Goal: Task Accomplishment & Management: Use online tool/utility

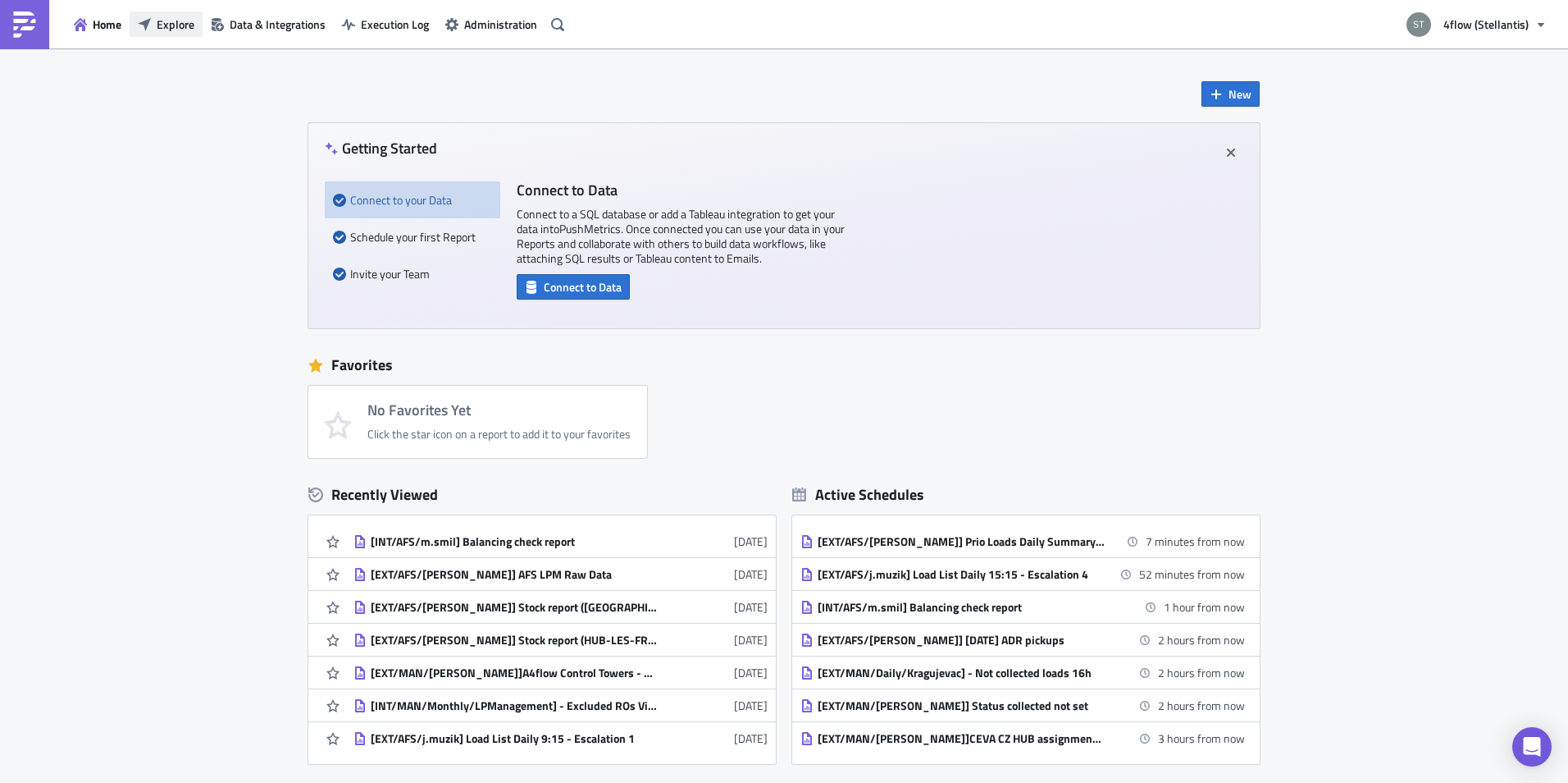
click at [179, 30] on span "Explore" at bounding box center [176, 24] width 38 height 17
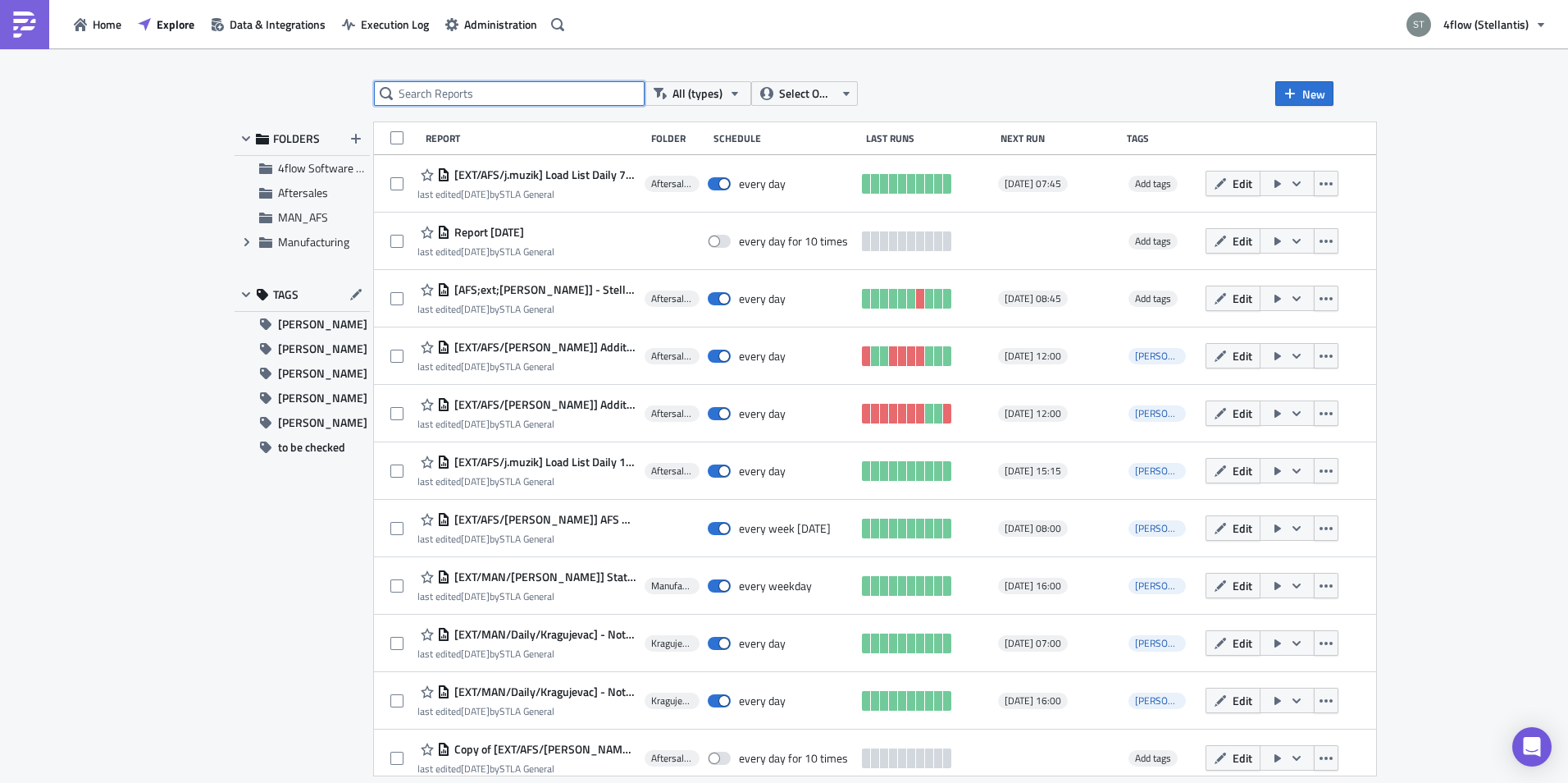
click at [499, 84] on input "text" at bounding box center [509, 93] width 271 height 25
type input "raw"
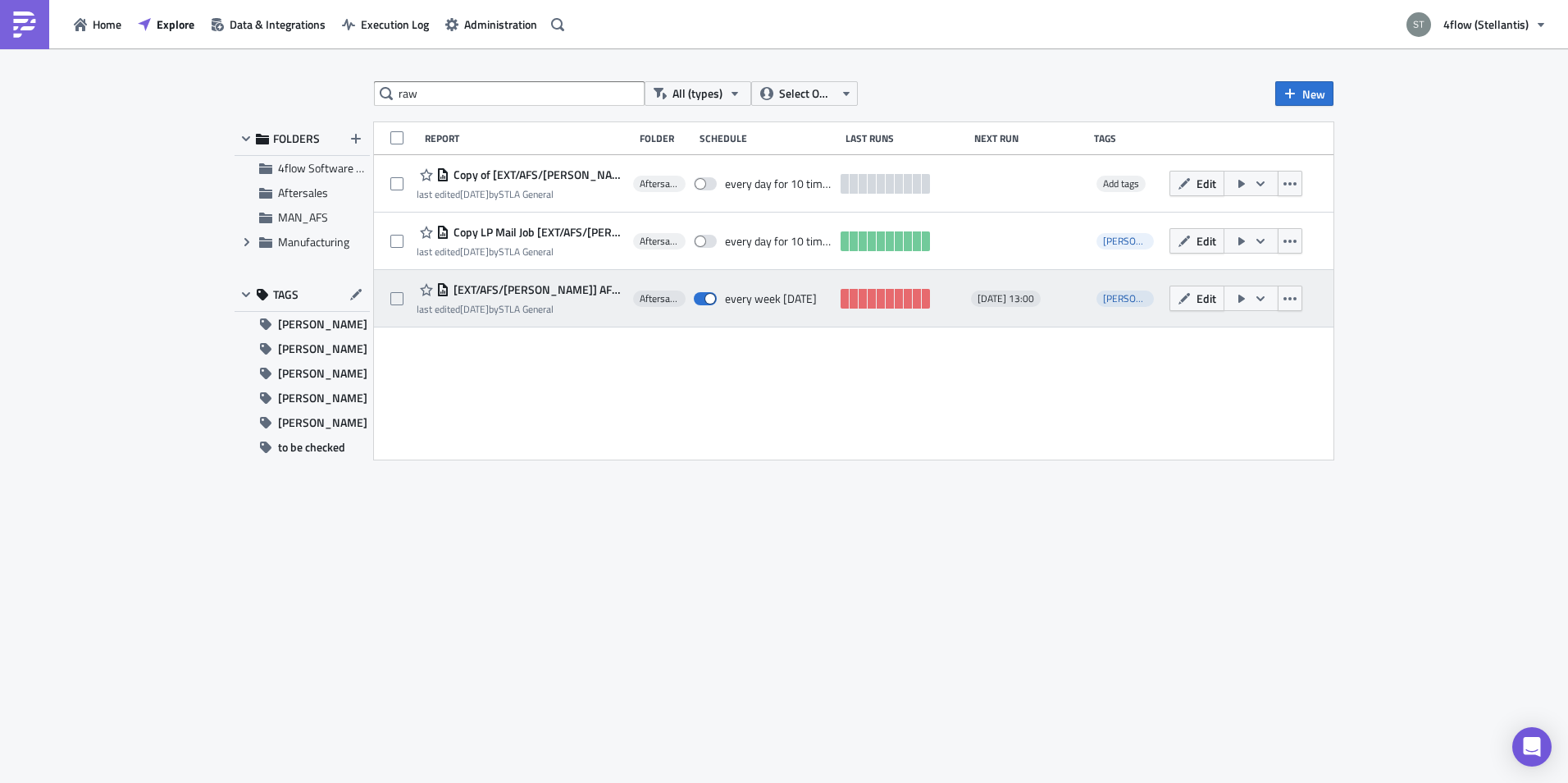
click at [524, 294] on span "[EXT/AFS/[PERSON_NAME]] AFS LPM Raw Data" at bounding box center [538, 289] width 176 height 15
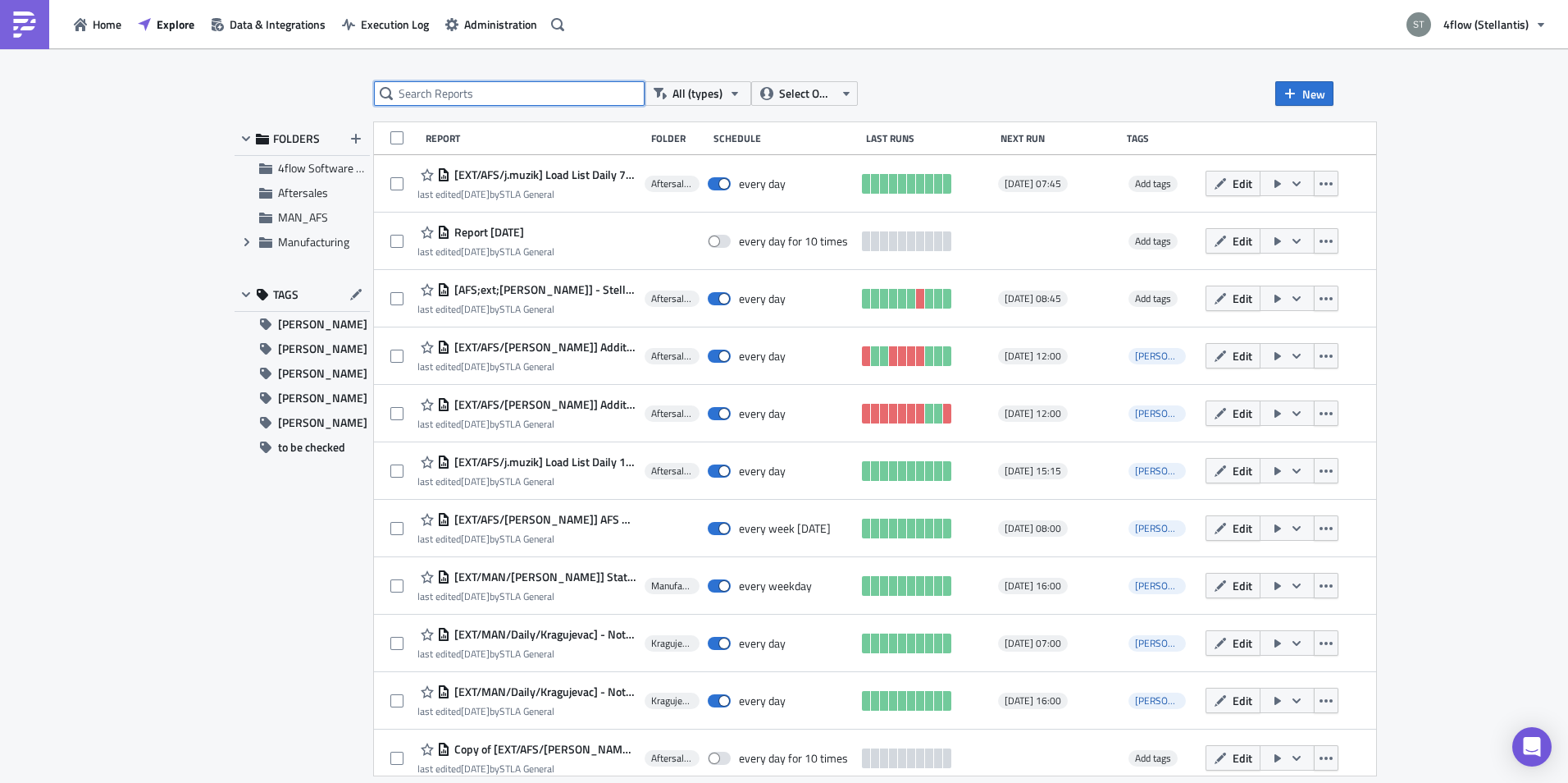
click at [490, 101] on input "text" at bounding box center [509, 93] width 271 height 25
type input "raw"
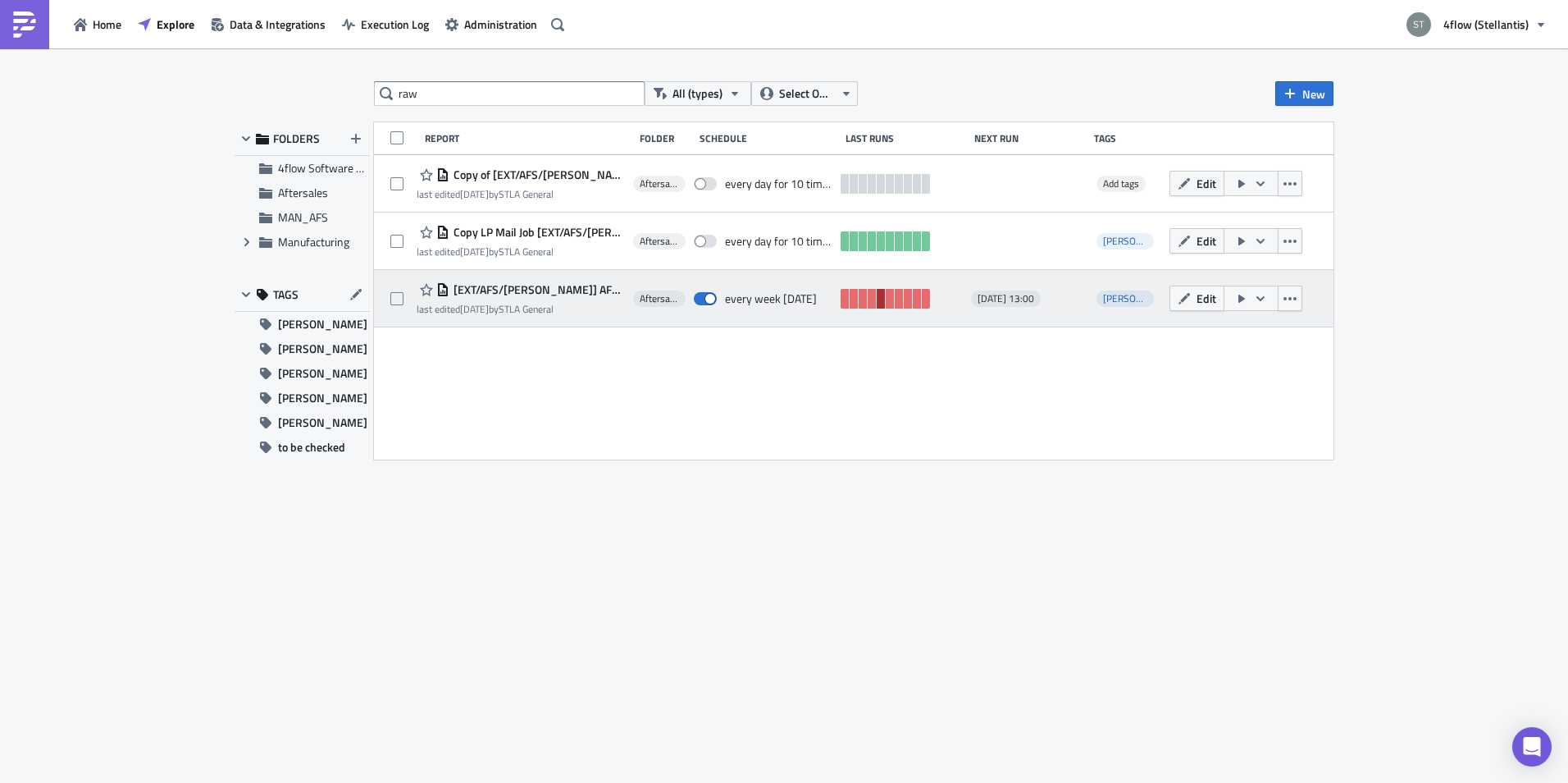
click at [877, 296] on link at bounding box center [881, 298] width 9 height 20
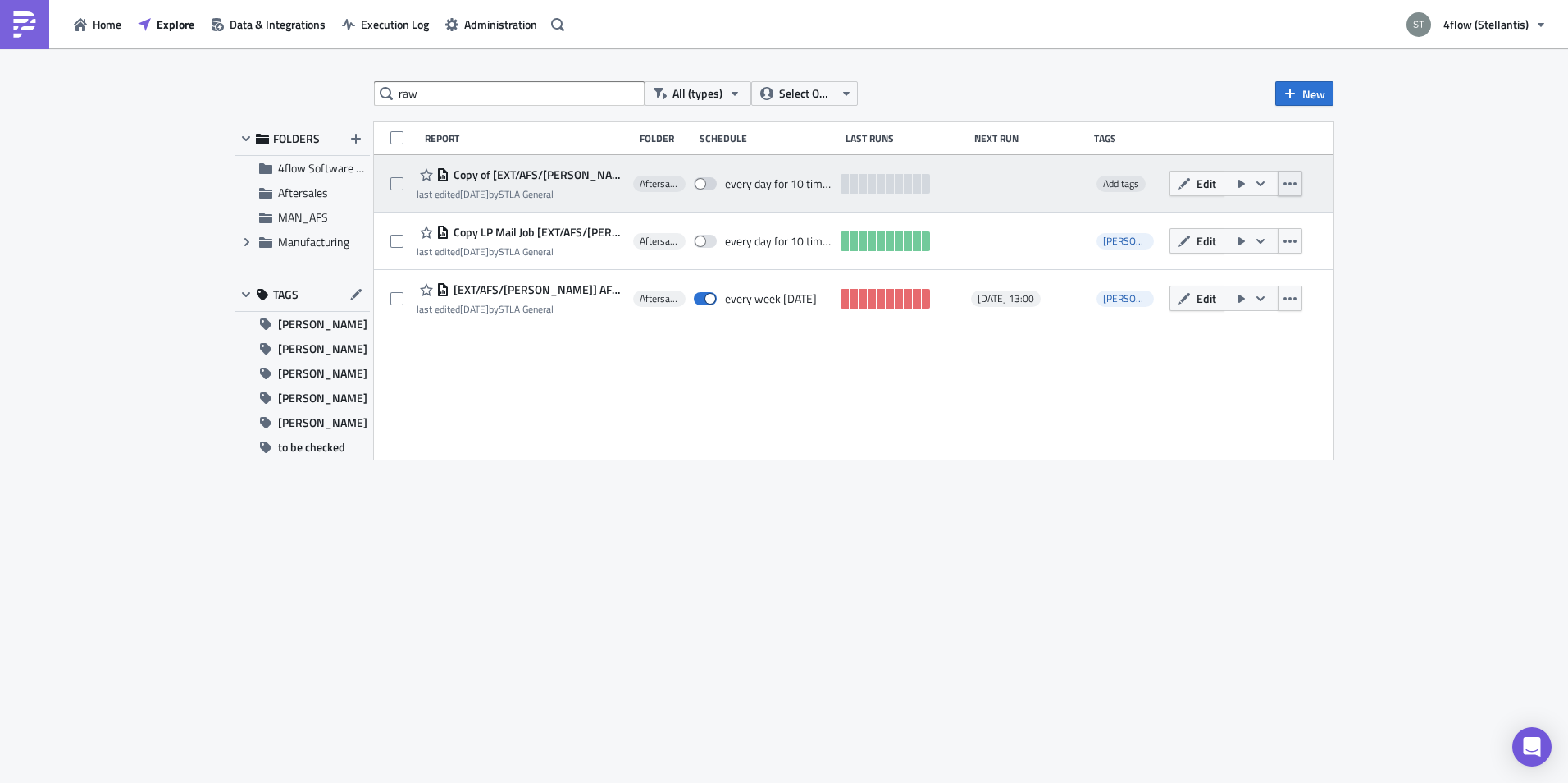
click at [1294, 184] on icon "button" at bounding box center [1290, 184] width 13 height 3
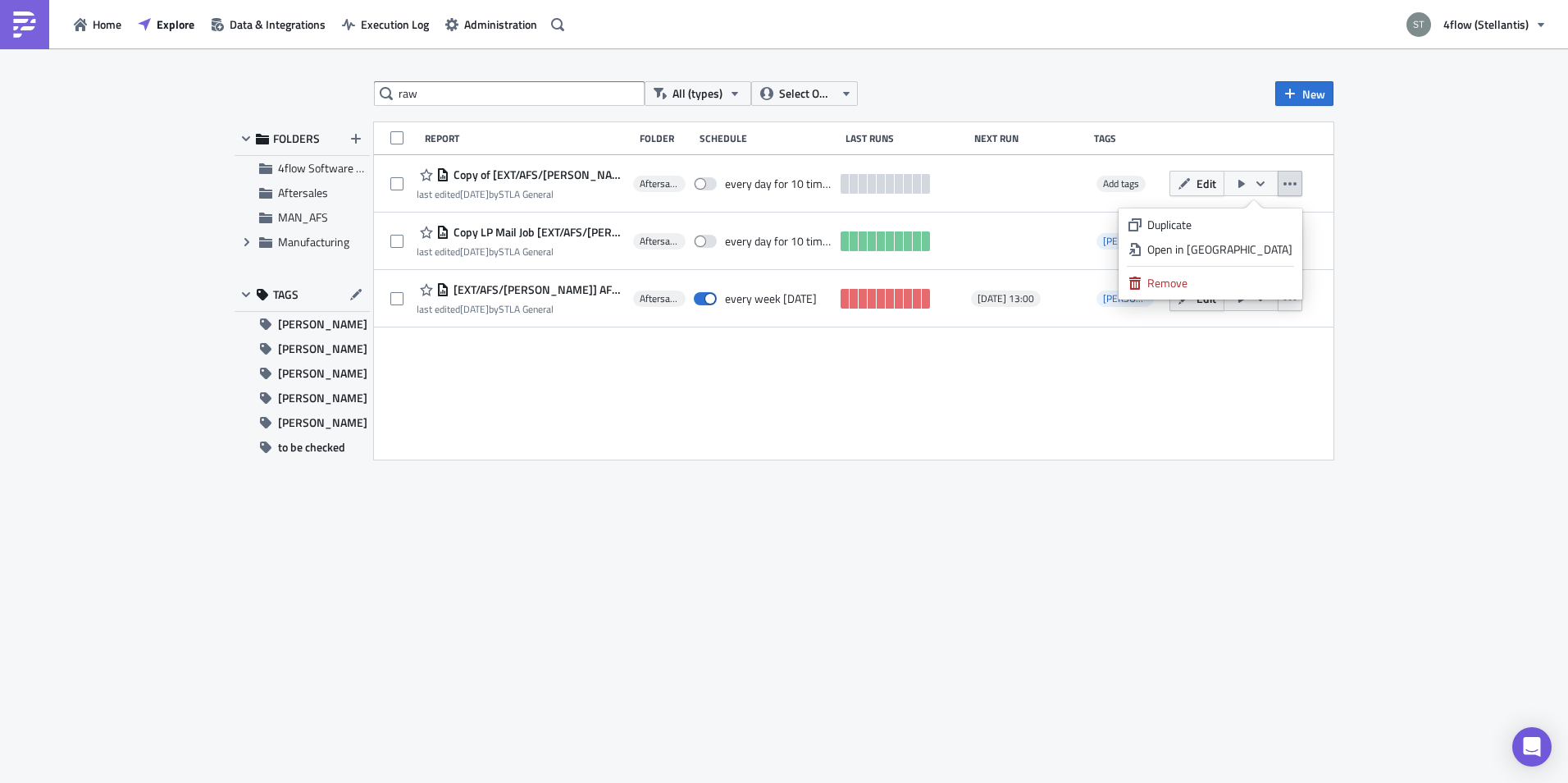
click at [548, 370] on div "Report Folder Schedule Last Runs Next Run Tags Copy of [EXT/AFS/t.trnka] AFS LP…" at bounding box center [854, 290] width 959 height 337
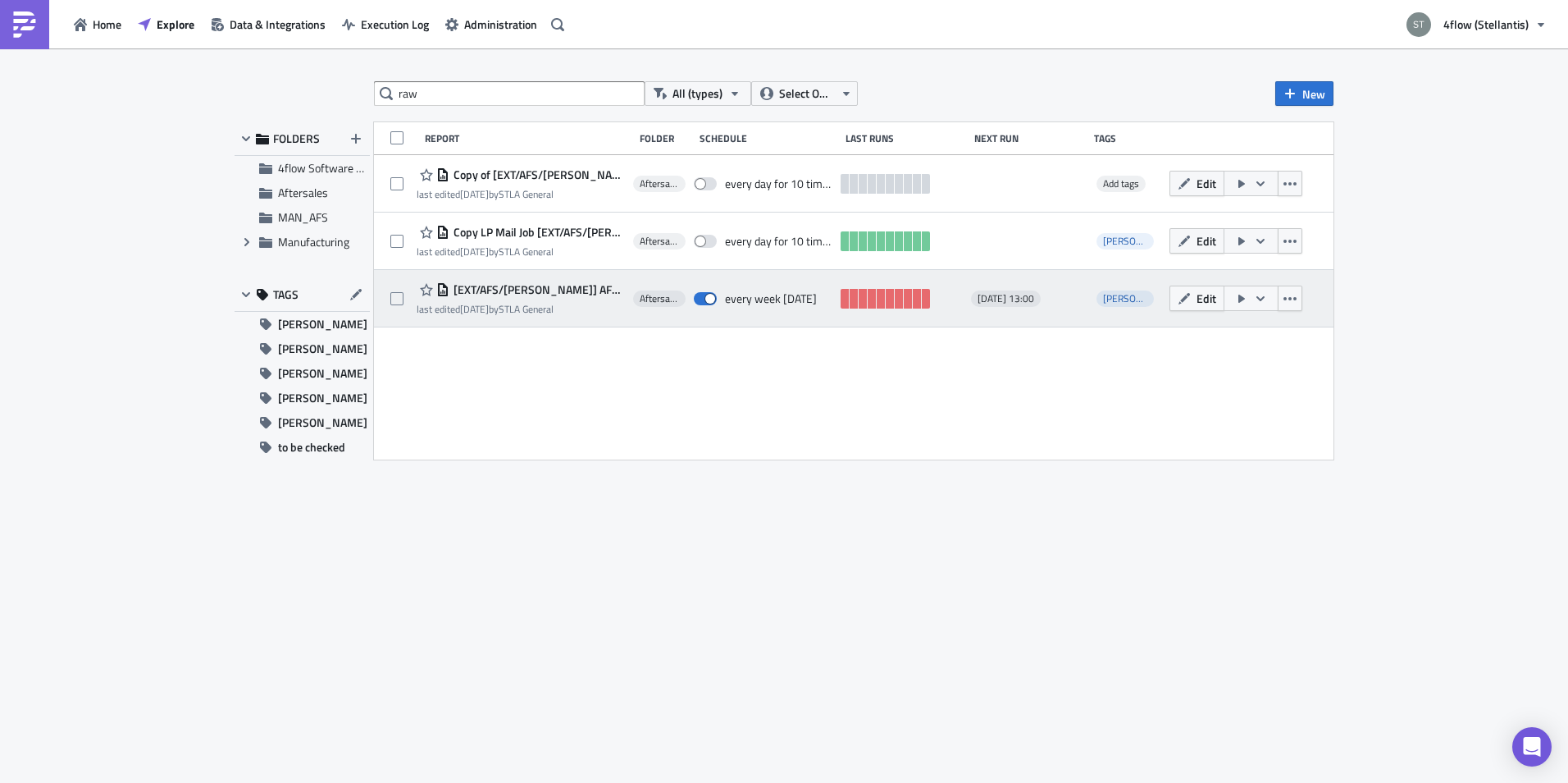
click at [540, 287] on span "[EXT/AFS/[PERSON_NAME]] AFS LPM Raw Data" at bounding box center [538, 289] width 176 height 15
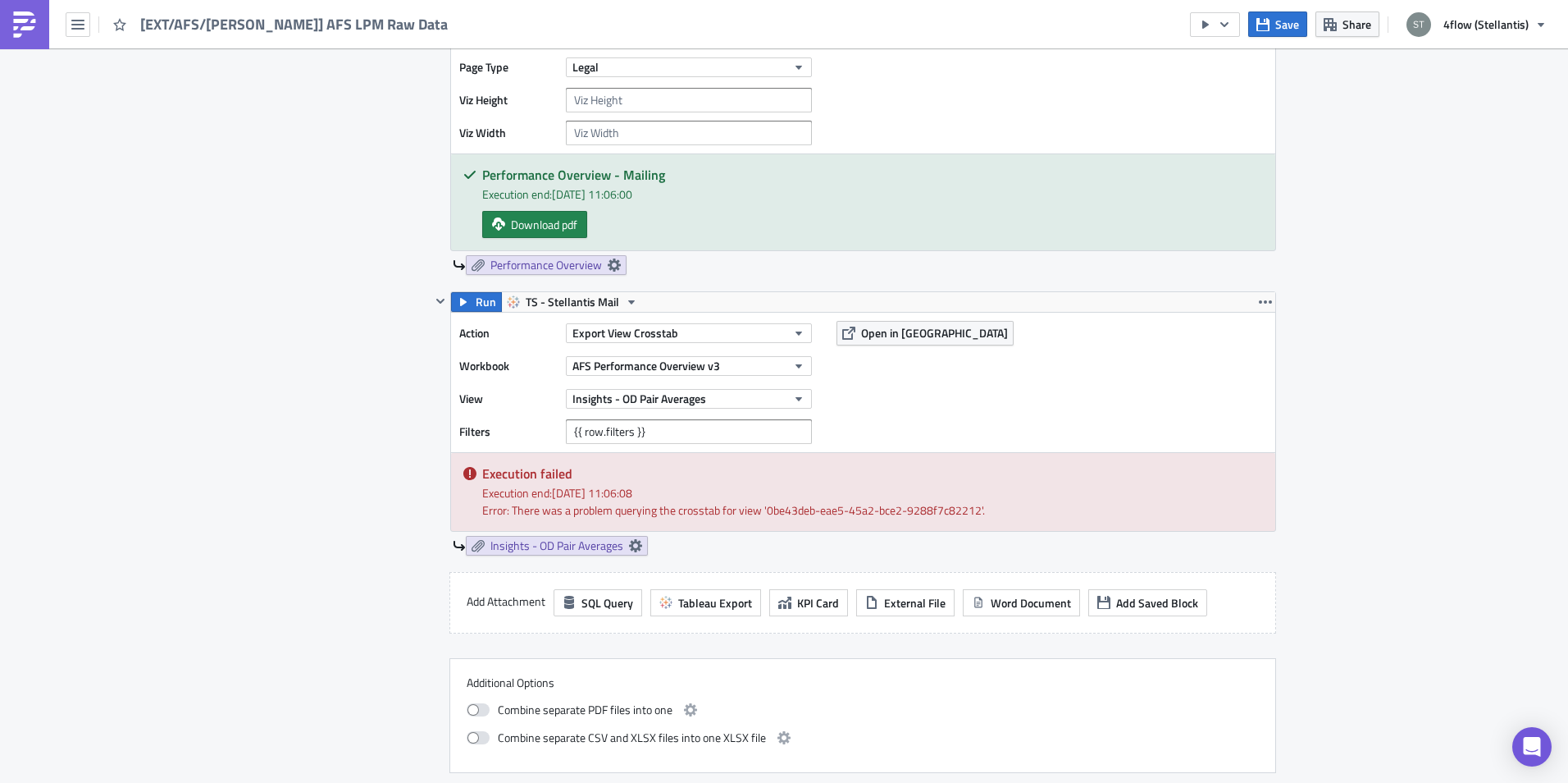
scroll to position [1476, 0]
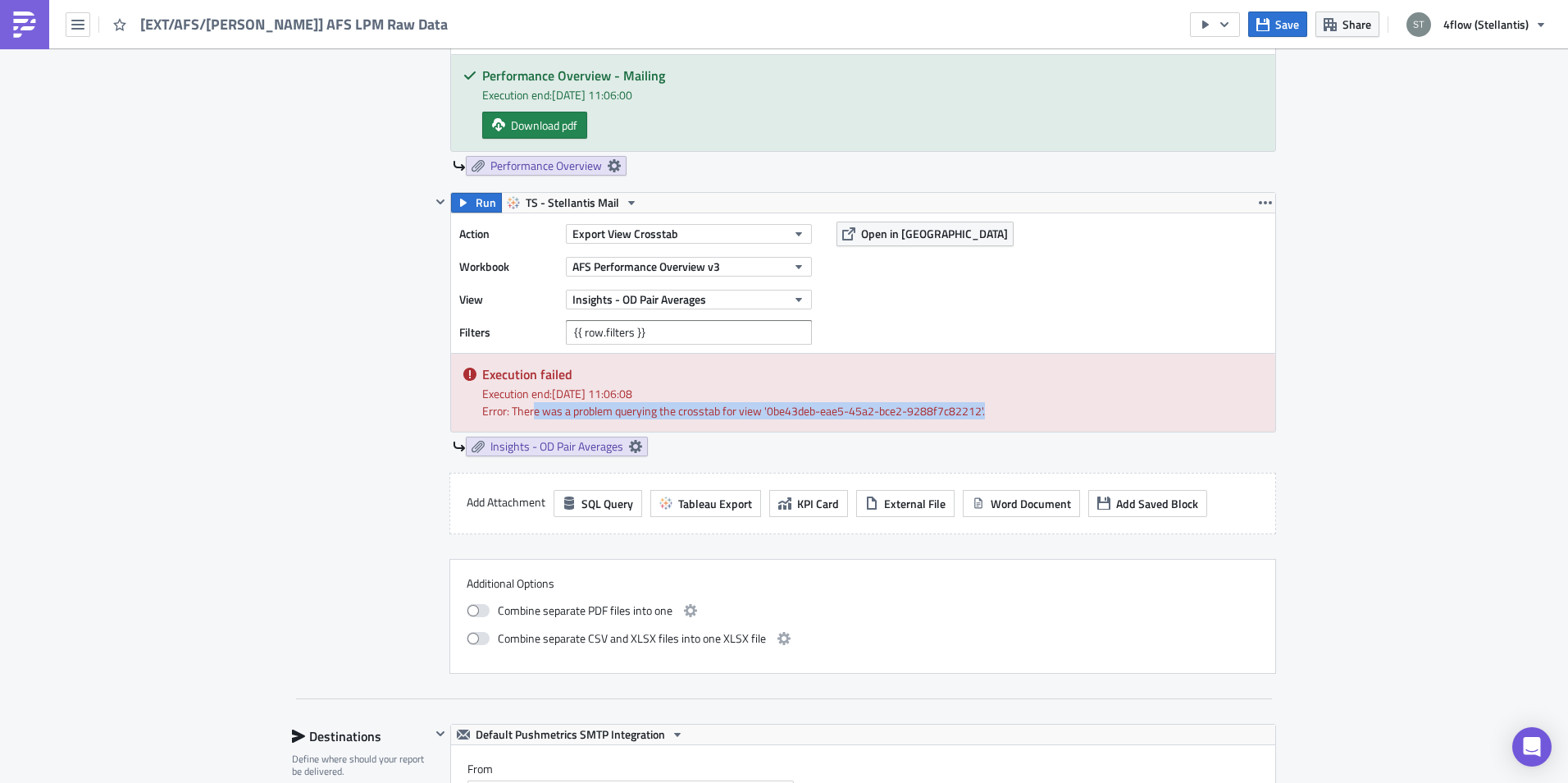
drag, startPoint x: 527, startPoint y: 408, endPoint x: 995, endPoint y: 422, distance: 468.2
click at [995, 422] on div "Execution failed Execution end: 11/10/2025, 11:06:08 Error: There was a problem…" at bounding box center [863, 392] width 825 height 78
drag, startPoint x: 995, startPoint y: 422, endPoint x: 806, endPoint y: 412, distance: 189.3
click at [806, 412] on div "Error: There was a problem querying the crosstab for view '0be43deb-eae5-45a2-b…" at bounding box center [872, 411] width 781 height 17
click at [664, 388] on div "Execution end: 11/10/2025, 11:06:08" at bounding box center [872, 394] width 781 height 17
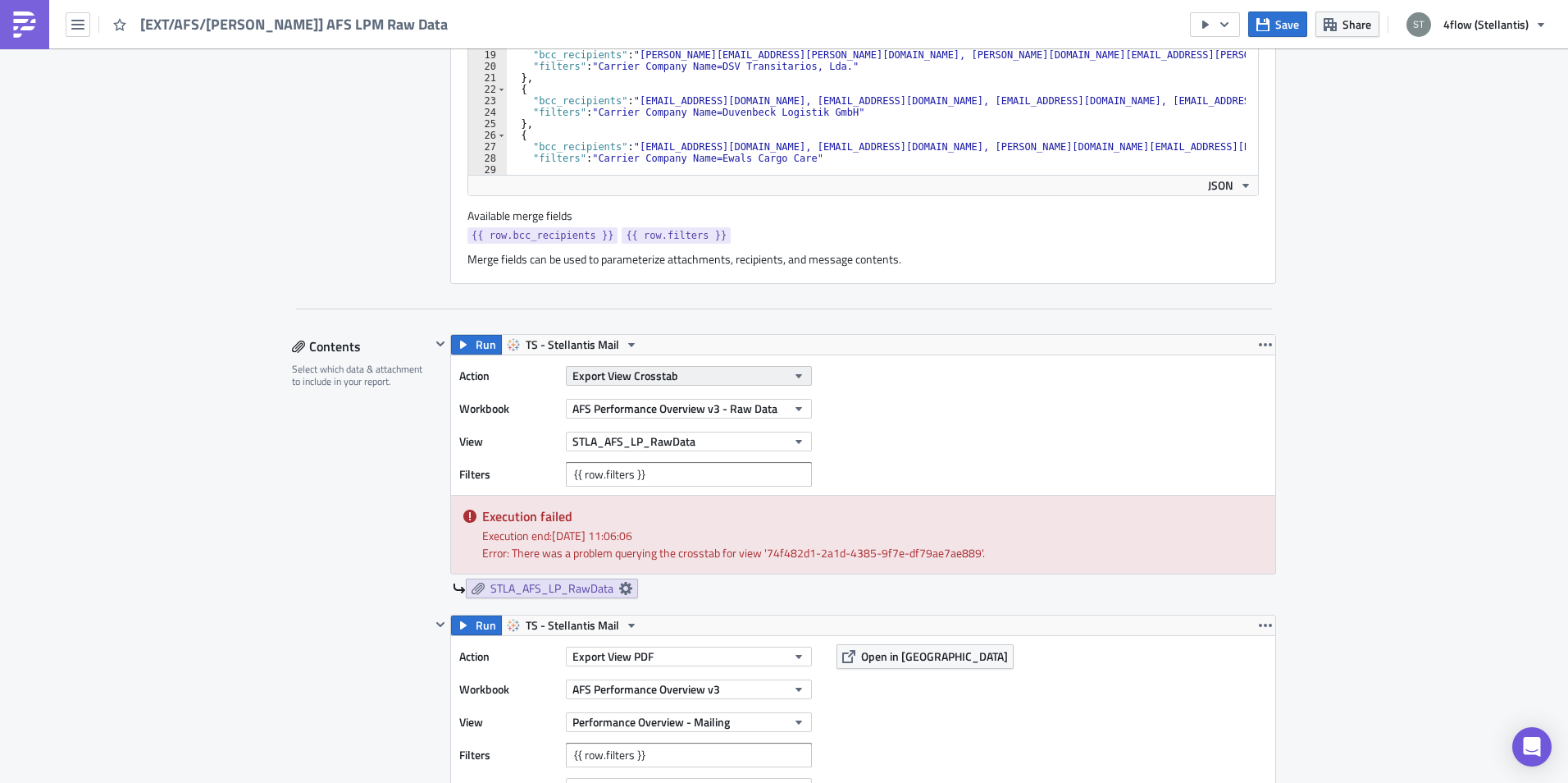
scroll to position [575, 0]
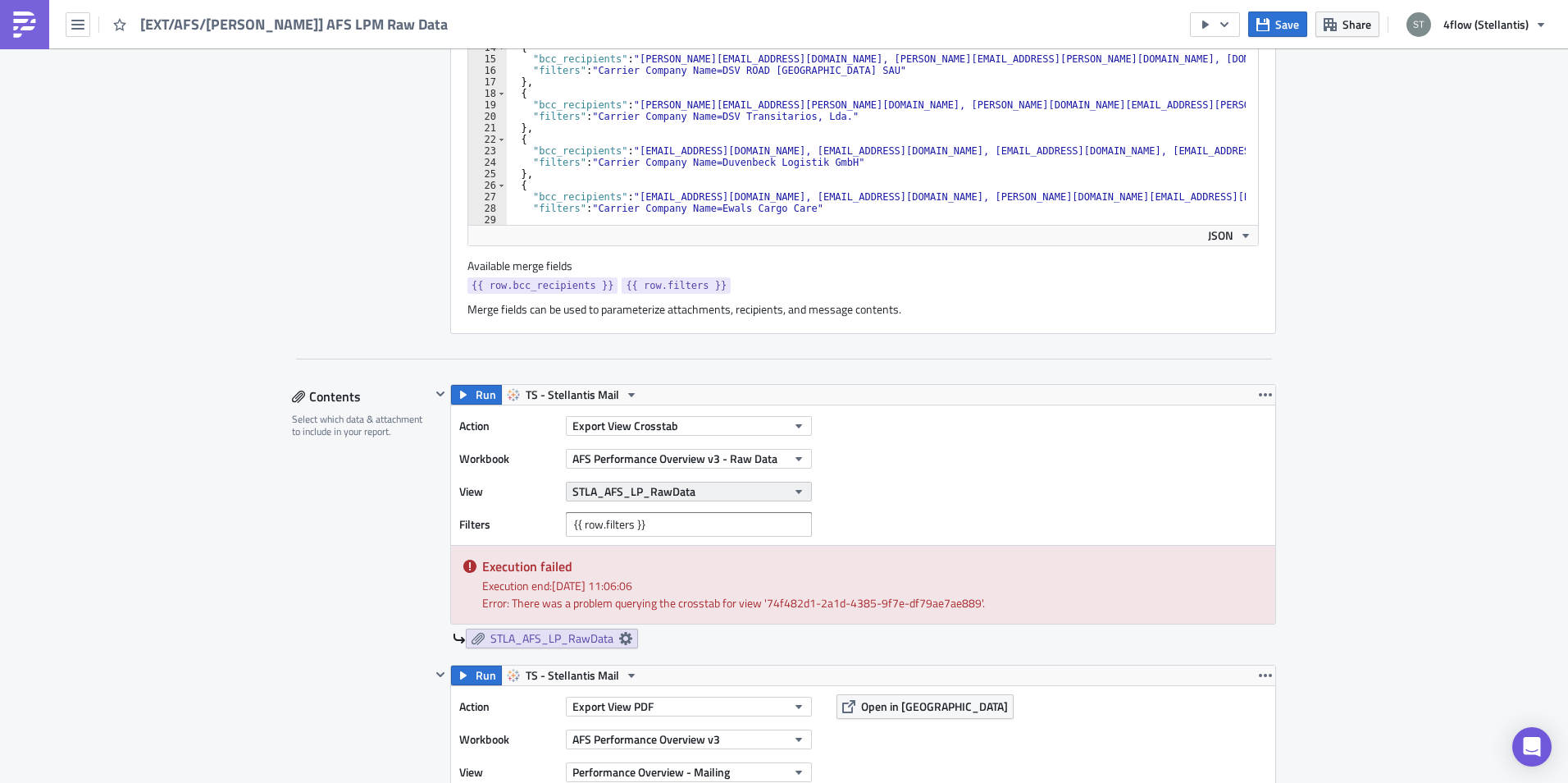
click at [754, 492] on button "STLA_AFS_LP_RawData" at bounding box center [689, 491] width 246 height 20
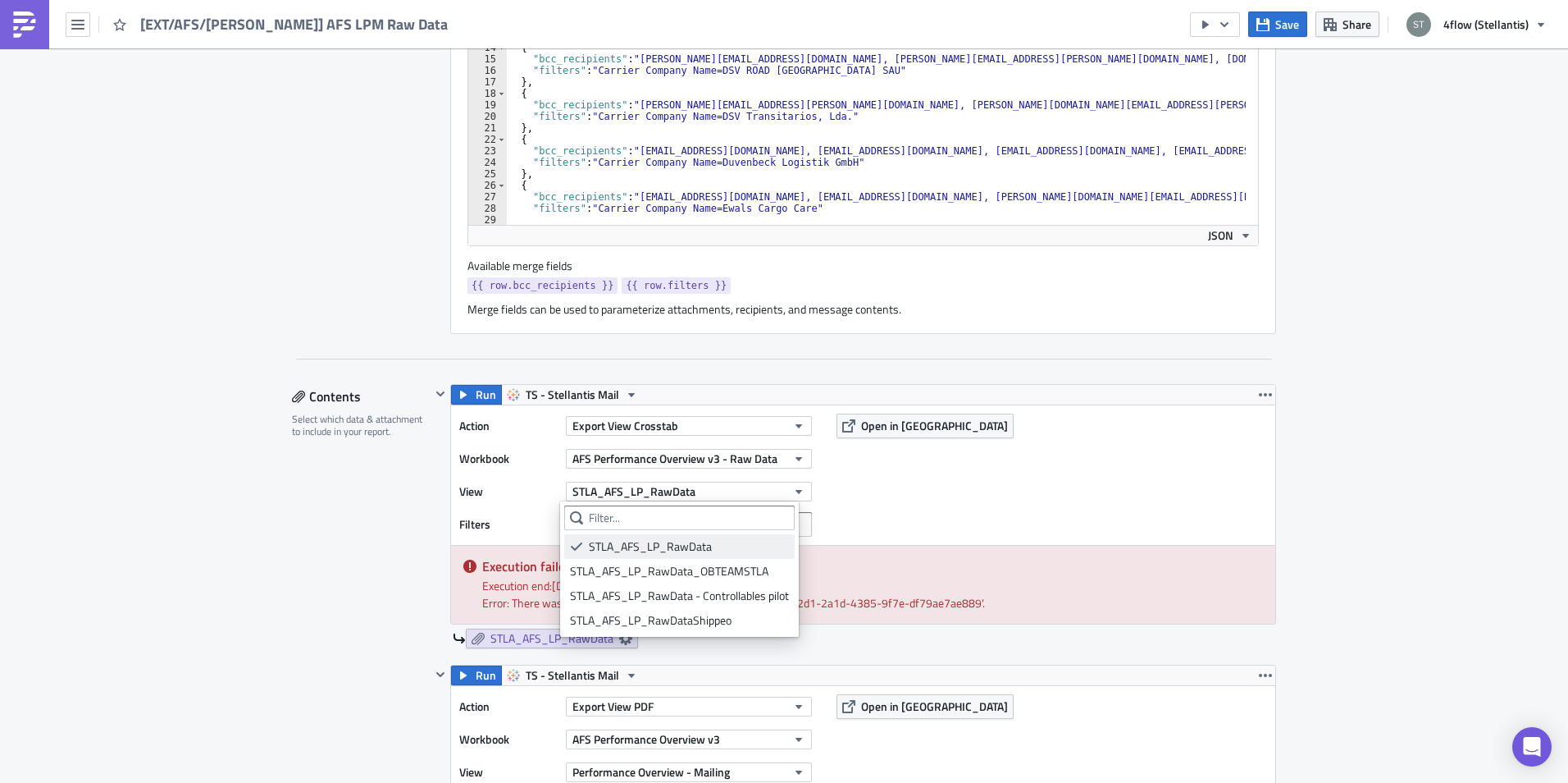
click at [667, 552] on div "STLA_AFS_LP_RawData" at bounding box center [689, 546] width 200 height 16
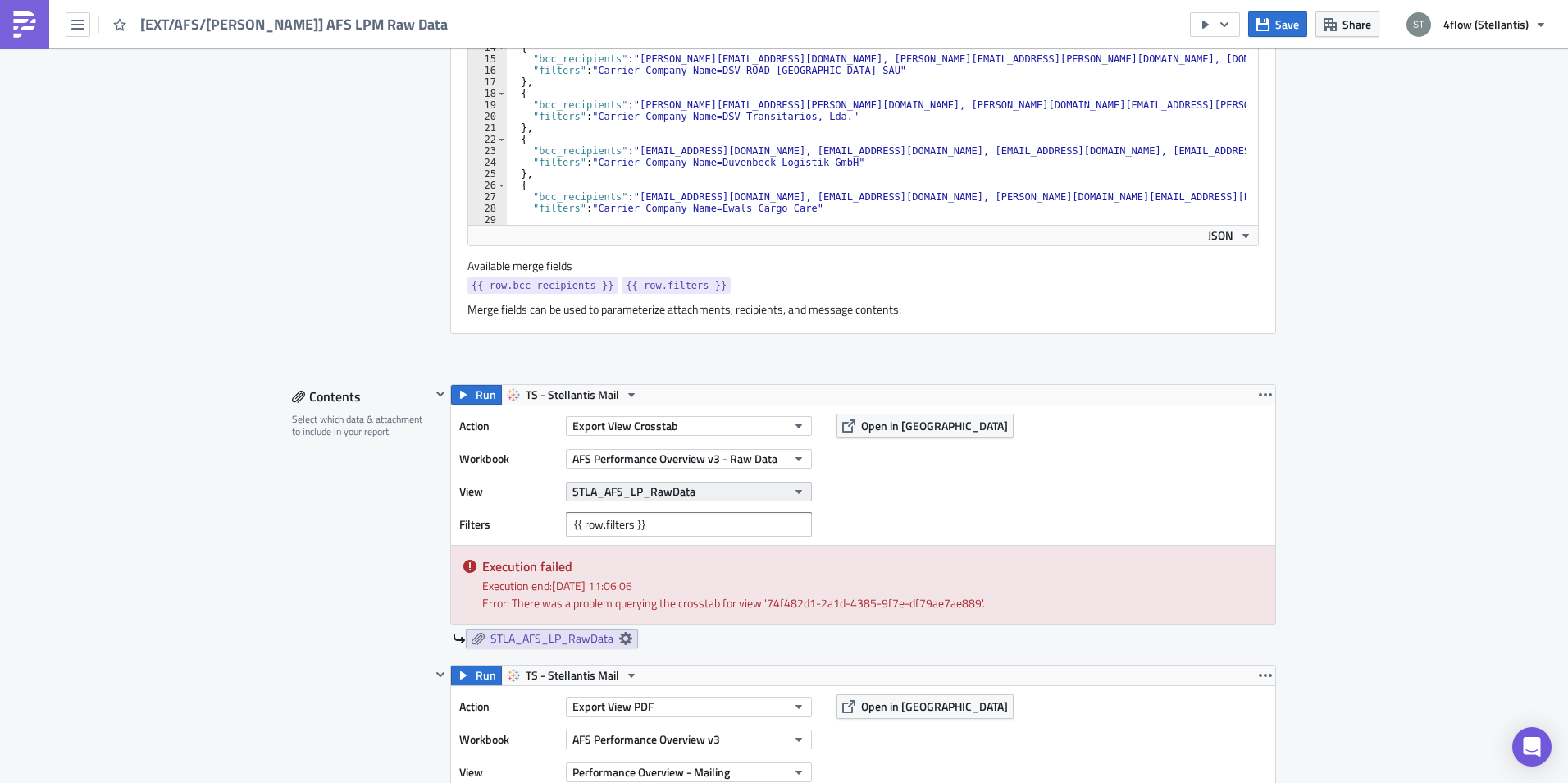
click at [774, 495] on button "STLA_AFS_LP_RawData" at bounding box center [689, 491] width 246 height 20
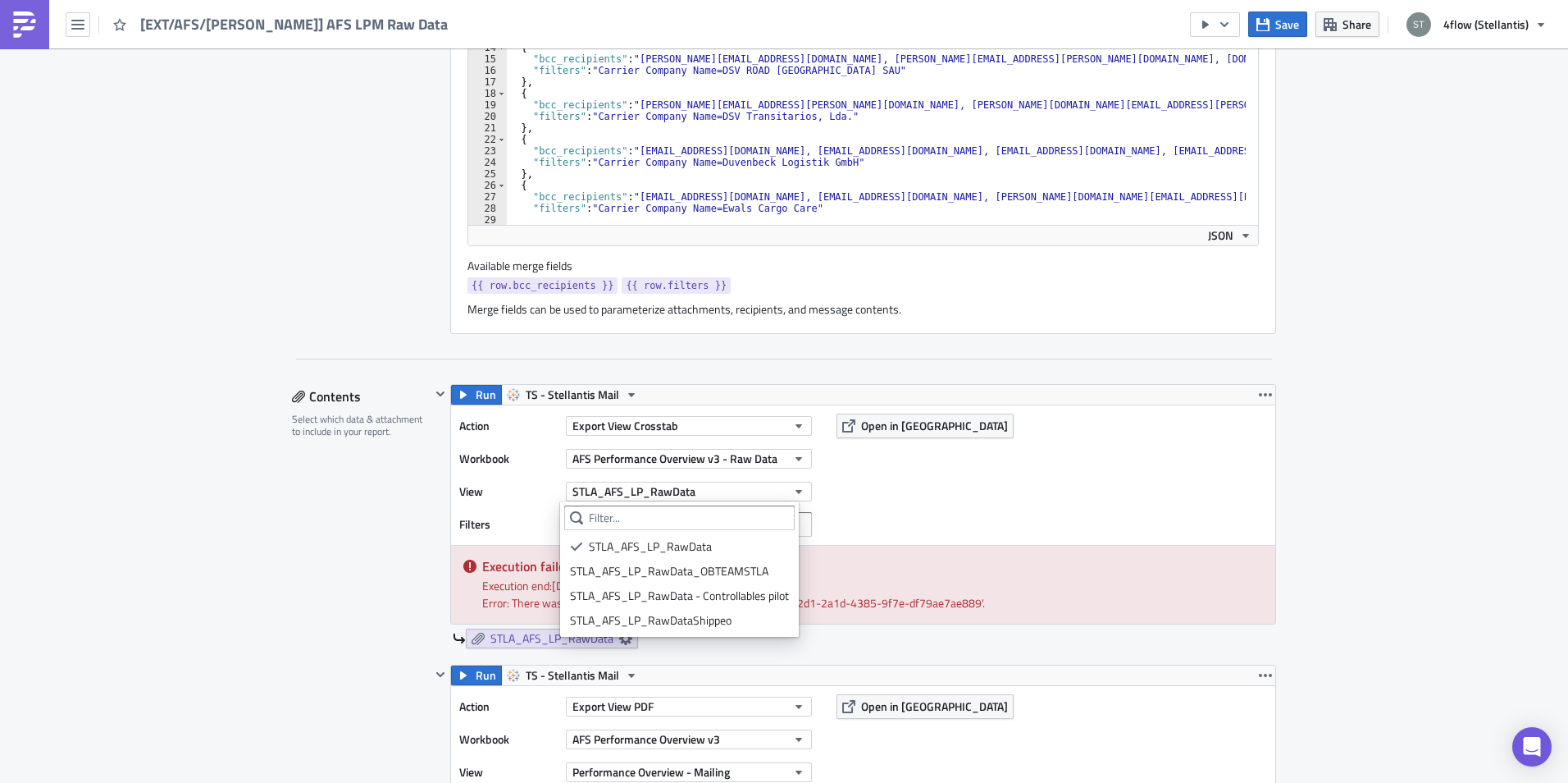
click at [961, 465] on div "Action Export View Crosstab Workbook AFS Performance Overview v3 - Raw Data Vie…" at bounding box center [863, 475] width 825 height 139
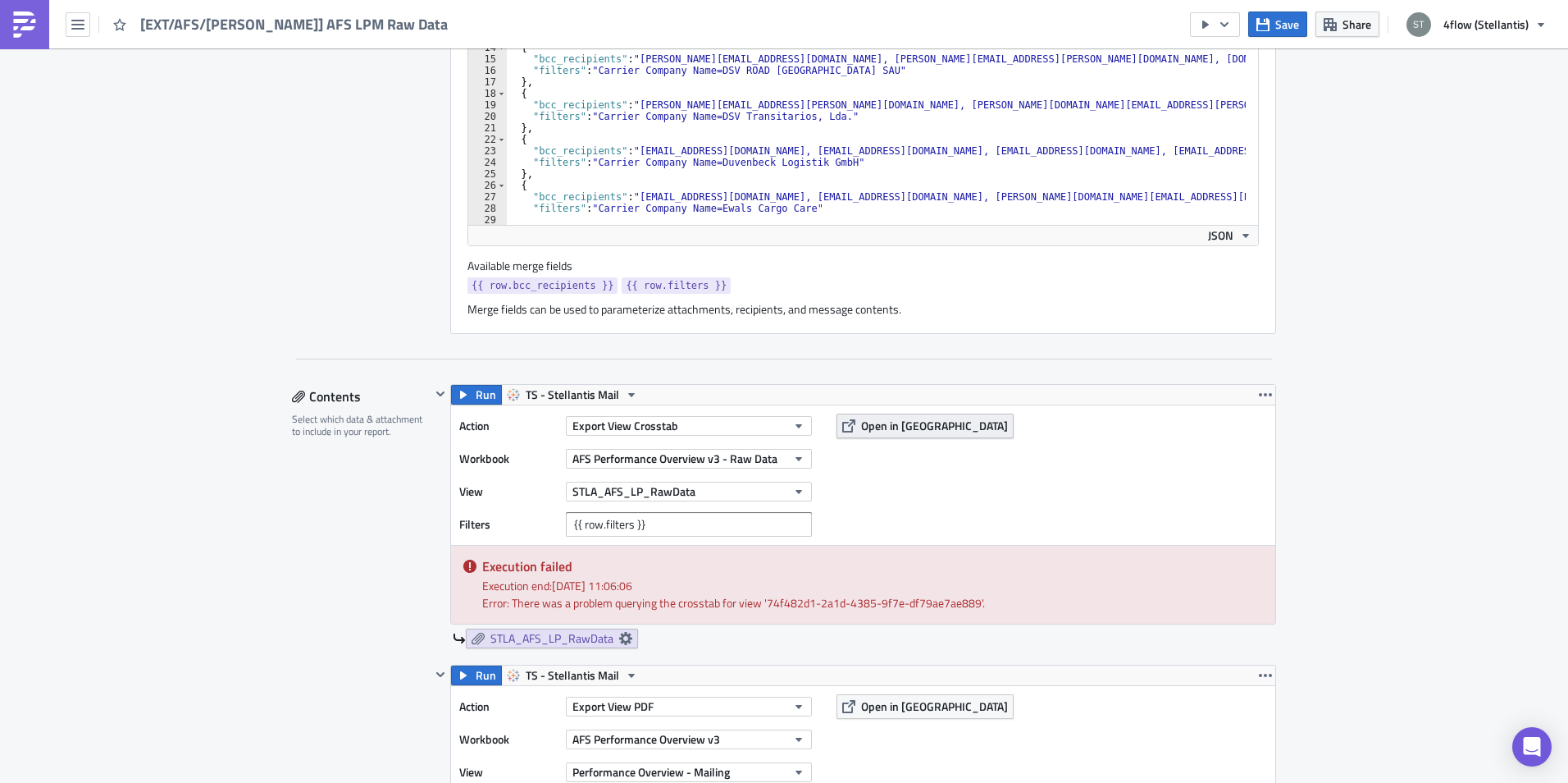
click at [906, 425] on span "Open in [GEOGRAPHIC_DATA]" at bounding box center [935, 425] width 147 height 17
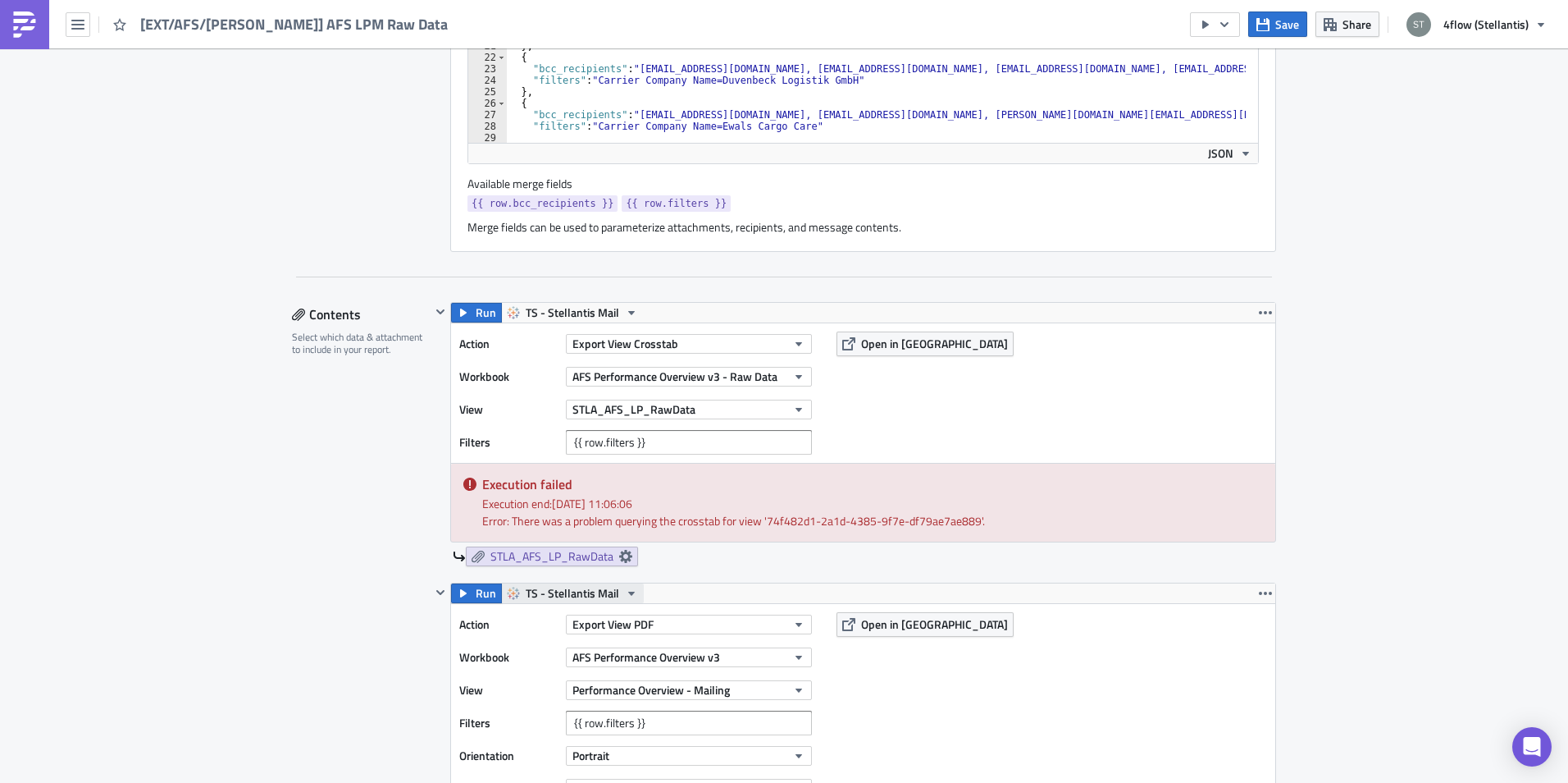
scroll to position [739, 0]
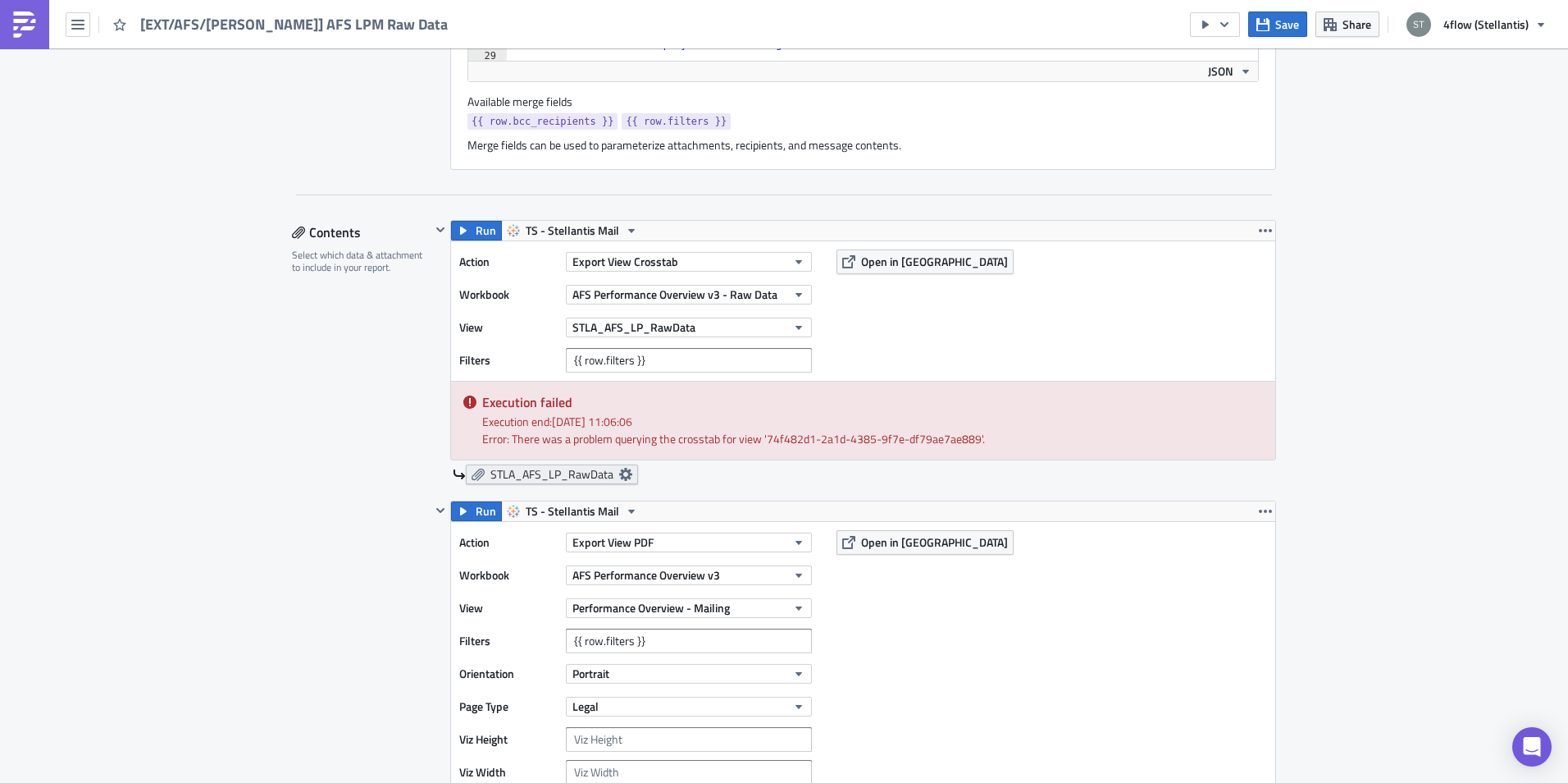
click at [619, 472] on icon at bounding box center [625, 474] width 13 height 13
click at [547, 472] on span "STLA_AFS_LP_RawData" at bounding box center [552, 474] width 123 height 15
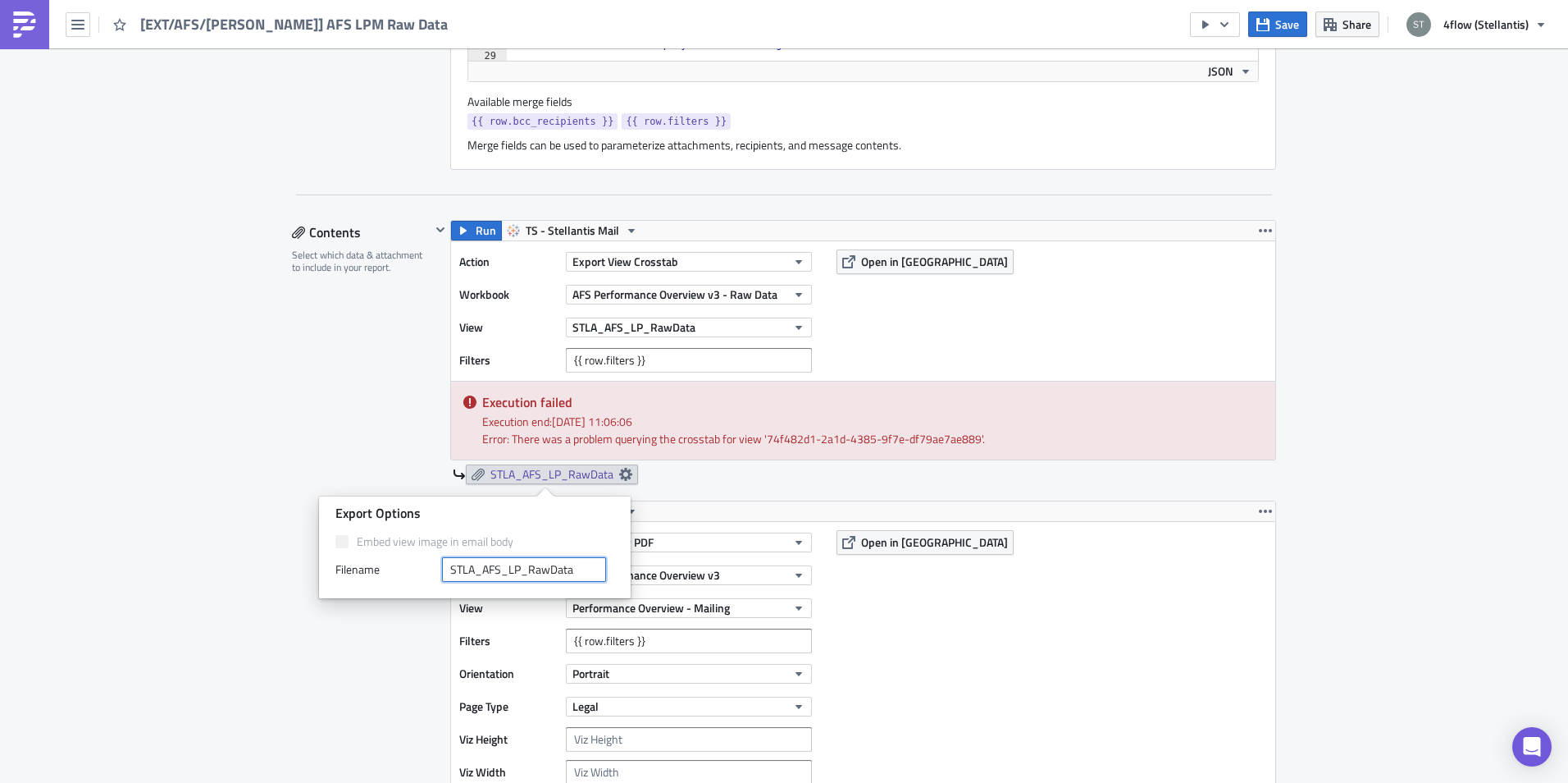
click at [528, 569] on input "STLA_AFS_LP_RawData" at bounding box center [524, 569] width 164 height 25
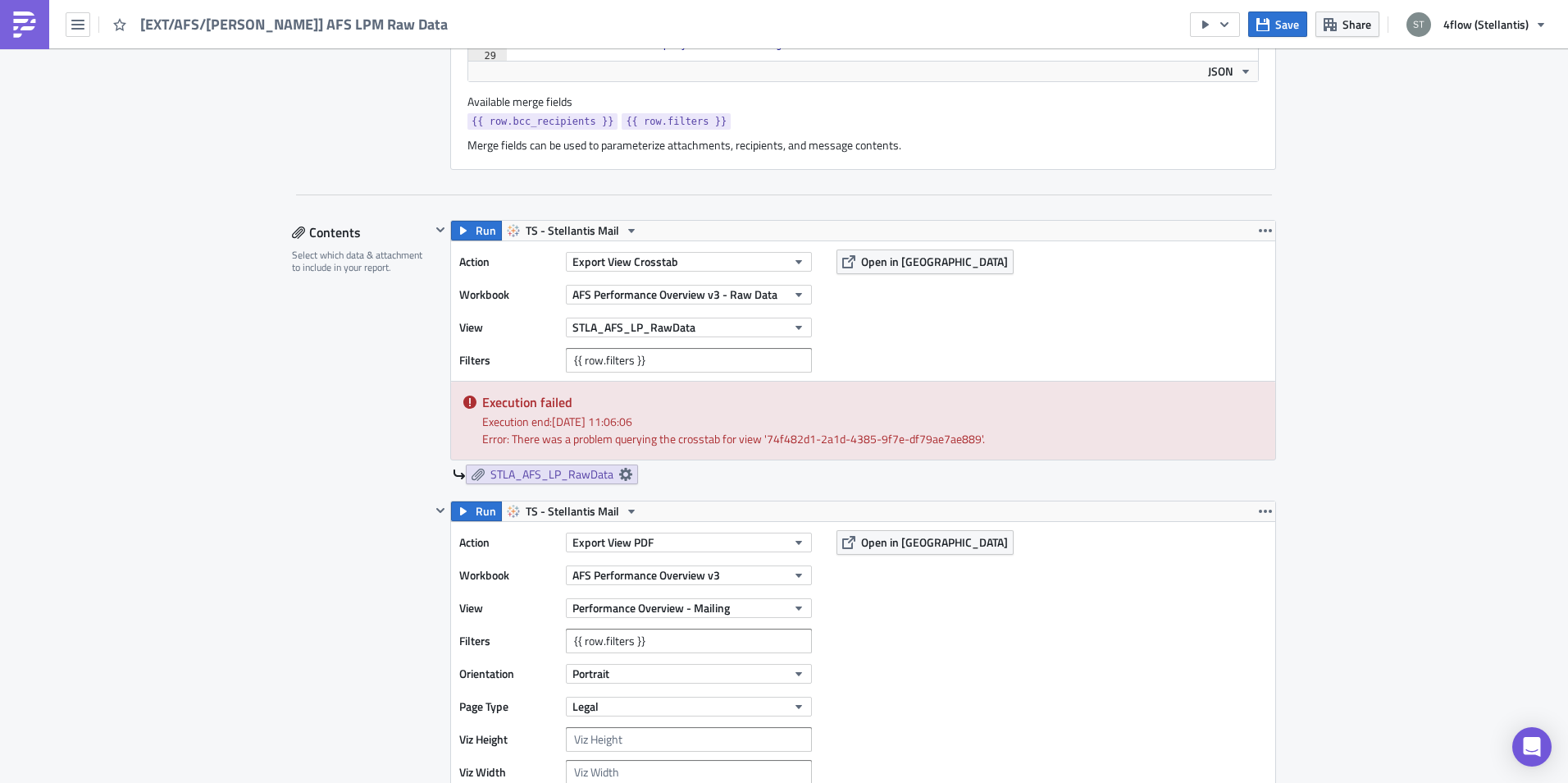
drag, startPoint x: 702, startPoint y: 335, endPoint x: 704, endPoint y: 347, distance: 12.2
click at [704, 347] on div "Action Export View Crosstab Workbook AFS Performance Overview v3 - Raw Data Vie…" at bounding box center [639, 311] width 361 height 123
click at [707, 324] on button "STLA_AFS_LP_RawData" at bounding box center [689, 327] width 246 height 20
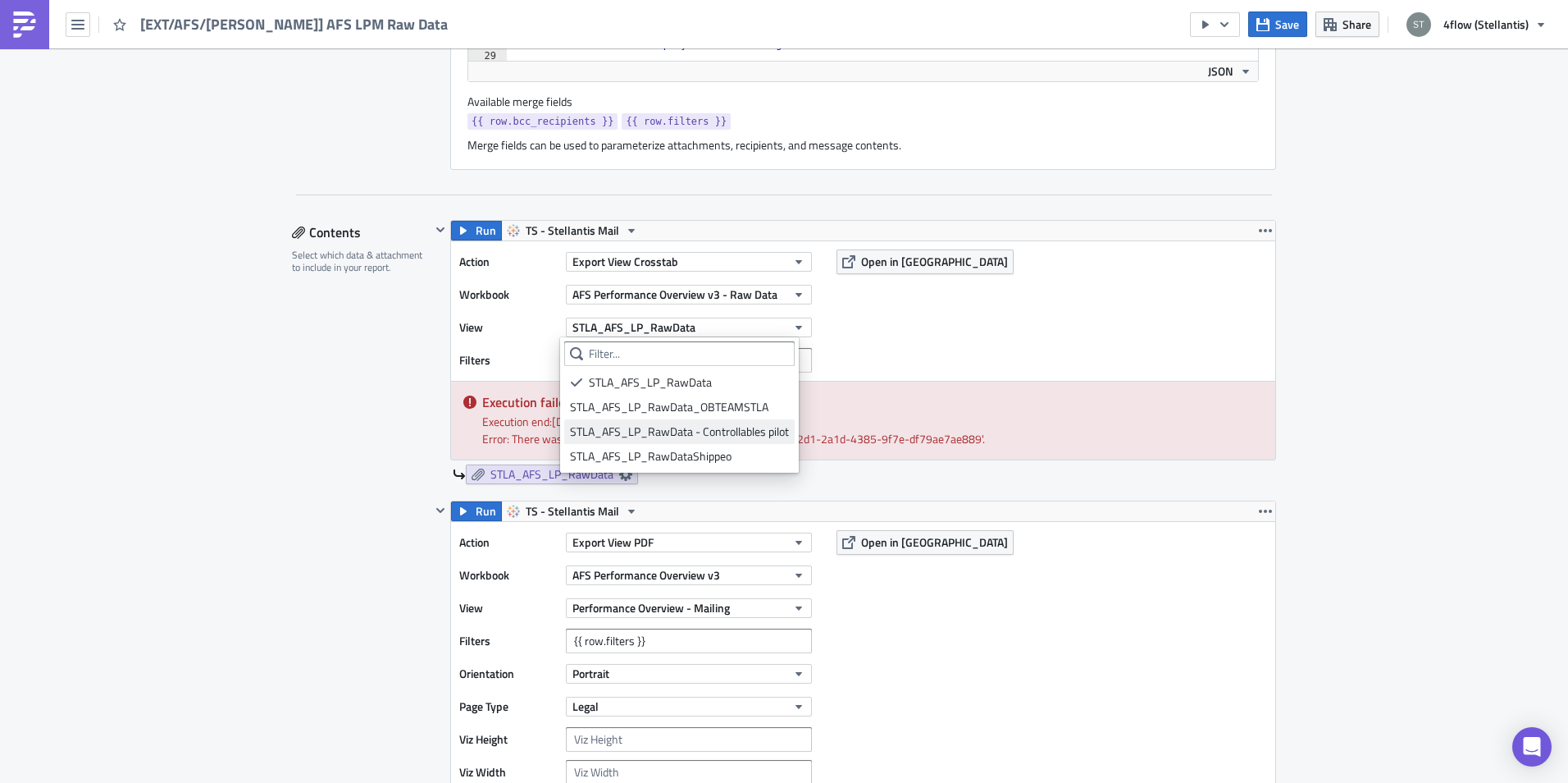
click at [746, 429] on div "STLA_AFS_LP_RawData - Controllables pilot" at bounding box center [679, 431] width 219 height 16
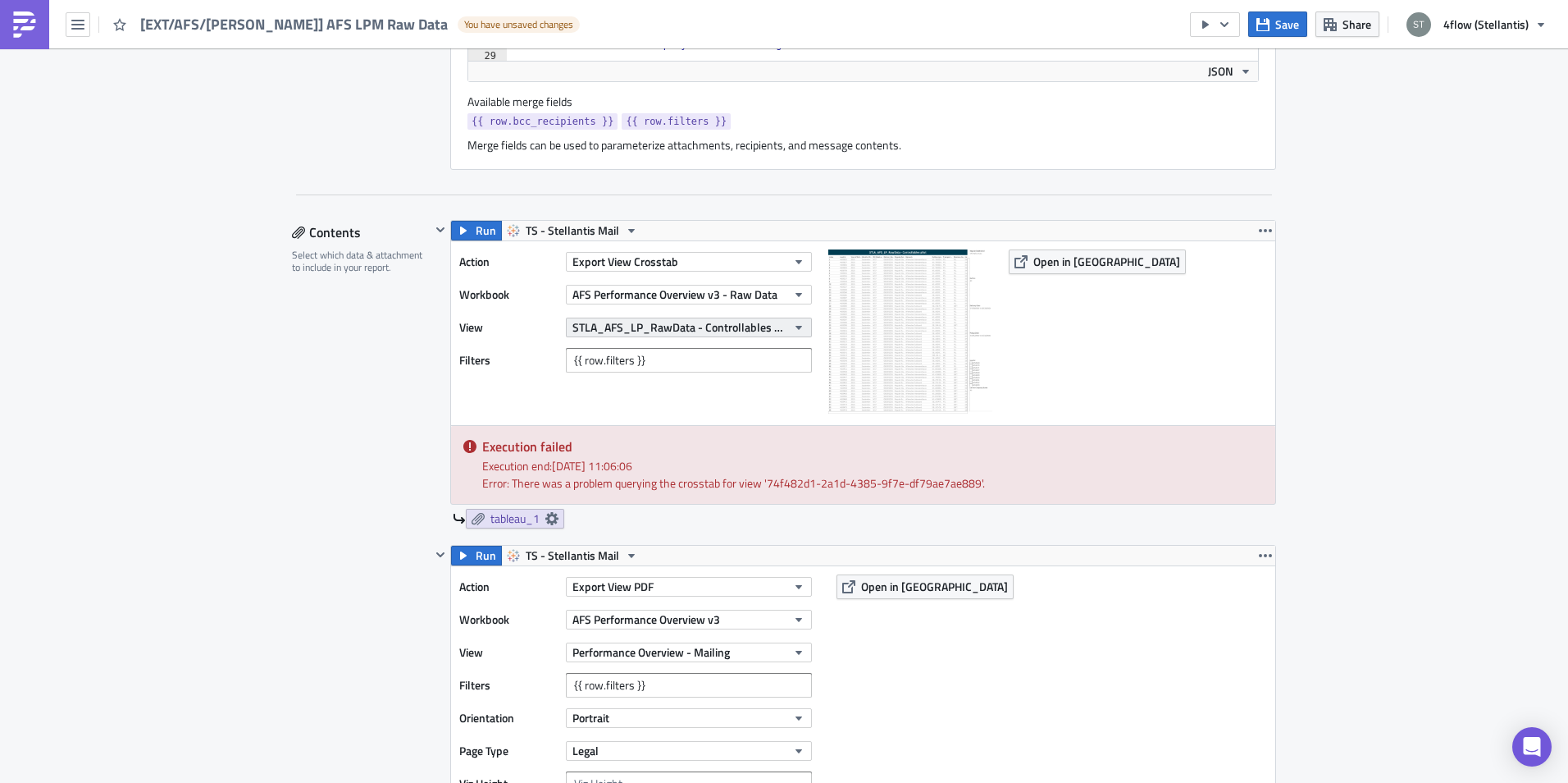
click at [717, 324] on span "STLA_AFS_LP_RawData - Controllables pilot" at bounding box center [679, 327] width 214 height 17
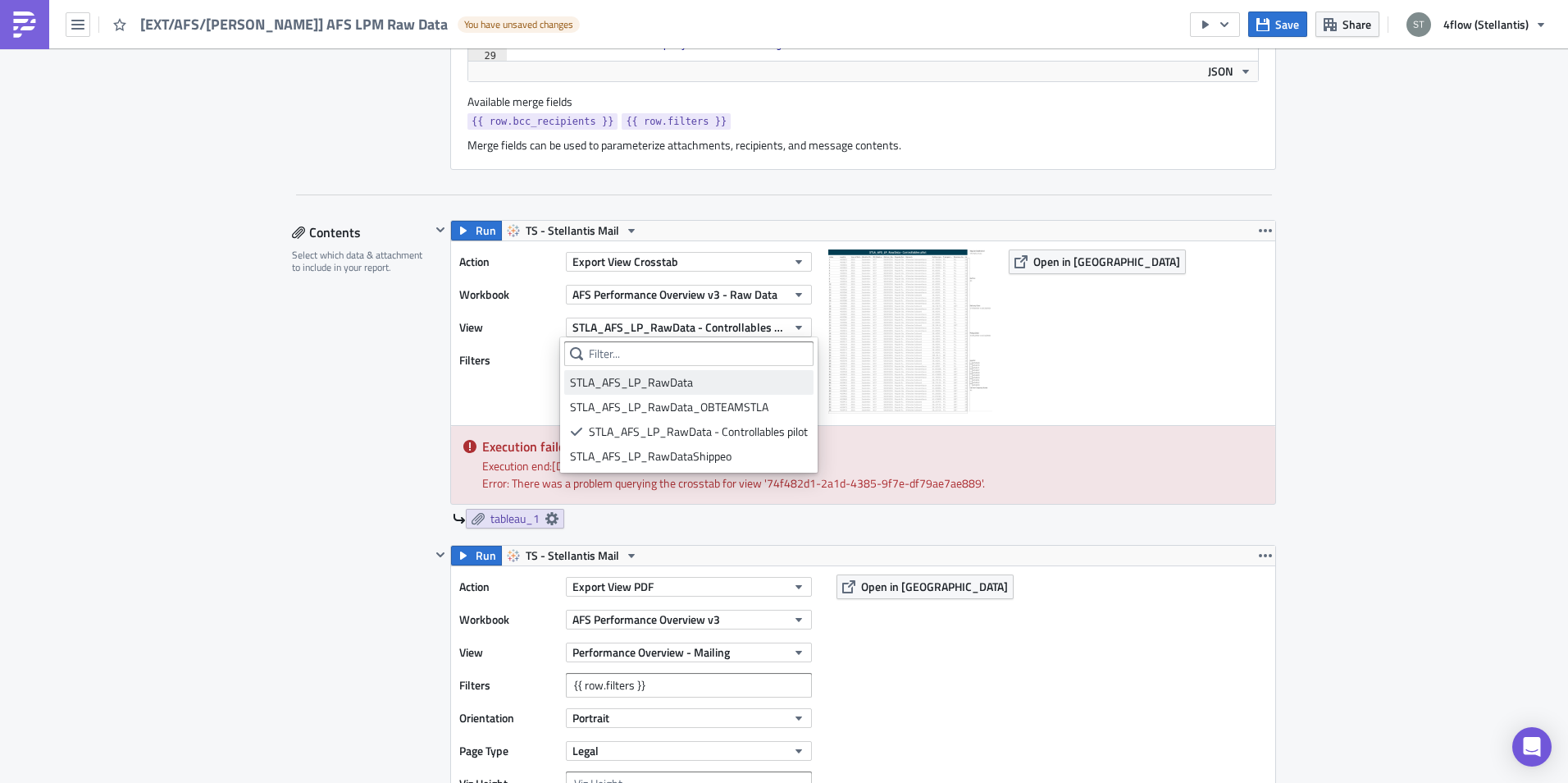
click at [702, 379] on div "STLA_AFS_LP_RawData" at bounding box center [689, 382] width 238 height 16
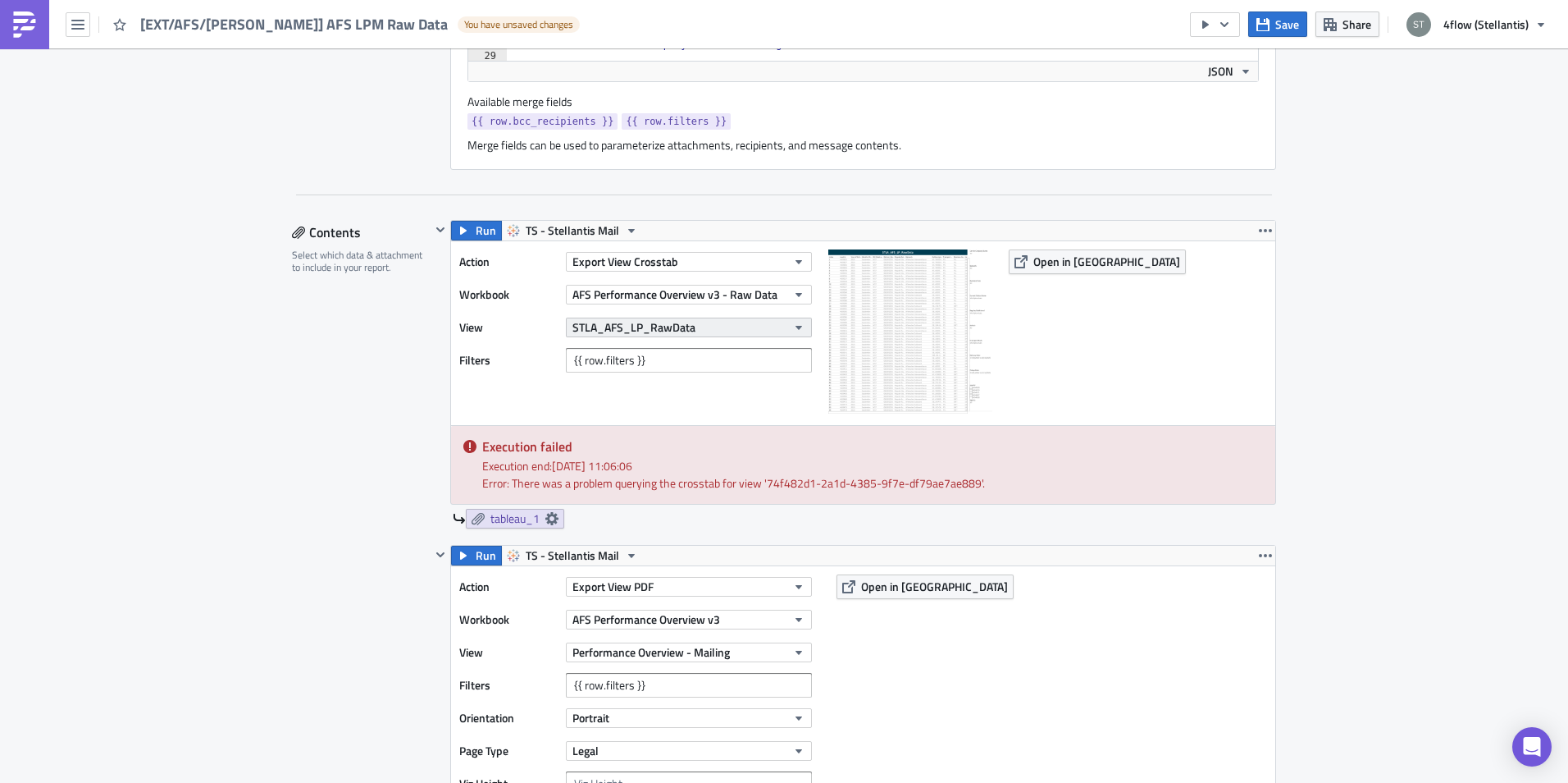
click at [732, 332] on button "STLA_AFS_LP_RawData" at bounding box center [689, 327] width 246 height 20
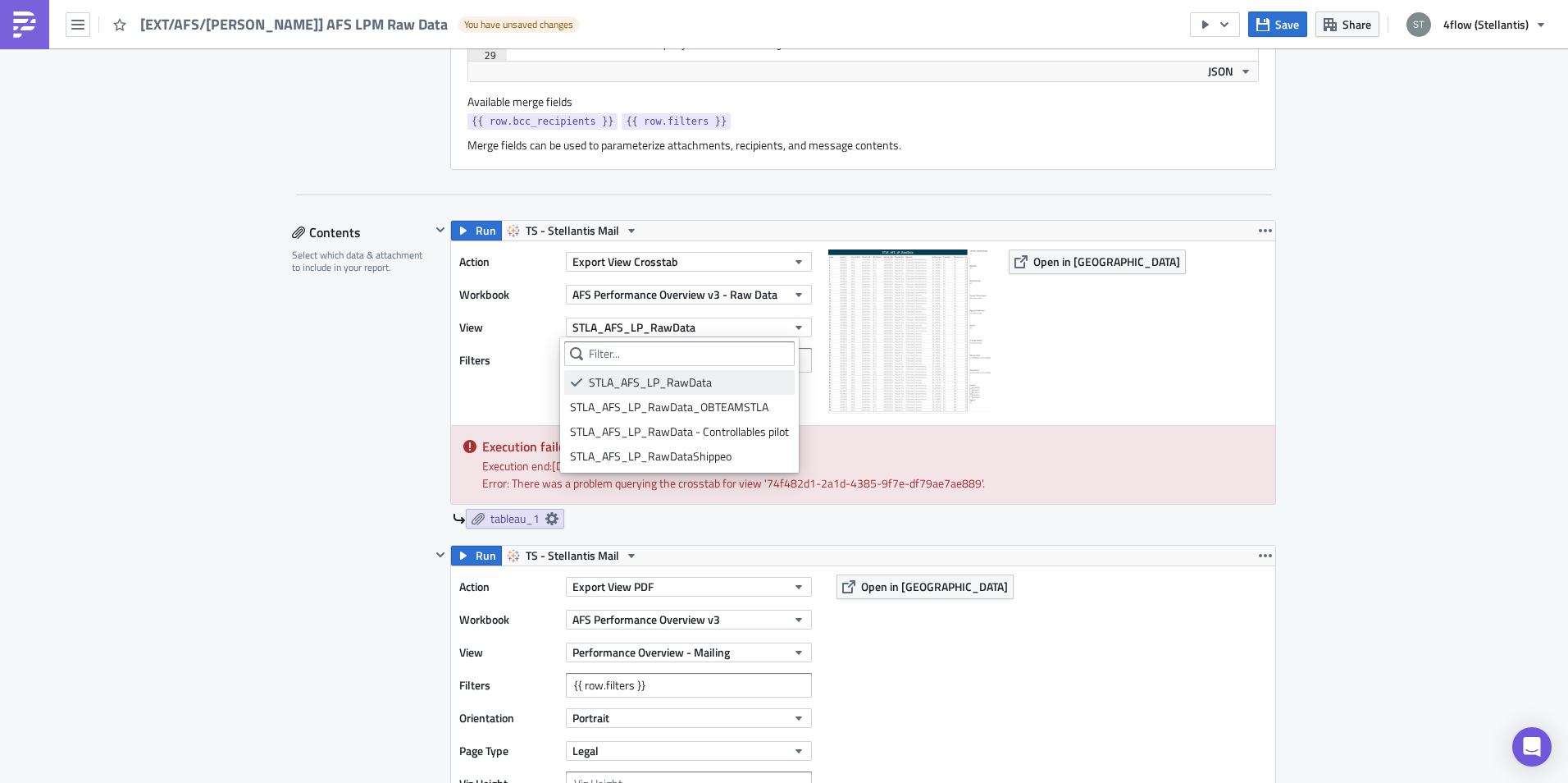
click at [659, 380] on div "STLA_AFS_LP_RawData" at bounding box center [689, 382] width 200 height 16
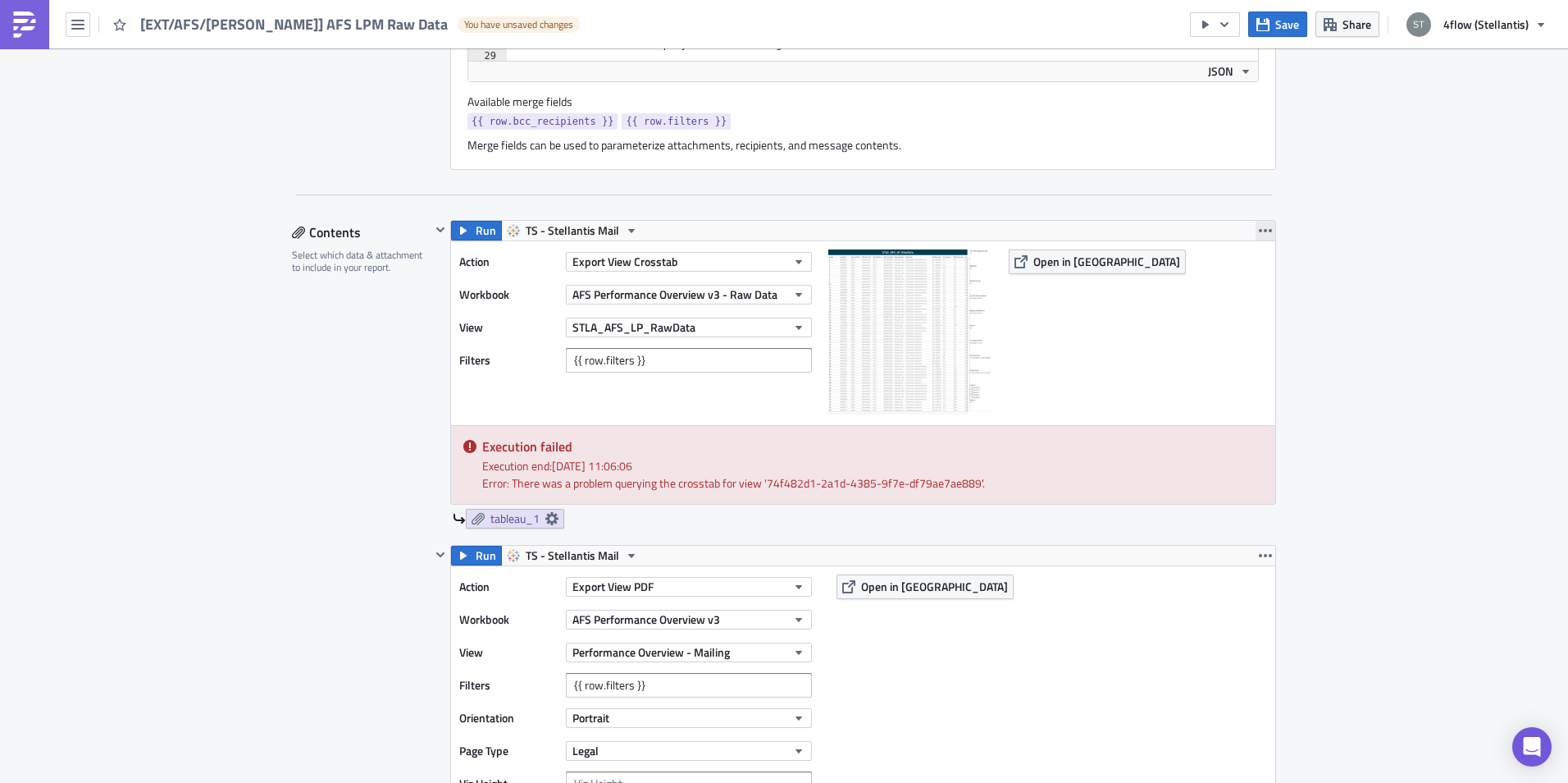
click at [1259, 227] on icon "button" at bounding box center [1265, 230] width 13 height 13
drag, startPoint x: 532, startPoint y: 485, endPoint x: 962, endPoint y: 488, distance: 430.0
click at [962, 488] on div "Error: There was a problem querying the crosstab for view '74f482d1-2a1d-4385-9…" at bounding box center [872, 482] width 781 height 17
drag, startPoint x: 962, startPoint y: 488, endPoint x: 866, endPoint y: 477, distance: 96.6
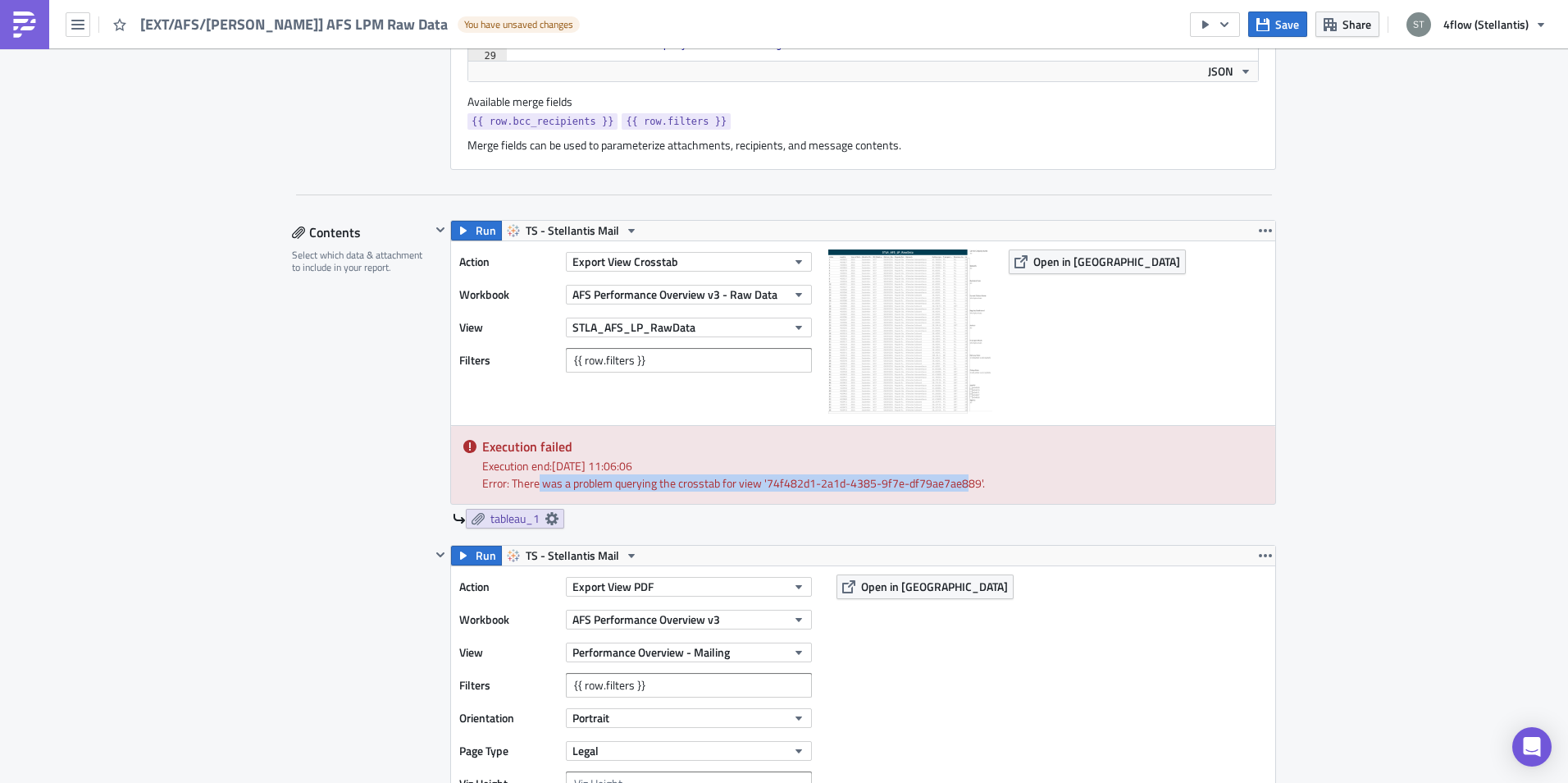
click at [866, 477] on div "Error: There was a problem querying the crosstab for view '74f482d1-2a1d-4385-9…" at bounding box center [872, 482] width 781 height 17
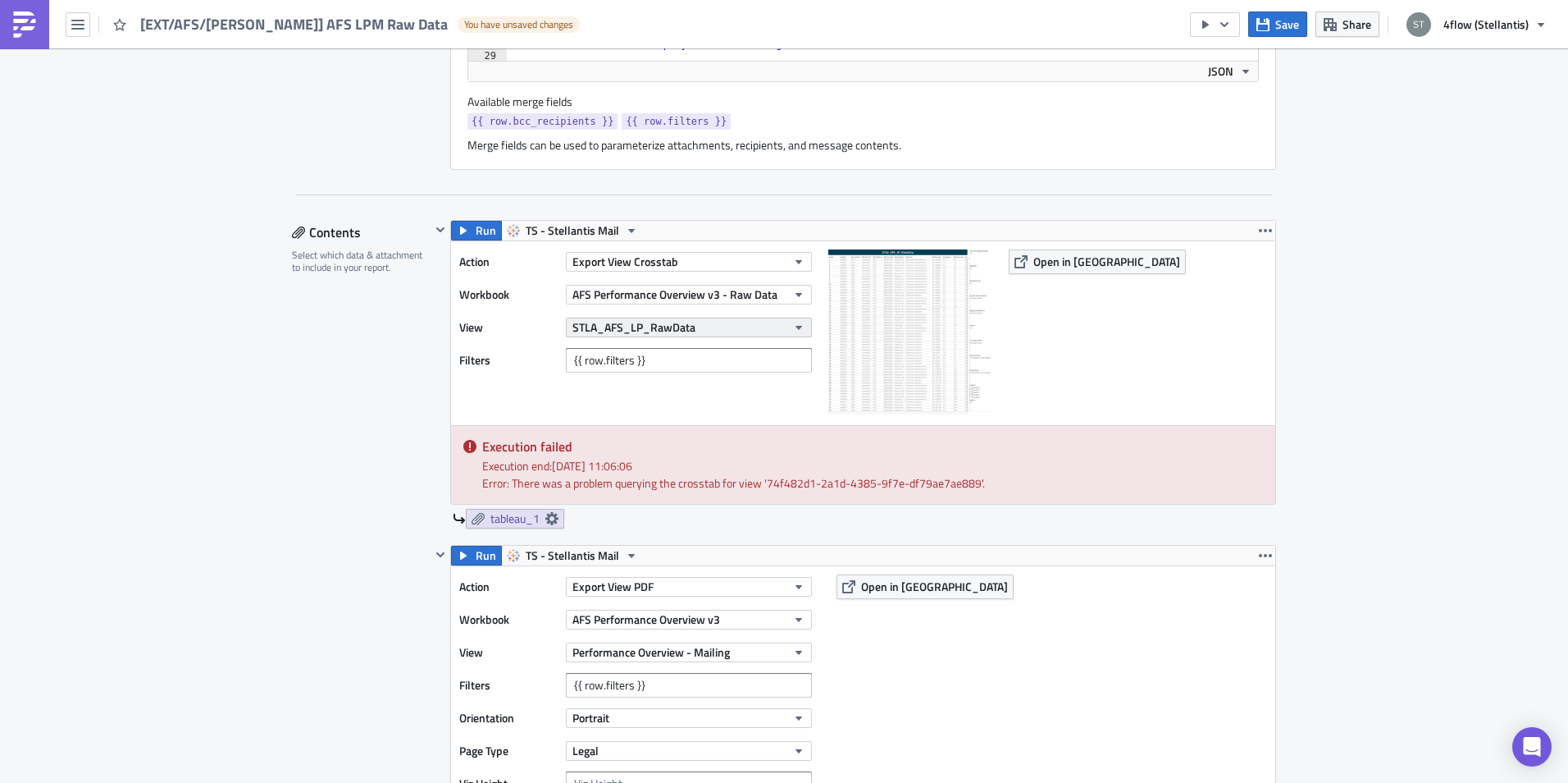
click at [731, 322] on button "STLA_AFS_LP_RawData" at bounding box center [689, 327] width 246 height 20
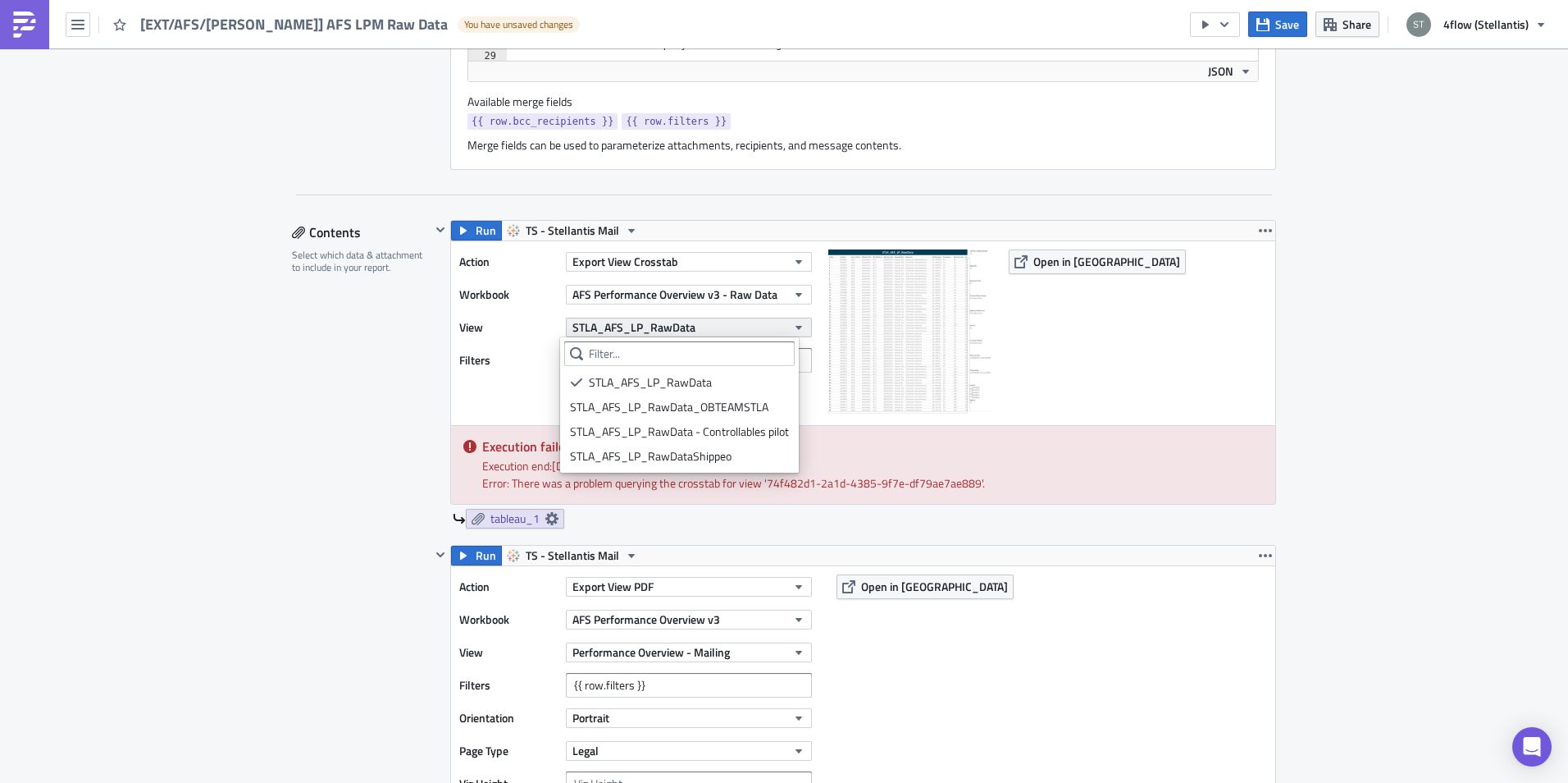
click at [724, 322] on button "STLA_AFS_LP_RawData" at bounding box center [689, 327] width 246 height 20
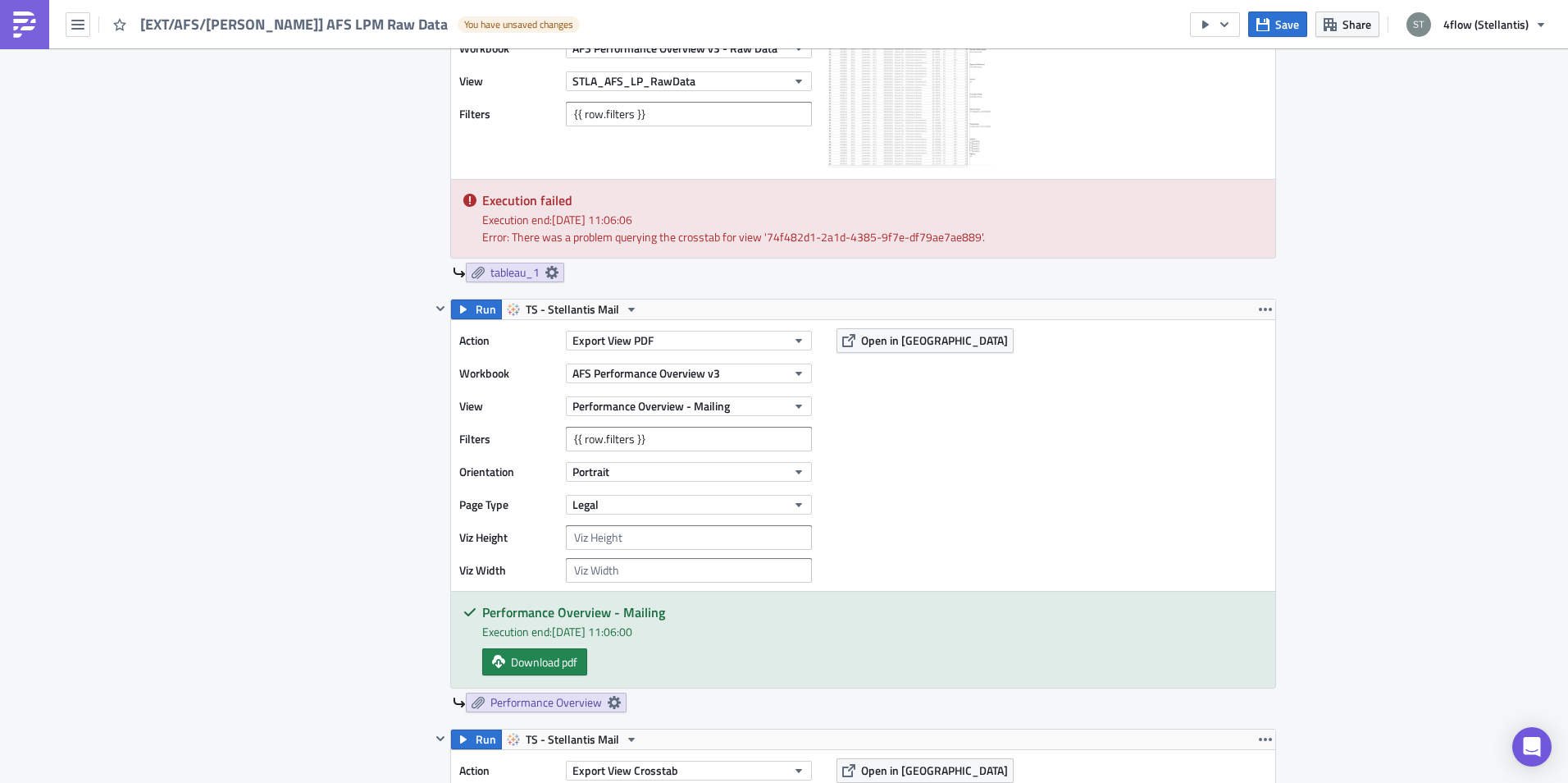
scroll to position [1312, 0]
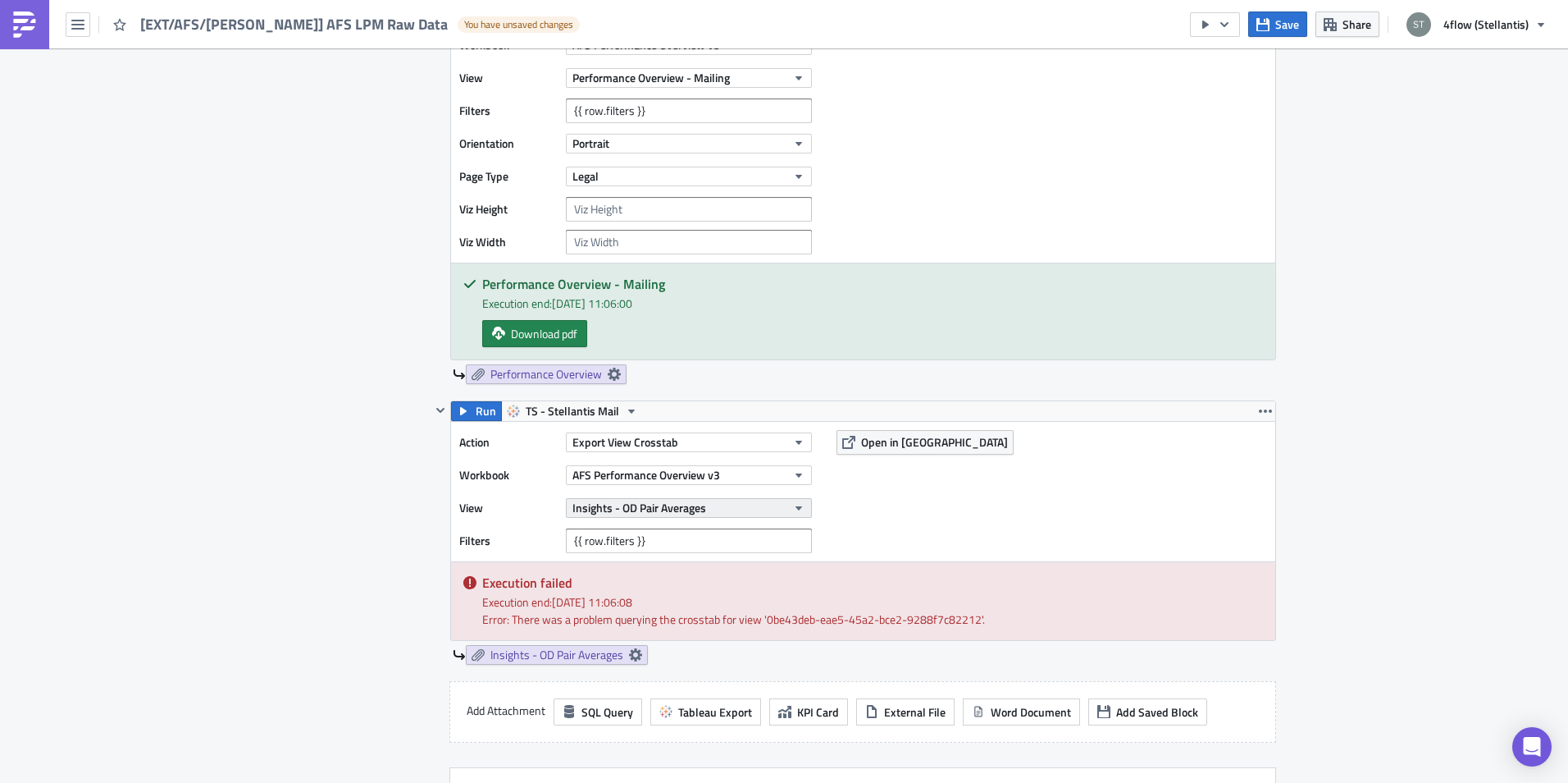
click at [641, 511] on span "Insights - OD Pair Averages" at bounding box center [639, 507] width 134 height 17
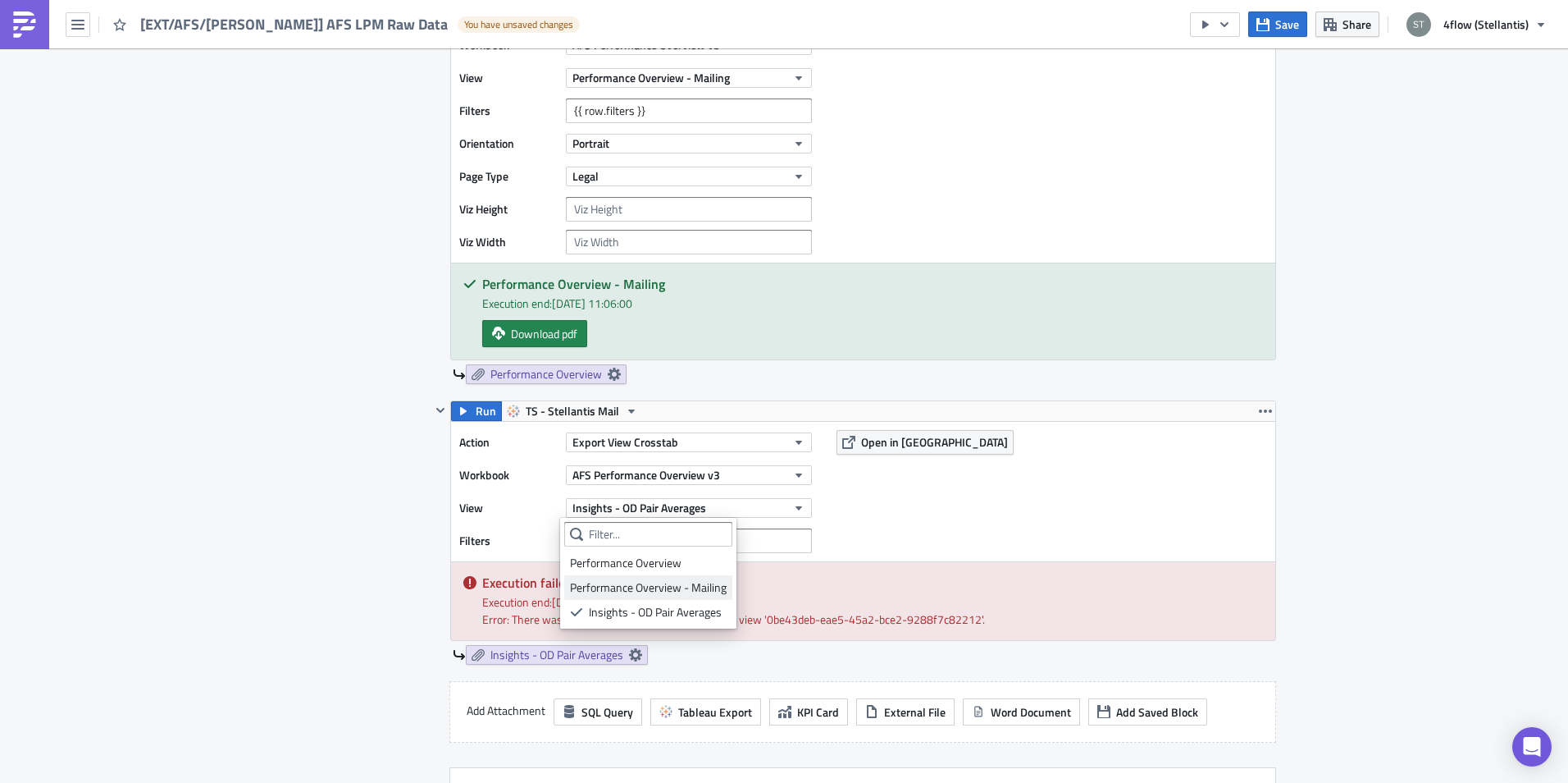
click at [656, 587] on div "Performance Overview - Mailing" at bounding box center [649, 587] width 157 height 16
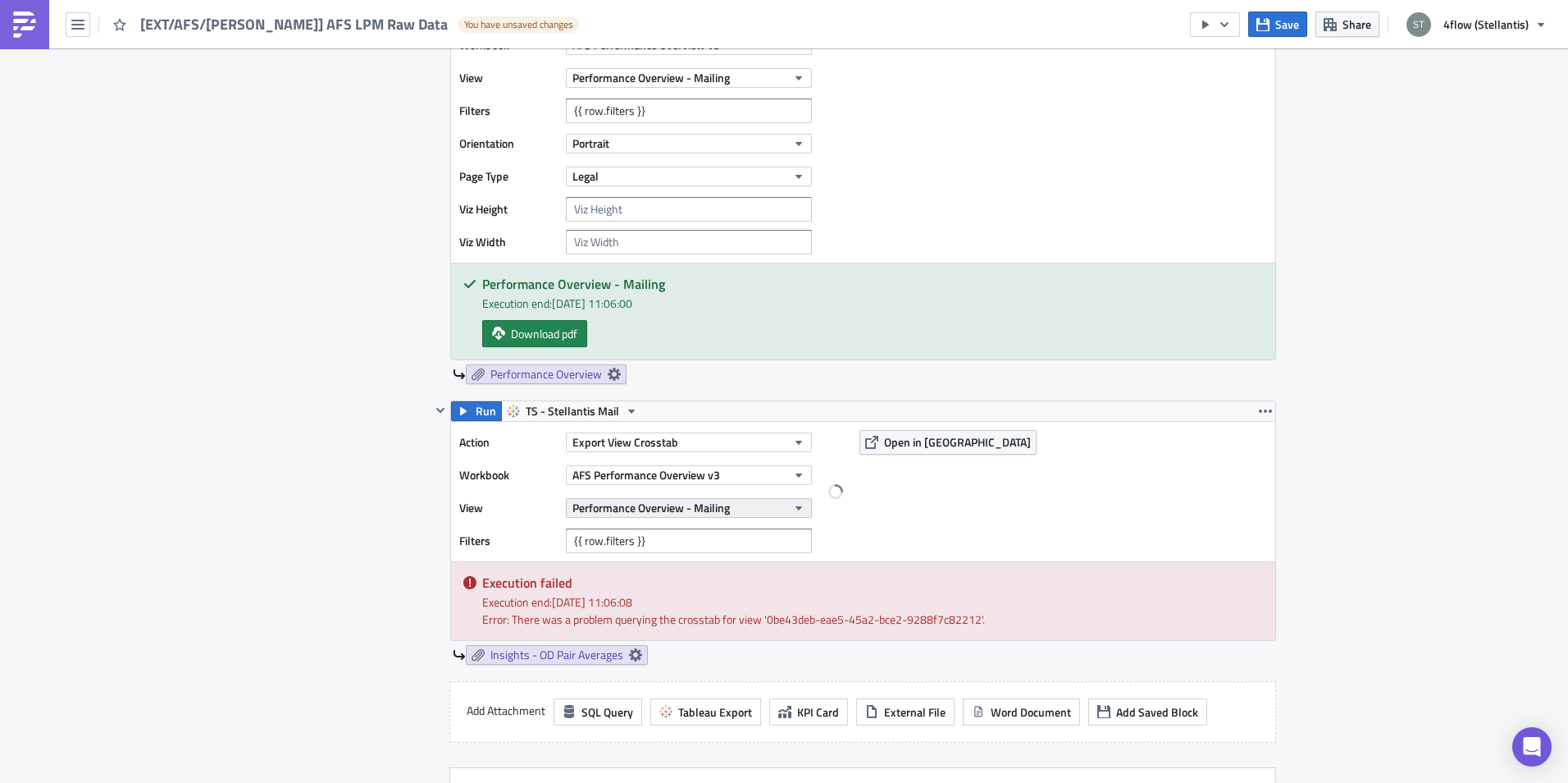
click at [668, 511] on span "Performance Overview - Mailing" at bounding box center [651, 507] width 157 height 17
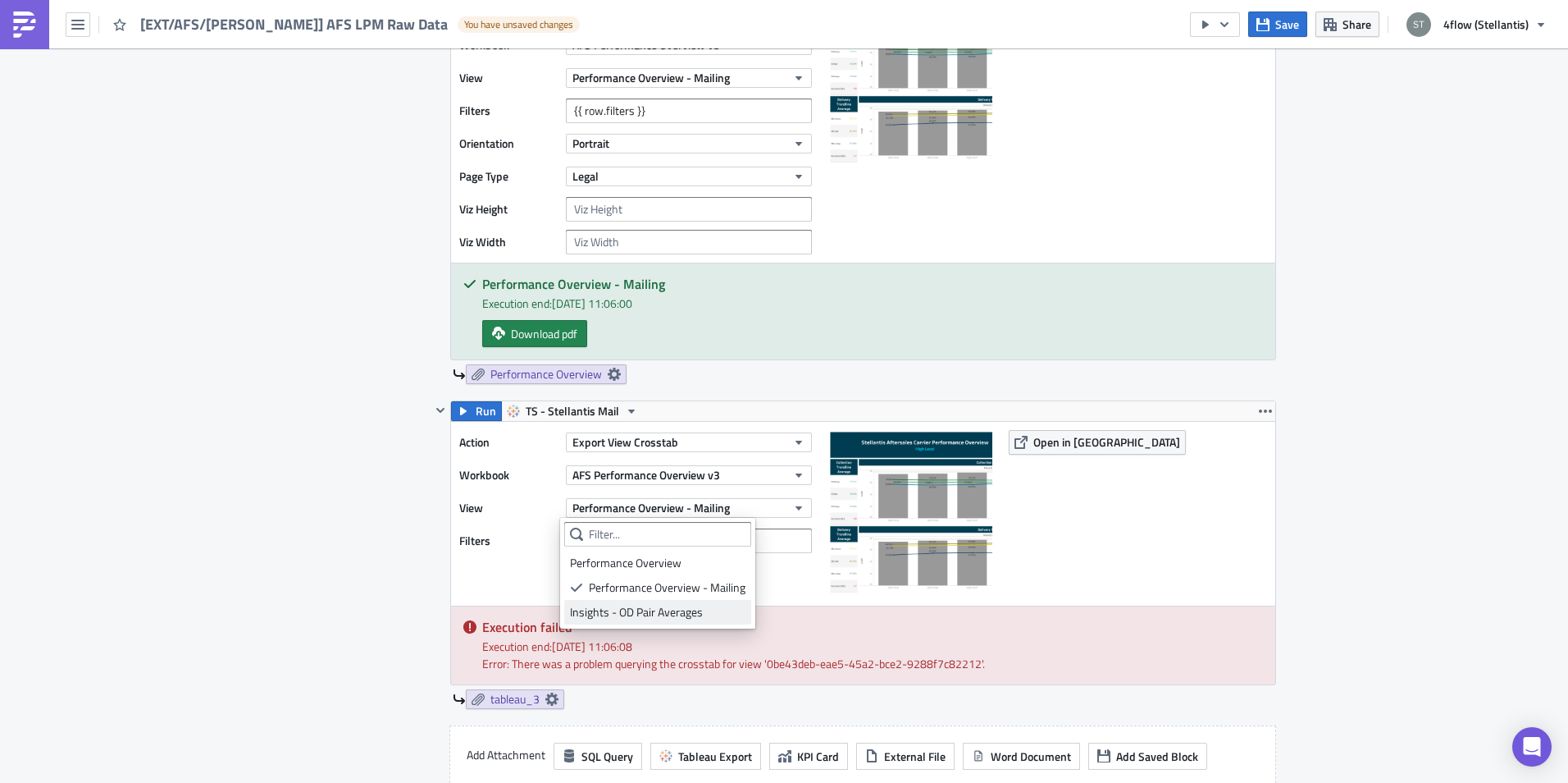
click at [673, 616] on div "Insights - OD Pair Averages" at bounding box center [658, 611] width 176 height 16
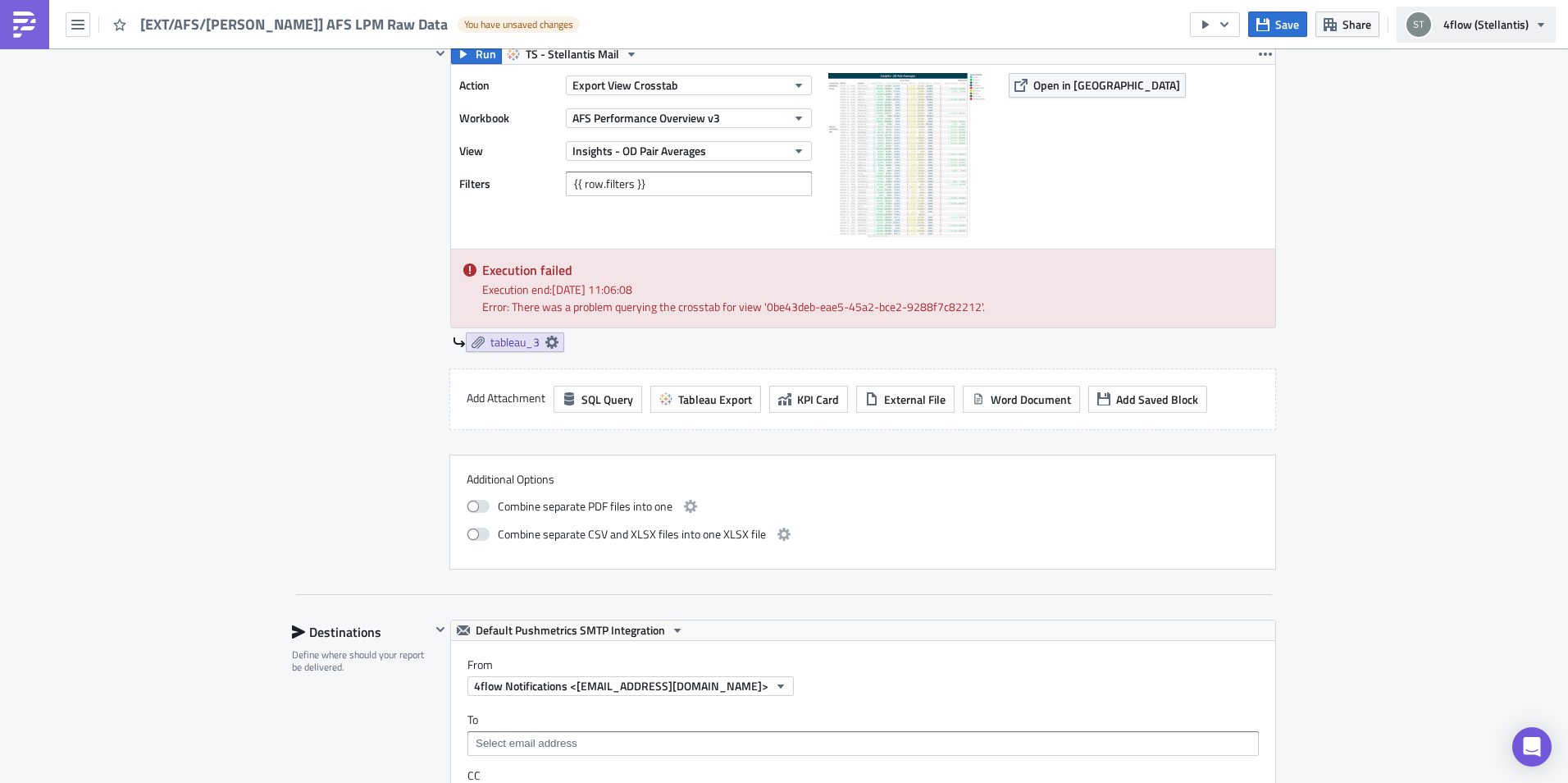
scroll to position [1641, 0]
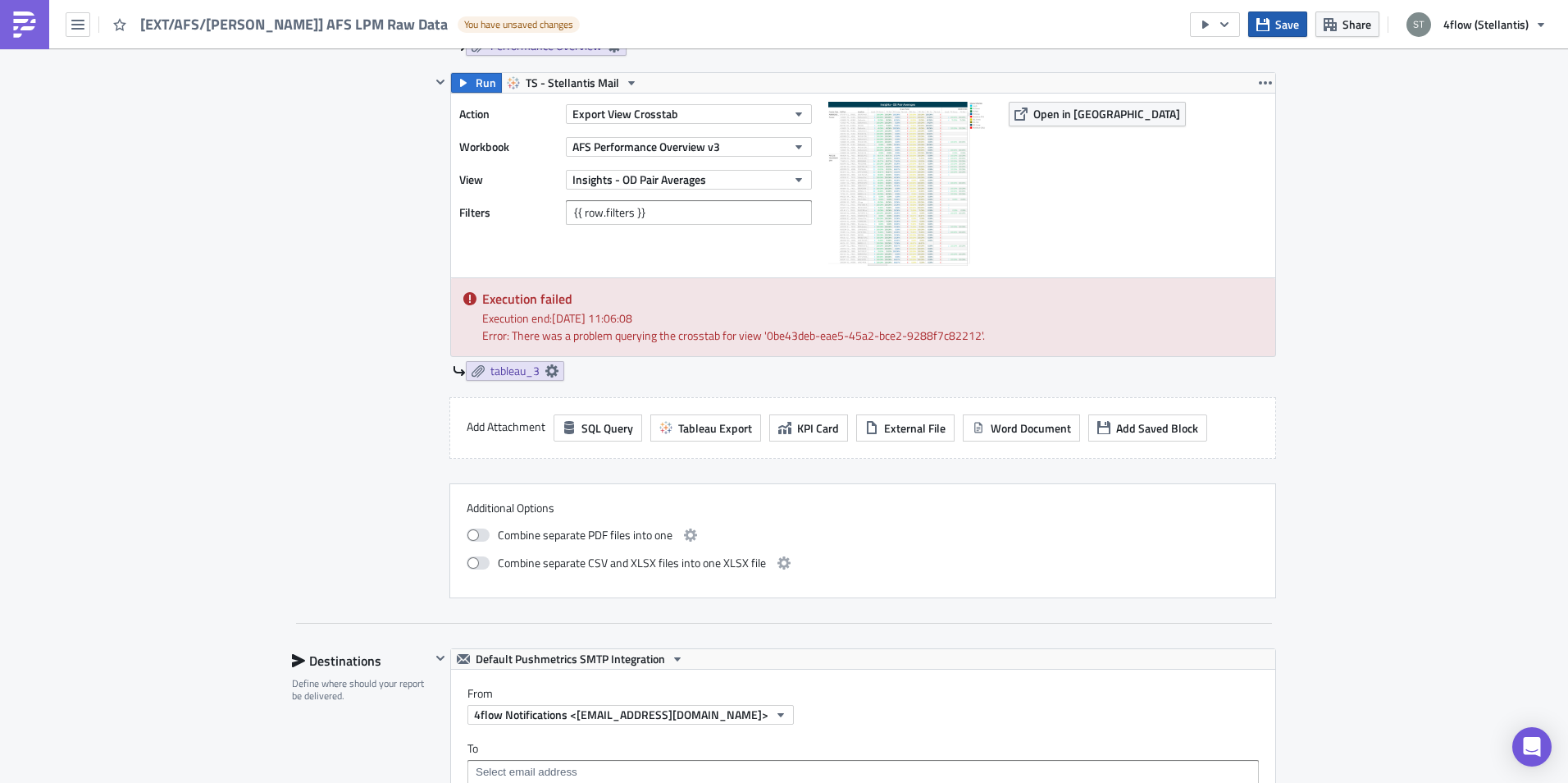
click at [1285, 25] on span "Save" at bounding box center [1287, 24] width 24 height 17
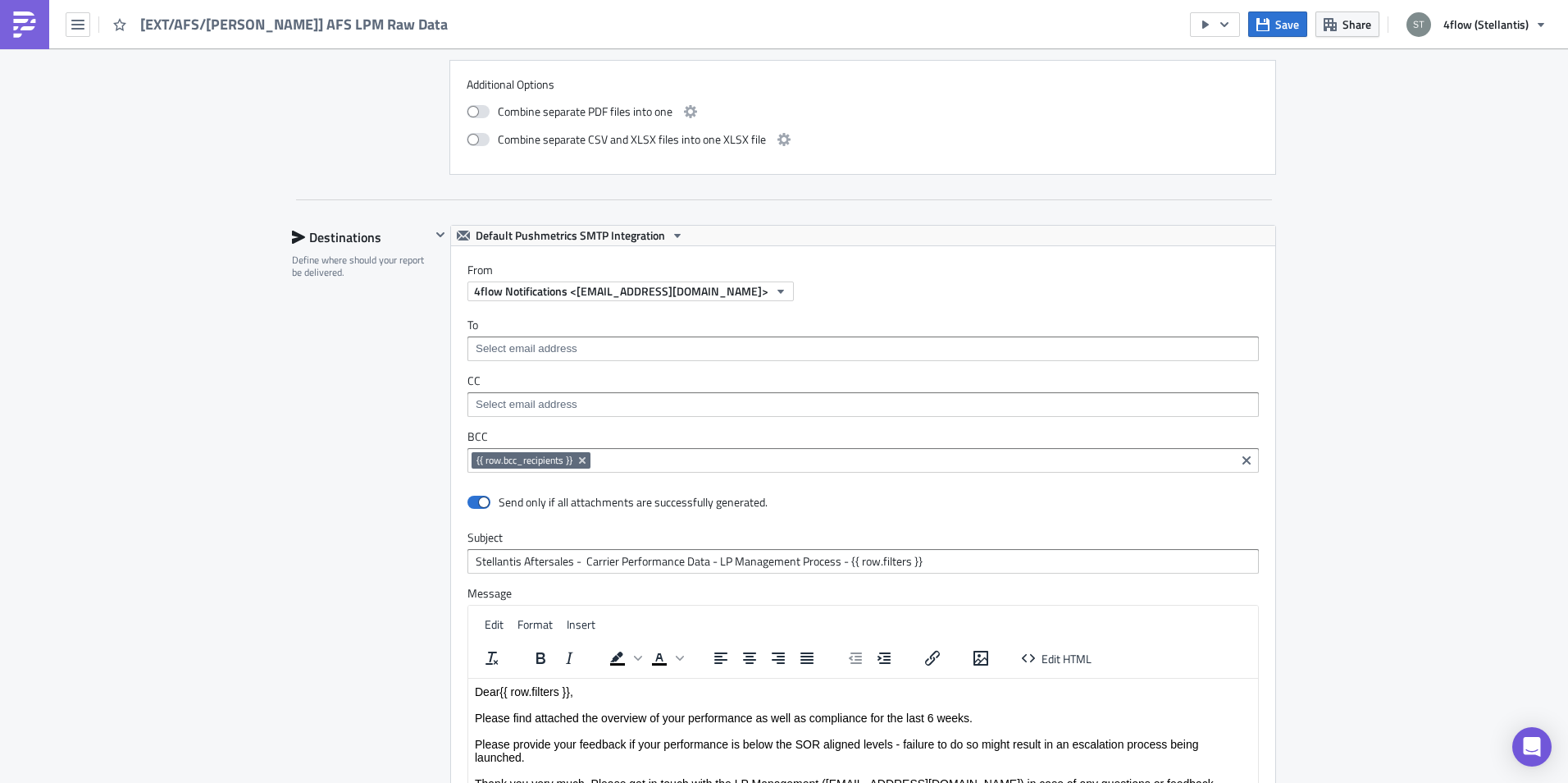
scroll to position [2038, 0]
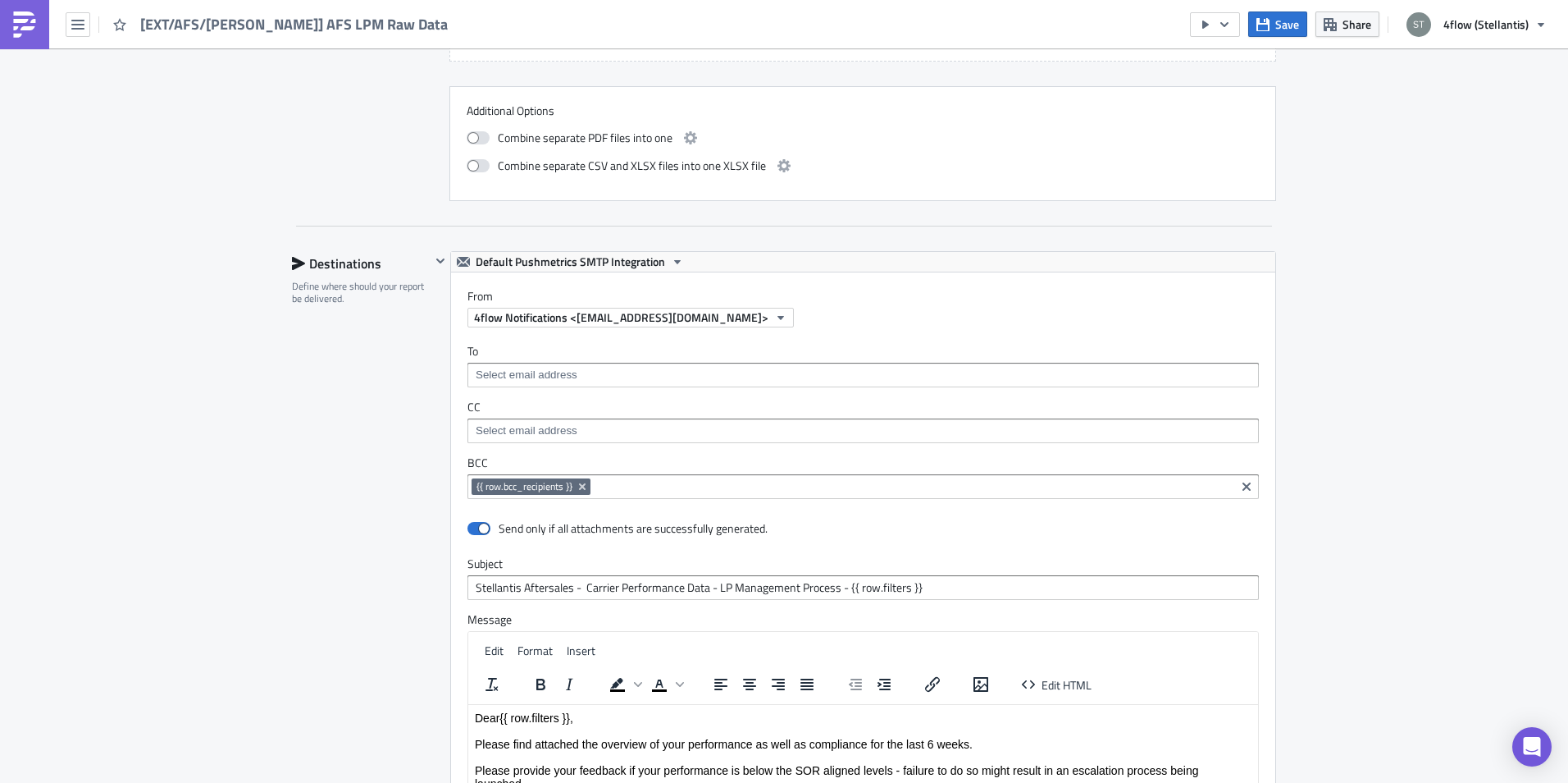
click at [604, 482] on input at bounding box center [913, 486] width 637 height 16
type input "b"
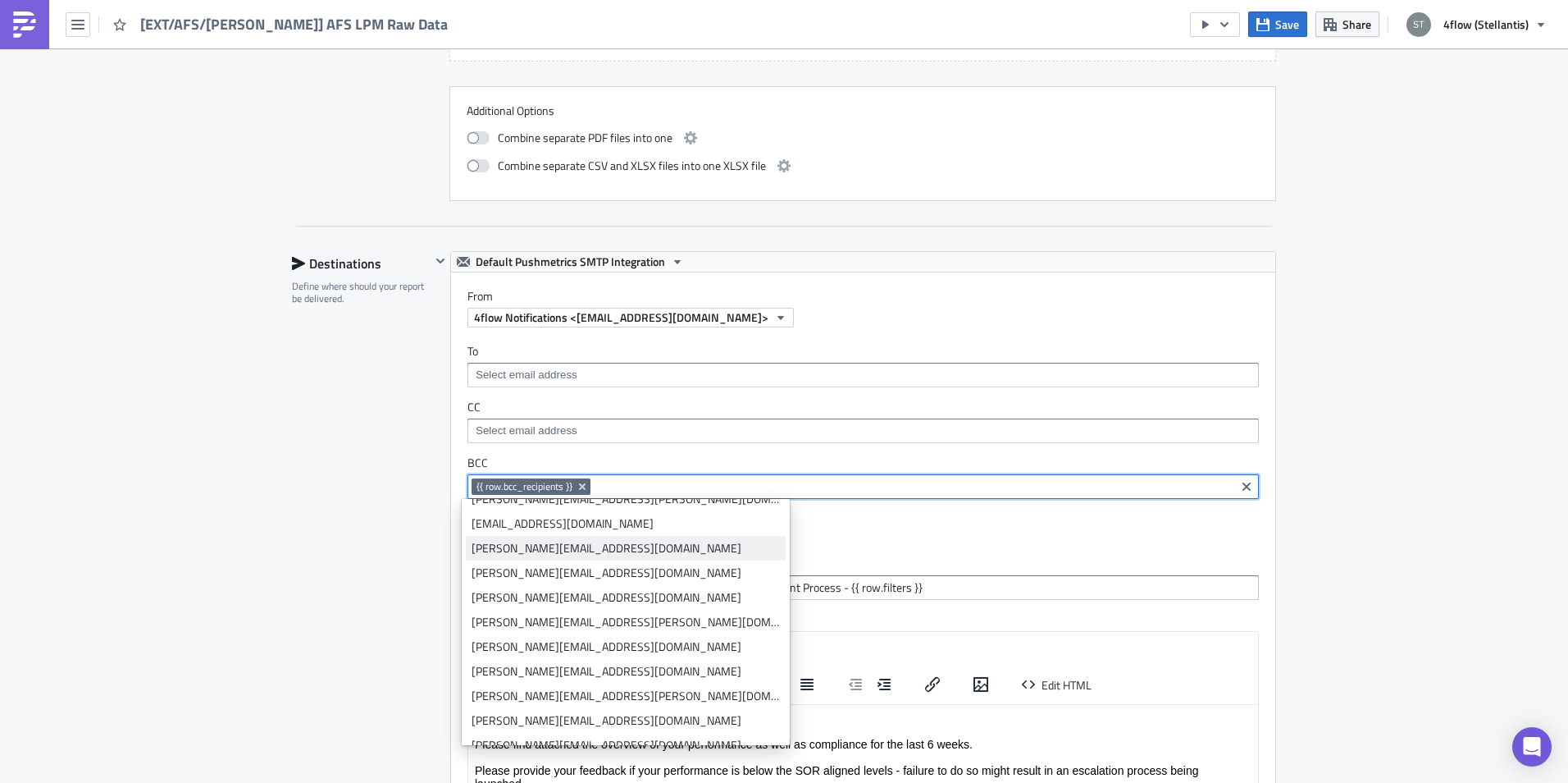
scroll to position [1887, 0]
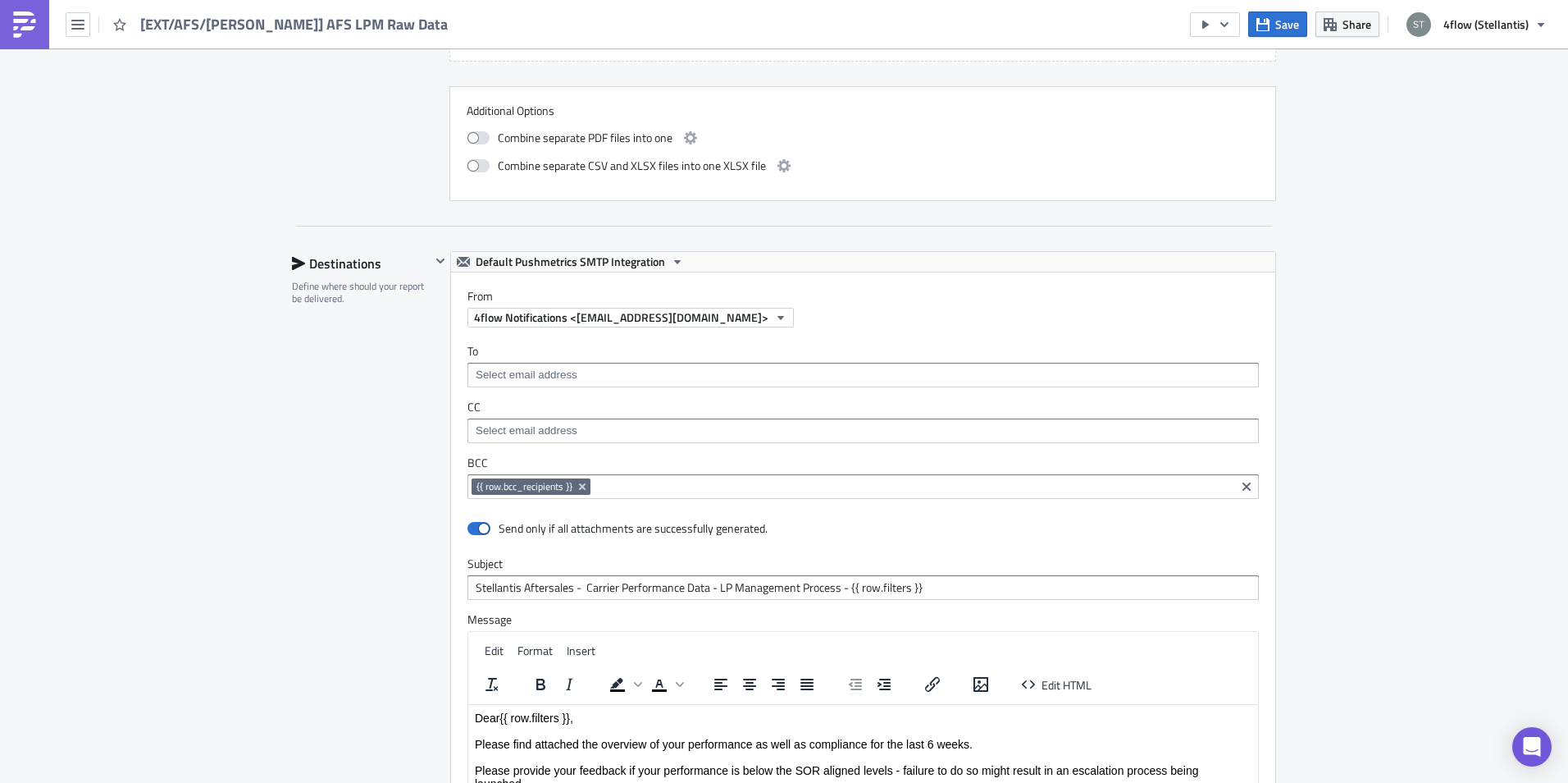
click at [1231, 23] on icon "button" at bounding box center [1224, 24] width 13 height 13
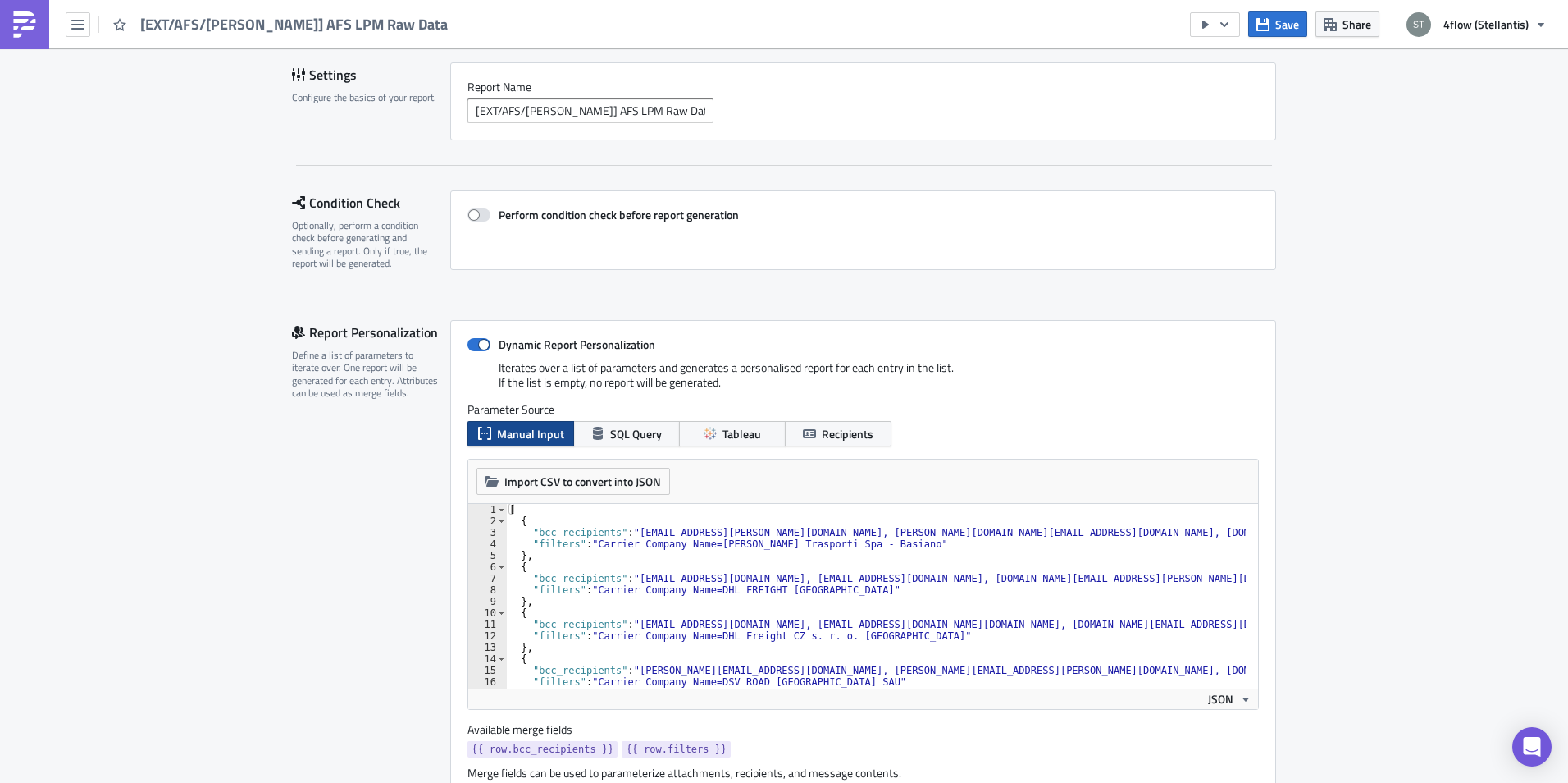
scroll to position [0, 0]
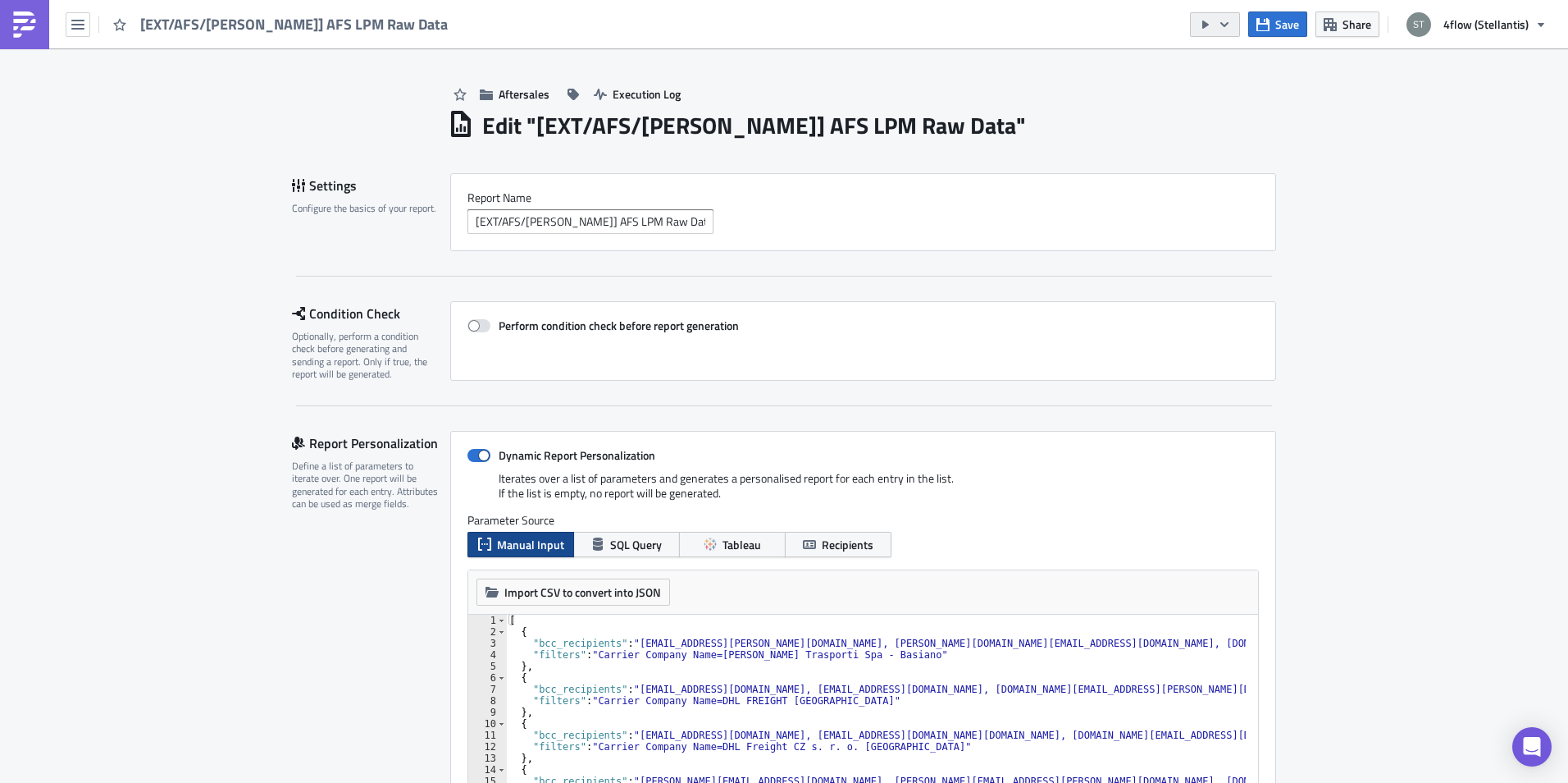
click at [1235, 22] on button "button" at bounding box center [1215, 24] width 50 height 25
click at [1235, 69] on div "Send Just to Me" at bounding box center [1267, 65] width 128 height 16
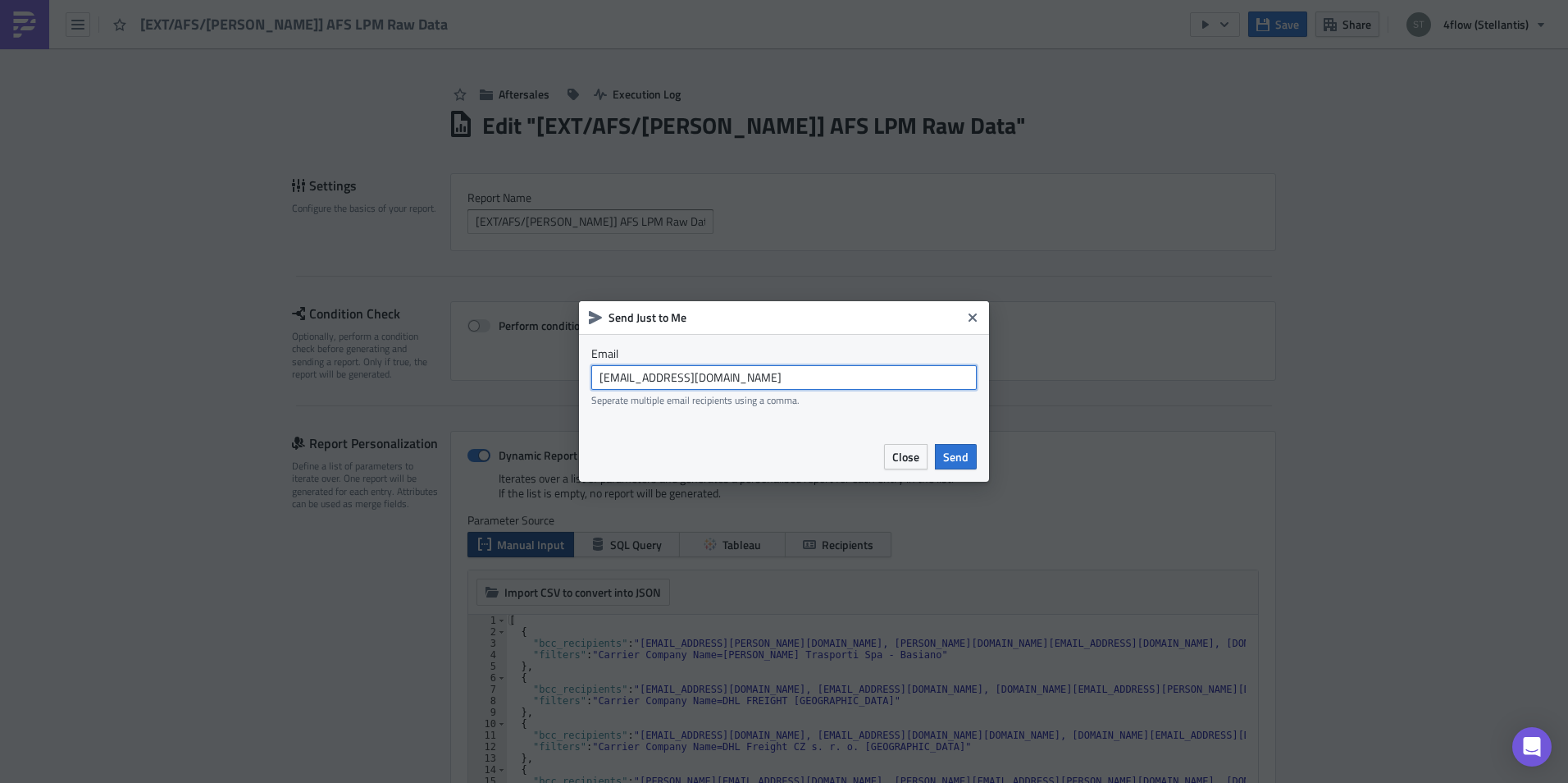
click at [722, 374] on input "stellantis_bi@4flow.com" at bounding box center [784, 377] width 386 height 25
type input "[PERSON_NAME][EMAIL_ADDRESS][DOMAIN_NAME]"
click at [969, 456] on button "Send" at bounding box center [955, 457] width 42 height 26
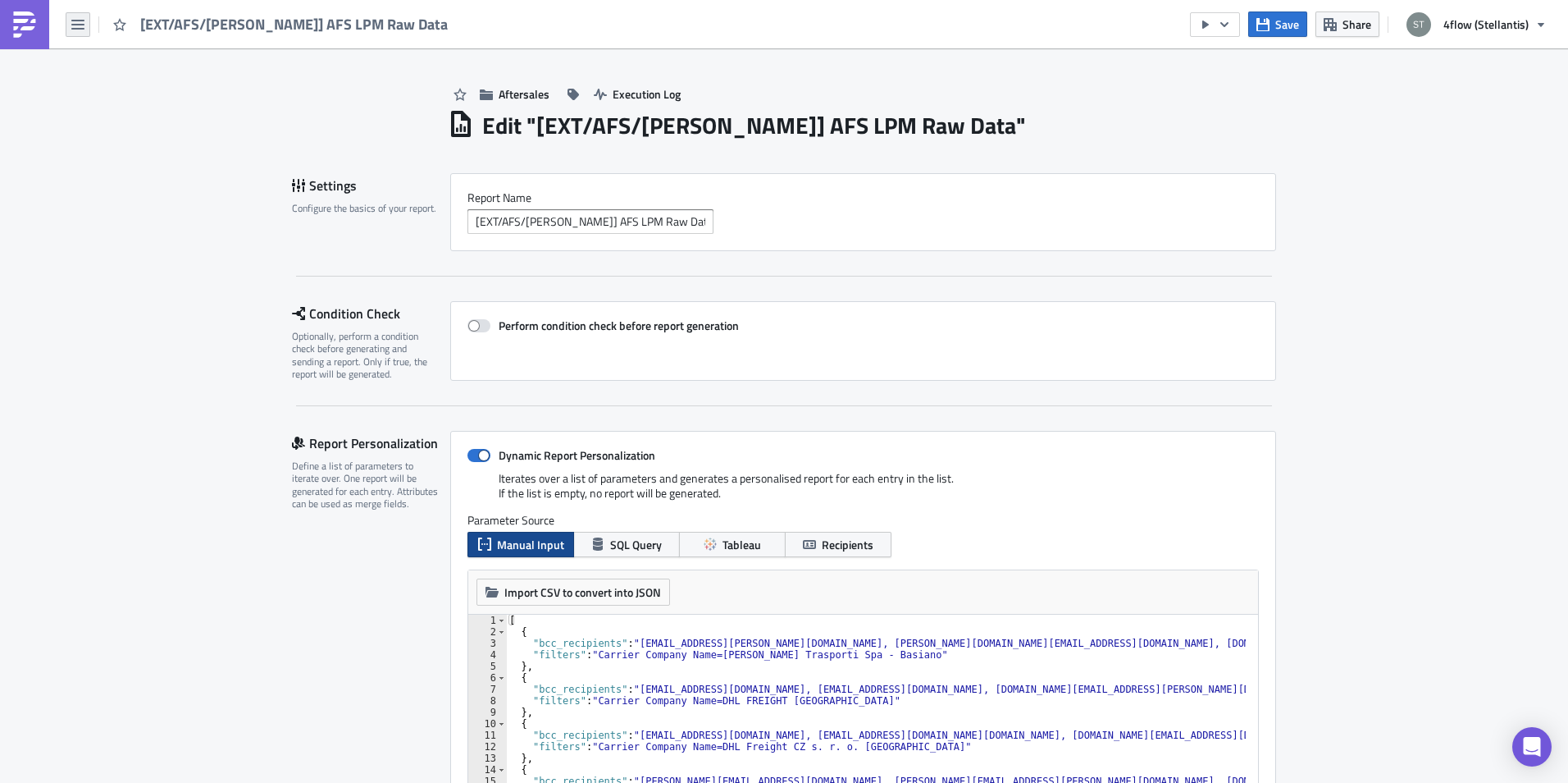
click at [67, 32] on button "button" at bounding box center [78, 24] width 25 height 25
click at [42, 32] on link at bounding box center [25, 25] width 50 height 50
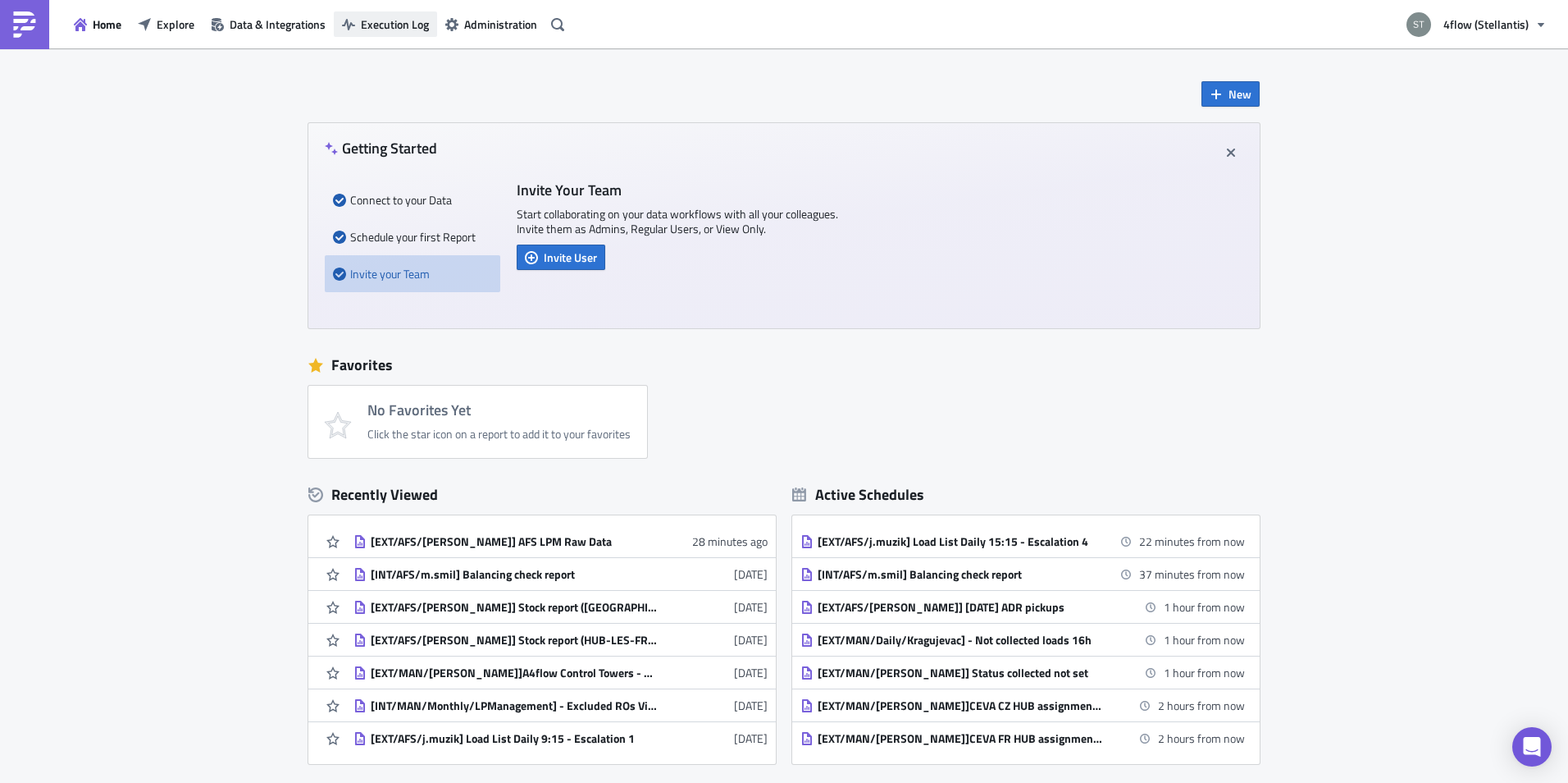
click at [429, 24] on button "Execution Log" at bounding box center [385, 24] width 103 height 26
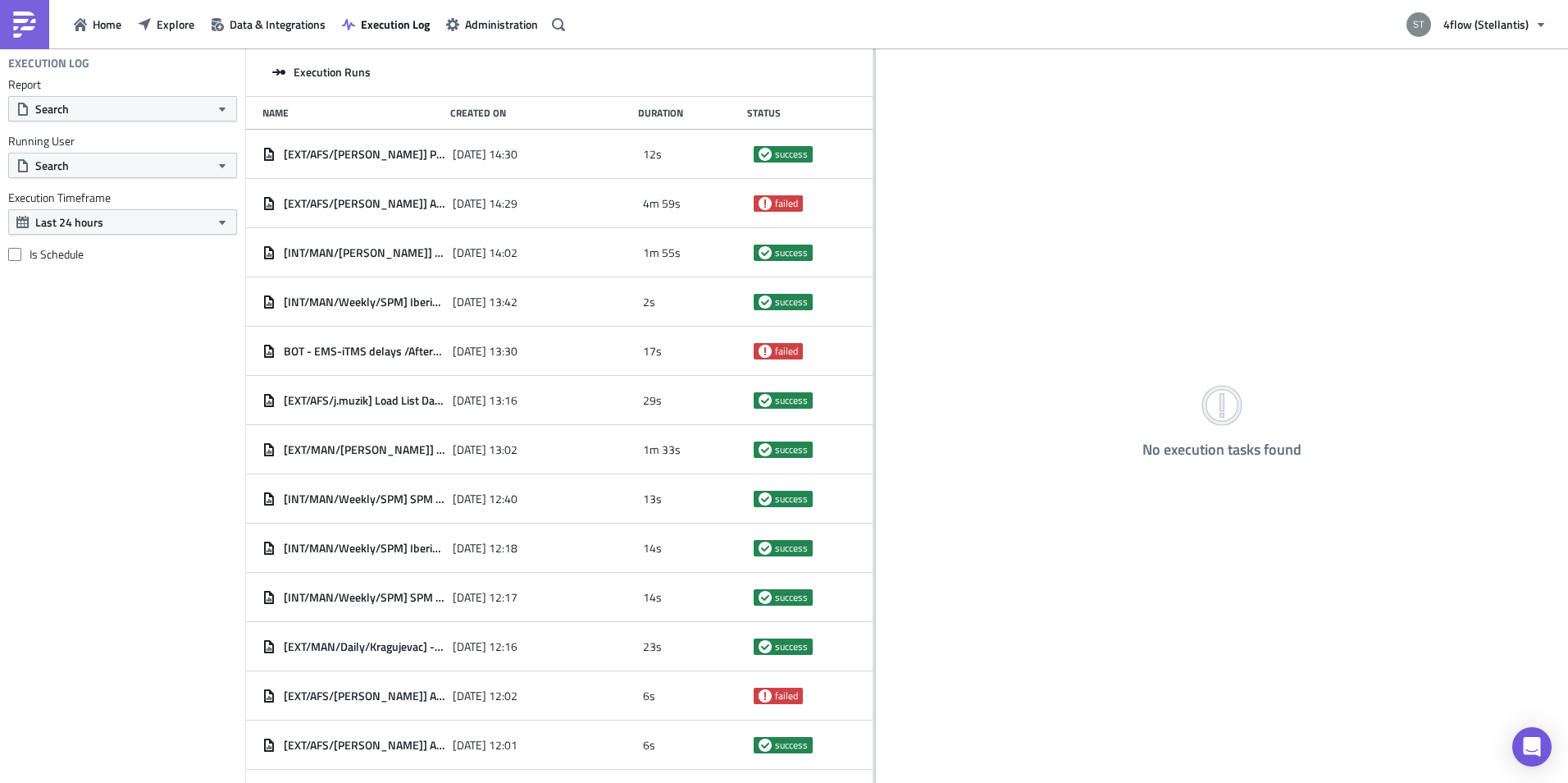
drag, startPoint x: 512, startPoint y: 171, endPoint x: 869, endPoint y: 142, distance: 358.2
click at [873, 142] on div at bounding box center [874, 417] width 3 height 737
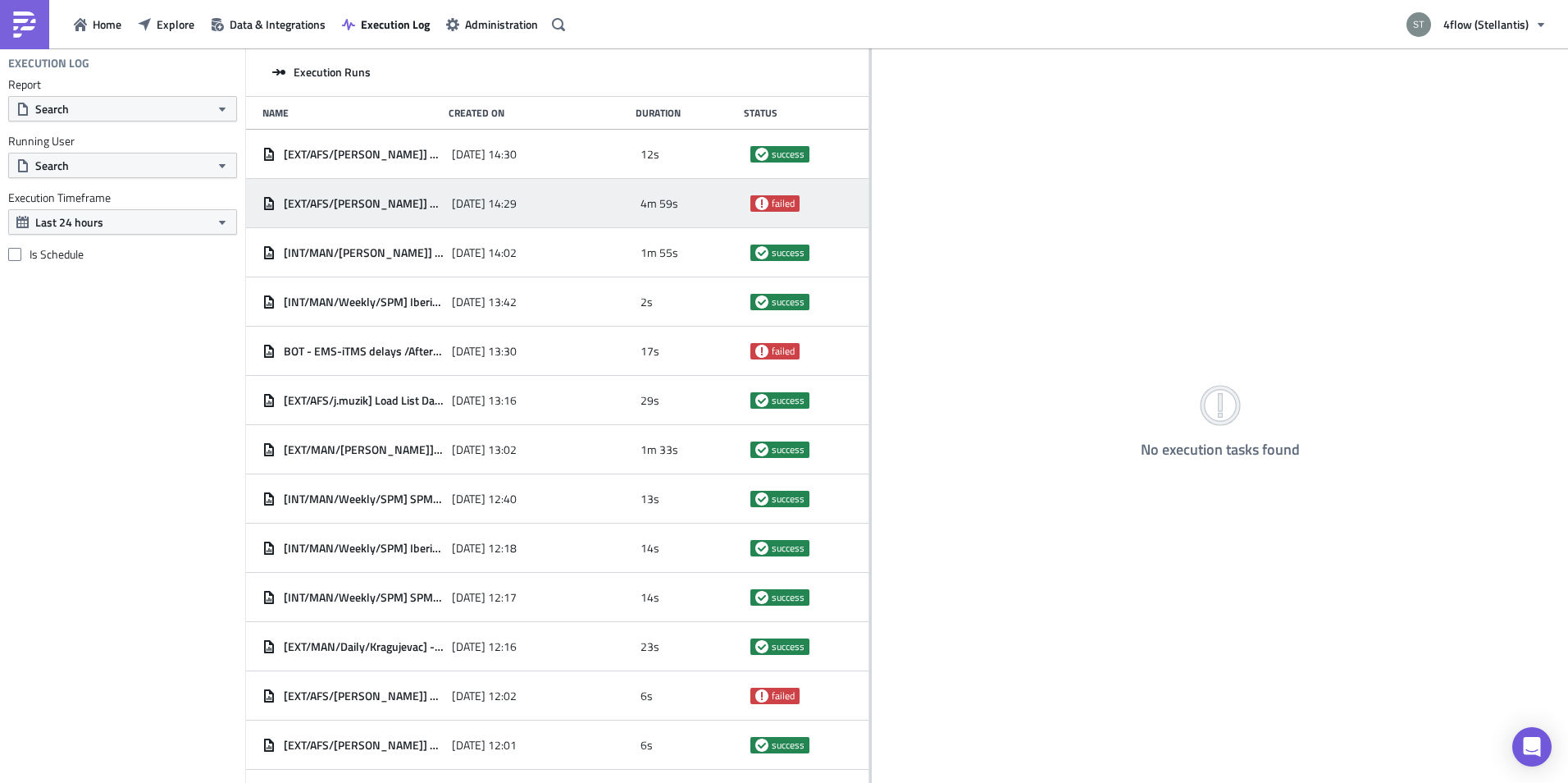
click at [545, 202] on div "[DATE] 14:29" at bounding box center [542, 203] width 181 height 30
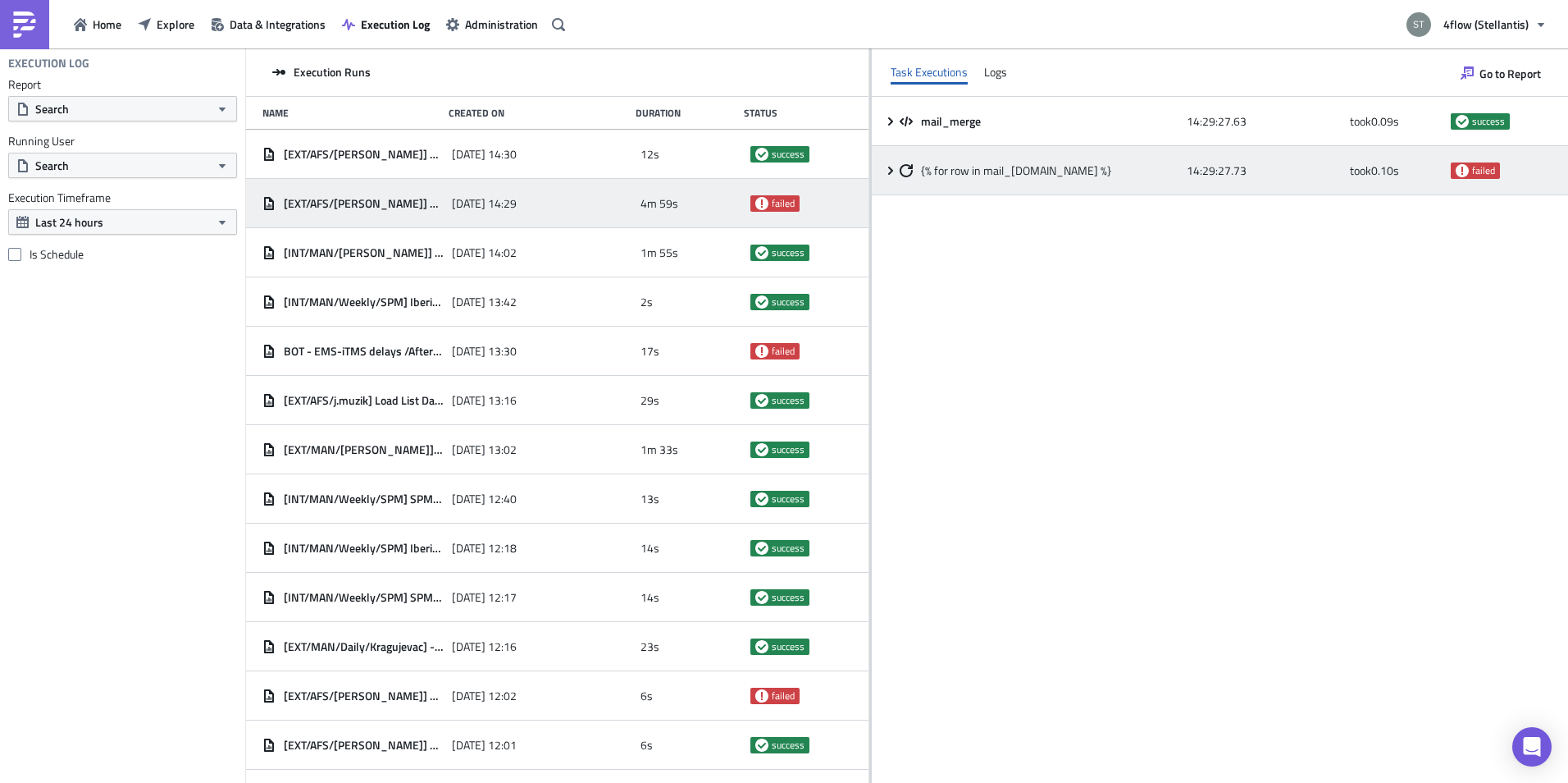
click at [996, 176] on span "{% for row in mail_[DOMAIN_NAME] %}" at bounding box center [1016, 170] width 190 height 15
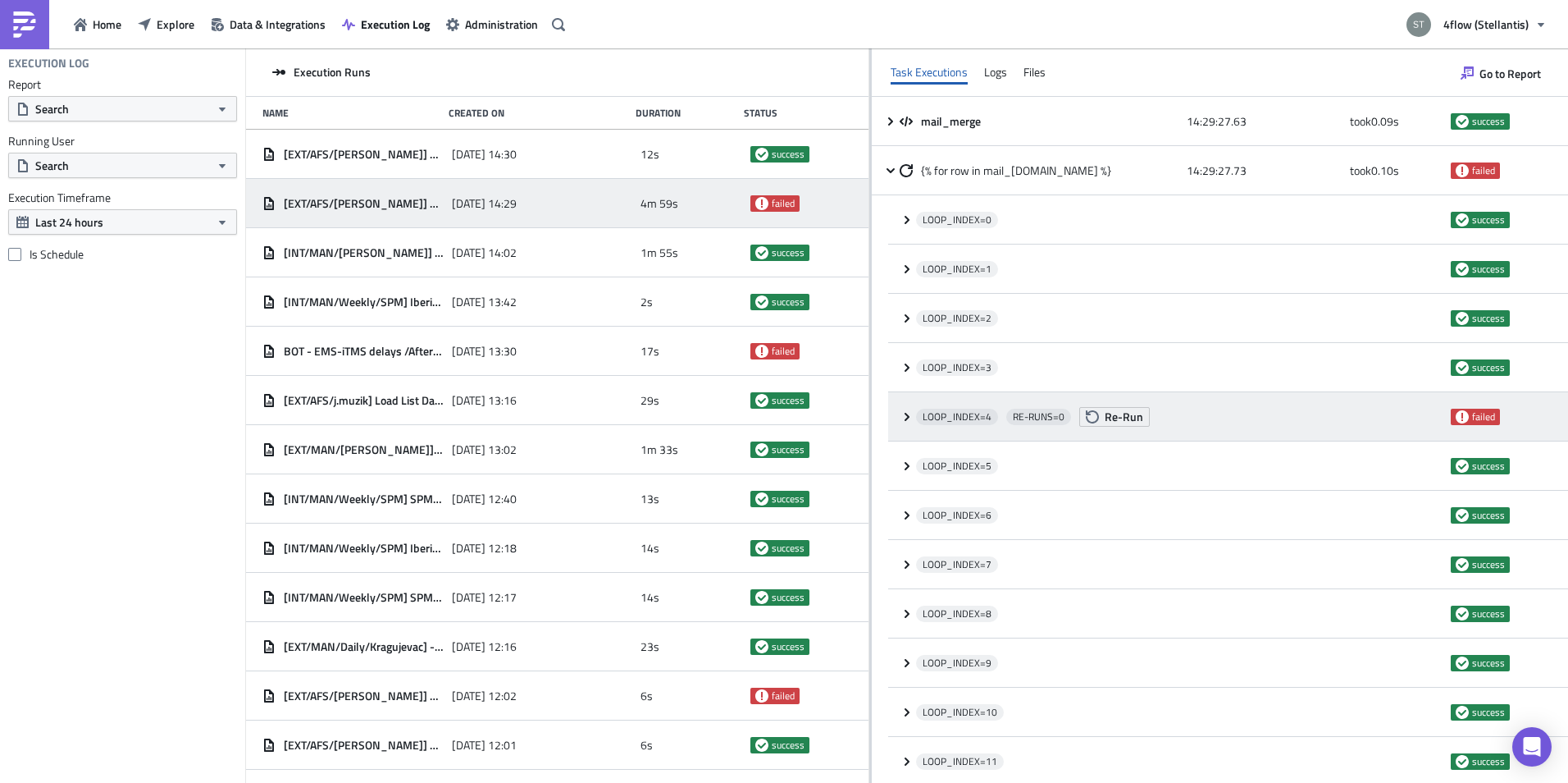
click at [906, 414] on icon at bounding box center [906, 416] width 13 height 13
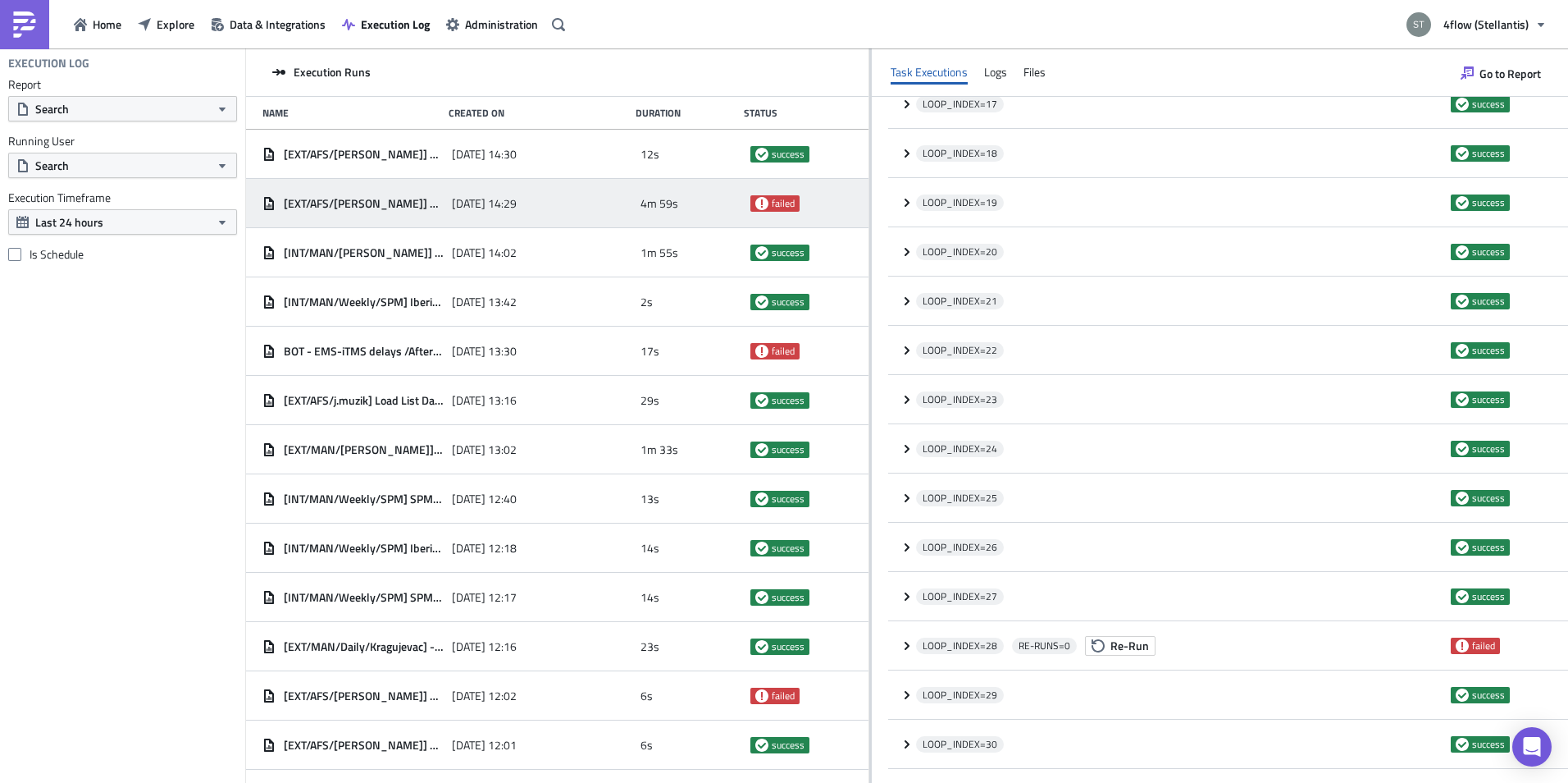
scroll to position [1488, 0]
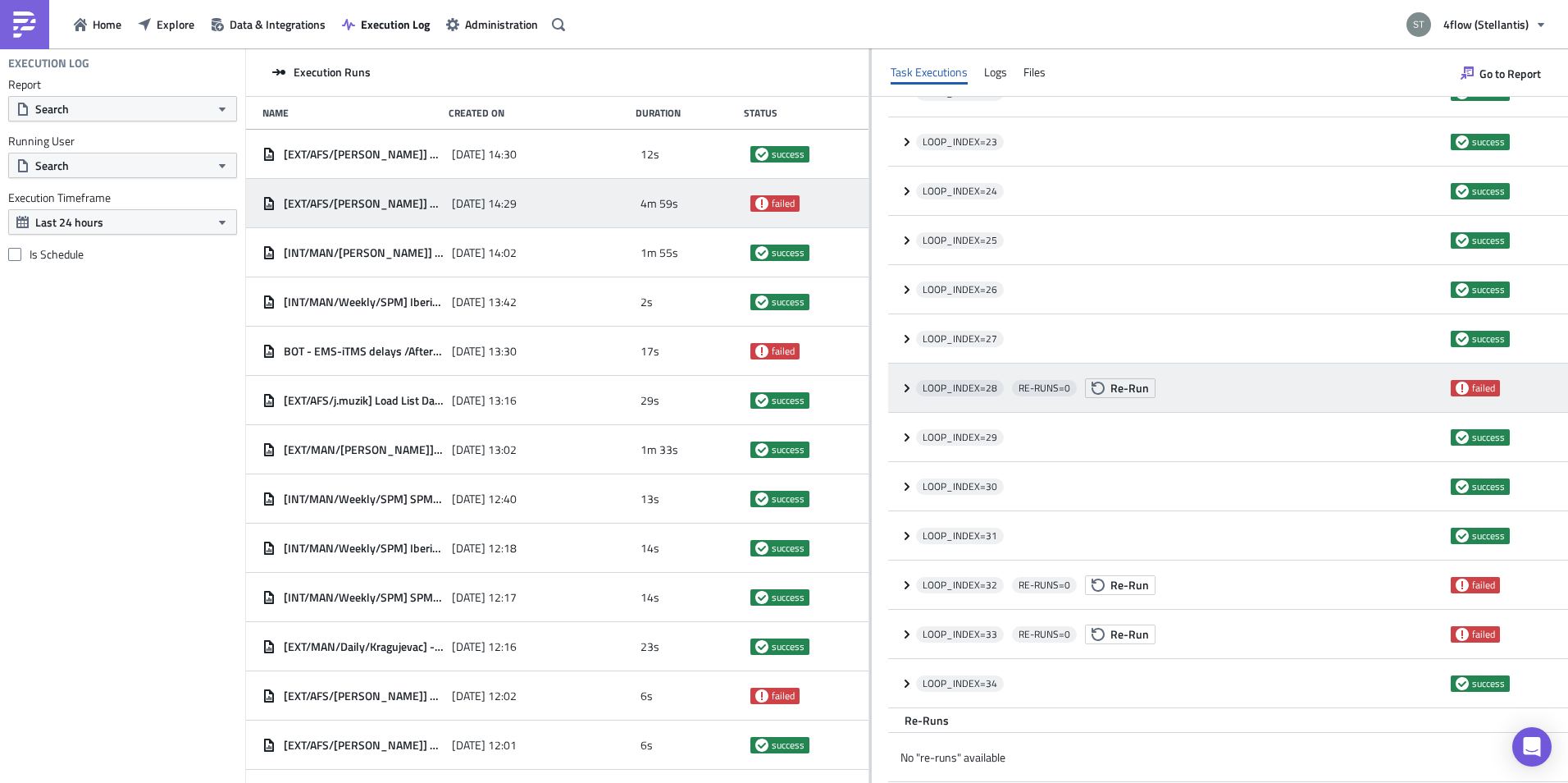
click at [897, 389] on div "LOOP_INDEX= 28 RE-RUNS= 0 Re-Run failed" at bounding box center [1228, 389] width 680 height 50
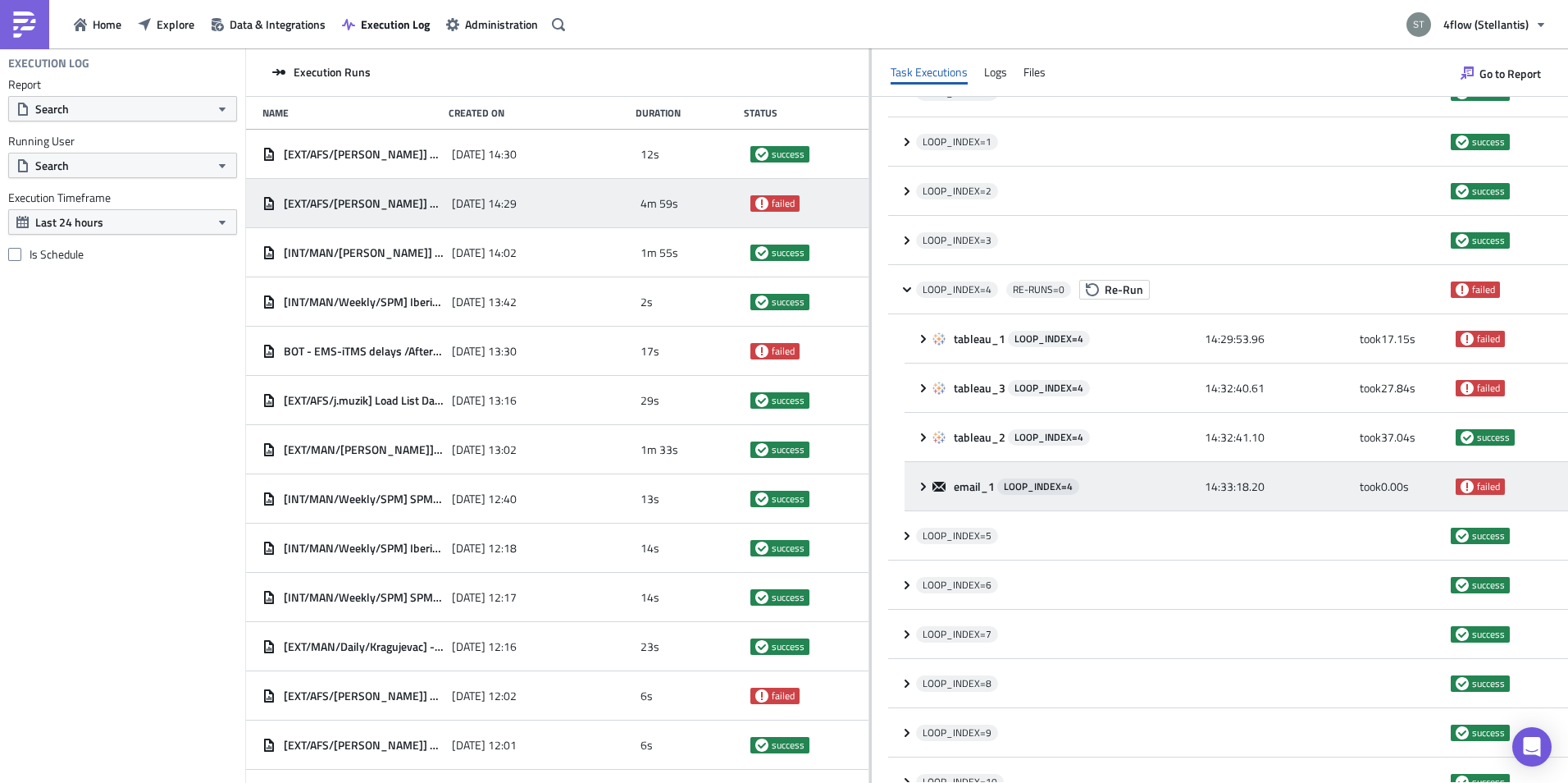
scroll to position [0, 0]
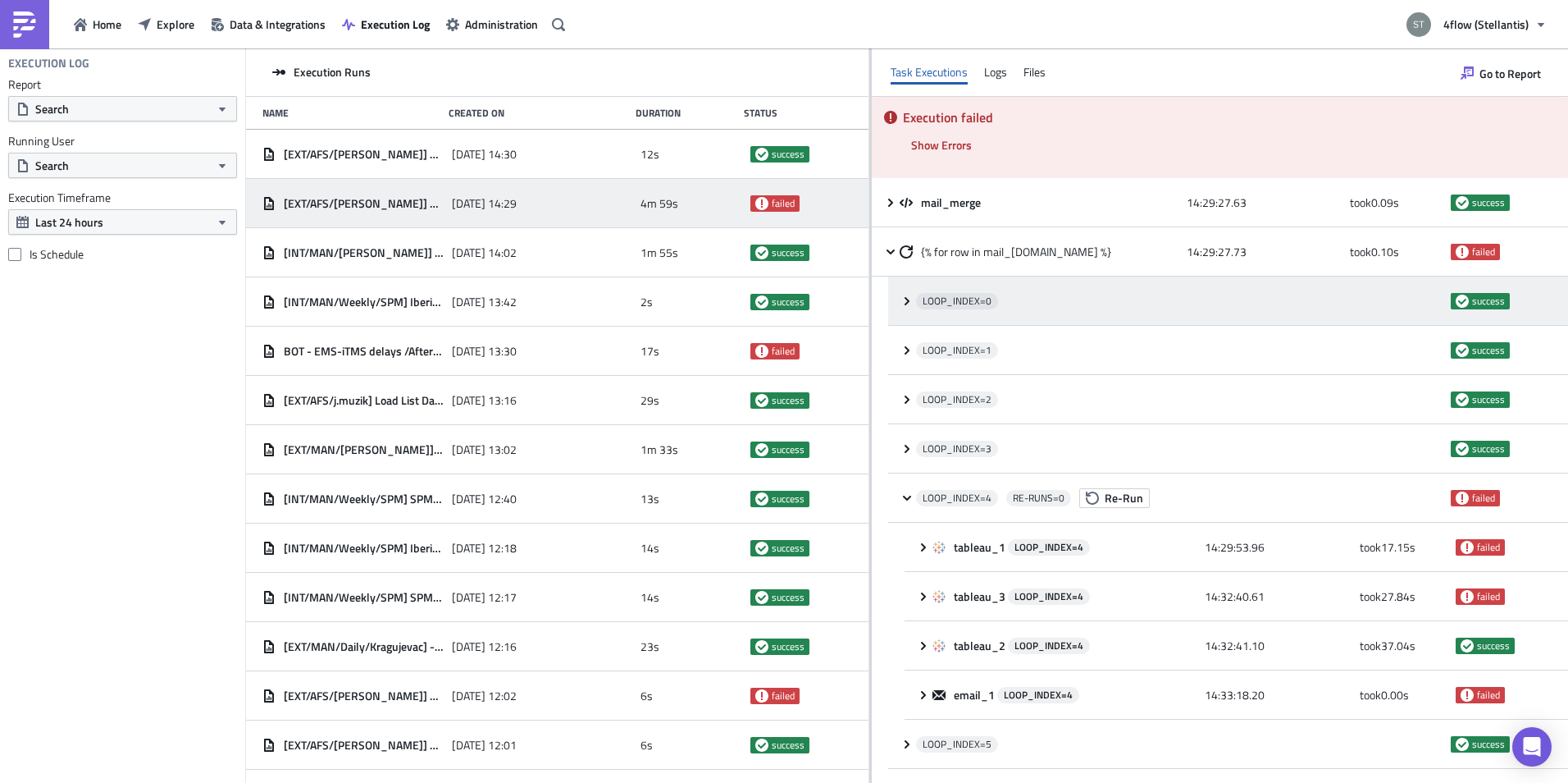
click at [908, 298] on icon at bounding box center [906, 301] width 13 height 13
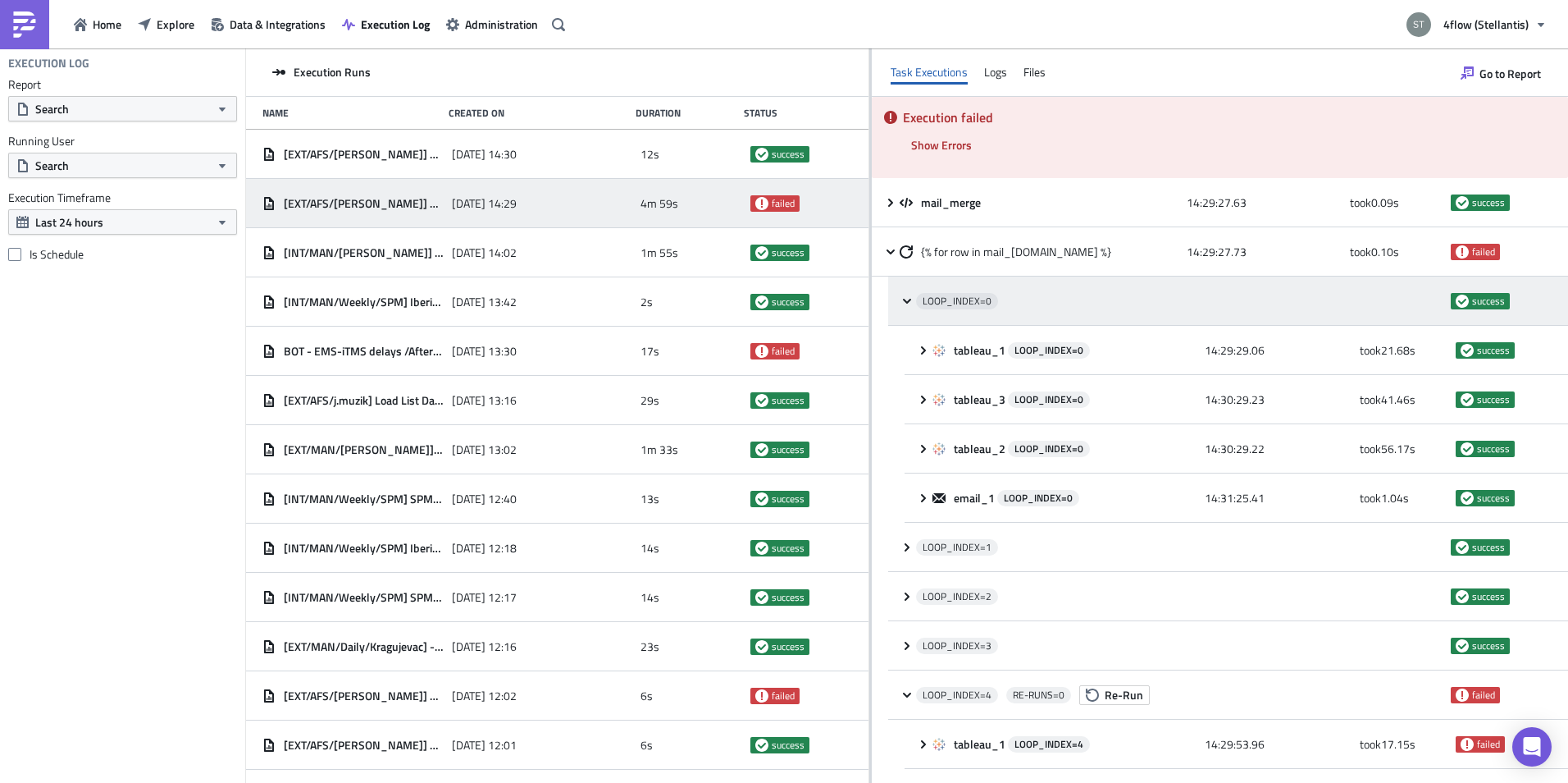
click at [908, 298] on icon at bounding box center [906, 301] width 13 height 13
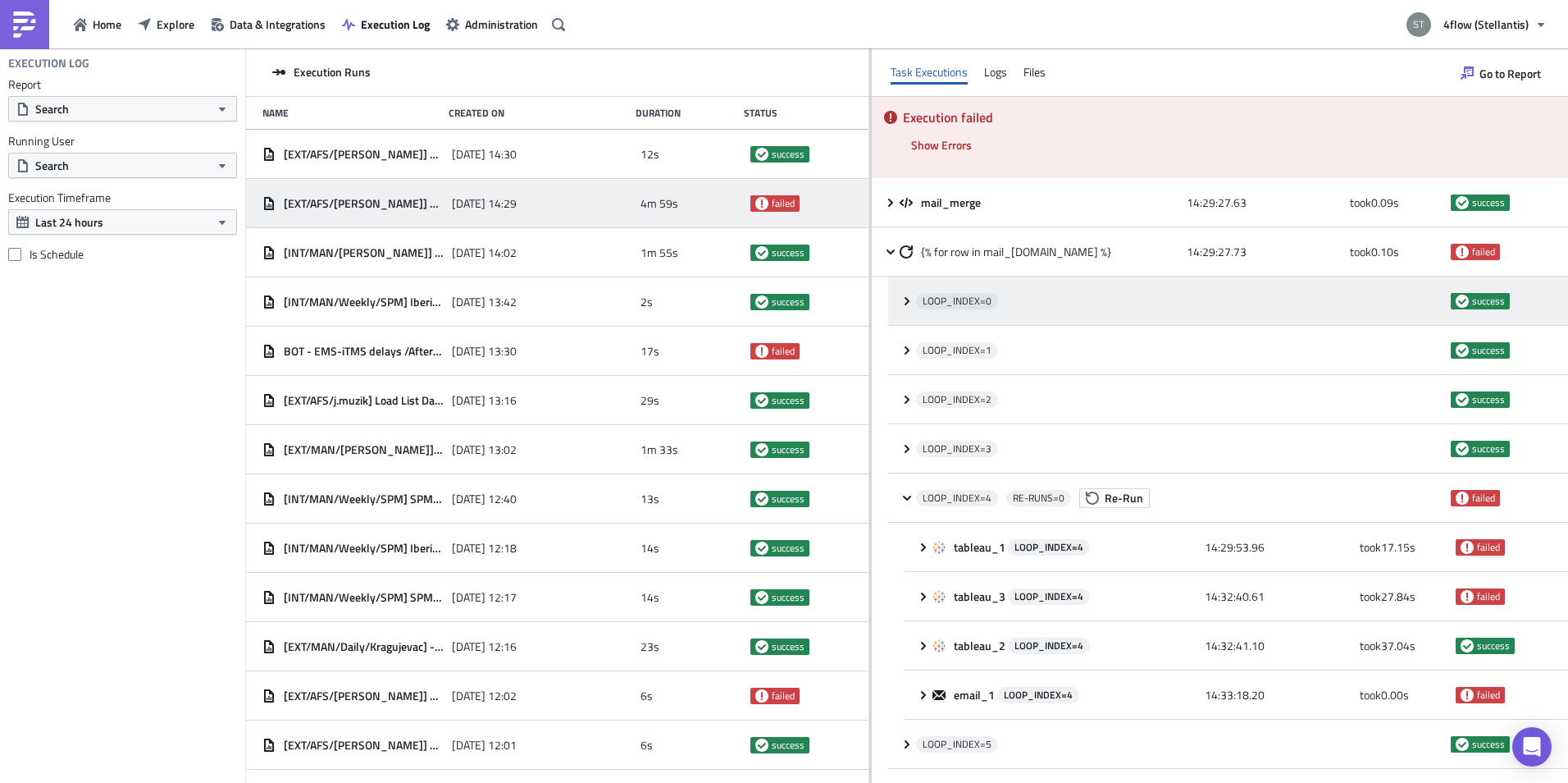
click at [906, 310] on div "LOOP_INDEX= 0 success" at bounding box center [1228, 301] width 680 height 50
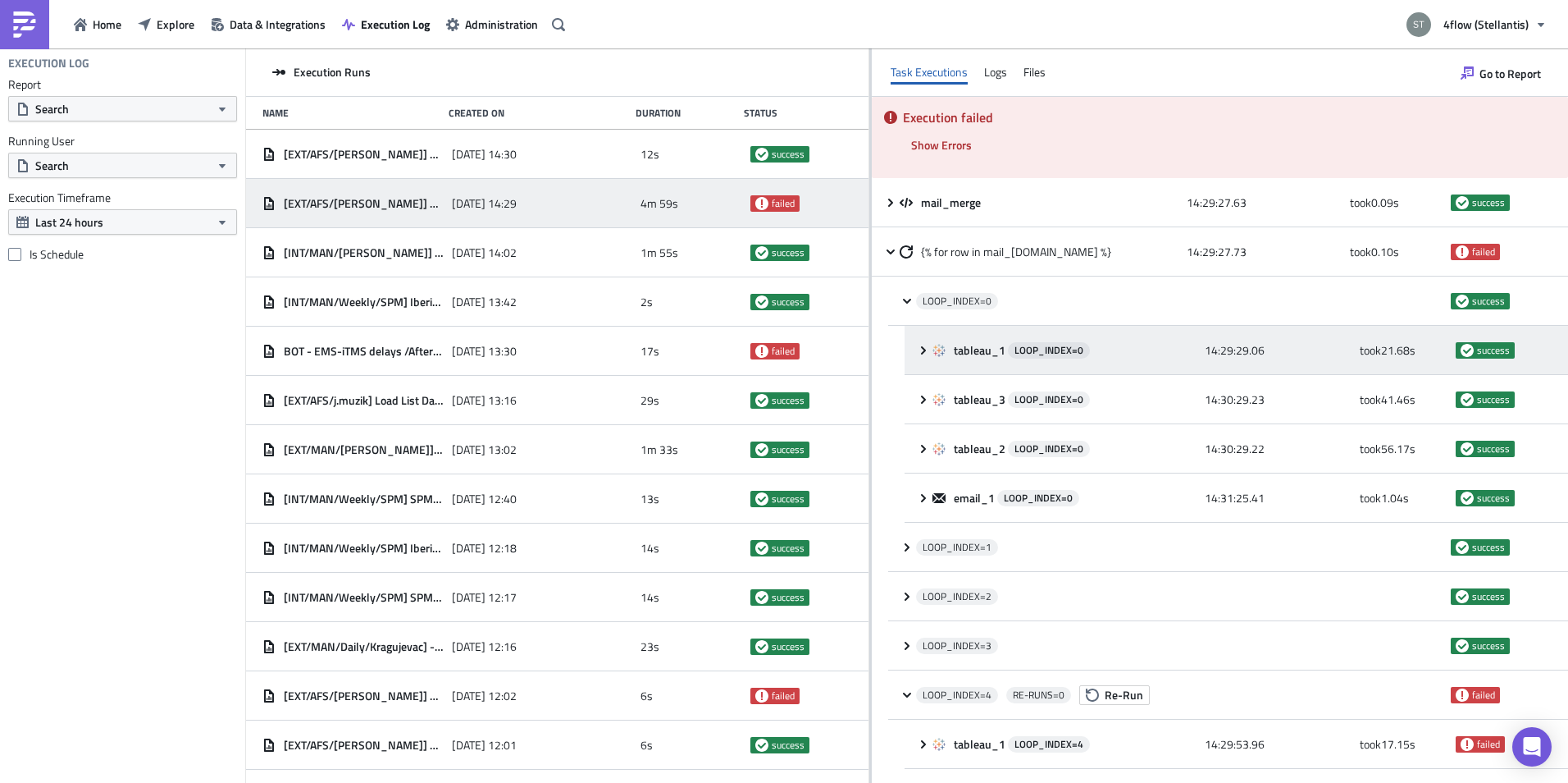
click at [919, 354] on icon at bounding box center [923, 350] width 13 height 13
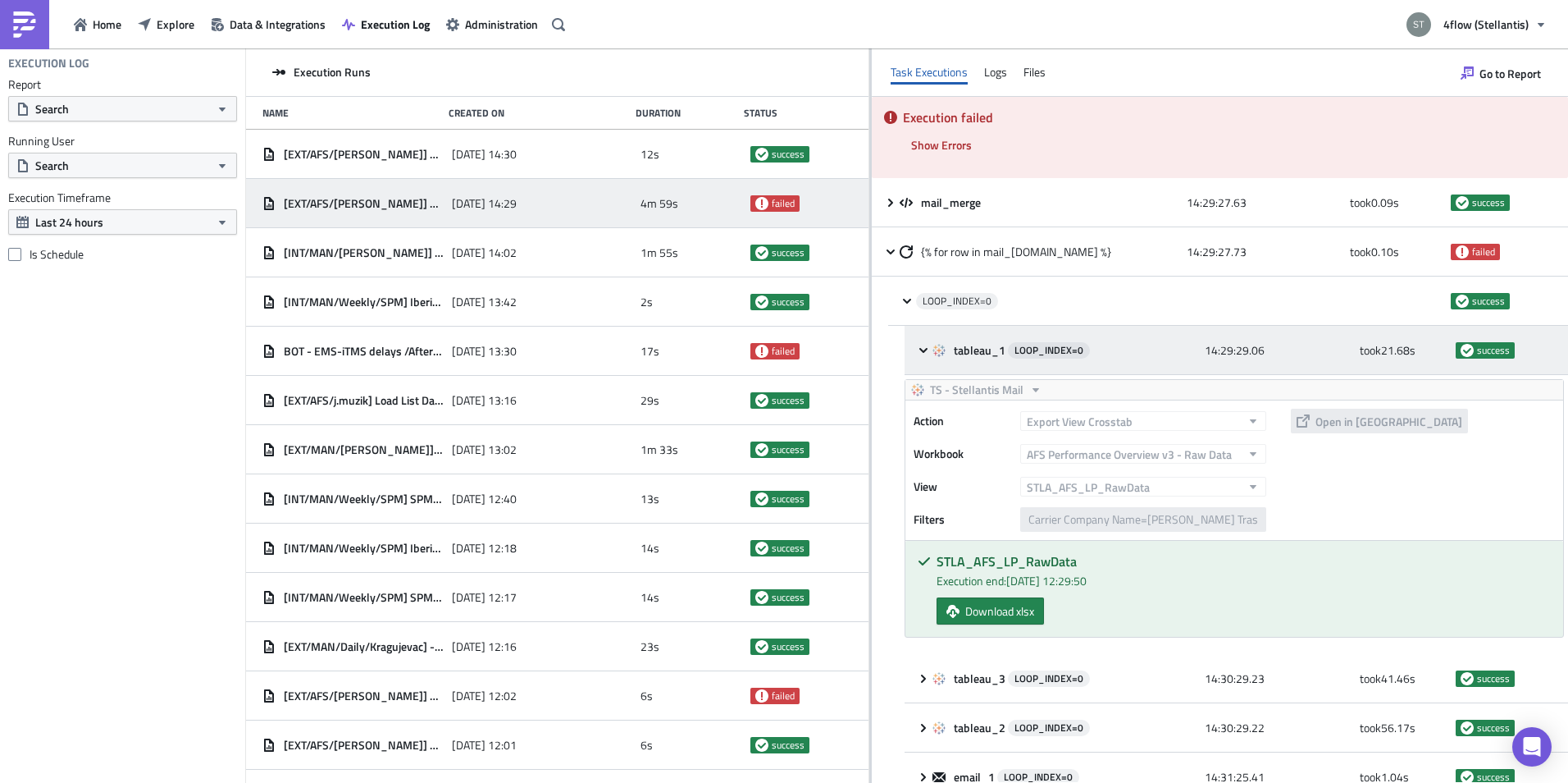
click at [919, 353] on icon at bounding box center [923, 350] width 13 height 13
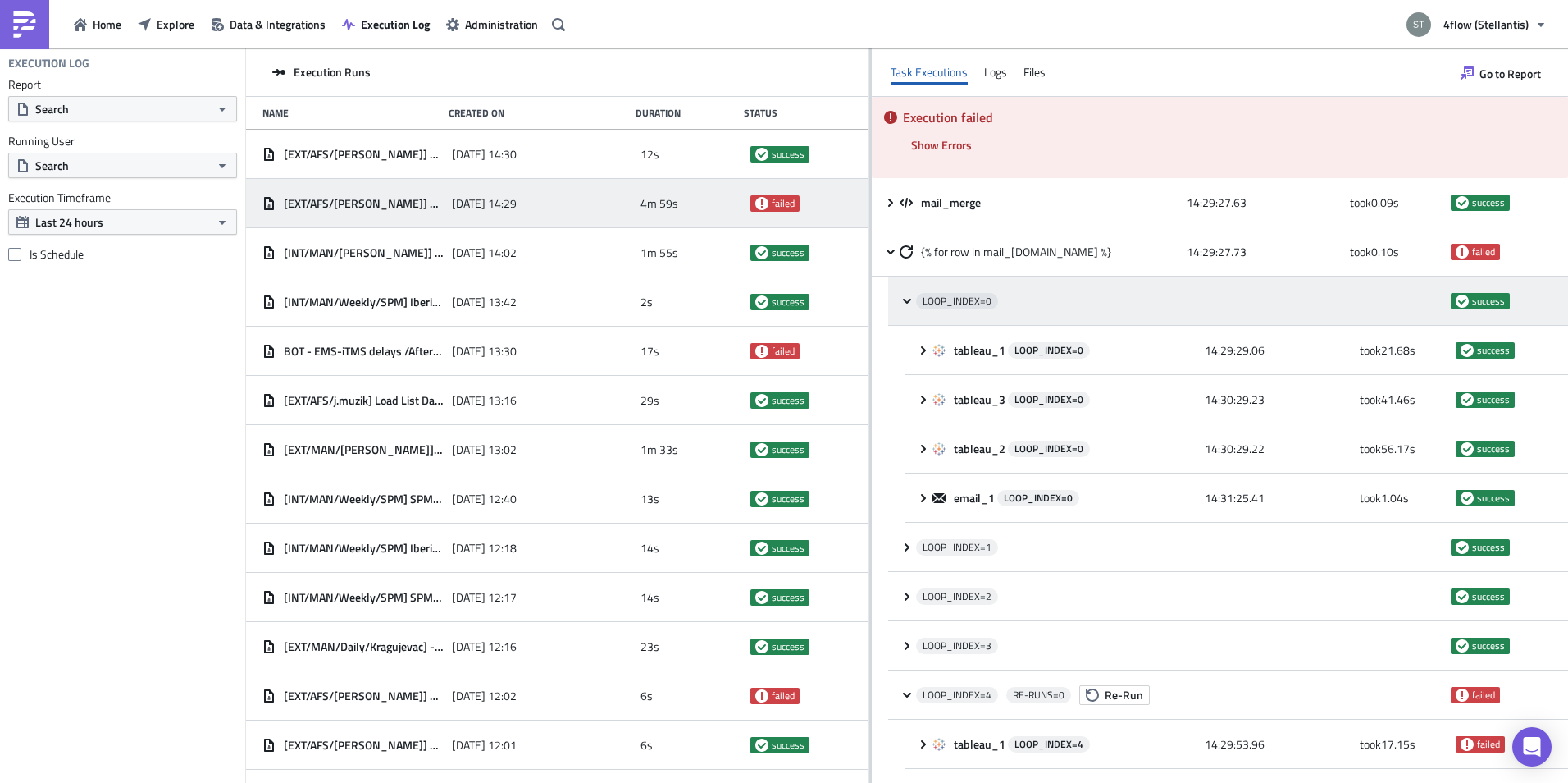
click at [909, 301] on icon at bounding box center [907, 301] width 9 height 5
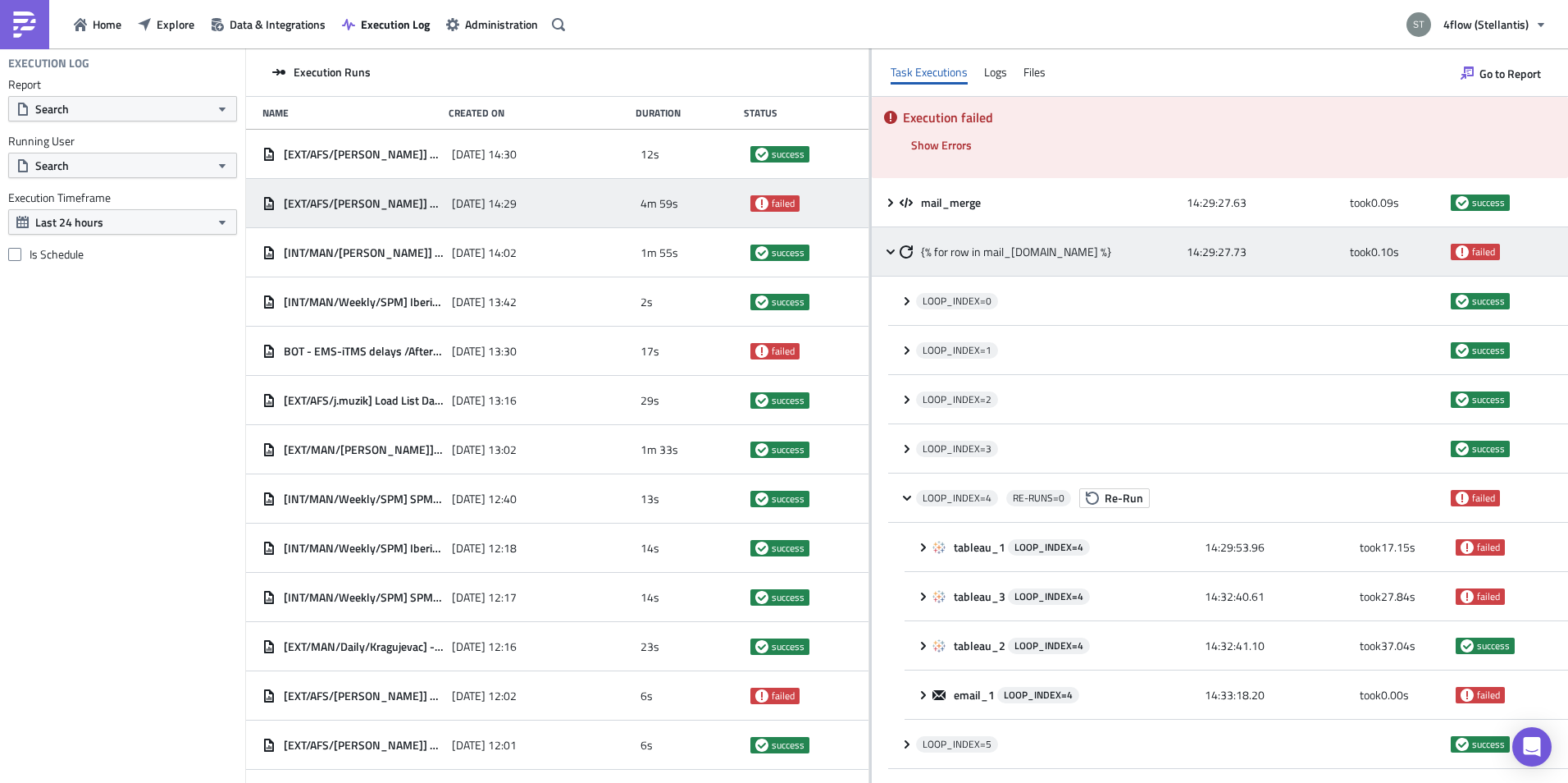
click at [889, 252] on icon at bounding box center [890, 251] width 13 height 13
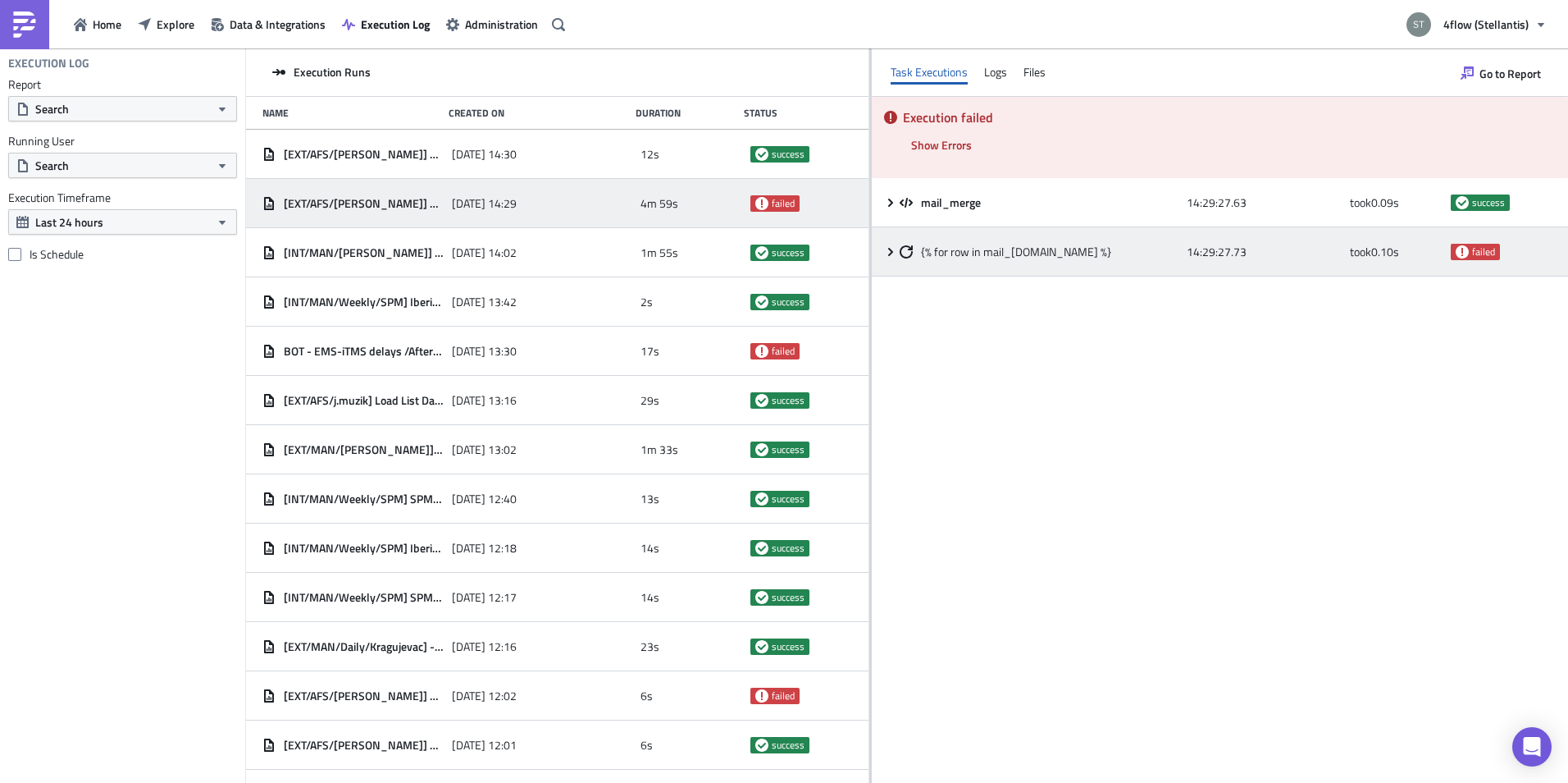
click at [893, 251] on icon at bounding box center [890, 251] width 13 height 13
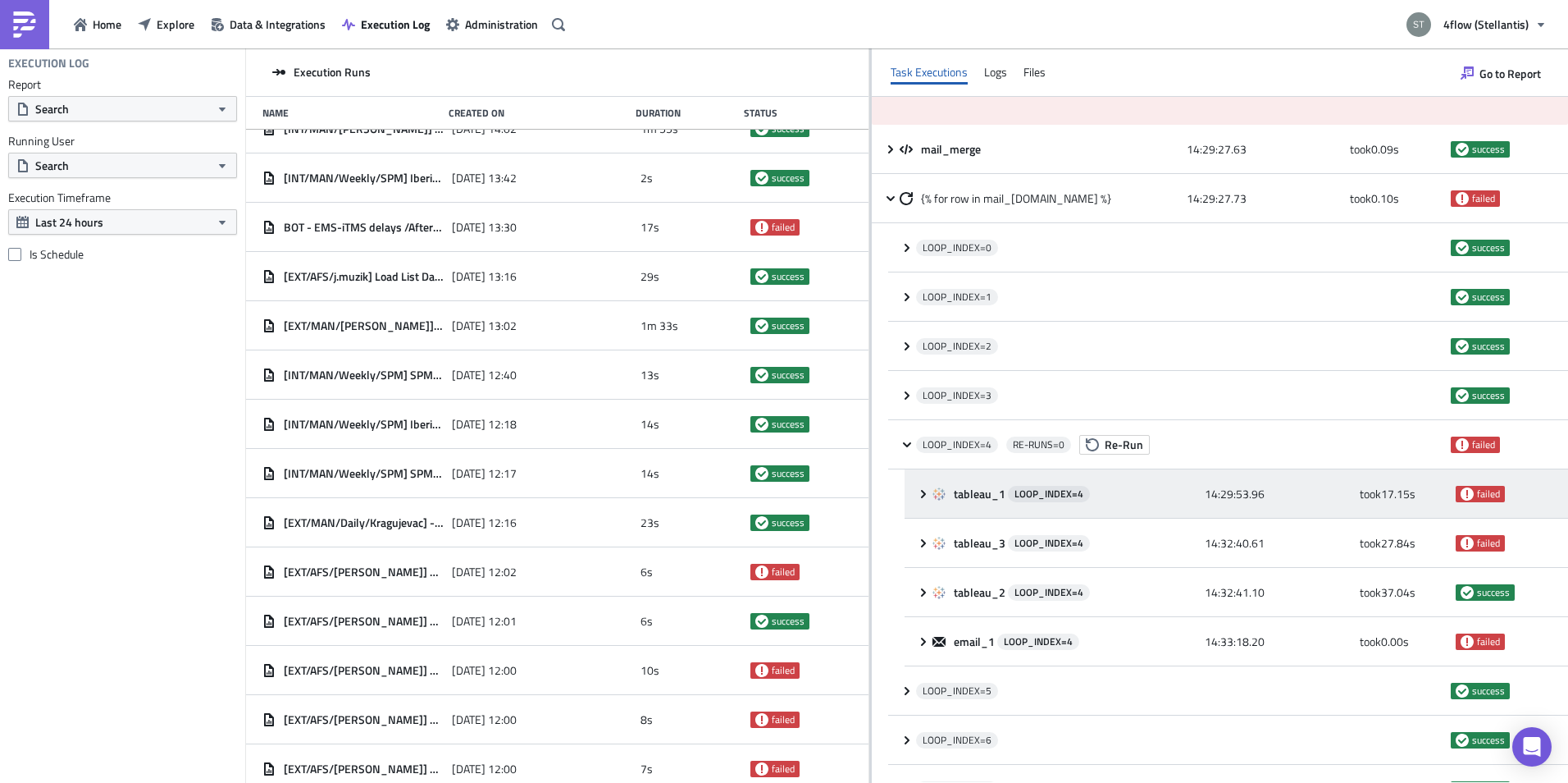
scroll to position [82, 0]
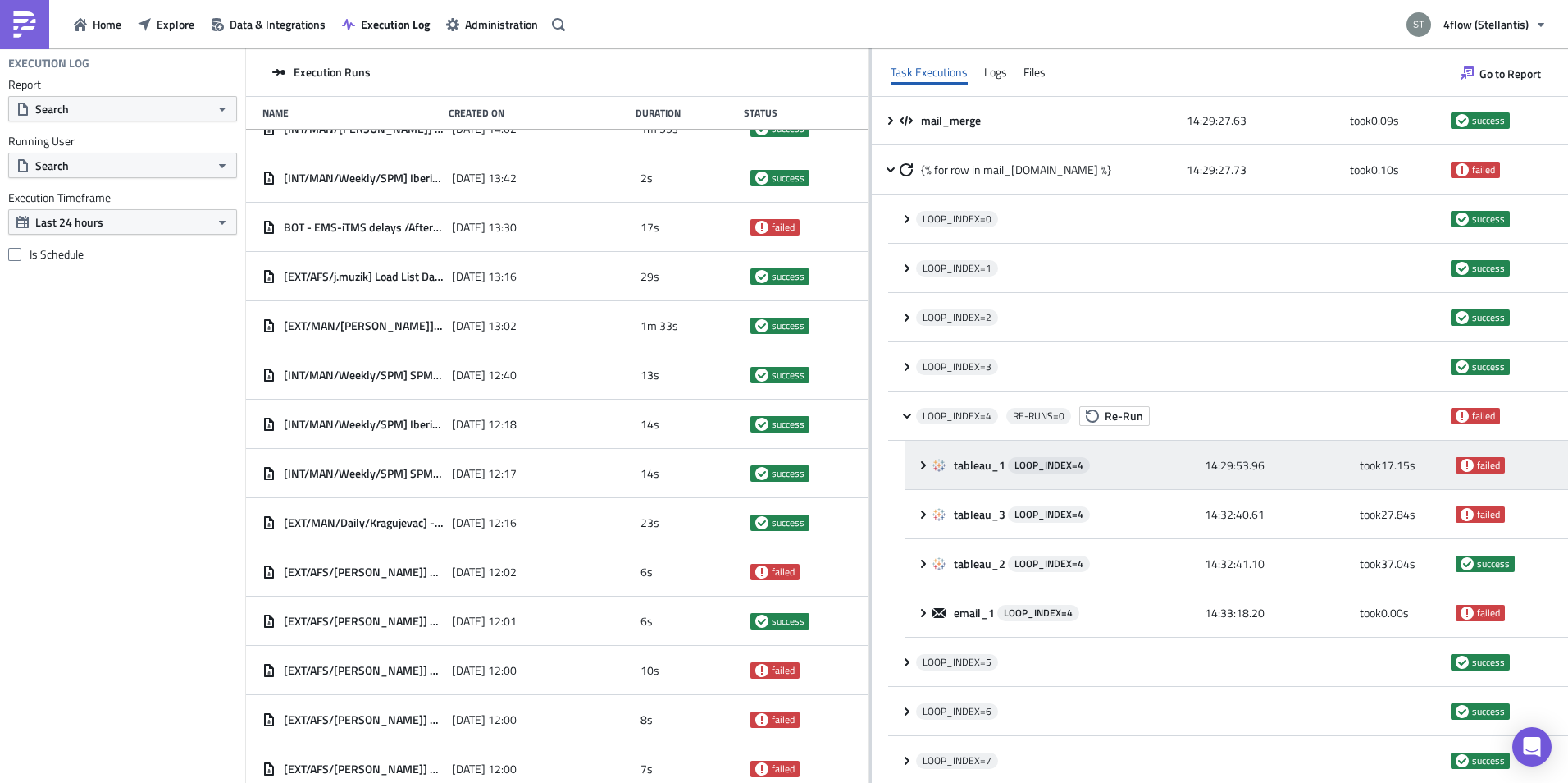
click at [922, 465] on icon at bounding box center [923, 465] width 13 height 13
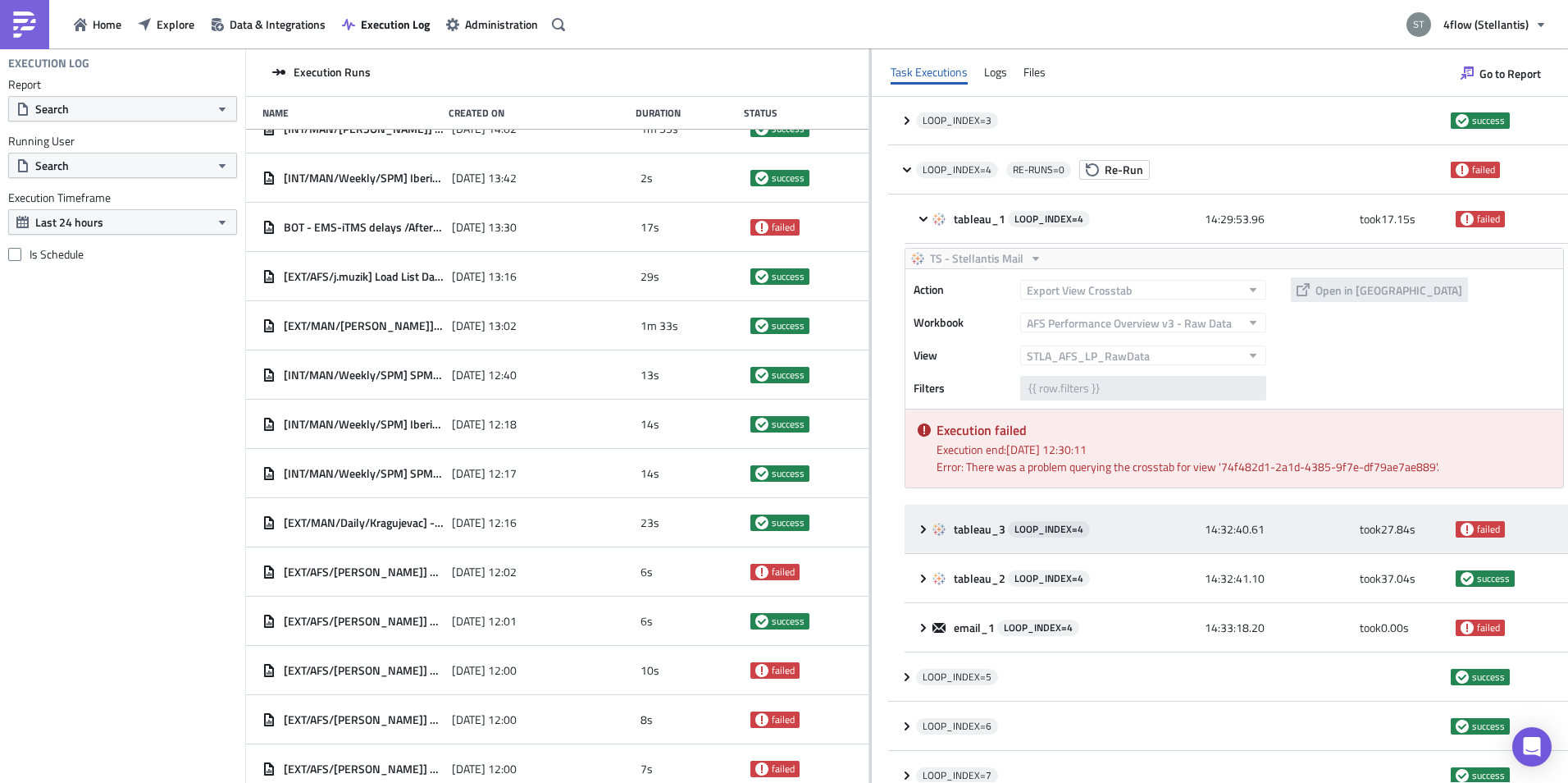
scroll to position [410, 0]
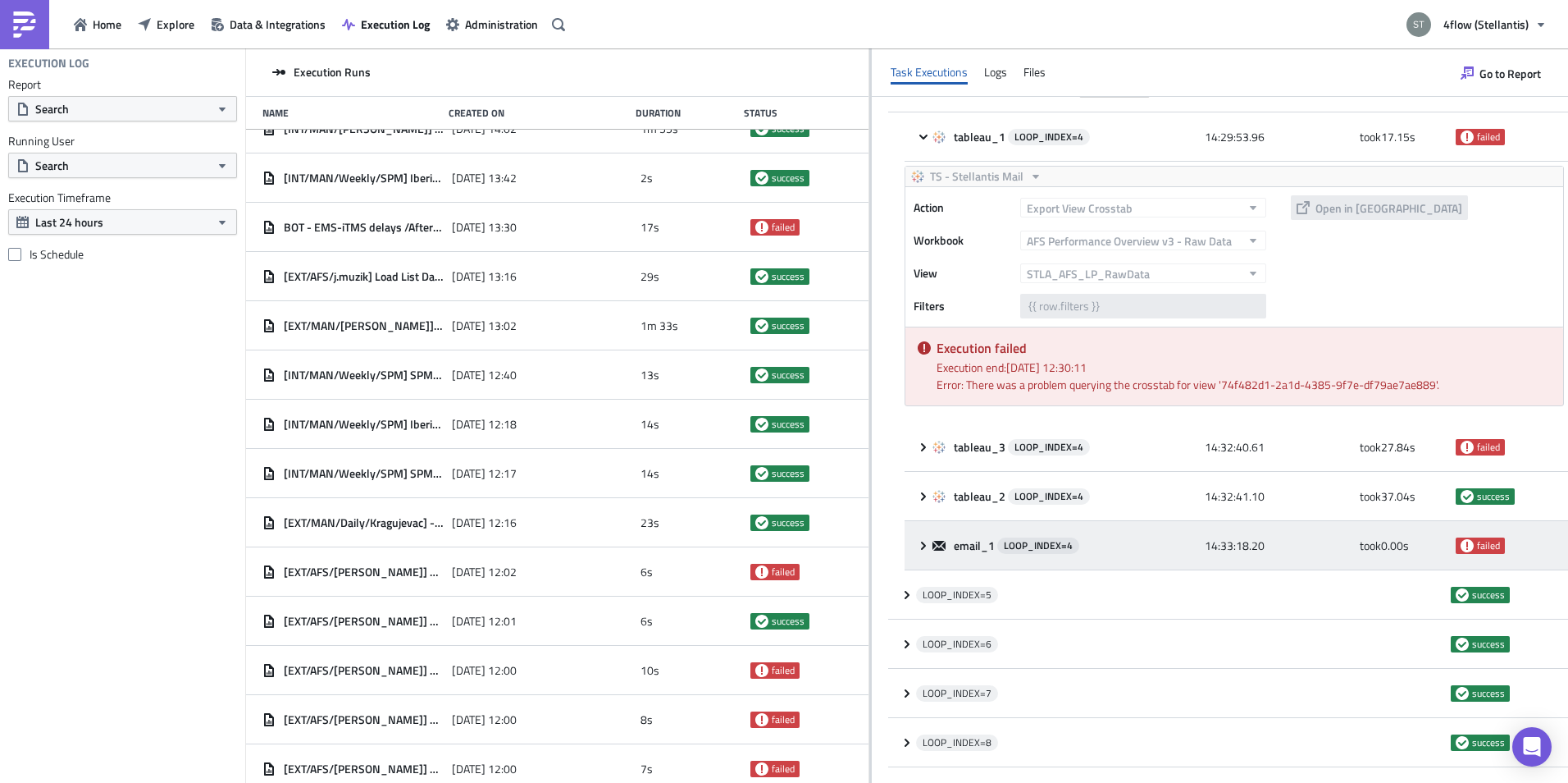
click at [921, 542] on icon at bounding box center [923, 545] width 13 height 13
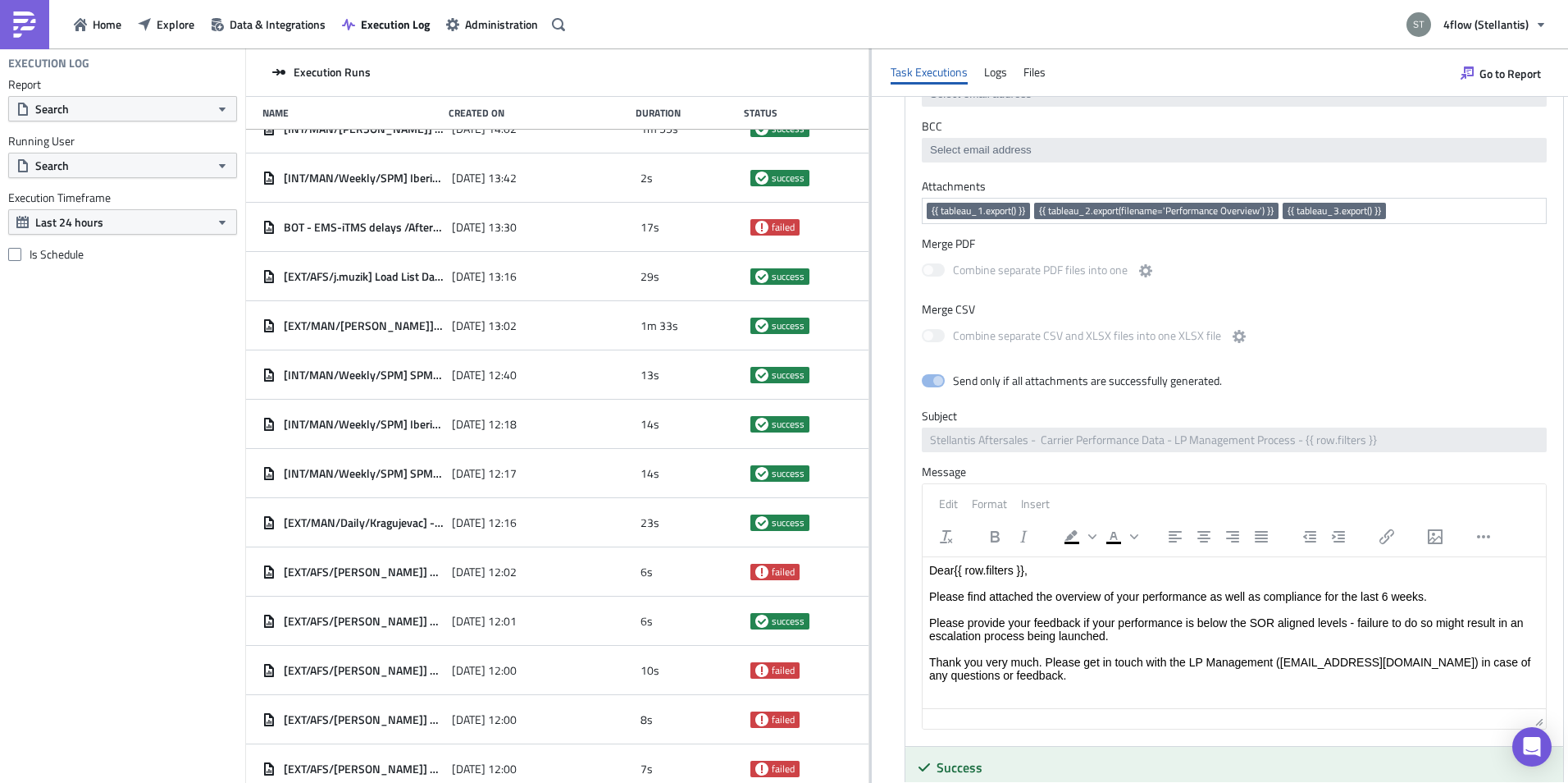
scroll to position [748, 0]
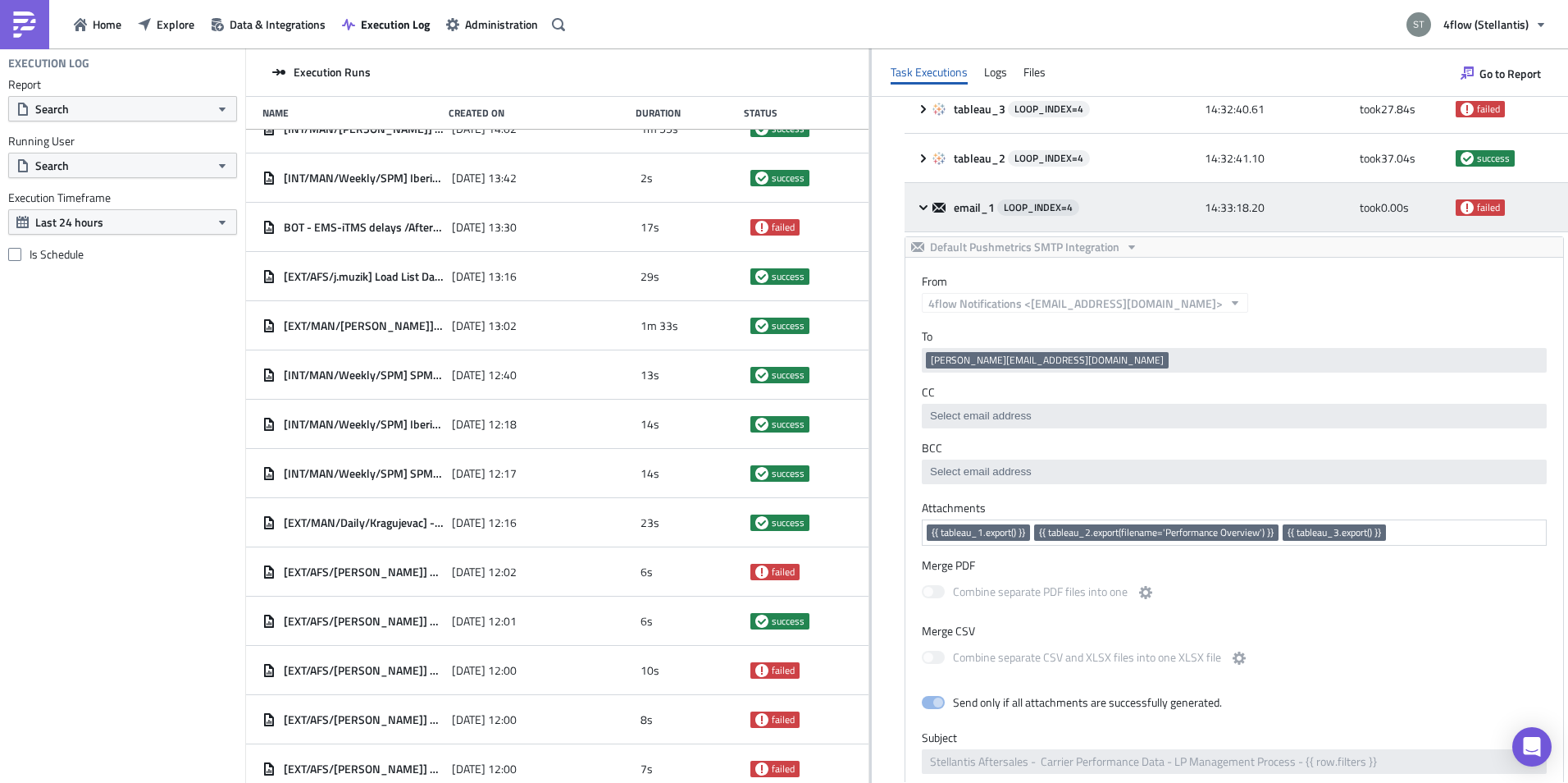
click at [965, 205] on span "email_1" at bounding box center [975, 207] width 44 height 15
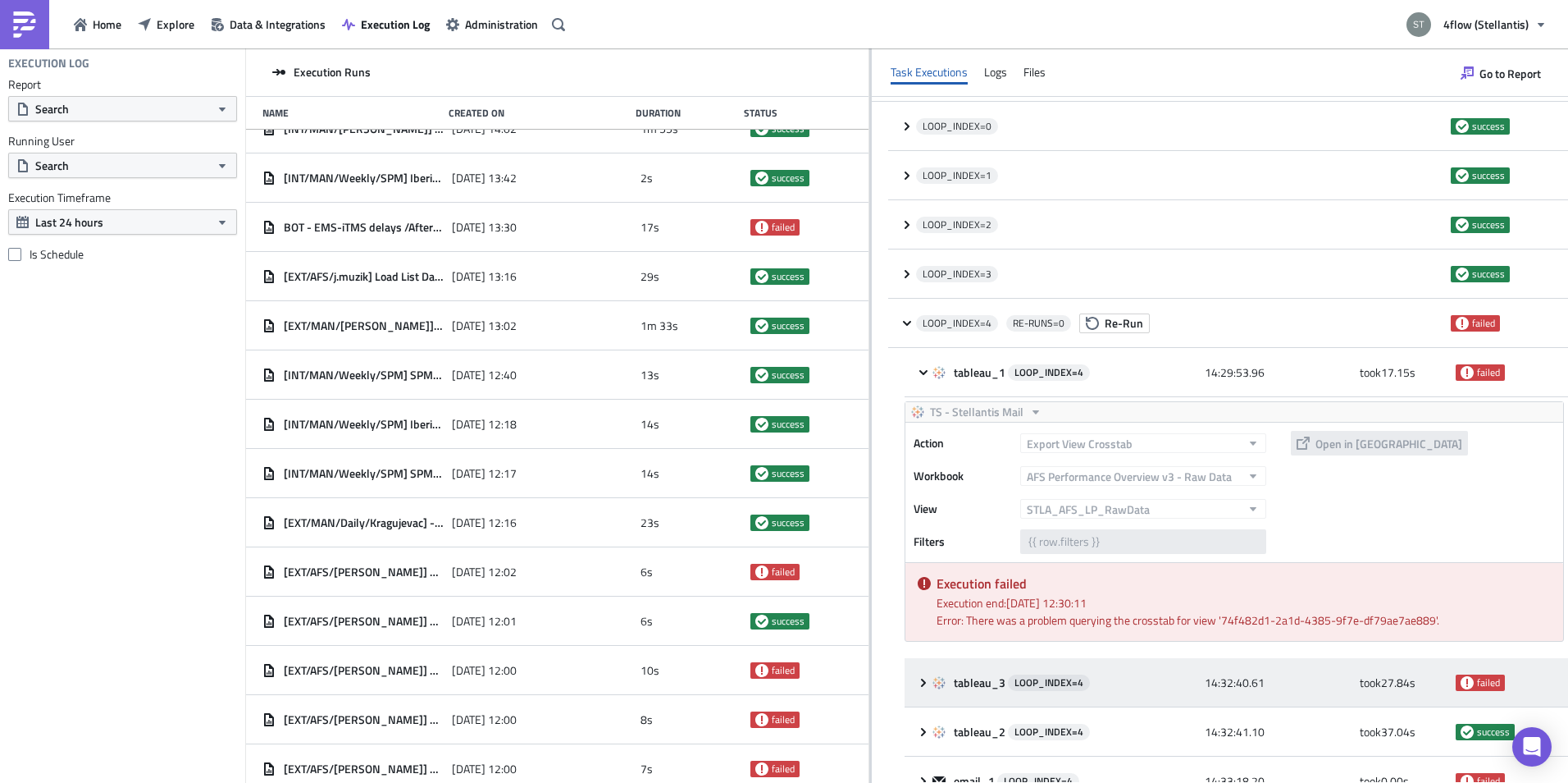
scroll to position [174, 0]
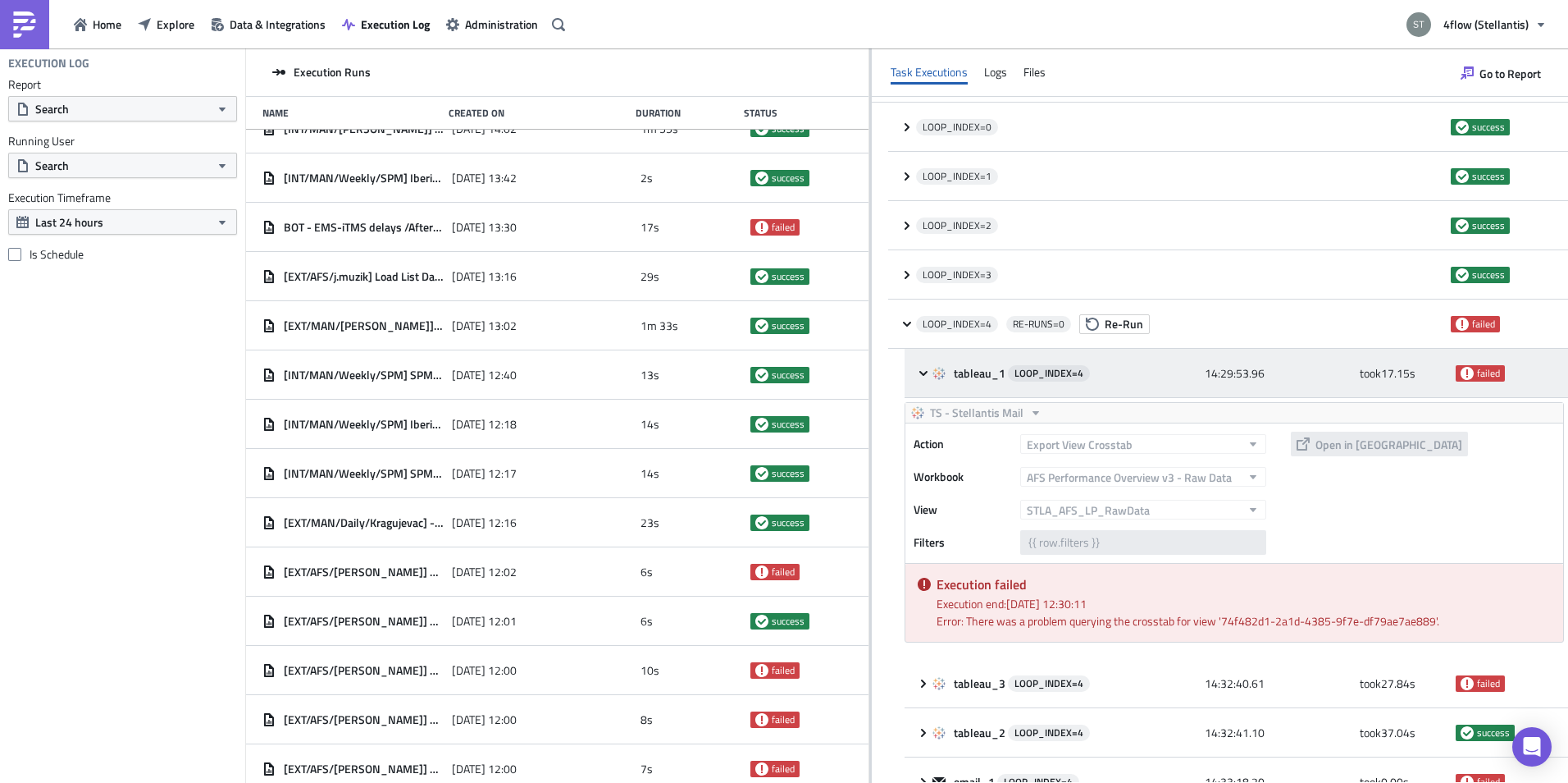
click at [920, 372] on icon at bounding box center [923, 372] width 13 height 13
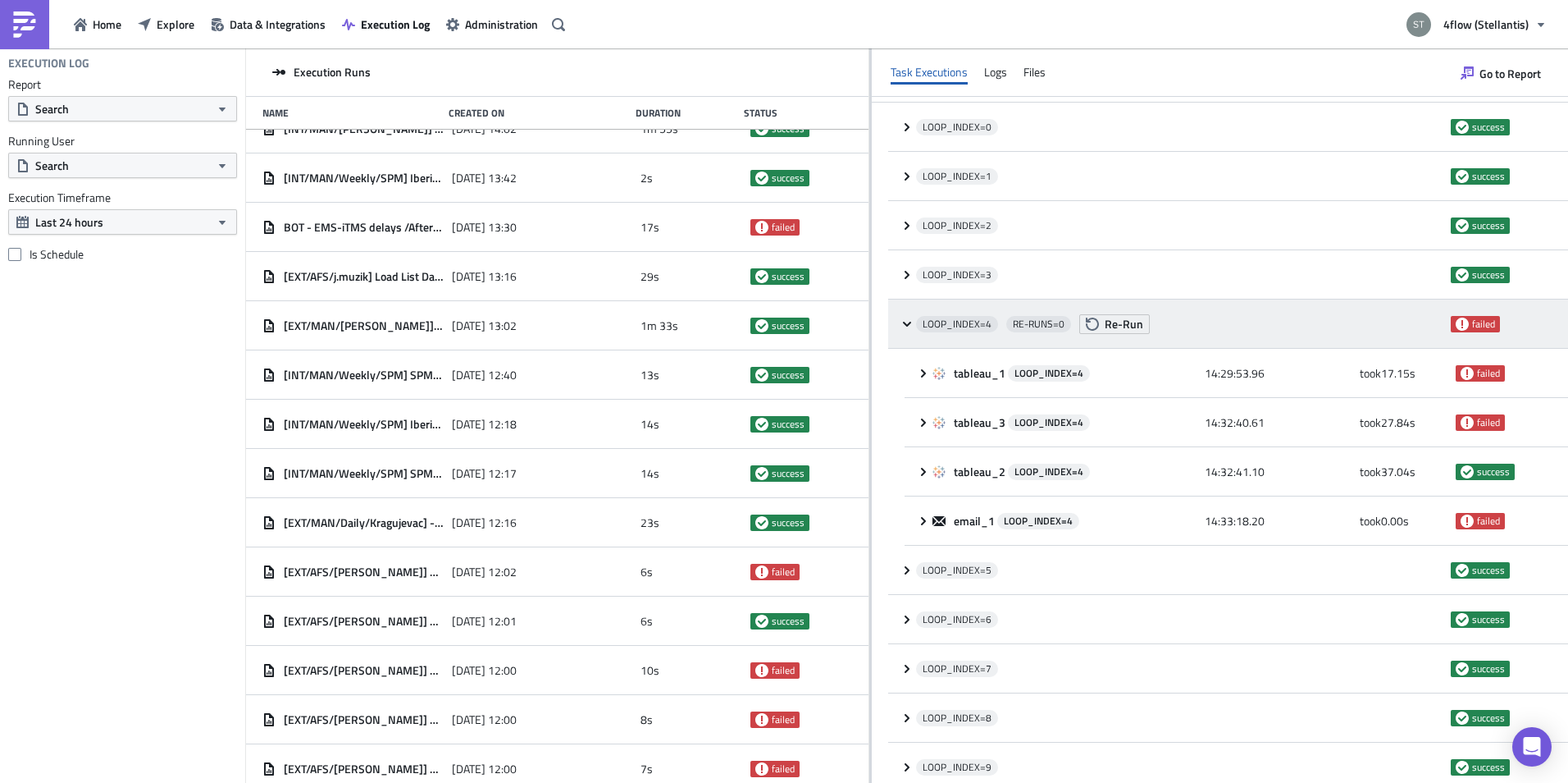
click at [902, 325] on icon at bounding box center [906, 324] width 13 height 13
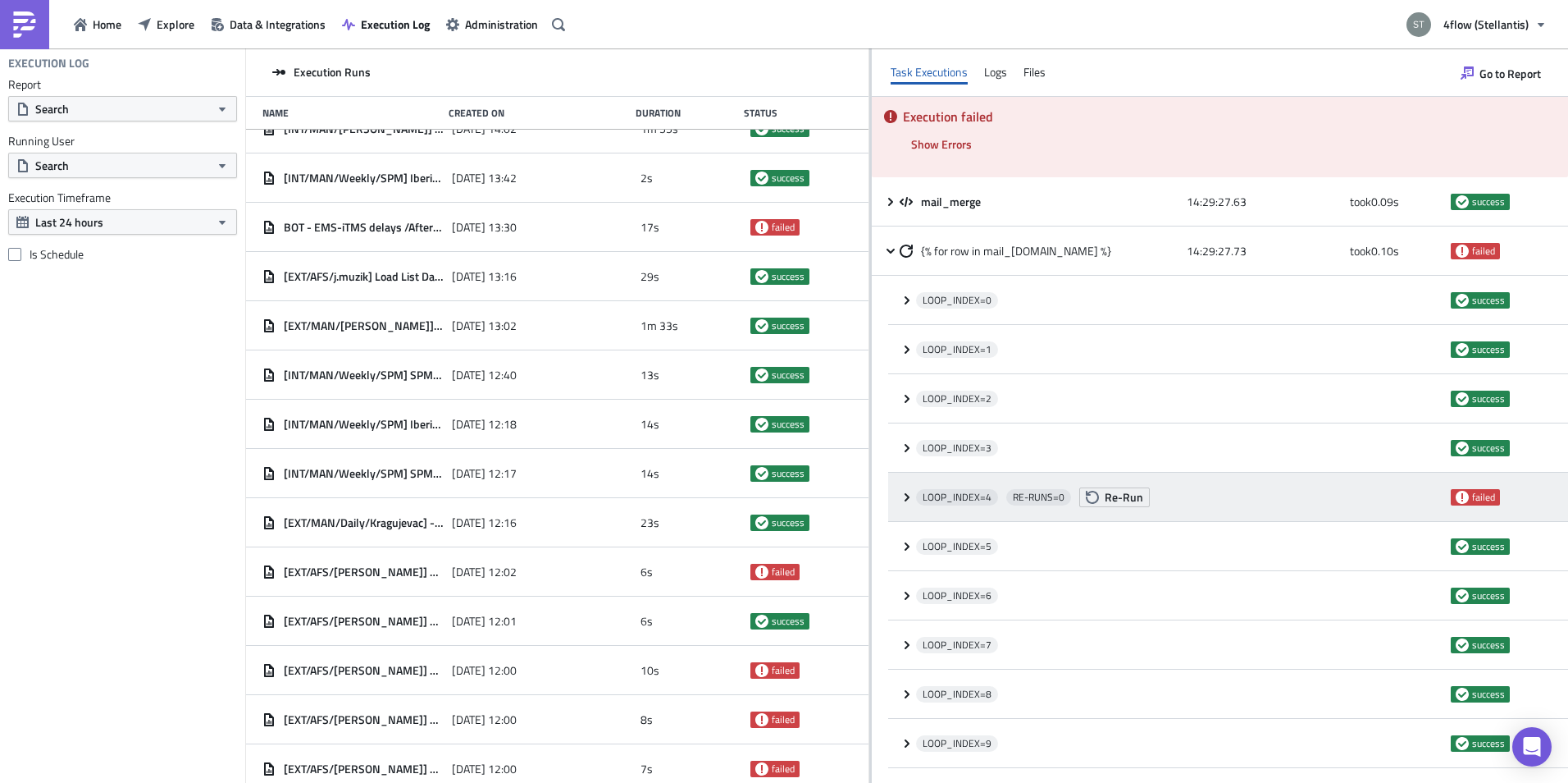
scroll to position [0, 0]
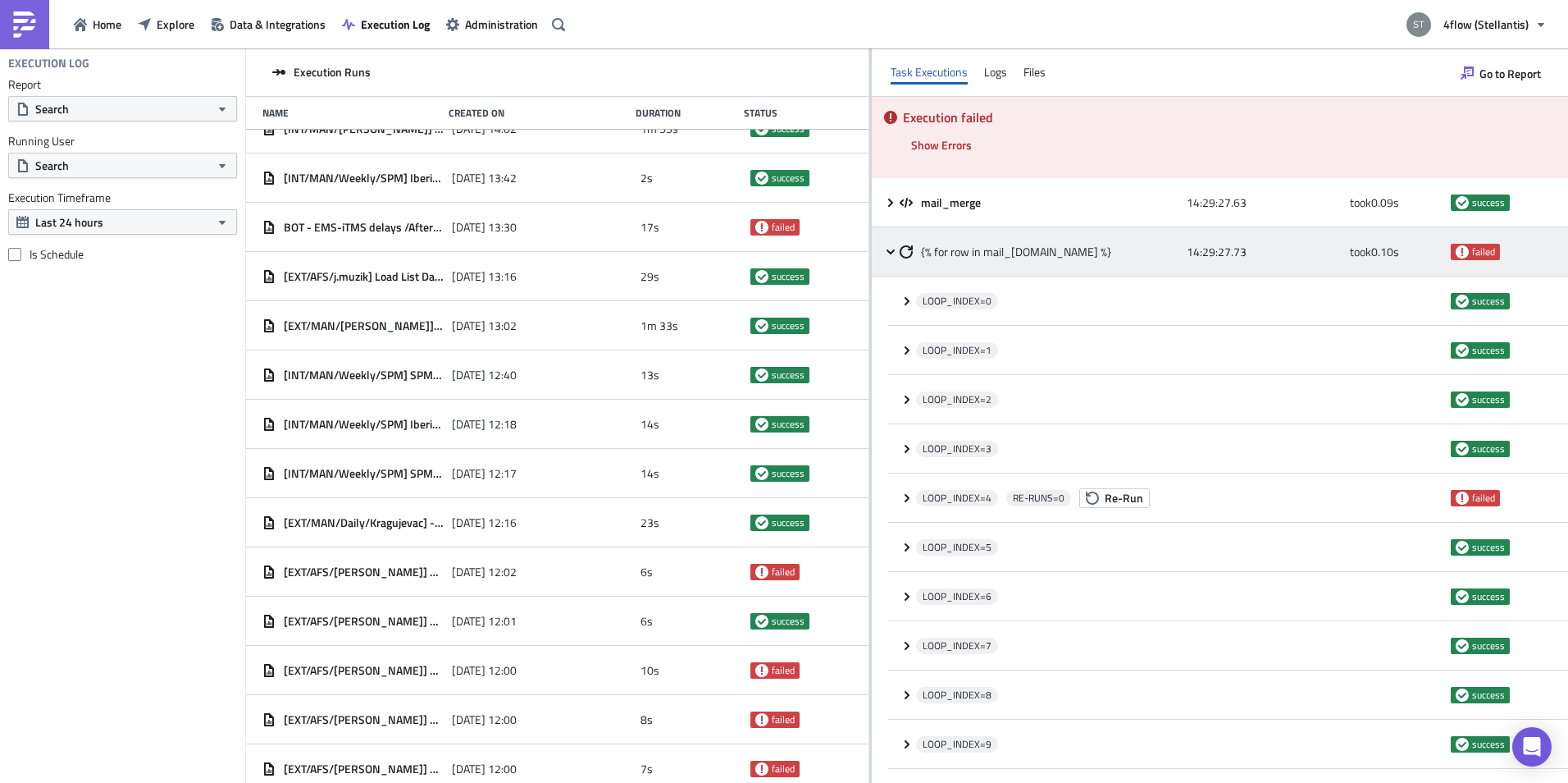
click at [890, 250] on icon at bounding box center [890, 251] width 13 height 13
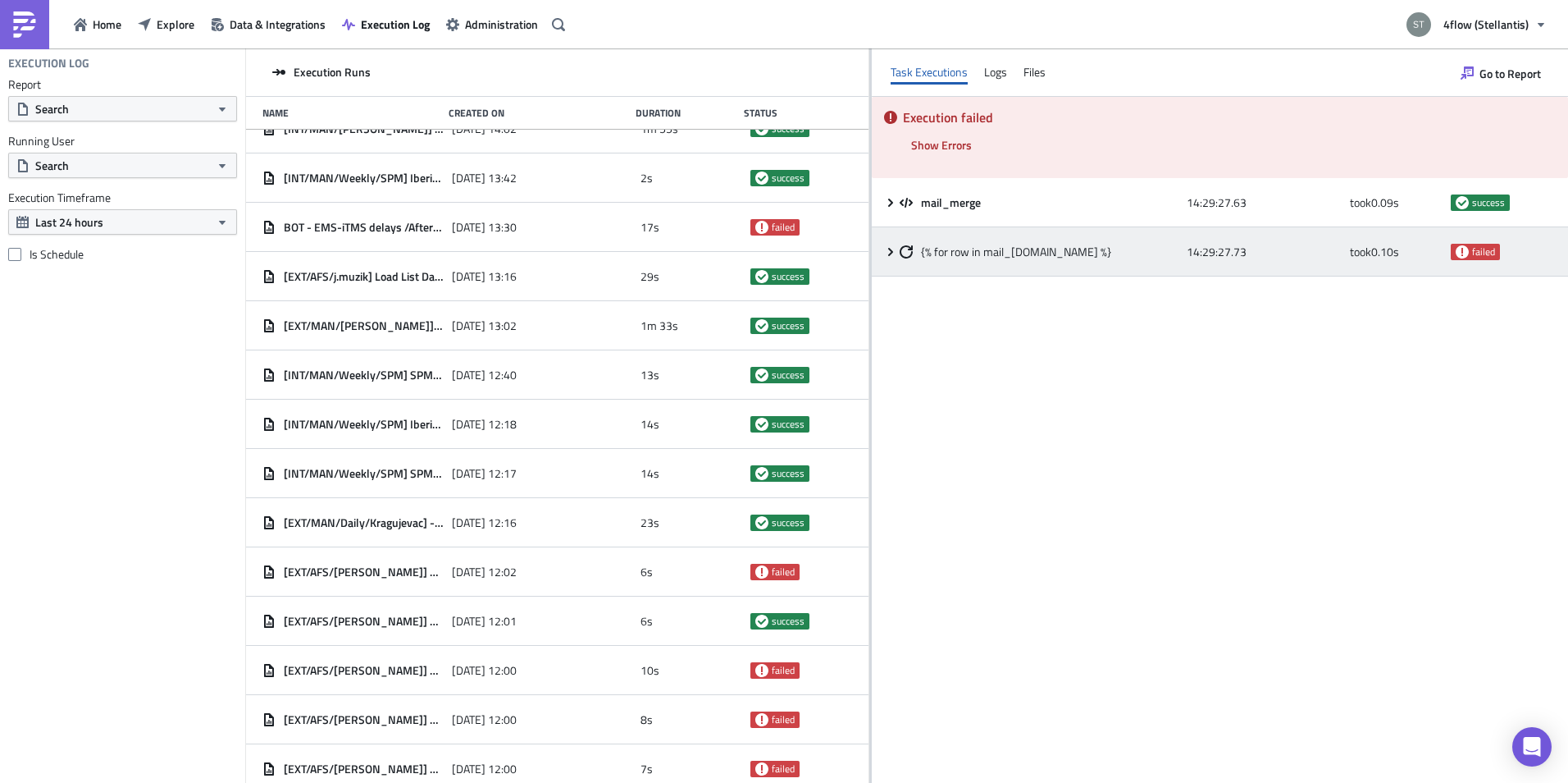
click at [890, 250] on icon at bounding box center [891, 251] width 5 height 9
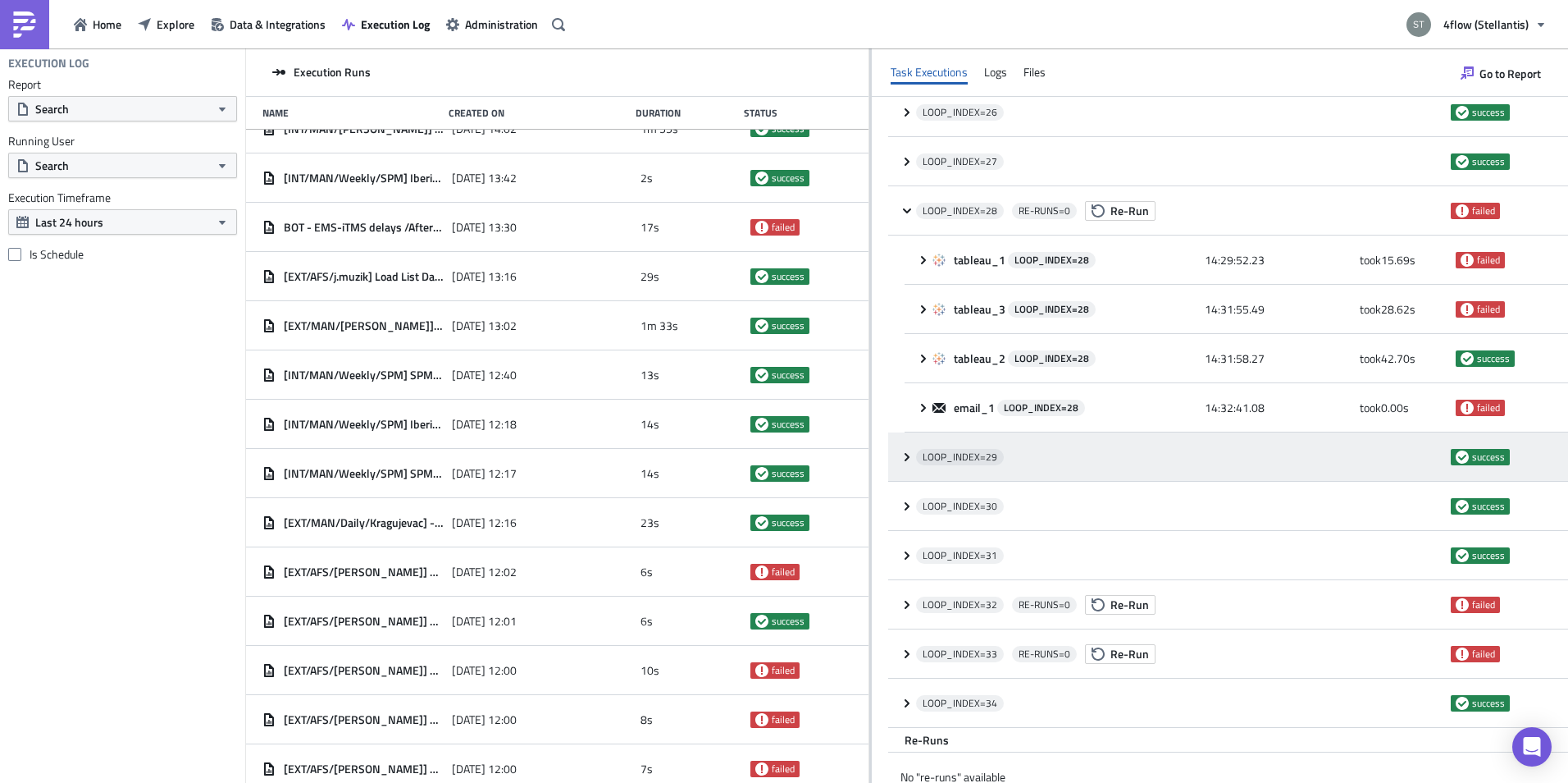
scroll to position [1488, 0]
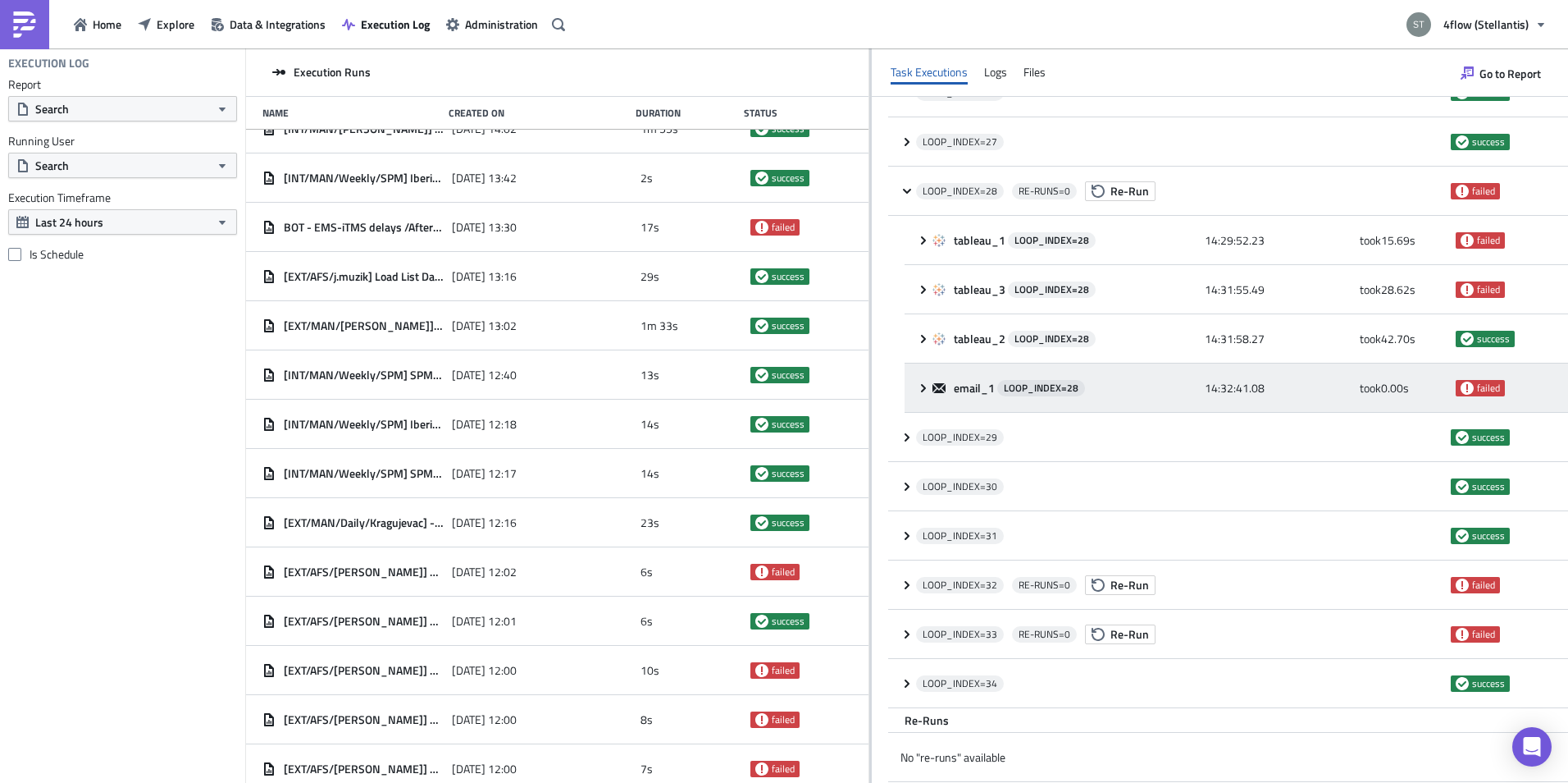
click at [911, 390] on div "email_1 LOOP_INDEX= 28 14:32:41.08 took 0.00 s failed" at bounding box center [1236, 389] width 663 height 50
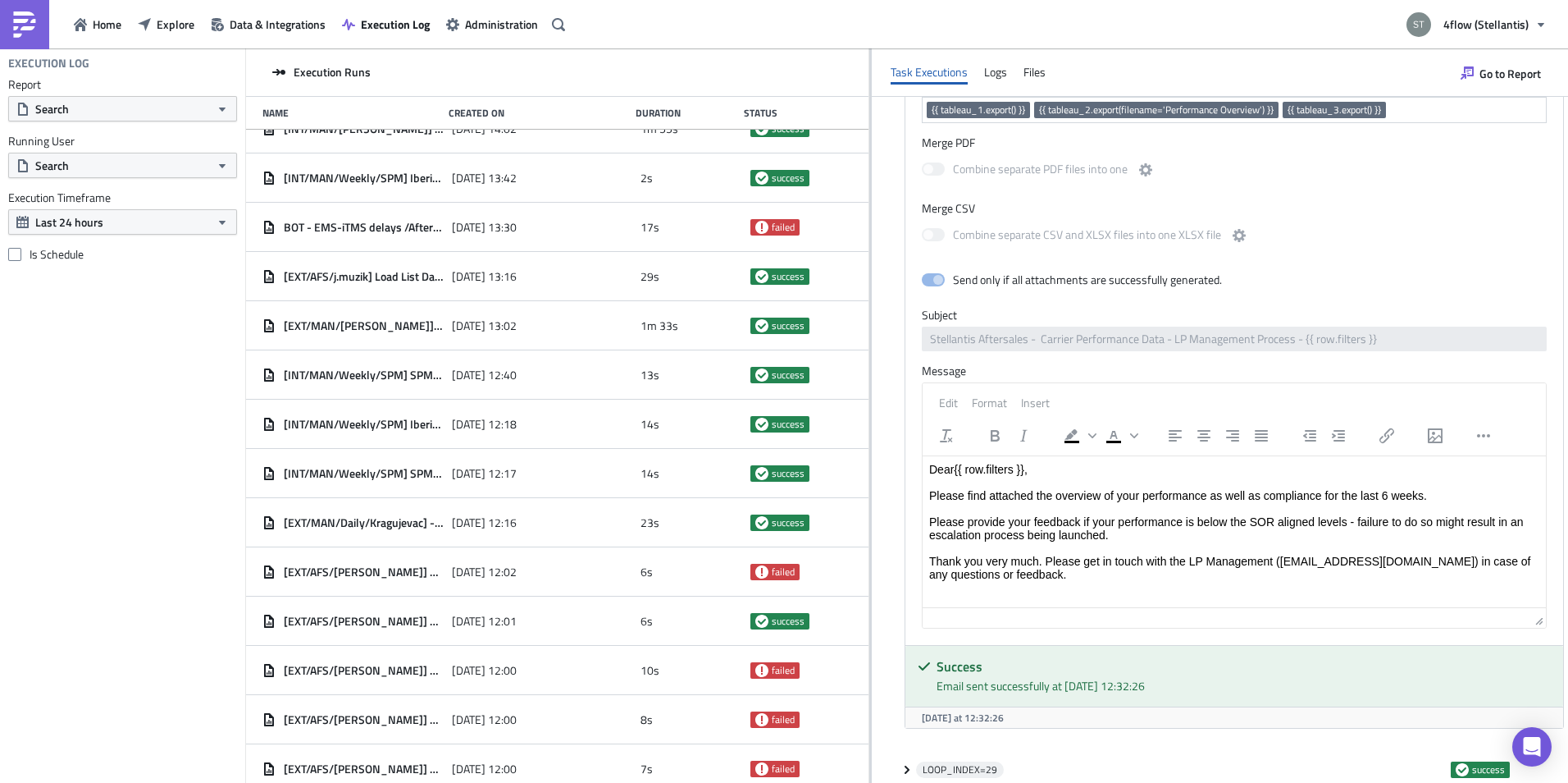
scroll to position [2145, 0]
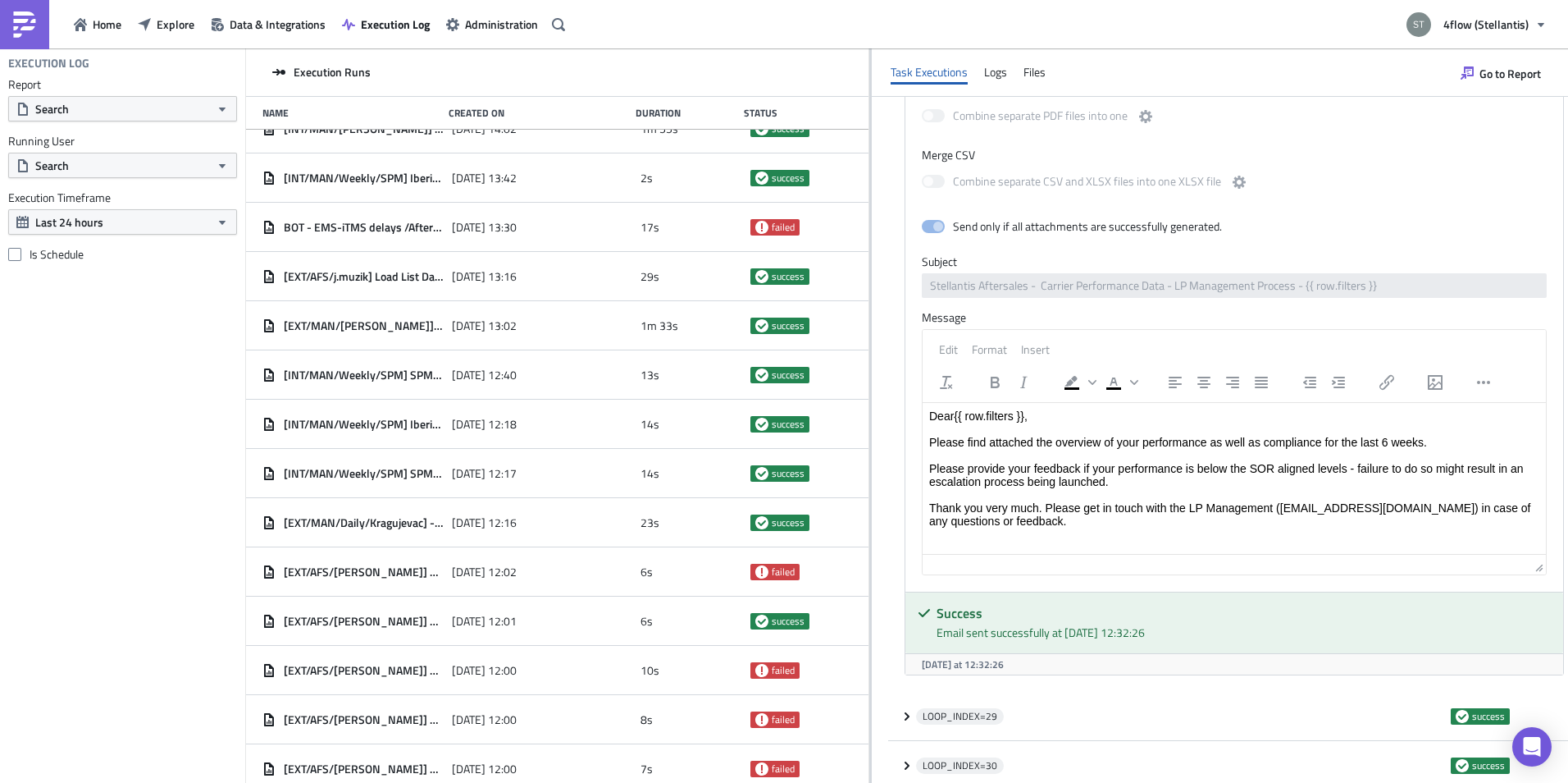
drag, startPoint x: 1011, startPoint y: 629, endPoint x: 1187, endPoint y: 635, distance: 176.1
click at [1187, 635] on div "Email sent successfully at [DATE] 12:32:26" at bounding box center [1244, 632] width 615 height 17
drag, startPoint x: 1187, startPoint y: 635, endPoint x: 1085, endPoint y: 624, distance: 102.6
click at [1085, 624] on div "Email sent successfully at [DATE] 12:32:26" at bounding box center [1244, 632] width 615 height 17
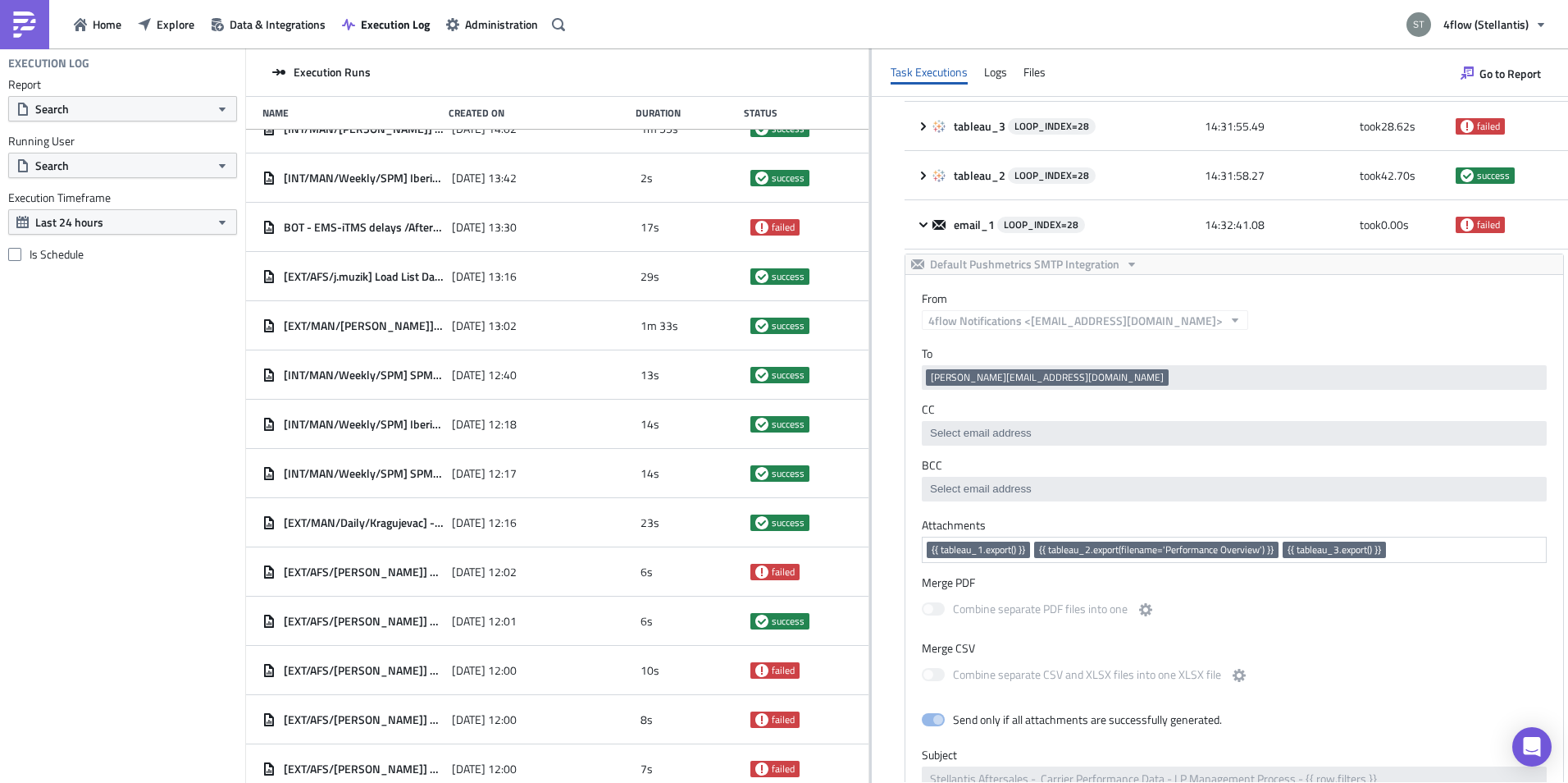
scroll to position [1652, 0]
click at [1102, 546] on span "{{ tableau_2.export(filename='Performance Overview') }}" at bounding box center [1156, 548] width 235 height 13
click at [995, 546] on span "{{ tableau_1.export() }}" at bounding box center [978, 548] width 94 height 13
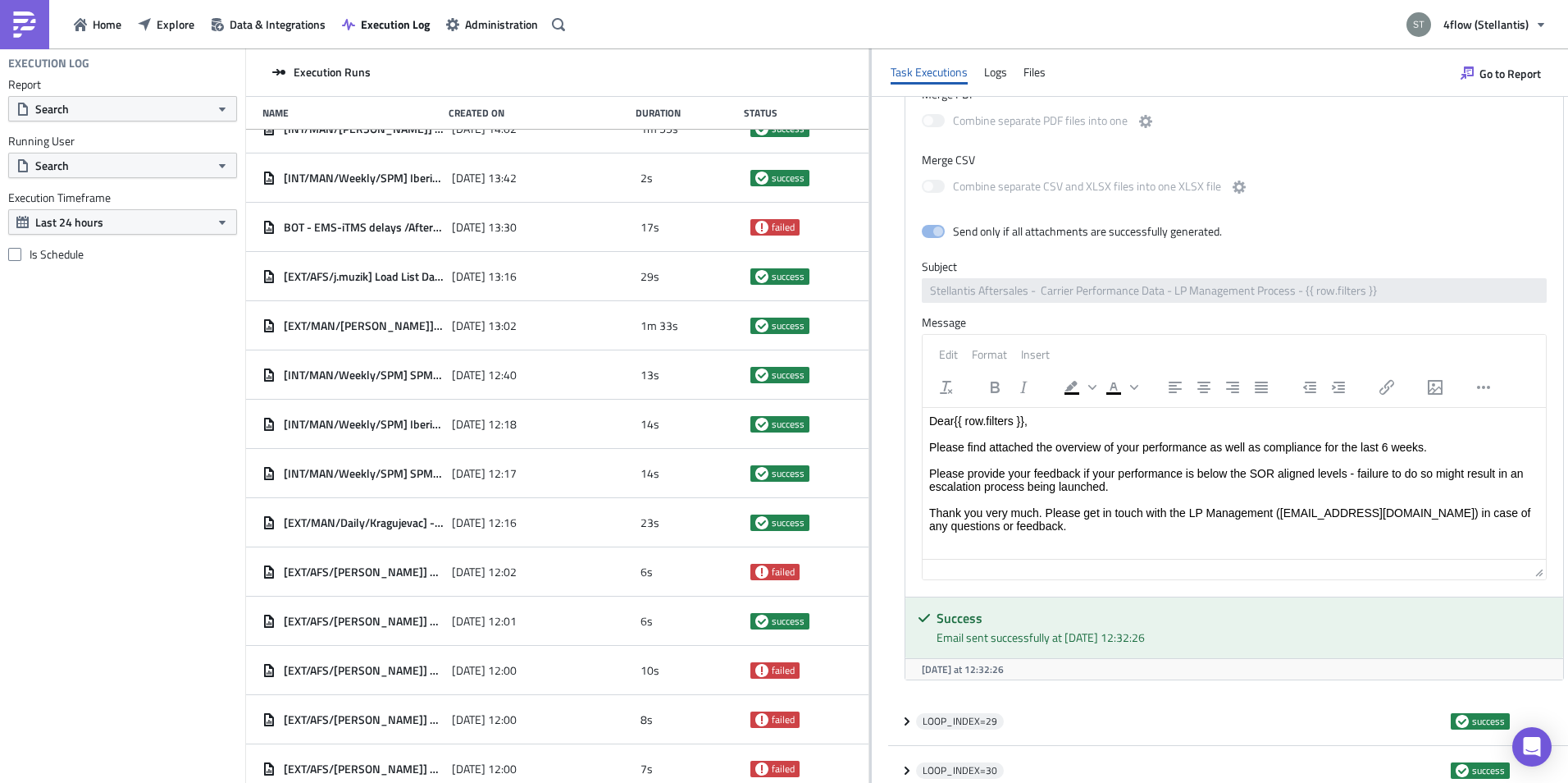
scroll to position [2145, 0]
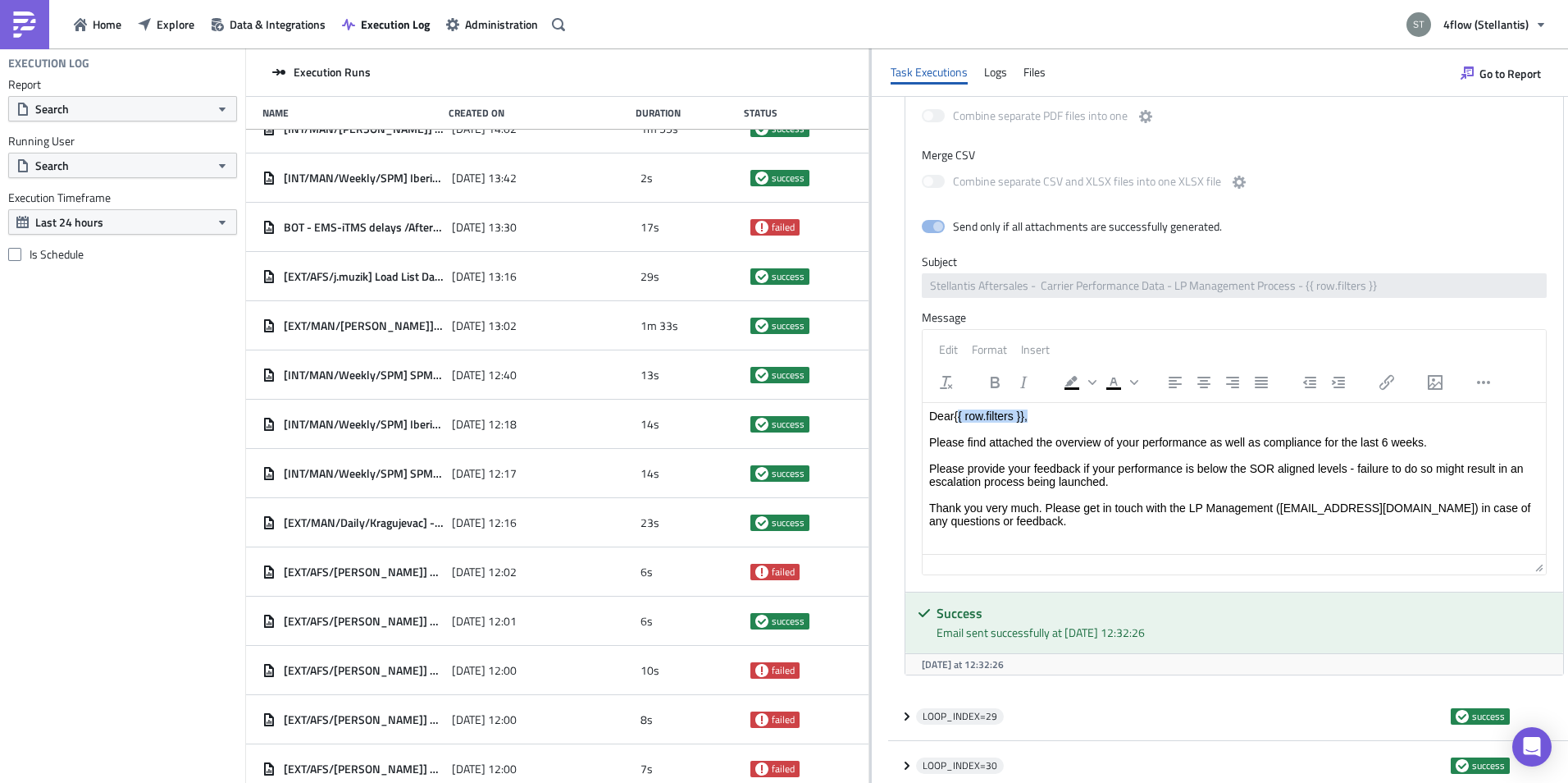
drag, startPoint x: 995, startPoint y: 415, endPoint x: 1041, endPoint y: 416, distance: 46.0
click at [1041, 416] on p "Dear {{ row.filters }}, Please find attached the overview of your performance a…" at bounding box center [1234, 468] width 610 height 118
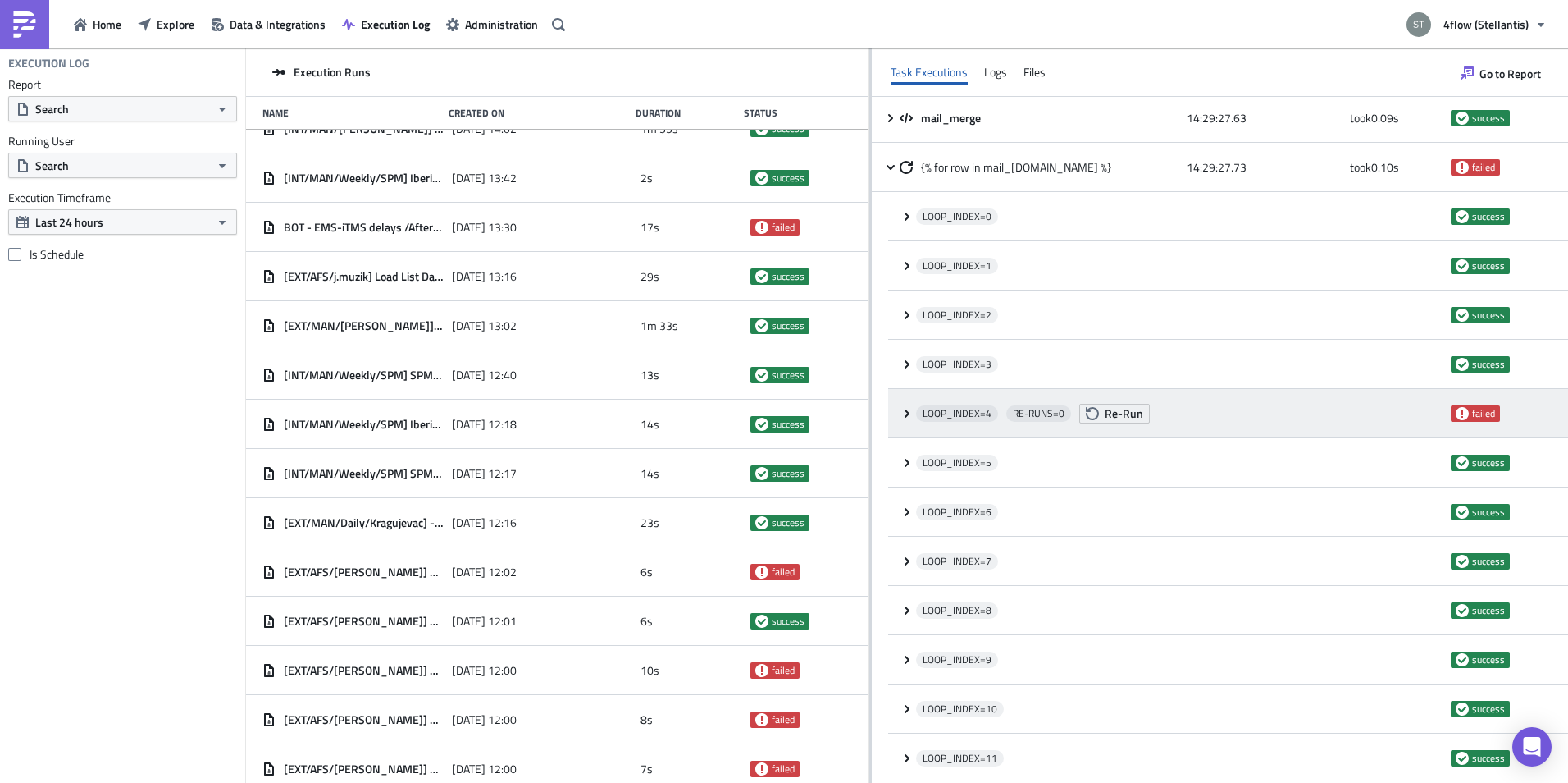
scroll to position [0, 0]
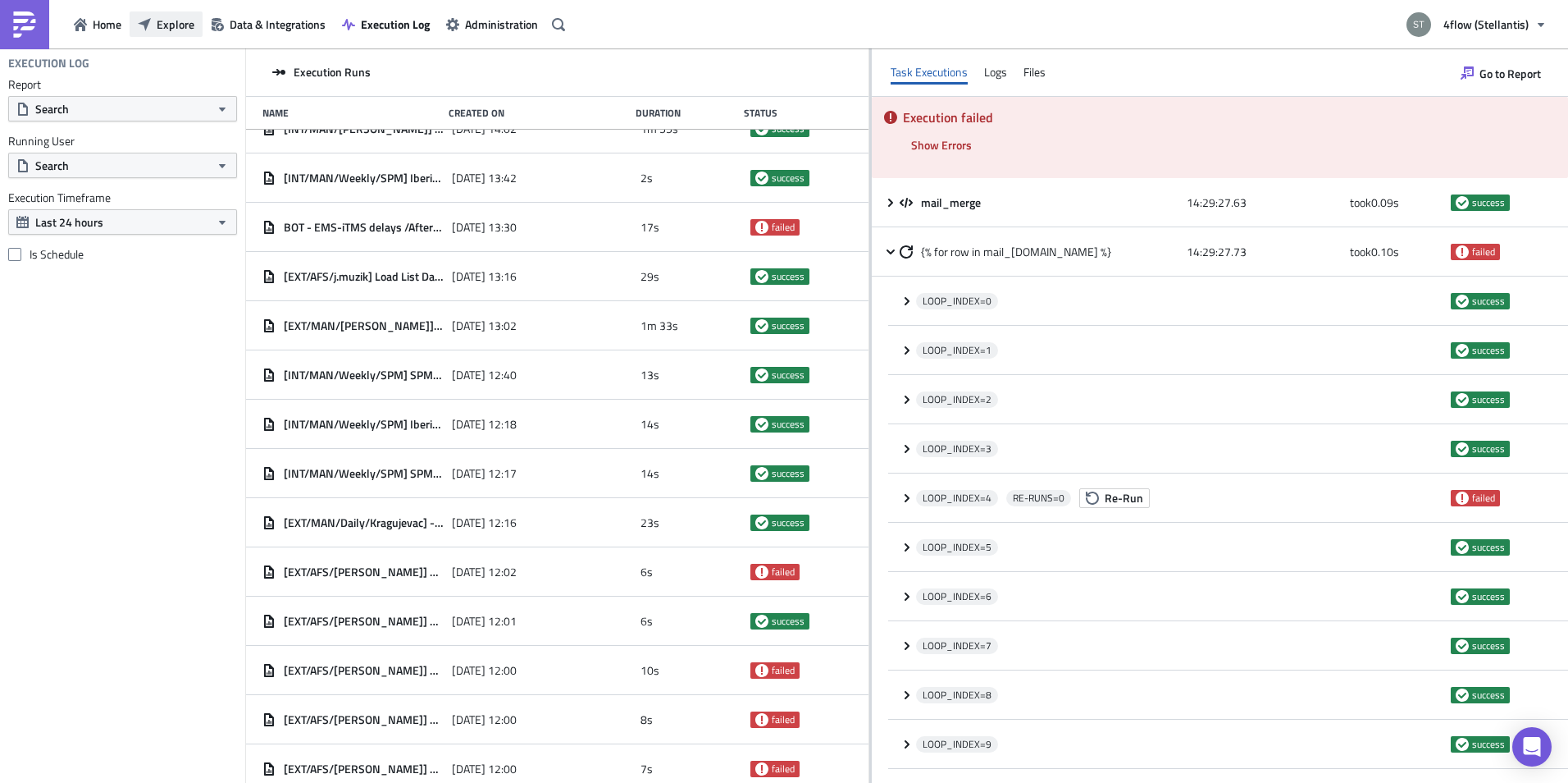
click at [189, 23] on span "Explore" at bounding box center [176, 24] width 38 height 17
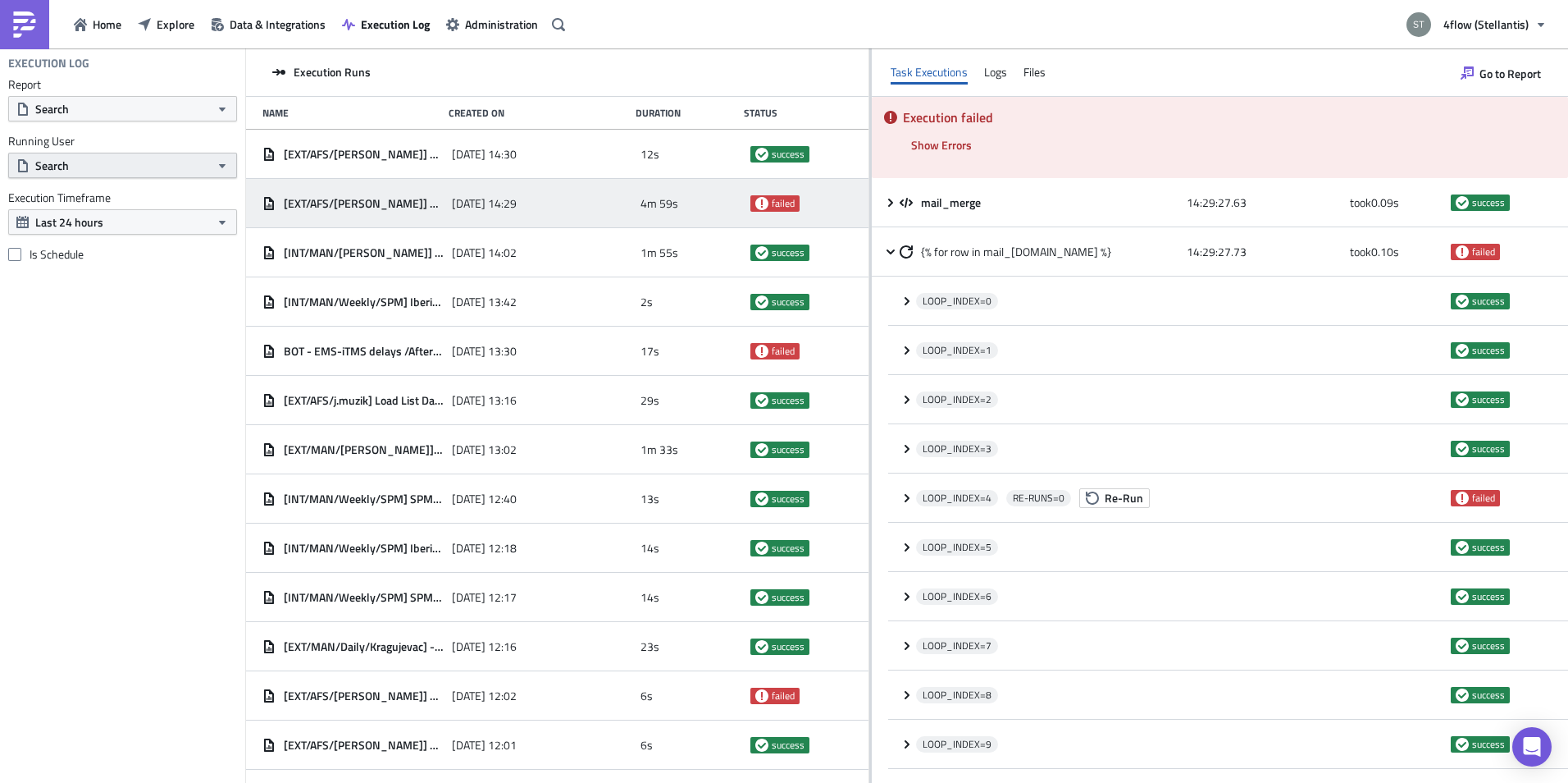
click at [149, 169] on button "Search" at bounding box center [123, 166] width 229 height 26
click at [113, 195] on input "text" at bounding box center [90, 194] width 157 height 25
type input "AFS LPM"
click at [96, 107] on button "Search" at bounding box center [123, 108] width 229 height 26
click at [115, 149] on input "text" at bounding box center [90, 137] width 157 height 25
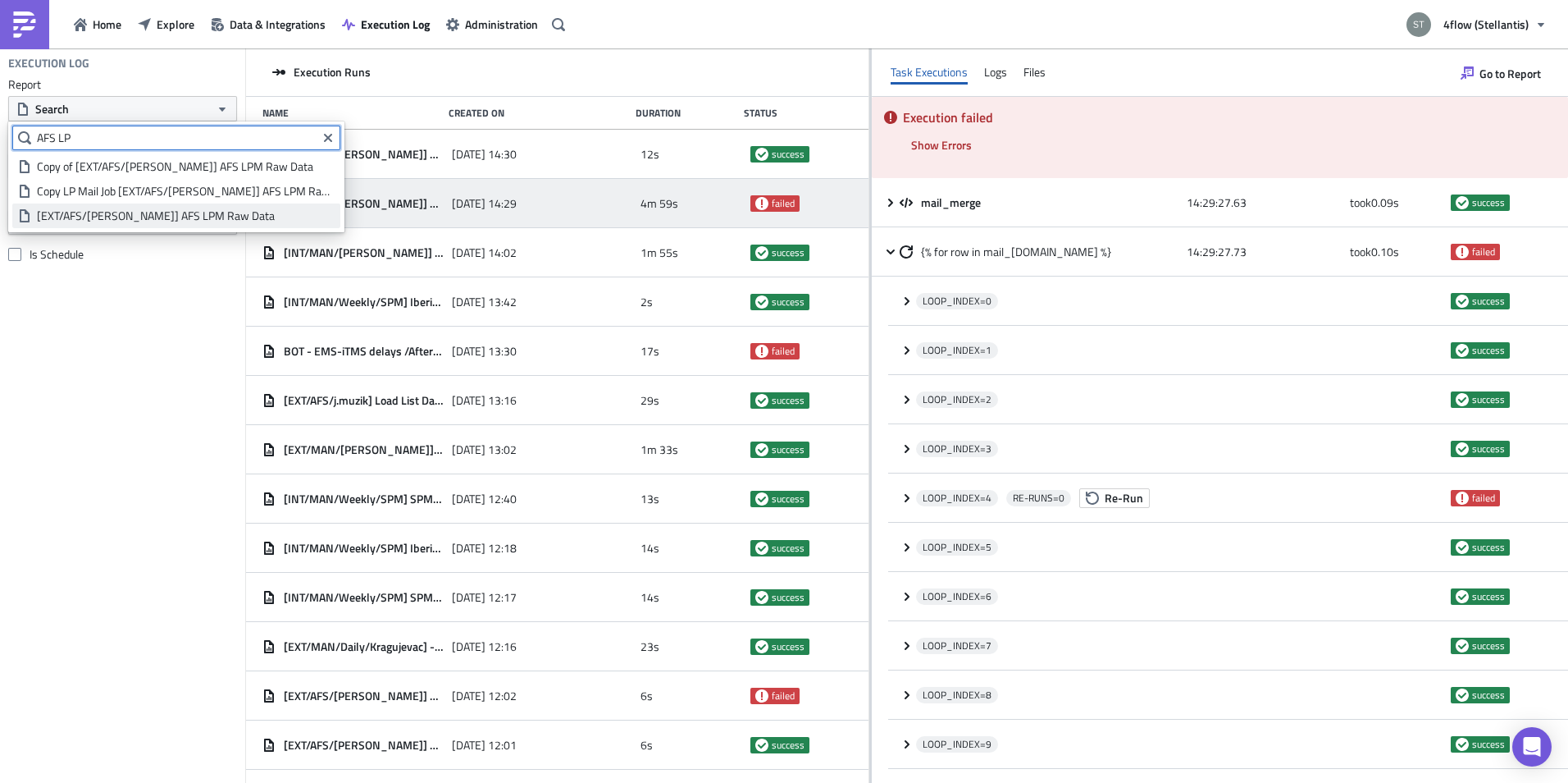
type input "AFS LP"
click at [119, 219] on div "[EXT/AFS/[PERSON_NAME]] AFS LPM Raw Data" at bounding box center [185, 215] width 298 height 16
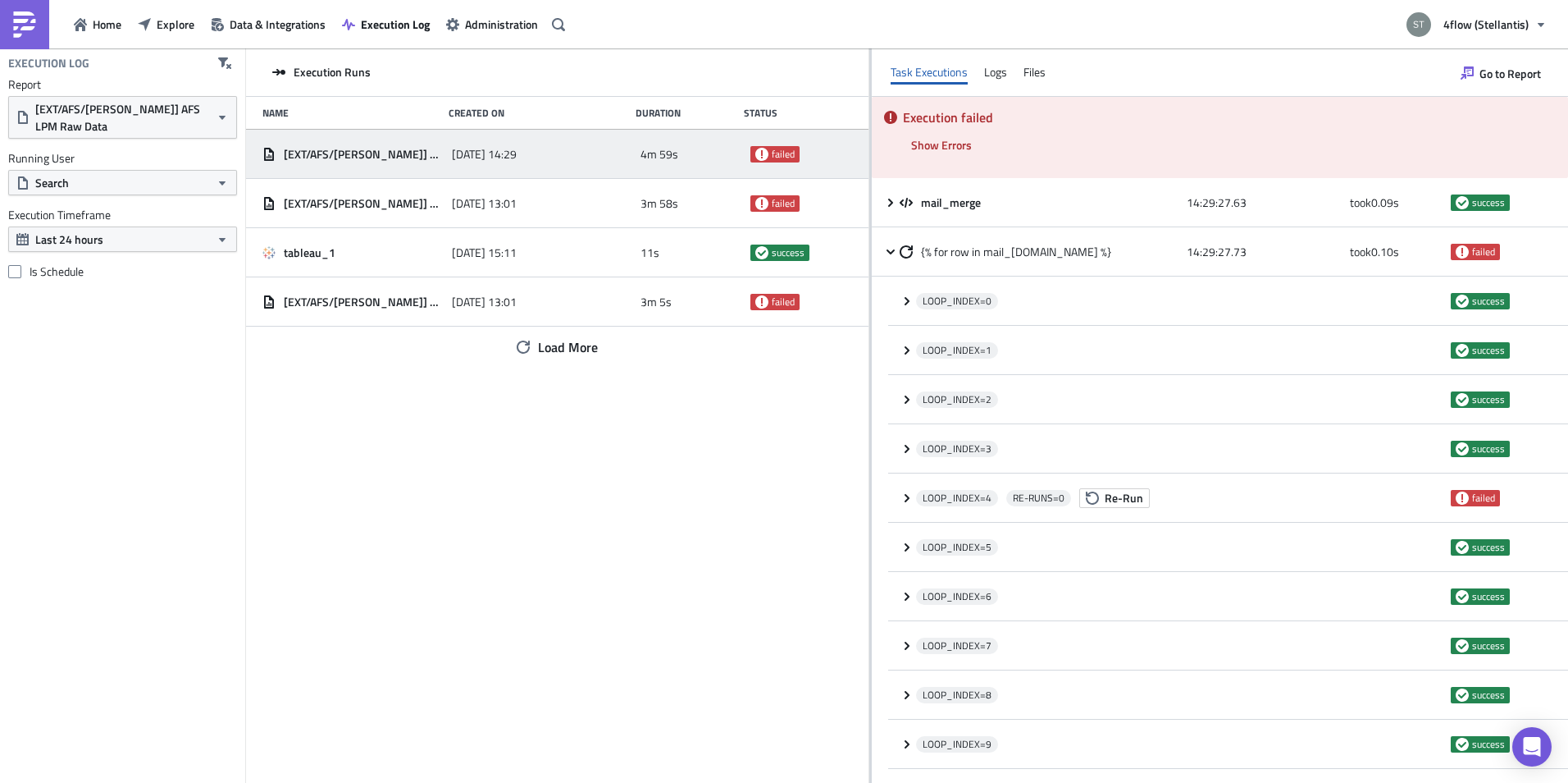
click at [644, 147] on span "4m 59s" at bounding box center [659, 154] width 38 height 15
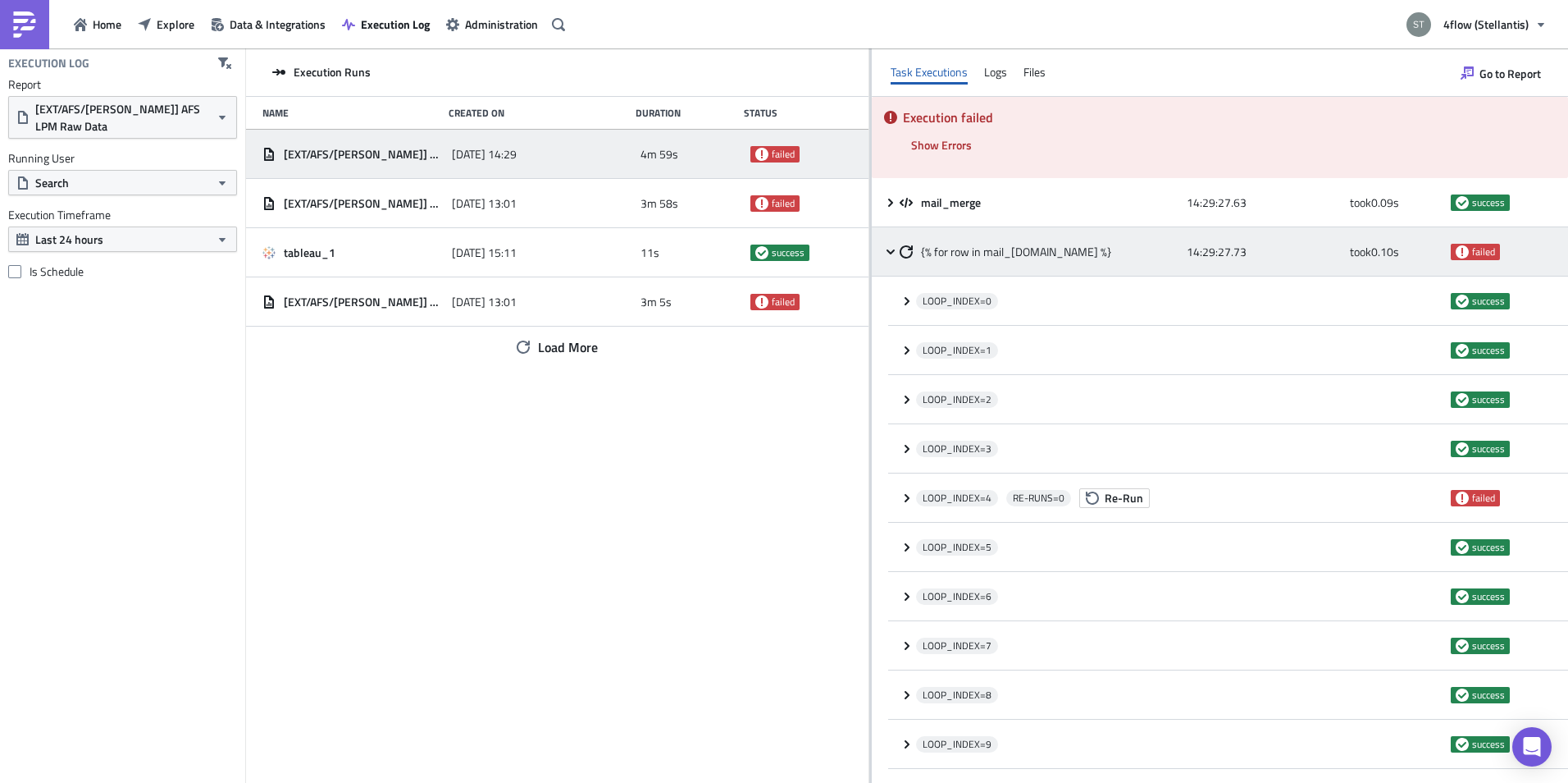
click at [983, 244] on span "{% for row in mail_[DOMAIN_NAME] %}" at bounding box center [1016, 251] width 190 height 15
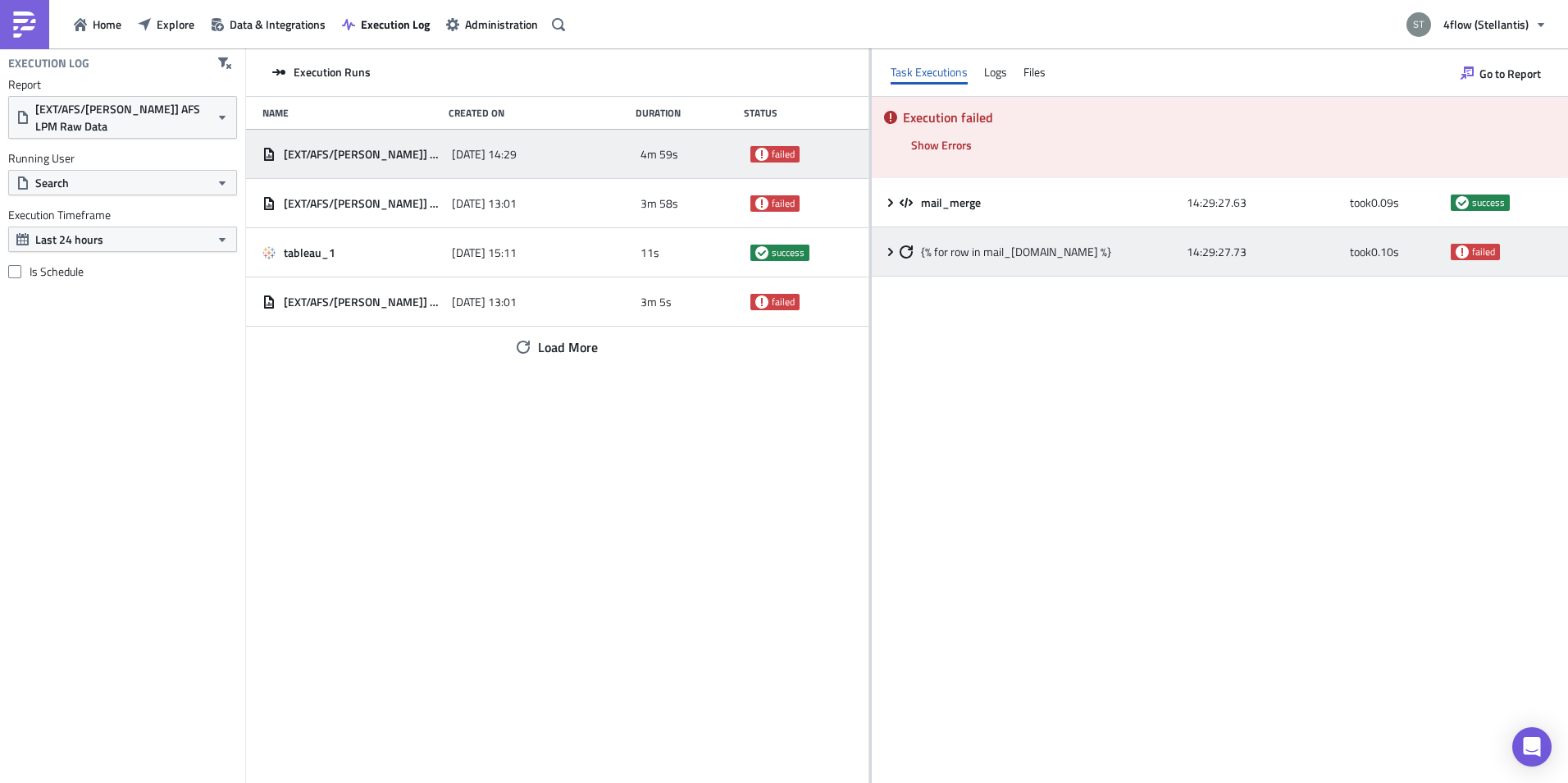
click at [1023, 252] on span "{% for row in mail_[DOMAIN_NAME] %}" at bounding box center [1016, 251] width 190 height 15
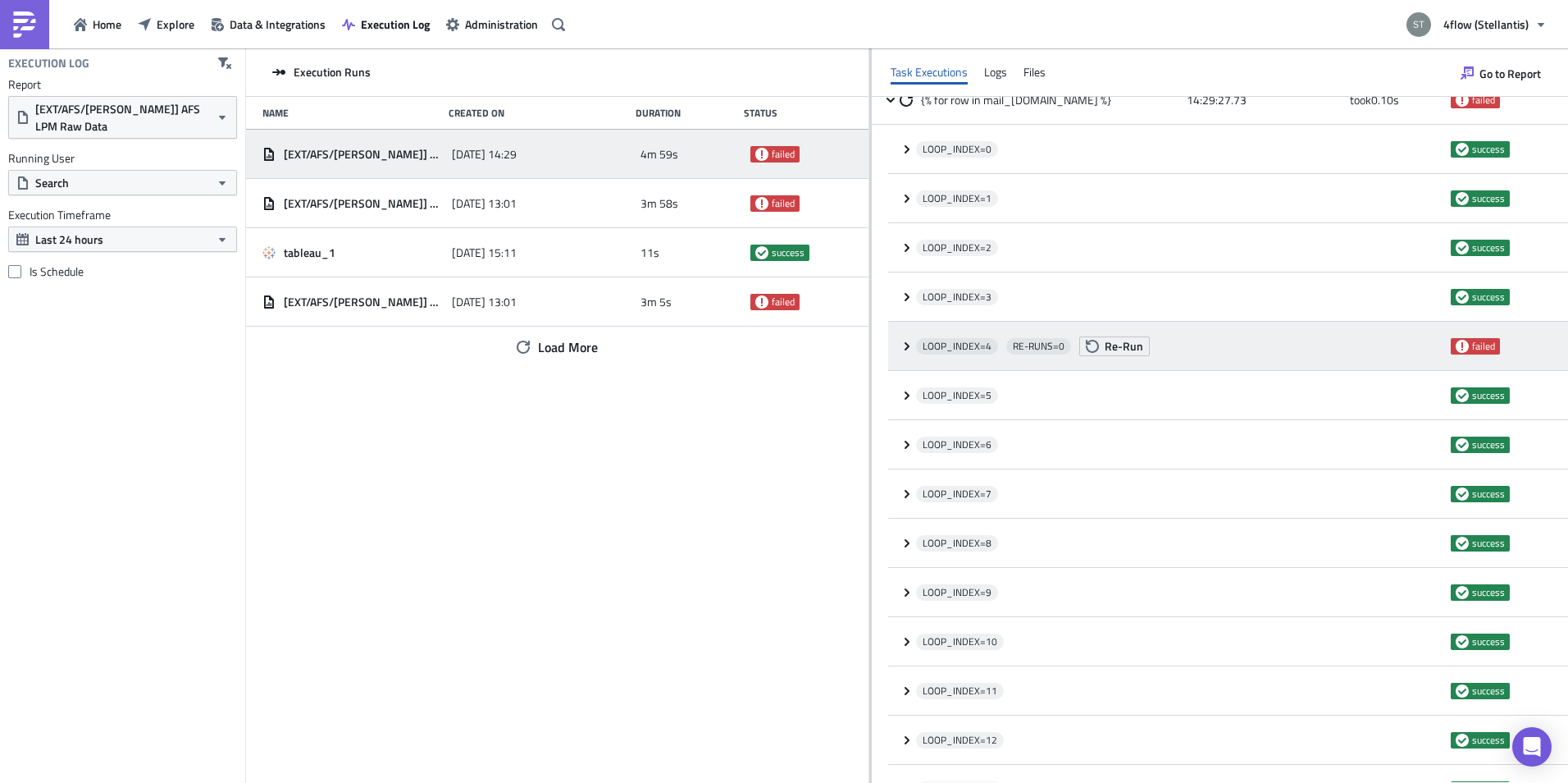
scroll to position [164, 0]
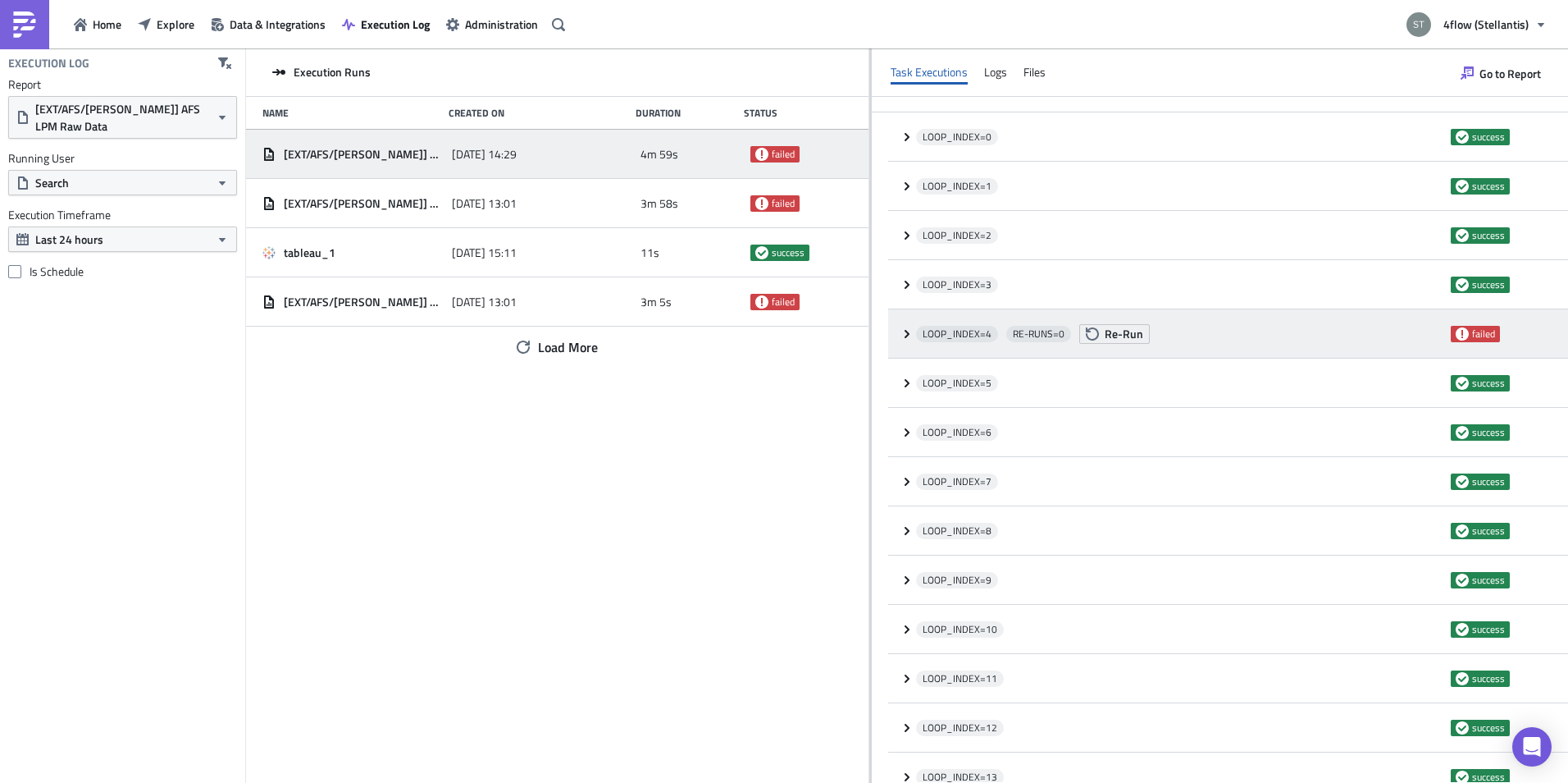
click at [906, 336] on icon at bounding box center [907, 333] width 5 height 9
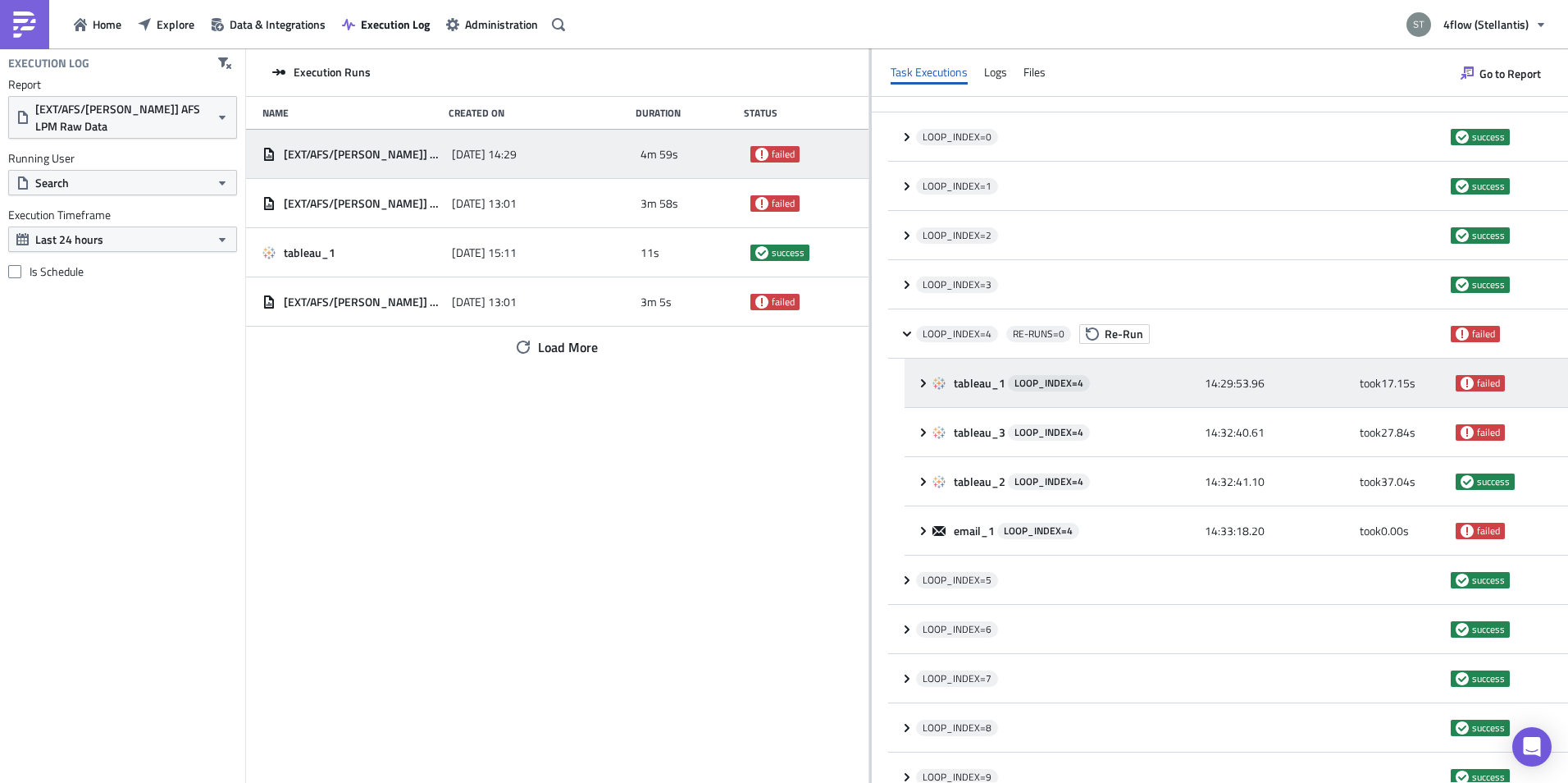
click at [912, 382] on div "tableau_1 LOOP_INDEX= 4 14:29:53.96 took 17.15 s failed" at bounding box center [1236, 383] width 663 height 50
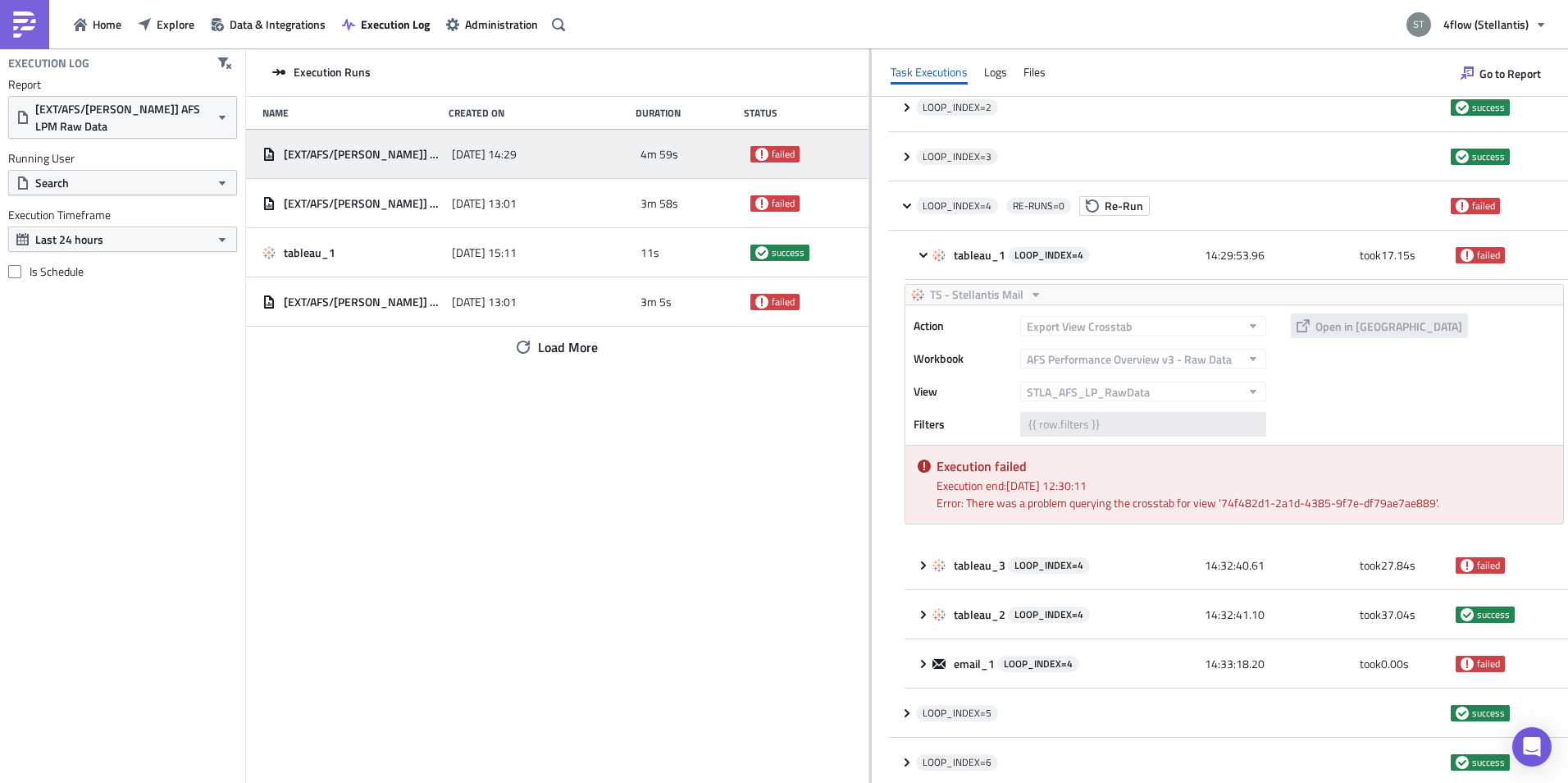
scroll to position [328, 0]
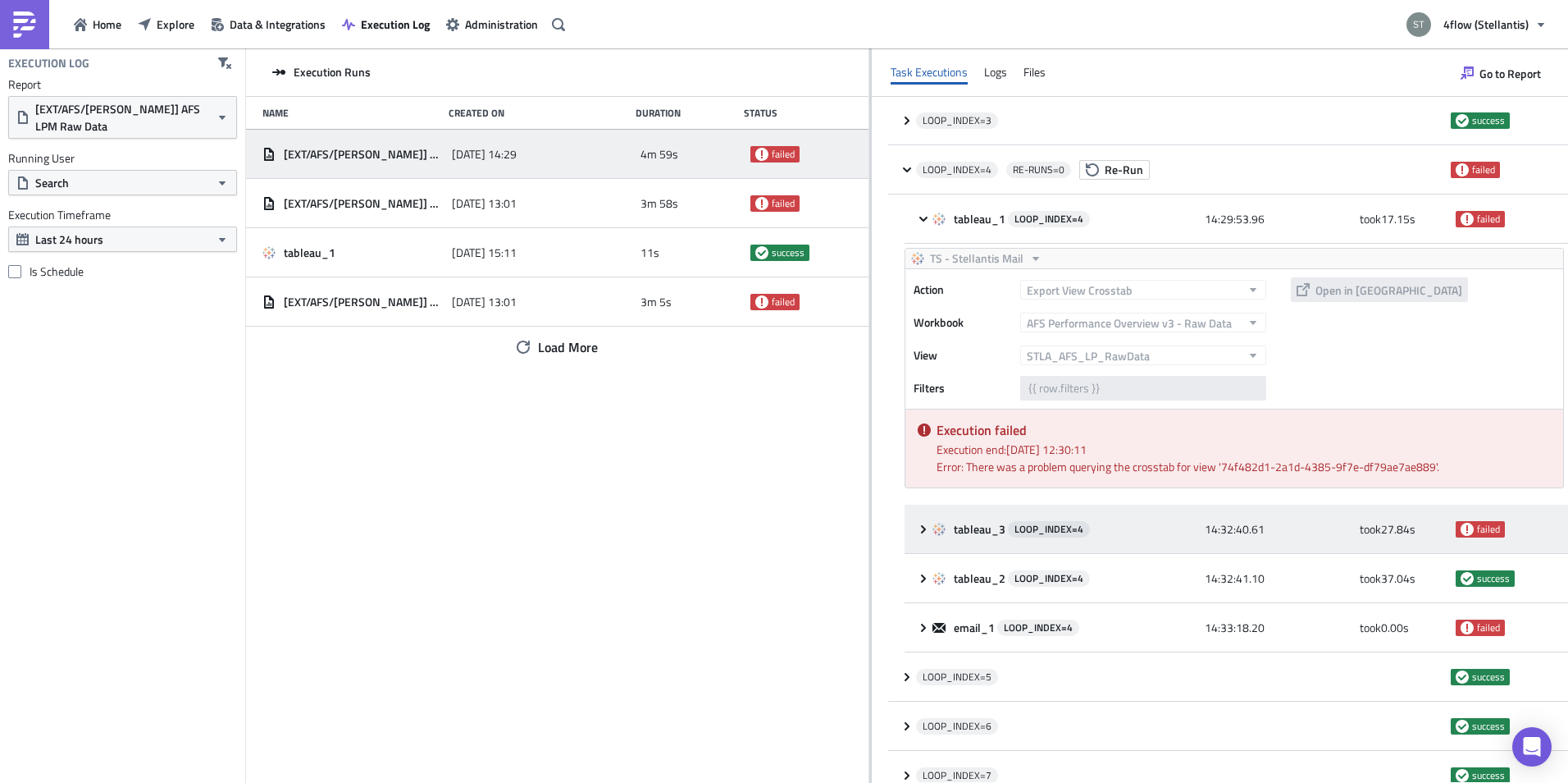
click at [918, 529] on icon at bounding box center [923, 529] width 13 height 13
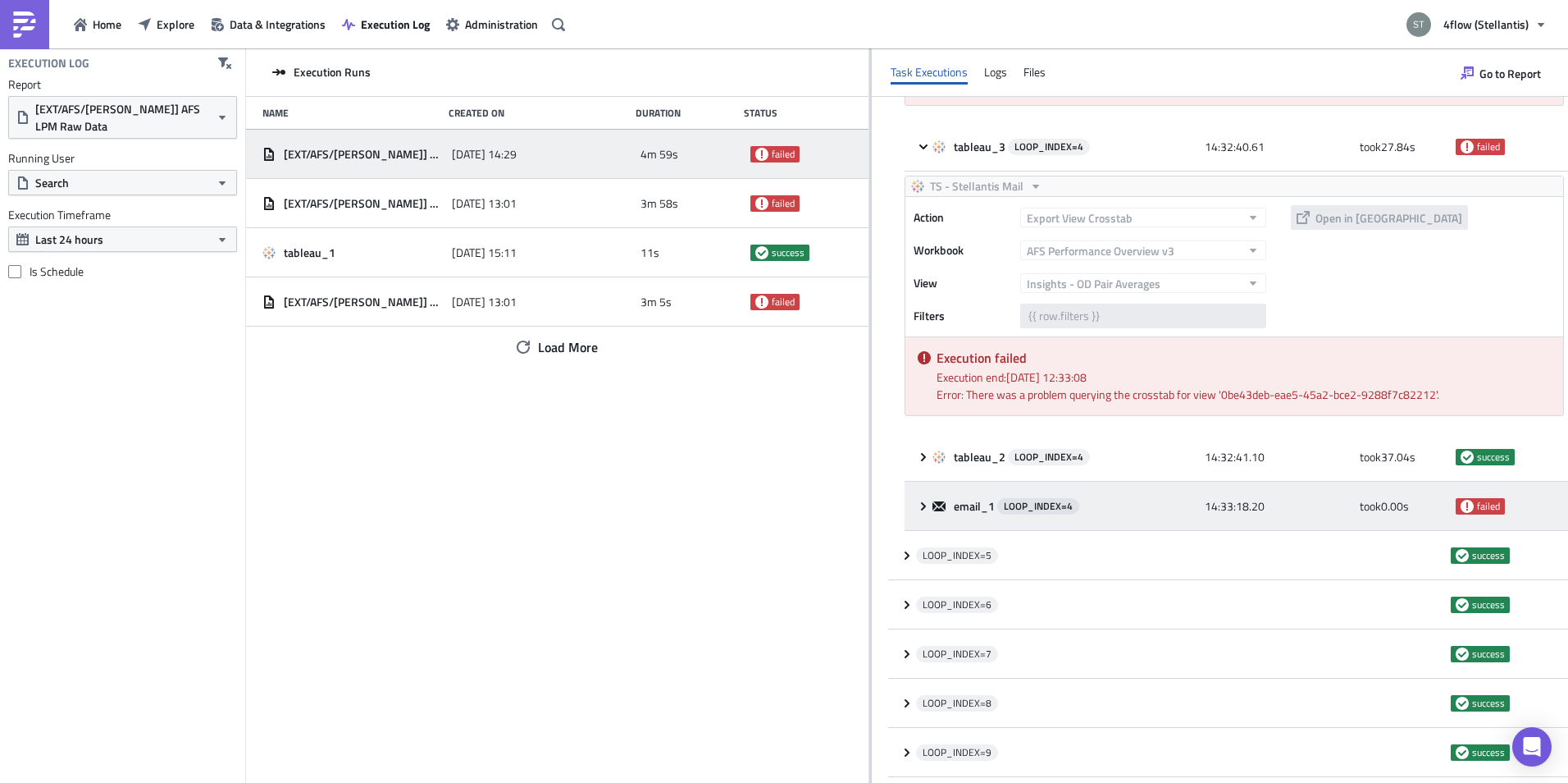
scroll to position [739, 0]
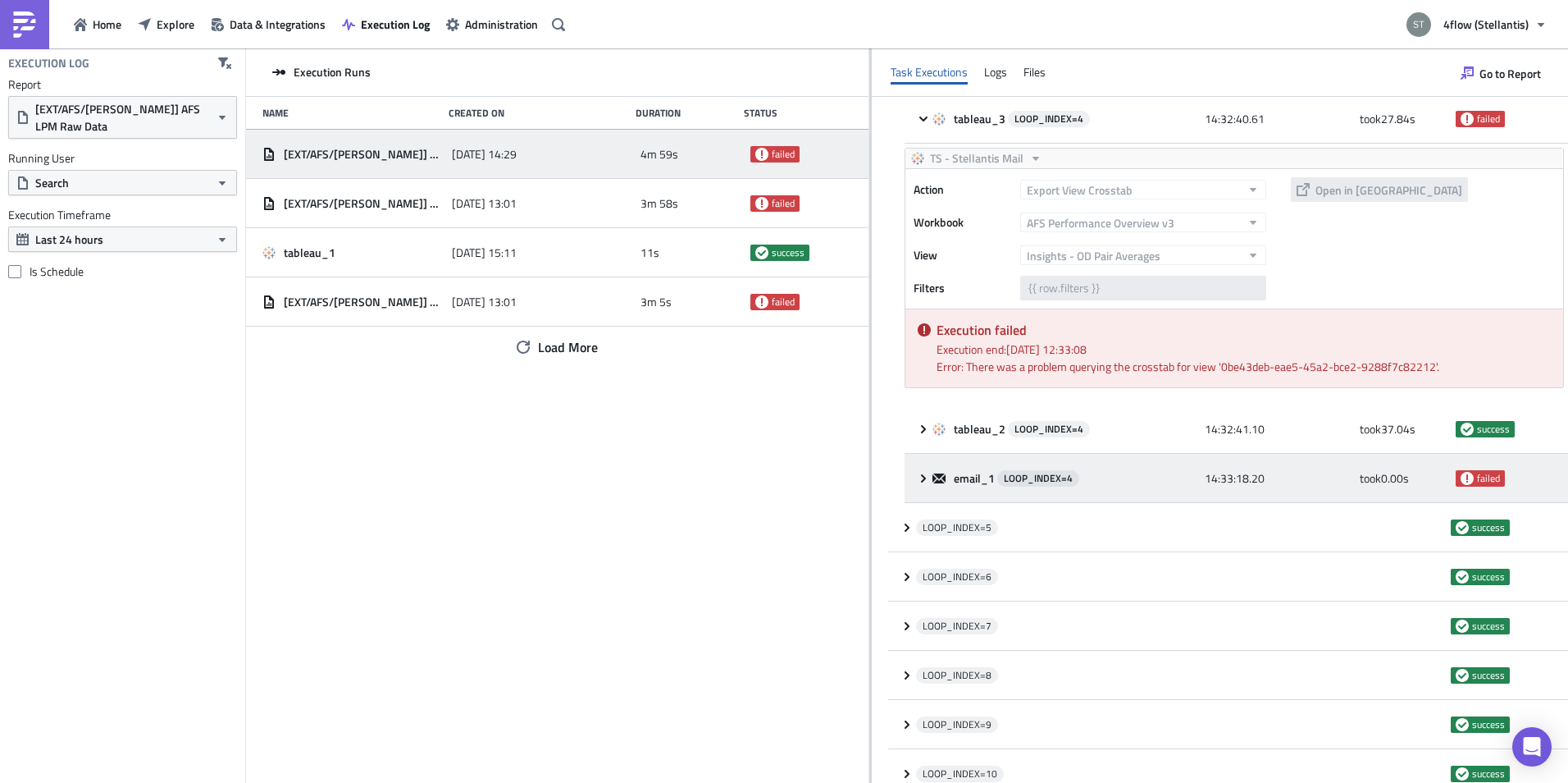
click at [927, 473] on icon at bounding box center [923, 477] width 13 height 13
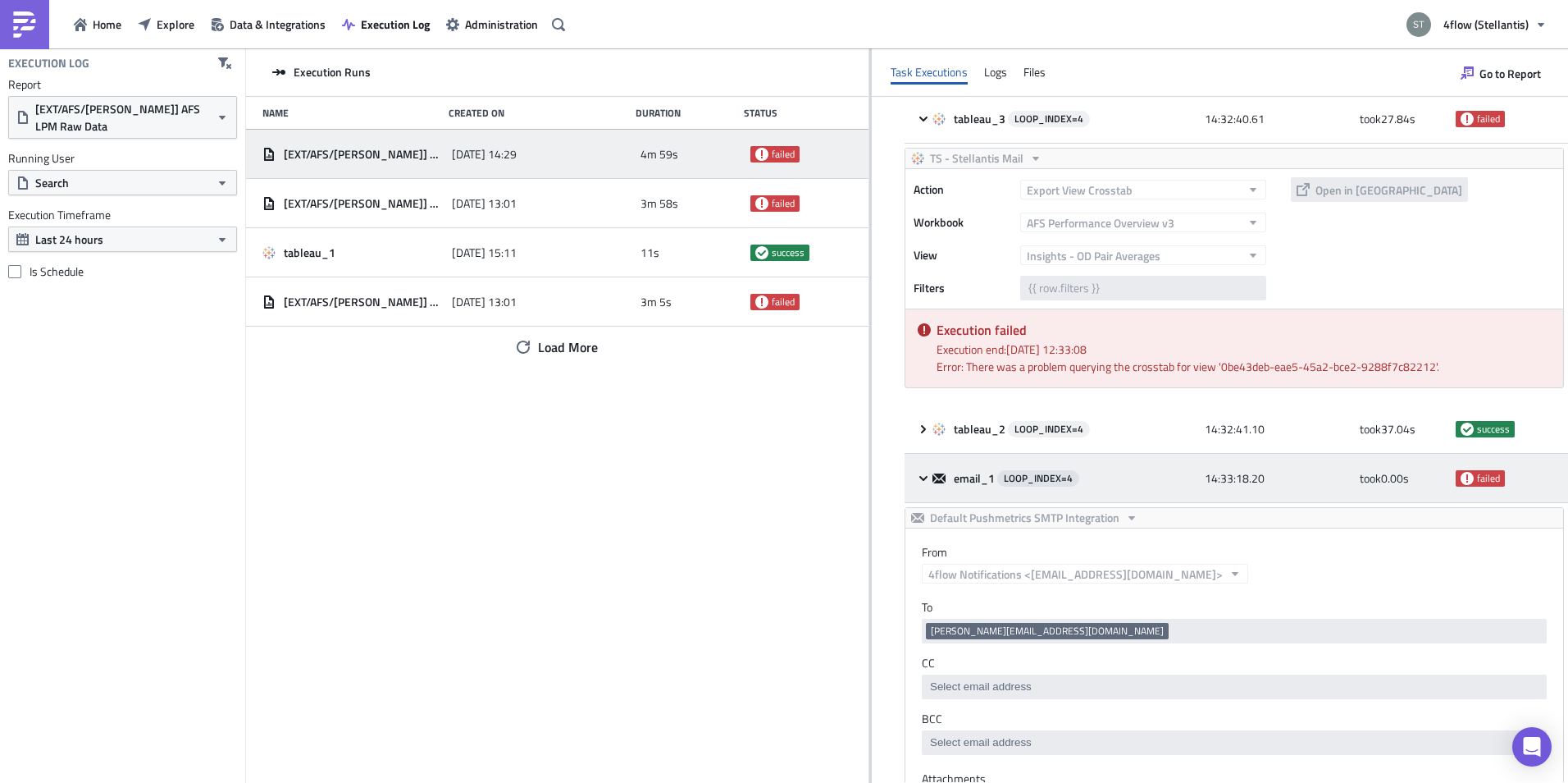
click at [916, 480] on div "email_1 LOOP_INDEX= 4 14:33:18.20 took 0.00 s failed" at bounding box center [1236, 478] width 663 height 50
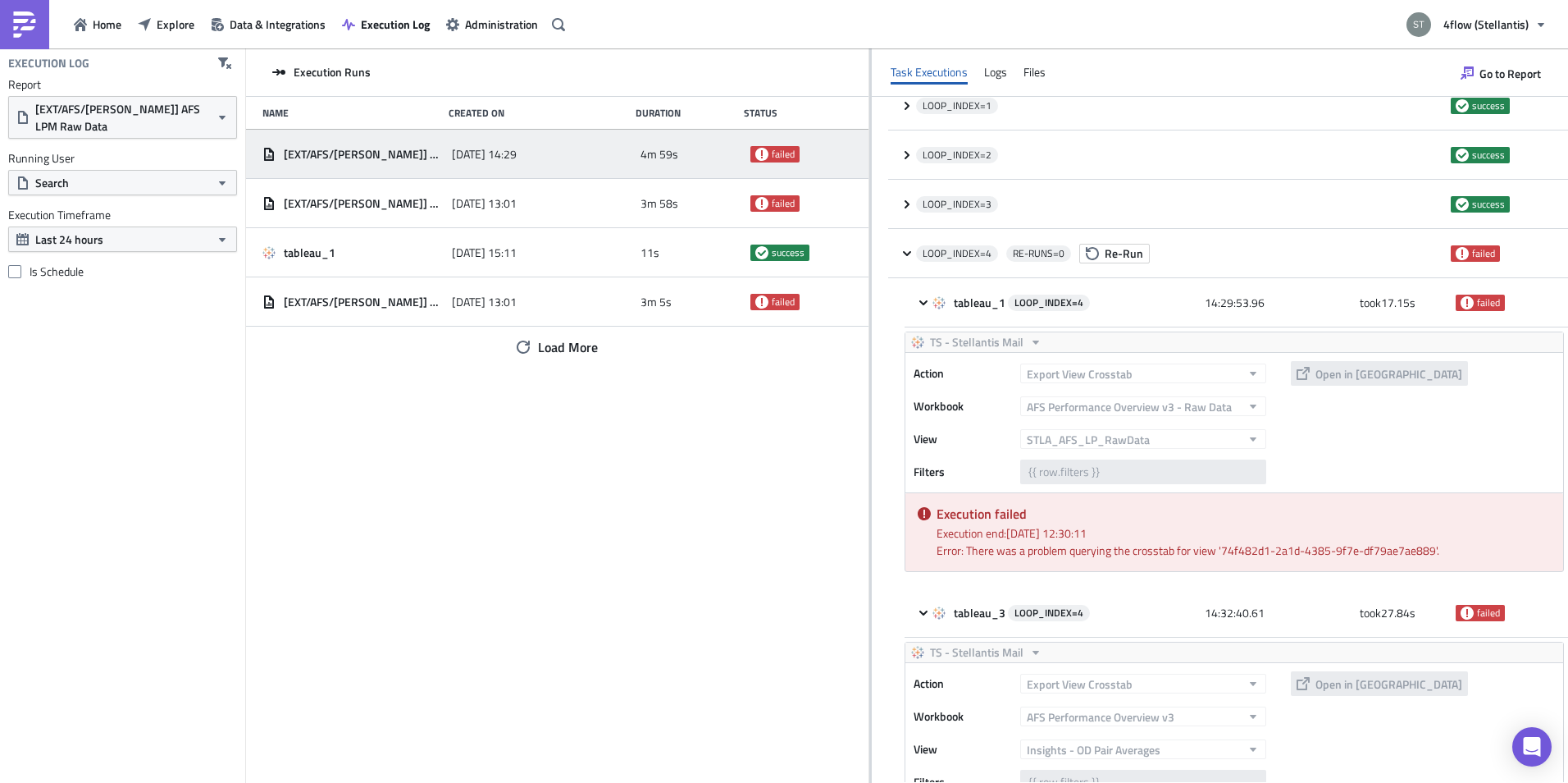
scroll to position [246, 0]
click at [1223, 549] on div "Error: There was a problem querying the crosstab for view '74f482d1-2a1d-4385-9…" at bounding box center [1244, 548] width 615 height 17
drag, startPoint x: 1214, startPoint y: 548, endPoint x: 967, endPoint y: 550, distance: 247.0
click at [967, 550] on div "Error: There was a problem querying the crosstab for view '74f482d1-2a1d-4385-9…" at bounding box center [1244, 548] width 615 height 17
click at [1275, 546] on div "Error: There was a problem querying the crosstab for view '74f482d1-2a1d-4385-9…" at bounding box center [1244, 548] width 615 height 17
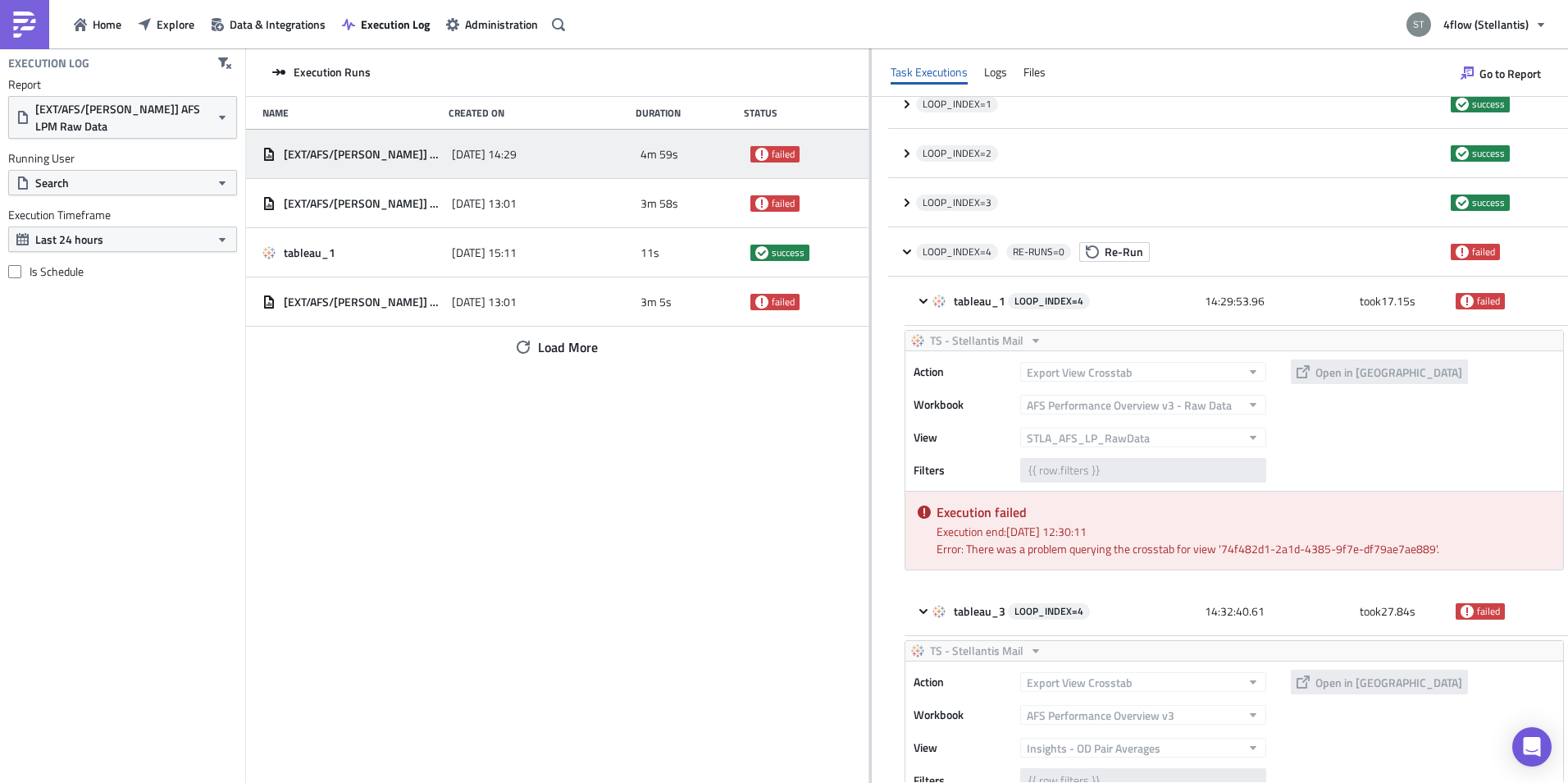
scroll to position [328, 0]
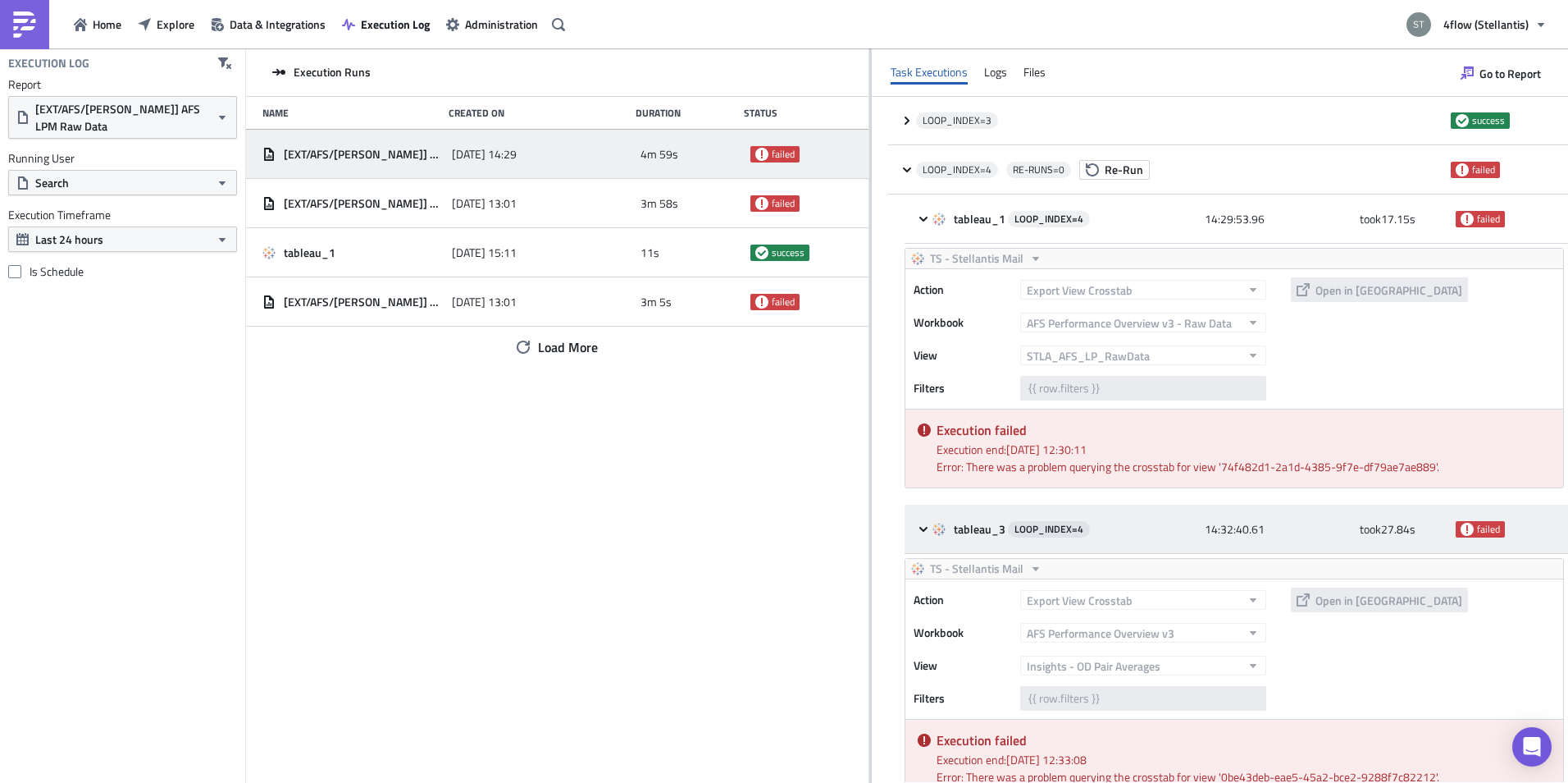
click at [1141, 530] on div "tableau_3 LOOP_INDEX= 4" at bounding box center [1064, 529] width 264 height 16
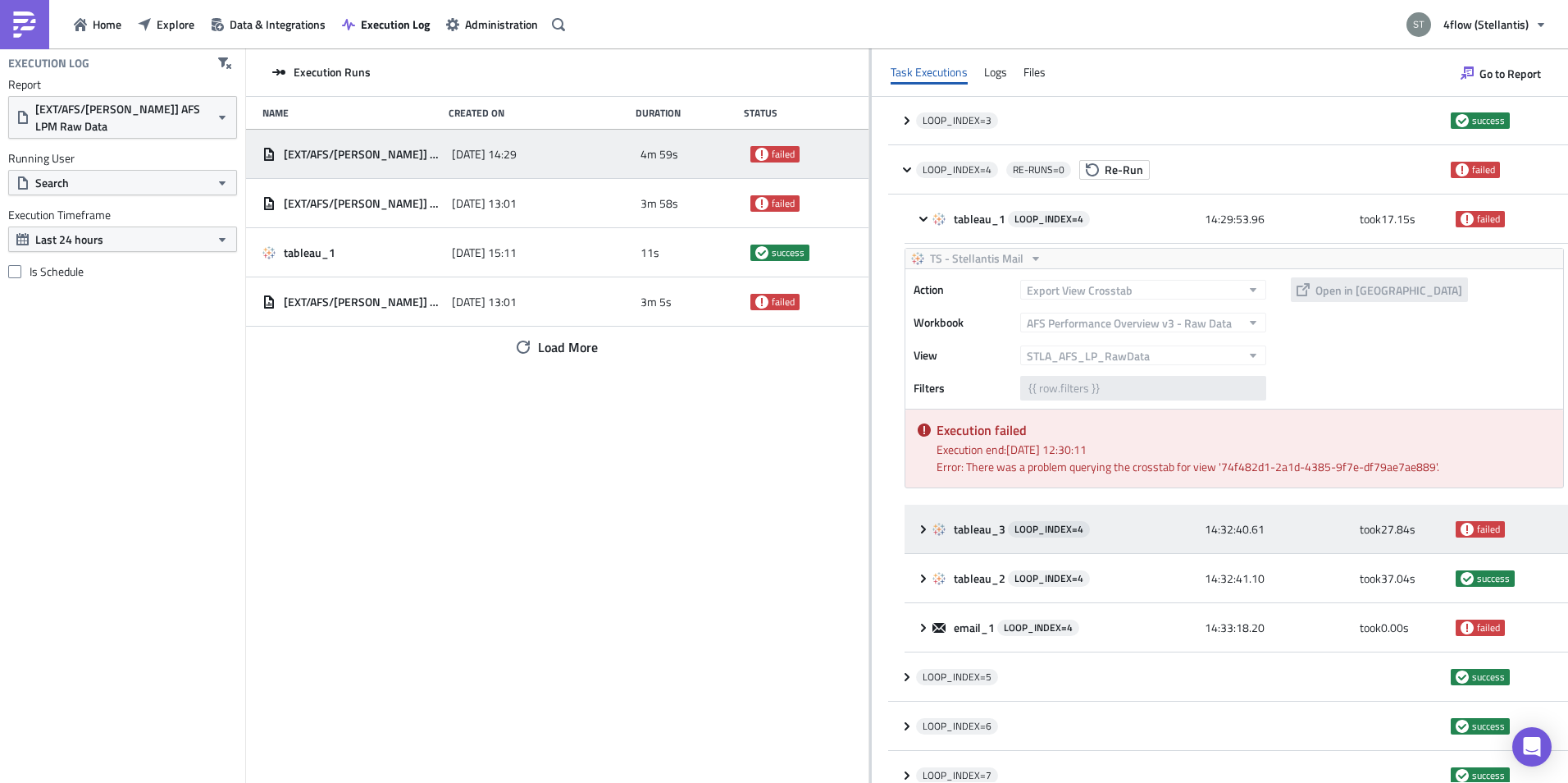
click at [1087, 519] on div "tableau_3 LOOP_INDEX= 4" at bounding box center [1064, 529] width 264 height 30
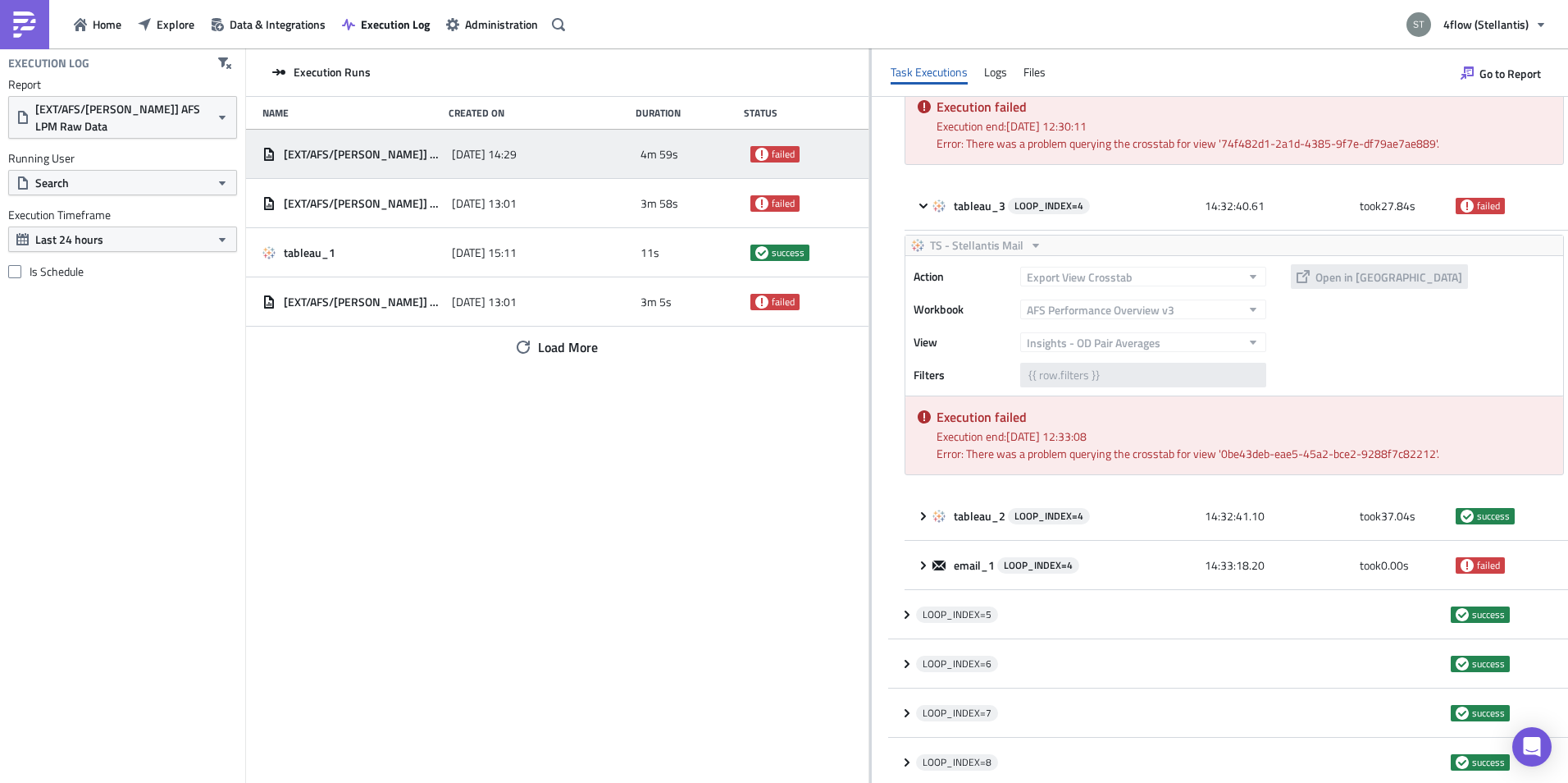
scroll to position [657, 0]
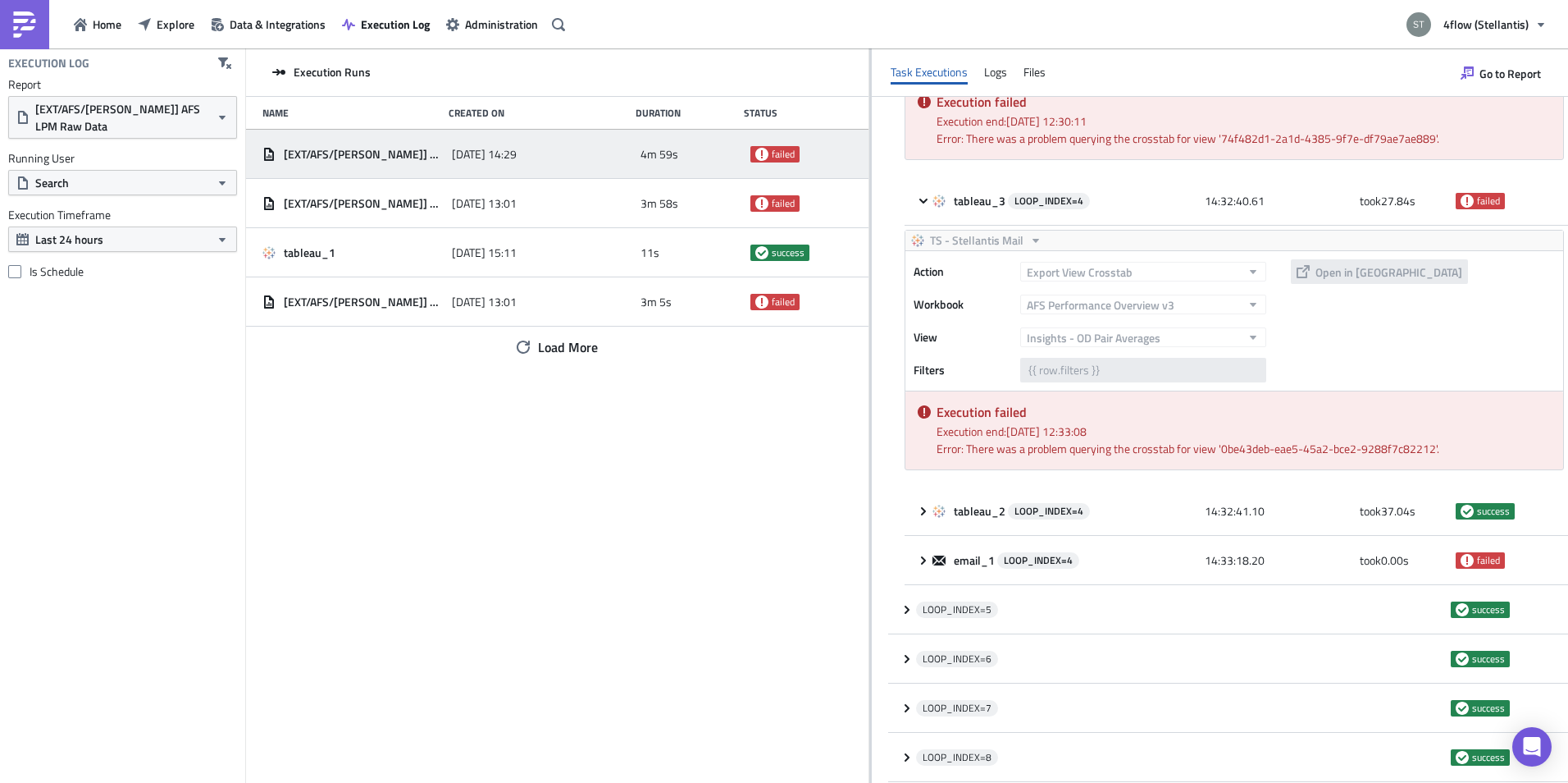
click at [1240, 447] on div "Error: There was a problem querying the crosstab for view '0be43deb-eae5-45a2-b…" at bounding box center [1244, 448] width 615 height 17
drag, startPoint x: 1240, startPoint y: 447, endPoint x: 1178, endPoint y: 452, distance: 62.2
click at [1178, 452] on div "Error: There was a problem querying the crosstab for view '0be43deb-eae5-45a2-b…" at bounding box center [1244, 448] width 615 height 17
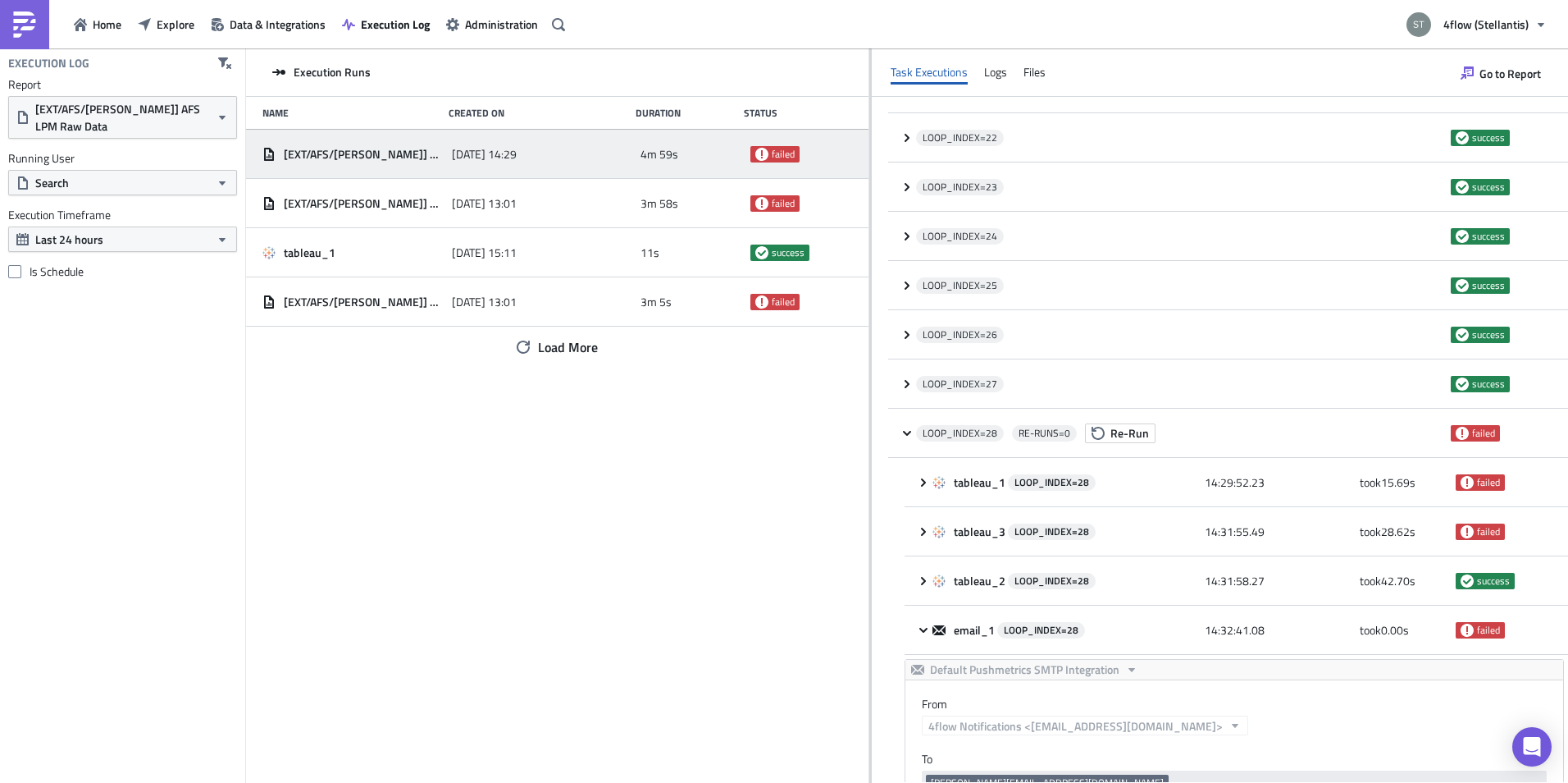
scroll to position [2051, 0]
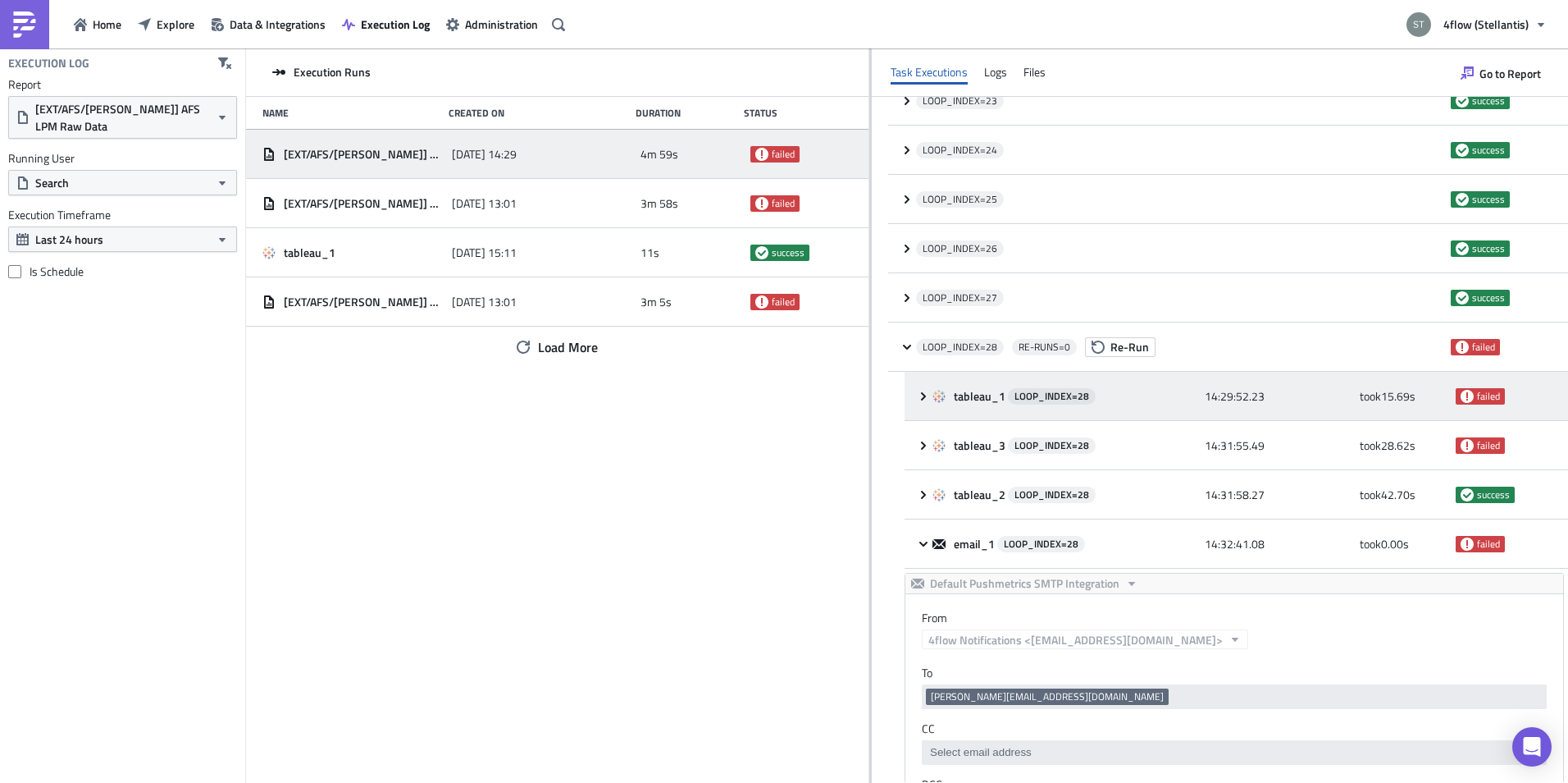
click at [1003, 402] on span "tableau_1" at bounding box center [980, 395] width 54 height 15
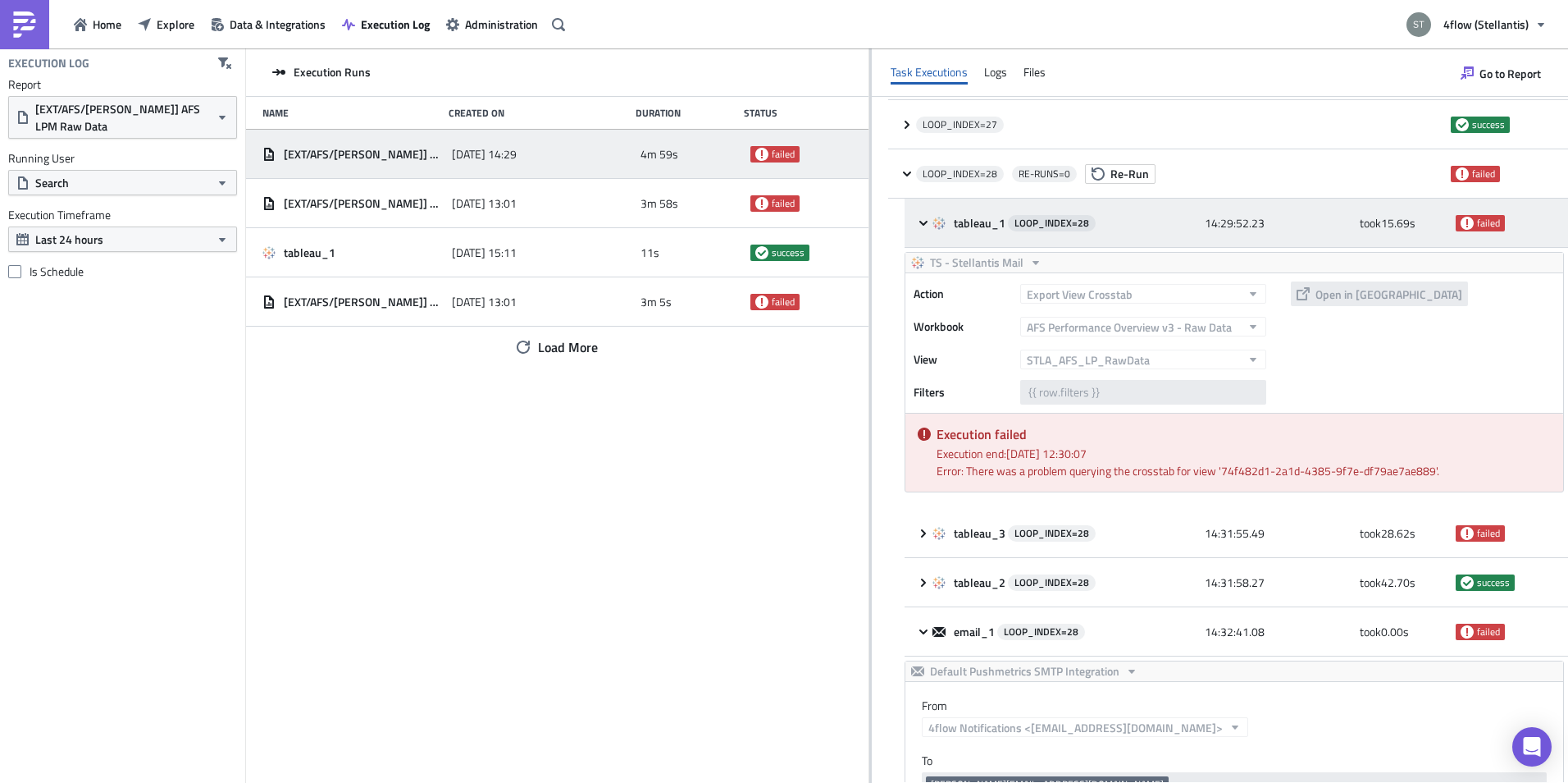
scroll to position [2297, 0]
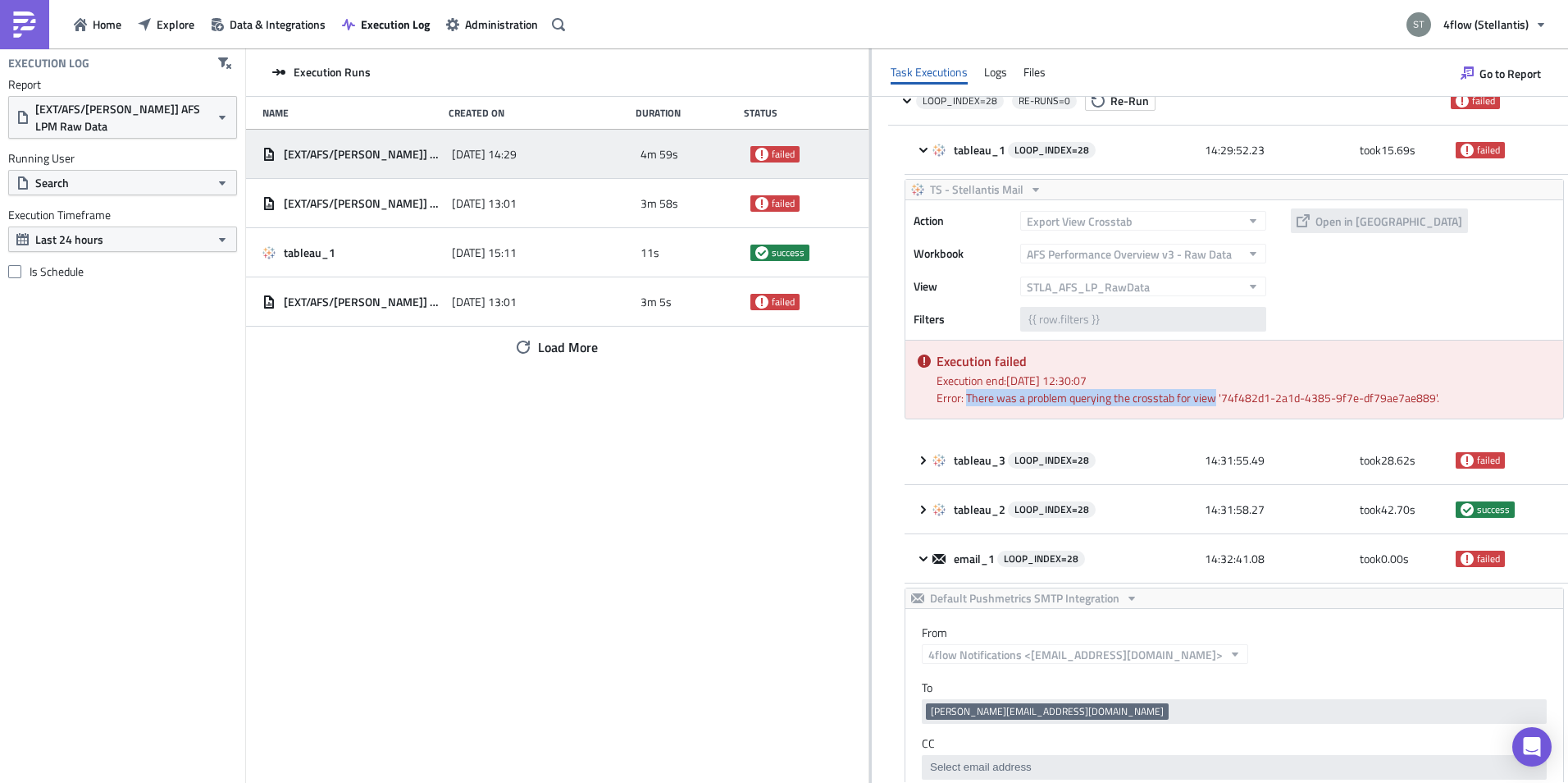
drag, startPoint x: 1215, startPoint y: 397, endPoint x: 965, endPoint y: 400, distance: 250.0
click at [965, 400] on div "Error: There was a problem querying the crosstab for view '74f482d1-2a1d-4385-9…" at bounding box center [1244, 397] width 615 height 17
copy div "There was a problem querying the crosstab for view"
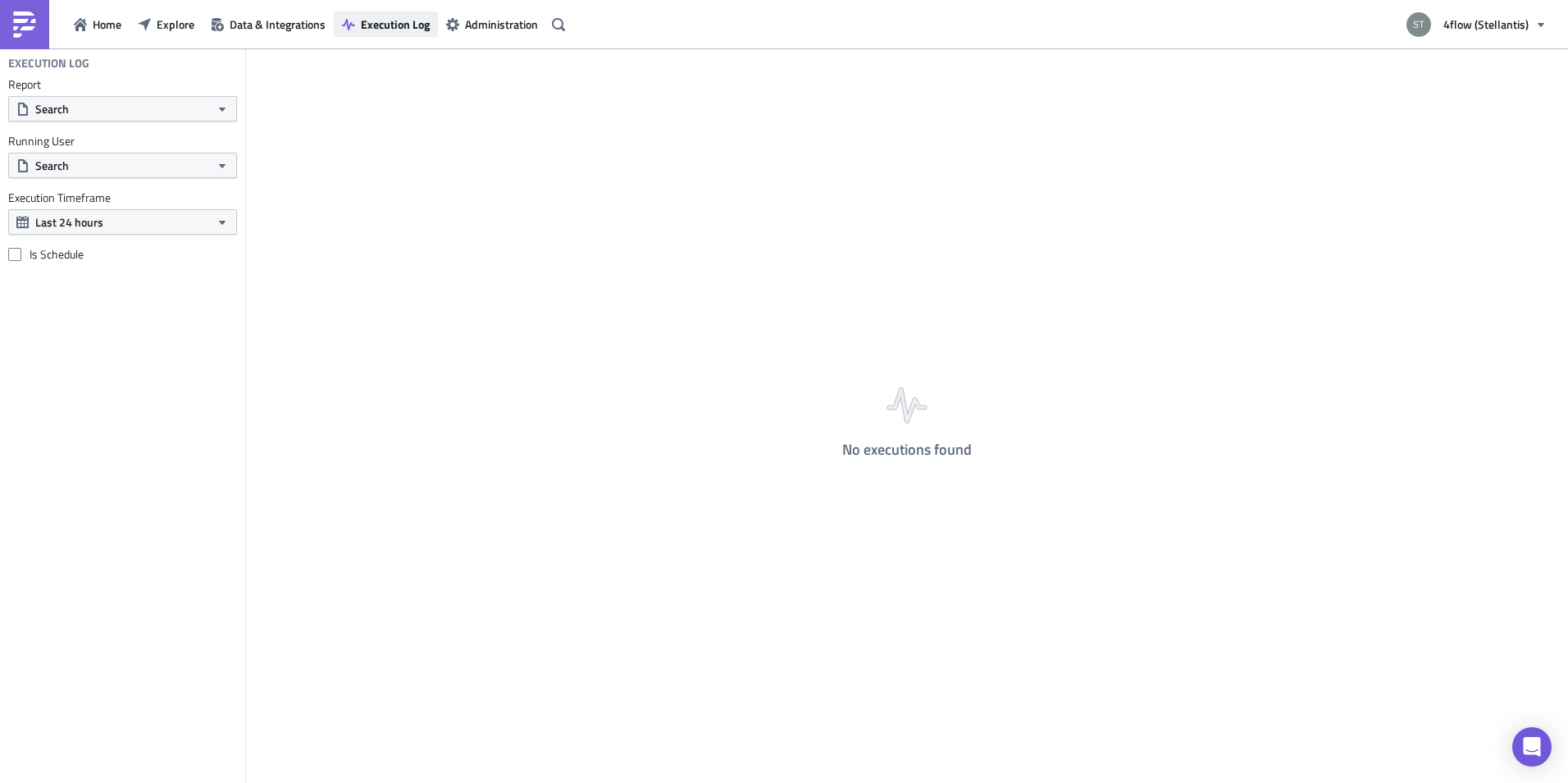
click at [376, 22] on span "Execution Log" at bounding box center [395, 24] width 69 height 17
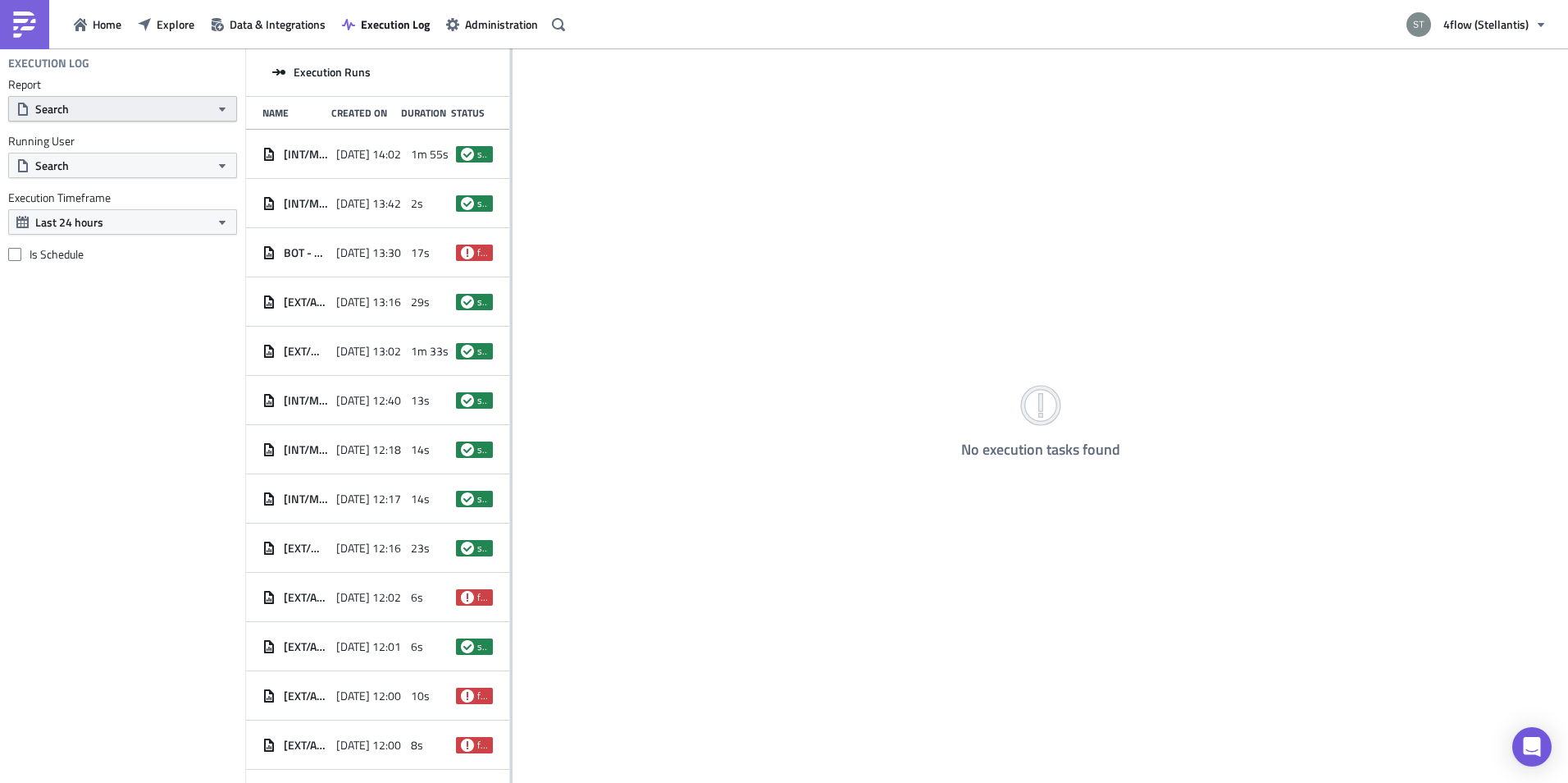
click at [93, 108] on button "Search" at bounding box center [123, 108] width 229 height 26
type input "raw"
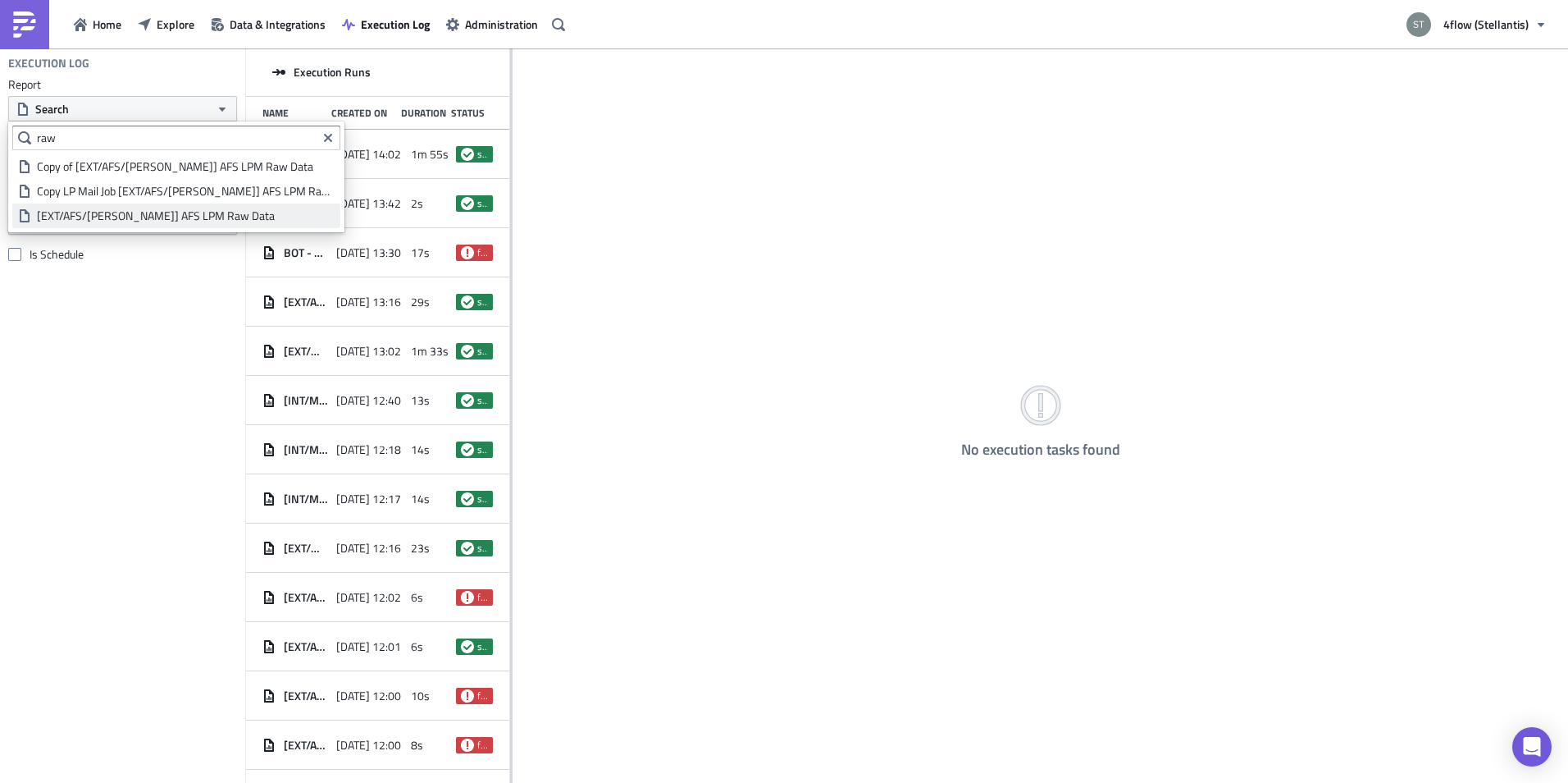
click at [133, 224] on link "[EXT/AFS/[PERSON_NAME]] AFS LPM Raw Data" at bounding box center [176, 215] width 328 height 25
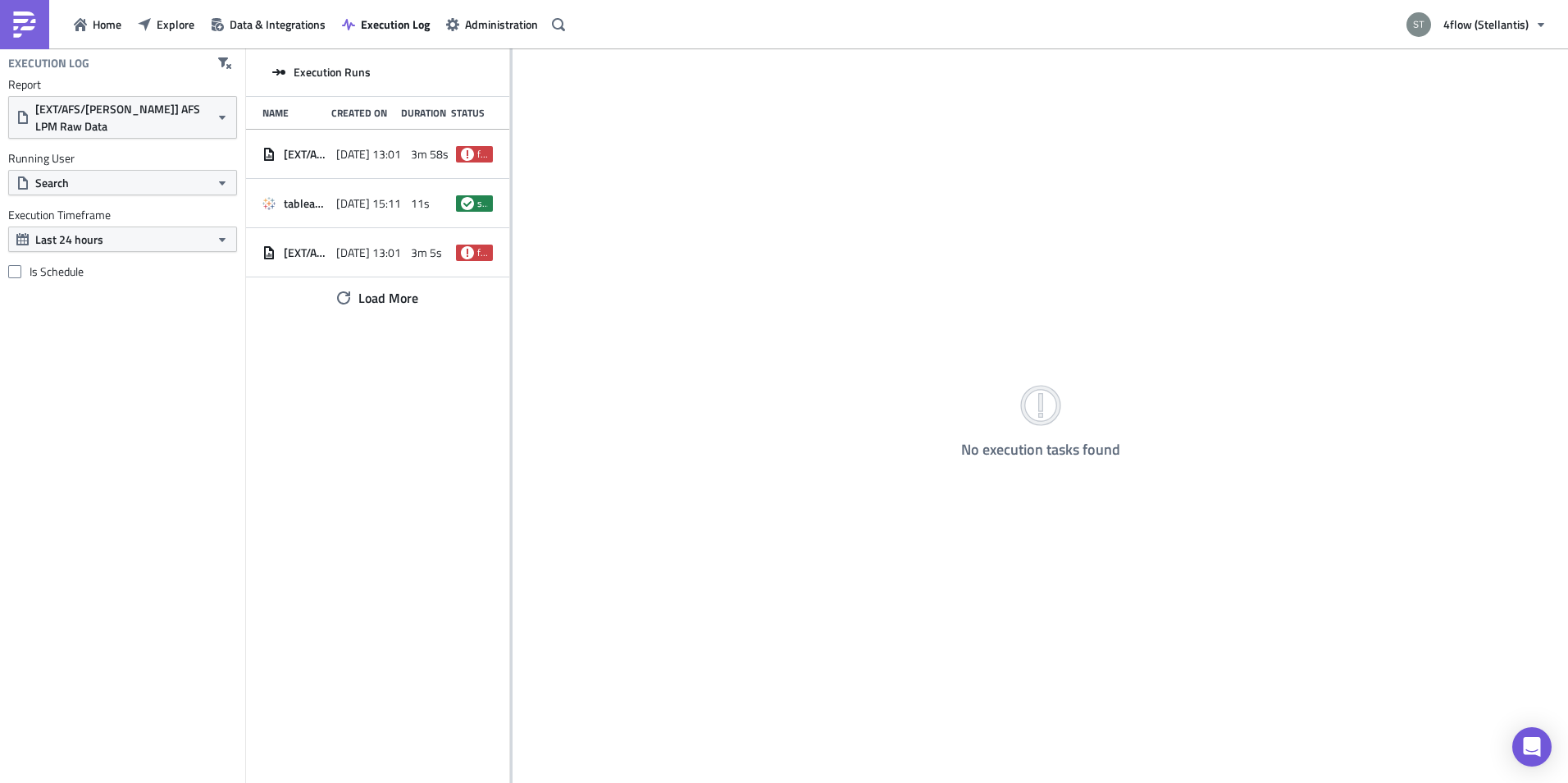
click at [513, 212] on div "No execution tasks found" at bounding box center [1040, 417] width 1056 height 737
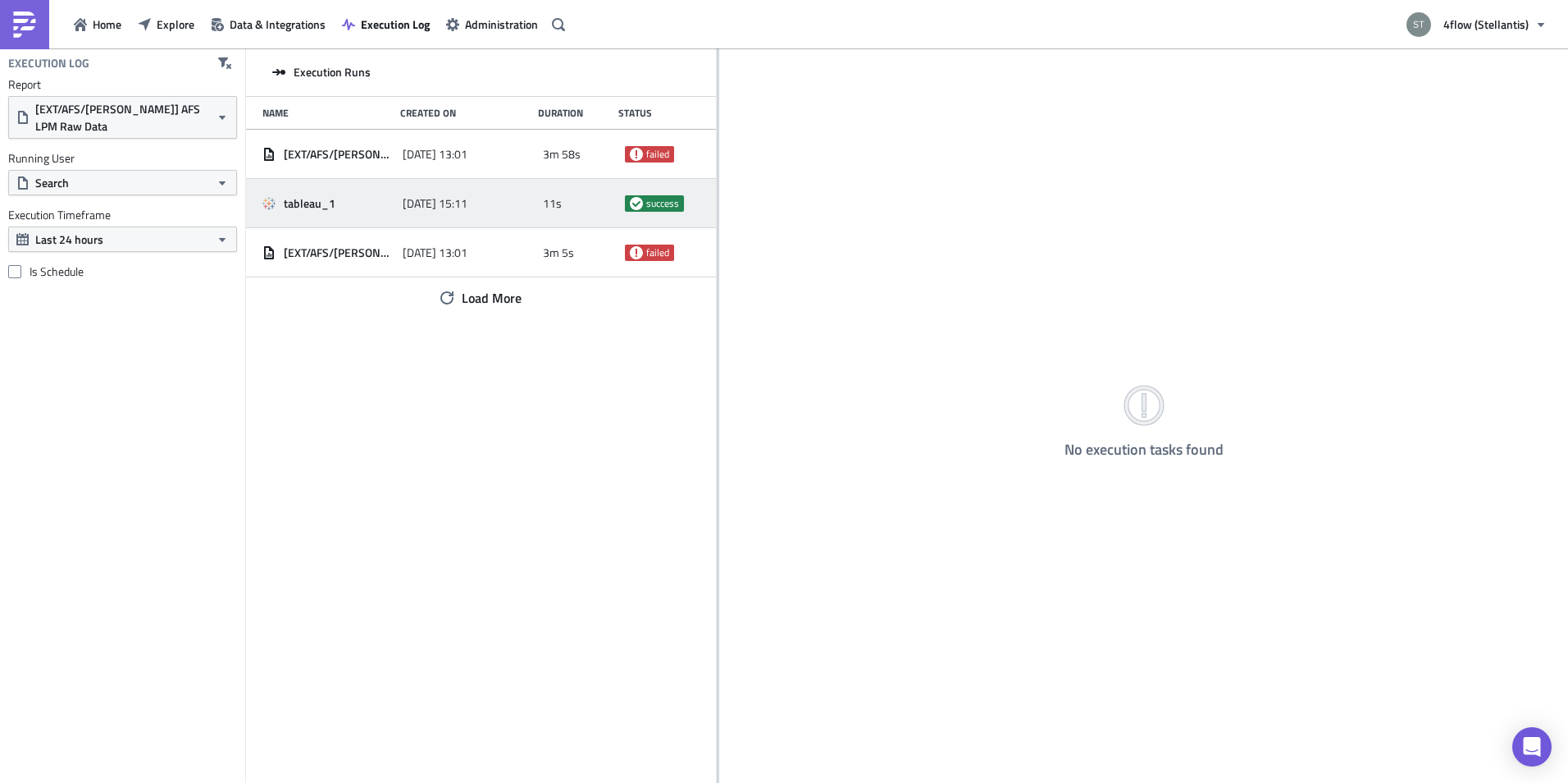
drag, startPoint x: 510, startPoint y: 213, endPoint x: 732, endPoint y: 197, distance: 222.6
click at [720, 207] on div at bounding box center [718, 417] width 3 height 737
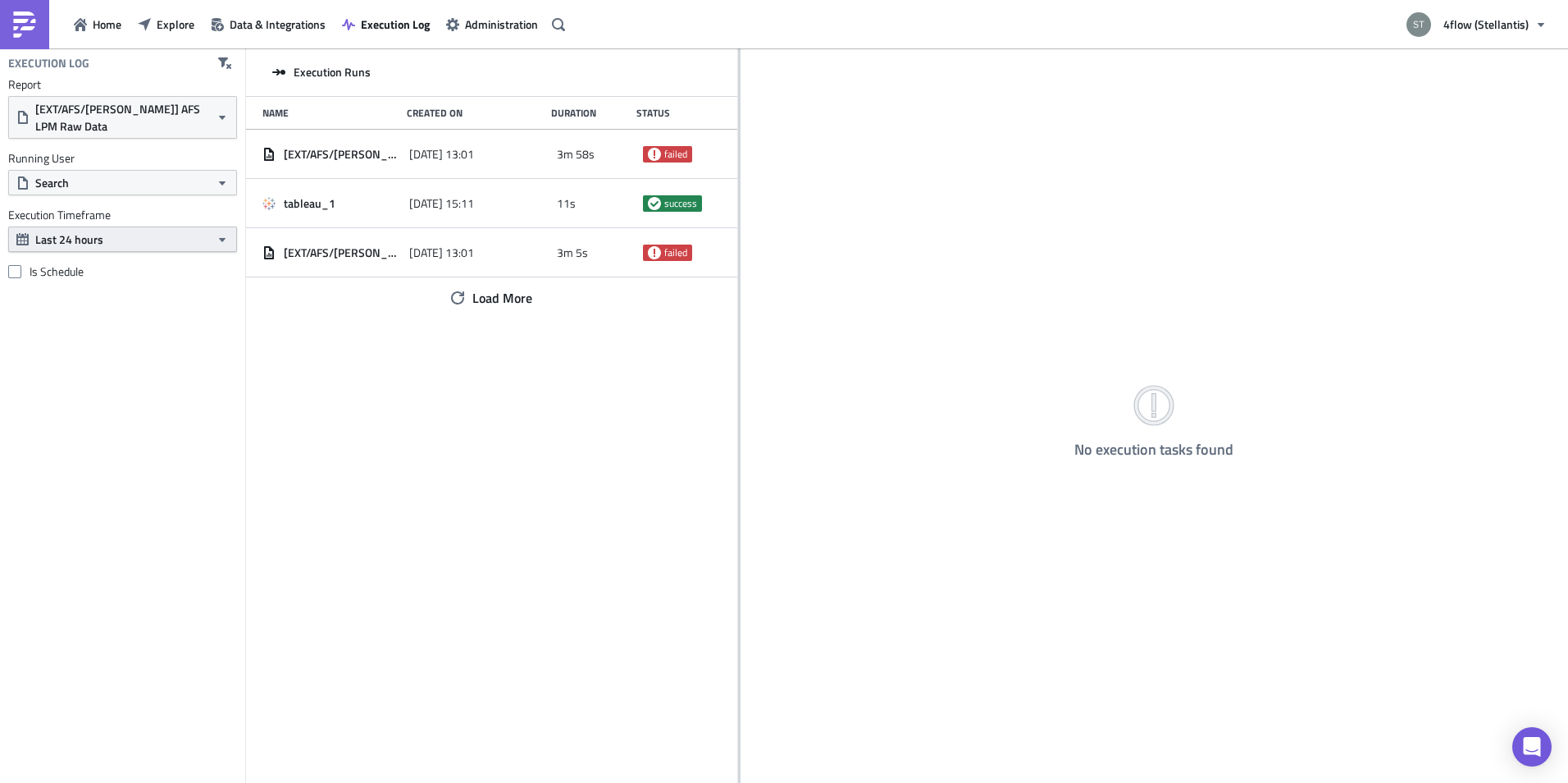
click at [117, 238] on button "Last 24 hours" at bounding box center [123, 239] width 229 height 26
click at [82, 348] on div "Last 30 days" at bounding box center [95, 342] width 117 height 16
click at [486, 295] on span "Load More" at bounding box center [502, 297] width 60 height 20
click at [102, 175] on button "Search" at bounding box center [123, 183] width 229 height 26
click at [103, 175] on button "Search" at bounding box center [123, 183] width 229 height 26
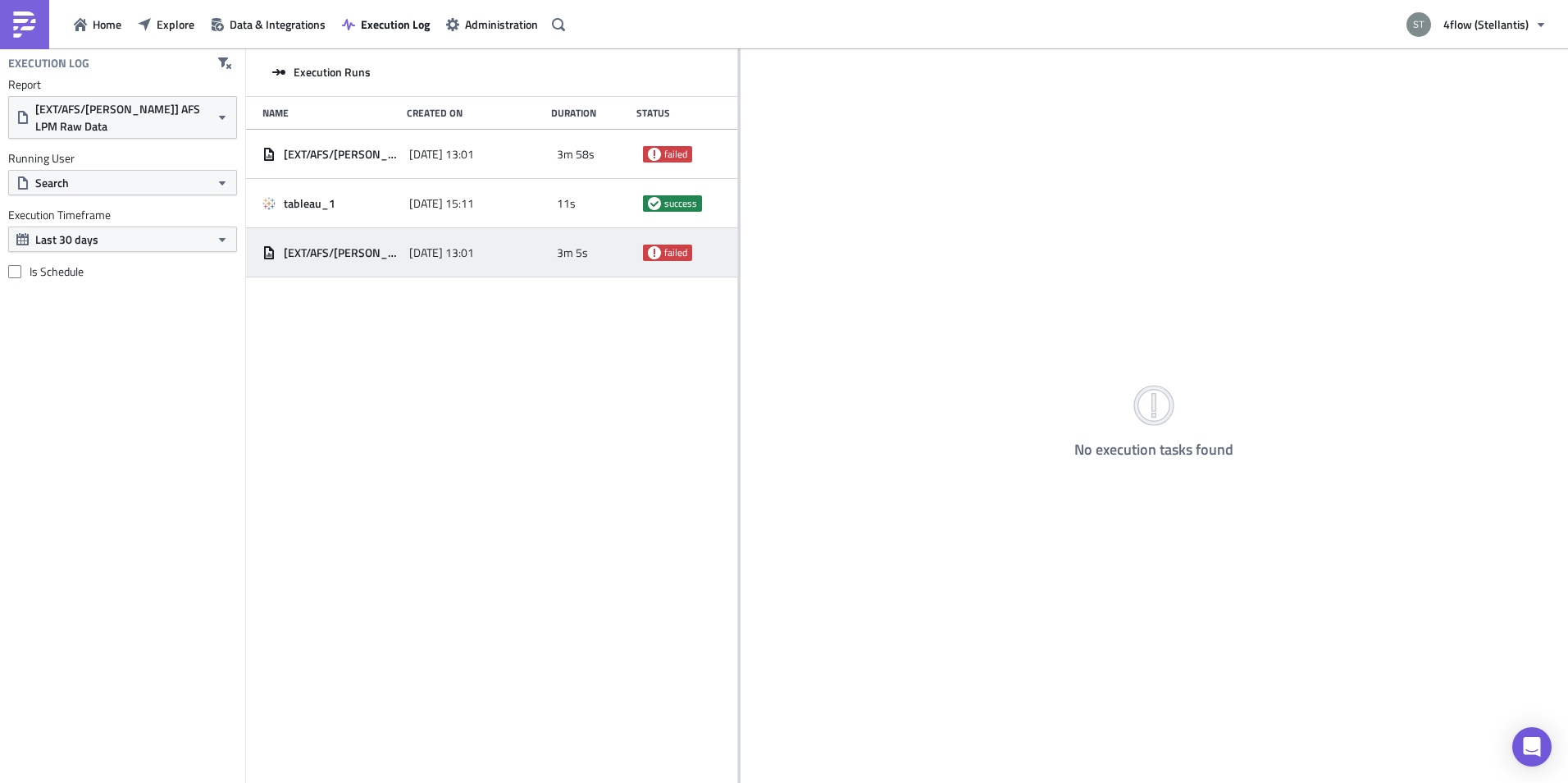
click at [474, 260] on div "[DATE] 13:01" at bounding box center [478, 253] width 138 height 30
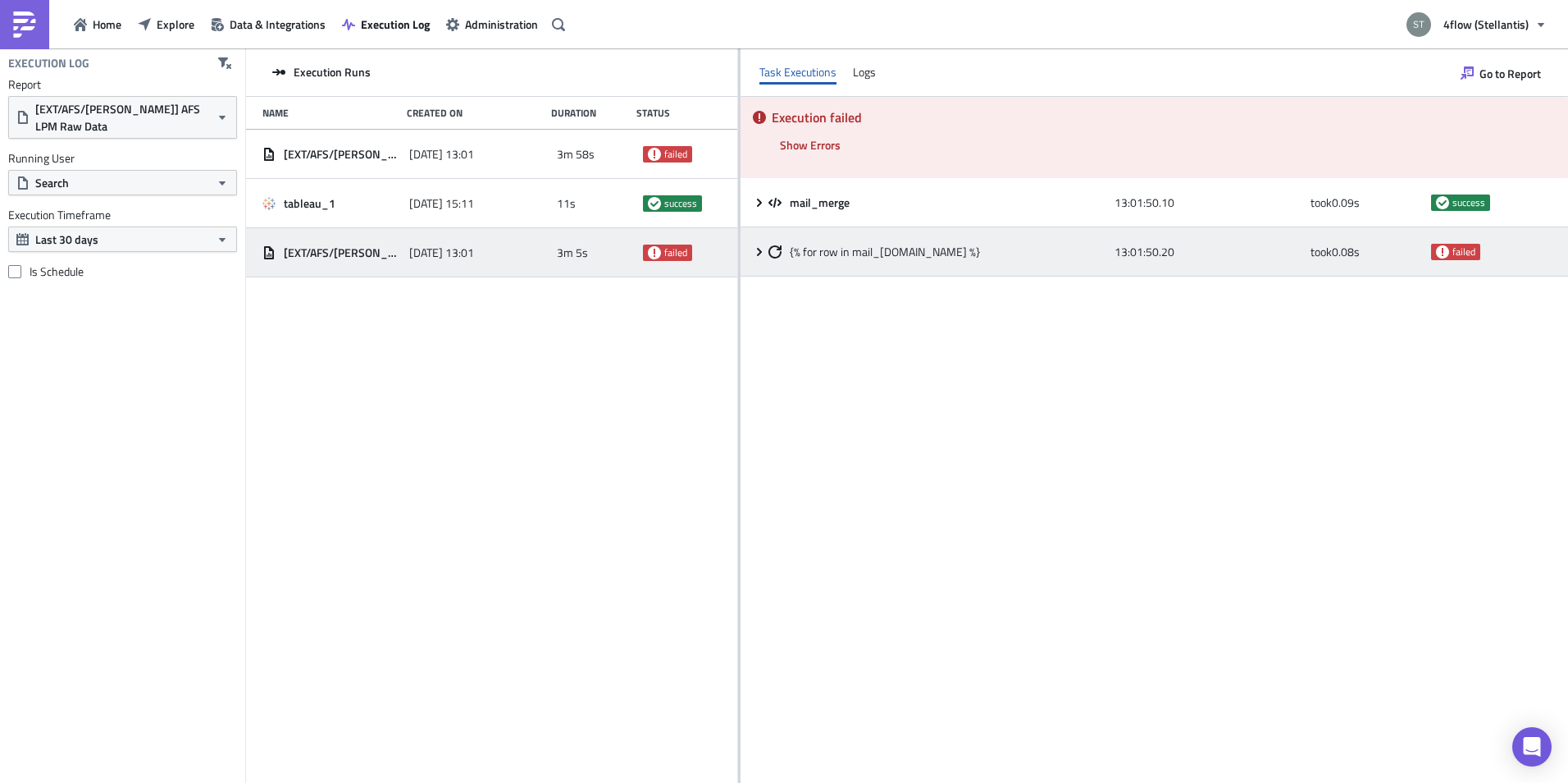
click at [1270, 260] on div "13:01:50.20" at bounding box center [1209, 252] width 188 height 30
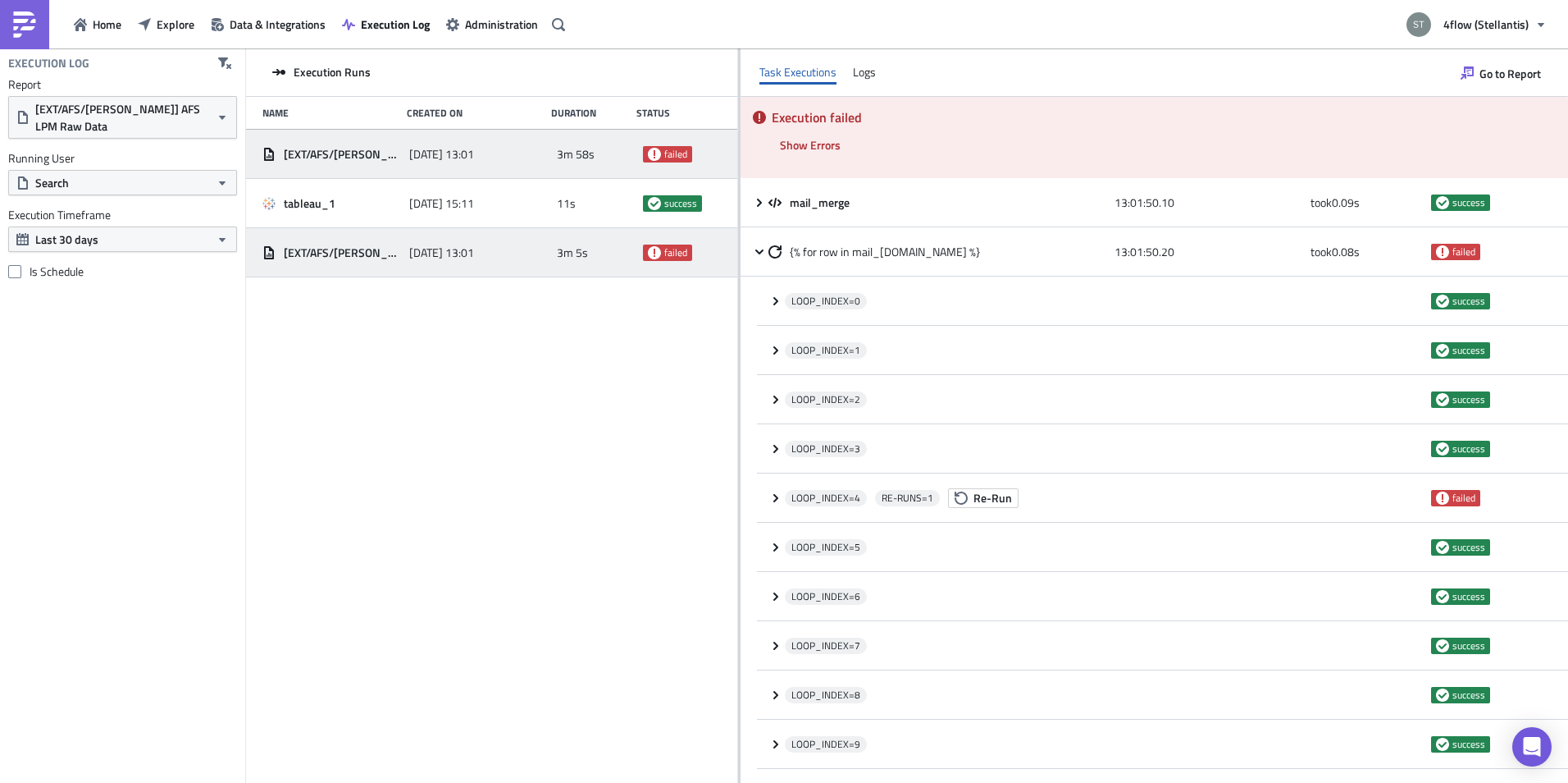
click at [519, 156] on div "[DATE] 13:01" at bounding box center [478, 154] width 138 height 30
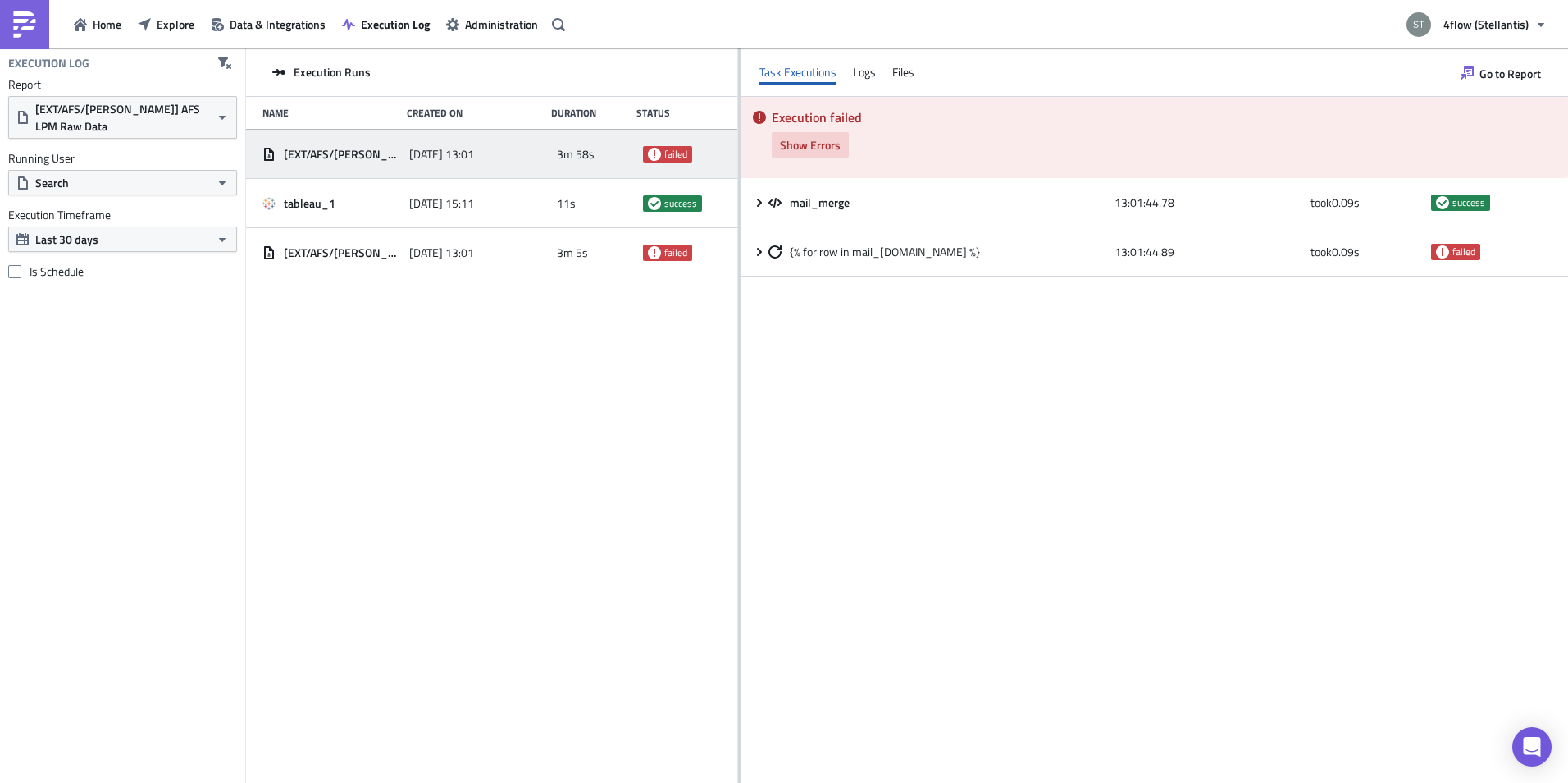
click at [816, 143] on span "Show Errors" at bounding box center [810, 144] width 61 height 17
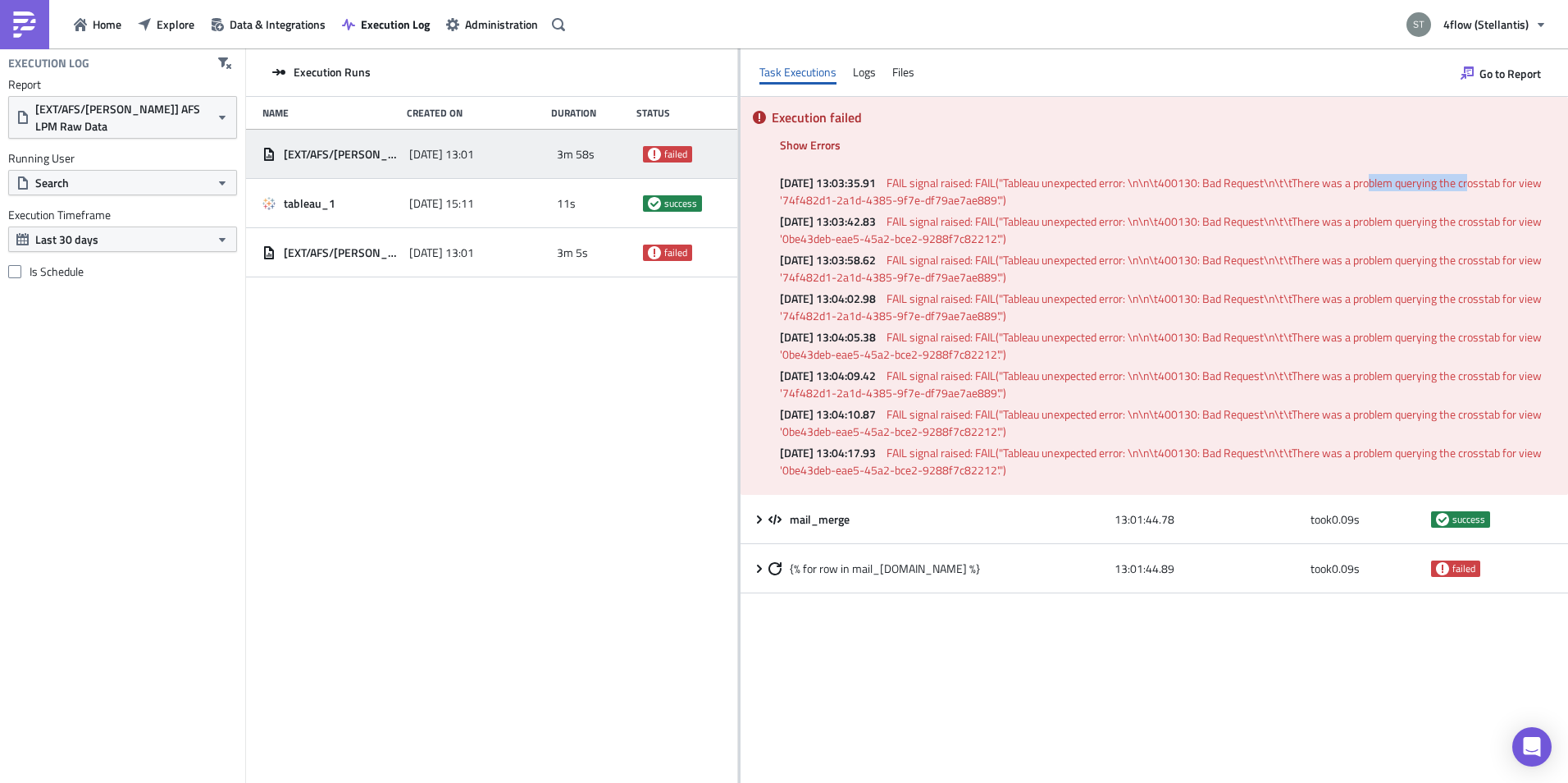
drag, startPoint x: 1400, startPoint y: 183, endPoint x: 1497, endPoint y: 190, distance: 97.3
click at [1497, 190] on span "FAIL signal raised: FAIL("Tableau unexpected error: \n\n\t400130: Bad Request\n…" at bounding box center [1162, 191] width 764 height 34
click at [860, 80] on div "Logs" at bounding box center [864, 72] width 23 height 25
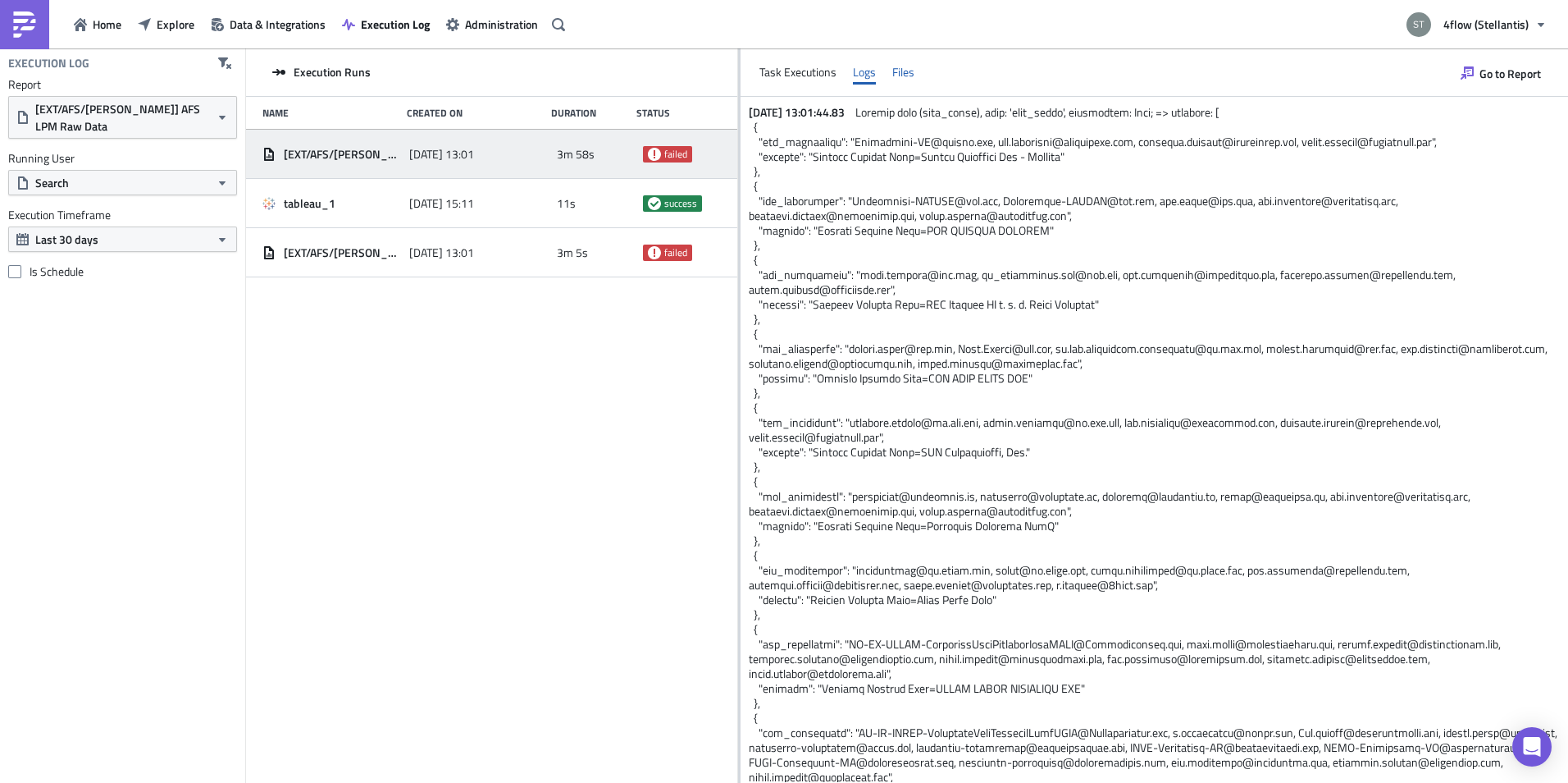
click at [896, 77] on div "Files" at bounding box center [903, 72] width 22 height 25
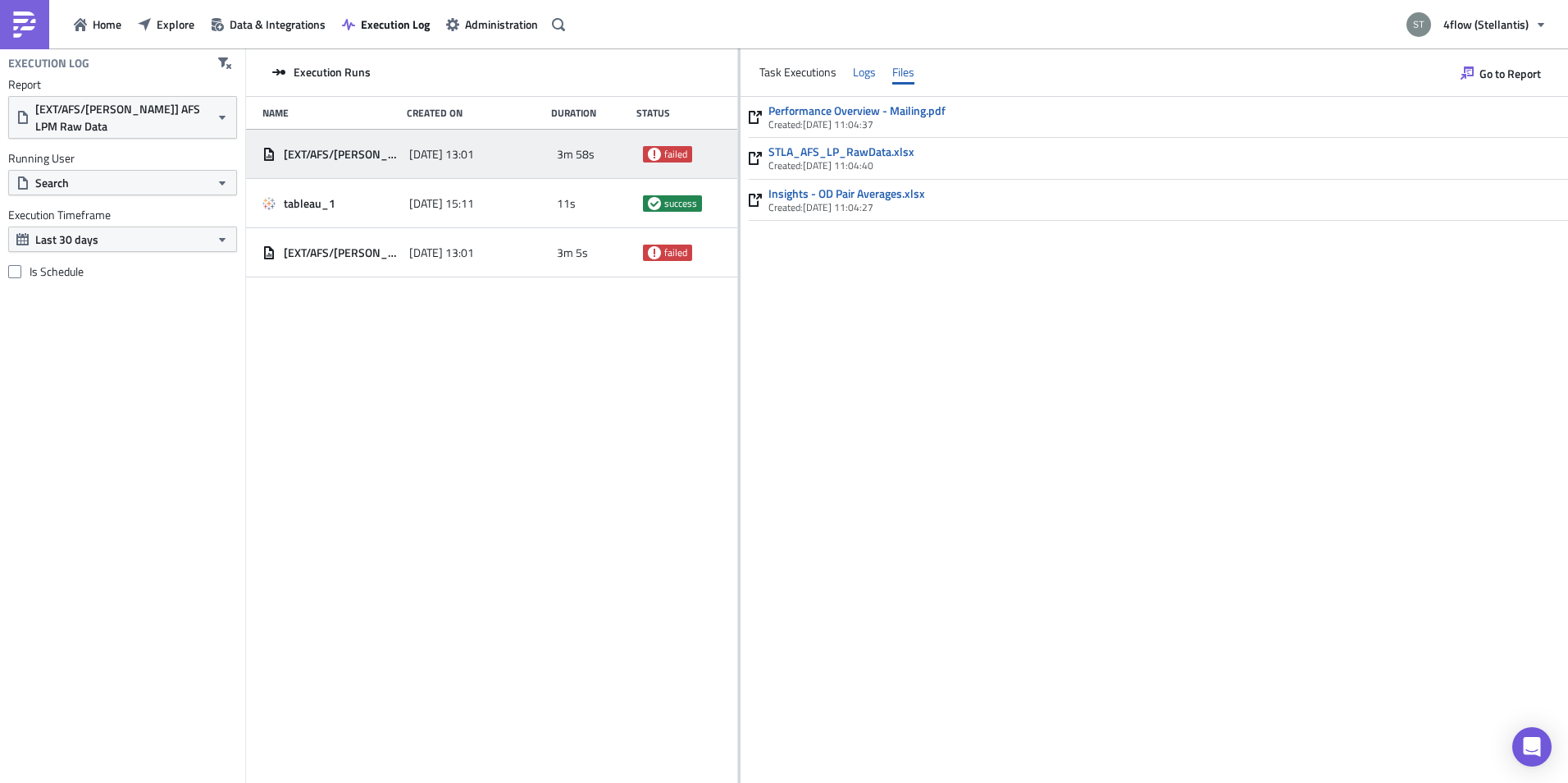
click at [863, 69] on div "Logs" at bounding box center [864, 72] width 23 height 25
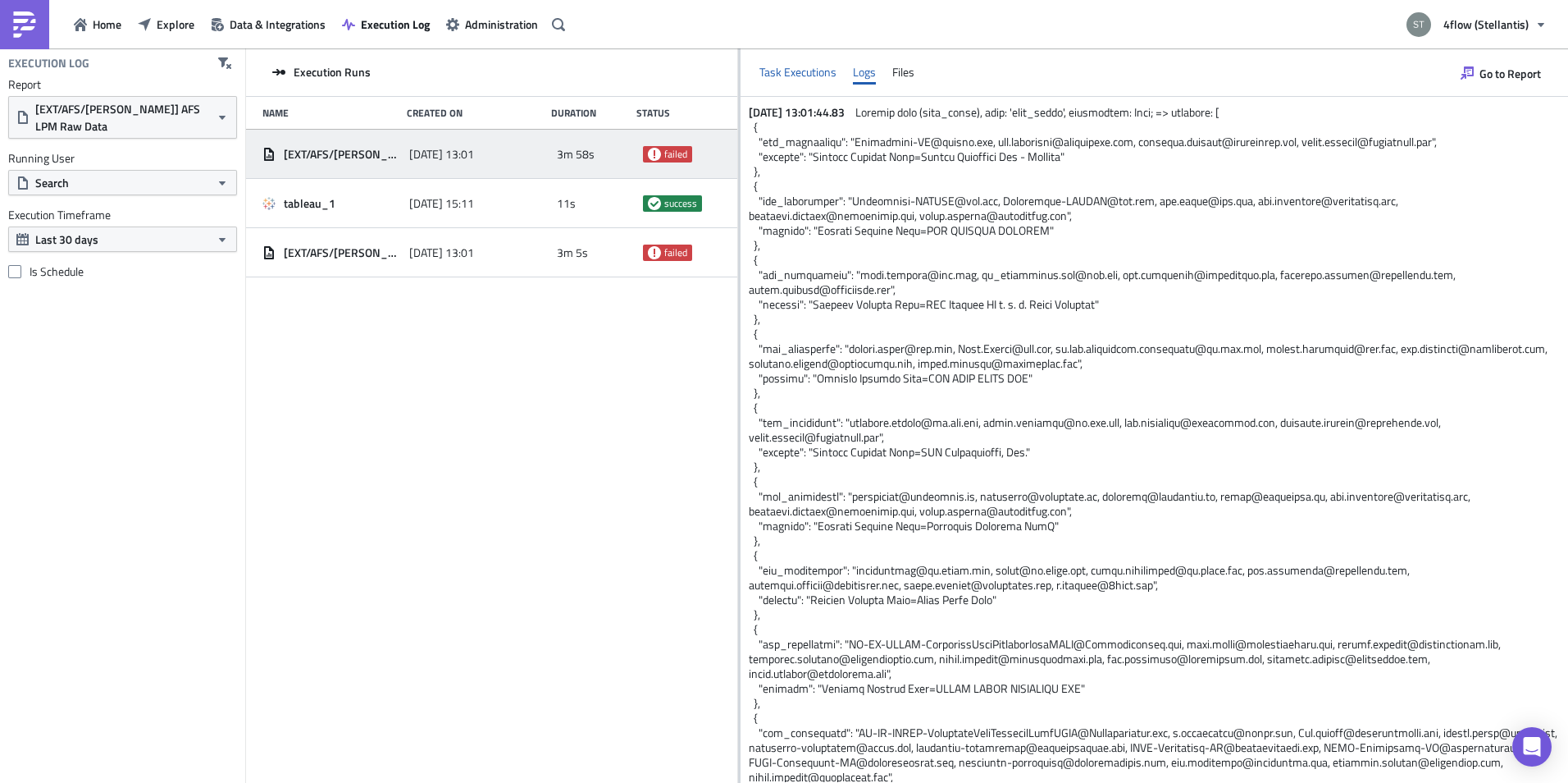
click at [779, 68] on div "Task Executions" at bounding box center [798, 72] width 77 height 25
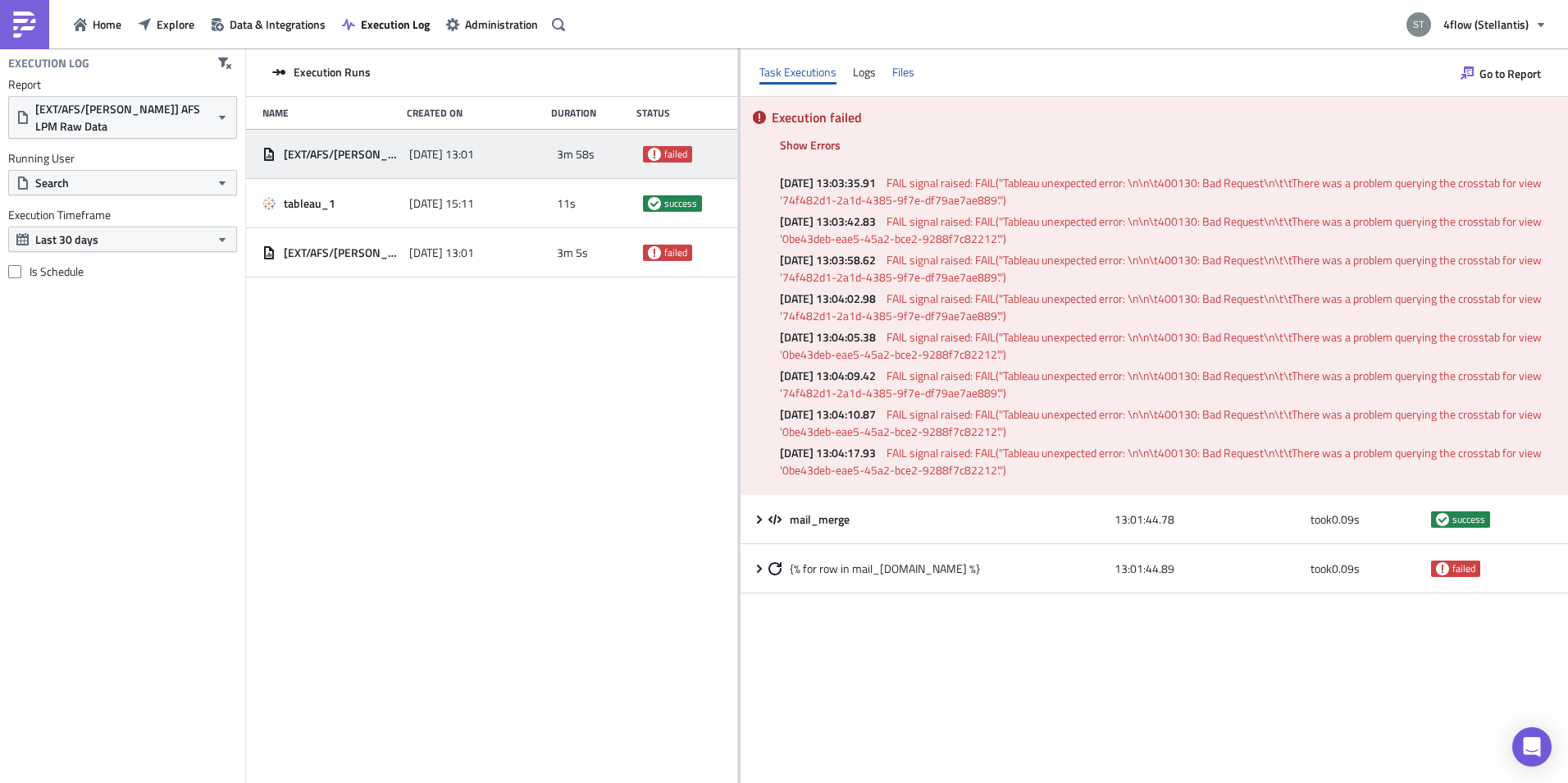
click at [913, 75] on div "Files" at bounding box center [903, 72] width 22 height 25
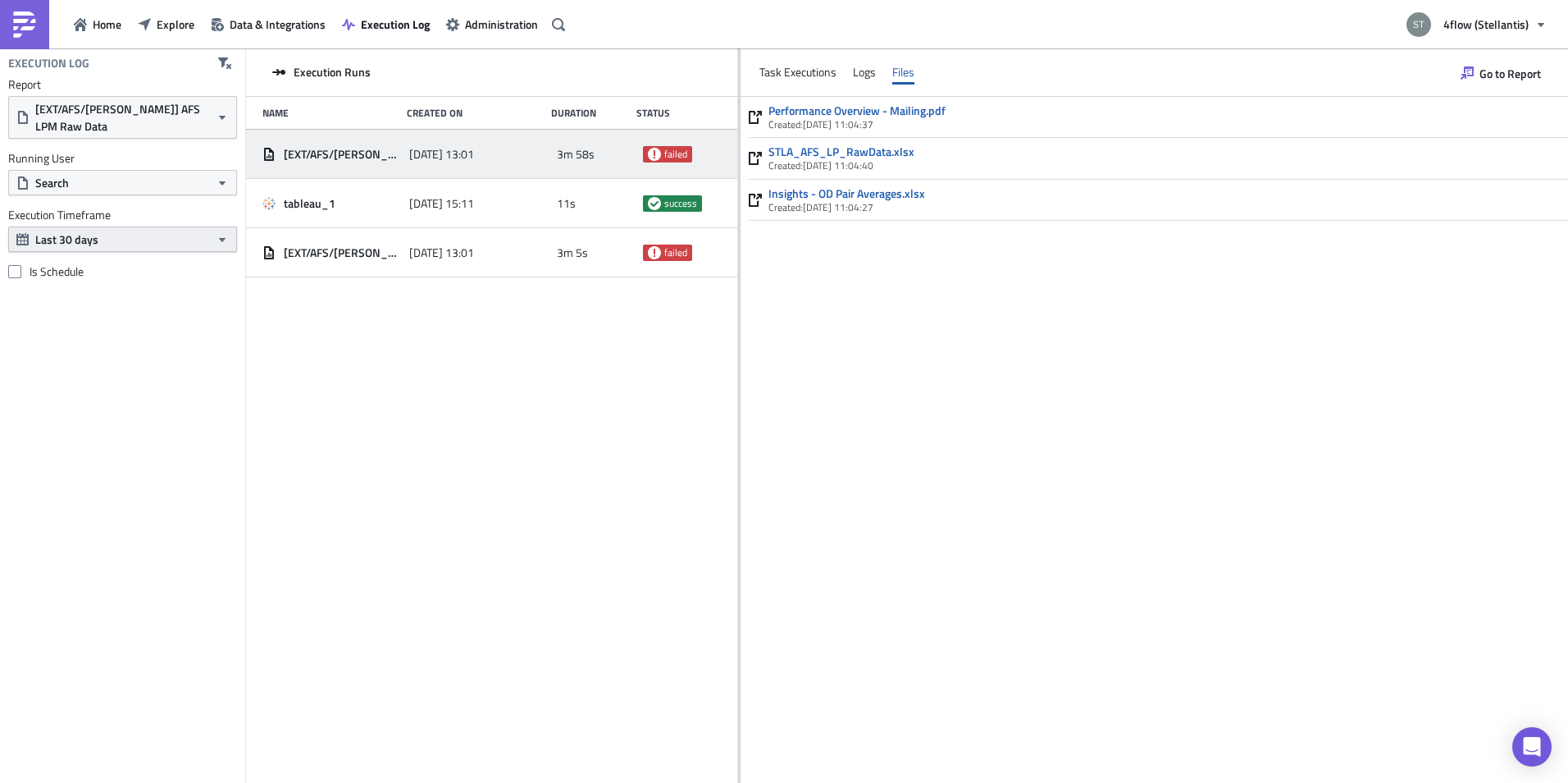
click at [131, 237] on button "Last 30 days" at bounding box center [123, 239] width 229 height 26
click at [220, 332] on div "Execution Log Report [EXT/AFS/[PERSON_NAME]] AFS LPM Raw Data Running User Sear…" at bounding box center [122, 416] width 245 height 734
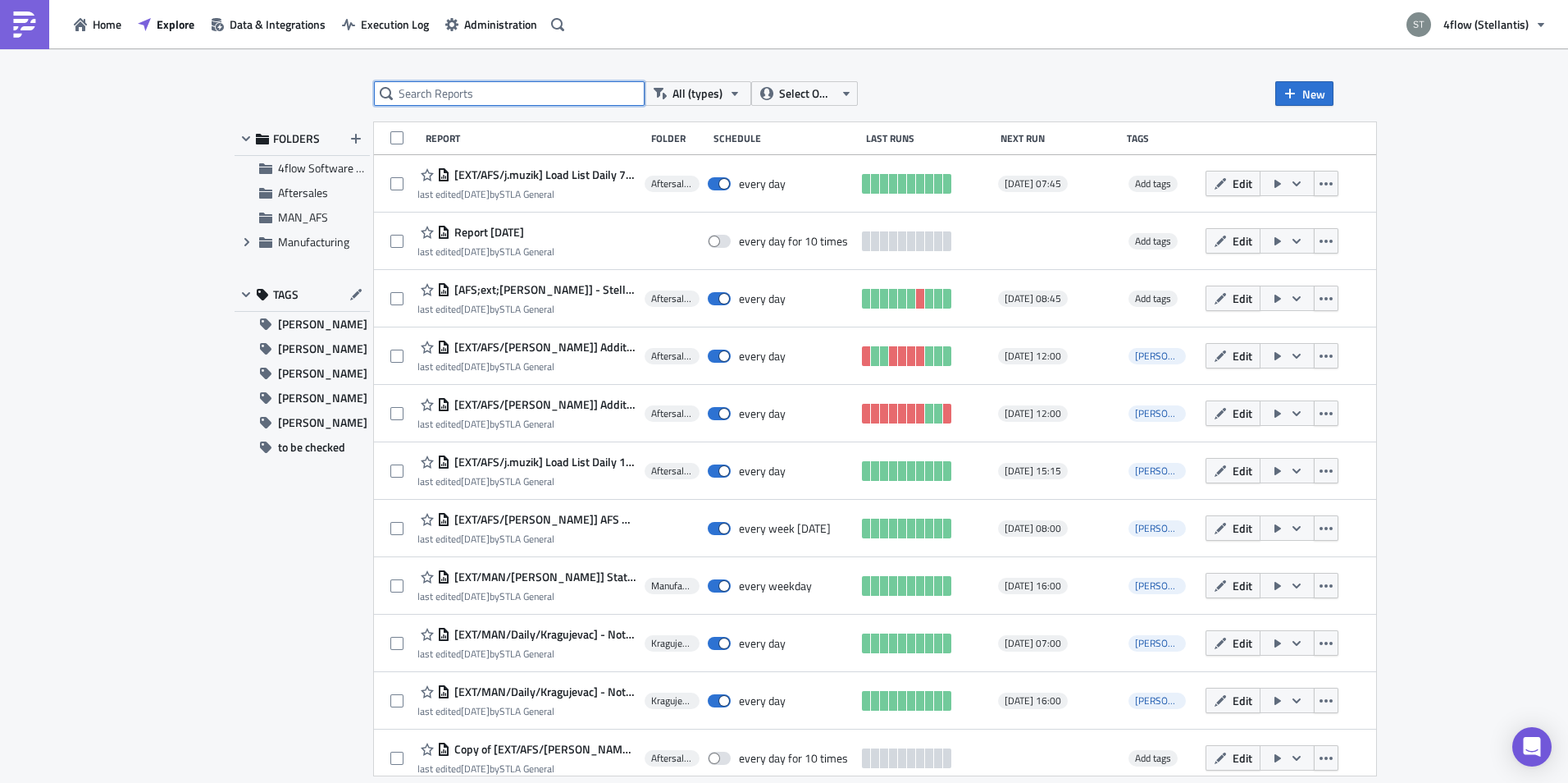
click at [472, 95] on input "text" at bounding box center [509, 93] width 271 height 25
type input "raw"
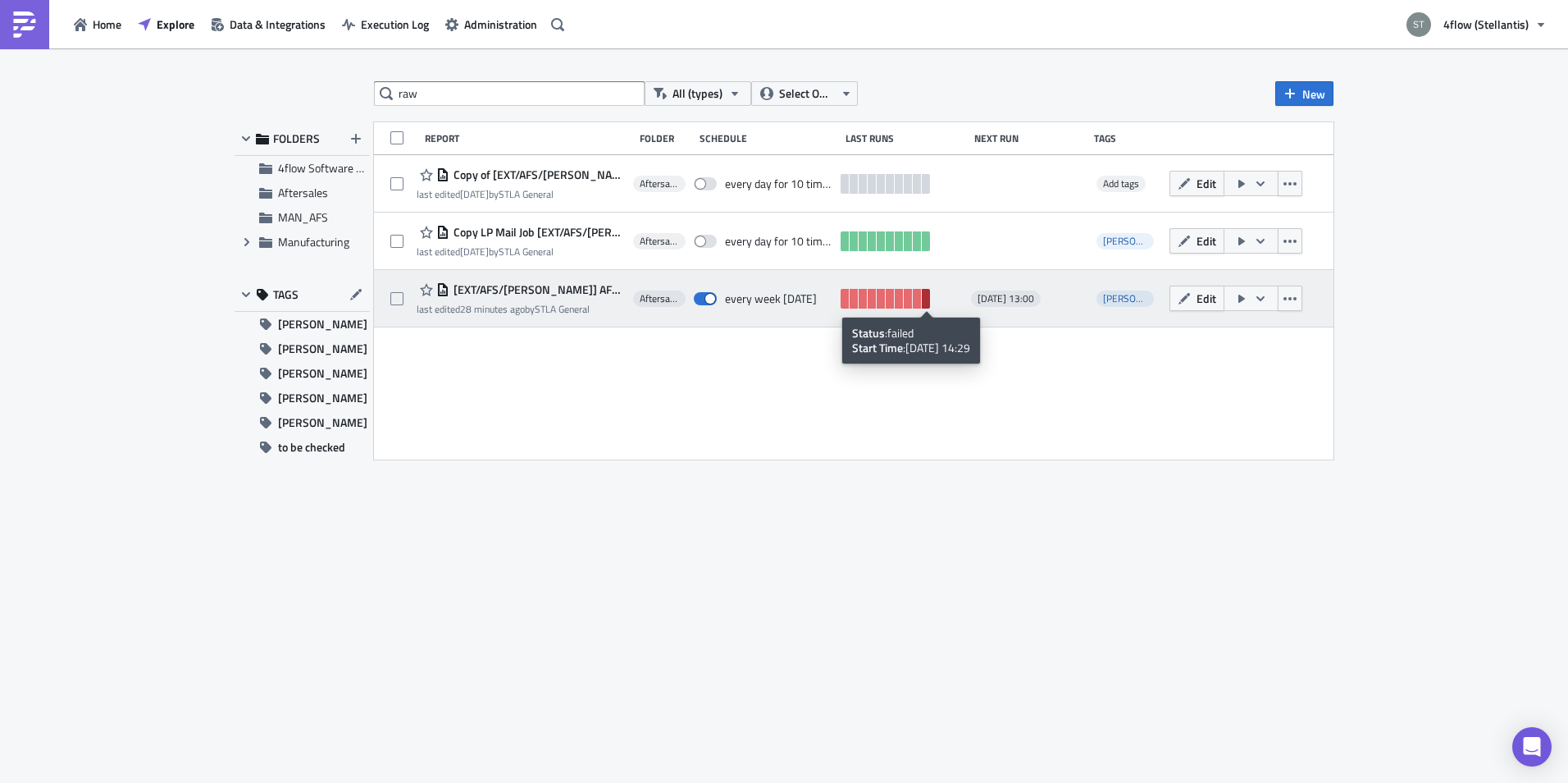
click at [926, 304] on link at bounding box center [926, 298] width 9 height 20
click at [522, 289] on span "[EXT/AFS/[PERSON_NAME]] AFS LPM Raw Data" at bounding box center [538, 289] width 176 height 15
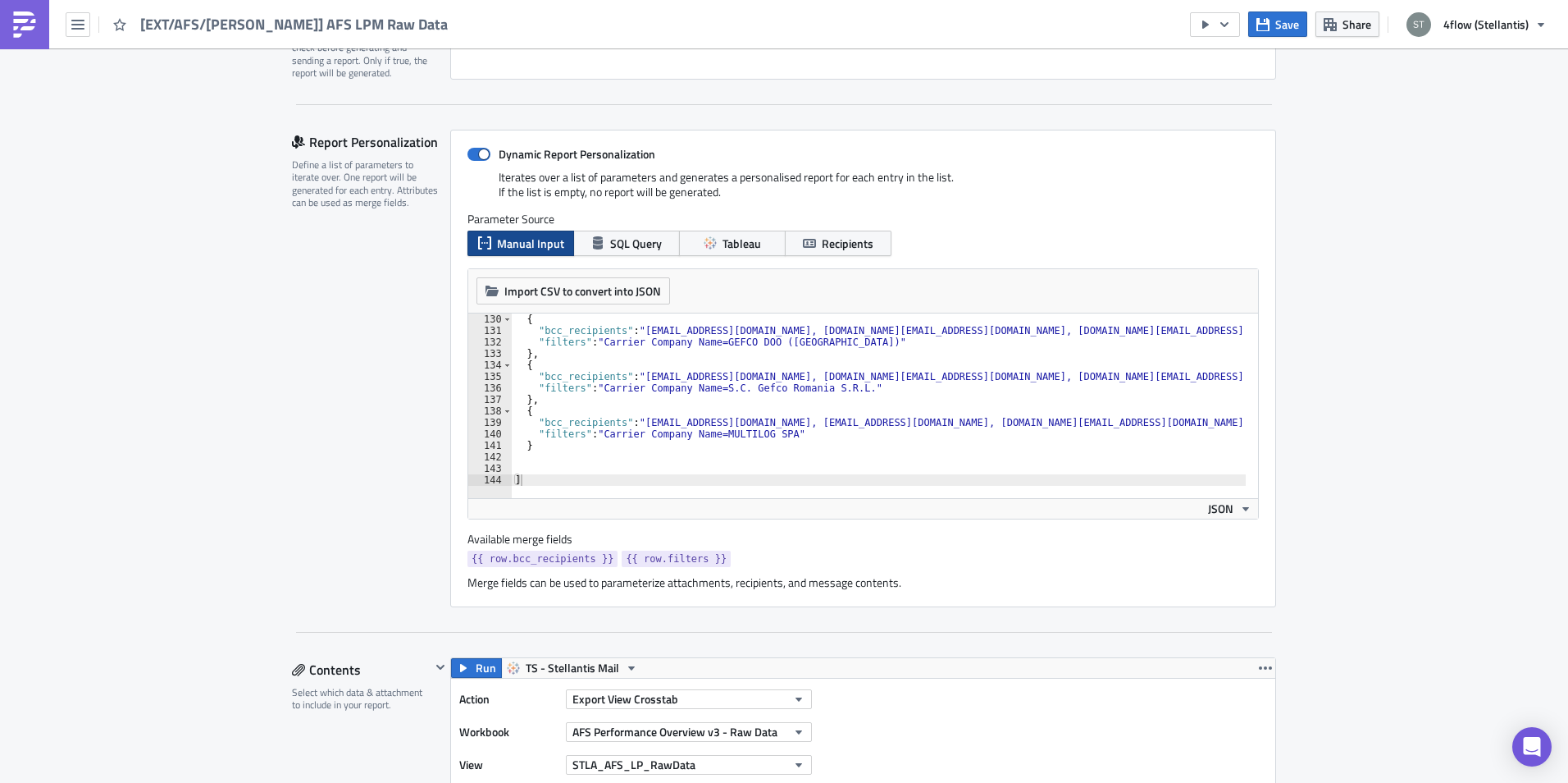
scroll to position [492, 0]
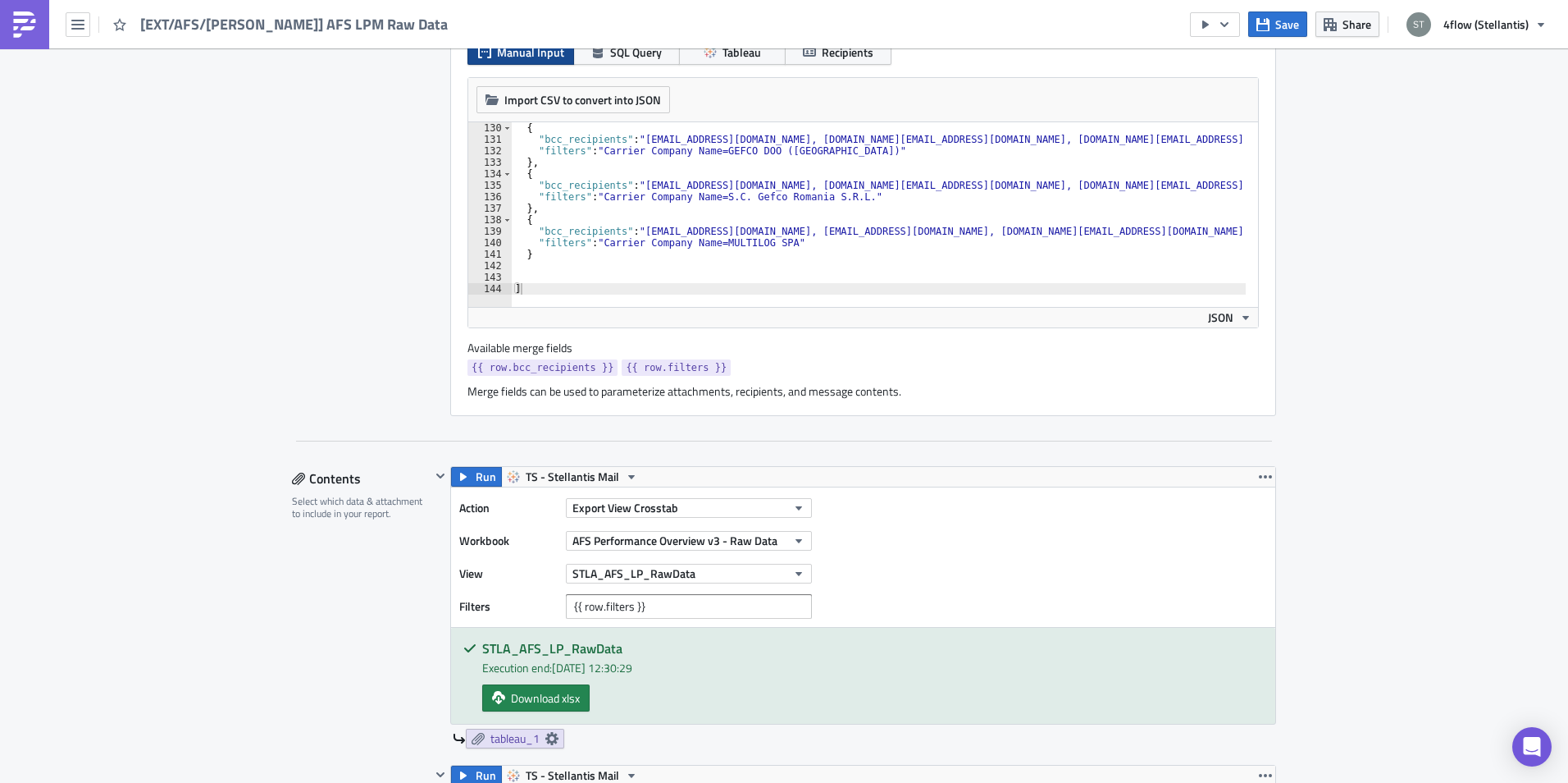
click at [648, 369] on span "{{ row.filters }}" at bounding box center [676, 367] width 101 height 16
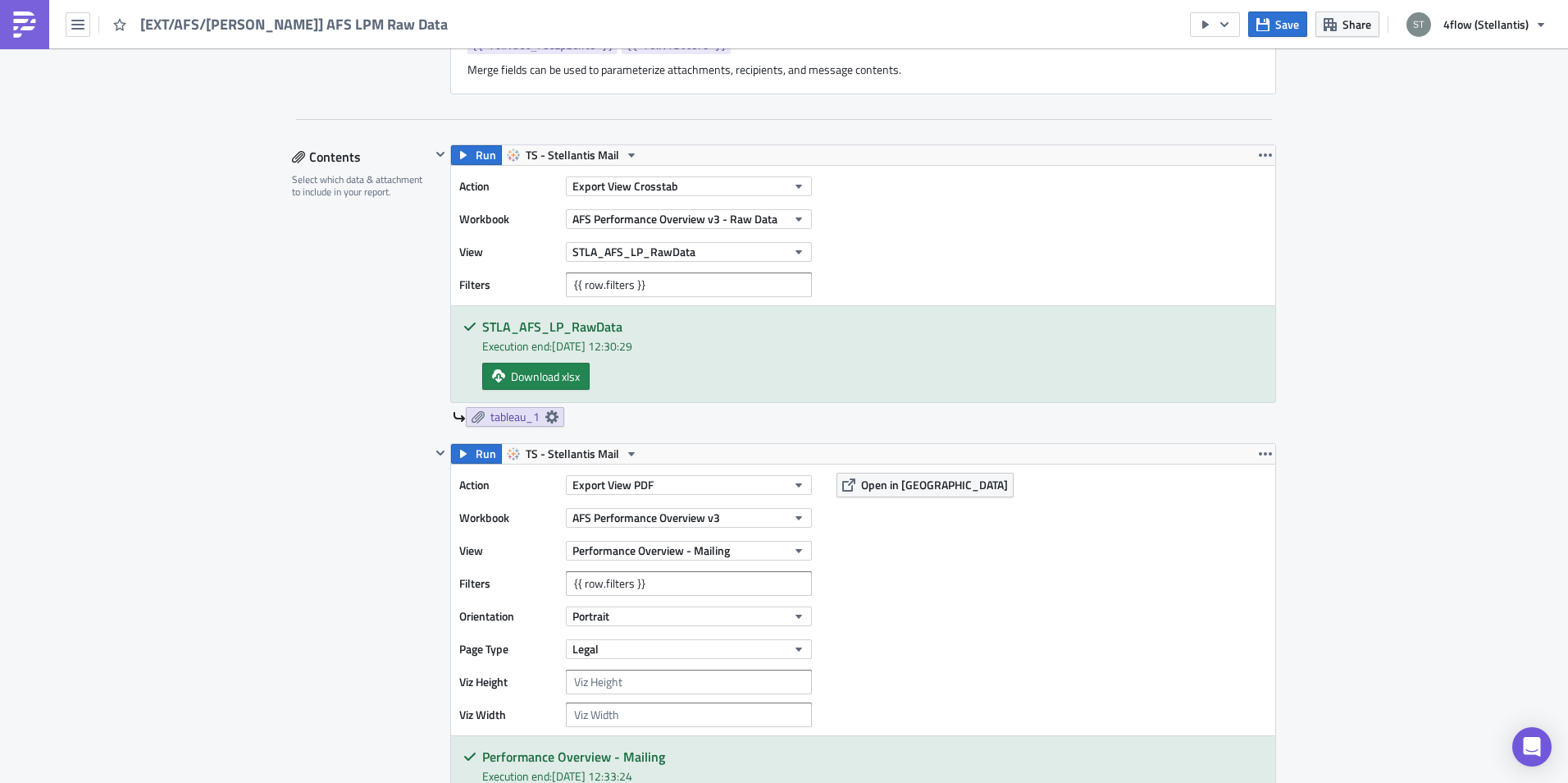
scroll to position [821, 0]
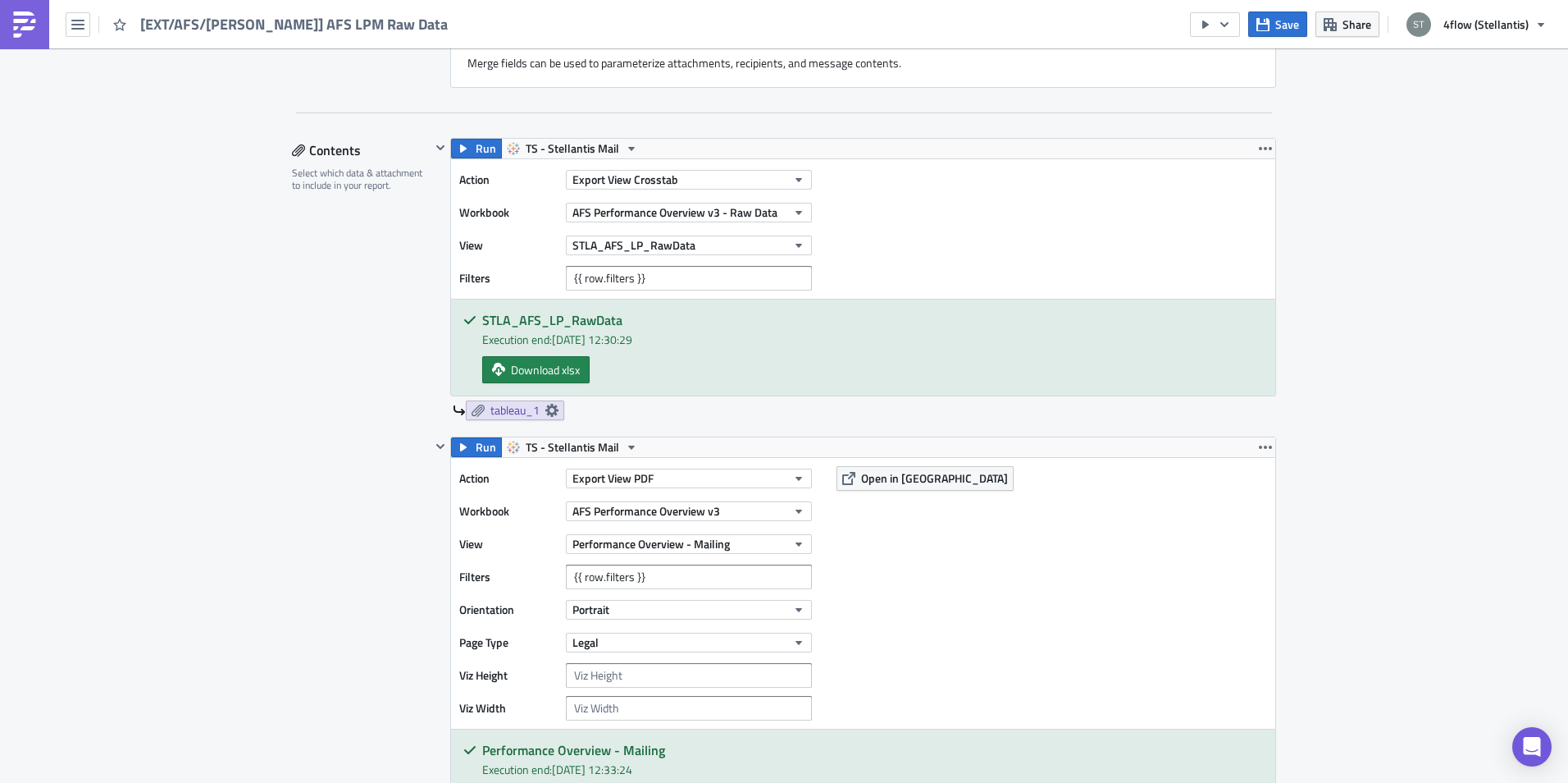
drag, startPoint x: 578, startPoint y: 340, endPoint x: 680, endPoint y: 337, distance: 102.0
click at [680, 337] on div "Execution end: 15/10/2025, 12:30:29" at bounding box center [872, 339] width 781 height 17
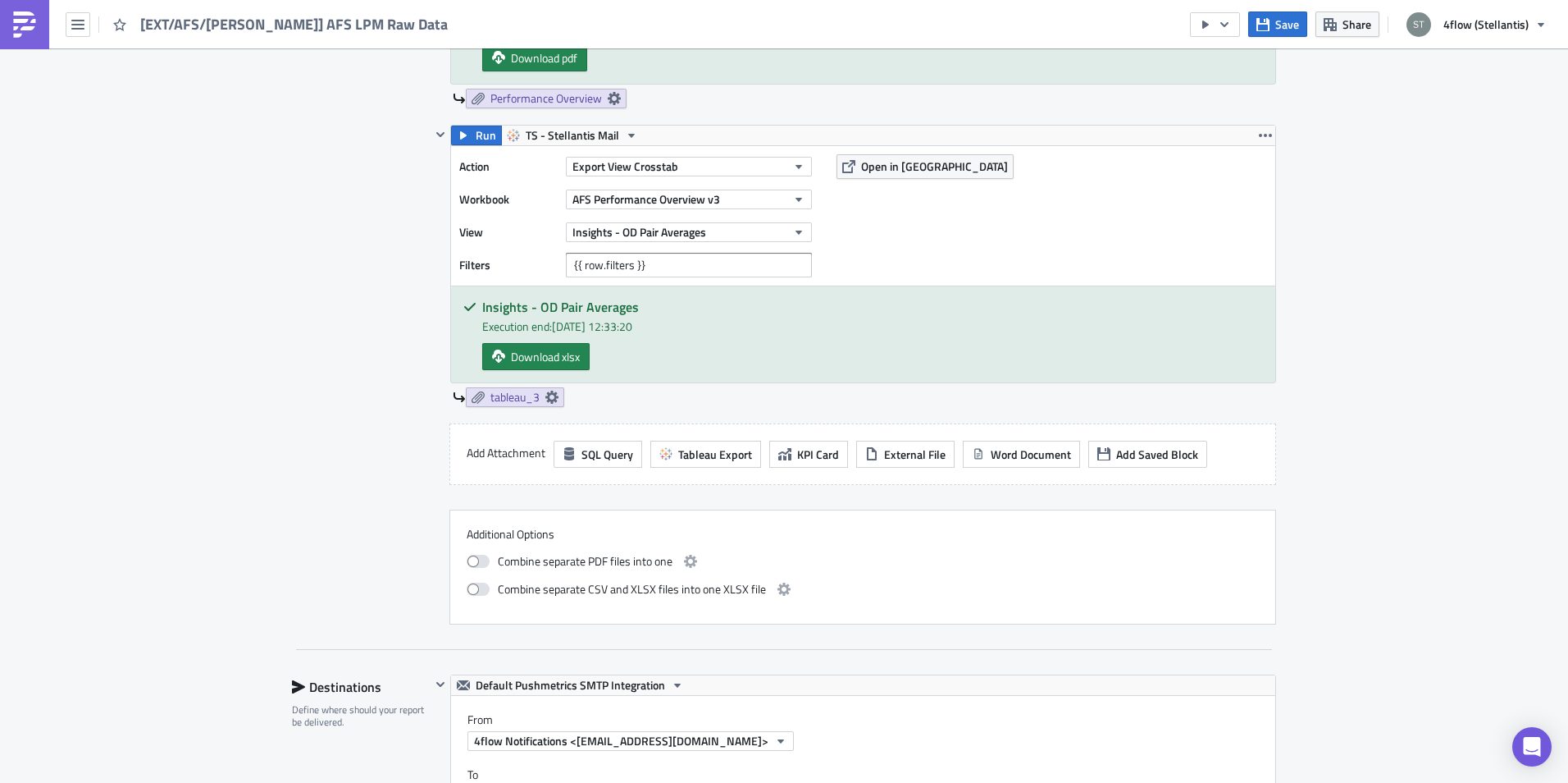
scroll to position [1559, 0]
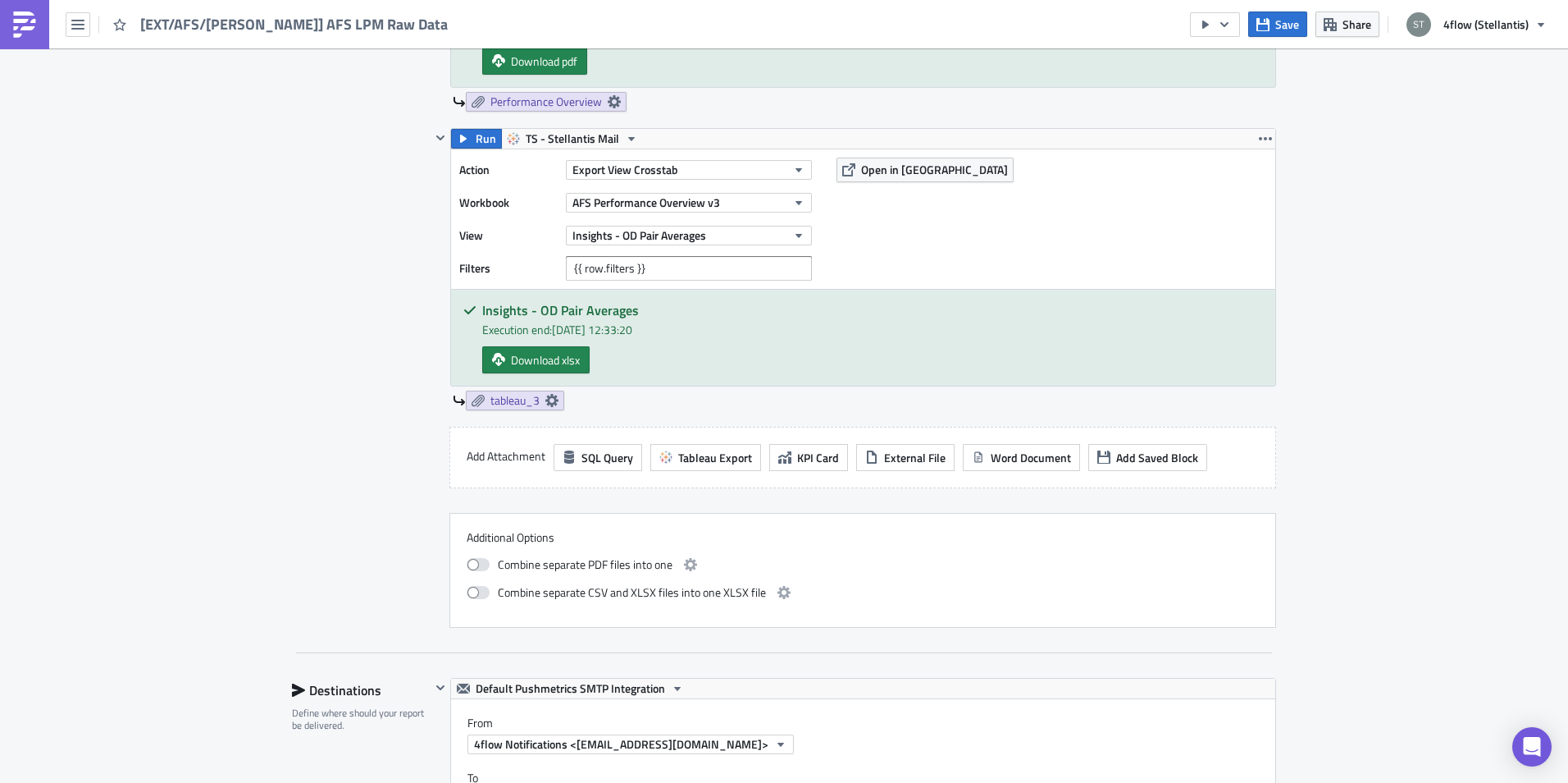
drag, startPoint x: 510, startPoint y: 327, endPoint x: 693, endPoint y: 330, distance: 183.0
click at [693, 330] on div "Execution end: 15/10/2025, 12:33:20" at bounding box center [872, 330] width 781 height 17
drag, startPoint x: 693, startPoint y: 330, endPoint x: 650, endPoint y: 344, distance: 45.2
click at [655, 354] on div "Download xlsx" at bounding box center [872, 359] width 781 height 27
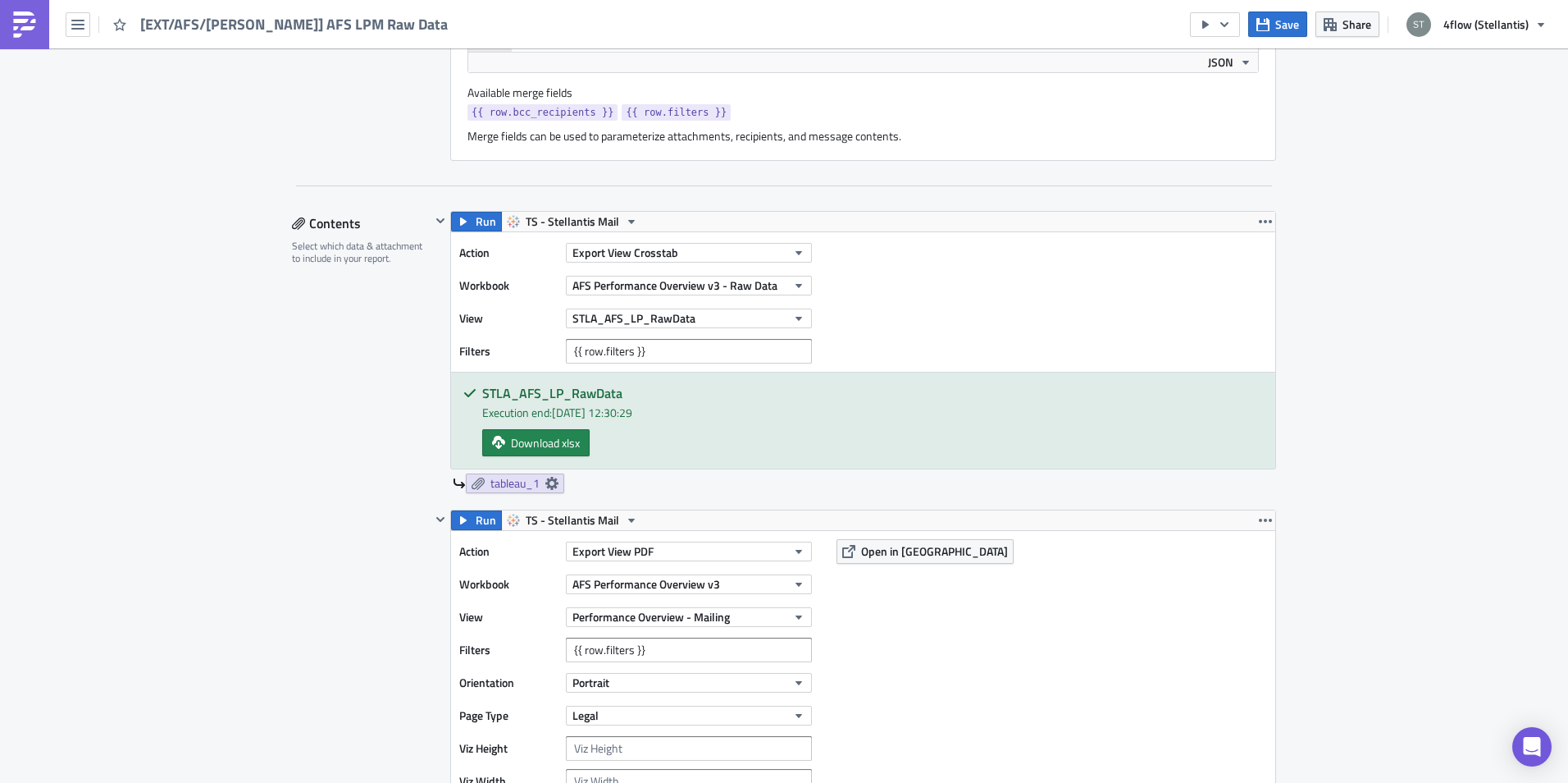
scroll to position [739, 0]
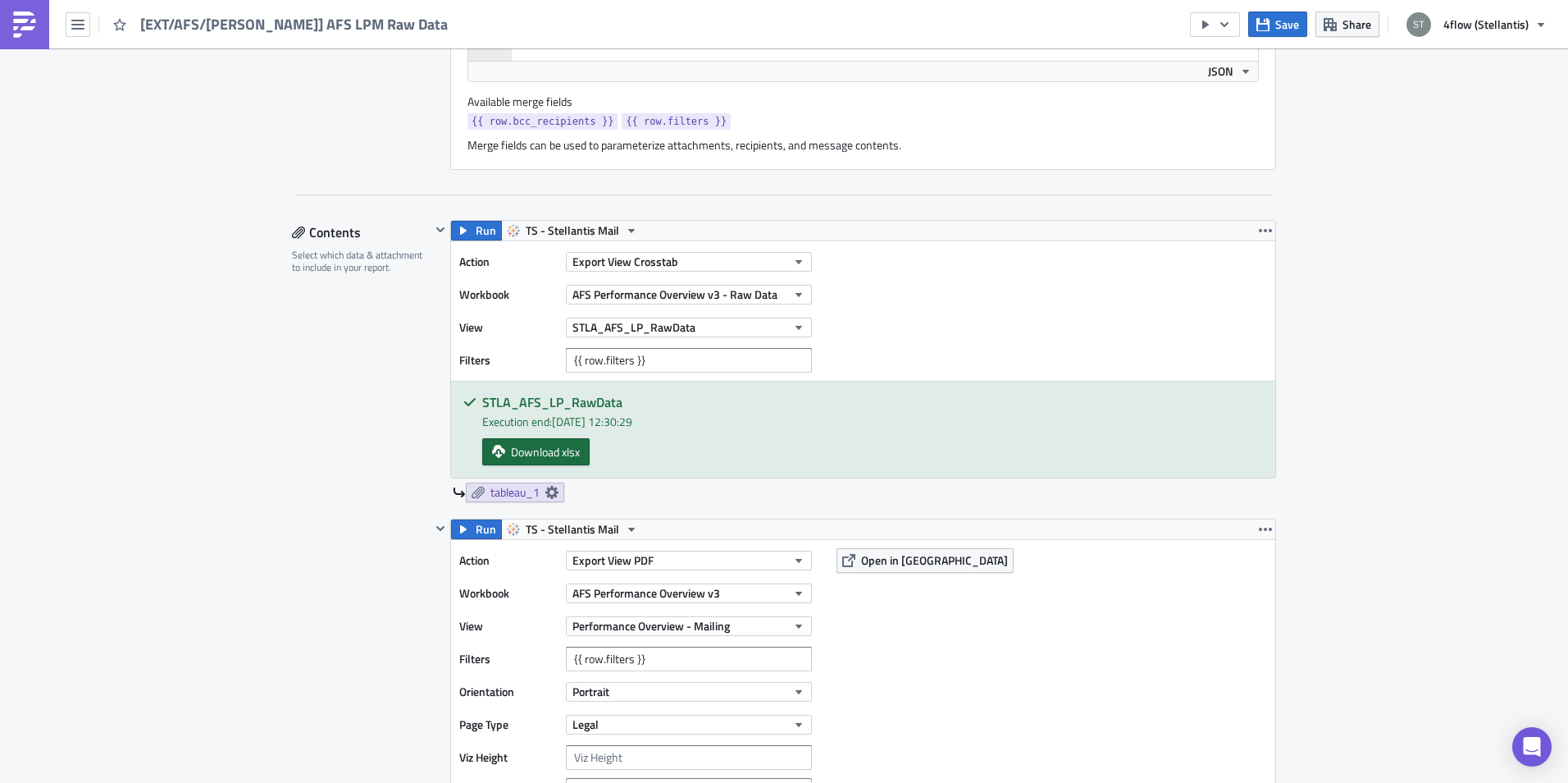
click at [546, 443] on span "Download xlsx" at bounding box center [545, 452] width 69 height 17
drag, startPoint x: 324, startPoint y: 453, endPoint x: 415, endPoint y: 447, distance: 91.2
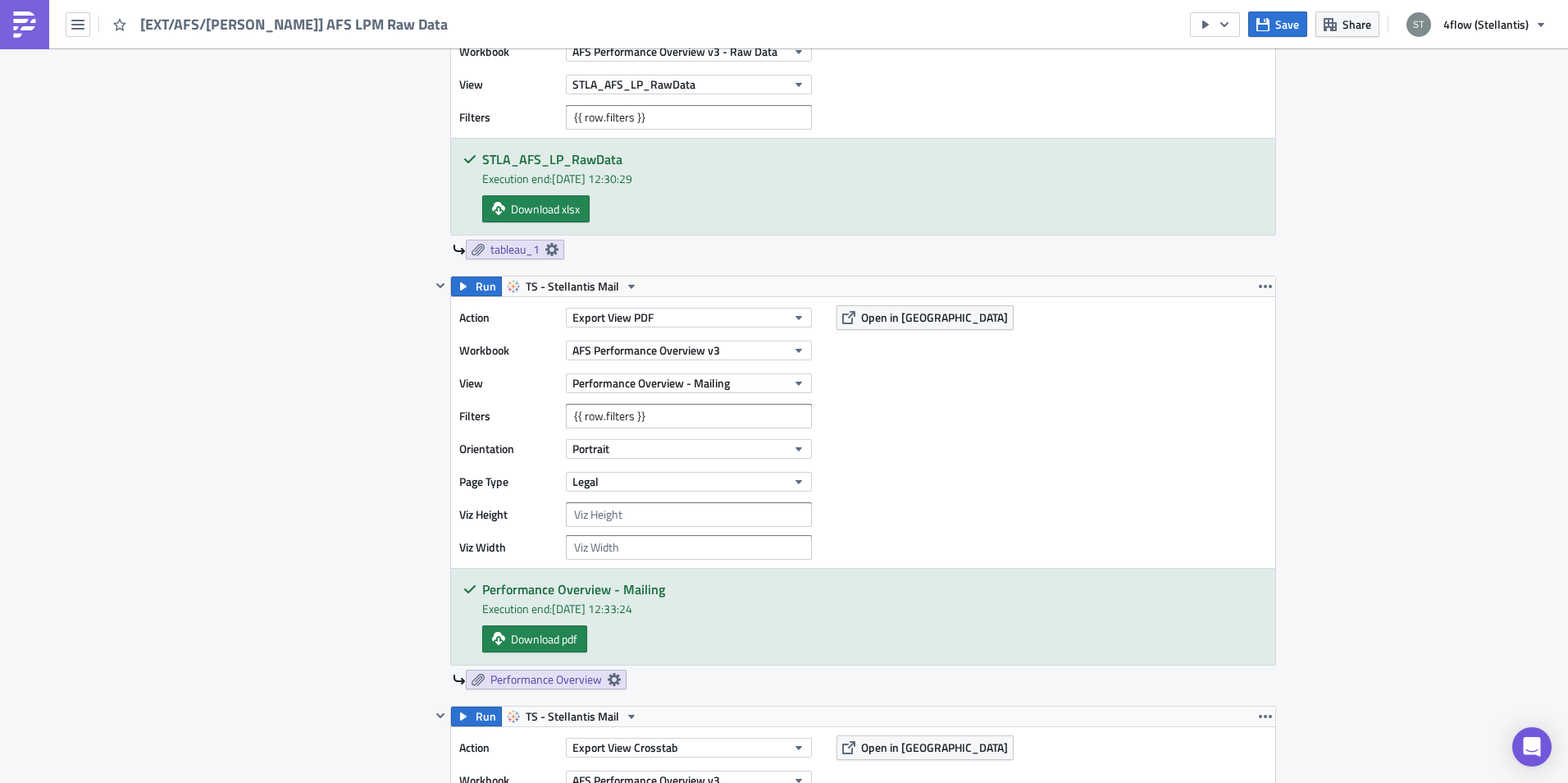
scroll to position [985, 0]
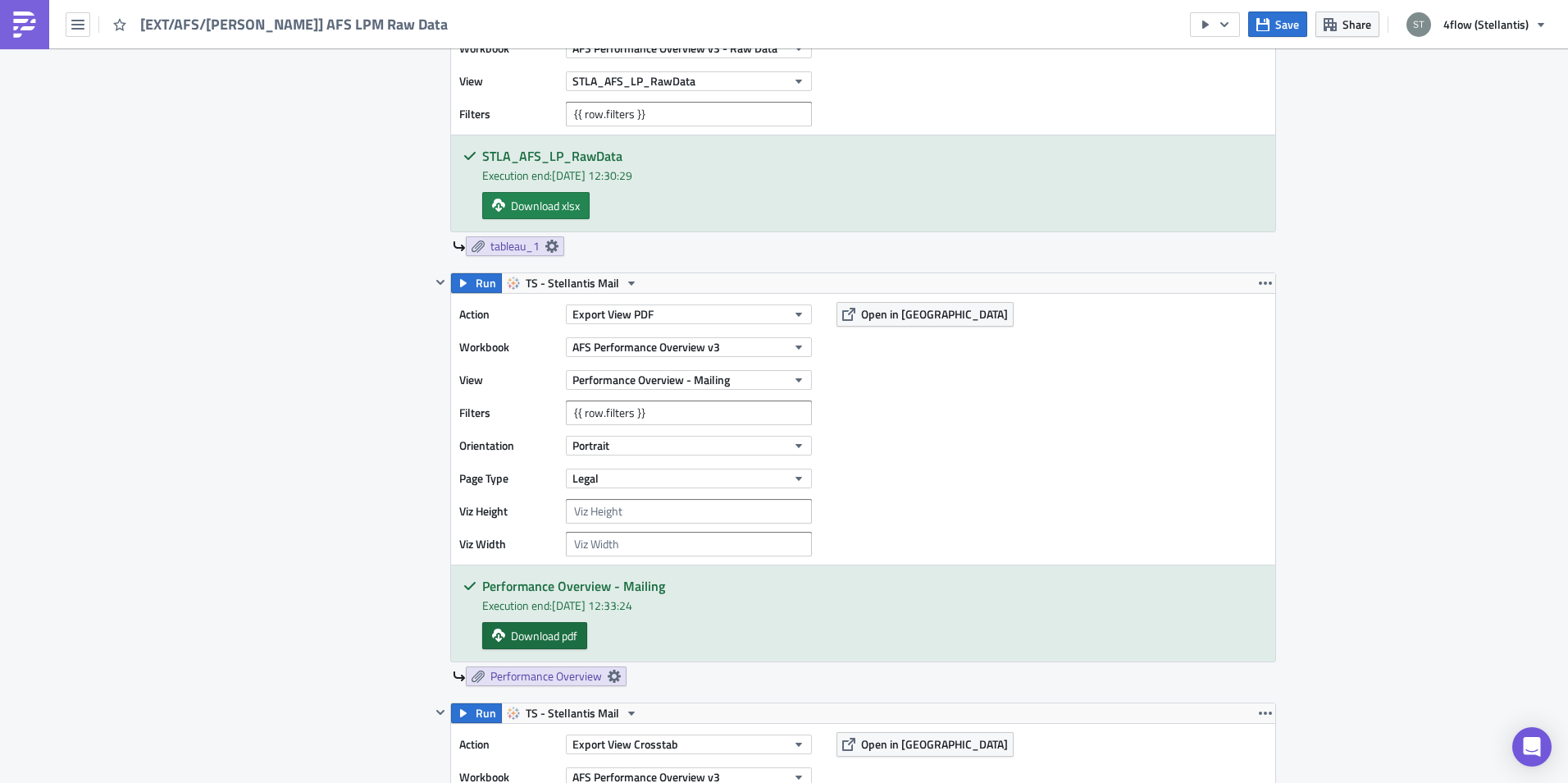
click at [527, 639] on span "Download pdf" at bounding box center [545, 635] width 67 height 17
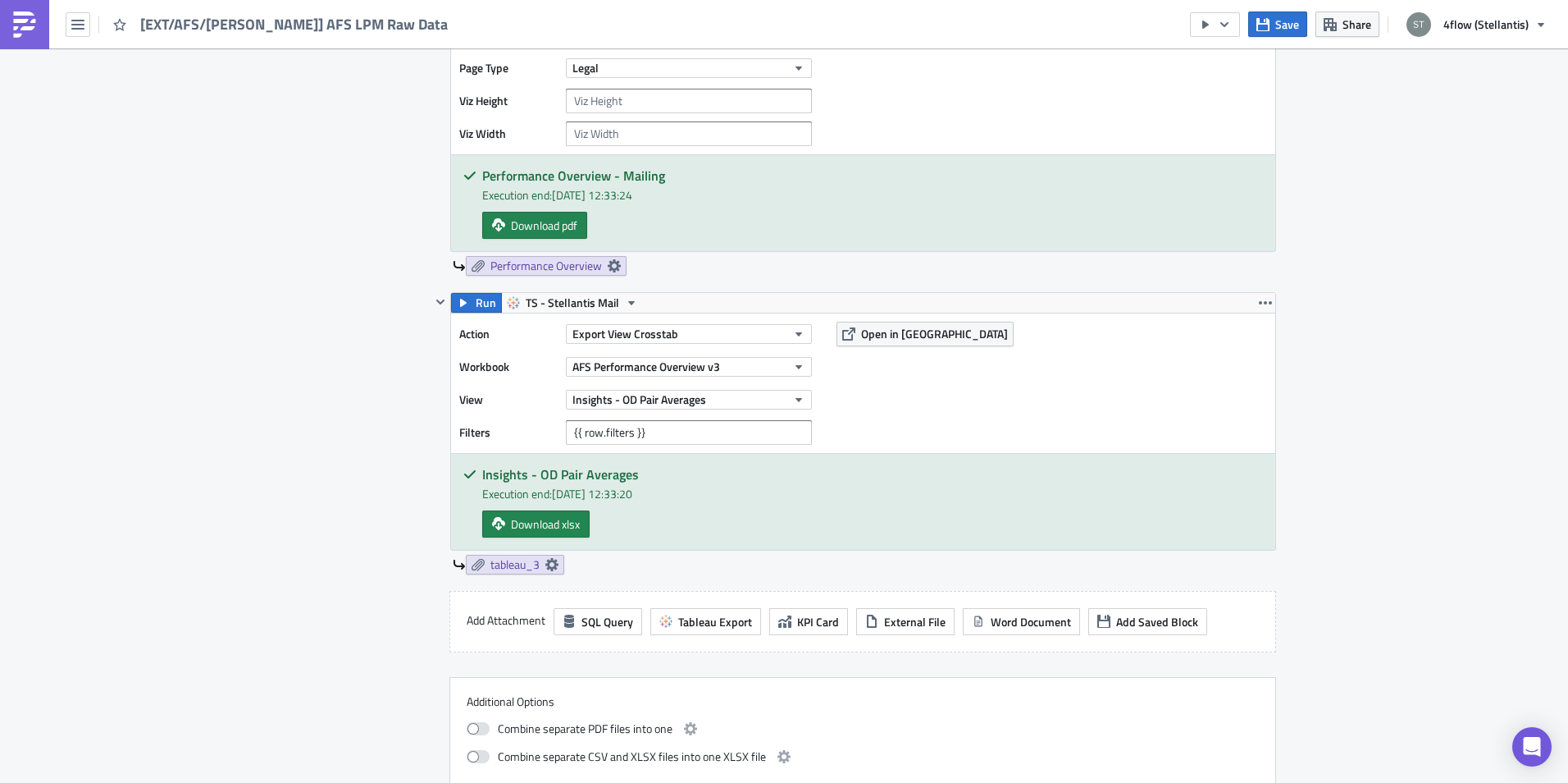
scroll to position [1476, 0]
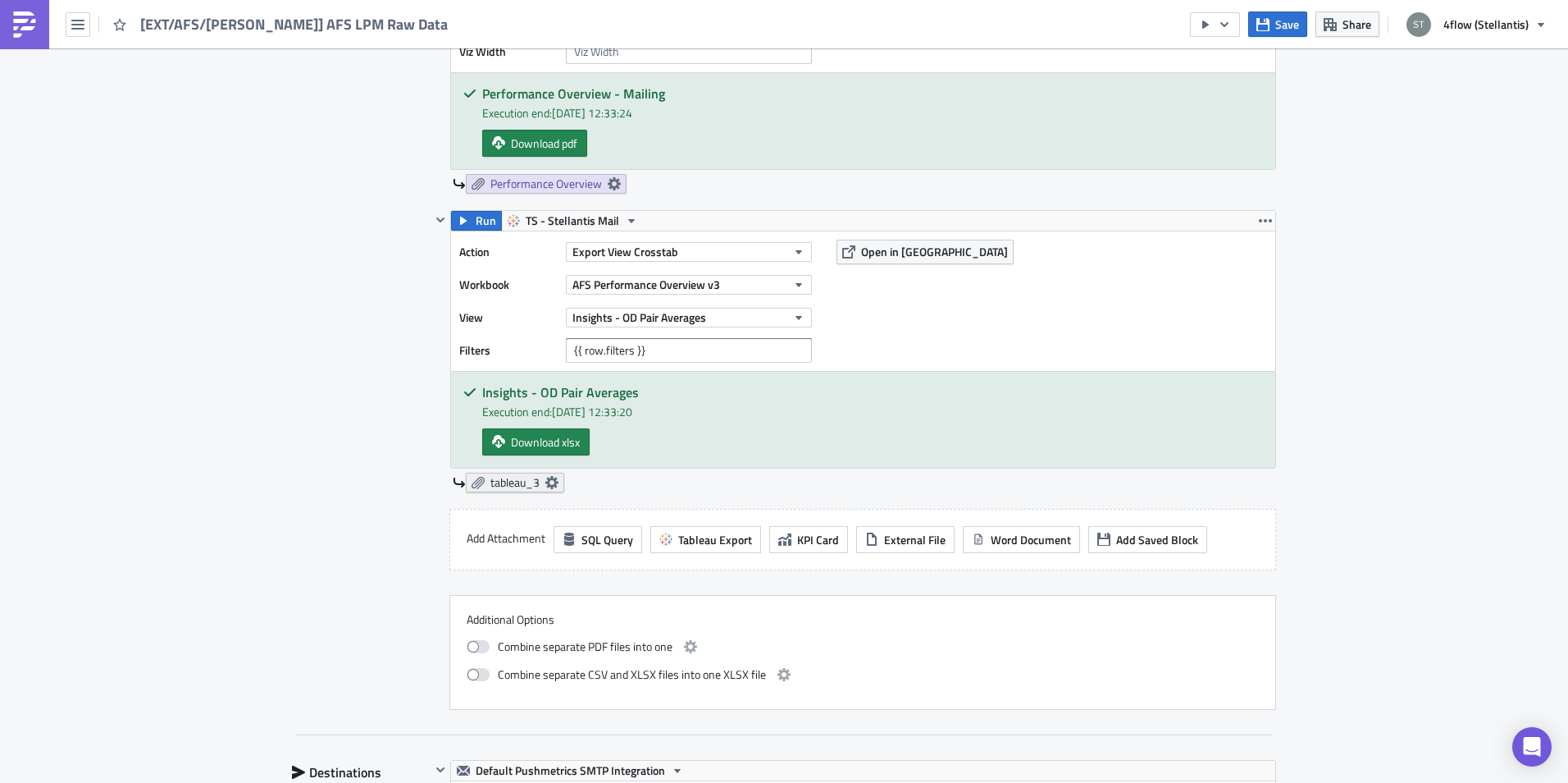
click at [553, 482] on icon at bounding box center [551, 482] width 13 height 13
click at [329, 377] on div "Contents Select which data & attachment to include in your report." at bounding box center [361, 96] width 138 height 1228
click at [541, 449] on span "Download xlsx" at bounding box center [545, 441] width 69 height 17
drag, startPoint x: 245, startPoint y: 370, endPoint x: 457, endPoint y: 322, distance: 217.4
click at [245, 370] on div "Aftersales Execution Log Edit " [EXT/AFS/t.trnka] AFS LPM Raw Data " Settings C…" at bounding box center [784, 178] width 1568 height 3215
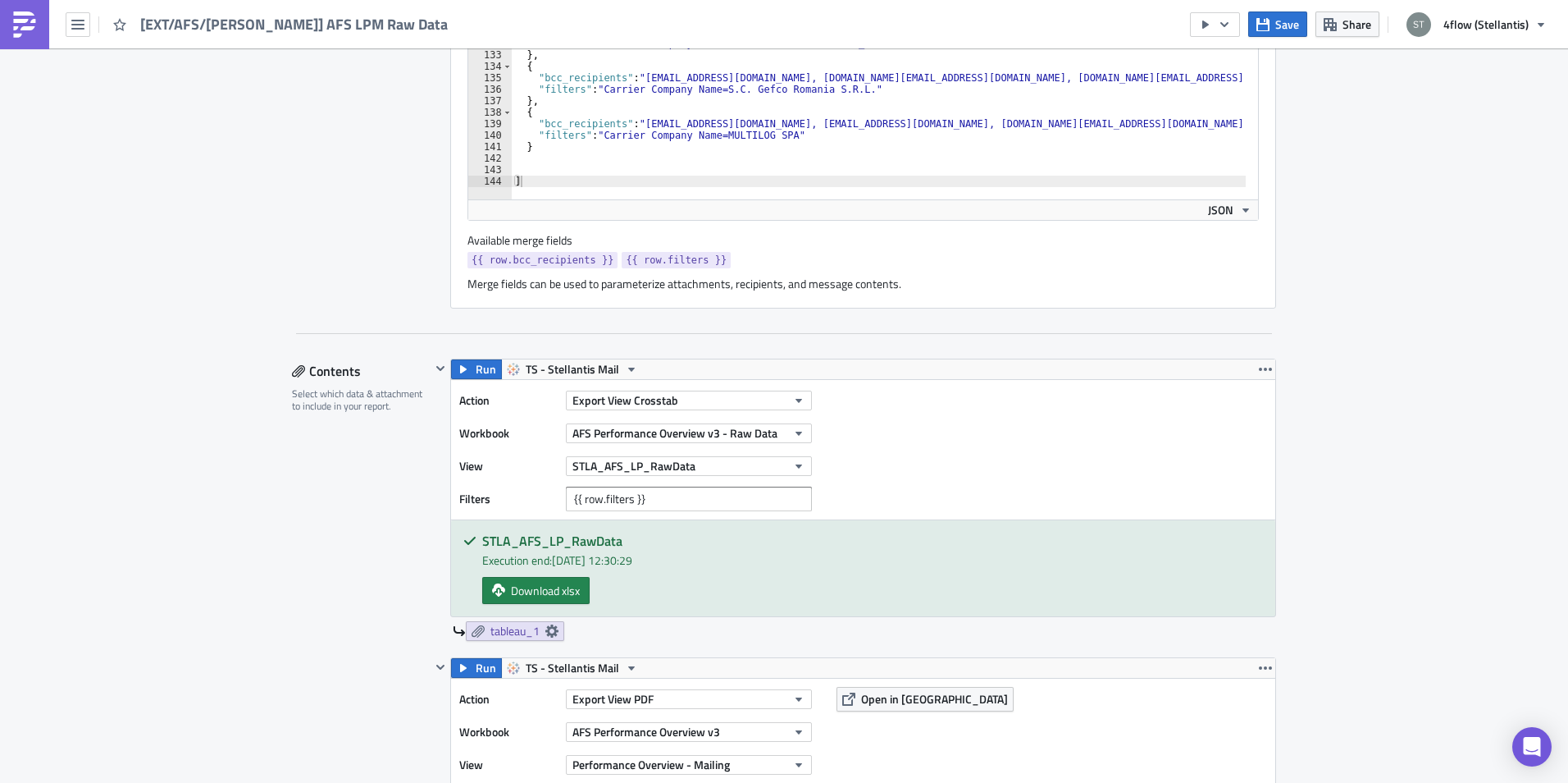
scroll to position [739, 0]
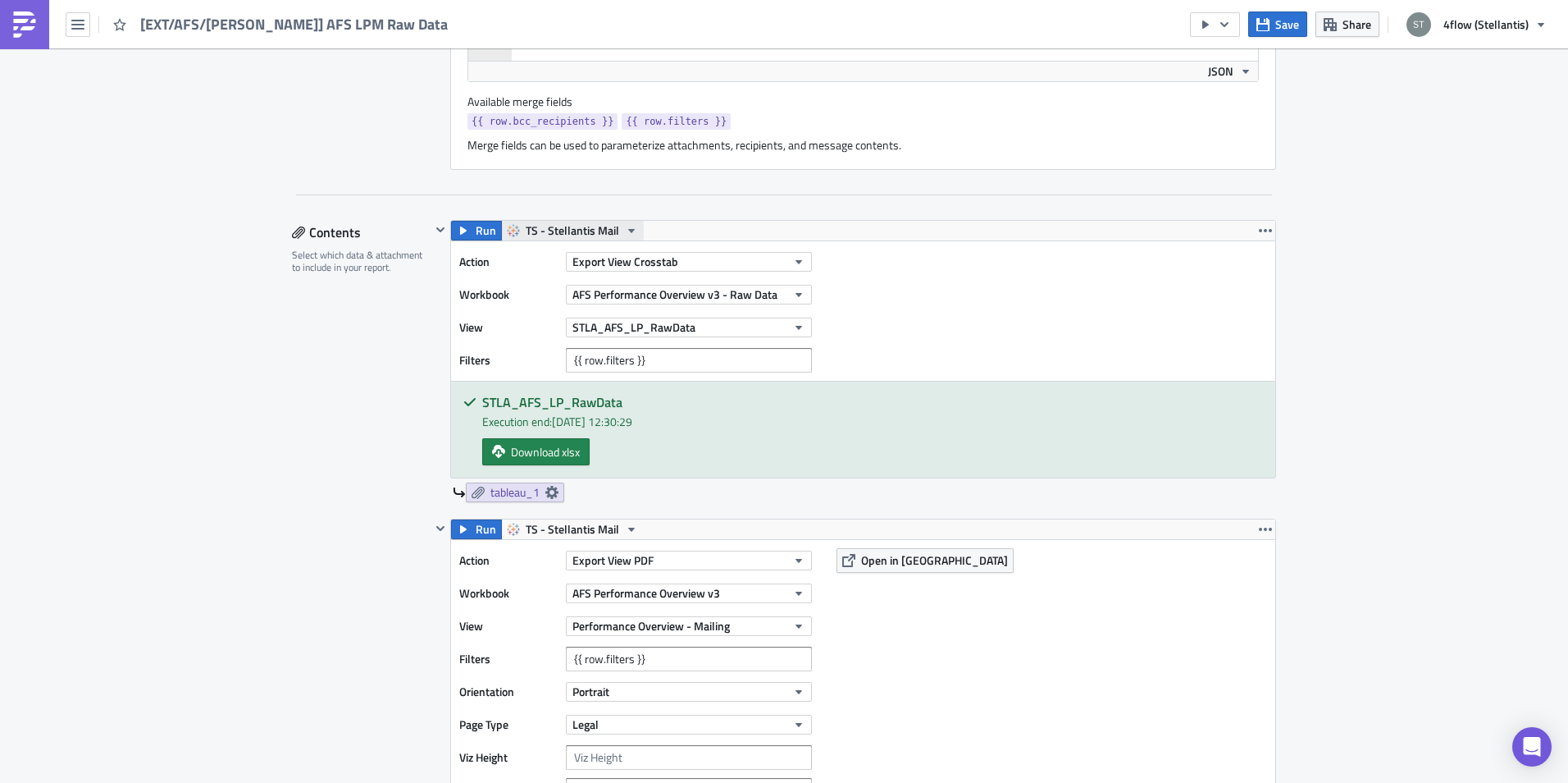
click at [626, 231] on icon "button" at bounding box center [631, 230] width 13 height 13
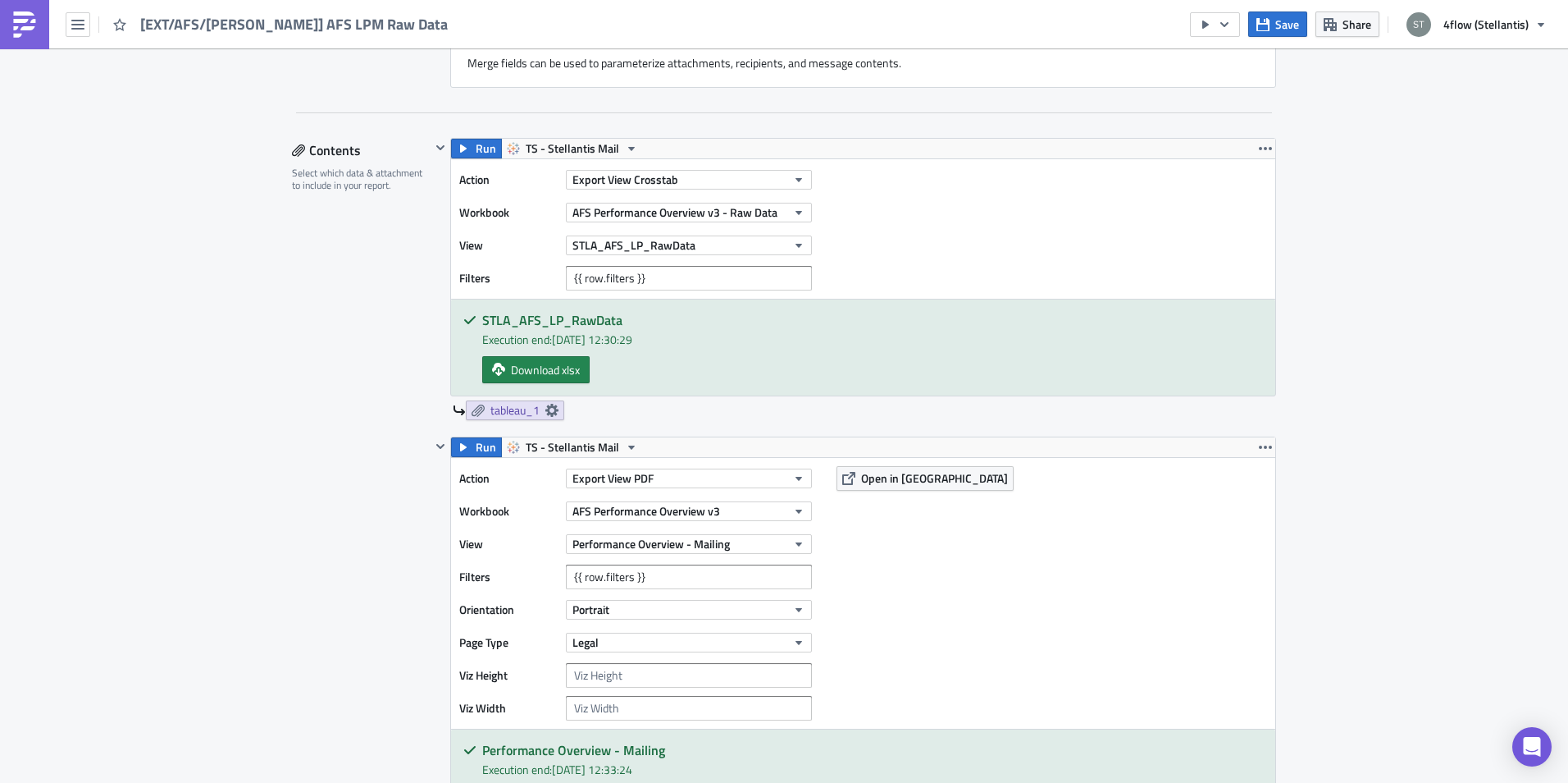
scroll to position [903, 0]
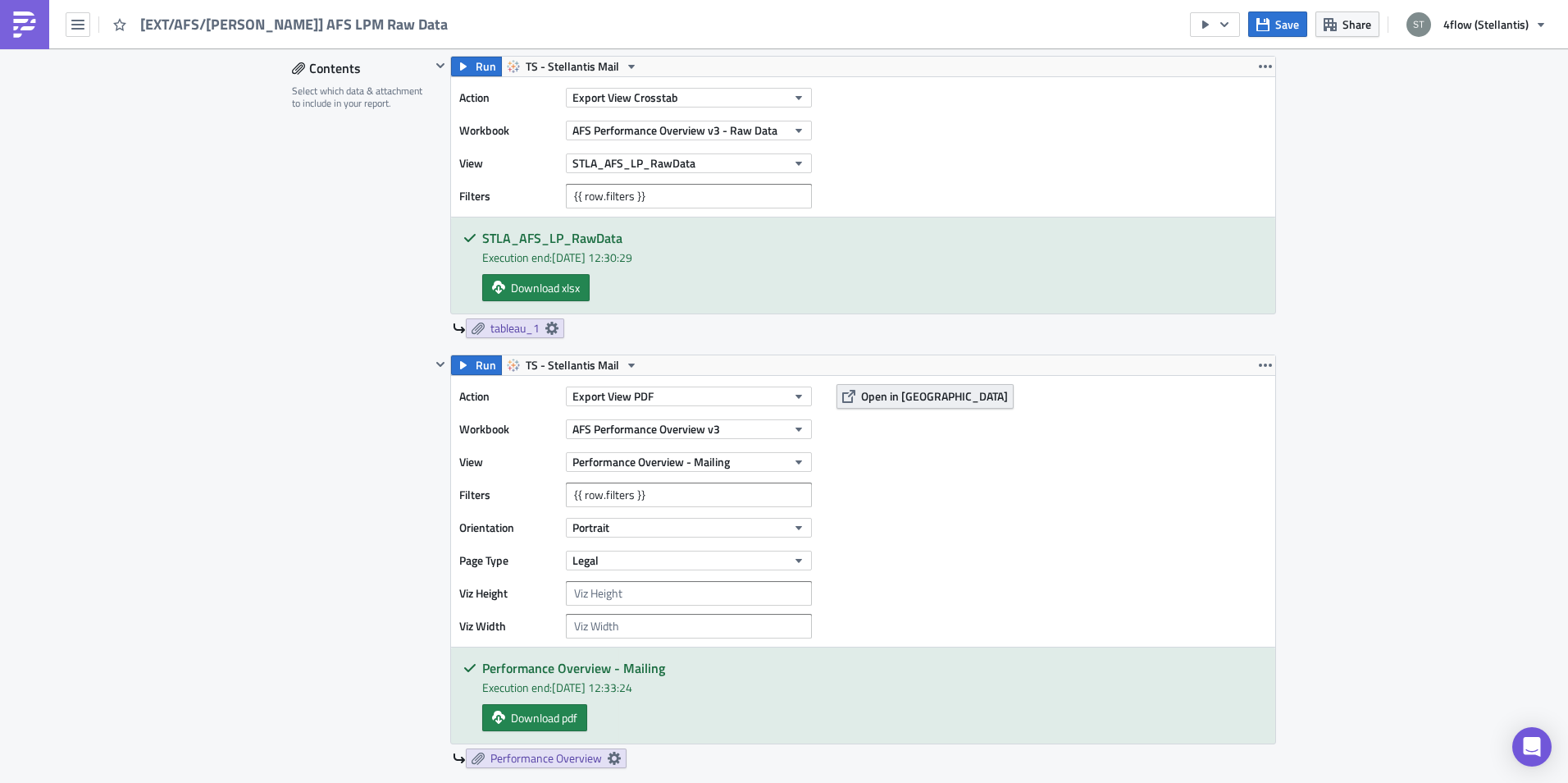
click at [878, 393] on span "Open in [GEOGRAPHIC_DATA]" at bounding box center [935, 396] width 147 height 17
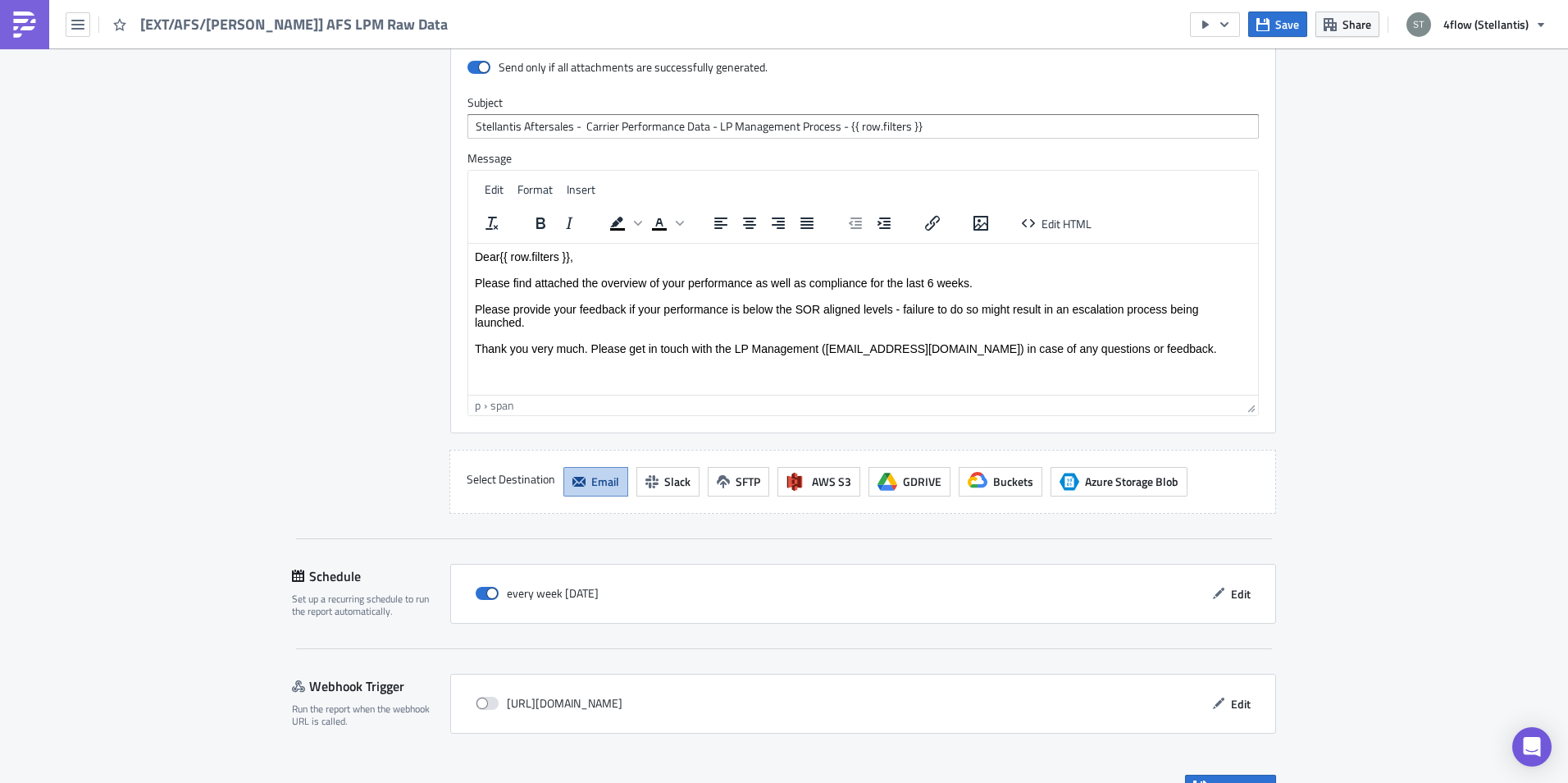
scroll to position [2461, 0]
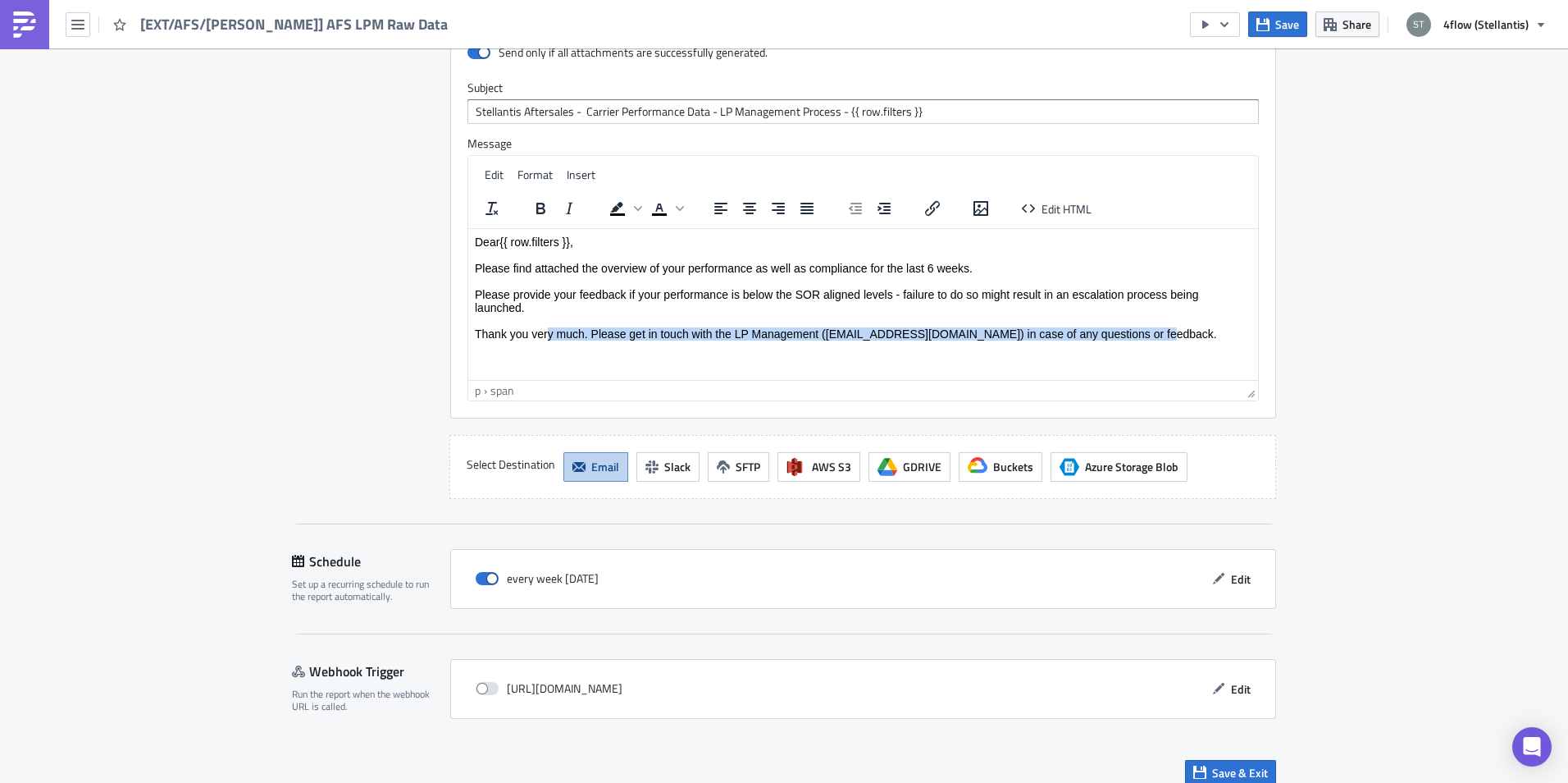
drag, startPoint x: 548, startPoint y: 337, endPoint x: 1195, endPoint y: 343, distance: 647.0
click at [1195, 343] on html "Dear {{ row.filters }}, Please find attached the overview of your performance a…" at bounding box center [863, 287] width 790 height 118
click at [312, 344] on div "Destinations Define where should your report be delivered." at bounding box center [361, 137] width 138 height 723
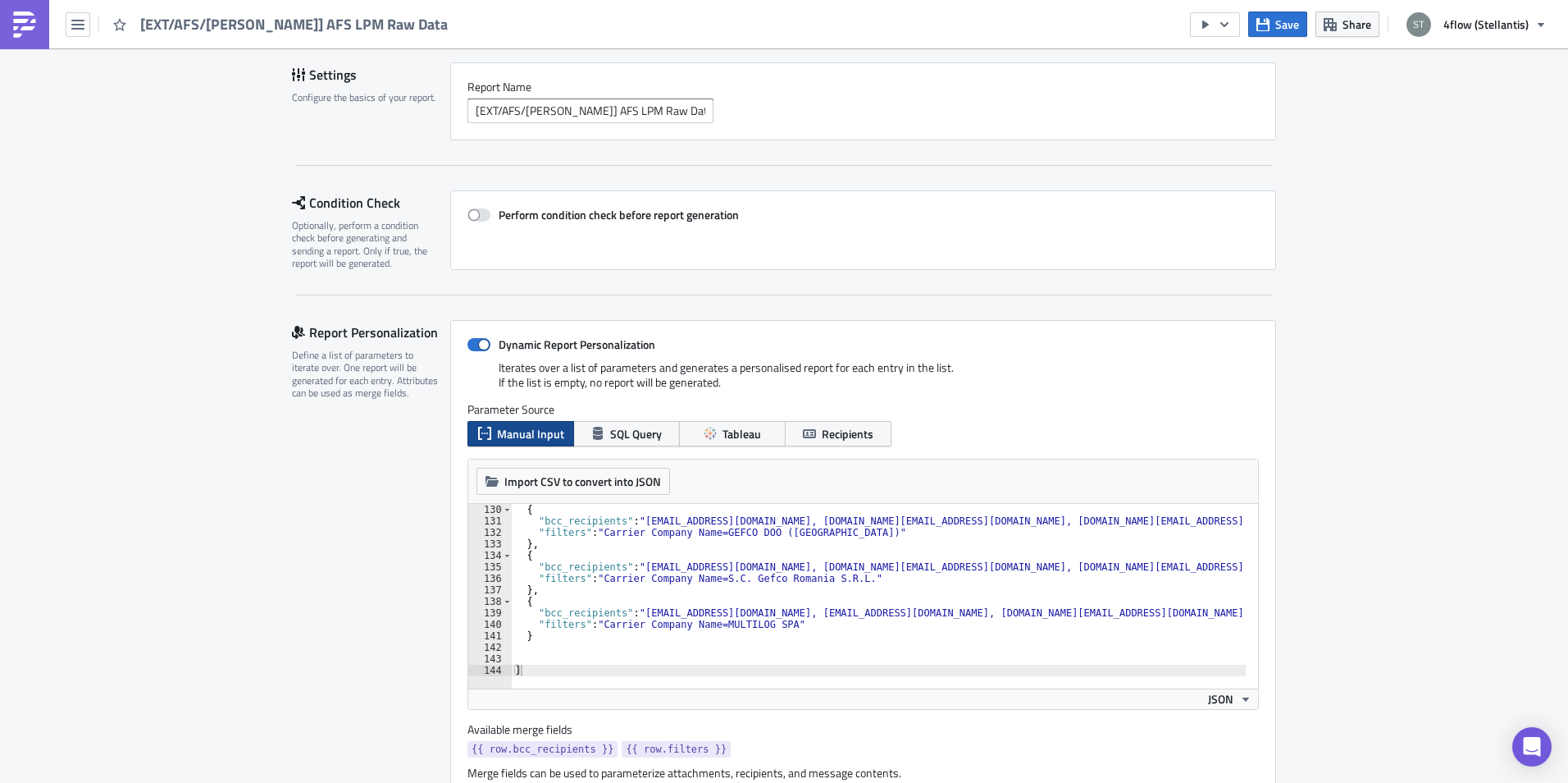
scroll to position [98, 0]
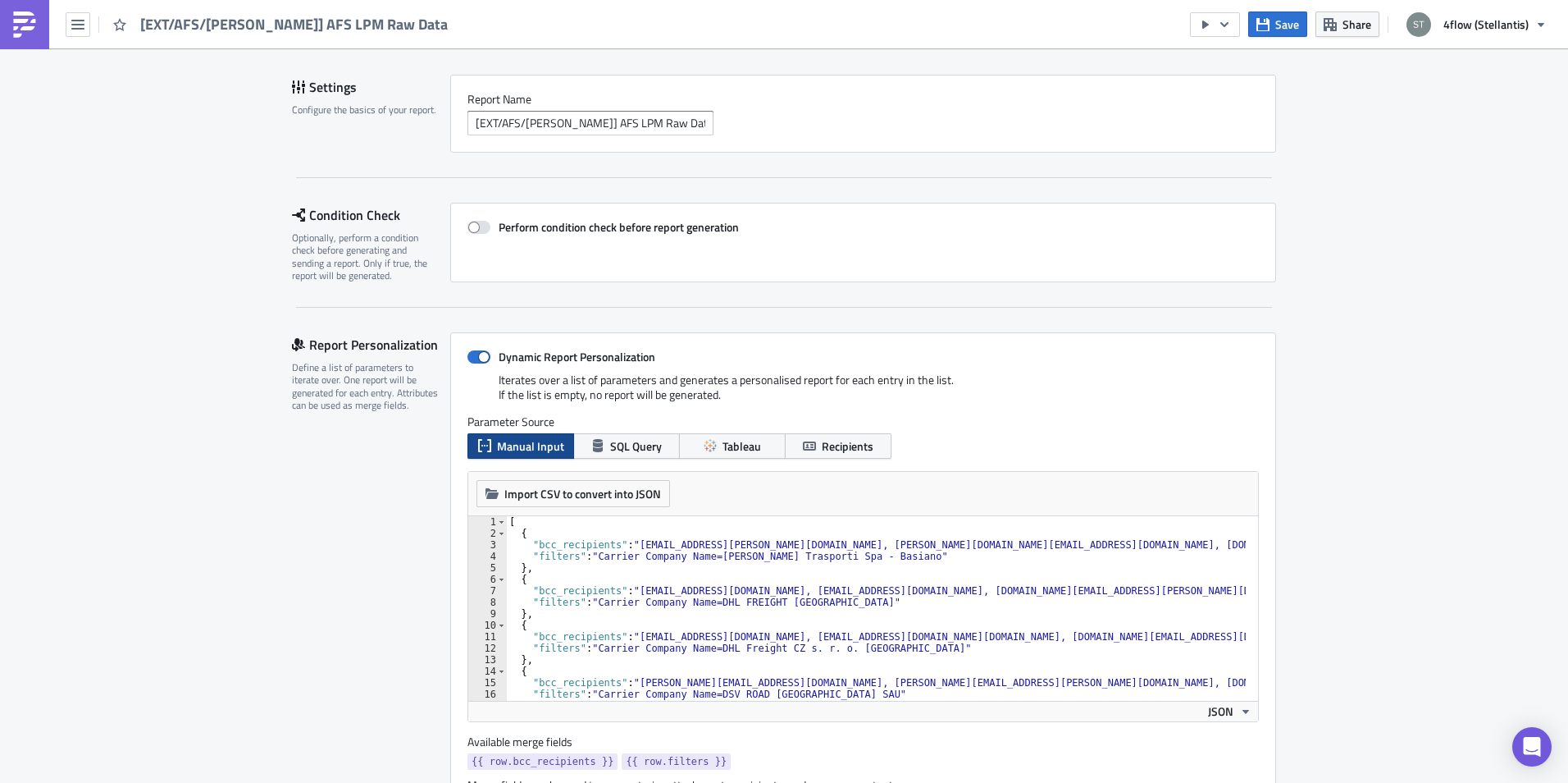
scroll to position [0, 0]
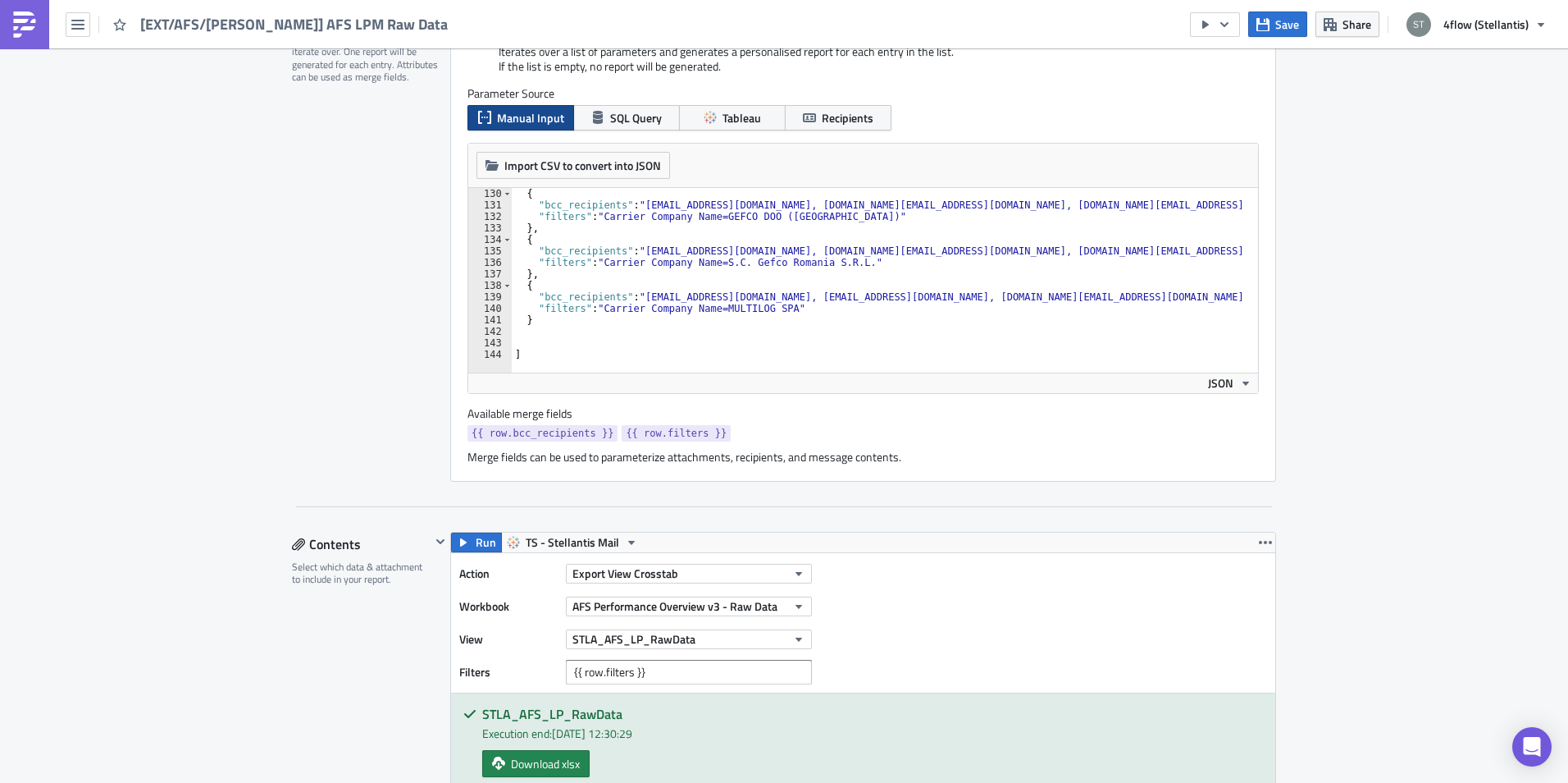
scroll to position [180, 0]
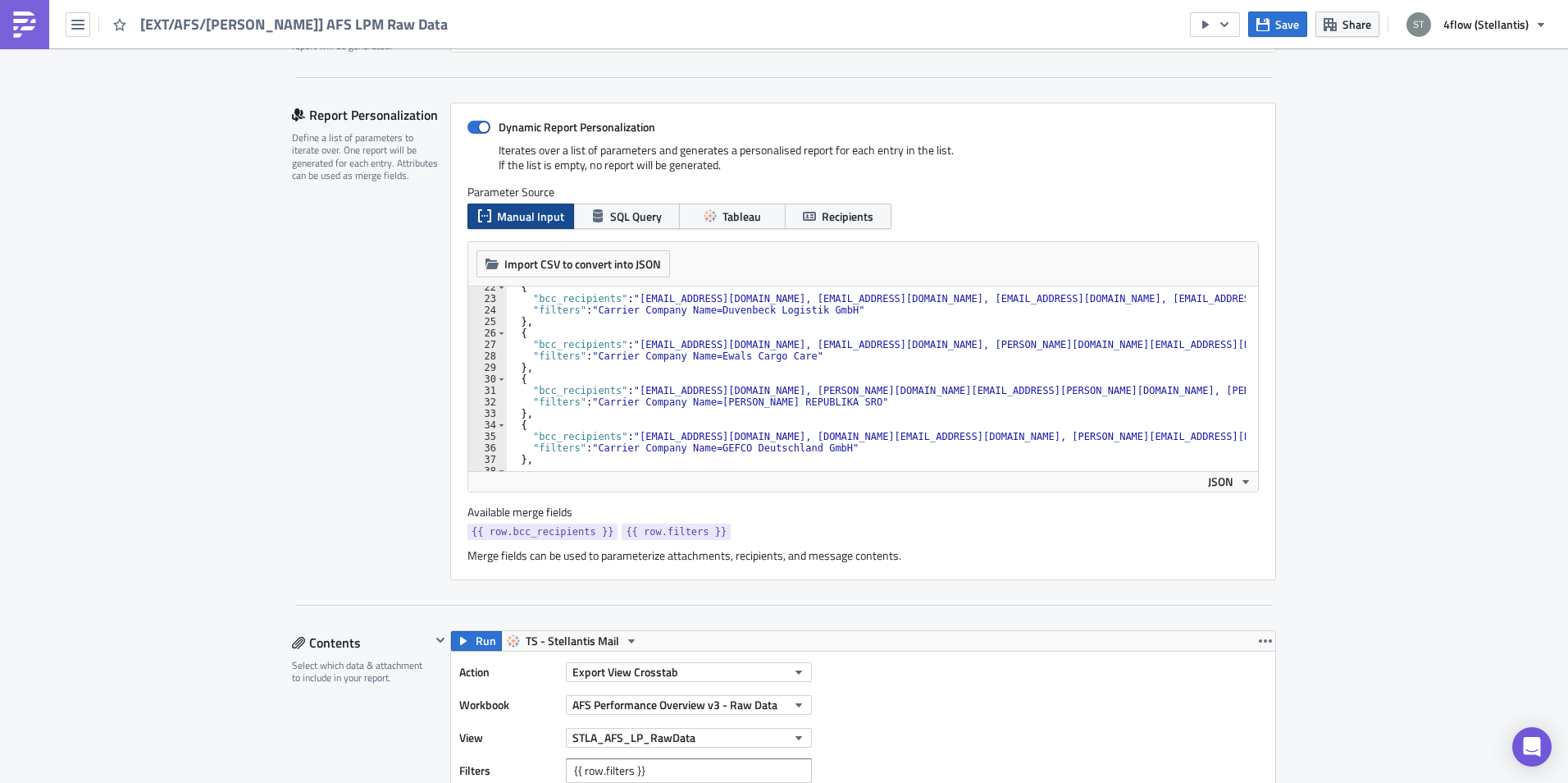
scroll to position [98, 0]
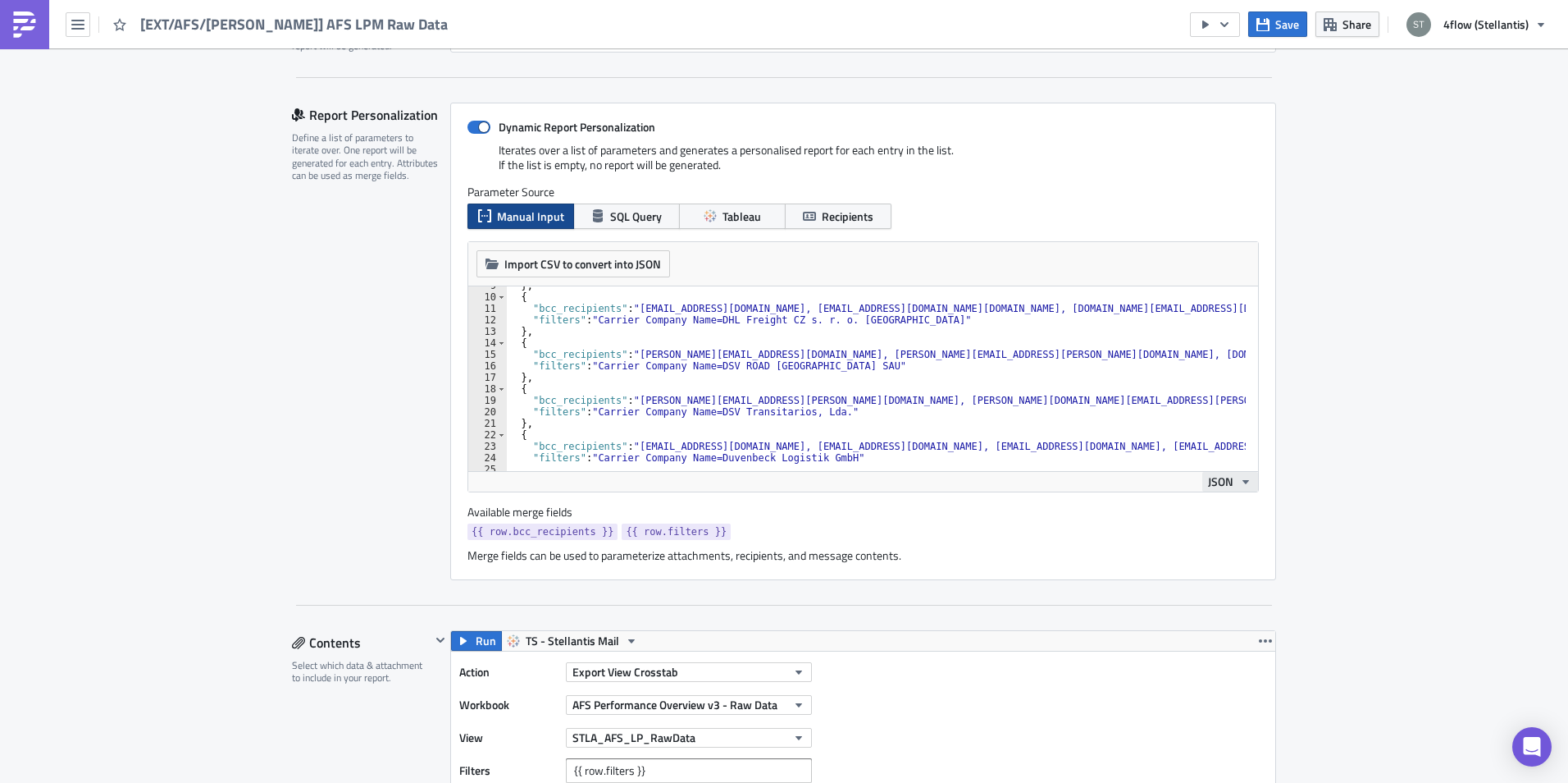
click at [1243, 481] on icon "button" at bounding box center [1246, 482] width 7 height 4
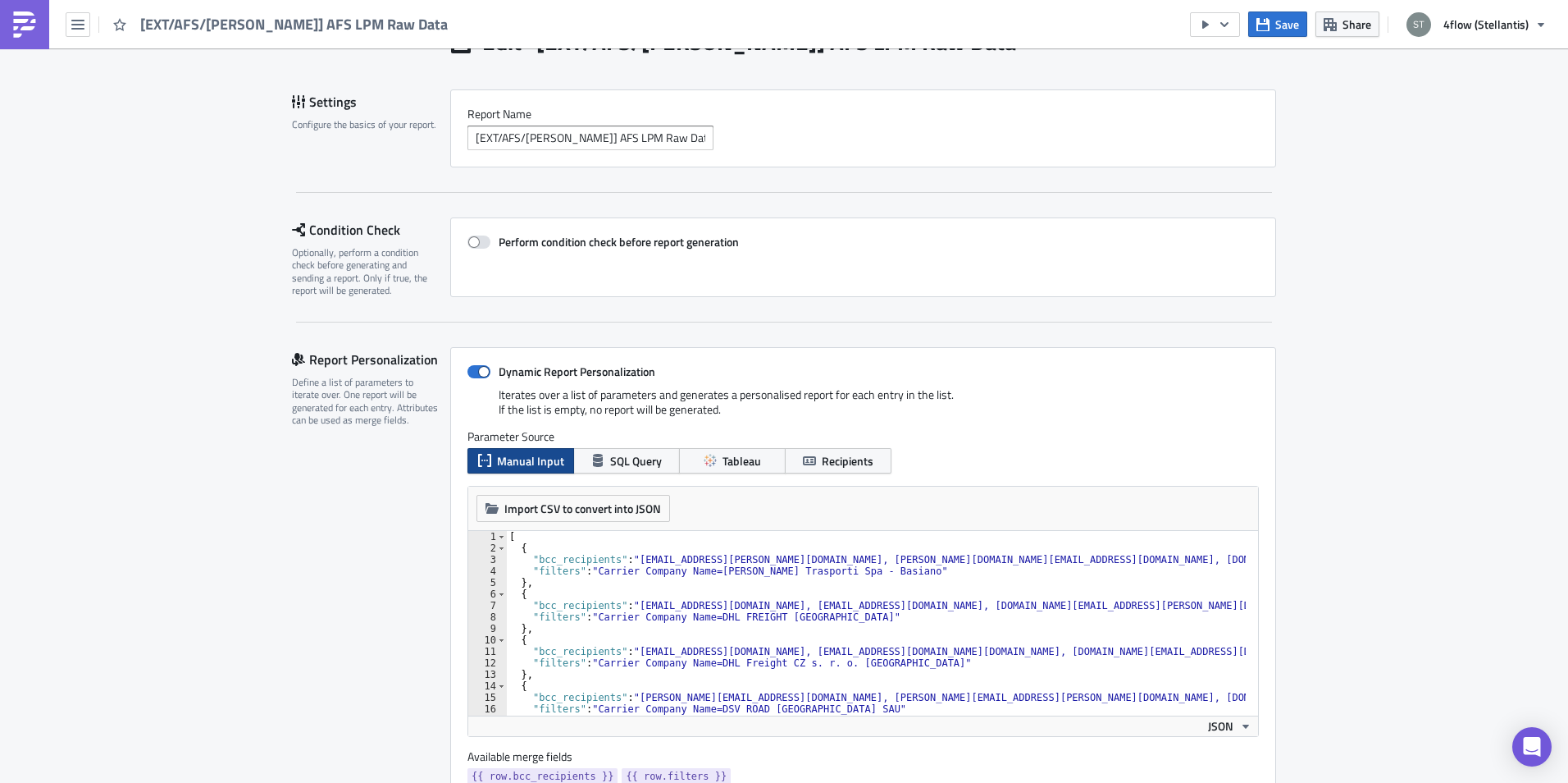
scroll to position [82, 0]
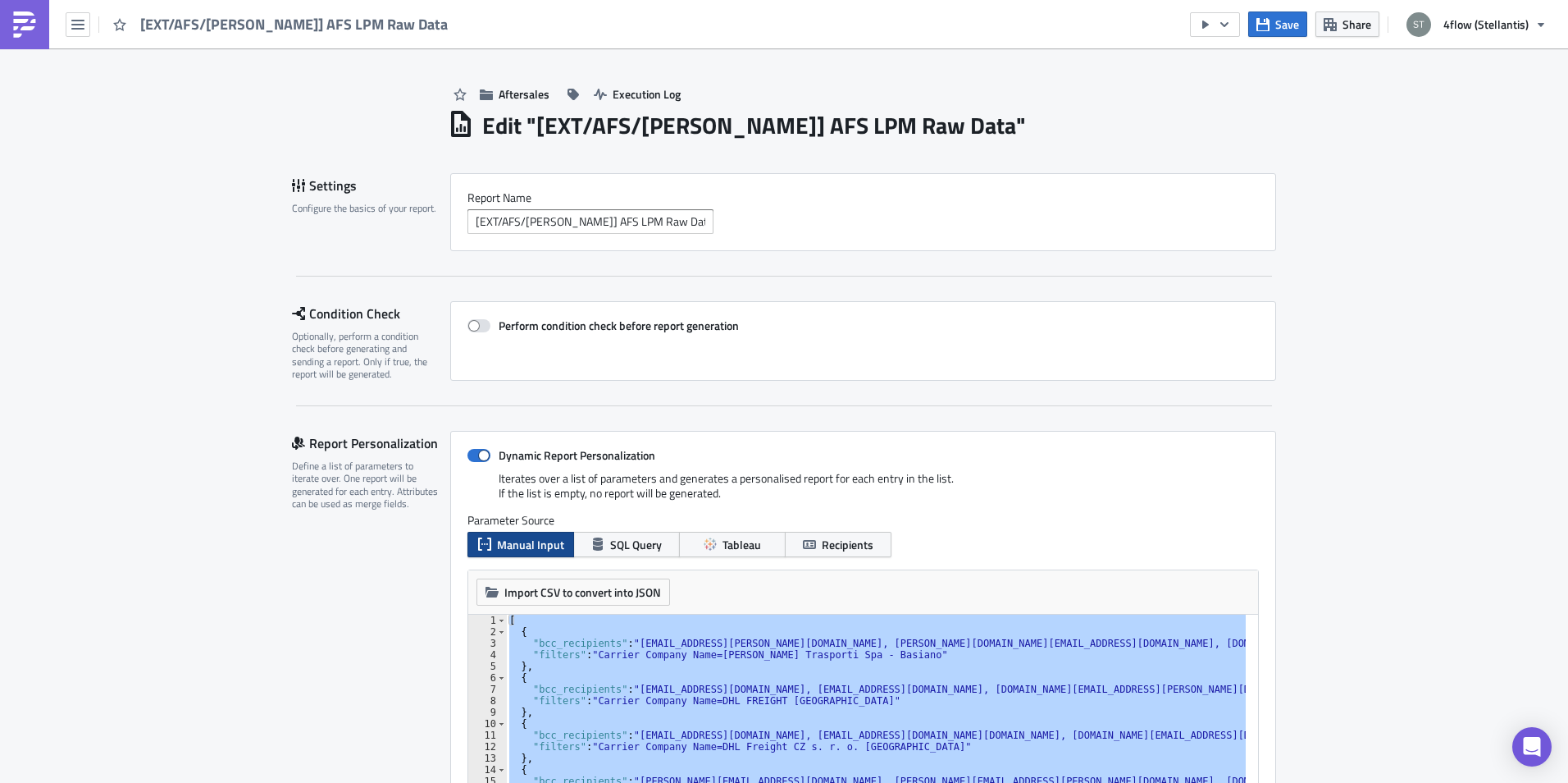
scroll to position [410, 0]
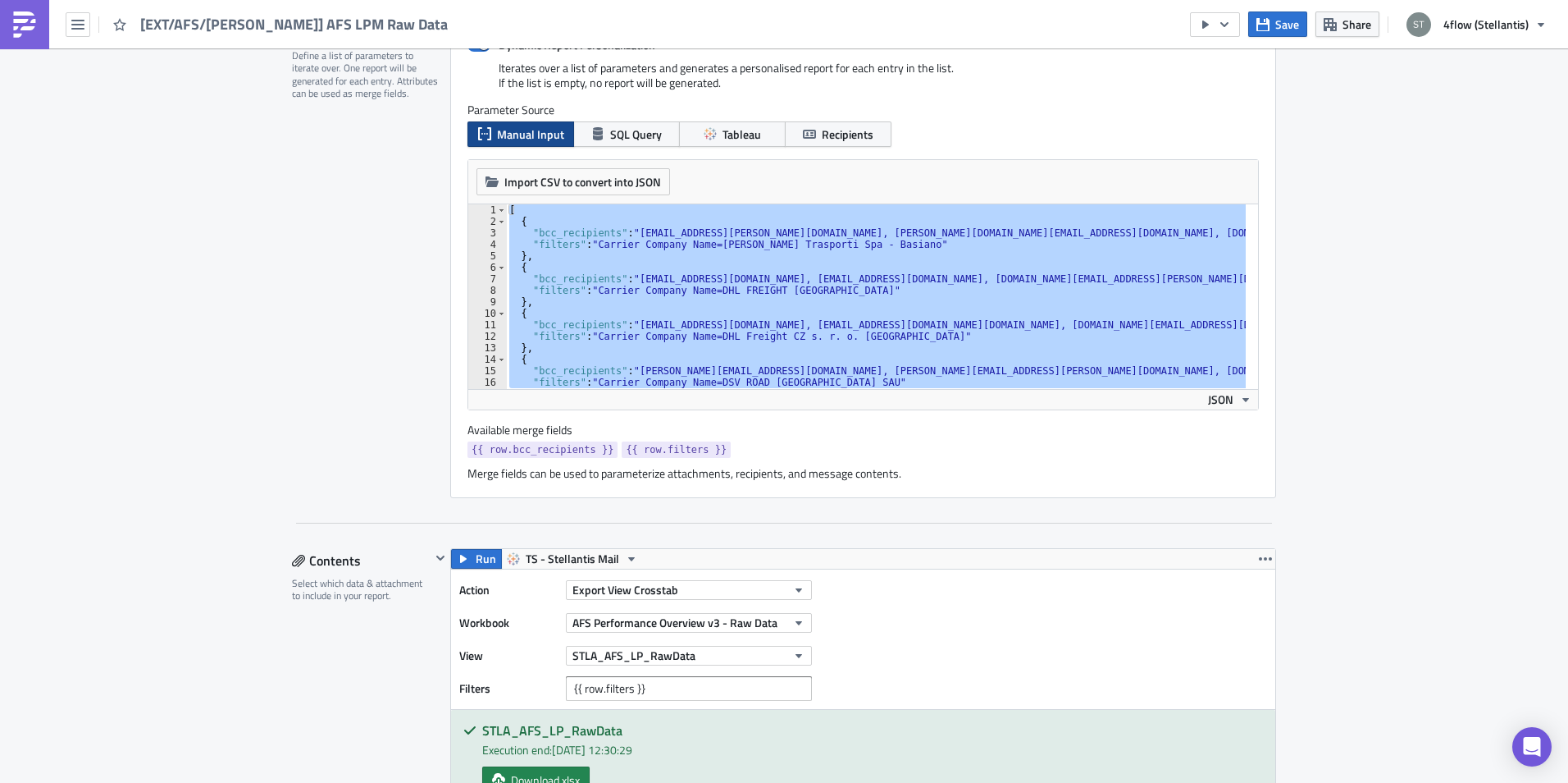
click at [721, 292] on div "[ { "bcc_recipients" : "Stellantis-CS@arcese.com, rob.vincenten@stellantis.com,…" at bounding box center [876, 296] width 740 height 184
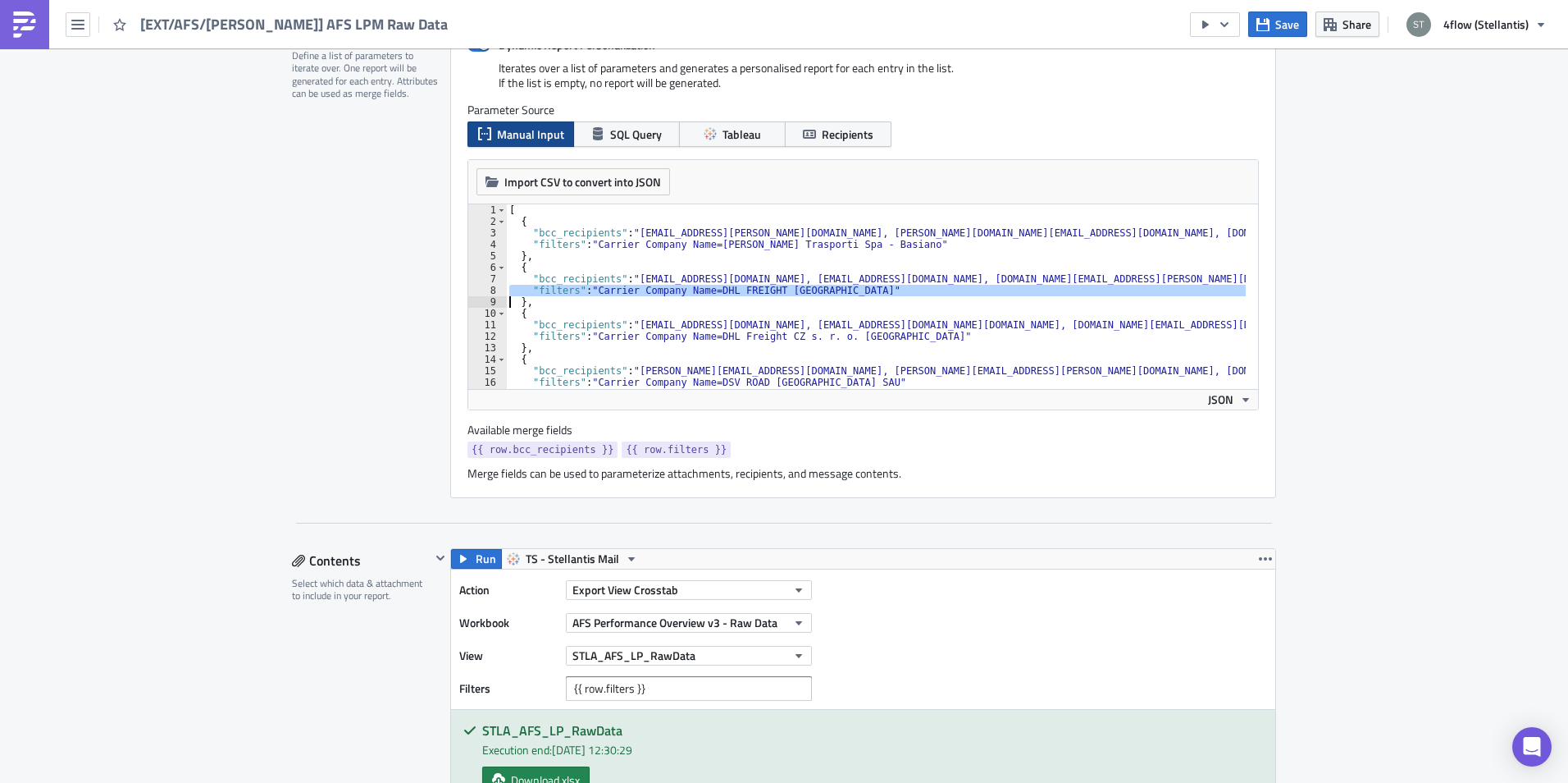
click at [721, 292] on div "[ { "bcc_recipients" : "Stellantis-CS@arcese.com, rob.vincenten@stellantis.com,…" at bounding box center [876, 296] width 740 height 184
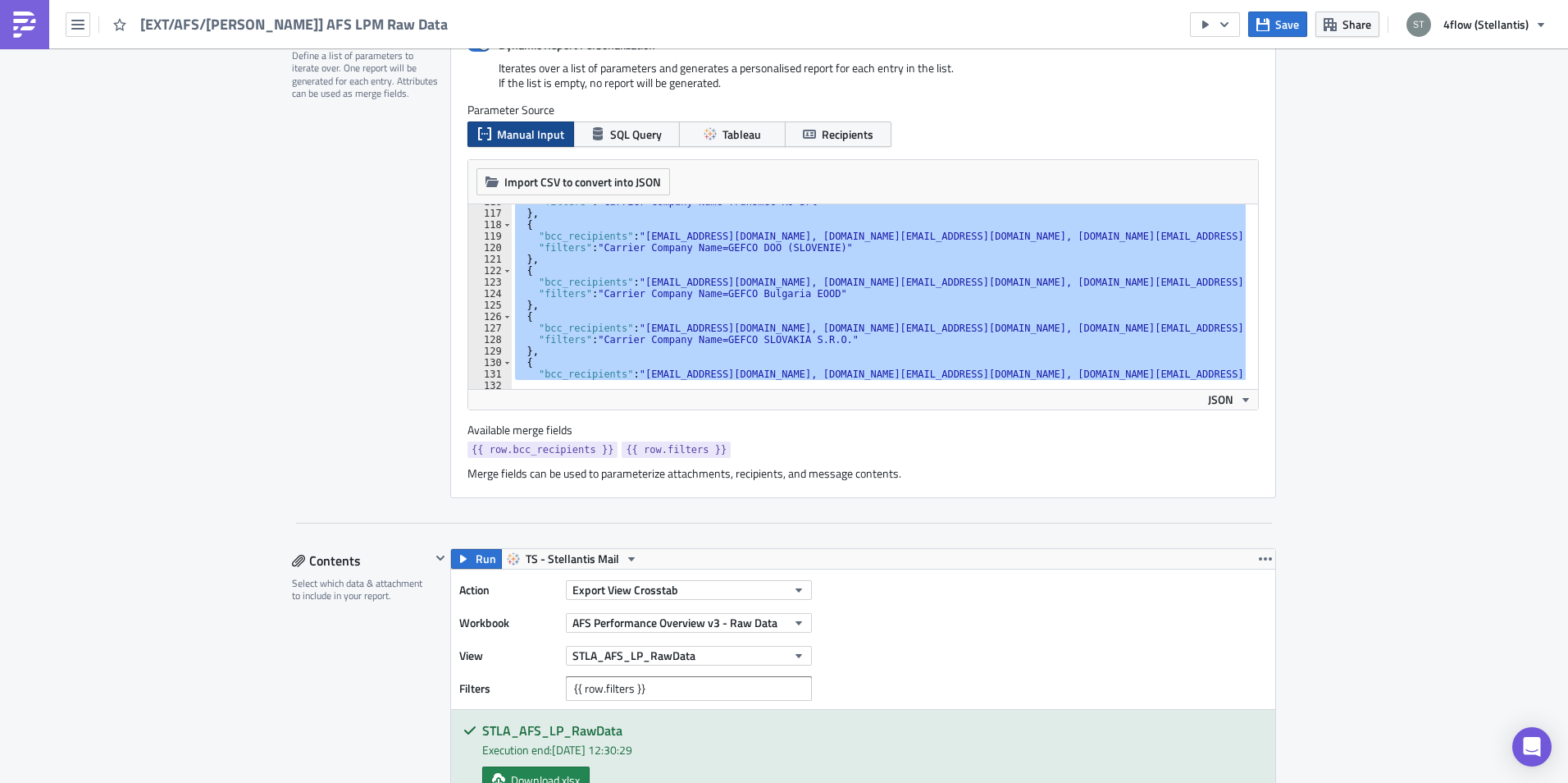
scroll to position [1481, 0]
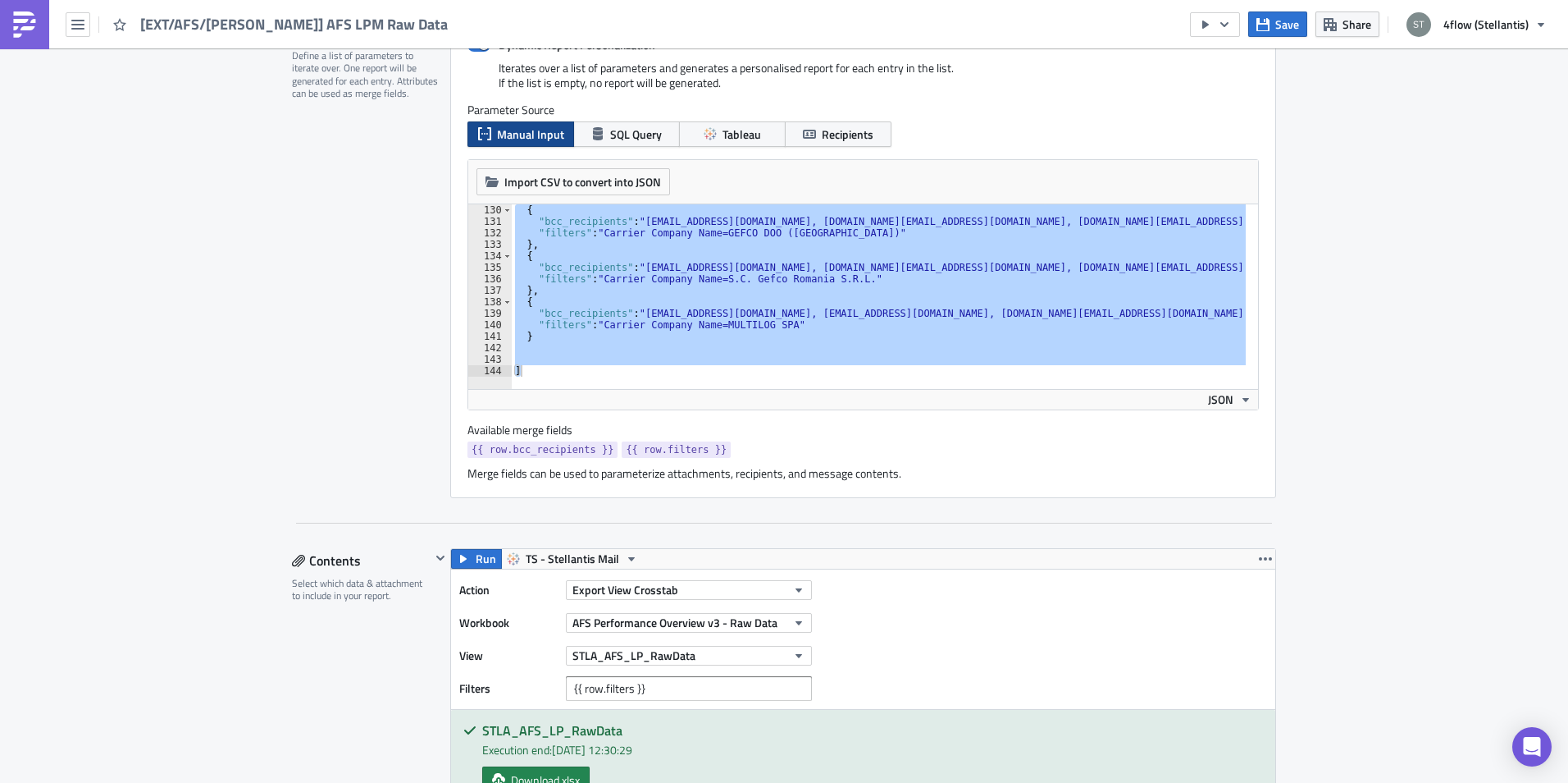
click at [609, 330] on div "{ "bcc_recipients" : "SH-EU-DECEE-GroundandRailCustomerCareSTLA@Cevalogistics.c…" at bounding box center [879, 296] width 734 height 184
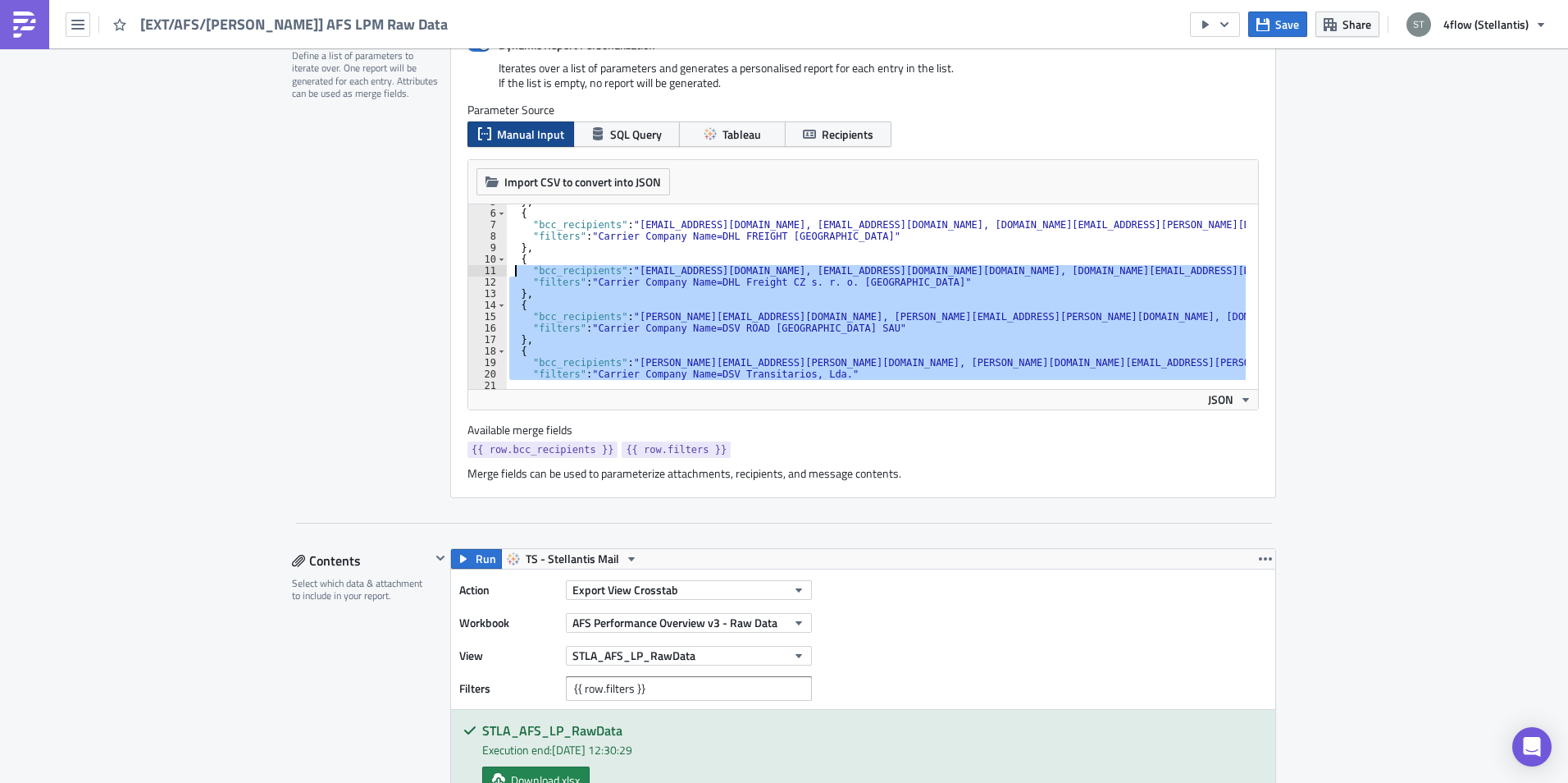
scroll to position [0, 0]
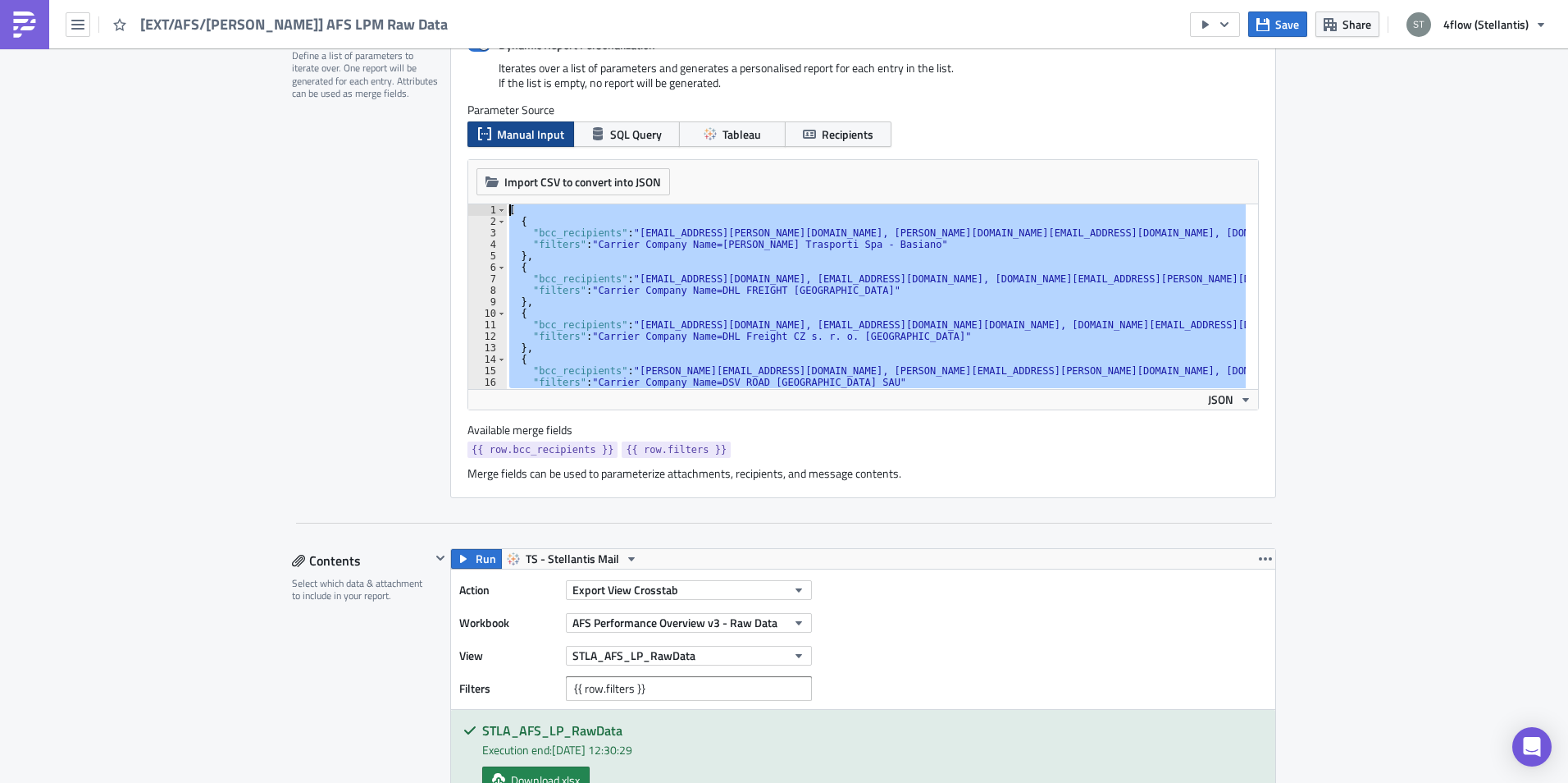
drag, startPoint x: 522, startPoint y: 369, endPoint x: 487, endPoint y: 213, distance: 159.9
click at [487, 213] on div ""filters": "Carrier Company Name=MULTILOG SPA" 1 2 3 4 5 6 7 8 9 10 11 12 13 14…" at bounding box center [863, 296] width 790 height 184
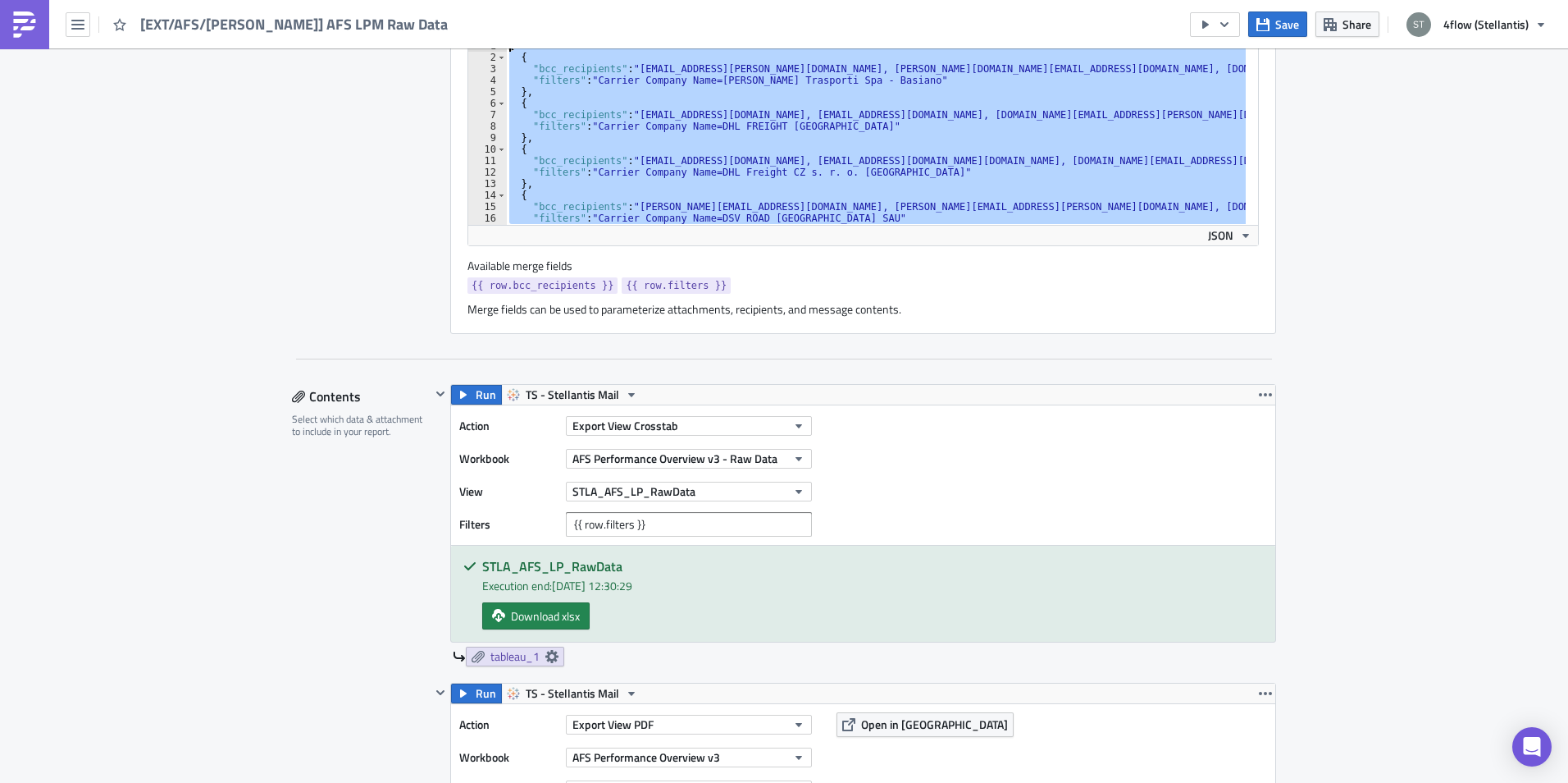
scroll to position [246, 0]
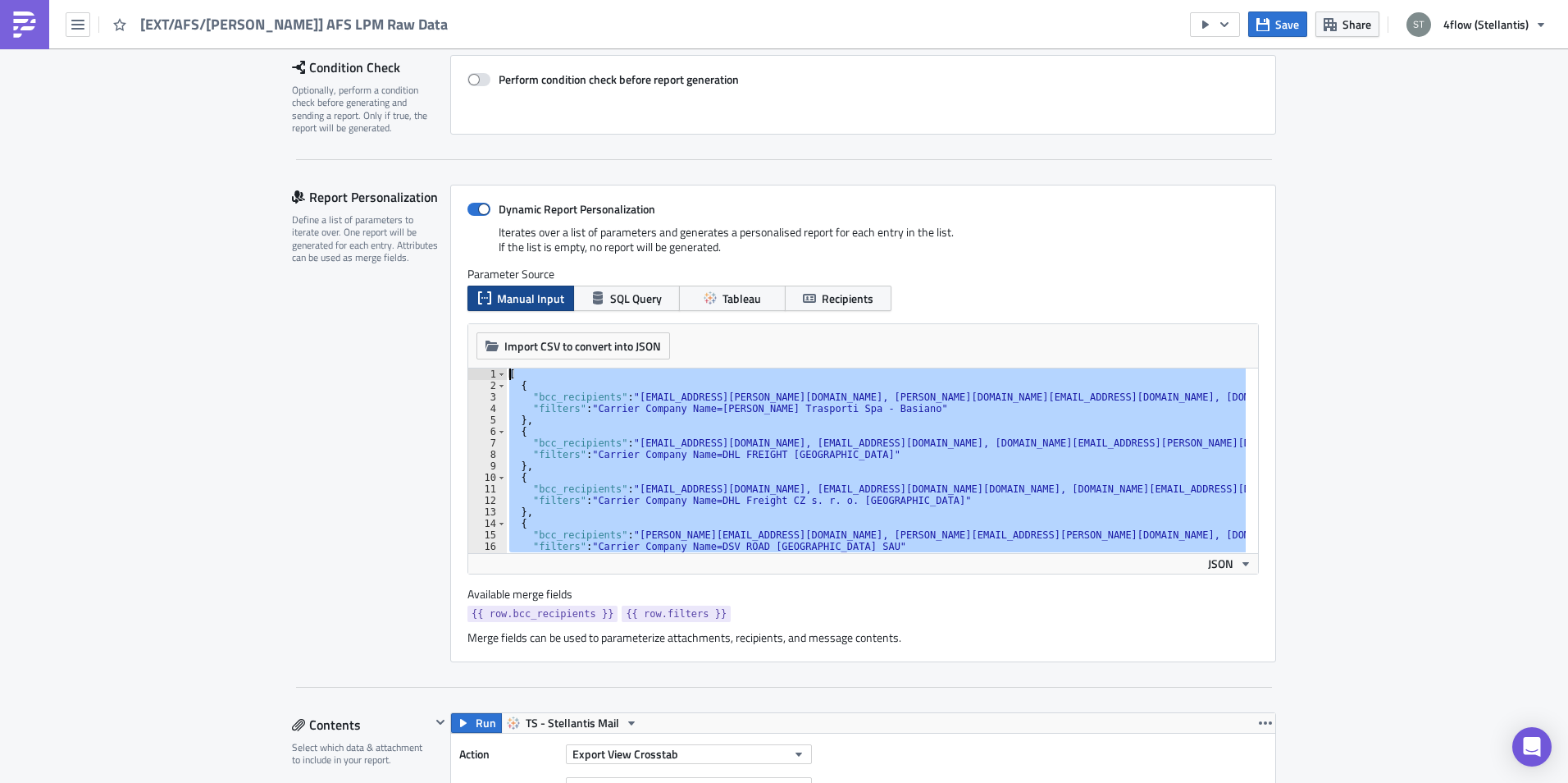
click at [599, 429] on div "[ { "bcc_recipients" : "Stellantis-CS@arcese.com, rob.vincenten@stellantis.com,…" at bounding box center [876, 460] width 740 height 184
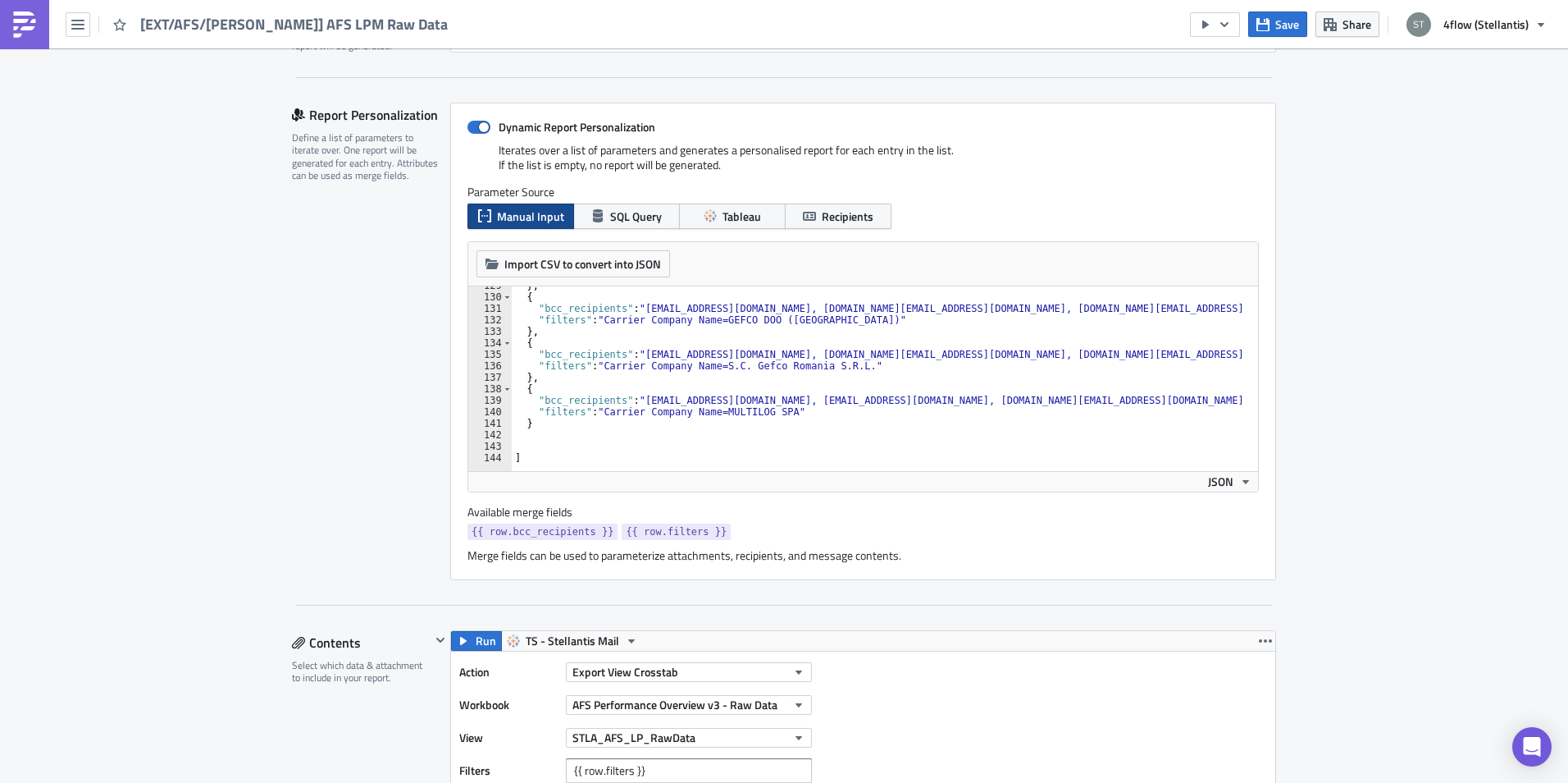
scroll to position [1481, 0]
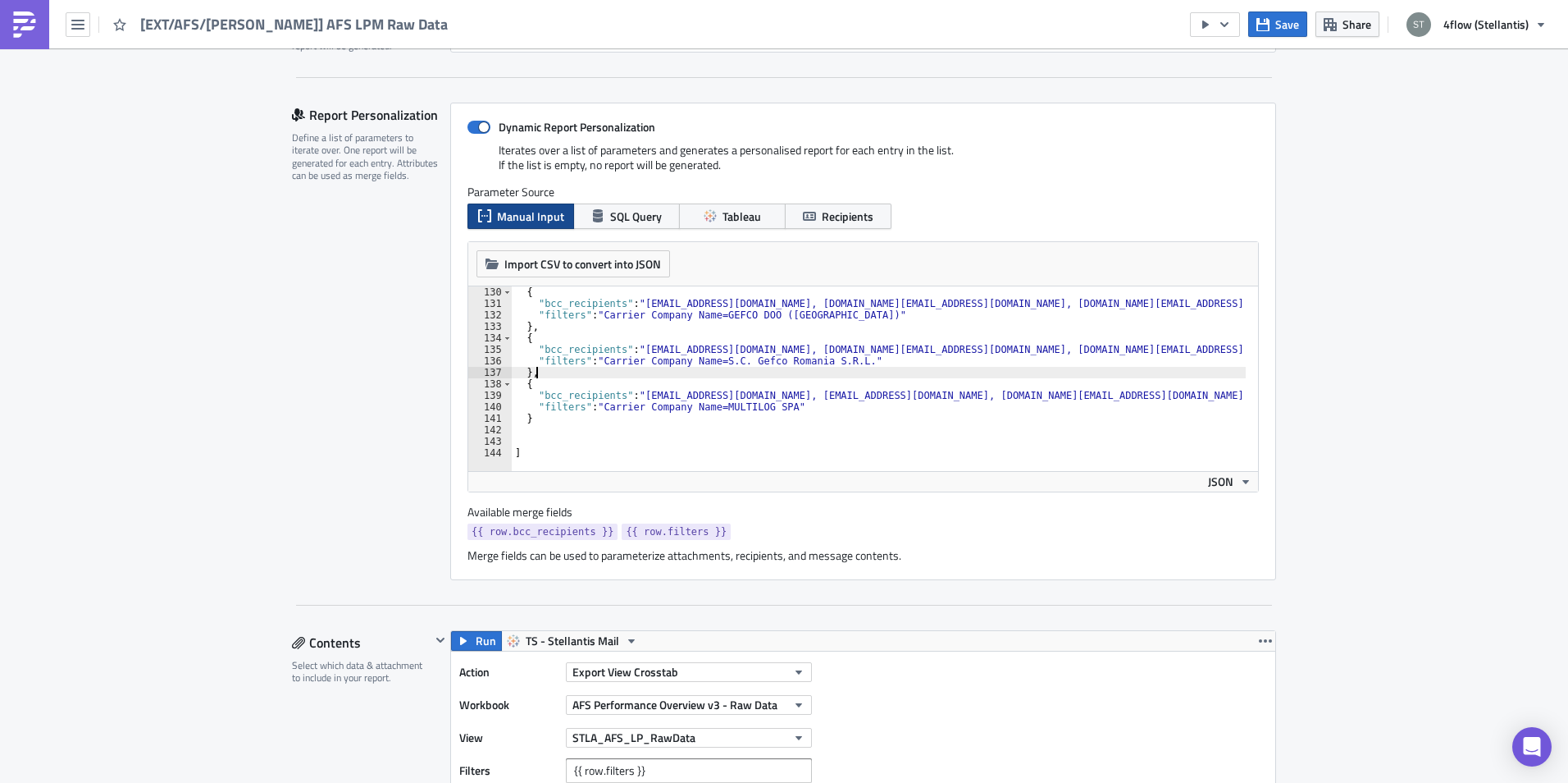
type textarea "},"
type input "row"
type textarea ""bcc_recipients": "a.marago@multilogspa.com, ricambi@multilogspa.com, rob.vince…"
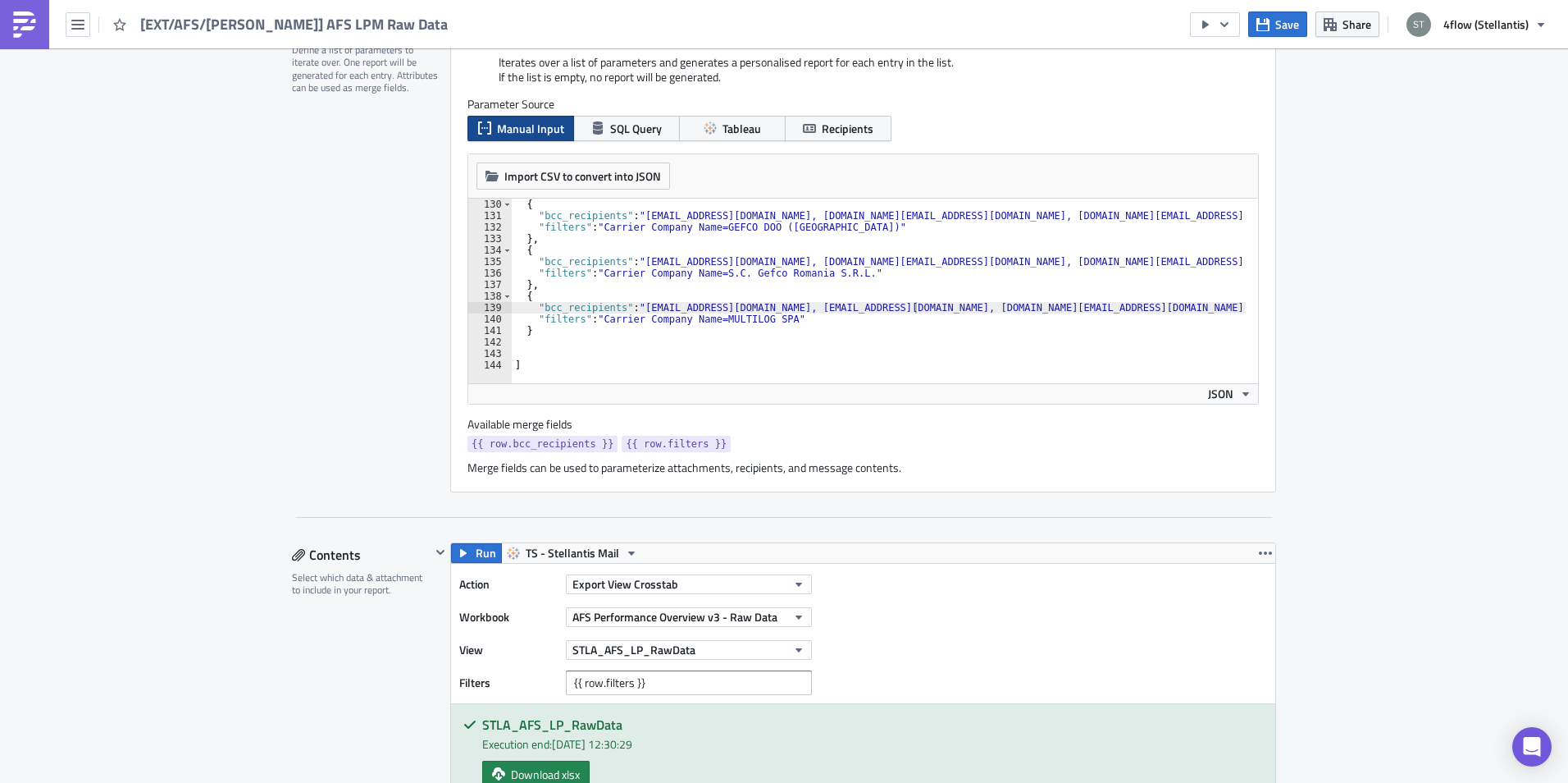
scroll to position [575, 0]
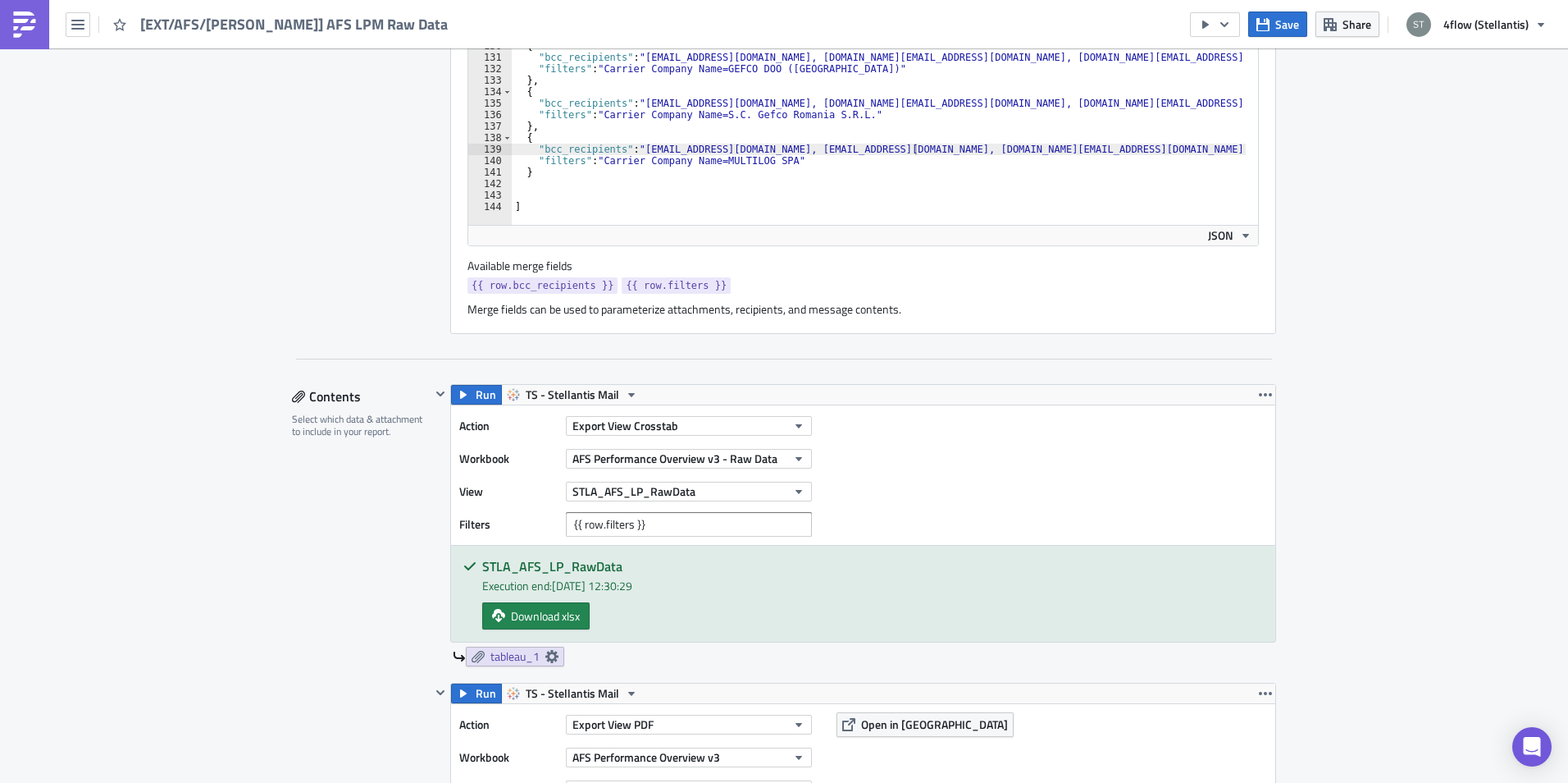
click at [680, 286] on span "{{ row.filters }}" at bounding box center [676, 285] width 101 height 16
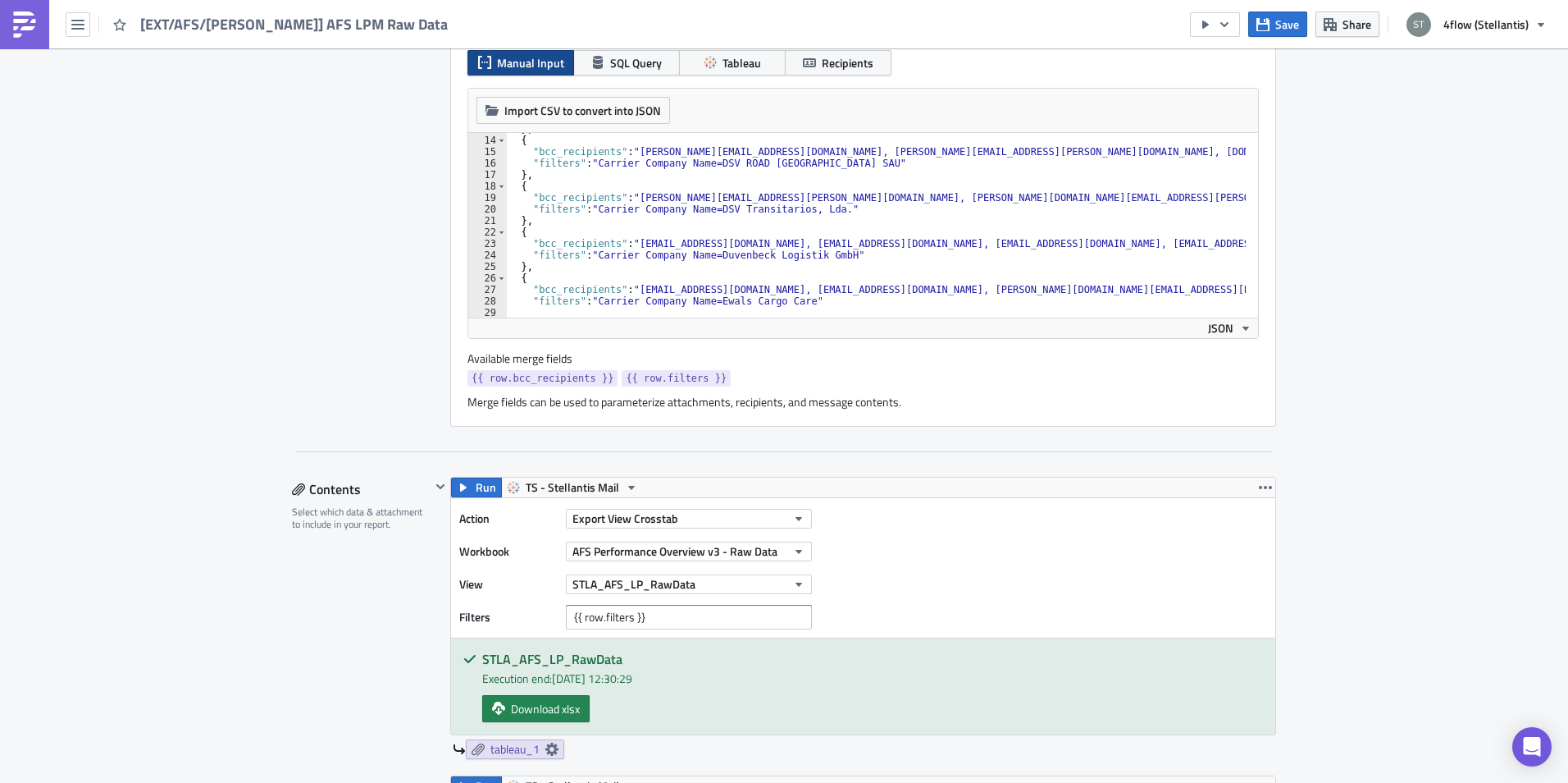
scroll to position [755, 0]
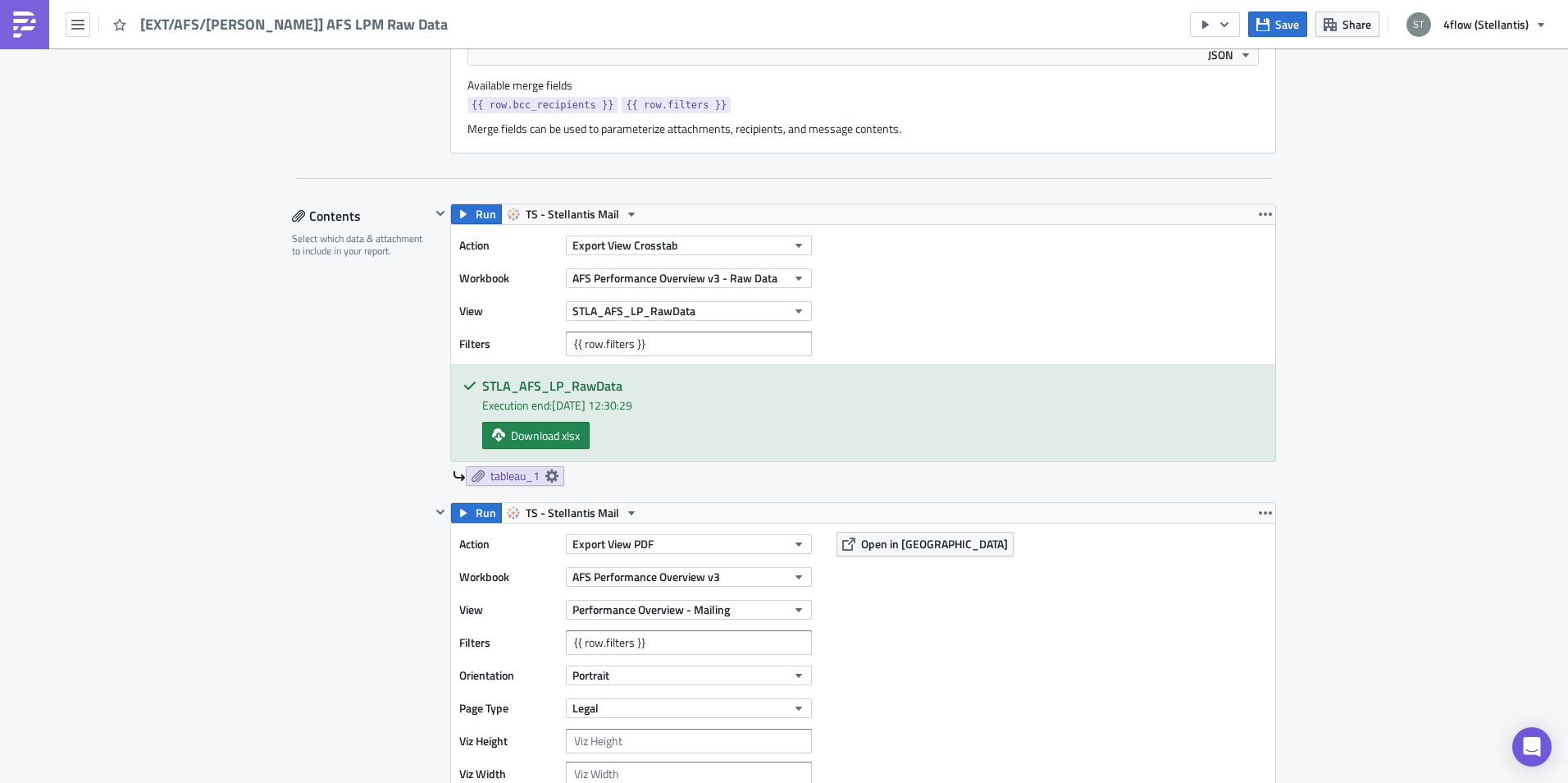
drag, startPoint x: 316, startPoint y: 391, endPoint x: 332, endPoint y: 398, distance: 17.5
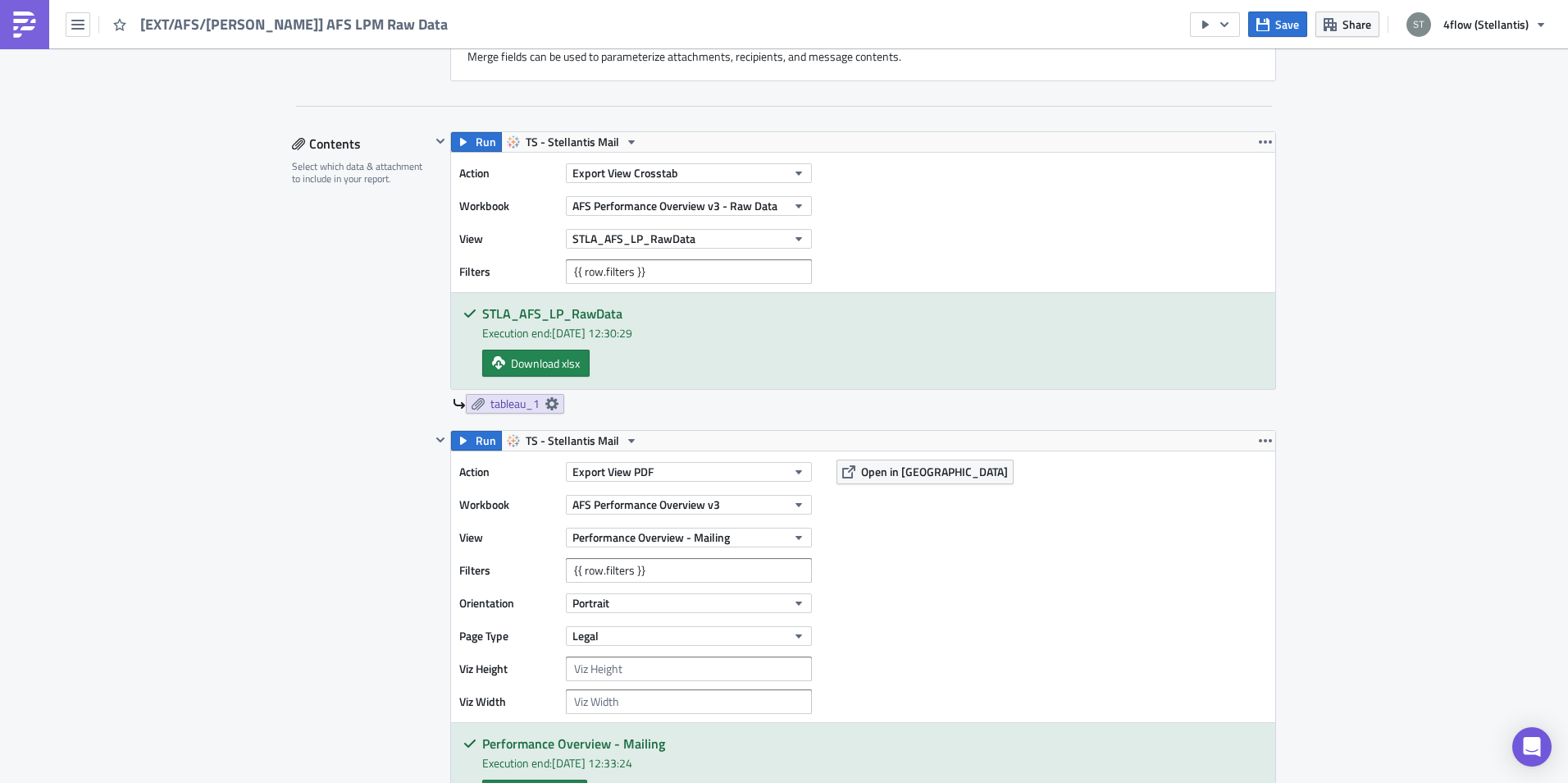
scroll to position [673, 0]
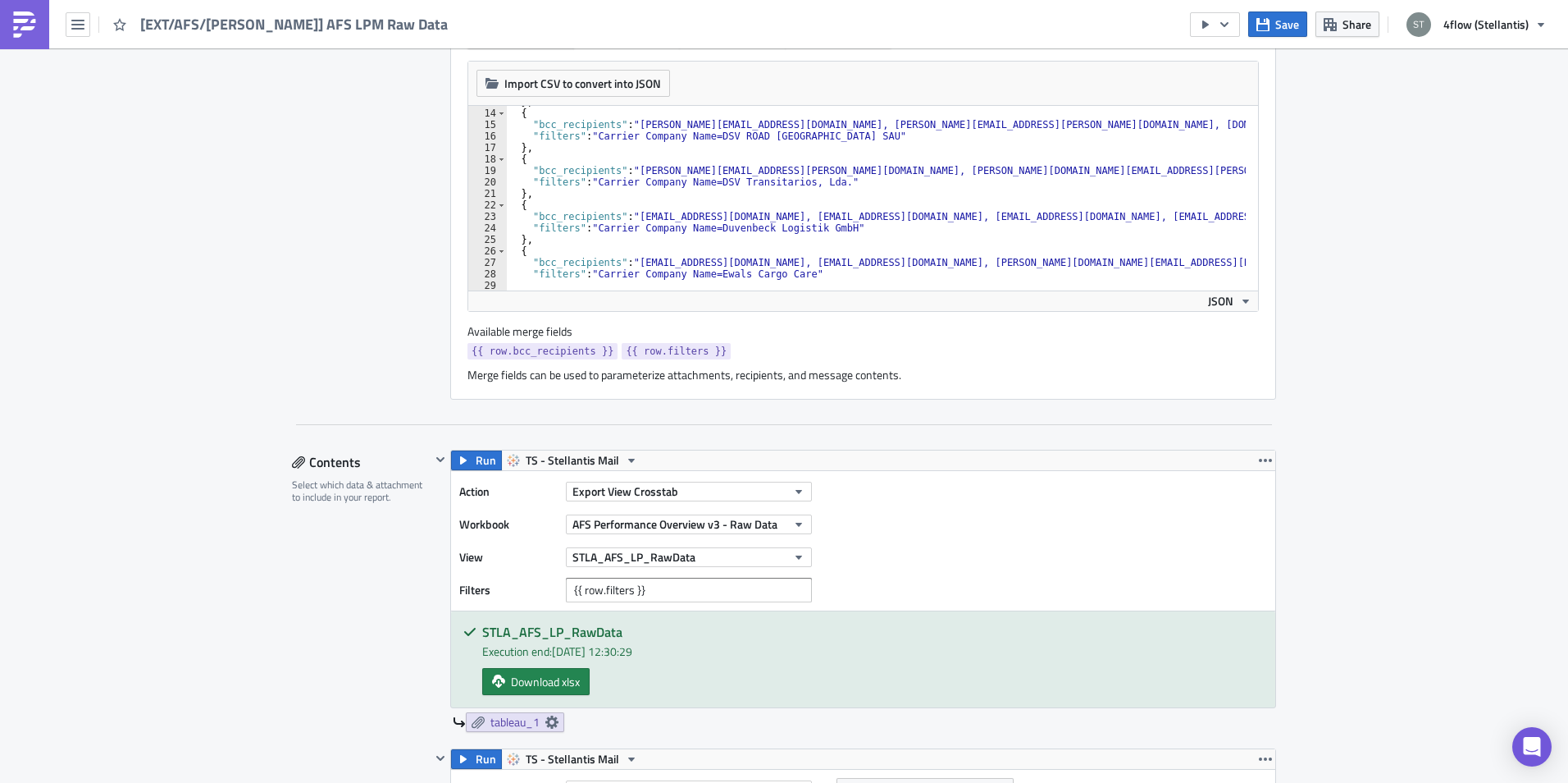
click at [504, 725] on span "tableau_1" at bounding box center [516, 722] width 50 height 15
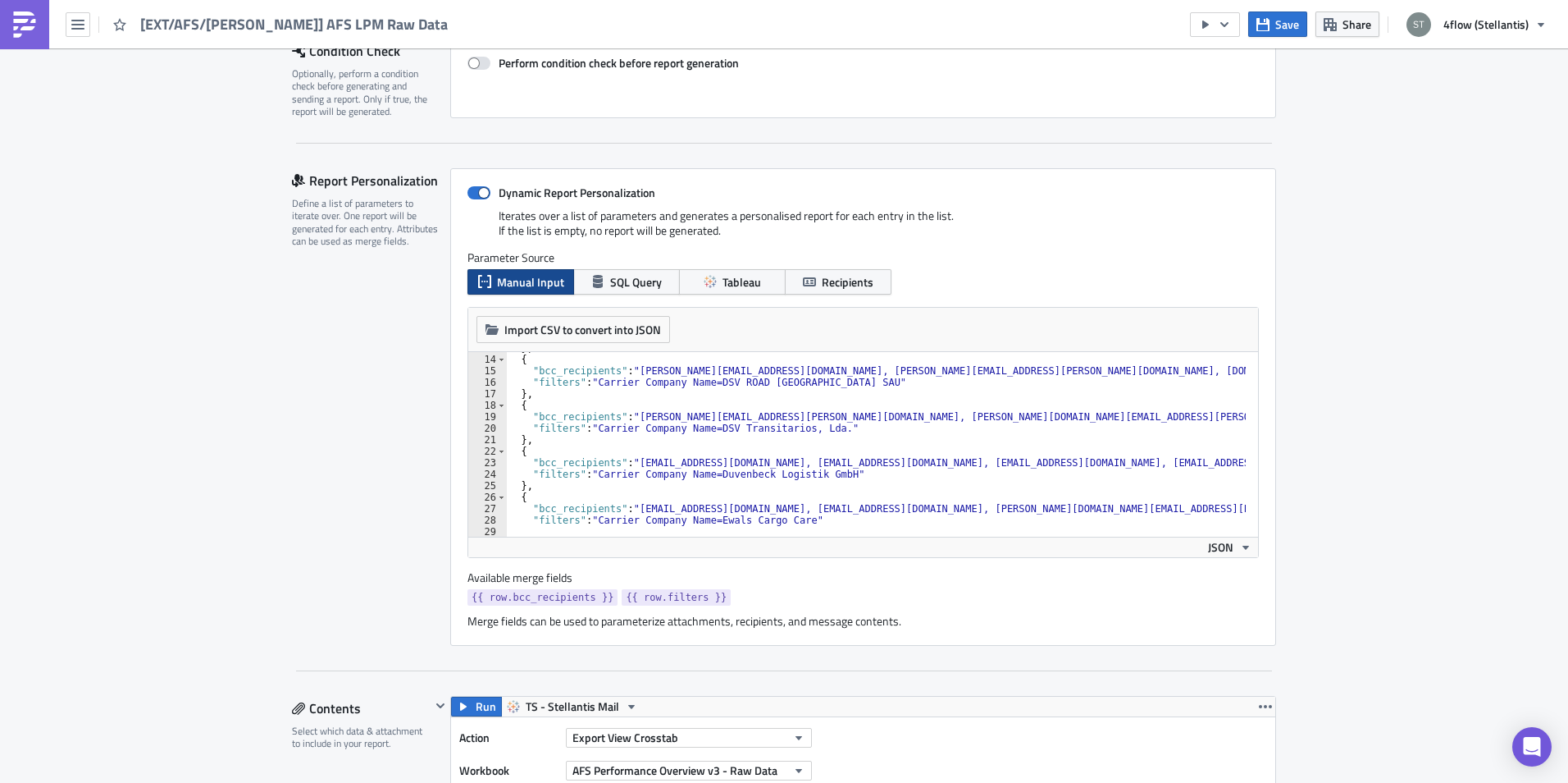
scroll to position [0, 0]
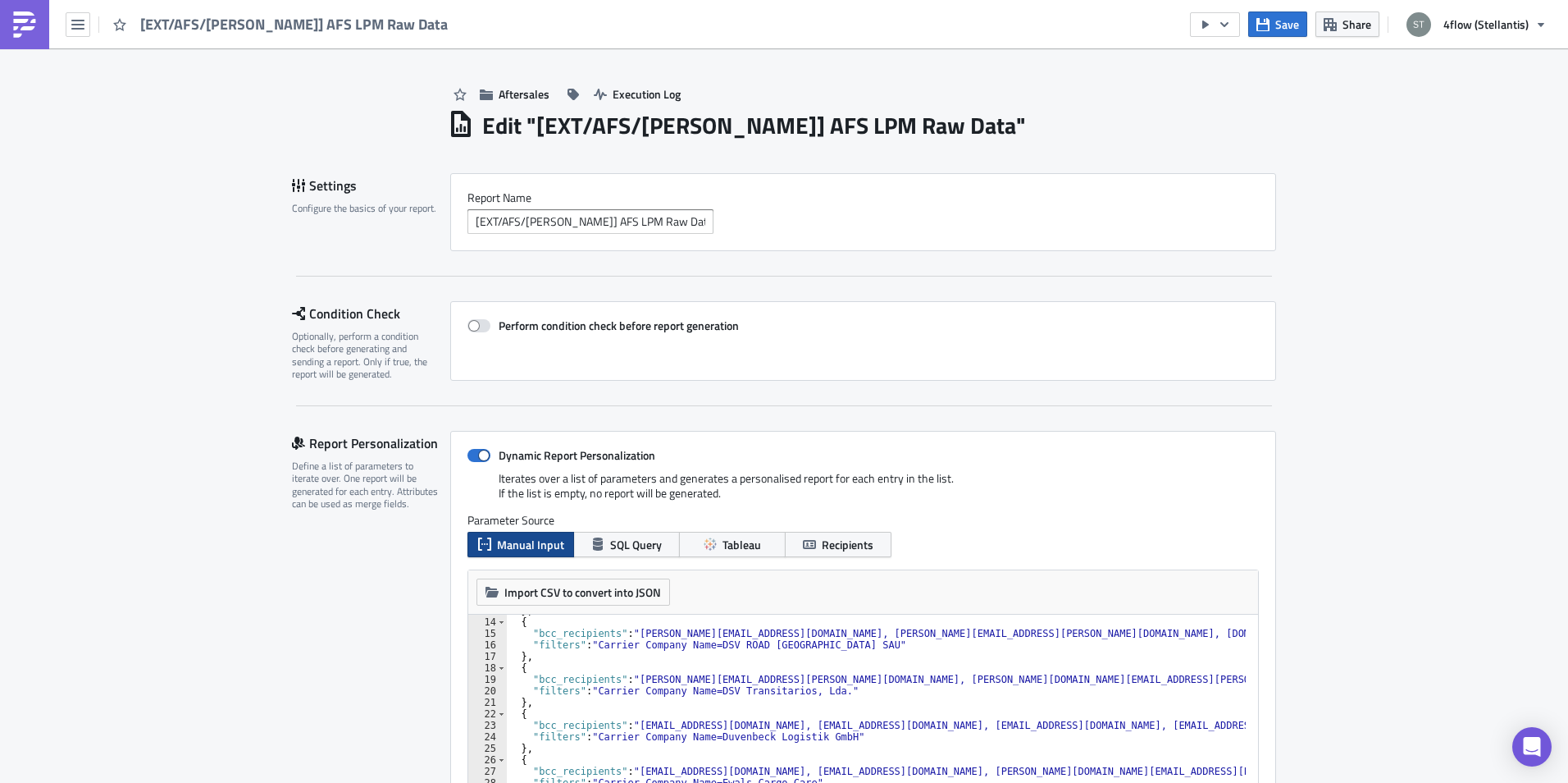
click at [32, 20] on img at bounding box center [24, 24] width 26 height 26
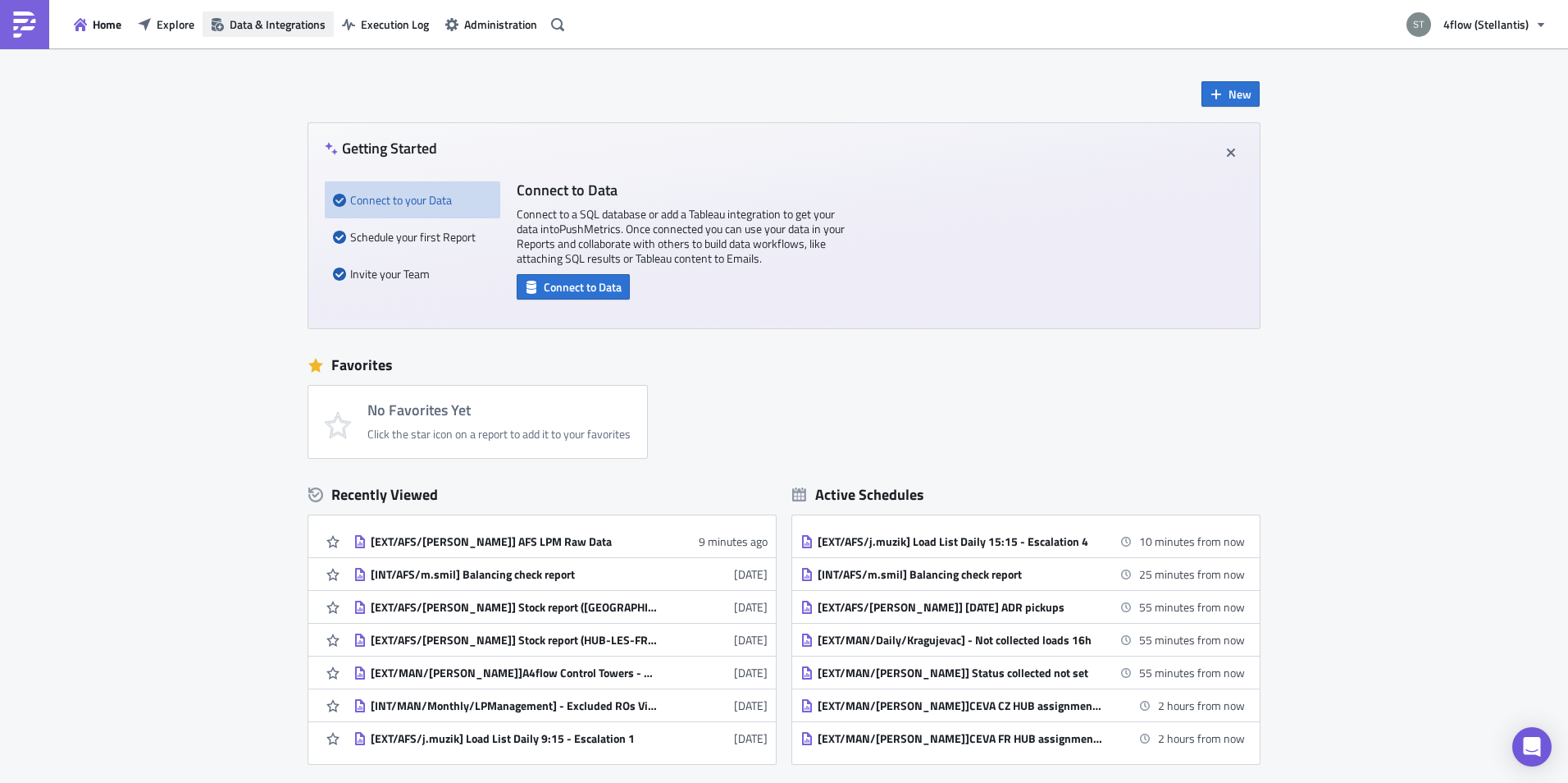
click at [271, 26] on span "Data & Integrations" at bounding box center [277, 24] width 96 height 17
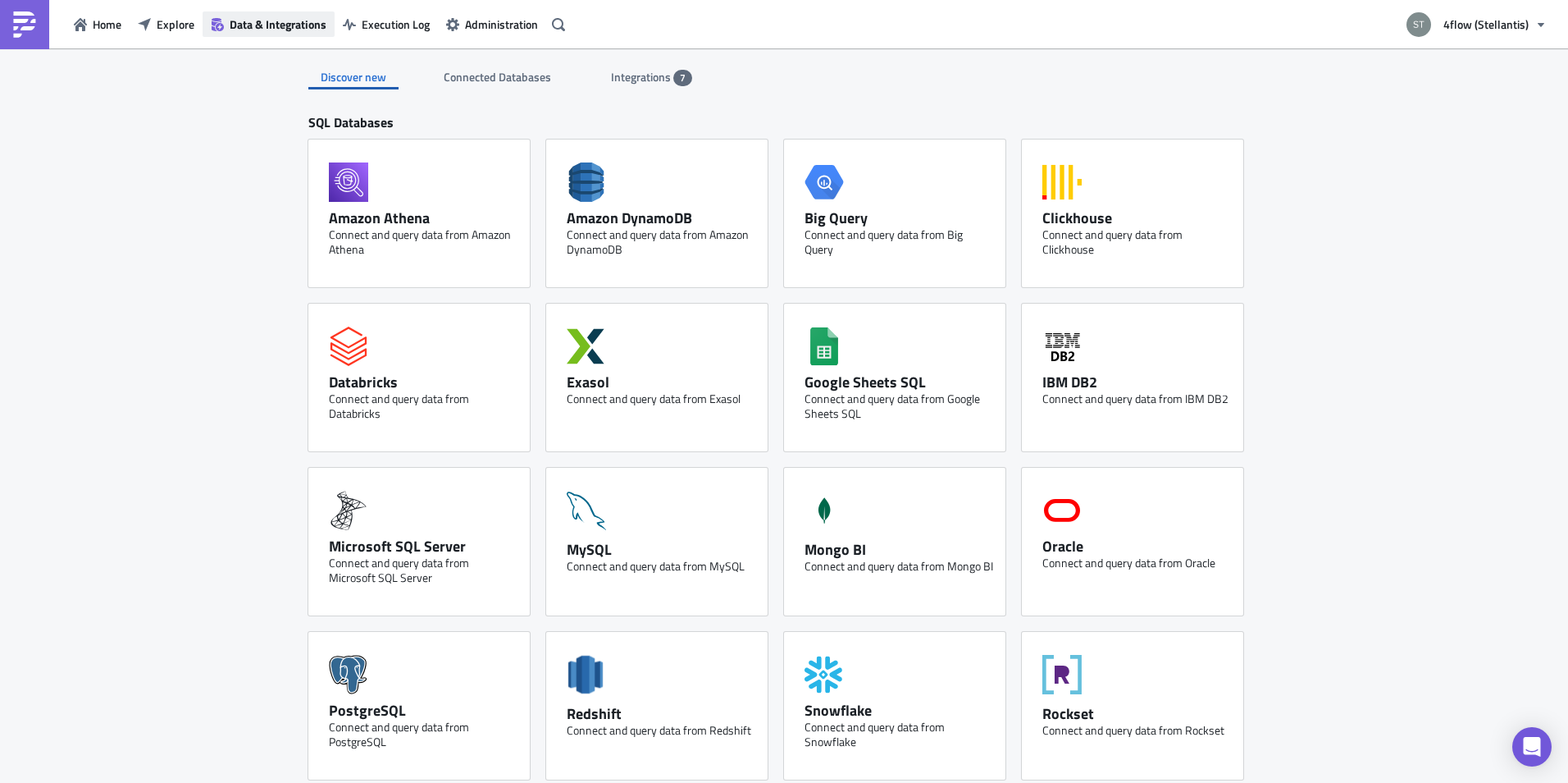
click at [214, 28] on icon "button" at bounding box center [218, 24] width 12 height 13
click at [168, 28] on span "Explore" at bounding box center [176, 24] width 38 height 17
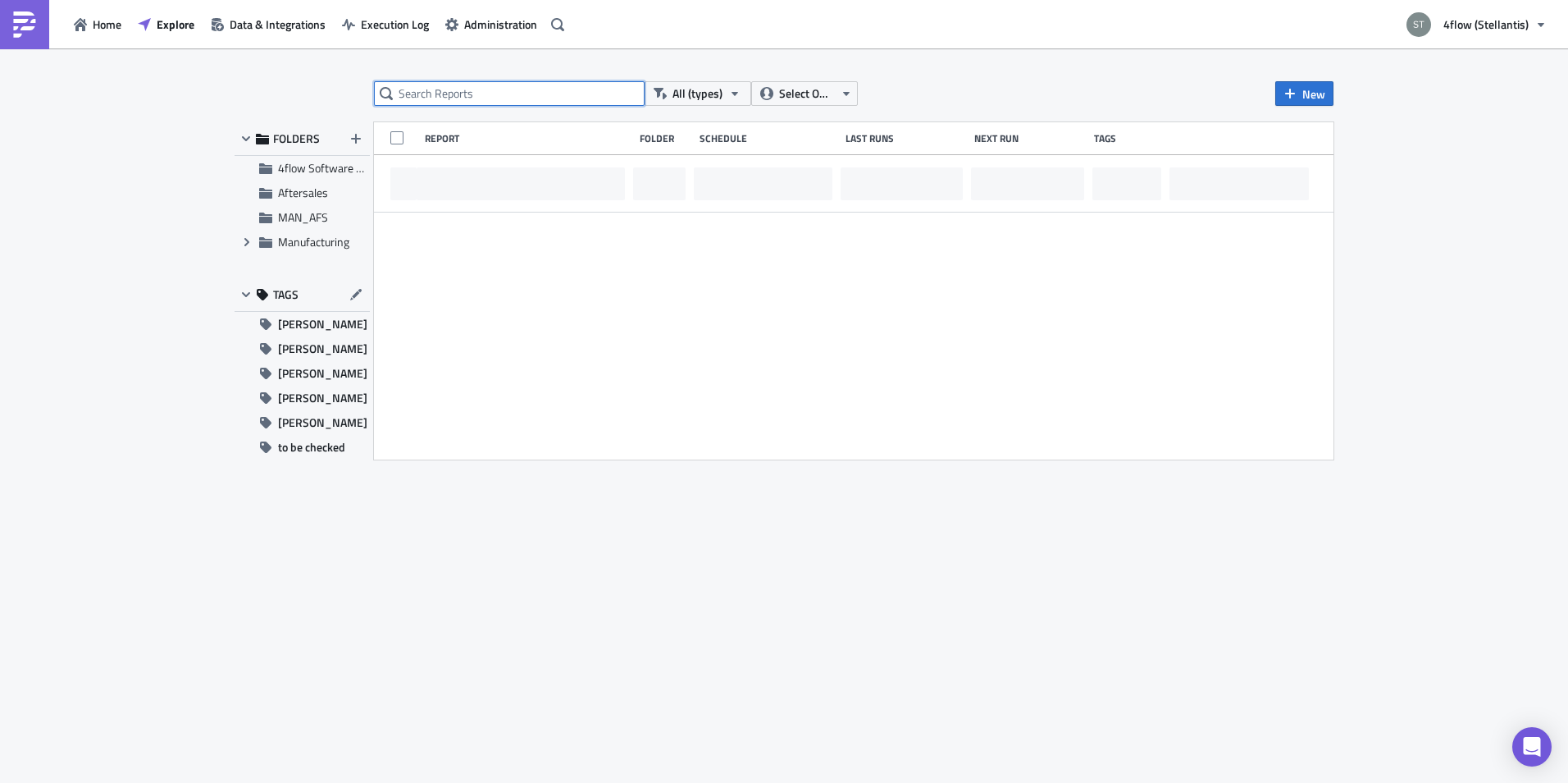
click at [504, 97] on input "text" at bounding box center [509, 93] width 271 height 25
type input "raw"
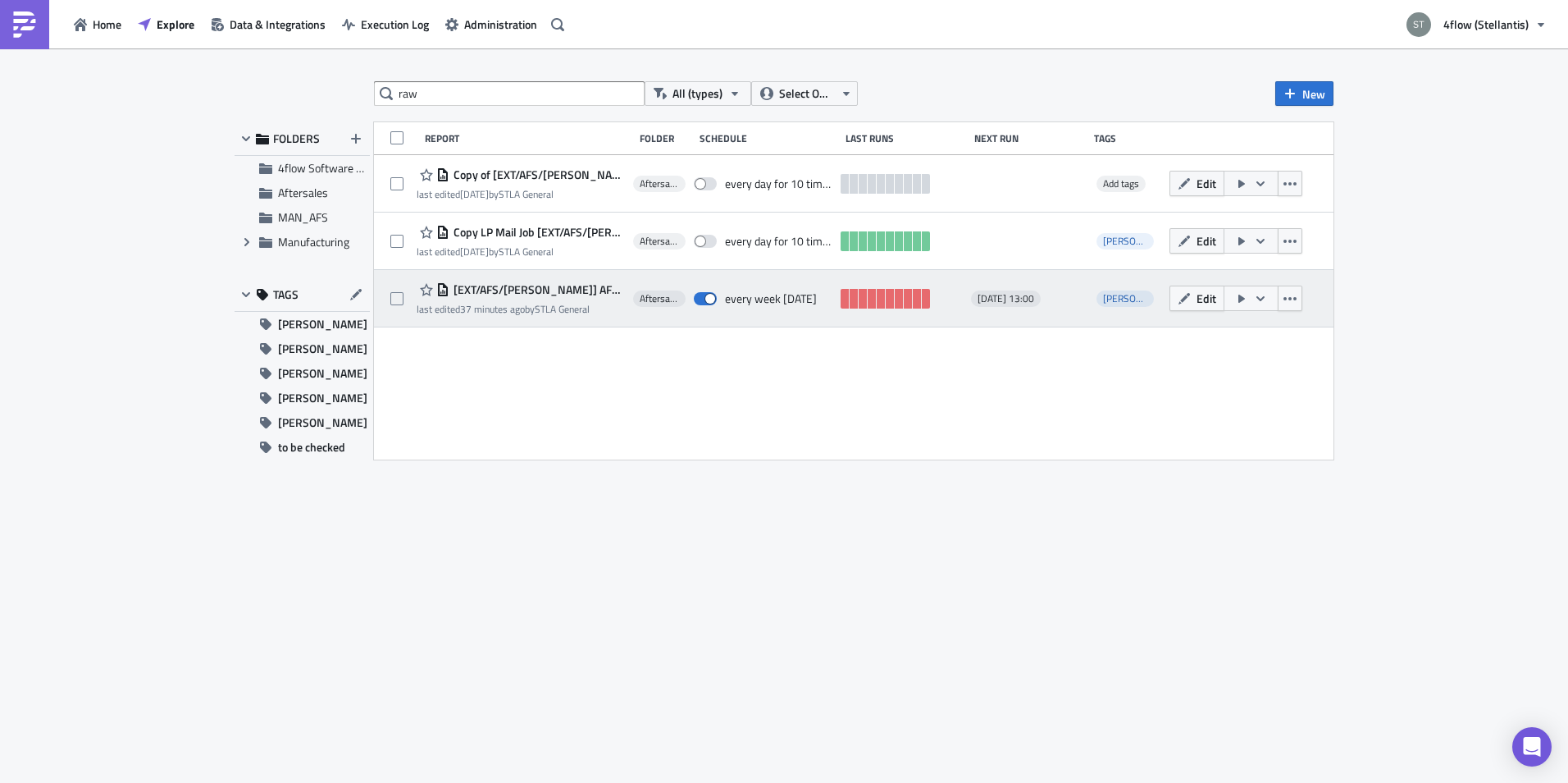
click at [542, 289] on span "[EXT/AFS/[PERSON_NAME]] AFS LPM Raw Data" at bounding box center [538, 289] width 176 height 15
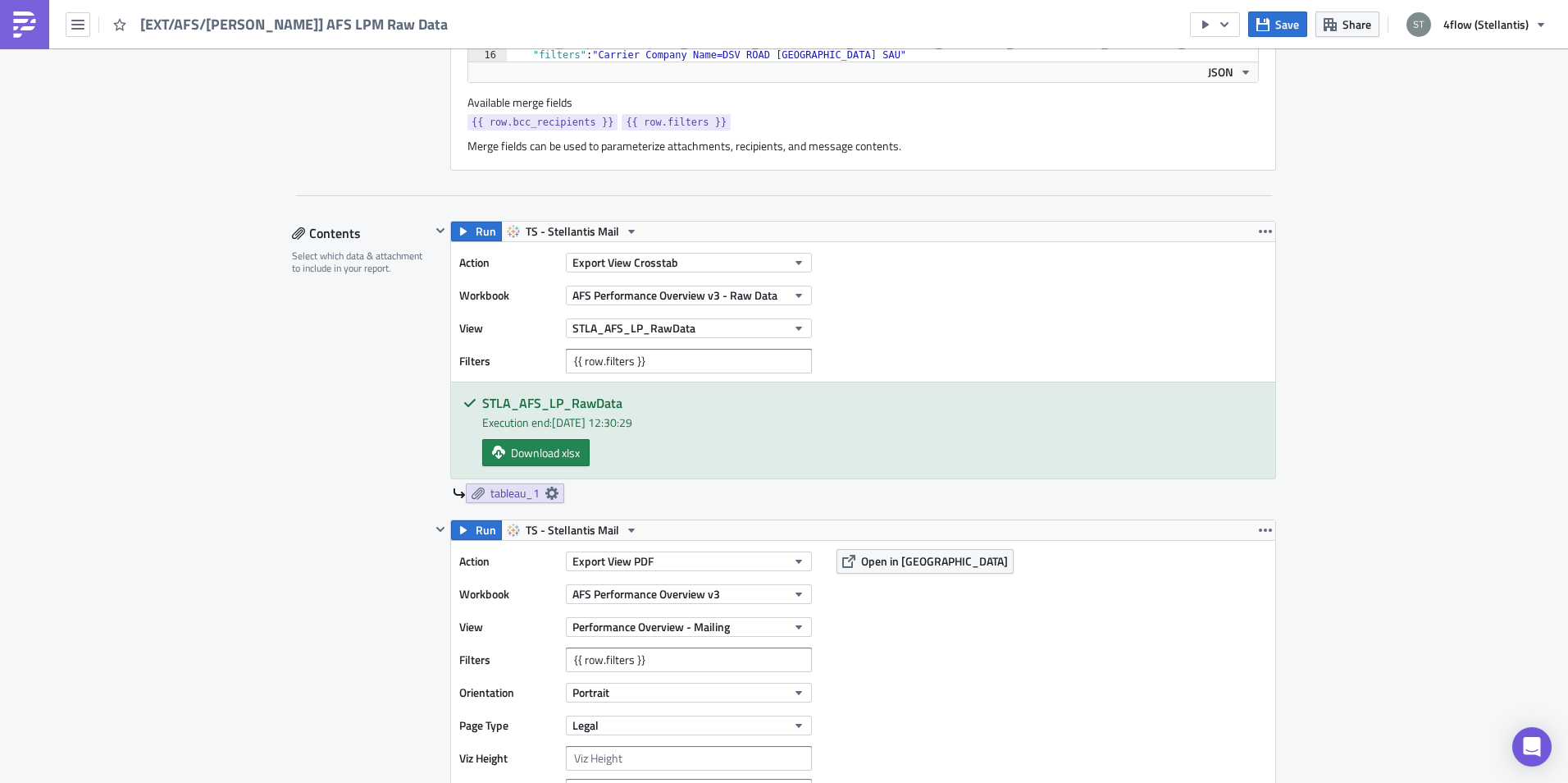
scroll to position [739, 0]
click at [1262, 235] on icon "button" at bounding box center [1265, 230] width 13 height 13
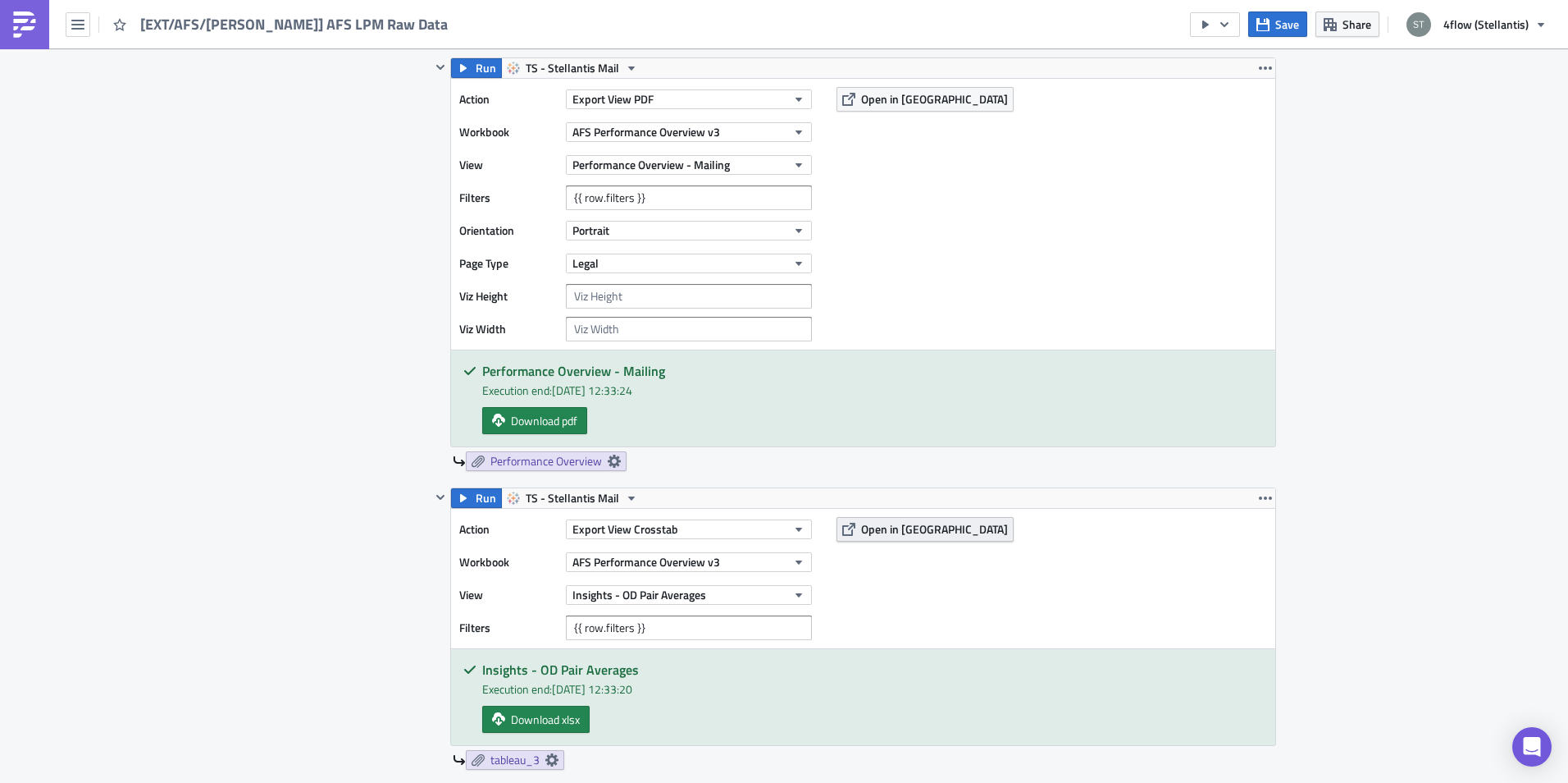
scroll to position [1230, 0]
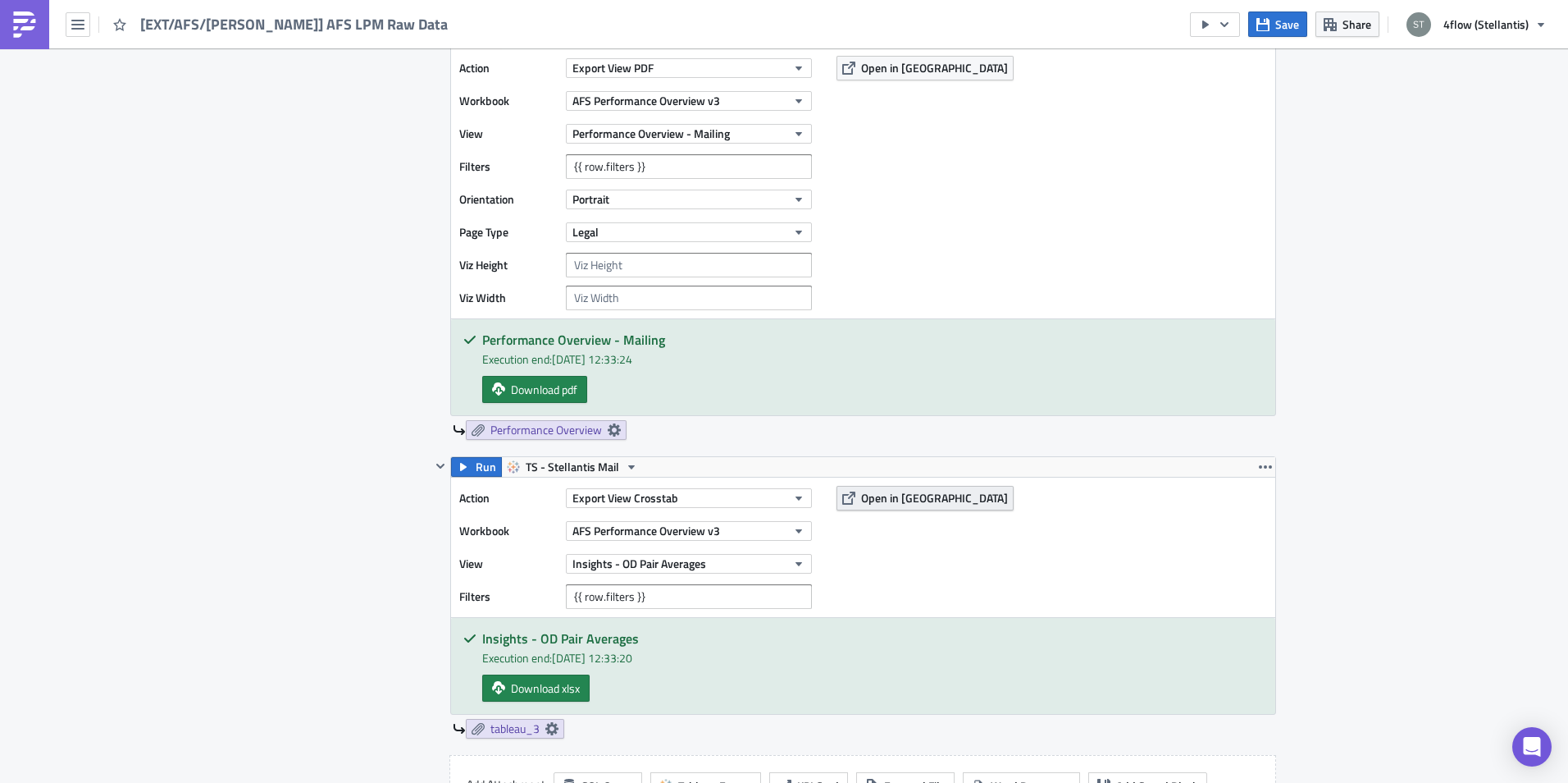
click at [881, 496] on span "Open in [GEOGRAPHIC_DATA]" at bounding box center [935, 498] width 147 height 17
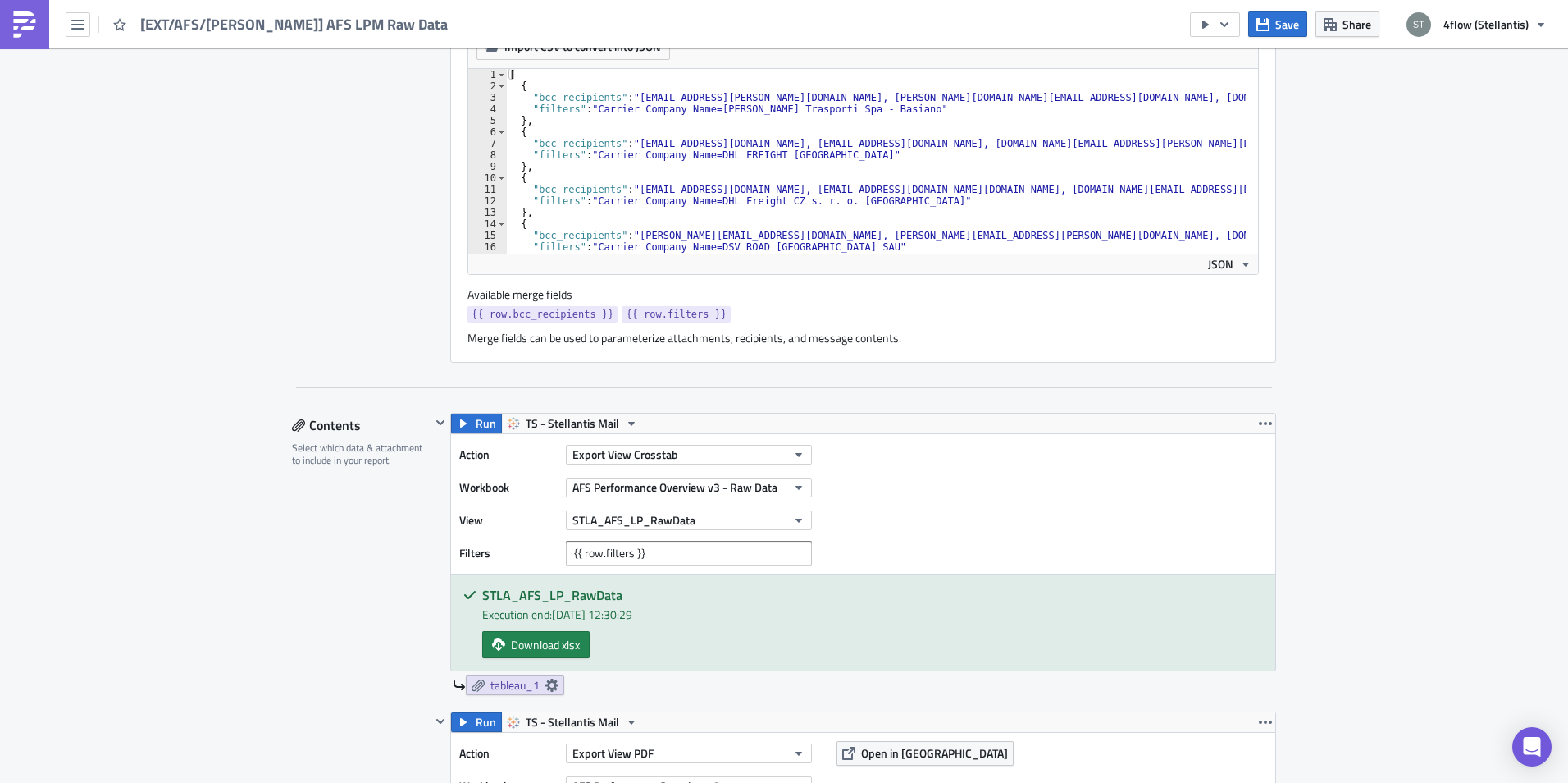
scroll to position [575, 0]
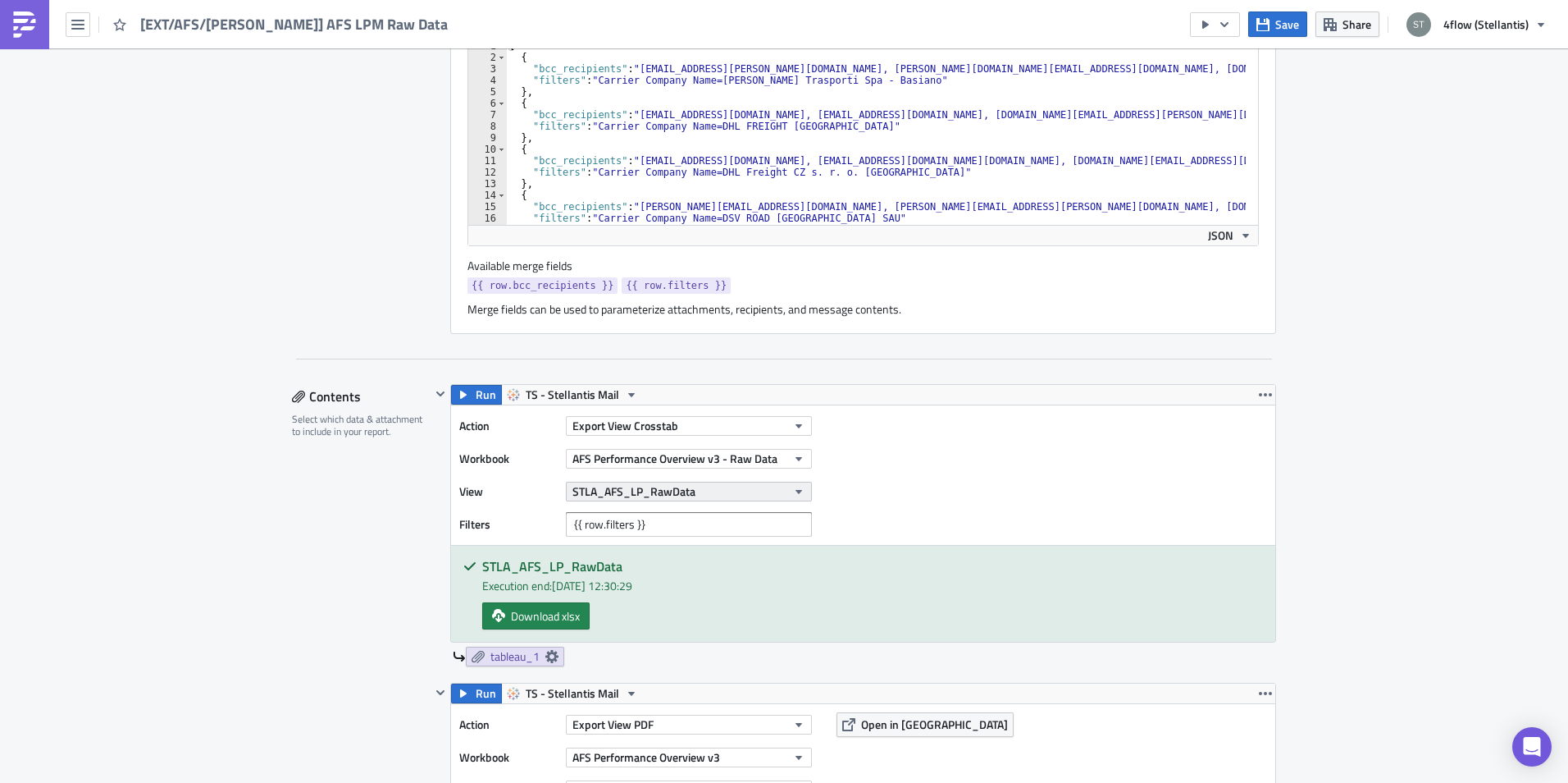
click at [706, 489] on button "STLA_AFS_LP_RawData" at bounding box center [689, 491] width 246 height 20
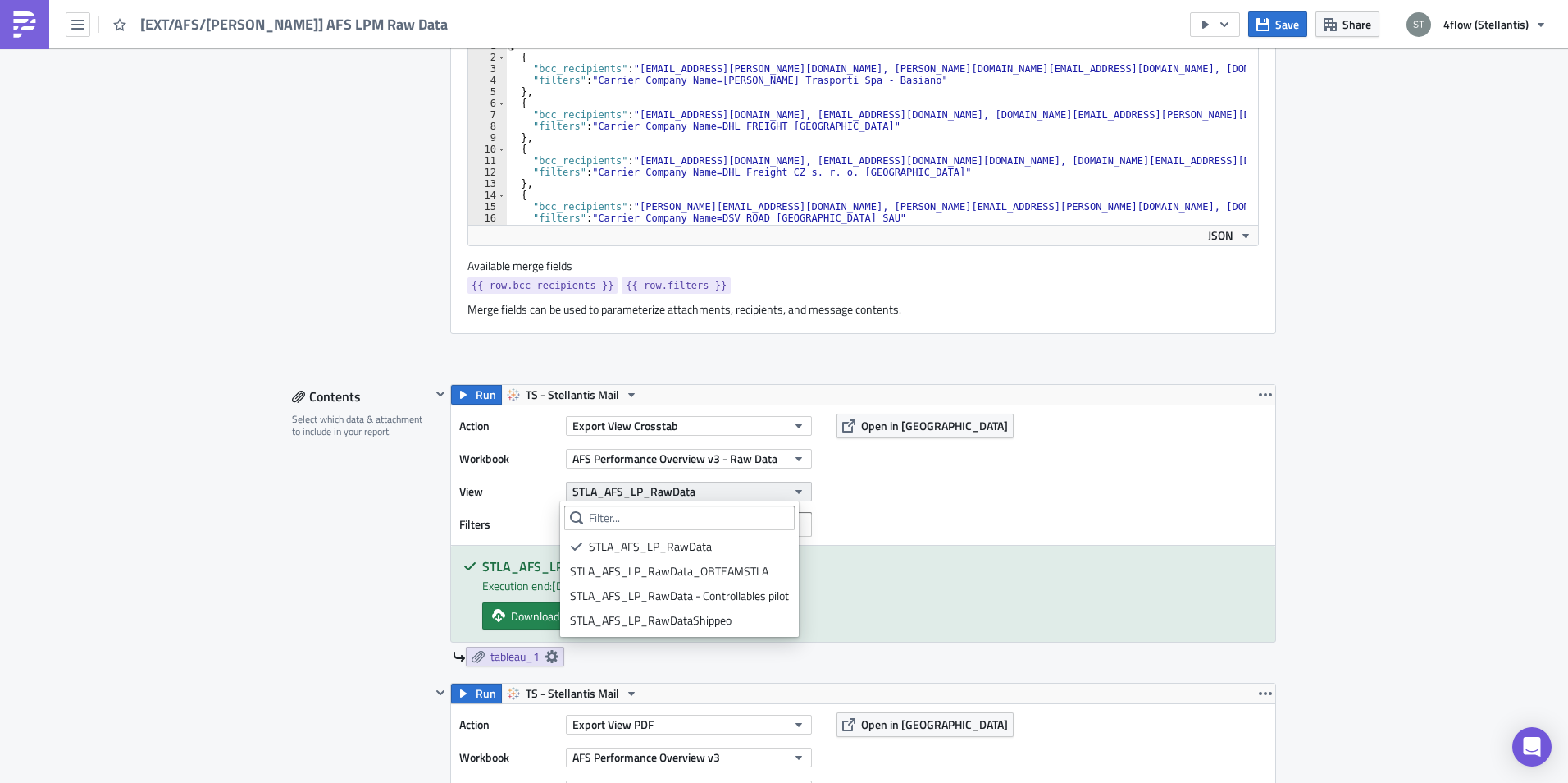
click at [710, 490] on button "STLA_AFS_LP_RawData" at bounding box center [689, 491] width 246 height 20
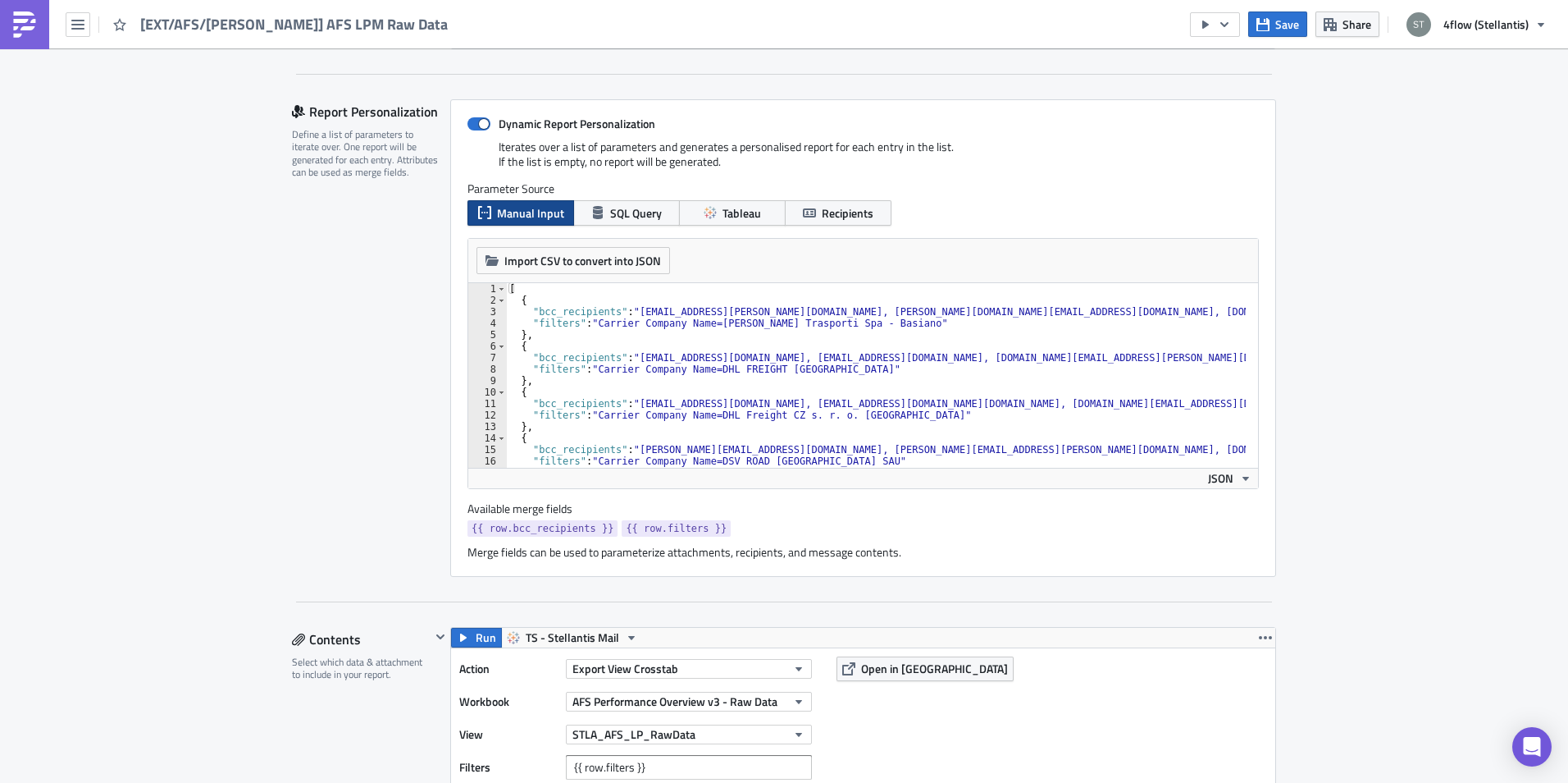
scroll to position [82, 0]
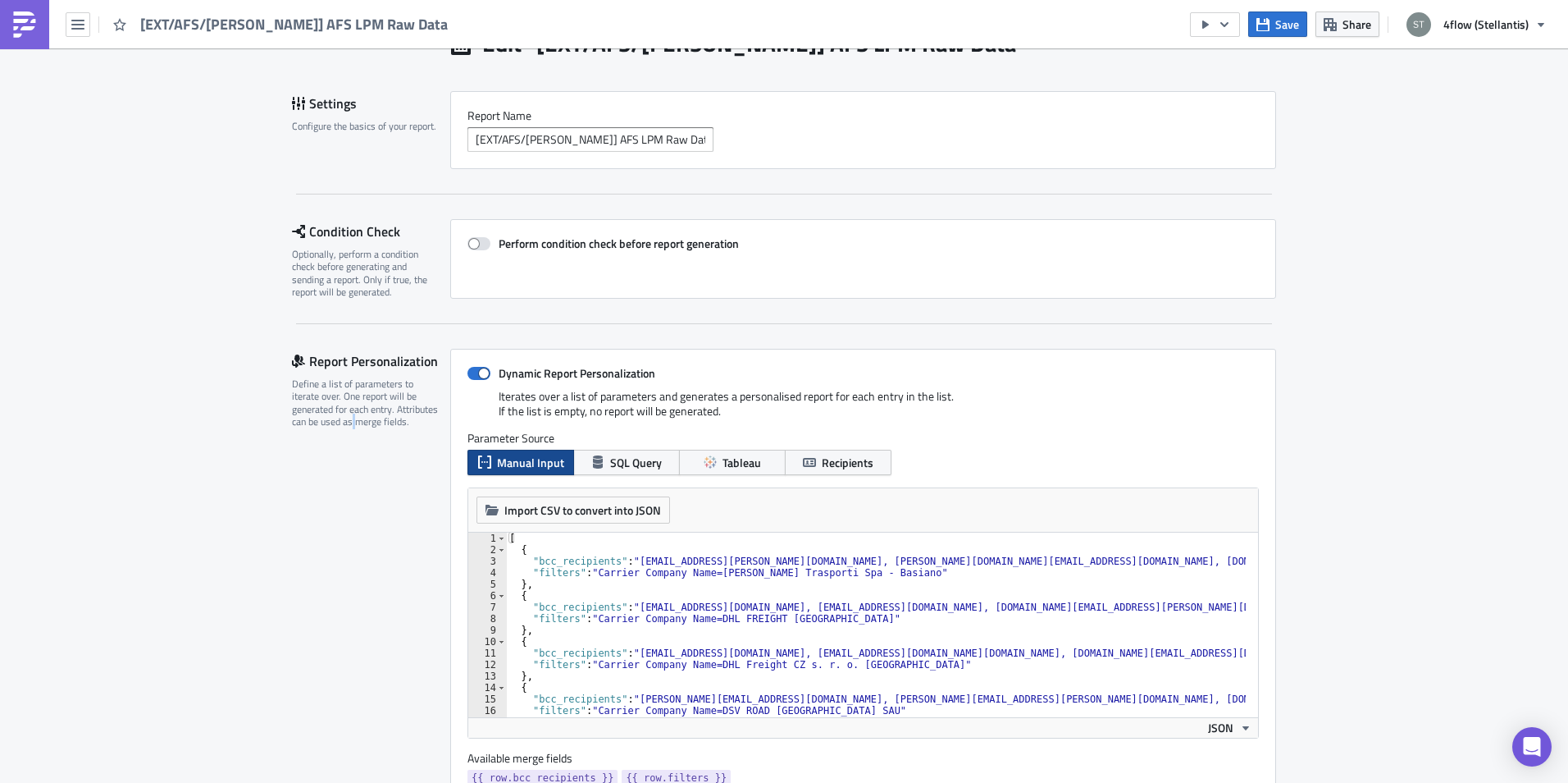
click at [347, 601] on div "Report Personalization Define a list of parameters to iterate over. One report …" at bounding box center [370, 587] width 158 height 477
type textarea ""filters": "Carrier Company Name=Arcese Trasporti Spa - Basiano""
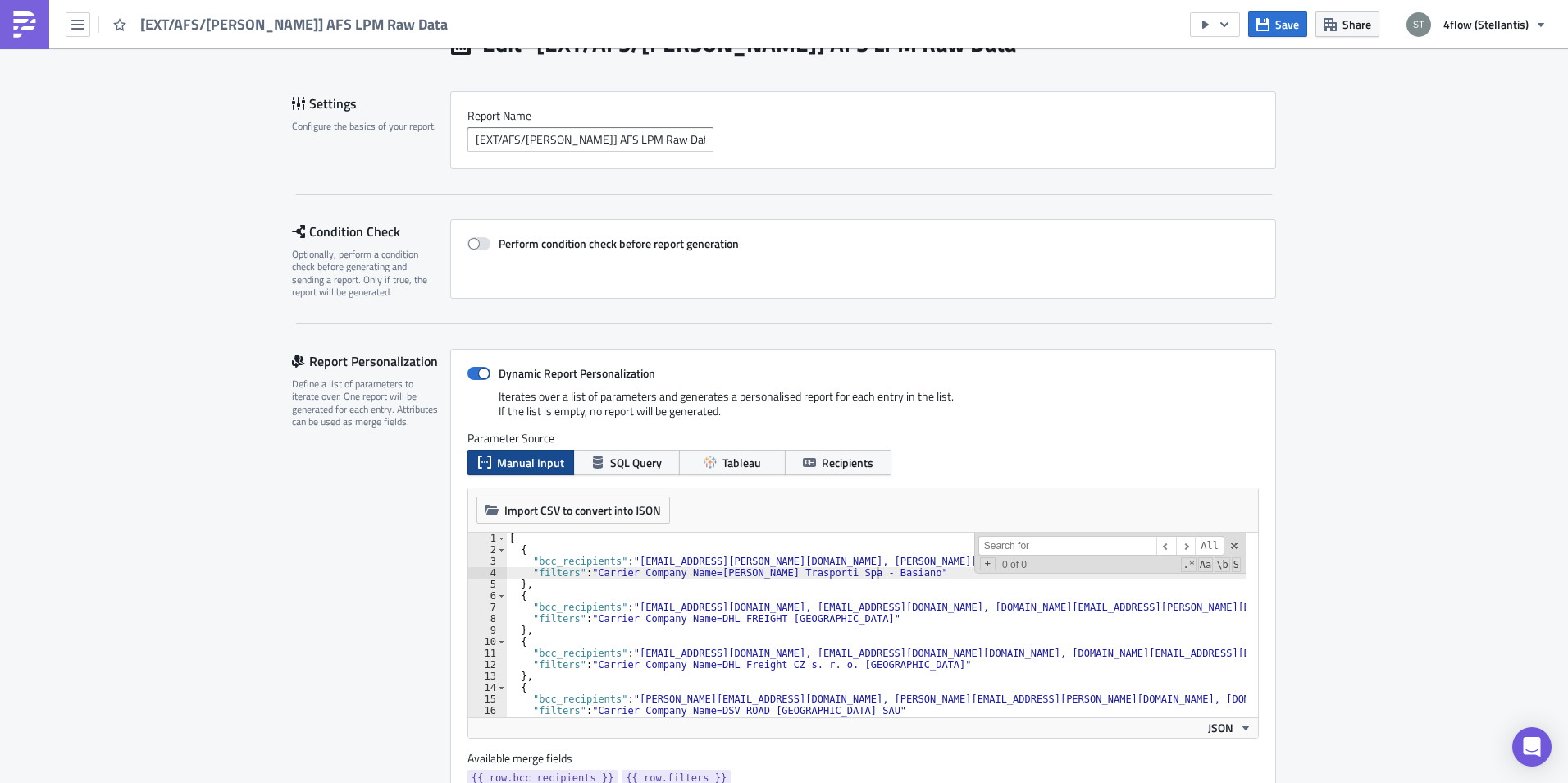
click at [1091, 552] on input at bounding box center [1067, 546] width 178 height 20
paste input "DSV Transitarios, Lda."
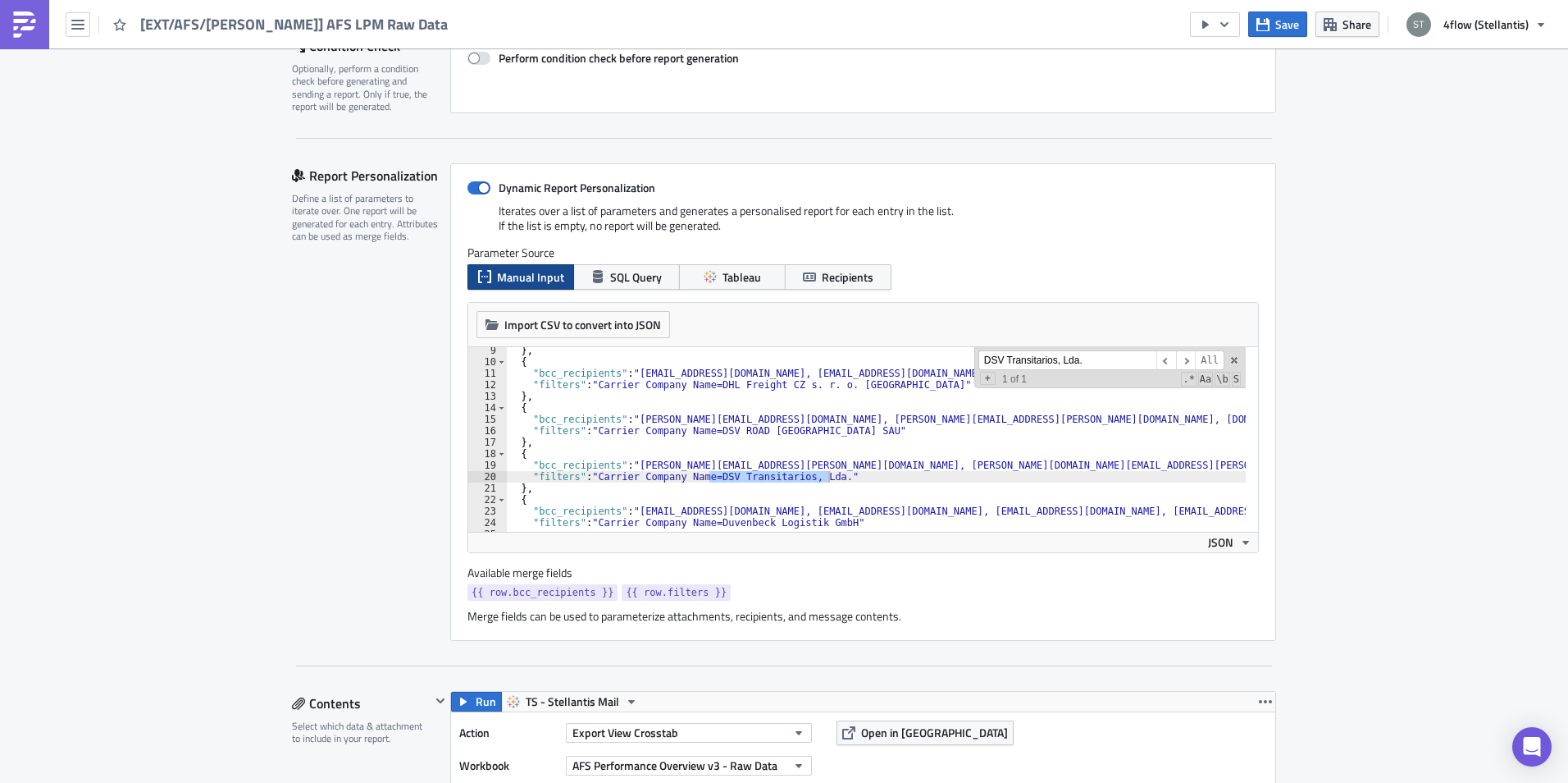
scroll to position [164, 0]
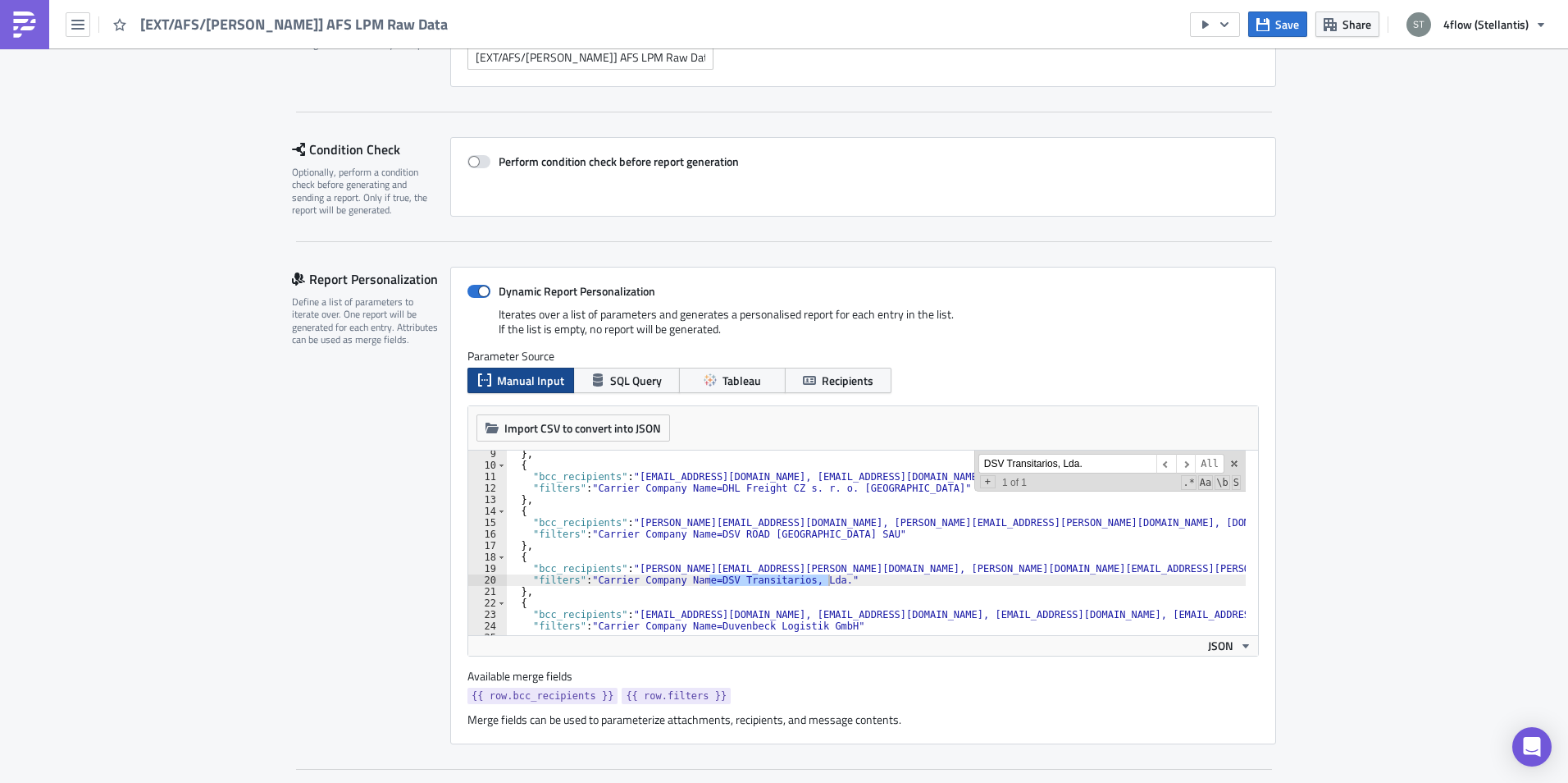
click at [1095, 470] on input "DSV Transitarios, Lda." at bounding box center [1067, 464] width 178 height 20
paste input """
click at [1012, 466] on input "DSV Transitarios, Lda." at bounding box center [1067, 464] width 178 height 20
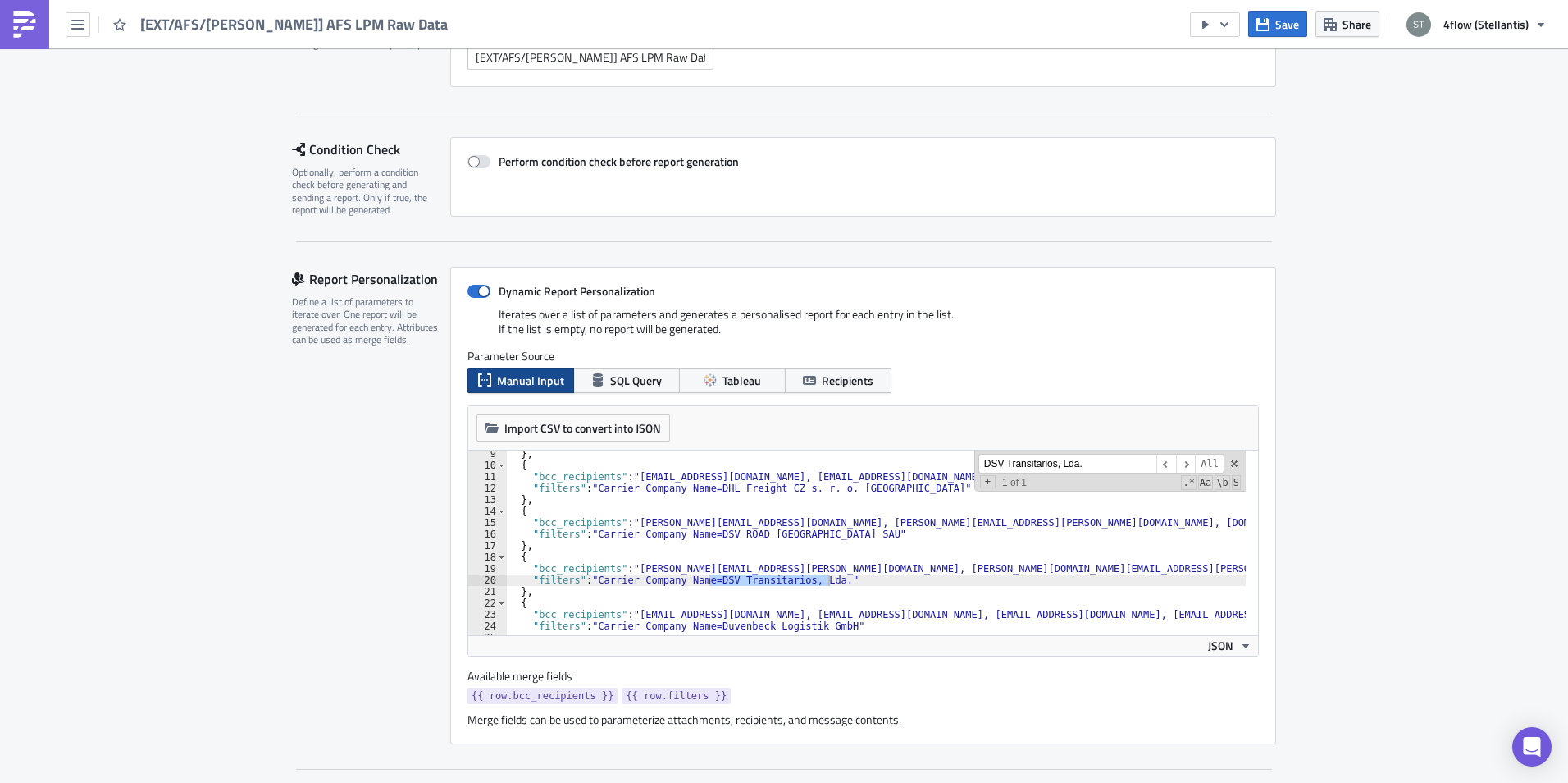
click at [1012, 466] on input "DSV Transitarios, Lda." at bounding box center [1067, 464] width 178 height 20
paste input "Ewals"
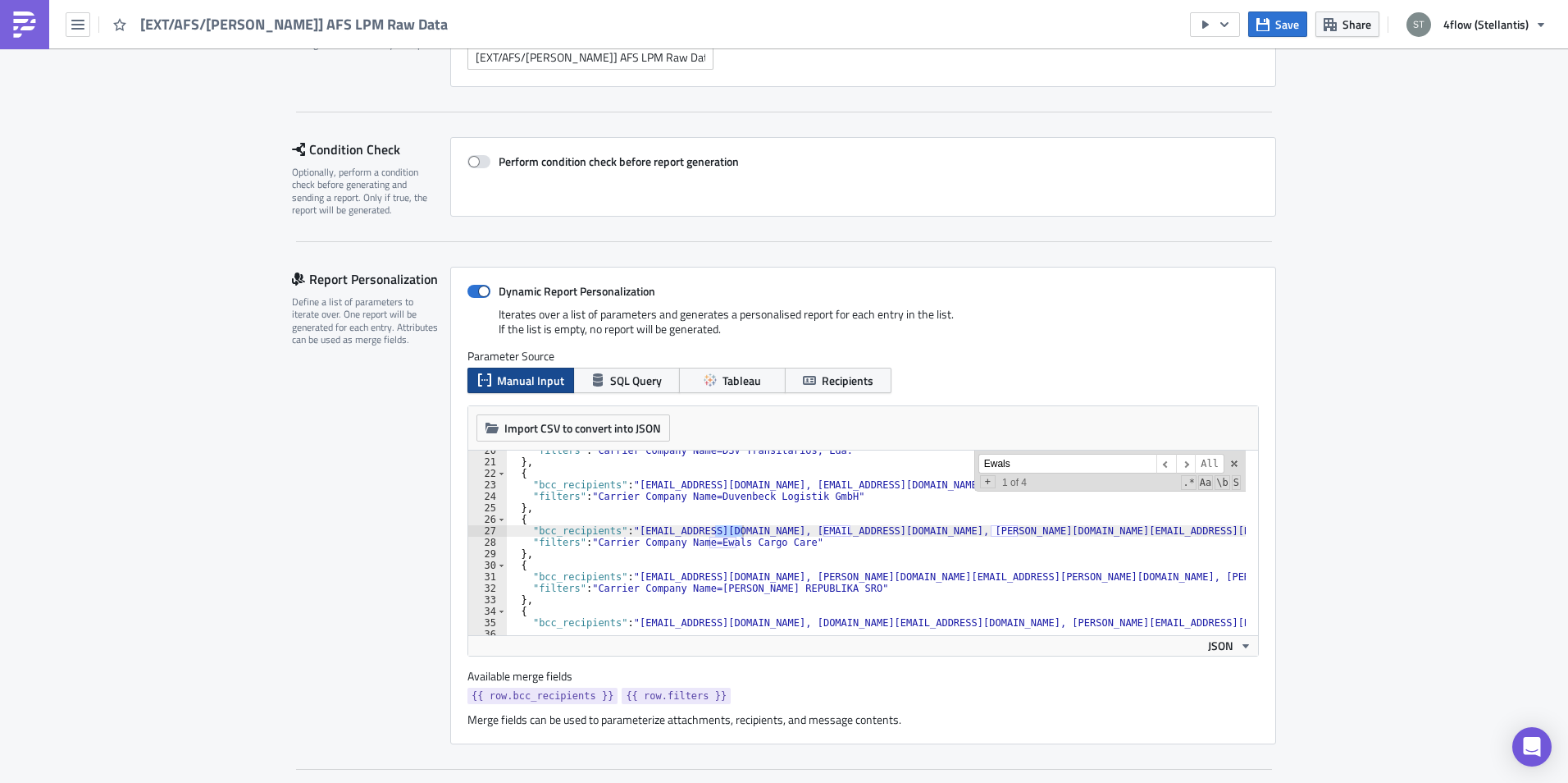
scroll to position [224, 0]
click at [1030, 466] on input "Ewals" at bounding box center [1067, 464] width 178 height 20
click at [1010, 458] on input "Ewals" at bounding box center [1067, 464] width 178 height 20
paste input "Transmec RO Srl"
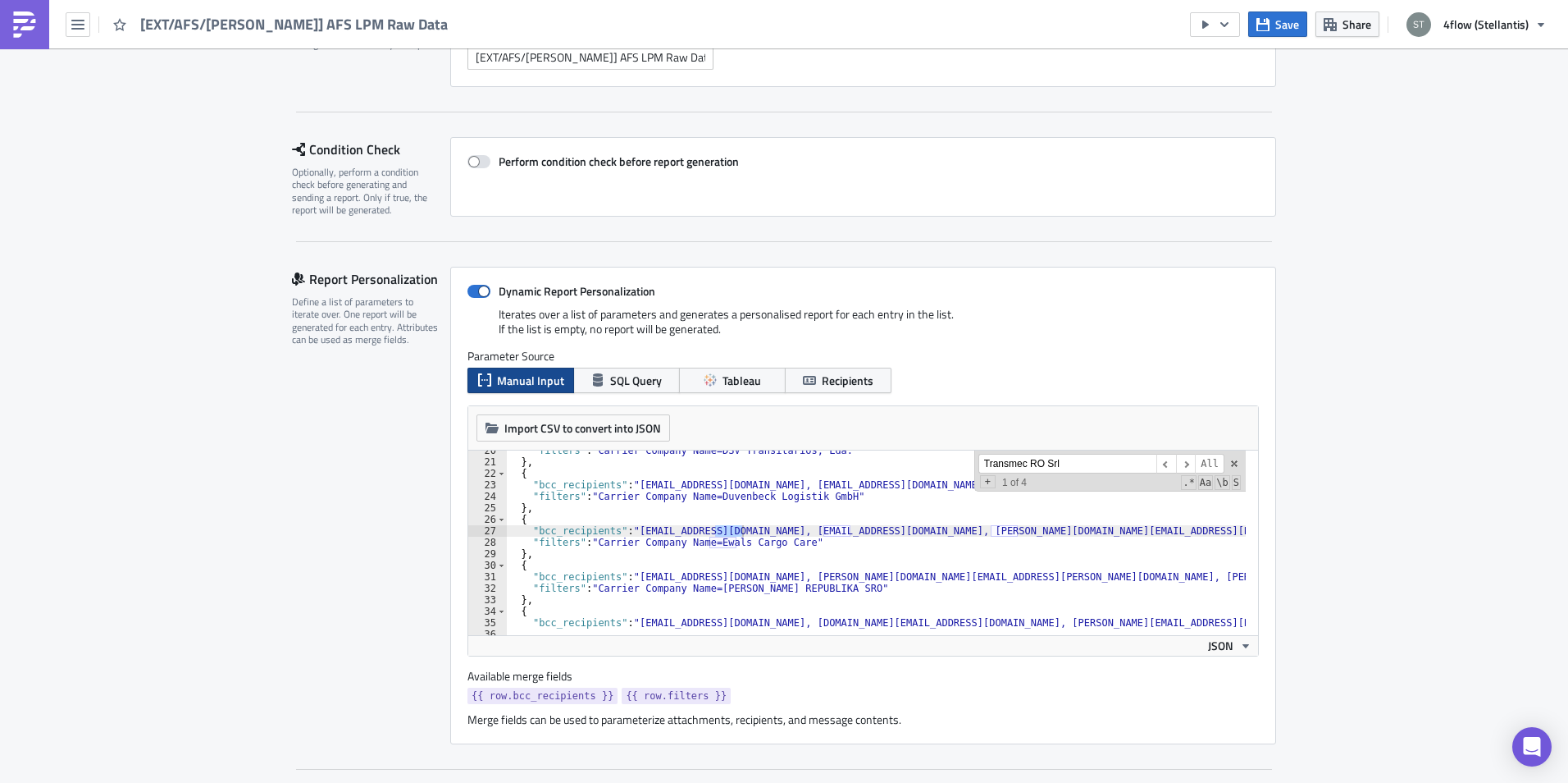
scroll to position [1246, 0]
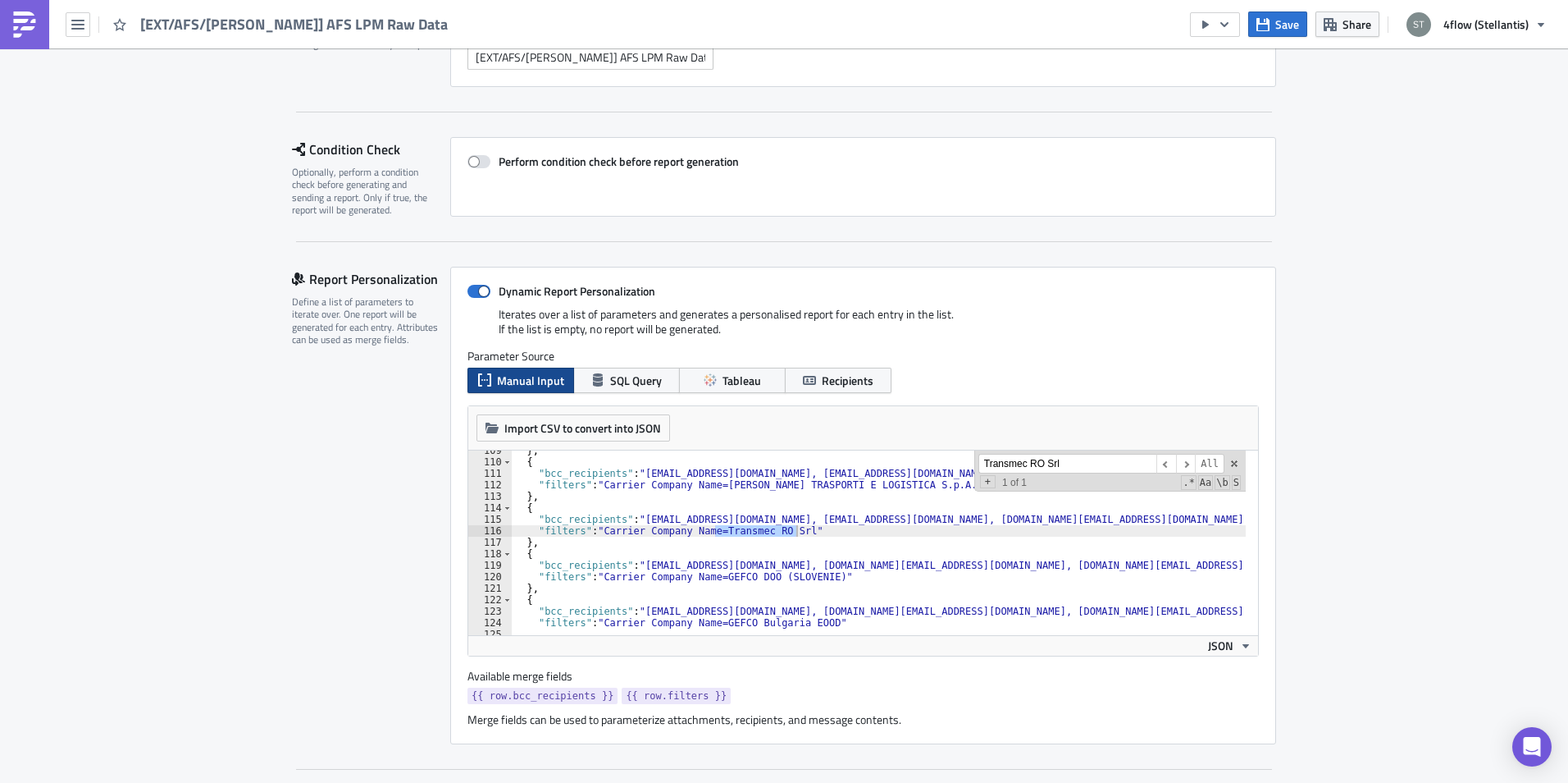
click at [984, 463] on input "Transmec RO Srl" at bounding box center [1067, 464] width 178 height 20
paste input "gefco romania"
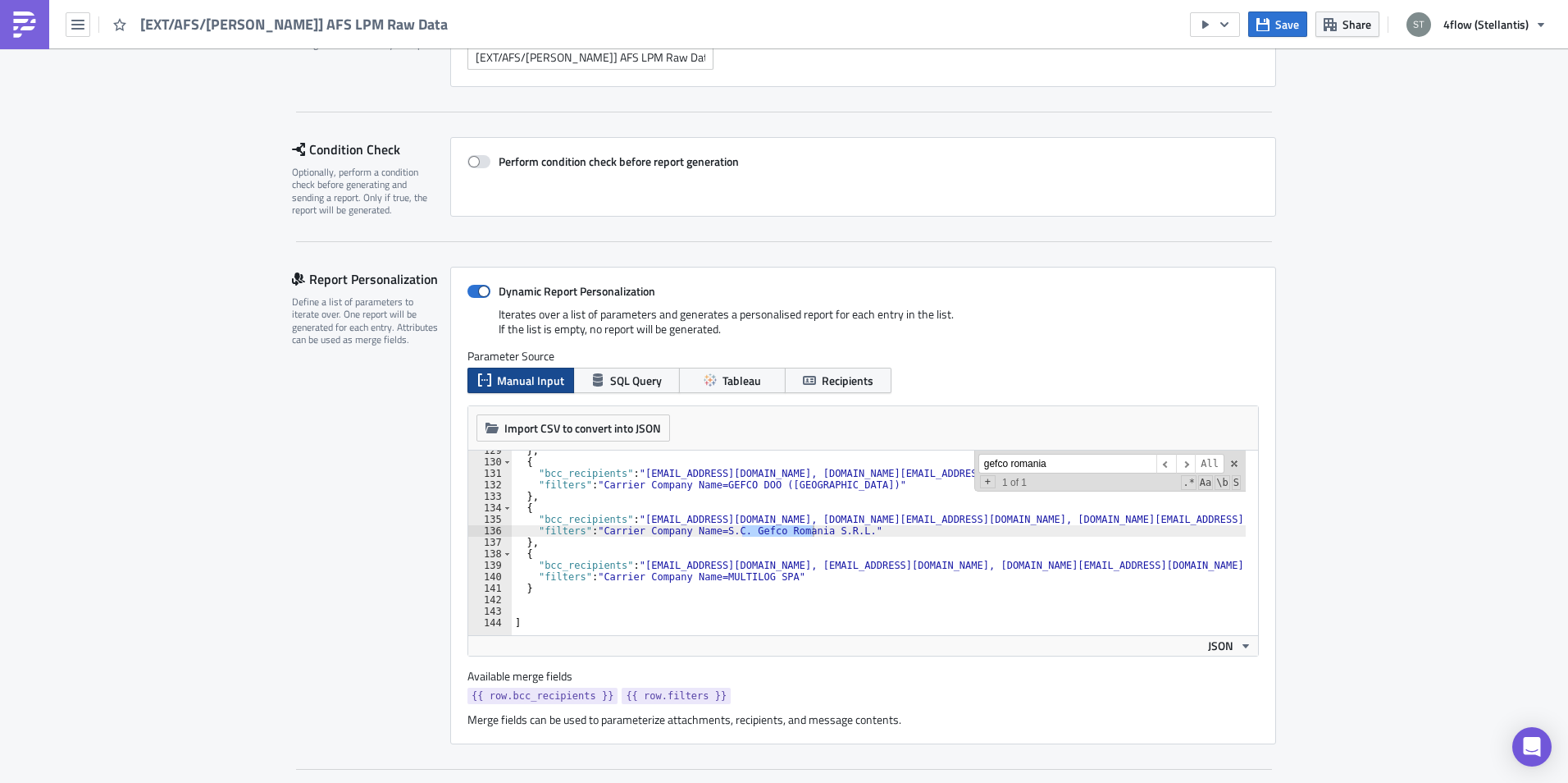
type input "gefco romania"
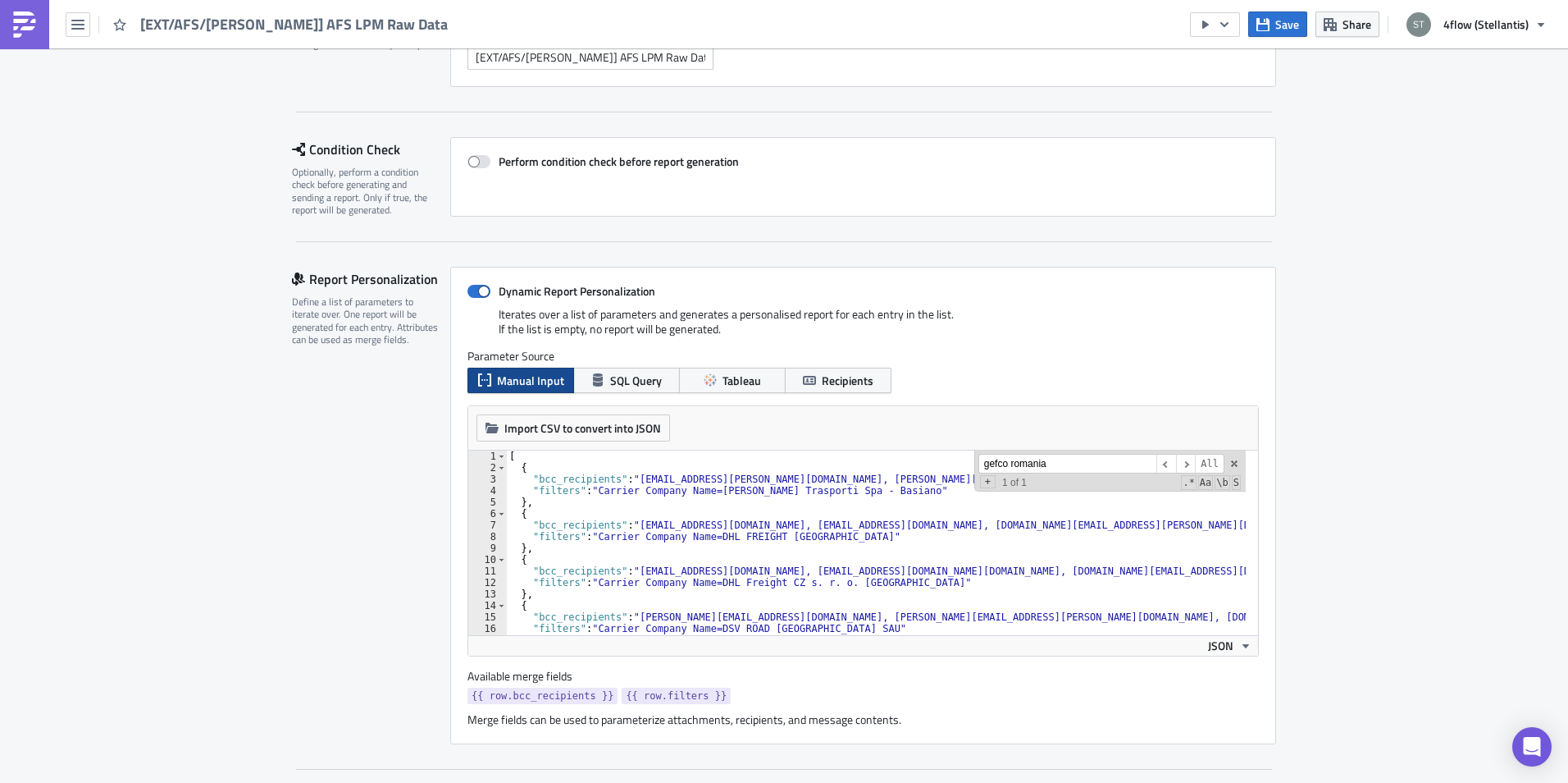
scroll to position [0, 0]
type textarea "{"
click at [1075, 465] on input "gefco romania" at bounding box center [1067, 464] width 178 height 20
click at [1075, 465] on input "gefco romania" at bounding box center [1067, 464] width 178 height 20
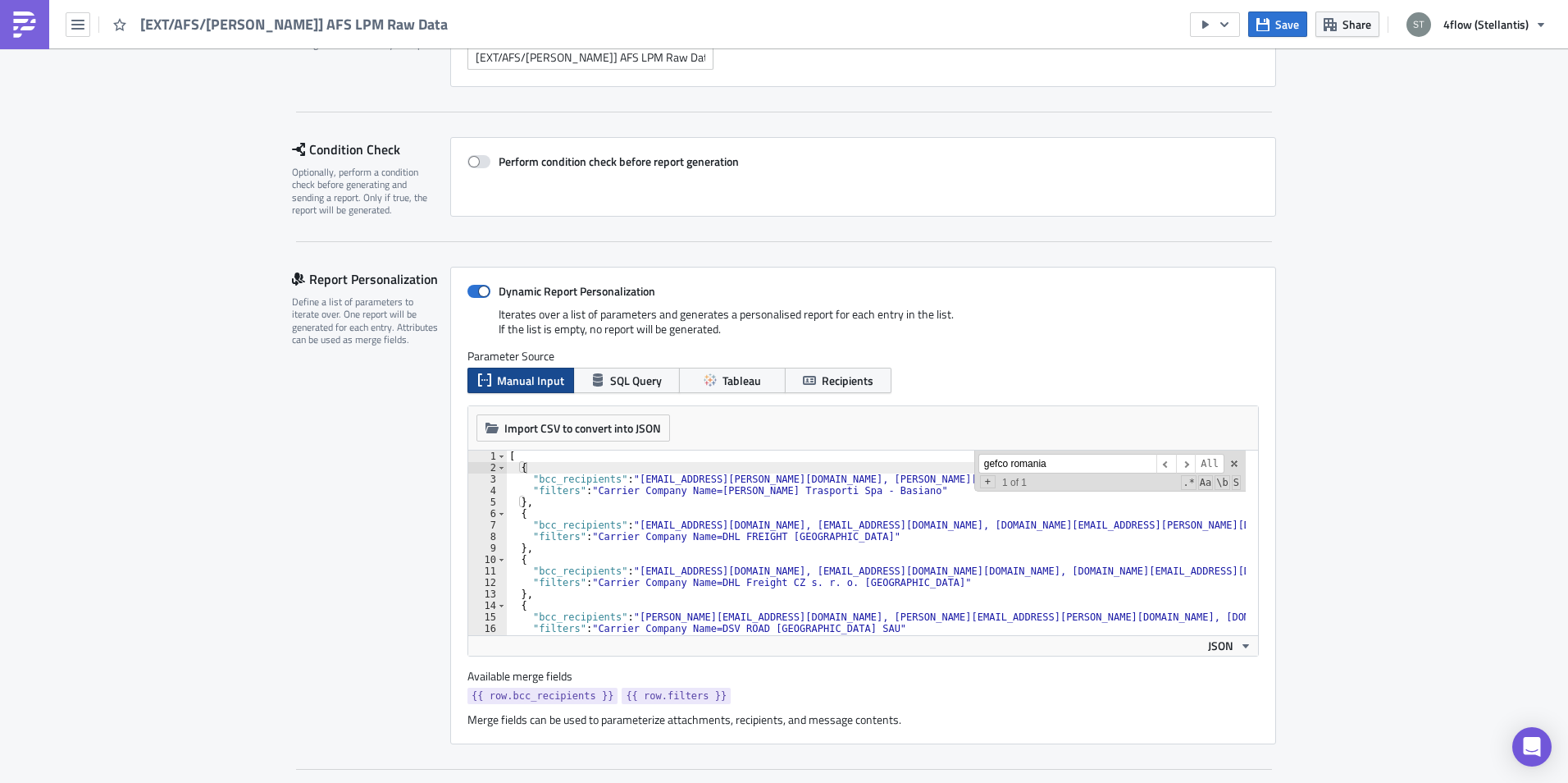
click at [1073, 466] on input "gefco romania" at bounding box center [1067, 464] width 178 height 20
type input "r"
type input "f"
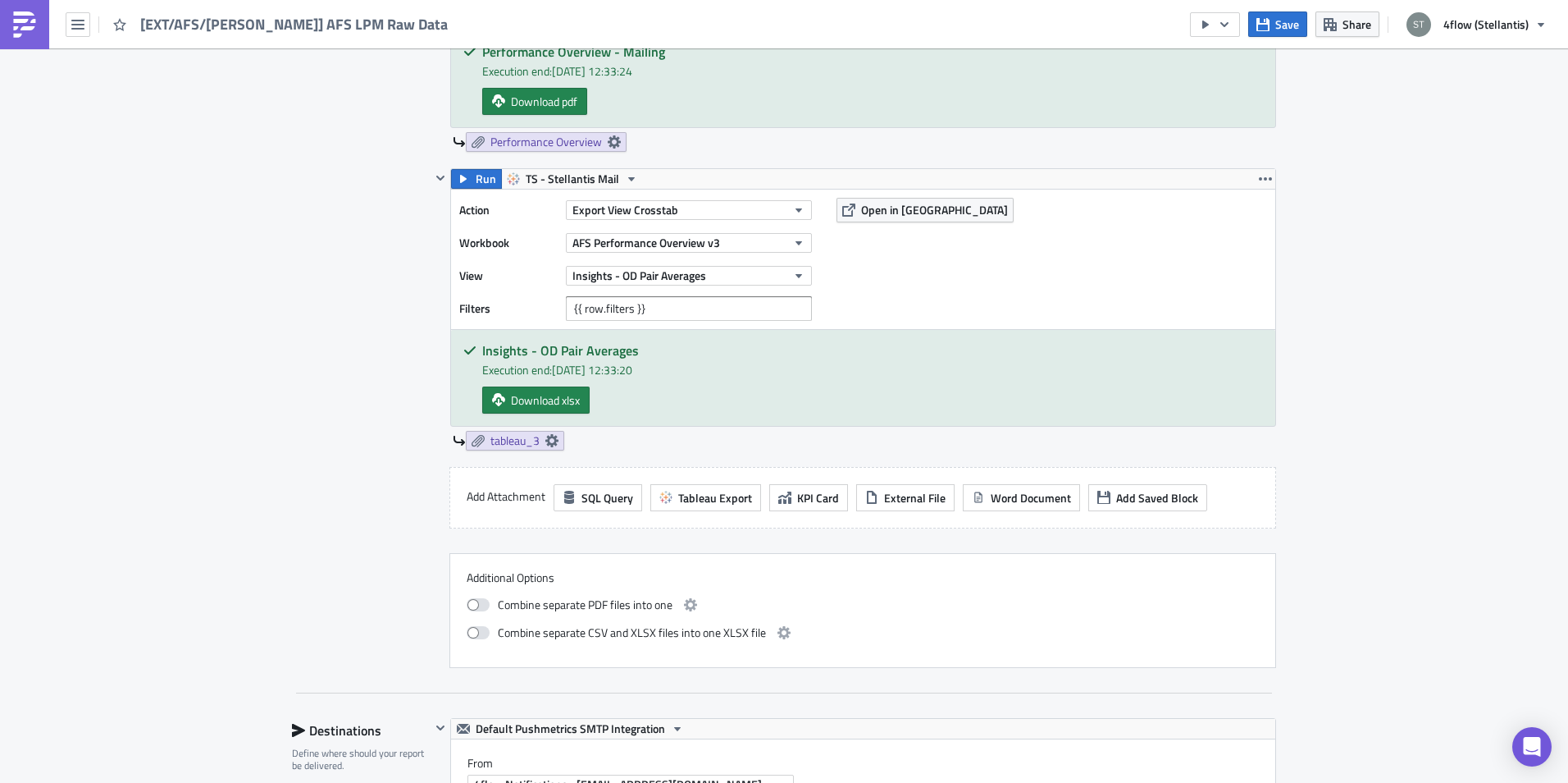
scroll to position [1394, 0]
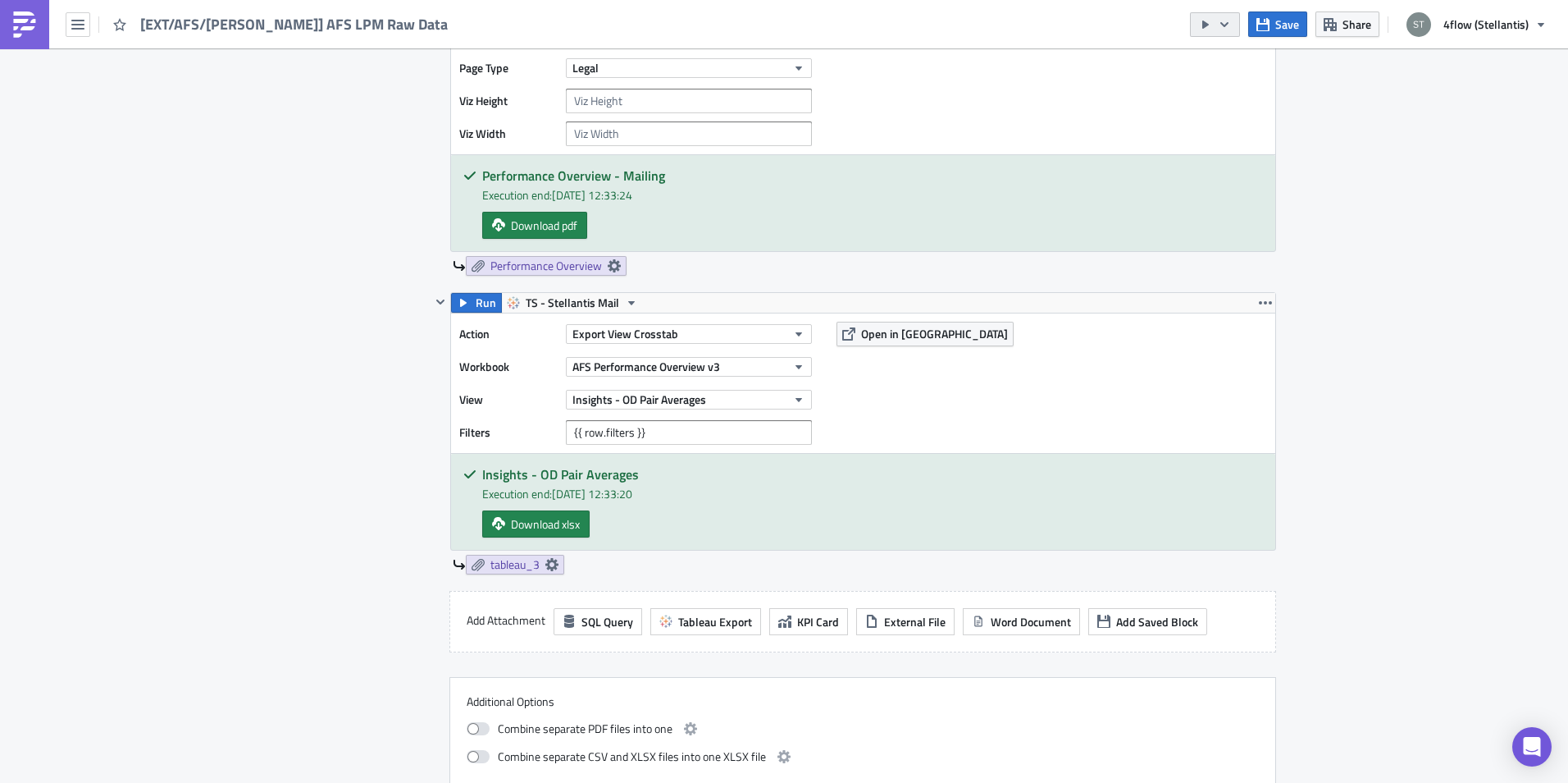
type input "dsv tr"
click at [1227, 26] on icon "button" at bounding box center [1225, 24] width 9 height 5
click at [1233, 63] on div "Send Just to Me" at bounding box center [1267, 65] width 128 height 16
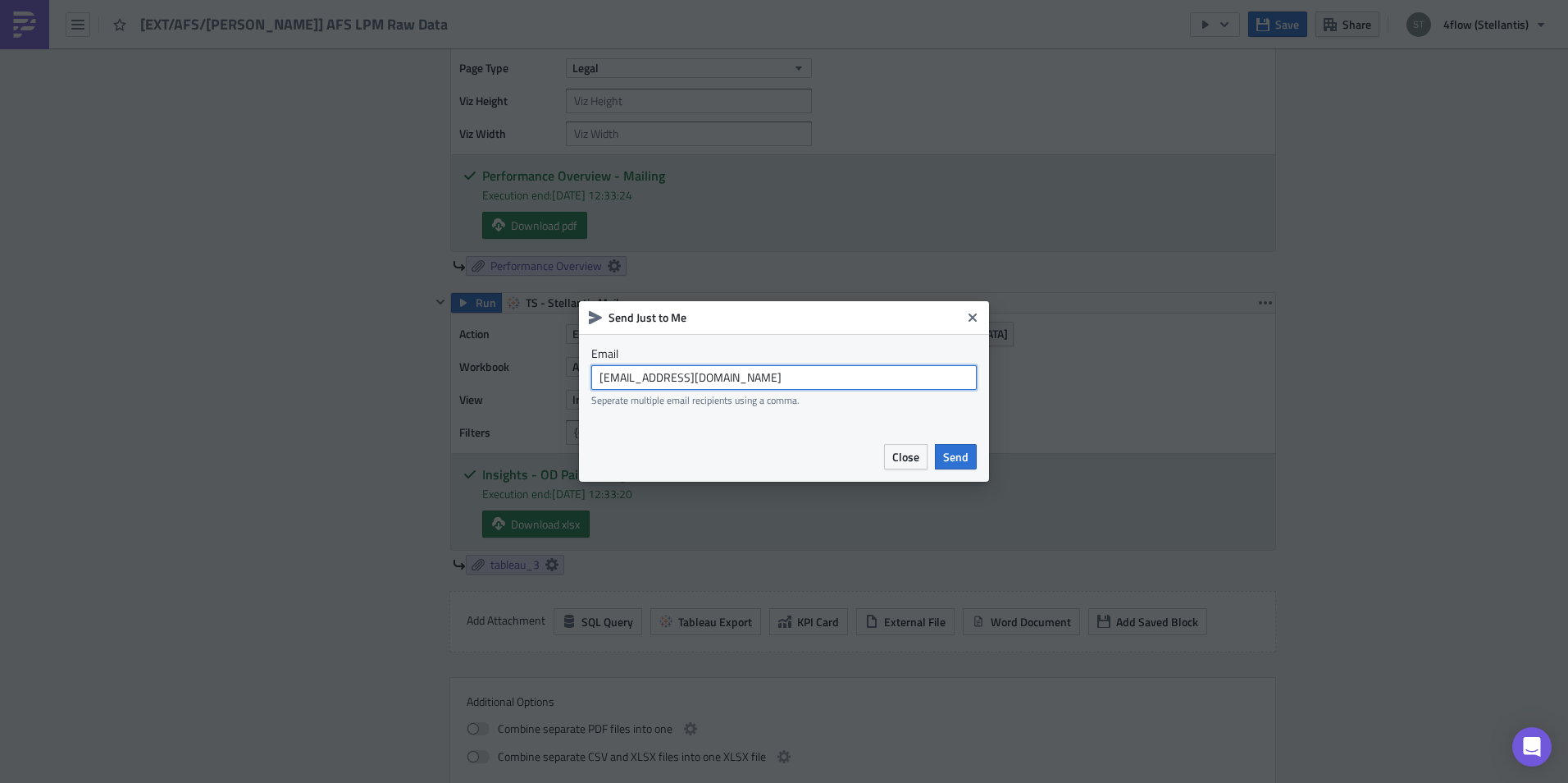
click at [790, 367] on input "stellantis_bi@4flow.com" at bounding box center [784, 377] width 386 height 25
type input "[PERSON_NAME][EMAIL_ADDRESS][DOMAIN_NAME]"
click at [953, 452] on span "Send" at bounding box center [956, 457] width 26 height 17
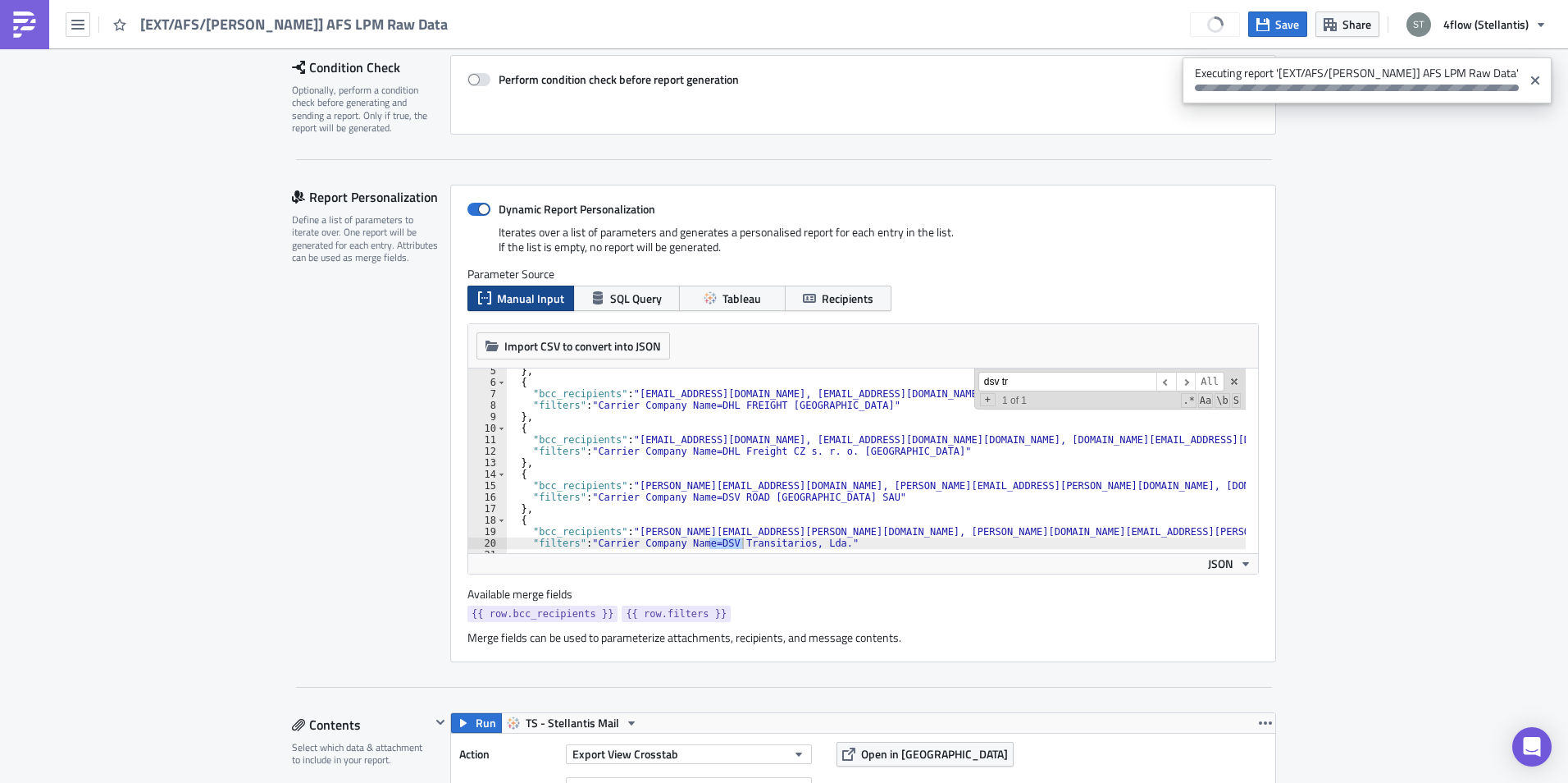
scroll to position [98, 0]
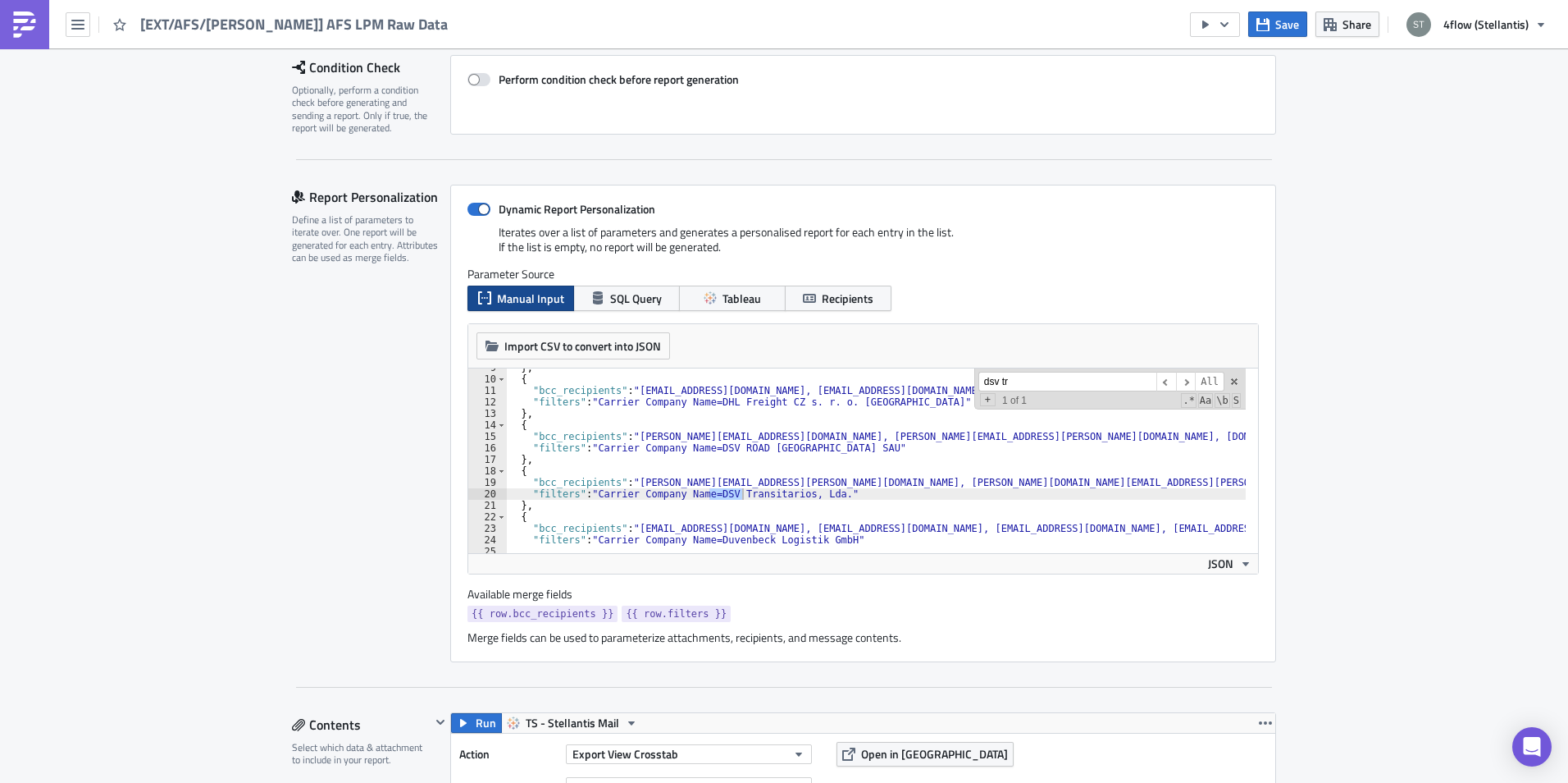
drag, startPoint x: 816, startPoint y: 496, endPoint x: 702, endPoint y: 492, distance: 114.1
drag, startPoint x: 821, startPoint y: 498, endPoint x: 702, endPoint y: 494, distance: 119.1
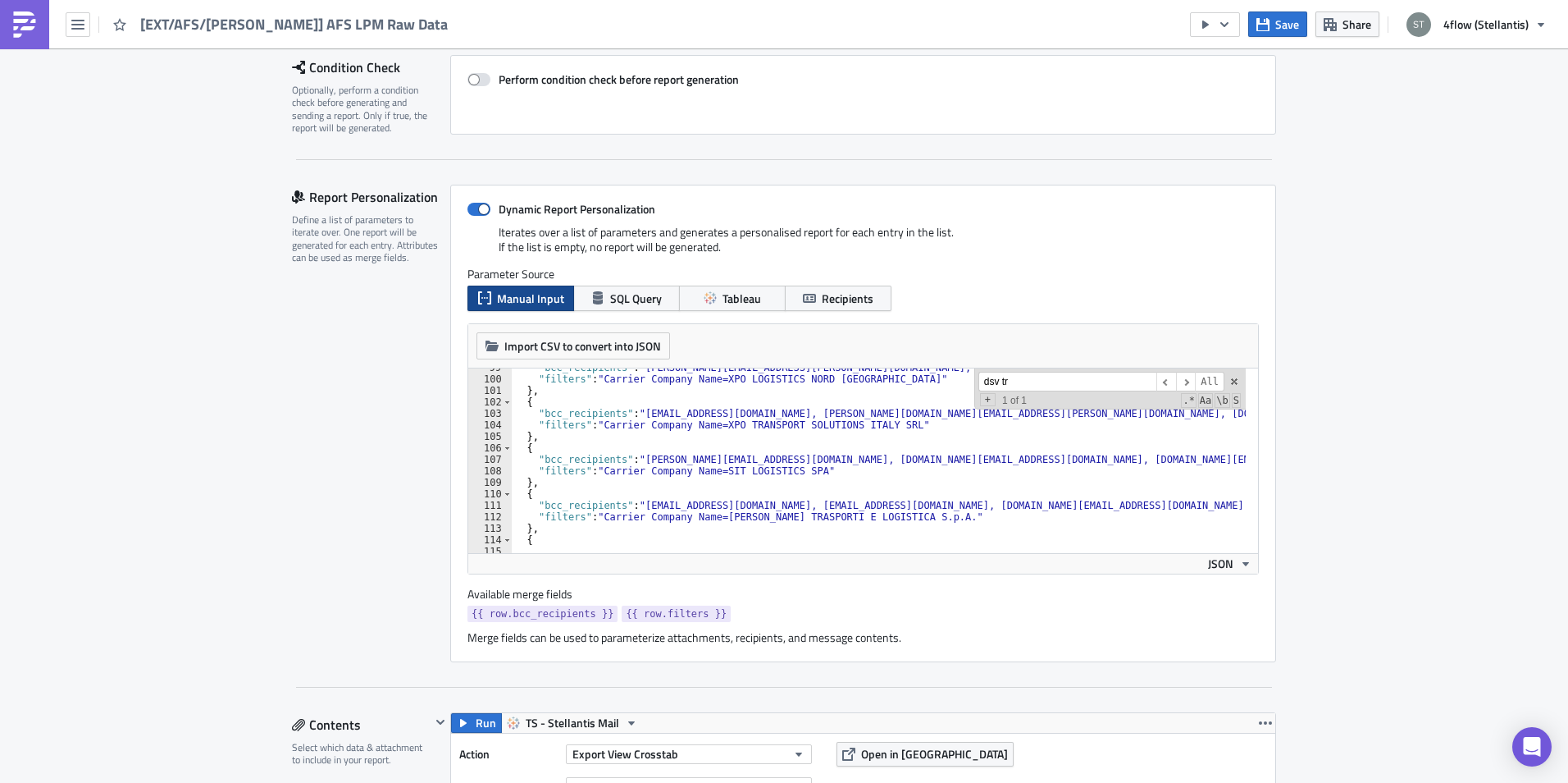
scroll to position [1230, 0]
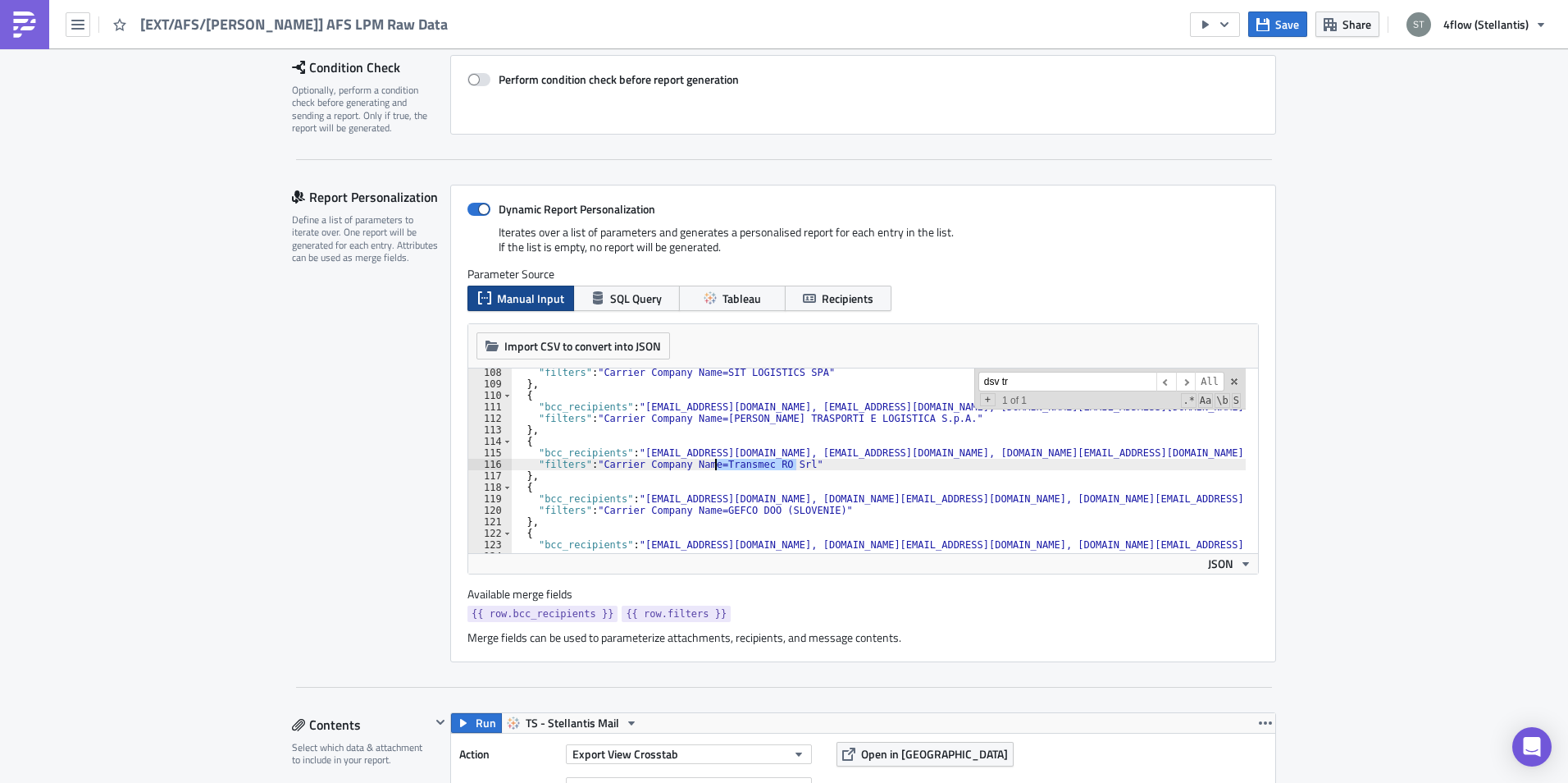
drag, startPoint x: 788, startPoint y: 463, endPoint x: 711, endPoint y: 466, distance: 77.1
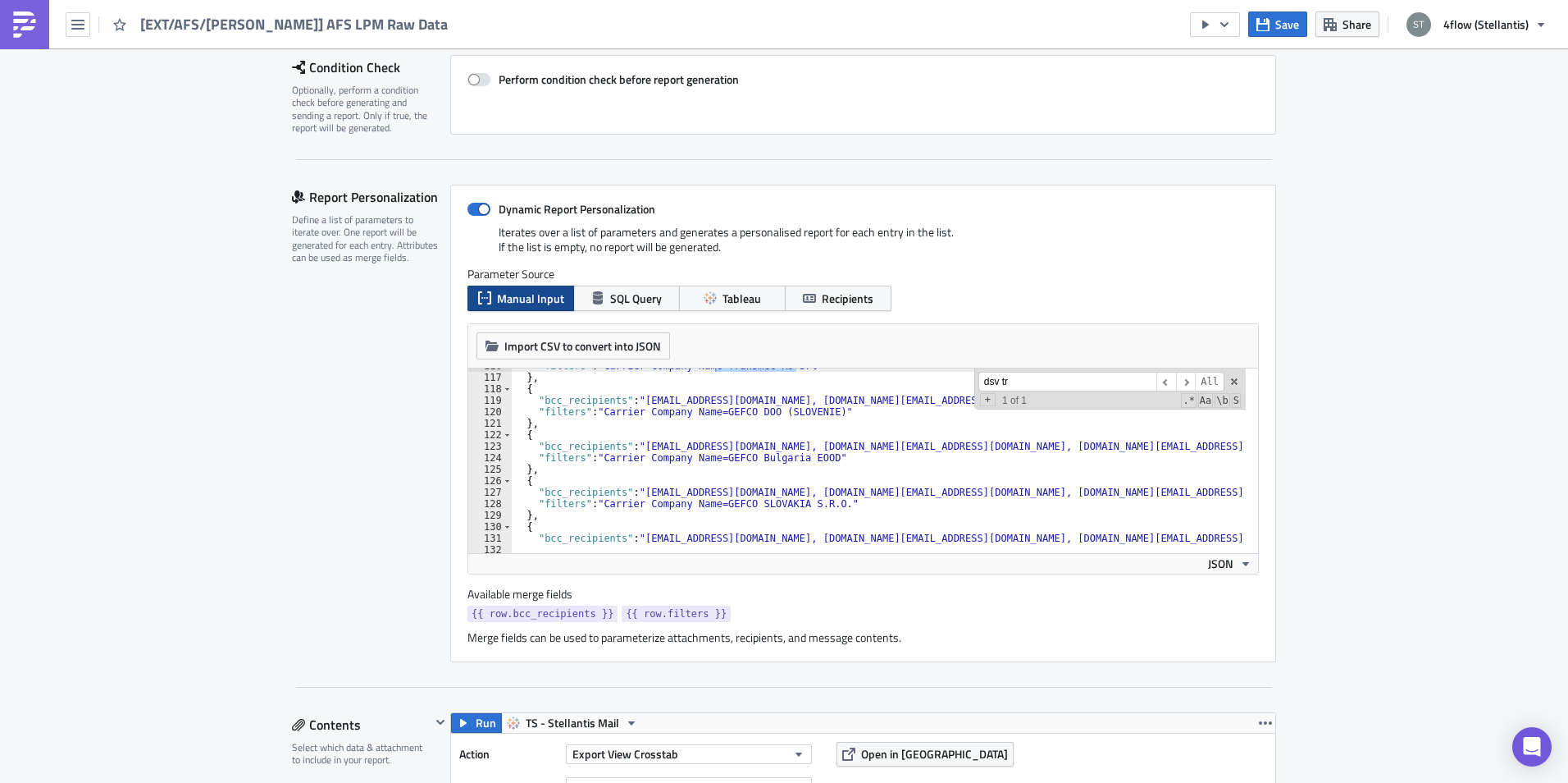
scroll to position [1378, 0]
drag, startPoint x: 597, startPoint y: 488, endPoint x: 612, endPoint y: 490, distance: 15.1
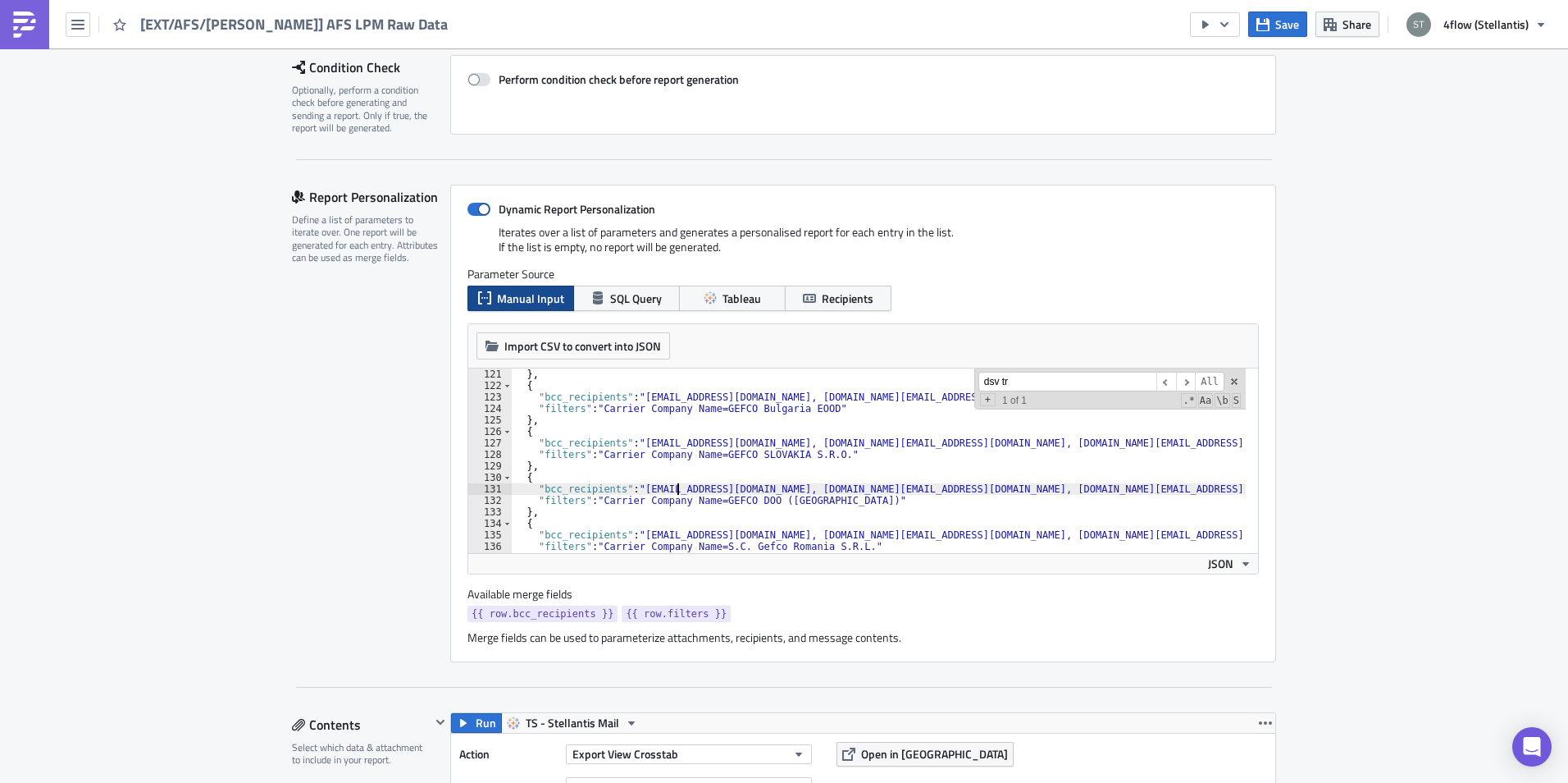
type textarea ""filters": "Carrier Company Name=GEFCO DOO (SERBIE)""
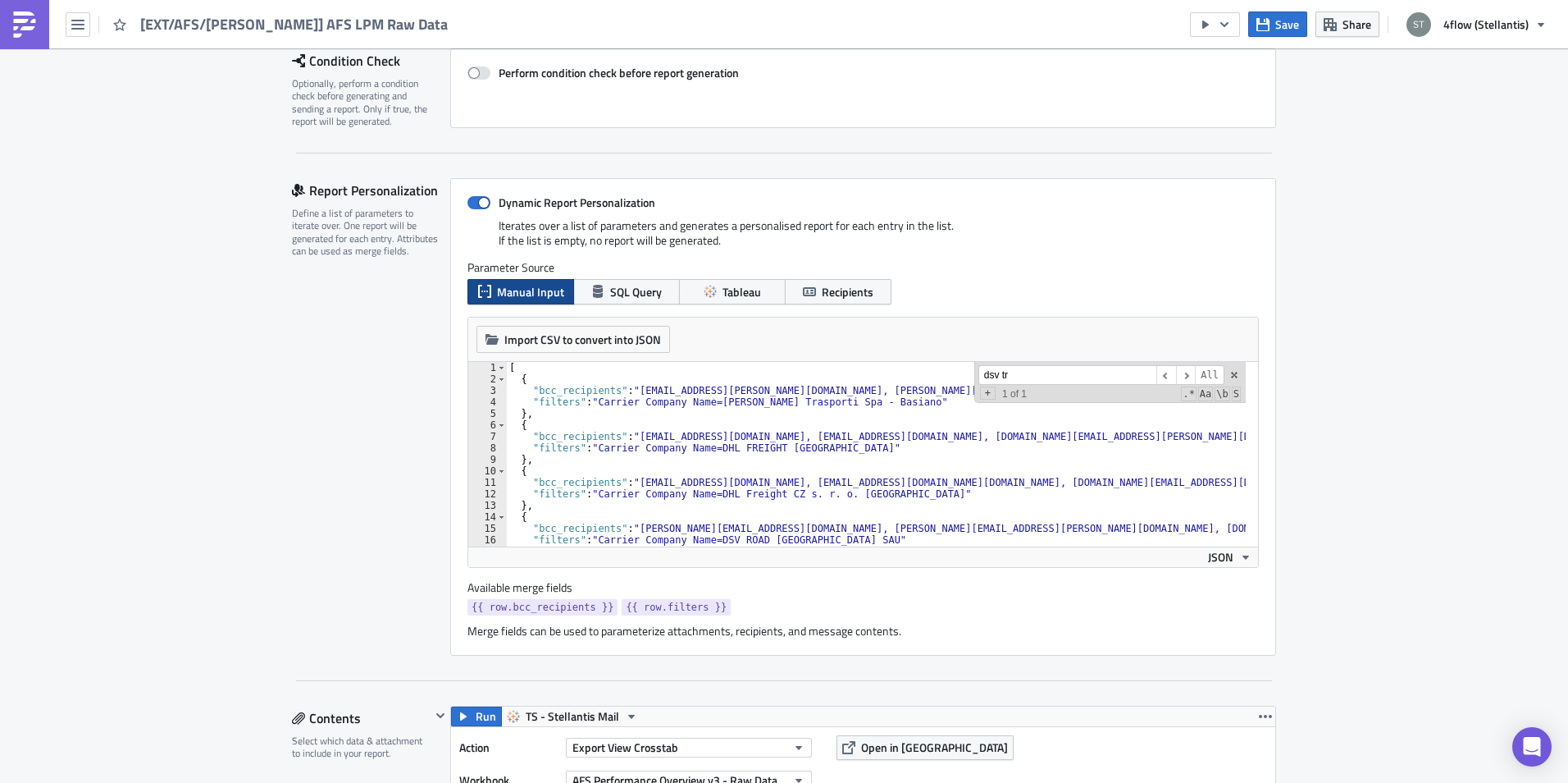
scroll to position [246, 0]
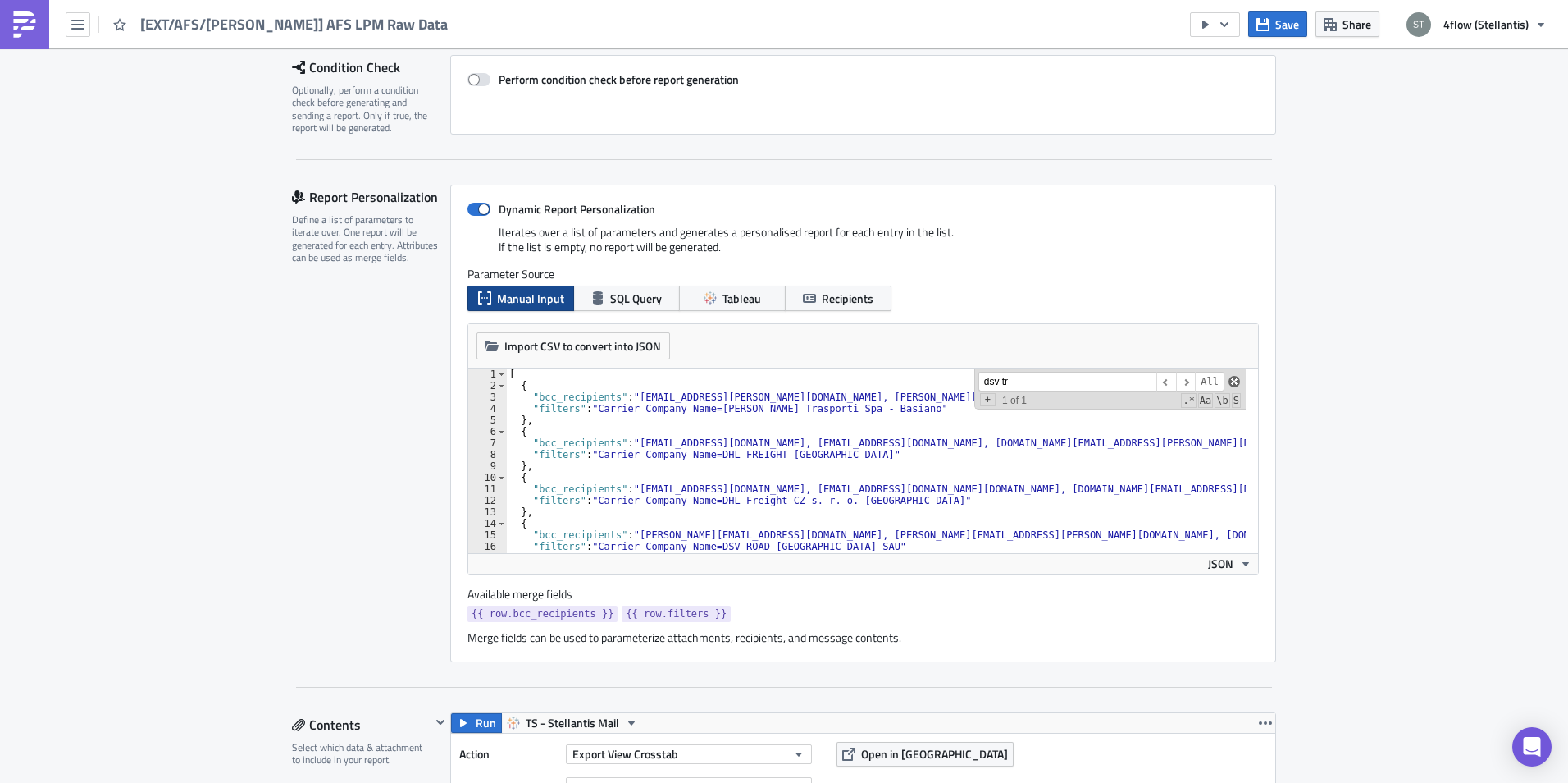
click at [1228, 379] on span at bounding box center [1233, 381] width 11 height 11
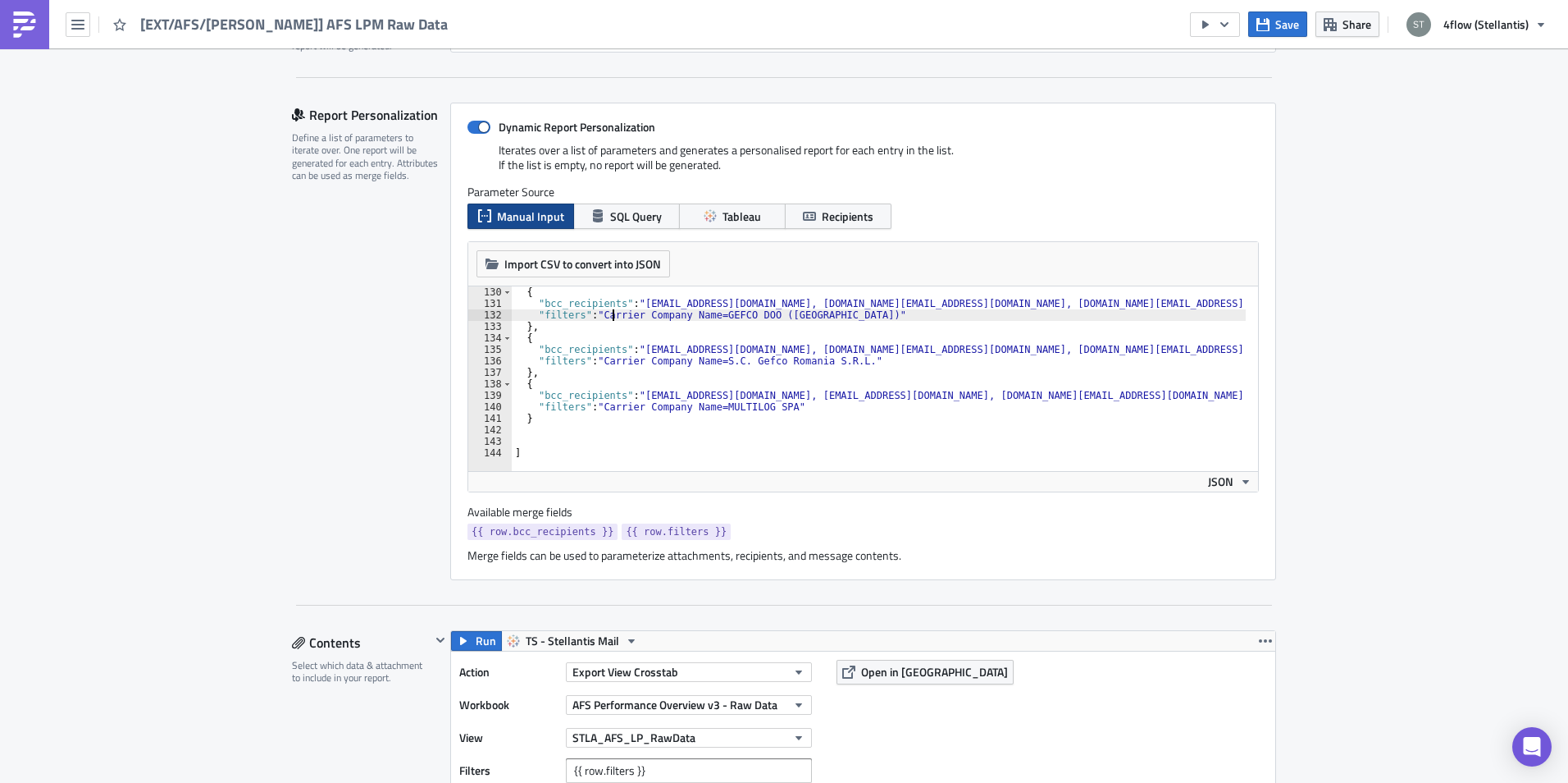
scroll to position [0, 0]
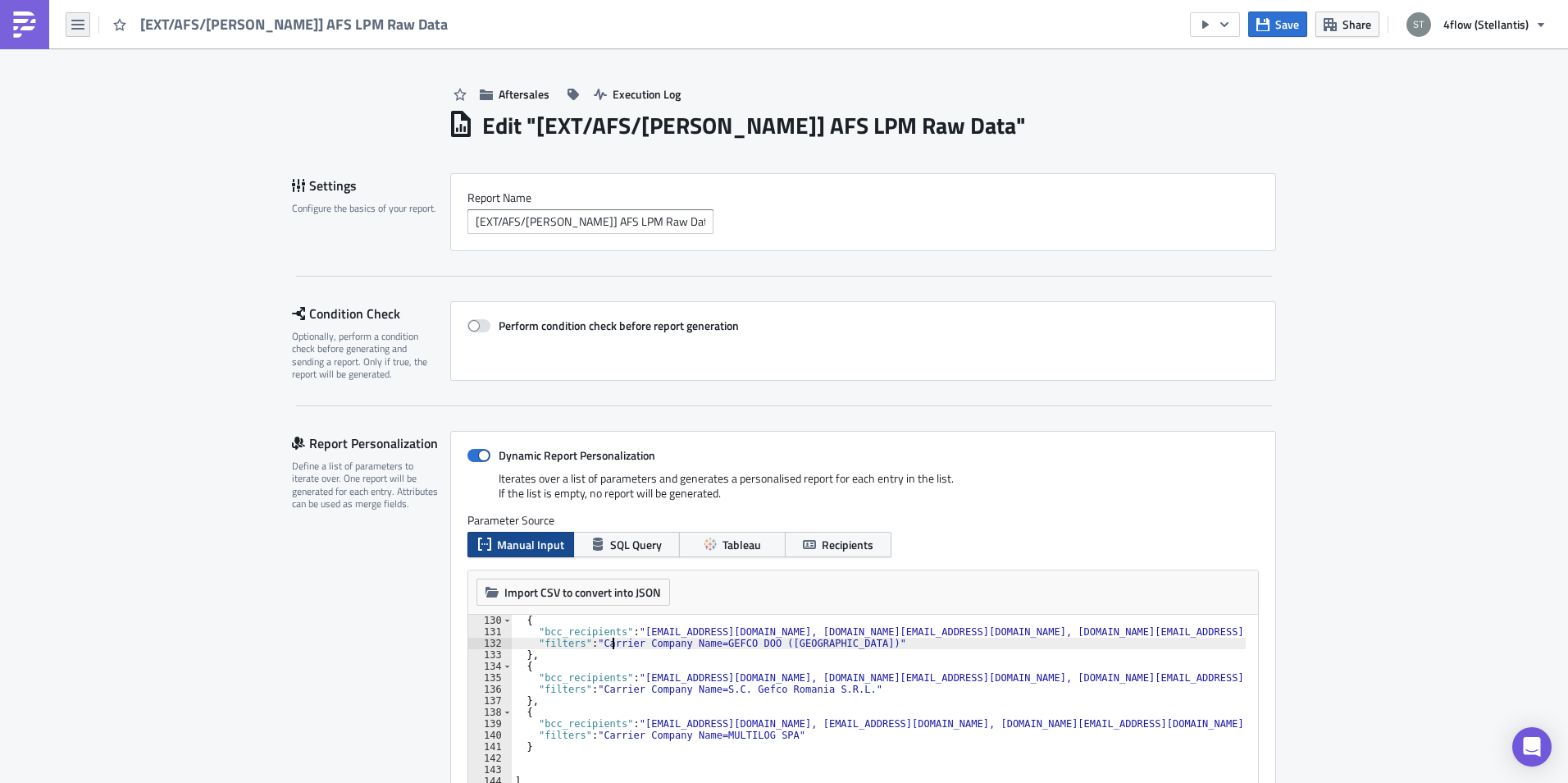
click at [70, 27] on button "button" at bounding box center [78, 24] width 25 height 25
click at [38, 20] on link at bounding box center [25, 25] width 50 height 50
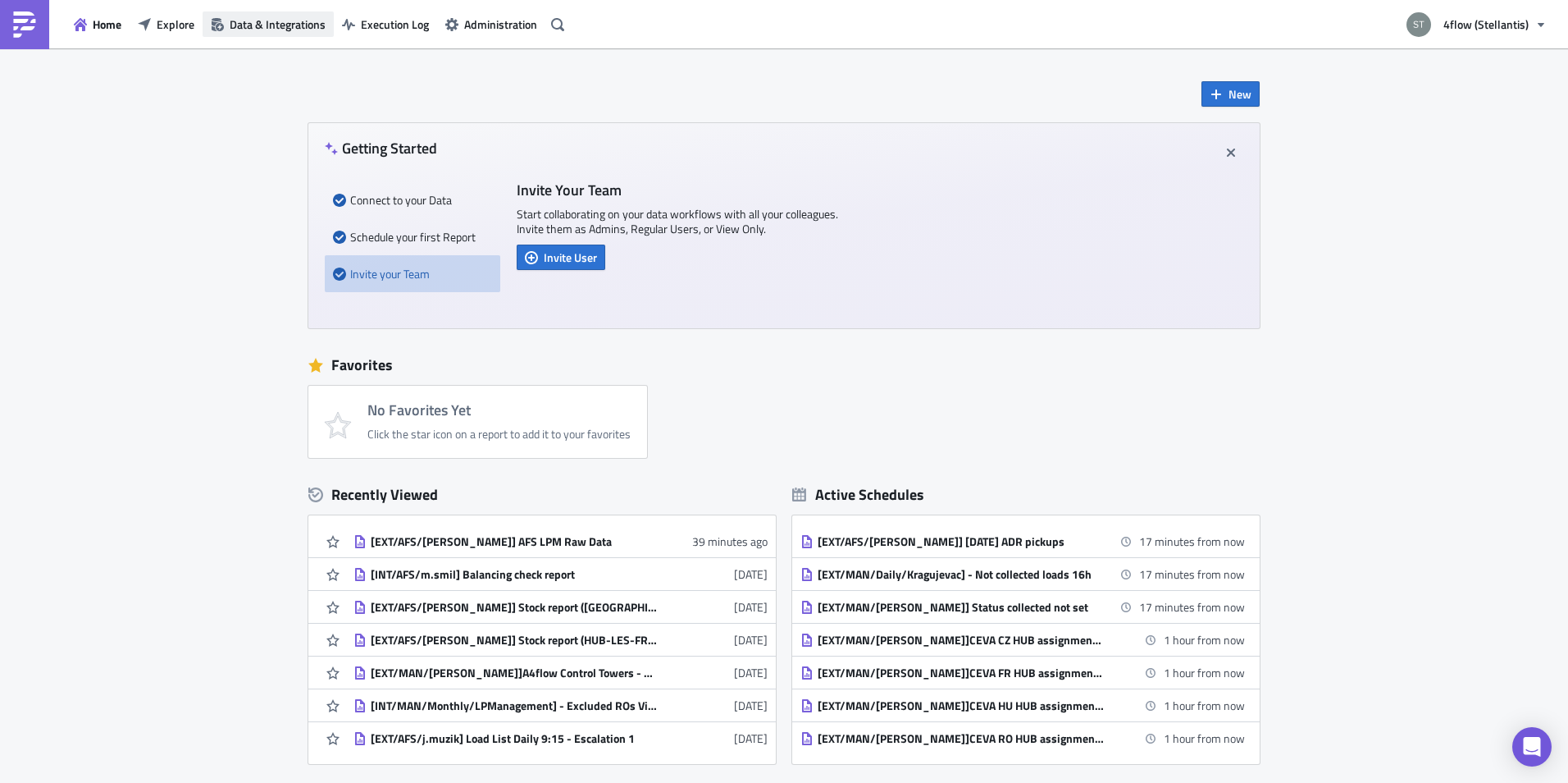
click at [277, 26] on span "Data & Integrations" at bounding box center [277, 24] width 96 height 17
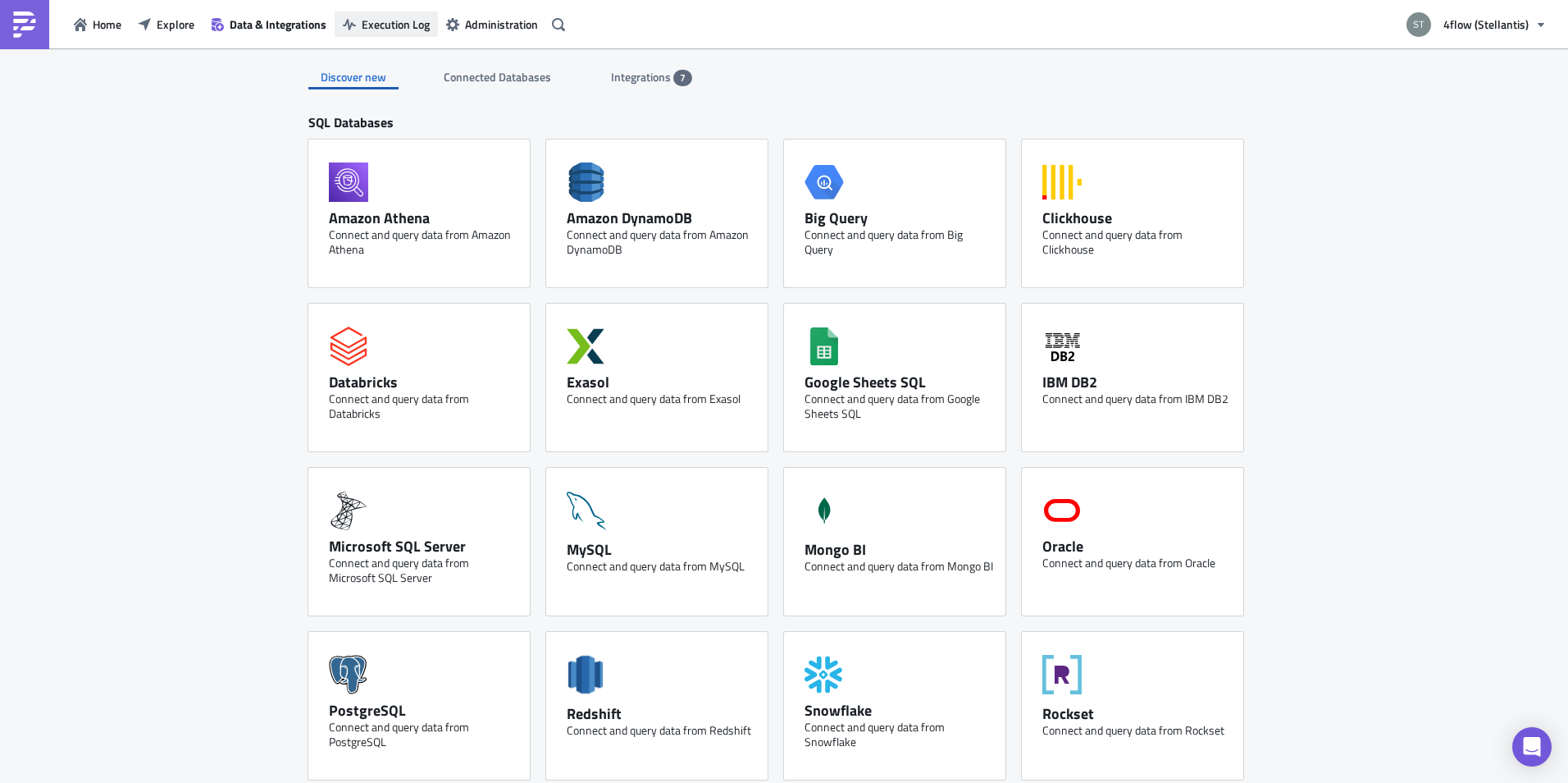
click at [393, 15] on button "Execution Log" at bounding box center [386, 24] width 103 height 26
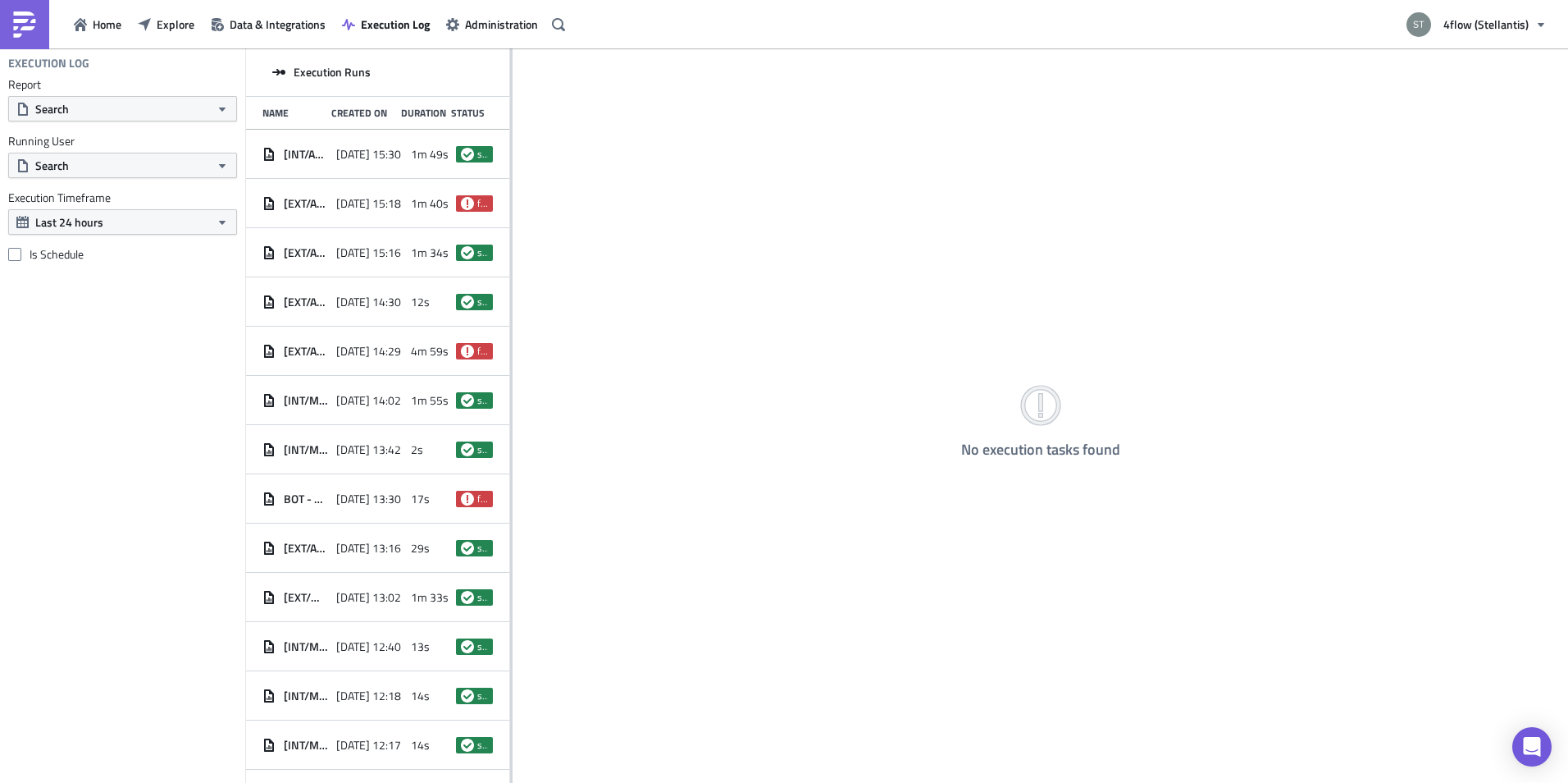
click at [513, 141] on div "No execution tasks found" at bounding box center [1040, 417] width 1056 height 737
click at [513, 144] on div "No execution tasks found" at bounding box center [1040, 417] width 1056 height 737
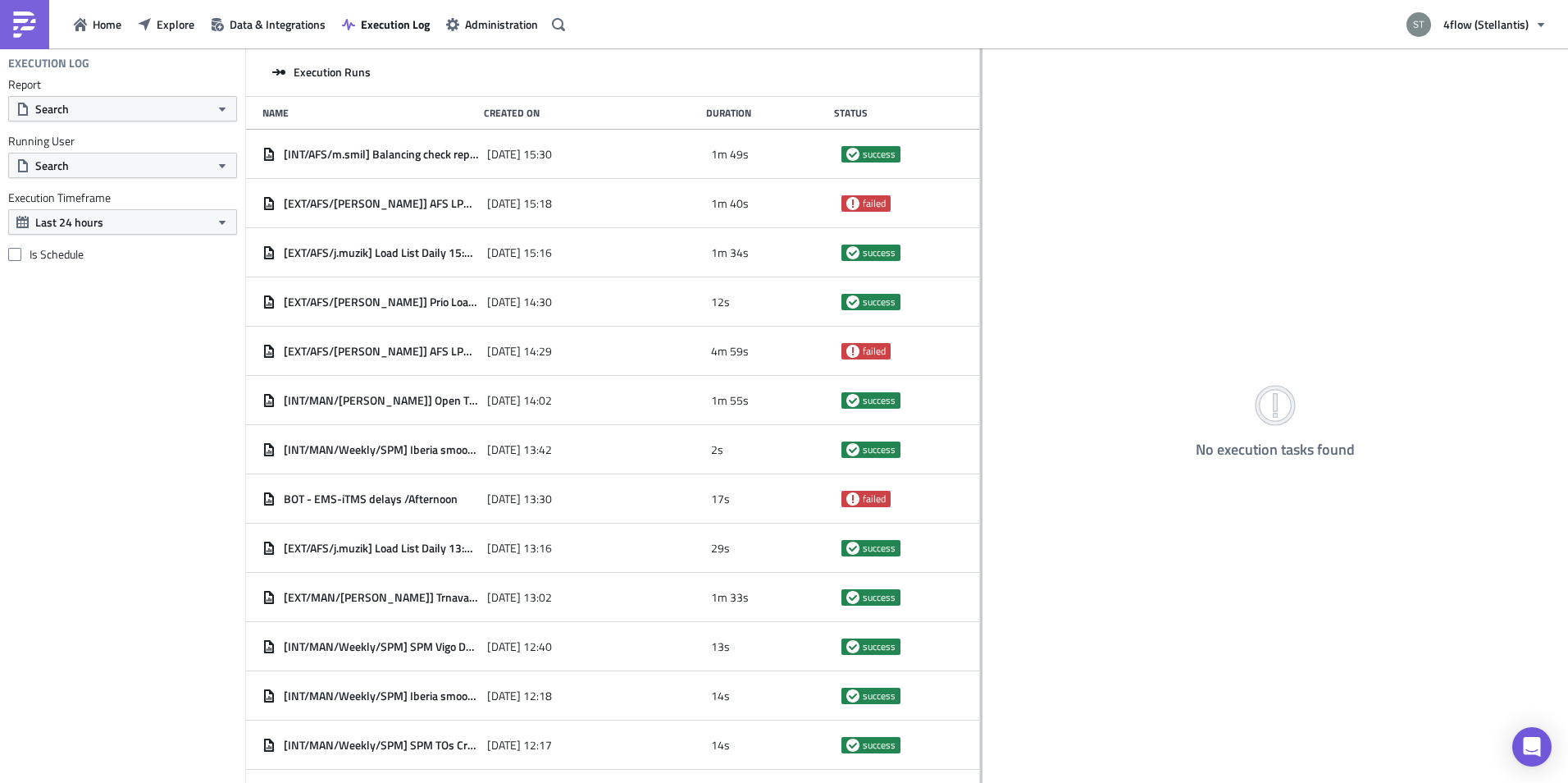
drag, startPoint x: 510, startPoint y: 145, endPoint x: 980, endPoint y: 146, distance: 470.0
click at [980, 146] on div at bounding box center [981, 417] width 3 height 737
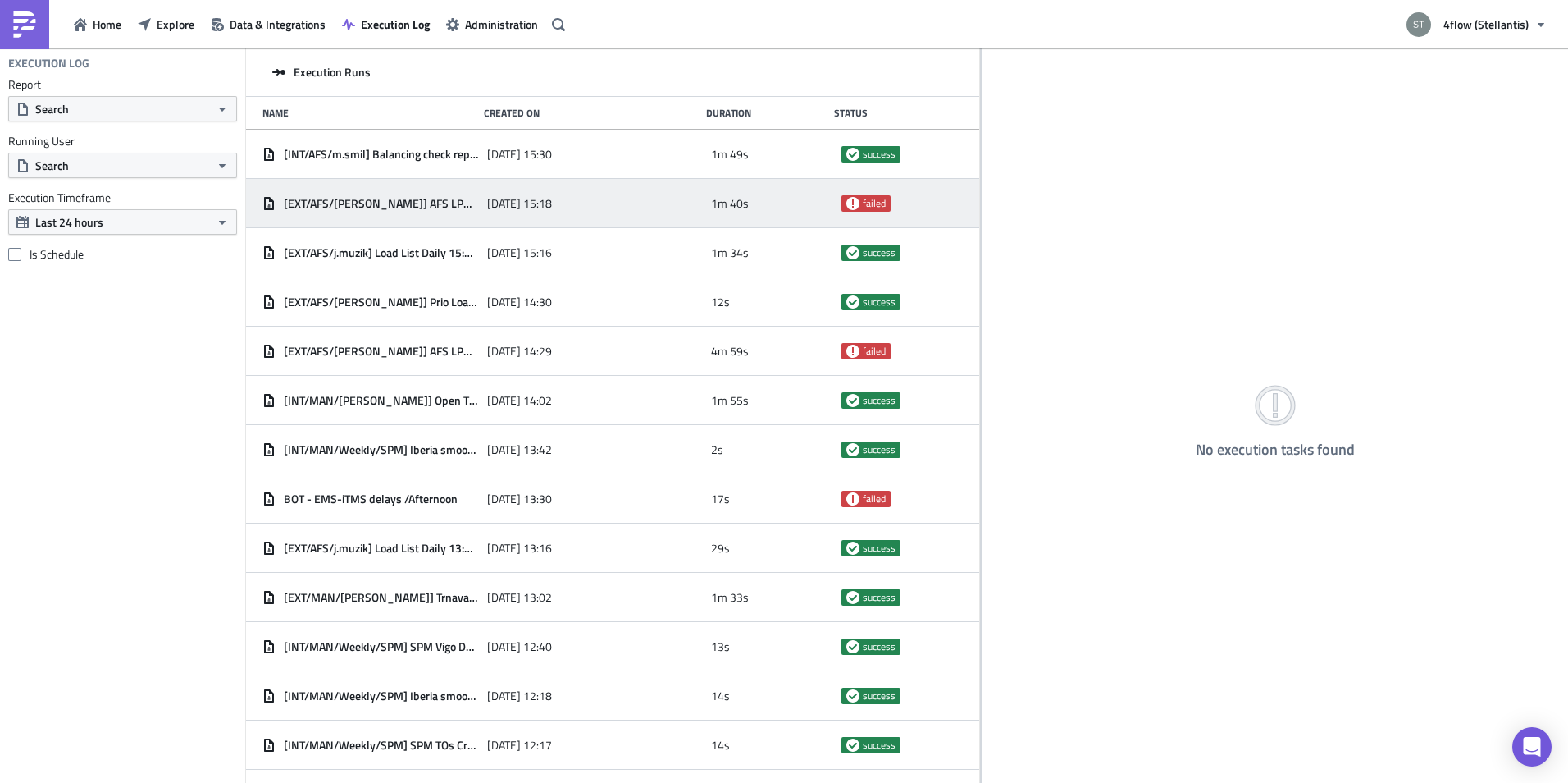
click at [477, 187] on div "[EXT/AFS/t.trnka] AFS LPM Raw Data 2025-10-15 15:18 1m 40s failed" at bounding box center [612, 203] width 733 height 50
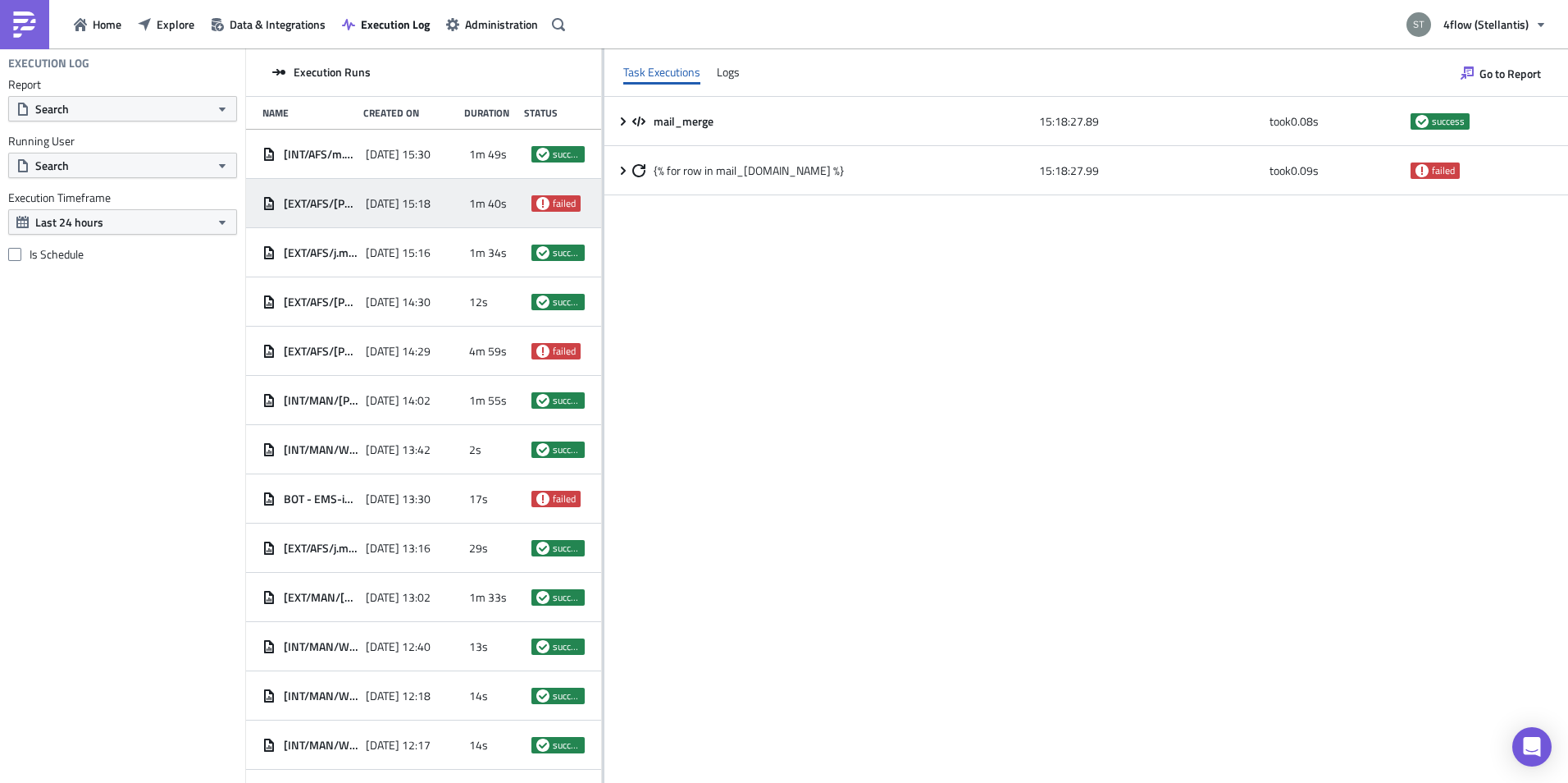
drag, startPoint x: 981, startPoint y: 233, endPoint x: 602, endPoint y: 235, distance: 379.0
click at [602, 235] on div at bounding box center [603, 417] width 3 height 737
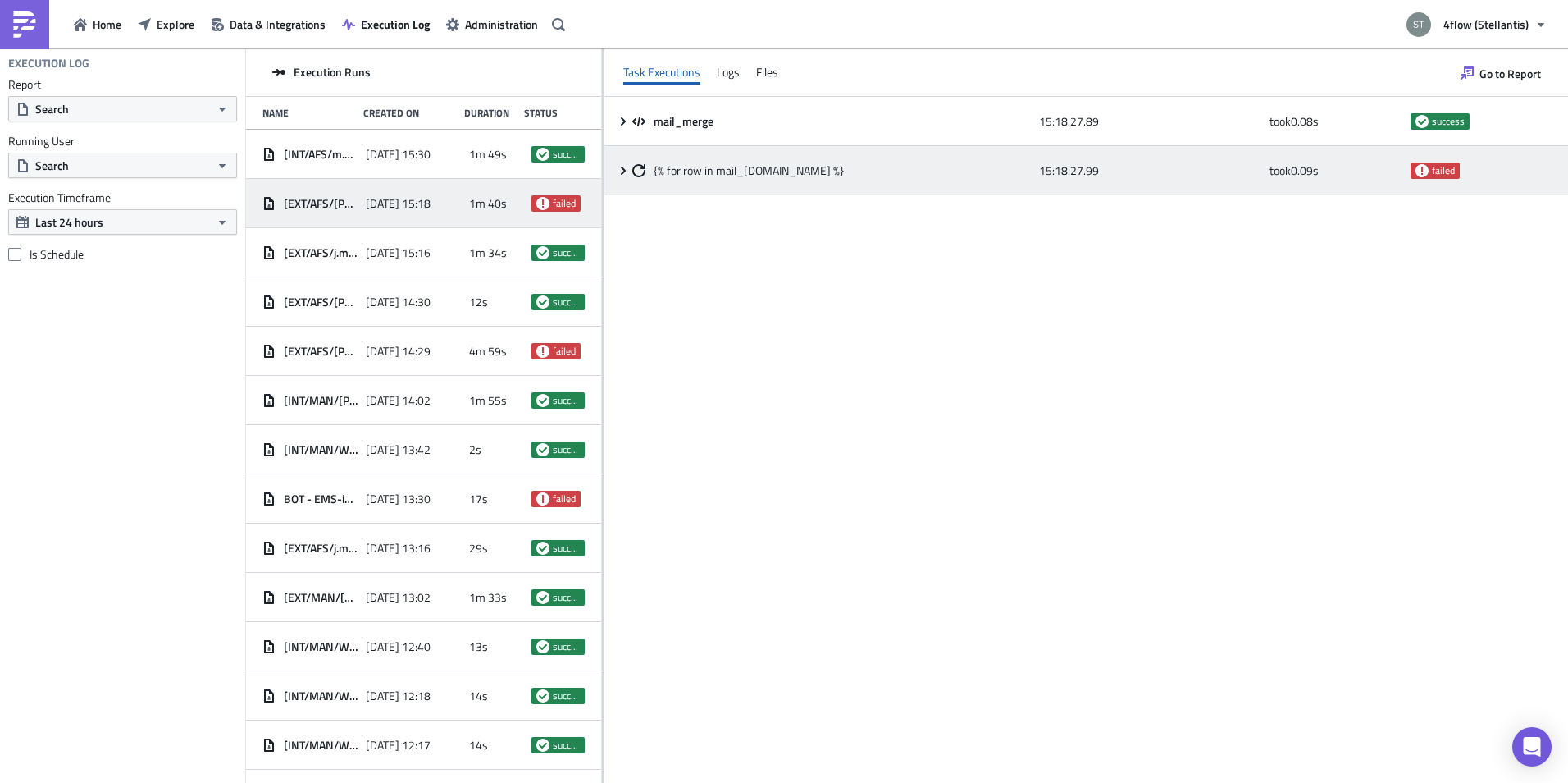
click at [623, 172] on icon at bounding box center [623, 170] width 5 height 9
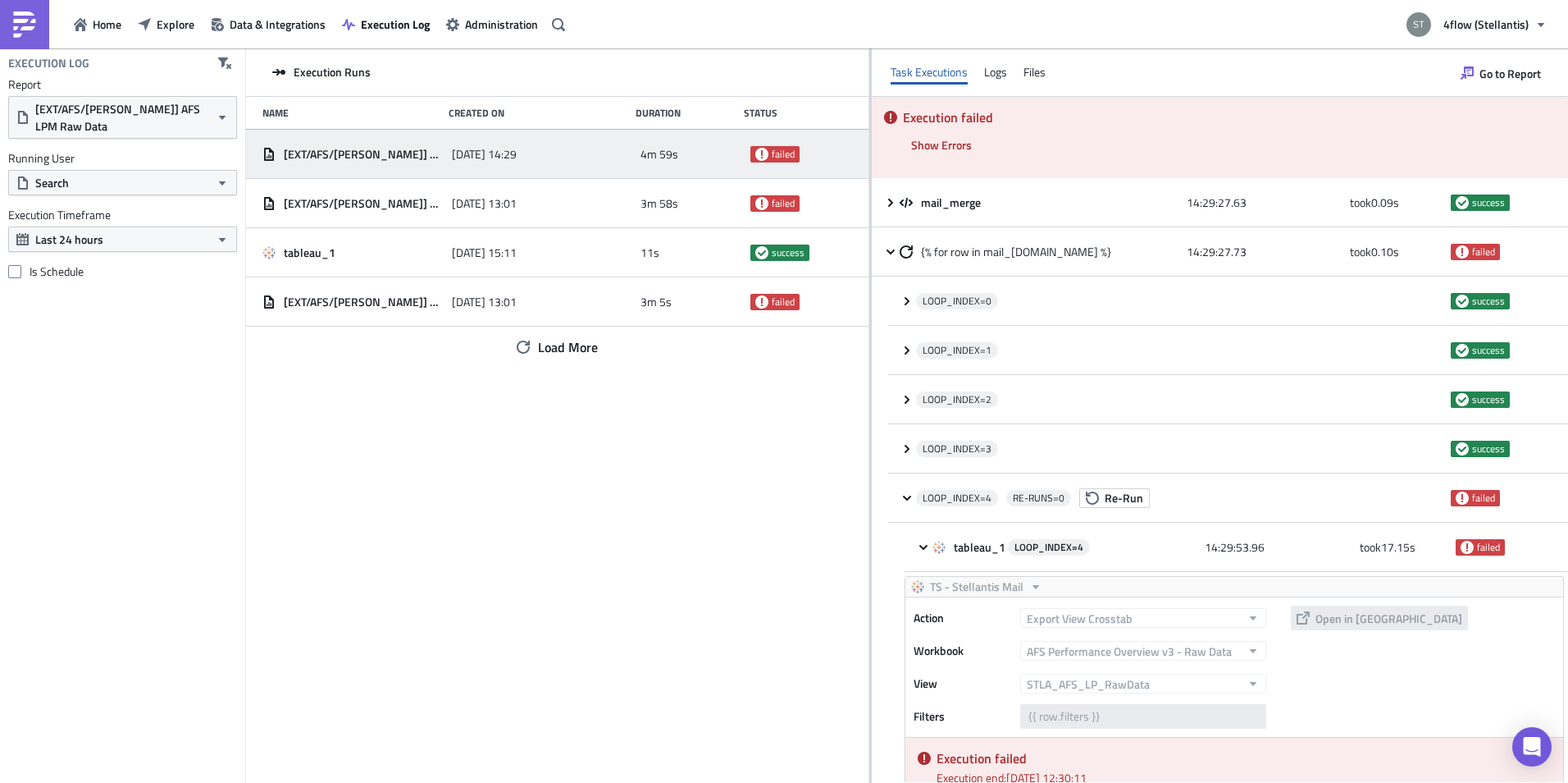
scroll to position [2297, 0]
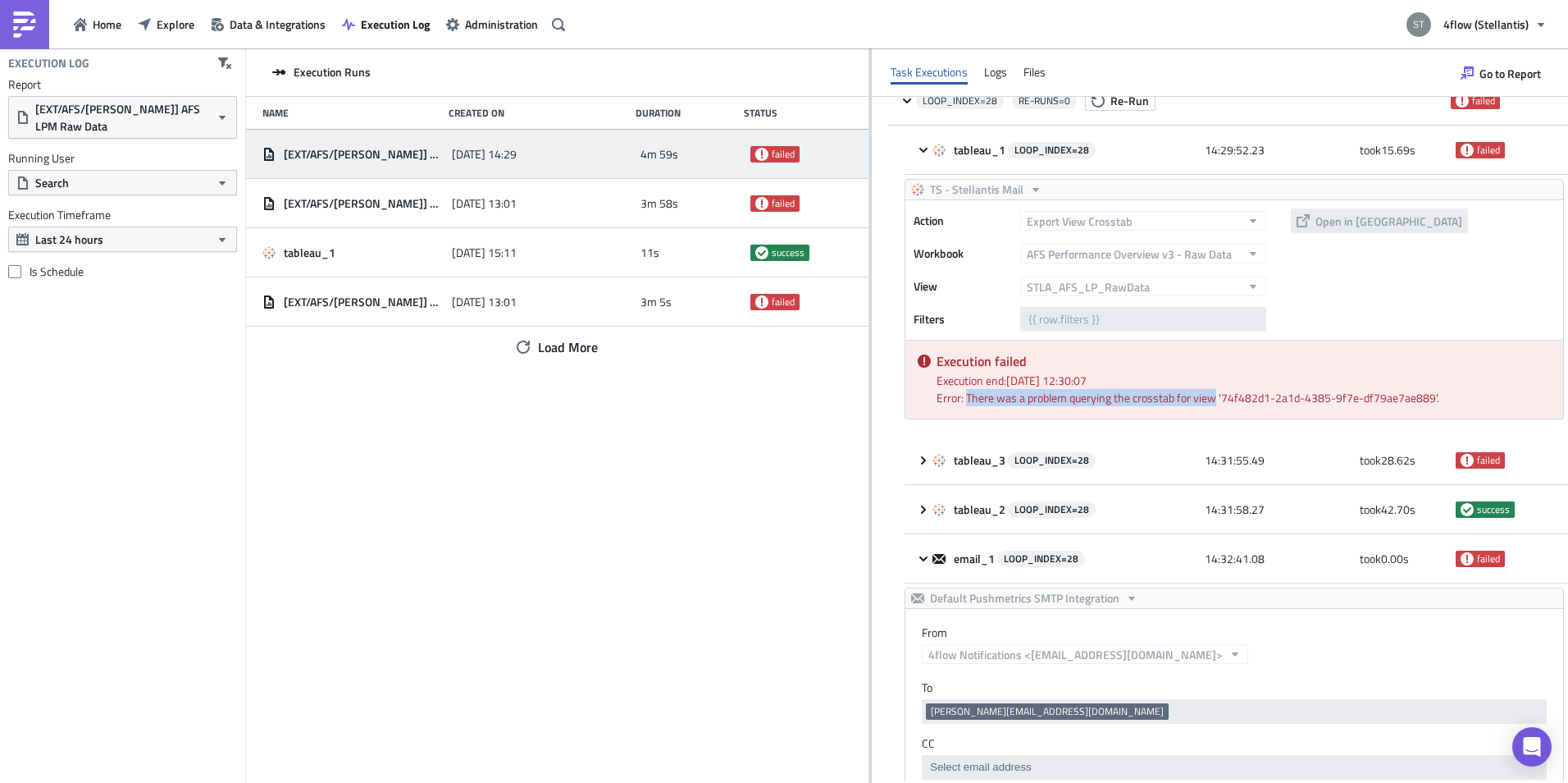
click at [1084, 401] on div "Error: There was a problem querying the crosstab for view '74f482d1-2a1d-4385-9…" at bounding box center [1244, 397] width 615 height 17
click at [715, 476] on div "Execution Runs Name Created On Duration Status [EXT/AFS/[PERSON_NAME]] AFS LPM …" at bounding box center [557, 417] width 622 height 737
drag, startPoint x: 1008, startPoint y: 402, endPoint x: 1209, endPoint y: 403, distance: 201.0
click at [1209, 403] on div "Error: There was a problem querying the crosstab for view '74f482d1-2a1d-4385-9…" at bounding box center [1244, 397] width 615 height 17
drag, startPoint x: 1209, startPoint y: 403, endPoint x: 1195, endPoint y: 400, distance: 14.3
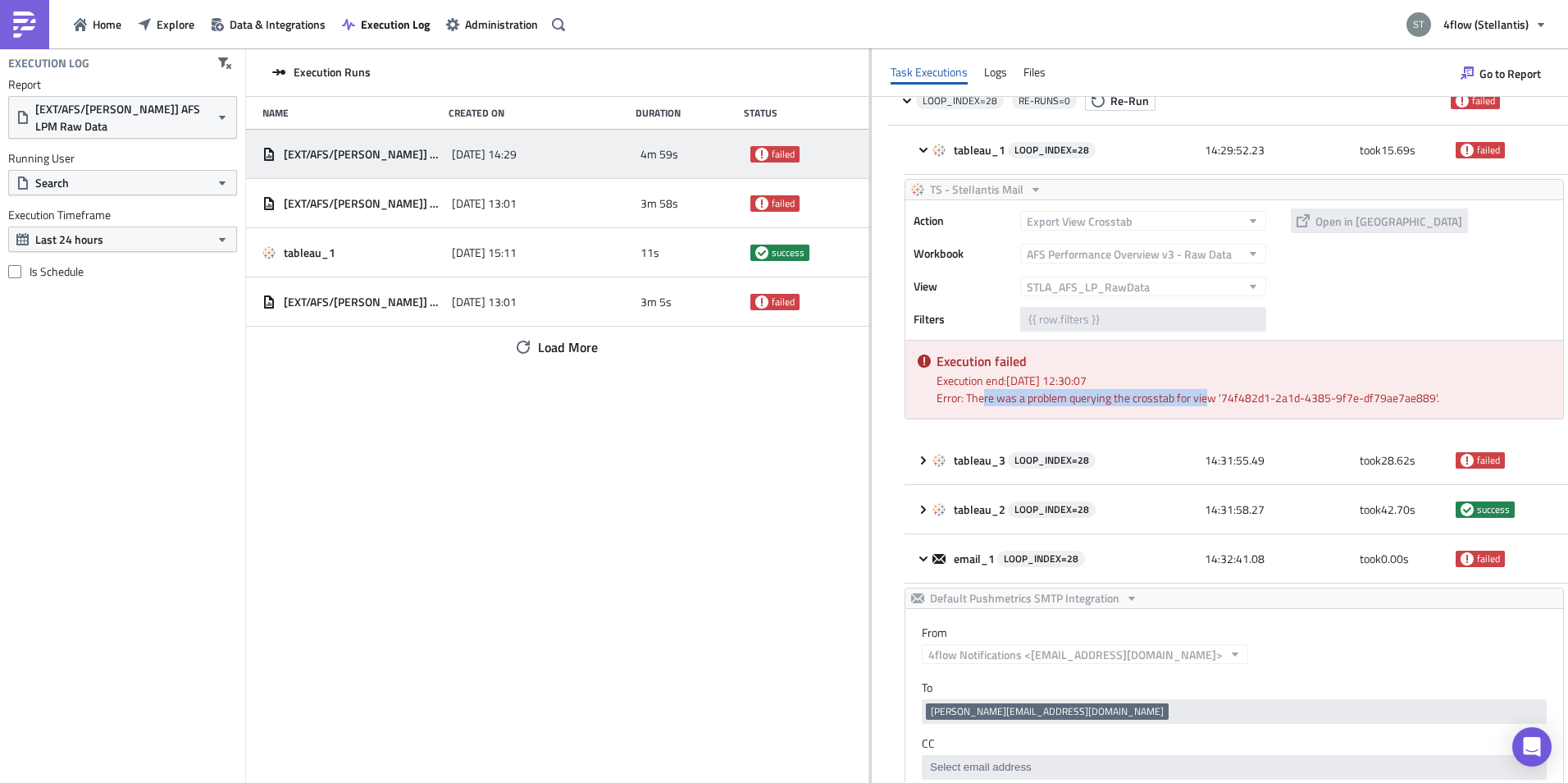
click at [1192, 400] on div "Error: There was a problem querying the crosstab for view '74f482d1-2a1d-4385-9…" at bounding box center [1244, 397] width 615 height 17
drag, startPoint x: 1215, startPoint y: 399, endPoint x: 936, endPoint y: 400, distance: 279.0
click at [936, 400] on div "Error: There was a problem querying the crosstab for view '74f482d1-2a1d-4385-9…" at bounding box center [1244, 397] width 615 height 17
copy div "Error: There was a problem querying the crosstab for view"
click at [184, 121] on span "[EXT/AFS/[PERSON_NAME]] AFS LPM Raw Data" at bounding box center [122, 117] width 175 height 34
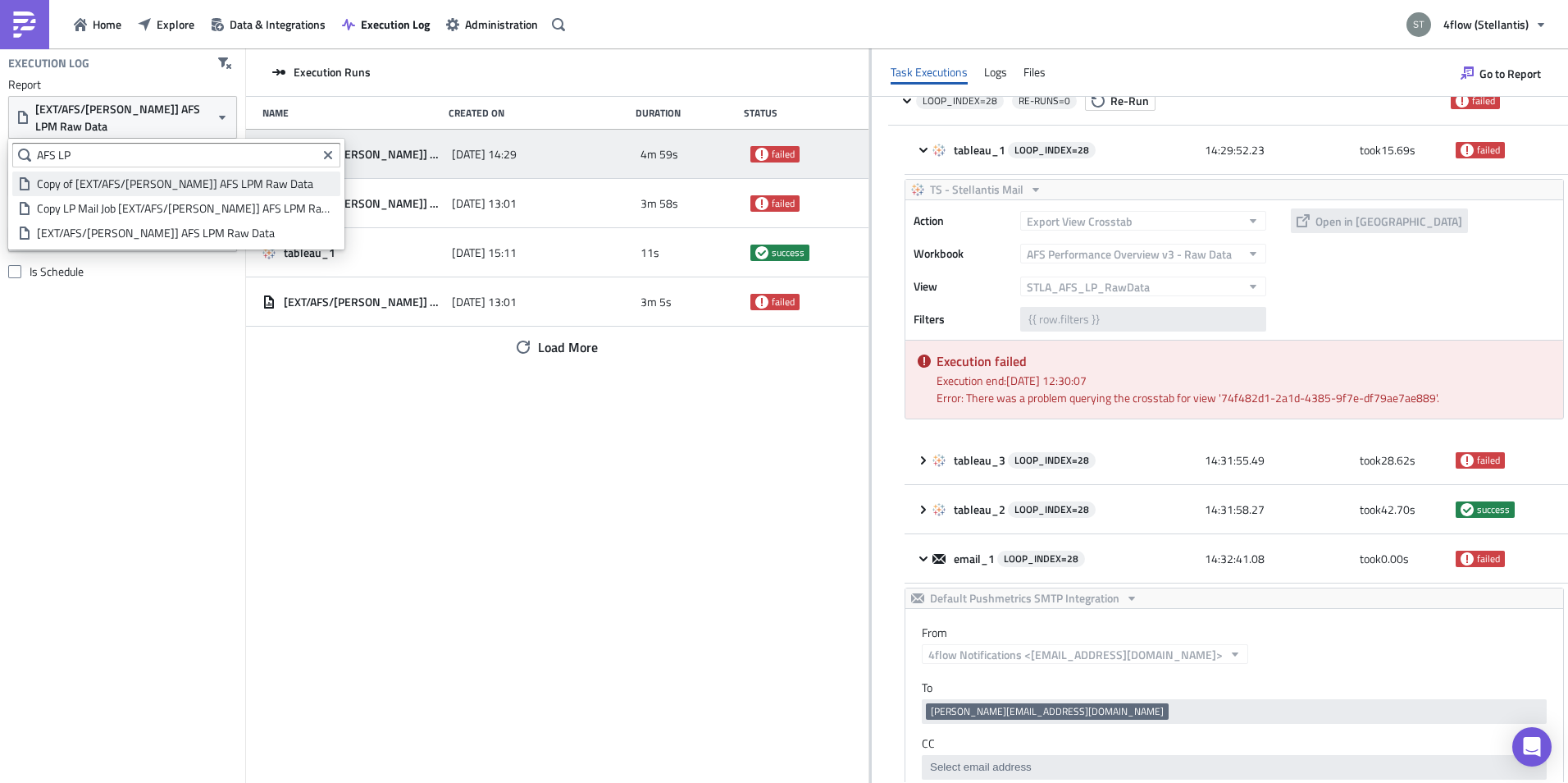
click at [120, 190] on div "Copy of [EXT/AFS/[PERSON_NAME]] AFS LPM Raw Data" at bounding box center [185, 184] width 298 height 16
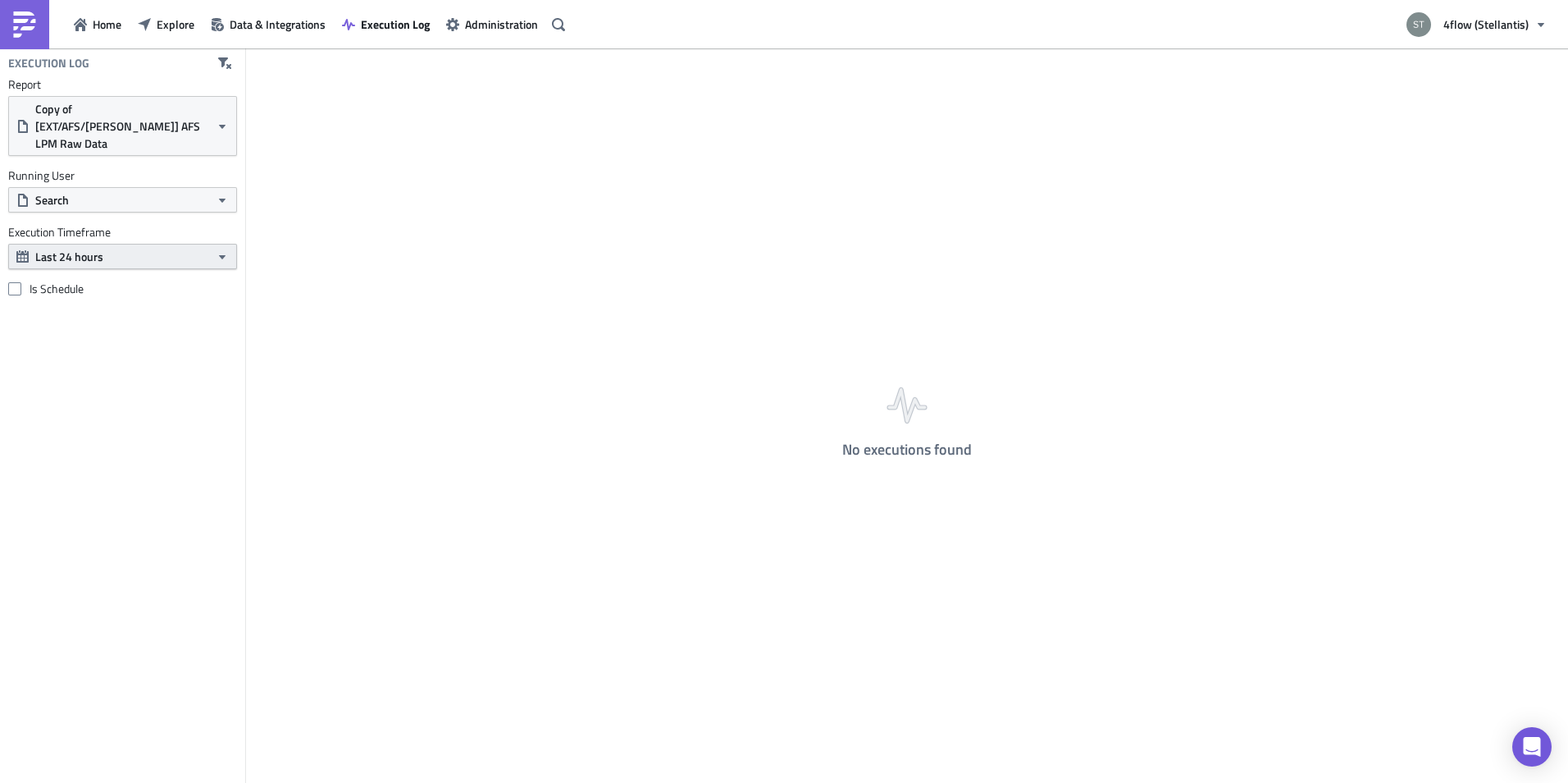
click at [132, 243] on button "Last 24 hours" at bounding box center [123, 256] width 229 height 26
click at [91, 342] on div "Last 30 days" at bounding box center [95, 342] width 117 height 16
click at [178, 113] on span "Copy of [EXT/AFS/[PERSON_NAME]] AFS LPM Raw Data" at bounding box center [122, 126] width 175 height 52
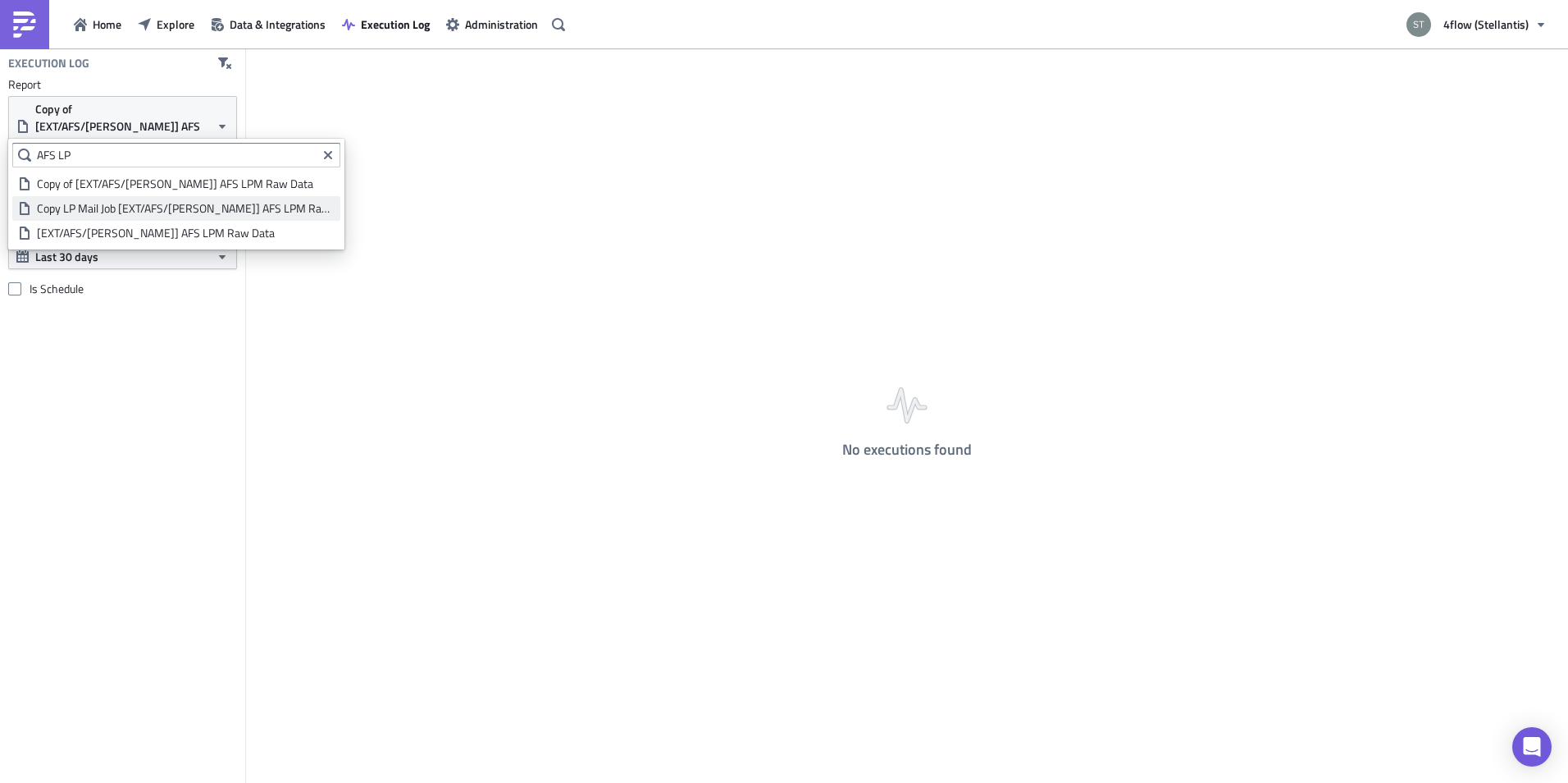
click at [153, 210] on div "Copy LP Mail Job [EXT/AFS/[PERSON_NAME]] AFS LPM Raw Data" at bounding box center [185, 207] width 298 height 16
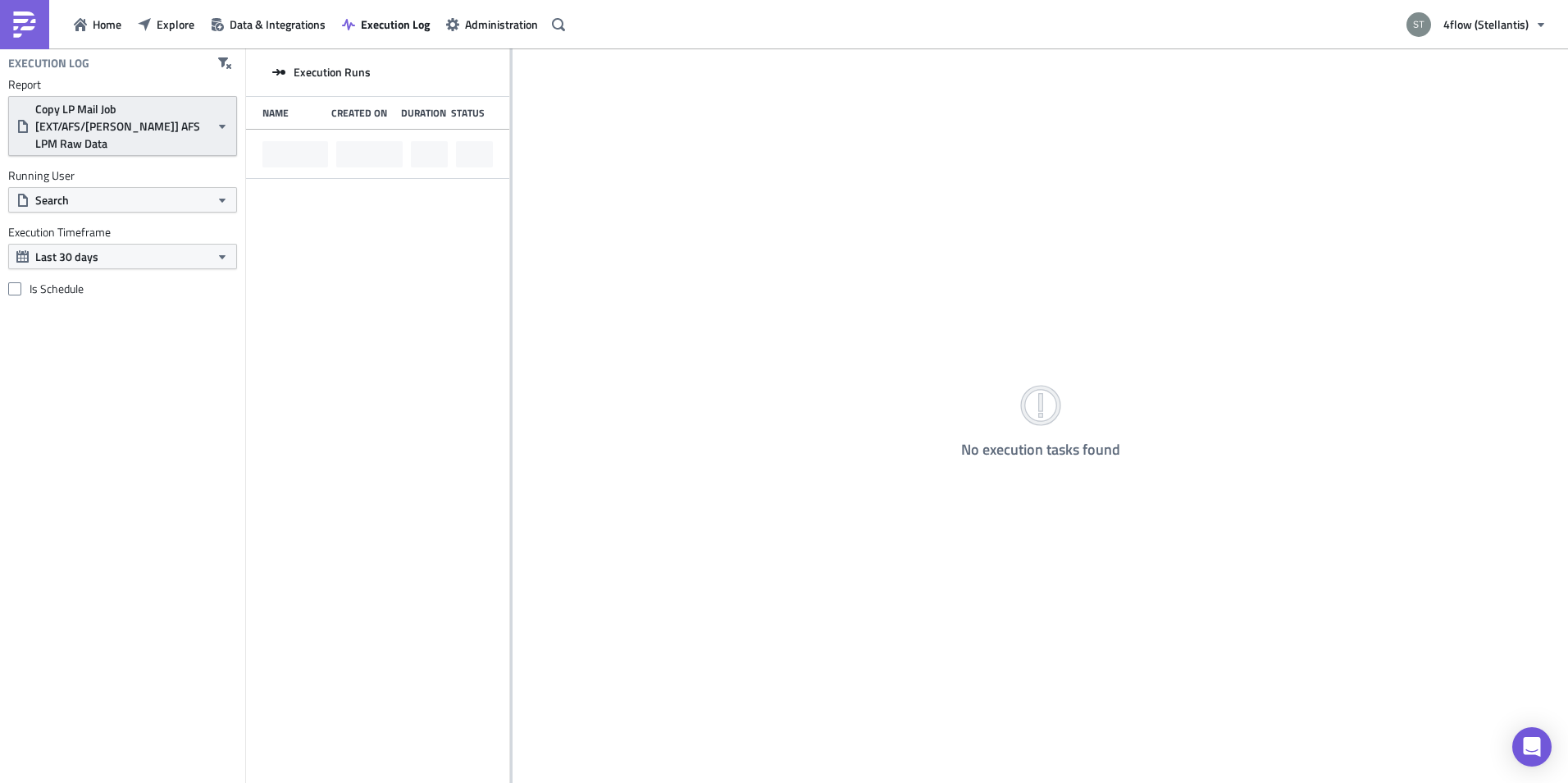
click at [204, 113] on span "Copy LP Mail Job [EXT/AFS/[PERSON_NAME]] AFS LPM Raw Data" at bounding box center [122, 126] width 175 height 52
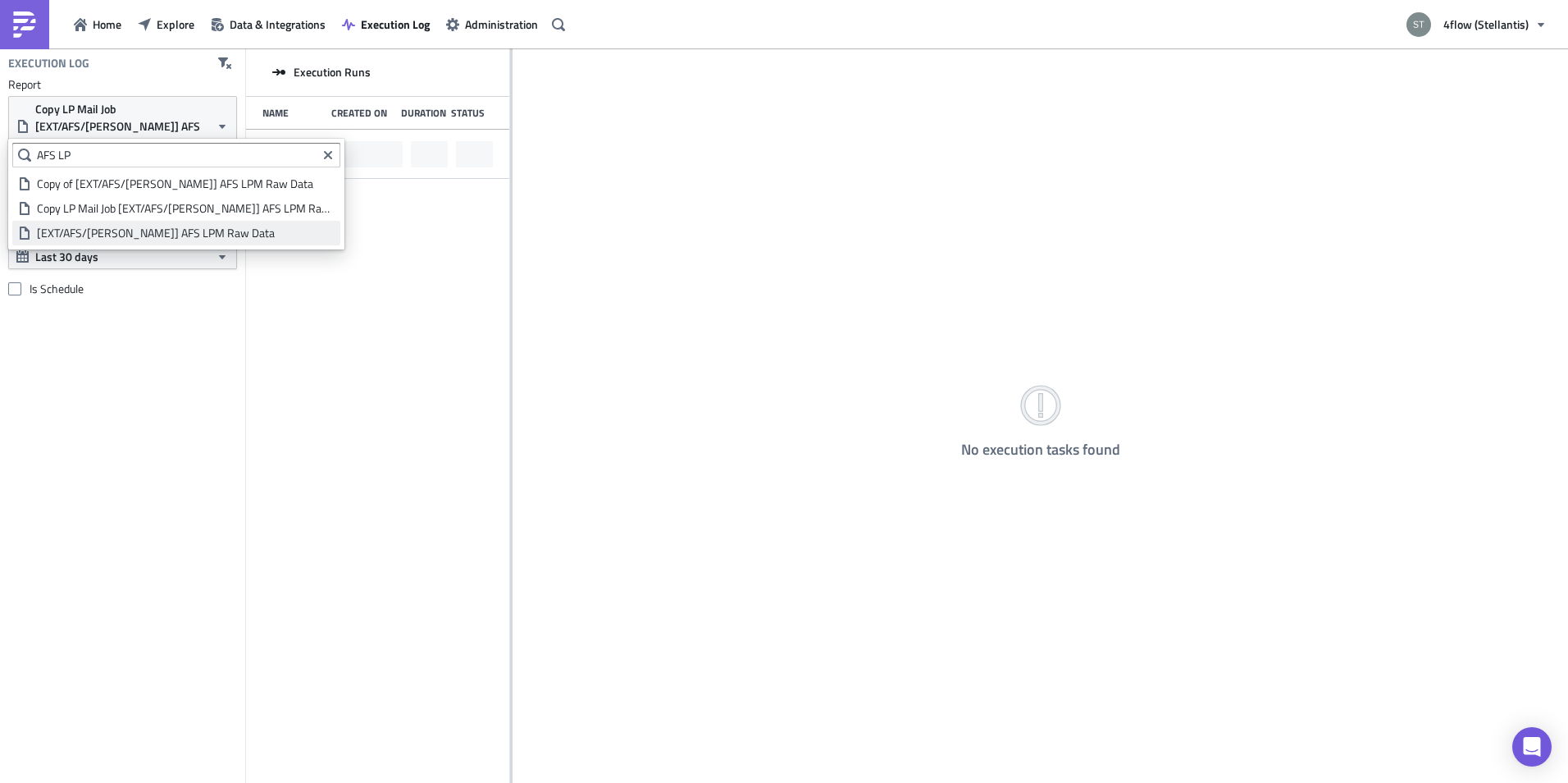
click at [112, 233] on div "[EXT/AFS/[PERSON_NAME]] AFS LPM Raw Data" at bounding box center [185, 232] width 298 height 16
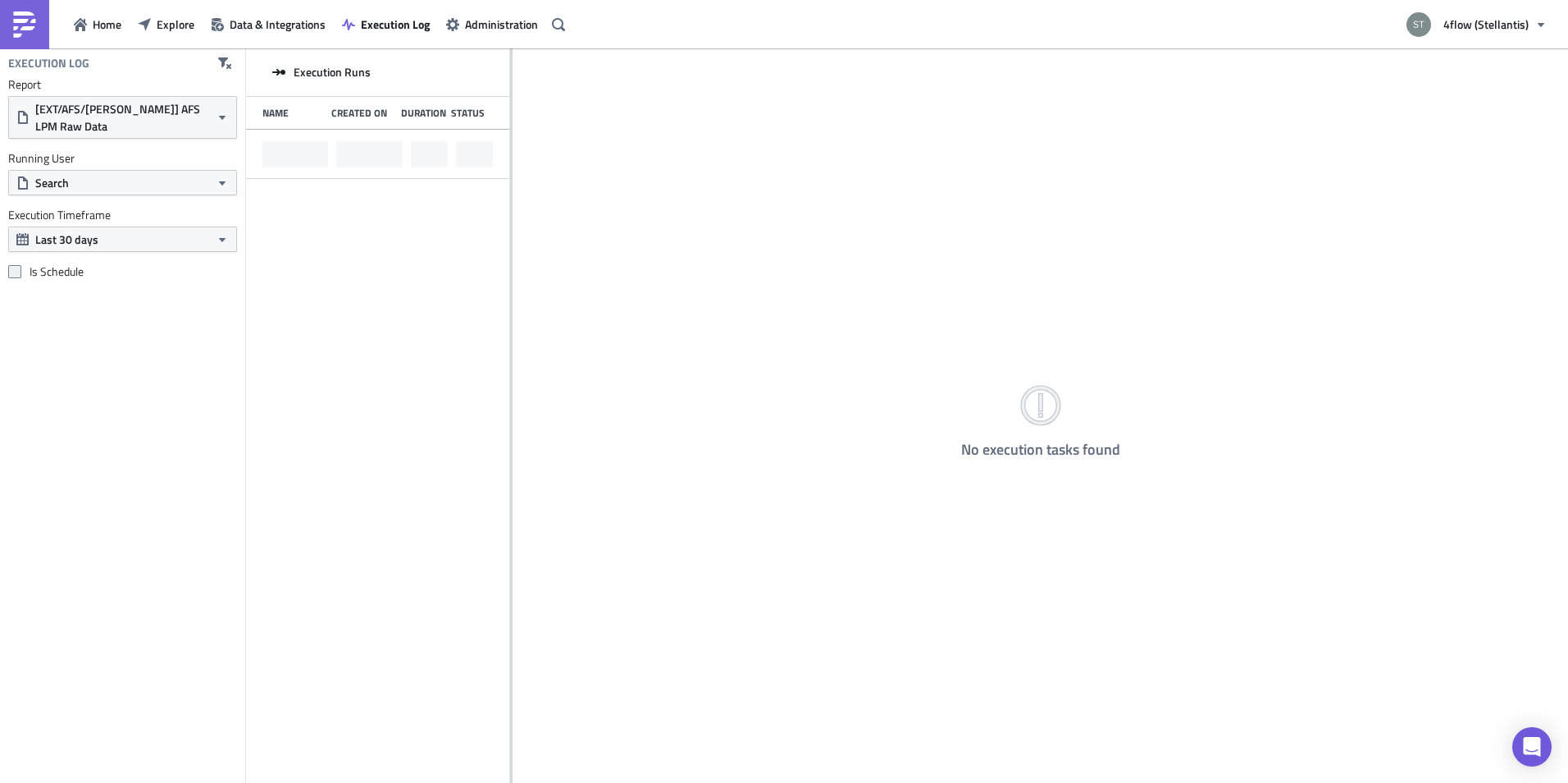
click at [78, 266] on label "Is Schedule" at bounding box center [123, 271] width 229 height 15
click at [22, 266] on input "Is Schedule" at bounding box center [16, 272] width 10 height 10
click at [66, 267] on label "Is Schedule" at bounding box center [123, 271] width 229 height 15
click at [22, 267] on input "Is Schedule" at bounding box center [16, 272] width 10 height 10
checkbox input "false"
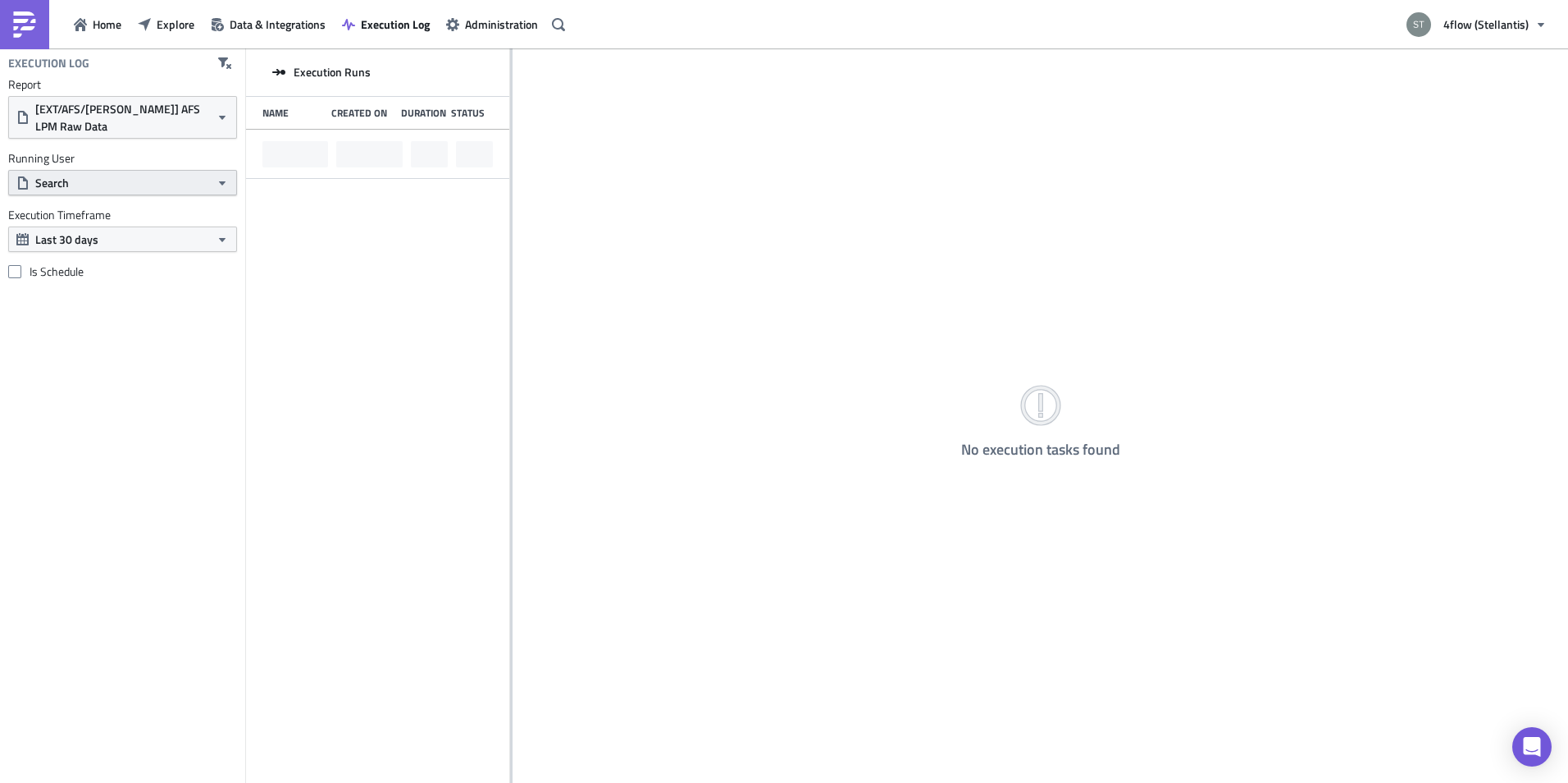
click at [139, 186] on button "Search" at bounding box center [123, 183] width 229 height 26
click at [157, 185] on button "Search" at bounding box center [123, 183] width 229 height 26
click at [144, 185] on button "Search" at bounding box center [123, 183] width 229 height 26
click at [166, 218] on icon "Clear filter query" at bounding box center [172, 211] width 13 height 13
click at [136, 405] on div "Execution Log Report [EXT/AFS/[PERSON_NAME]] AFS LPM Raw Data Running User Sear…" at bounding box center [122, 416] width 245 height 734
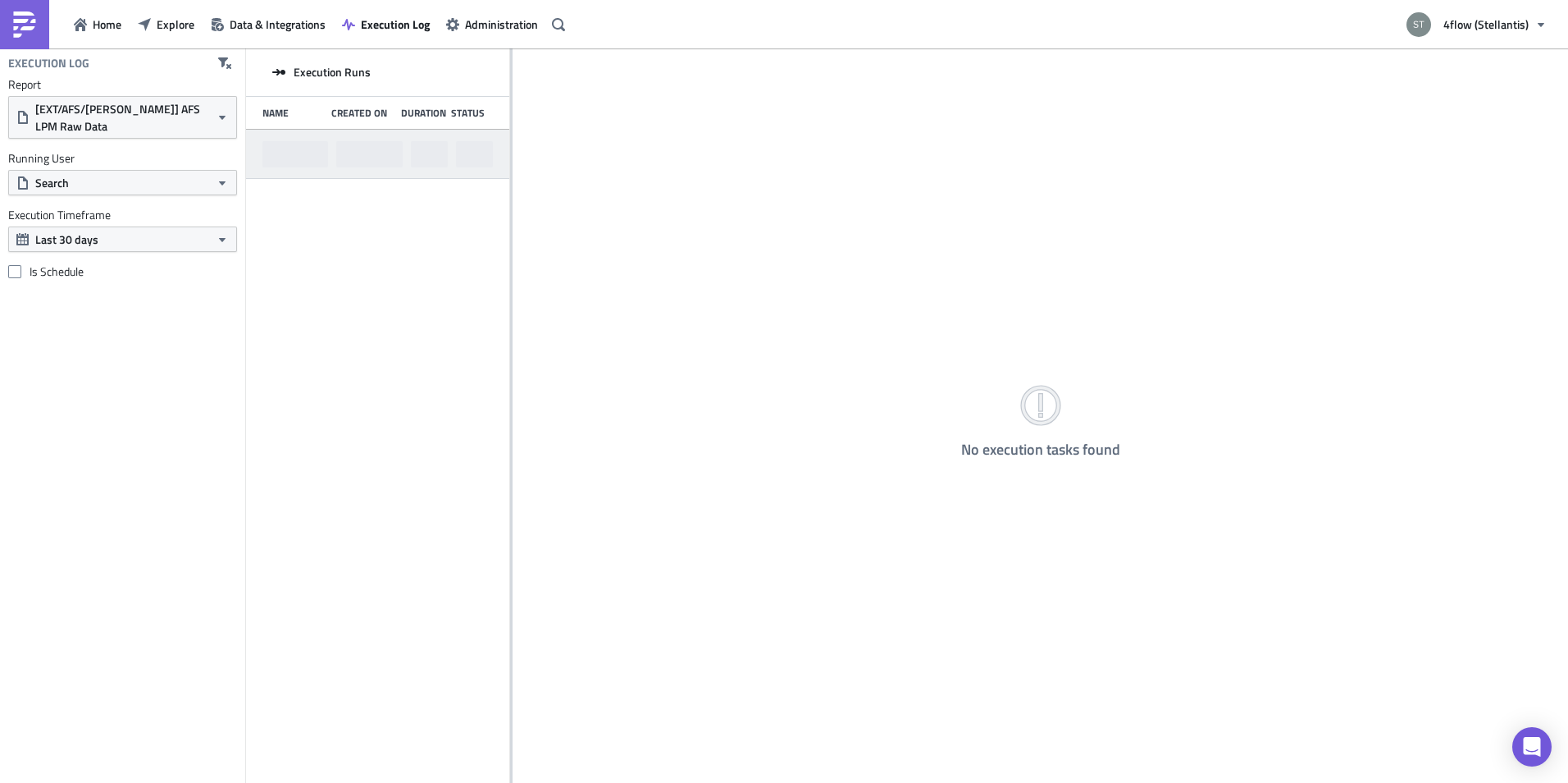
click at [436, 160] on div at bounding box center [377, 155] width 263 height 50
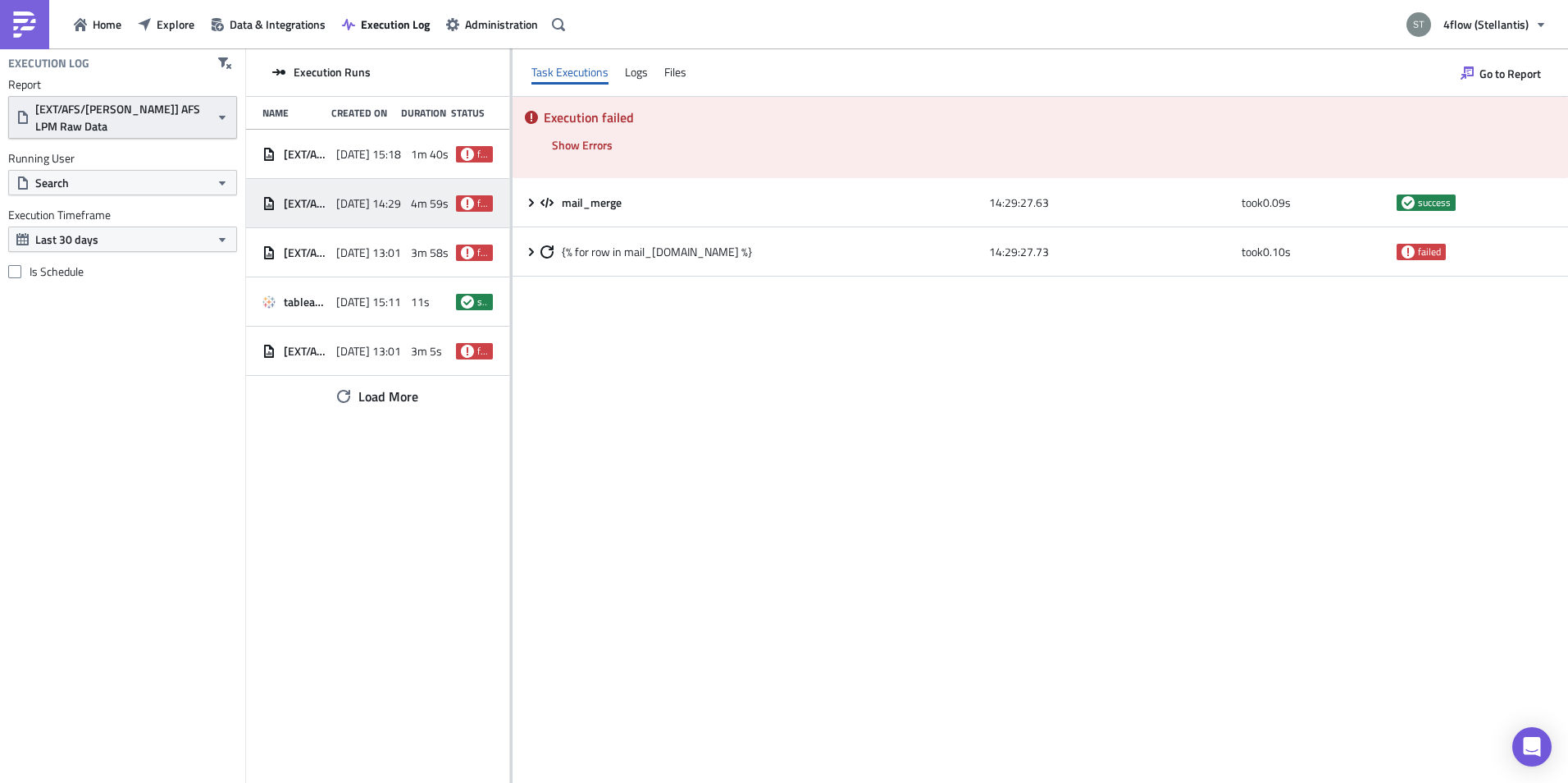
click at [206, 108] on span "[EXT/AFS/[PERSON_NAME]] AFS LPM Raw Data" at bounding box center [122, 117] width 175 height 34
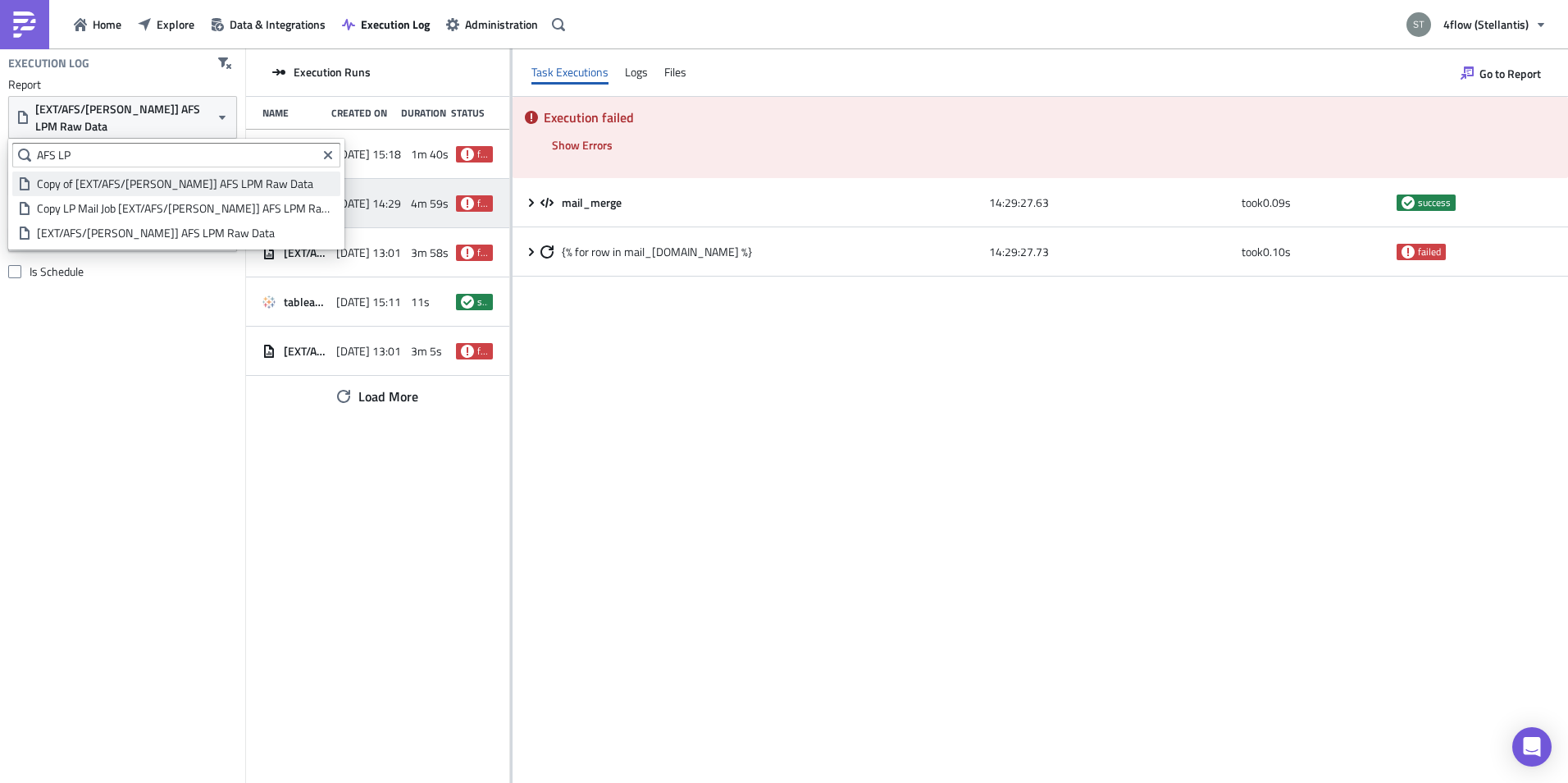
click at [123, 184] on div "Copy of [EXT/AFS/[PERSON_NAME]] AFS LPM Raw Data" at bounding box center [185, 184] width 298 height 16
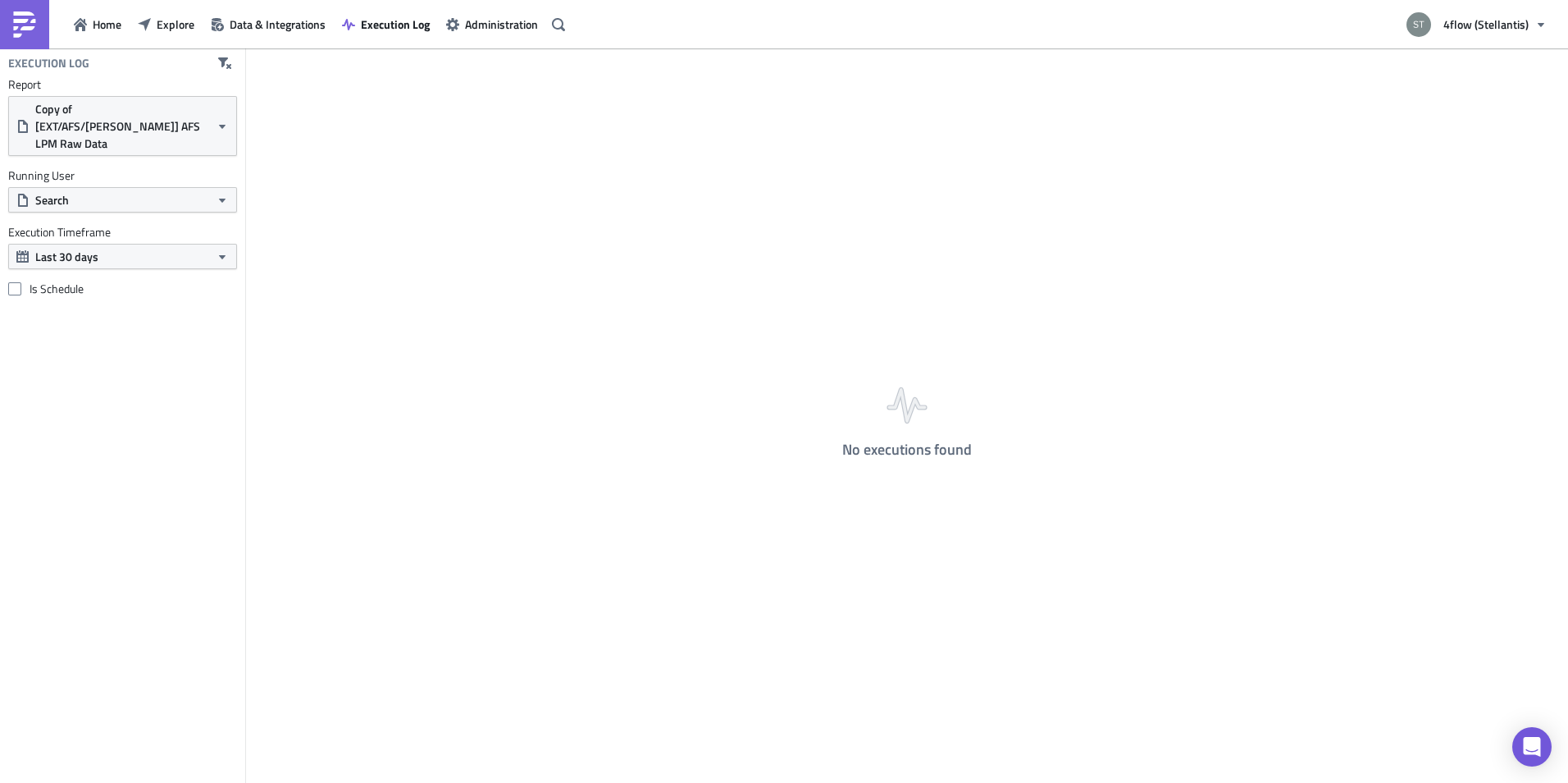
click at [156, 86] on label "Report" at bounding box center [123, 84] width 229 height 15
click at [148, 122] on span "Copy of [EXT/AFS/[PERSON_NAME]] AFS LPM Raw Data" at bounding box center [122, 126] width 175 height 52
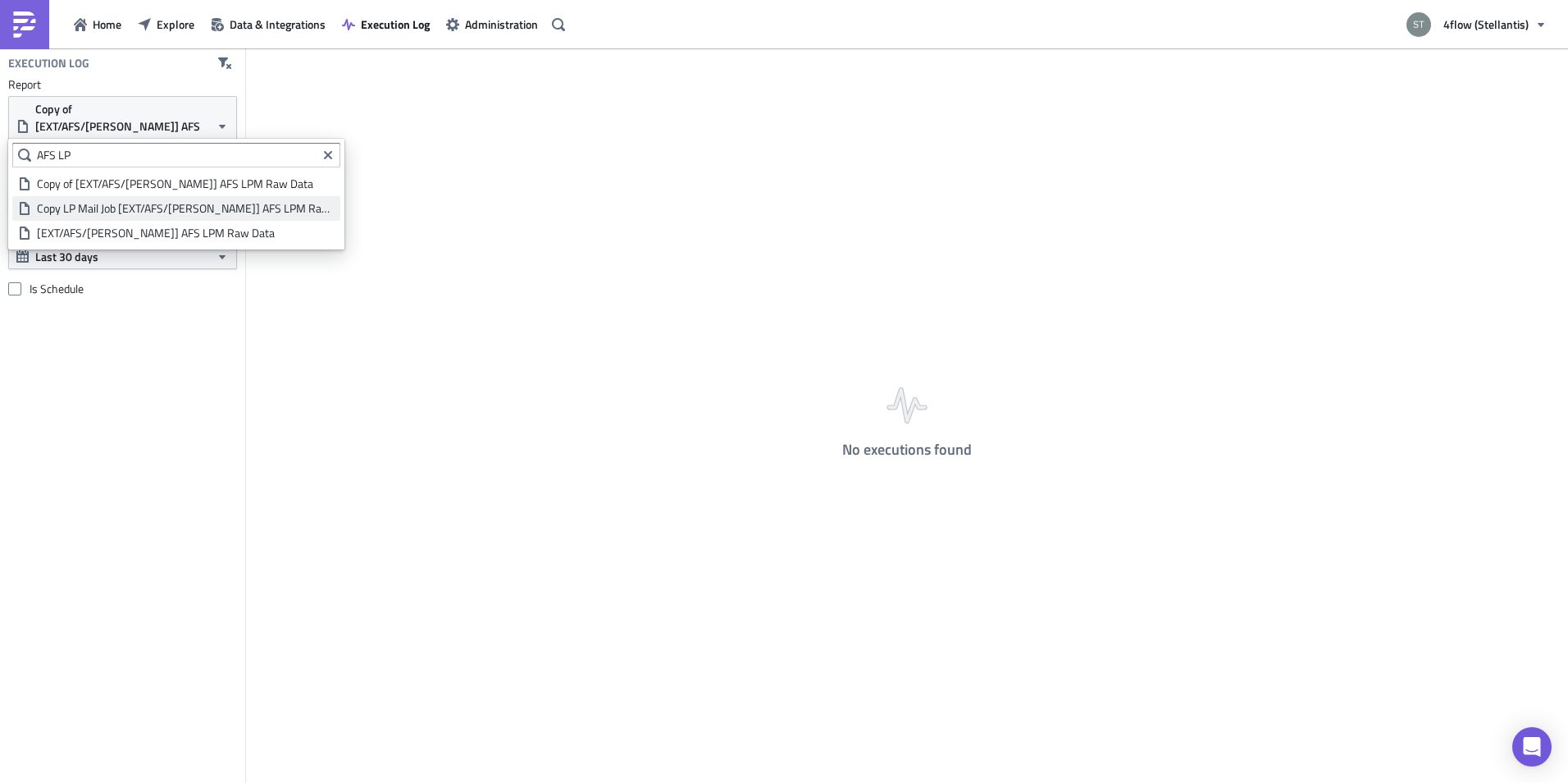
click at [119, 209] on div "Copy LP Mail Job [EXT/AFS/[PERSON_NAME]] AFS LPM Raw Data" at bounding box center [185, 207] width 298 height 16
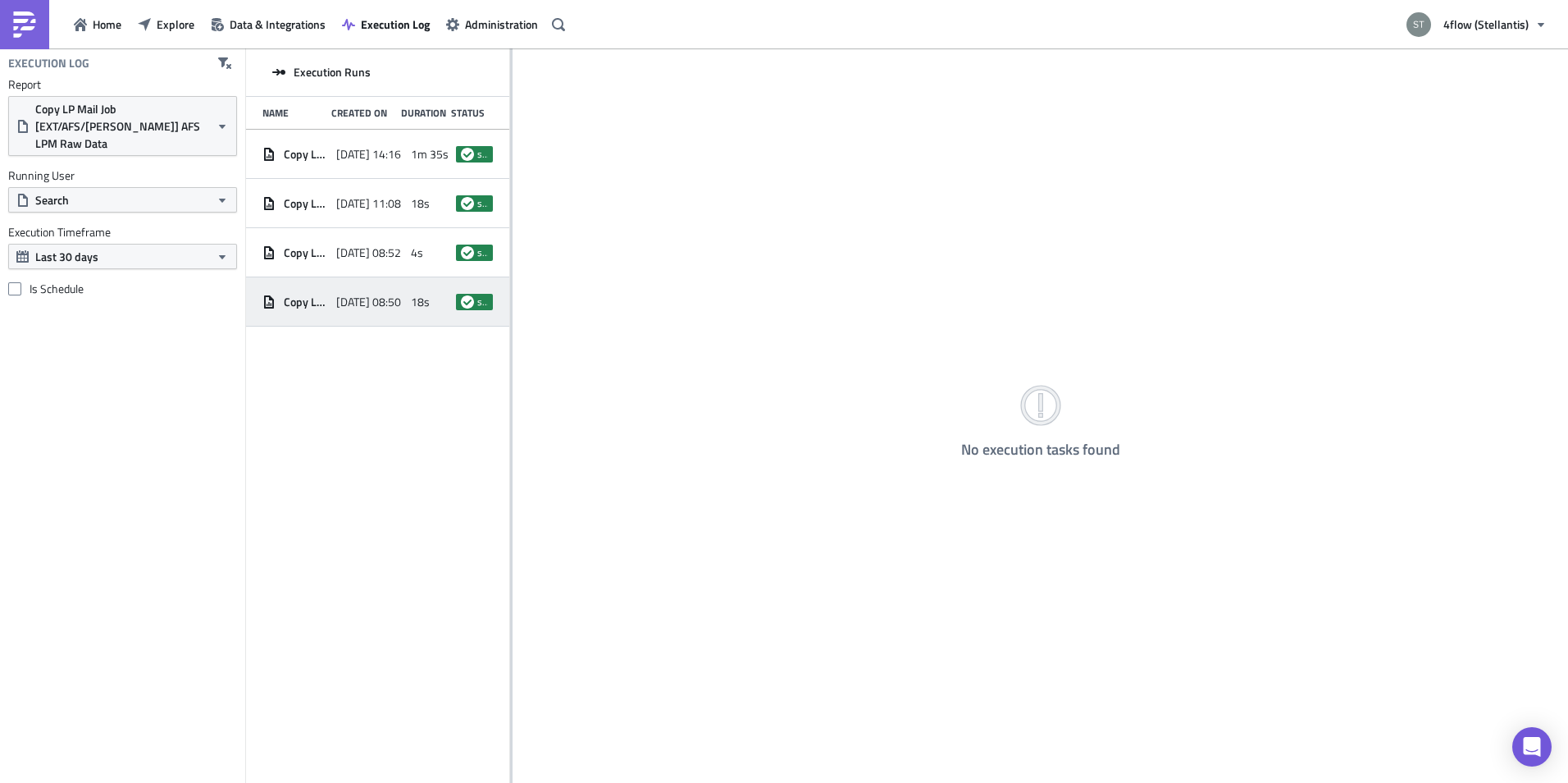
click at [510, 307] on div "Copy LP Mail Job [EXT/AFS/[PERSON_NAME]] AFS LPM Raw Data [DATE] 08:50 18s succ…" at bounding box center [377, 302] width 263 height 50
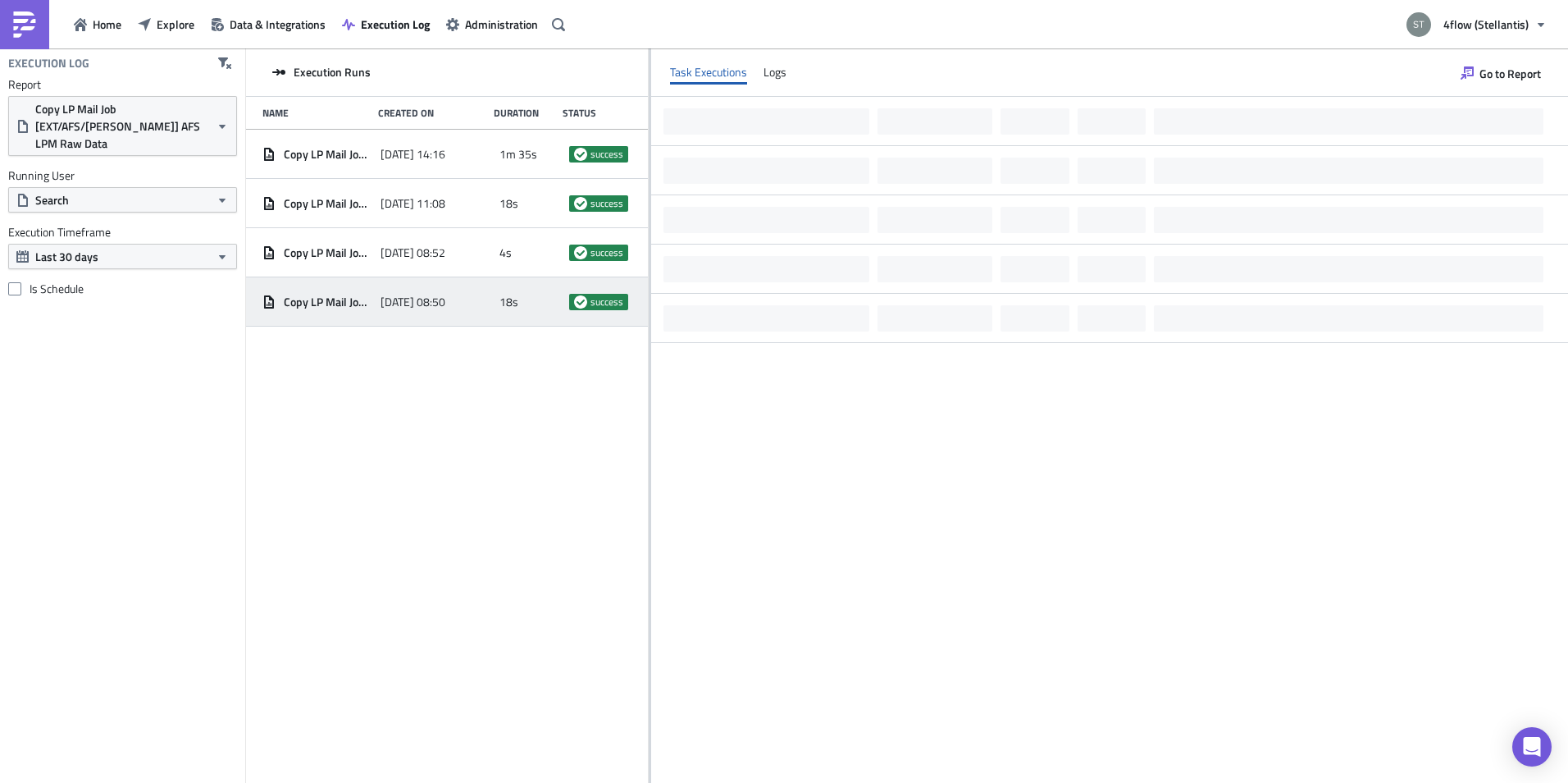
drag, startPoint x: 512, startPoint y: 308, endPoint x: 649, endPoint y: 306, distance: 137.0
click at [649, 306] on div at bounding box center [650, 417] width 3 height 737
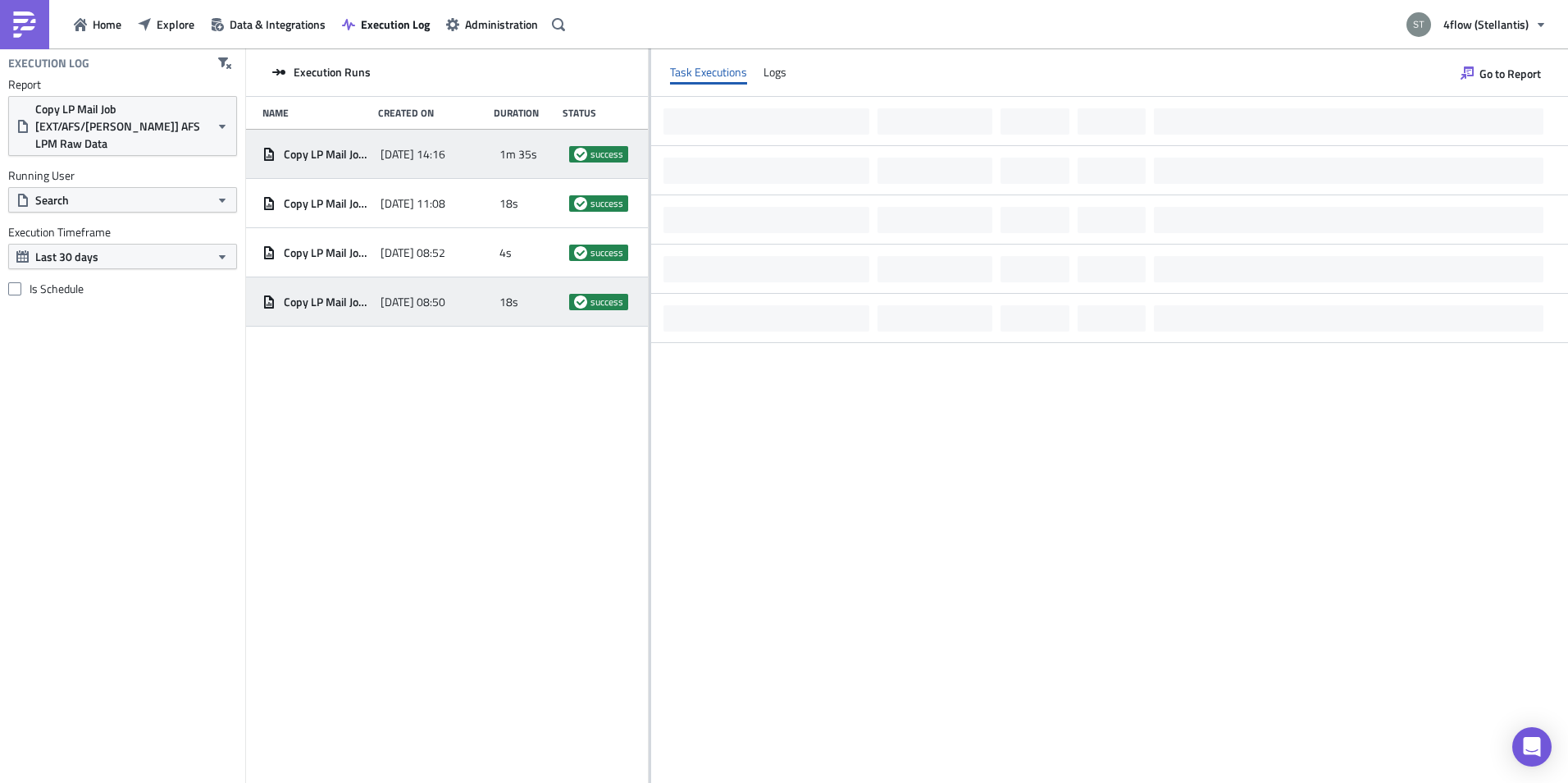
click at [412, 161] on div "[DATE] 14:16" at bounding box center [435, 154] width 110 height 30
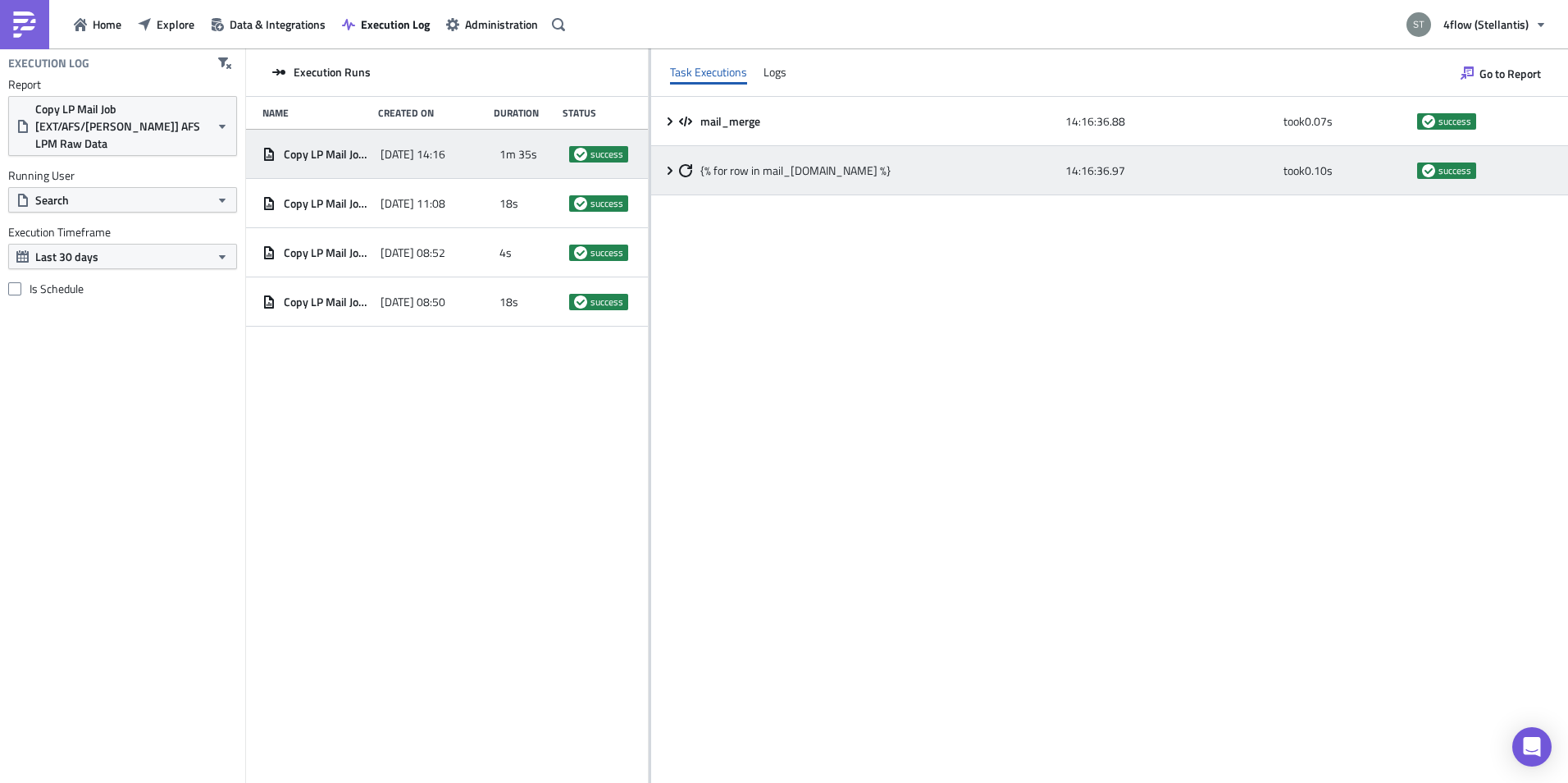
click at [667, 170] on icon at bounding box center [669, 170] width 13 height 13
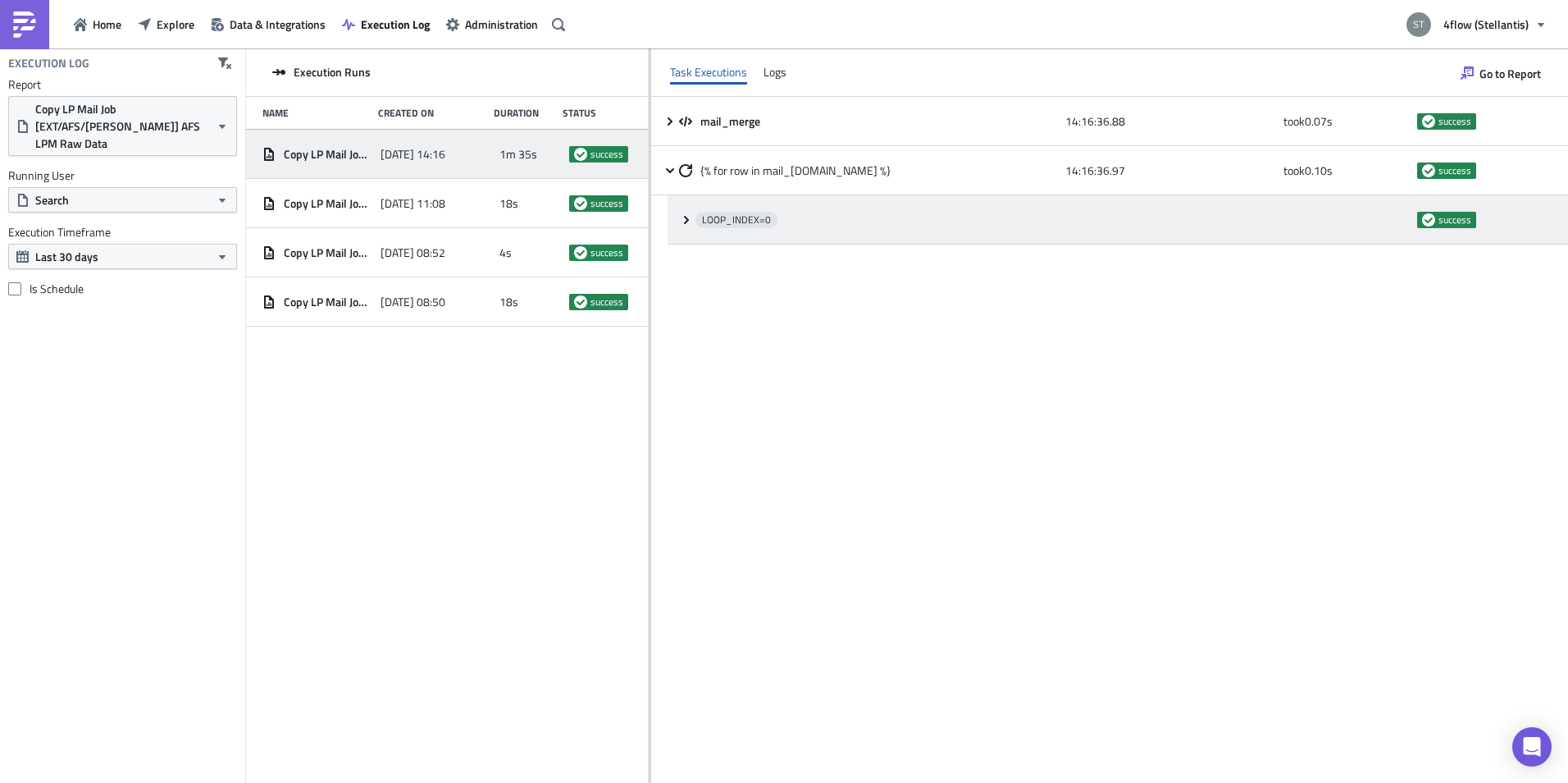
click at [682, 228] on div "LOOP_INDEX= 0 success" at bounding box center [1117, 220] width 901 height 50
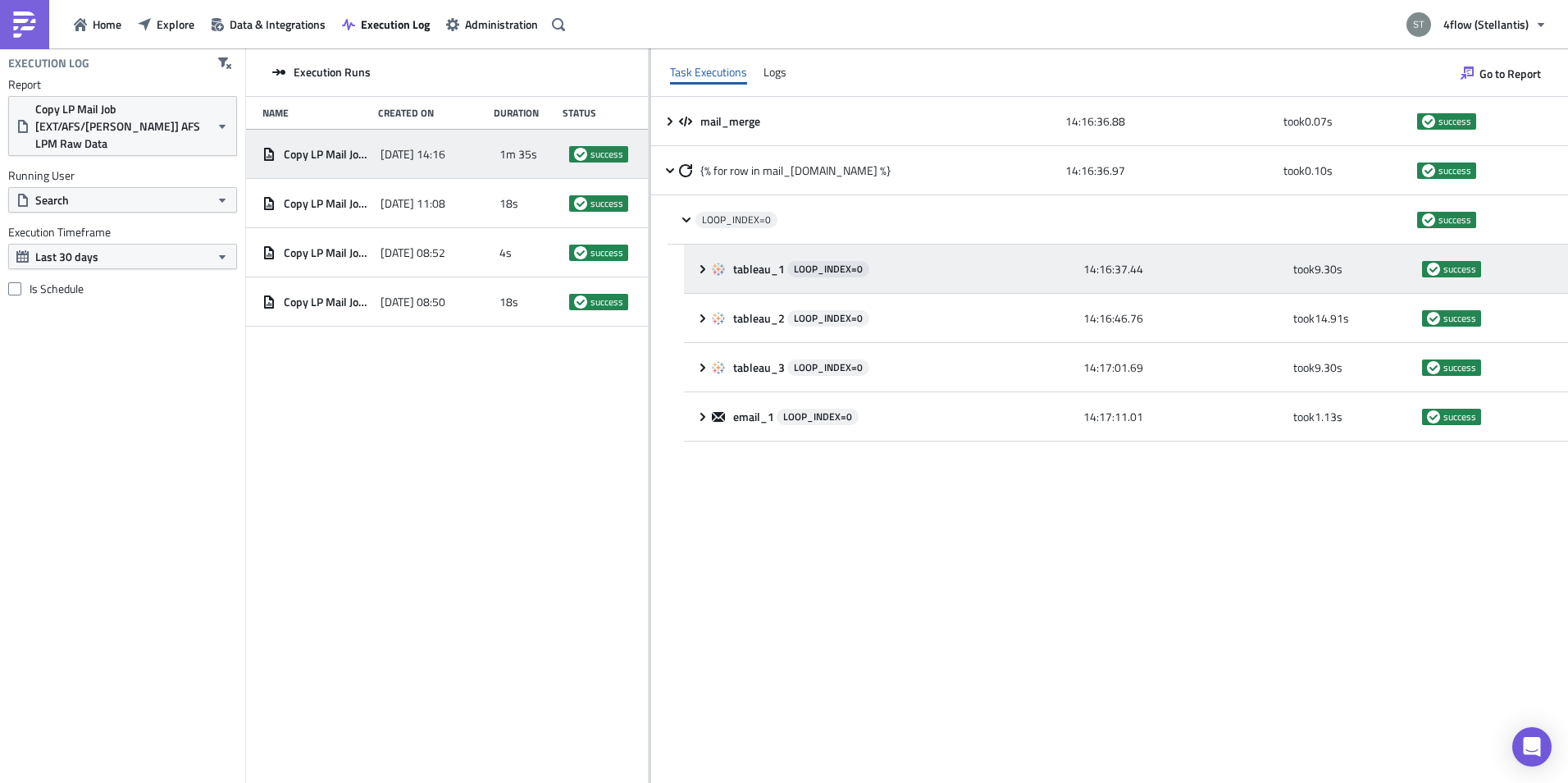
click at [693, 260] on div "tableau_1 LOOP_INDEX= 0 14:16:37.44 took 9.30 s success" at bounding box center [1126, 269] width 884 height 50
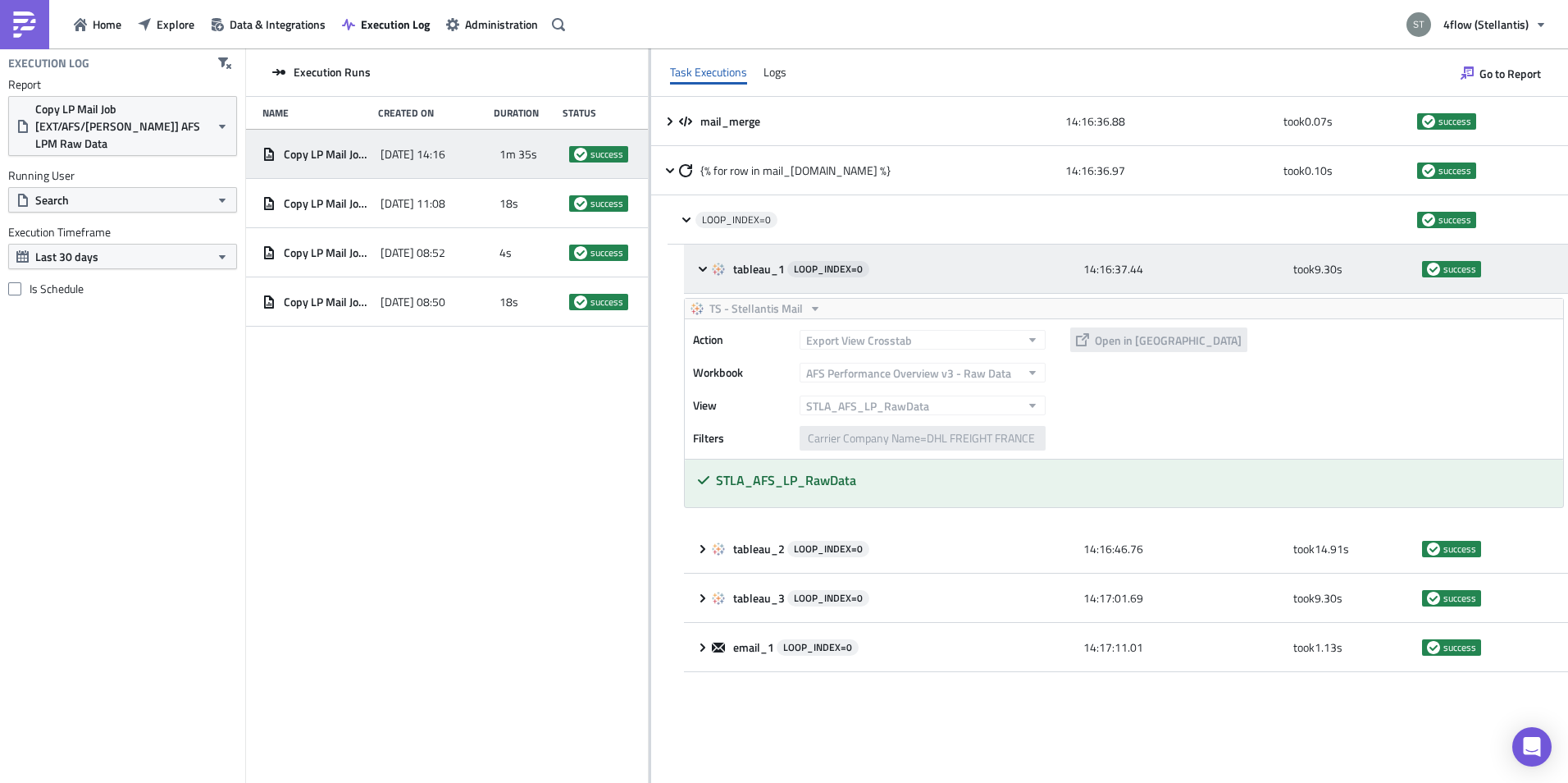
click at [693, 260] on div "tableau_1 LOOP_INDEX= 0 14:16:37.44 took 9.30 s success" at bounding box center [1126, 269] width 884 height 50
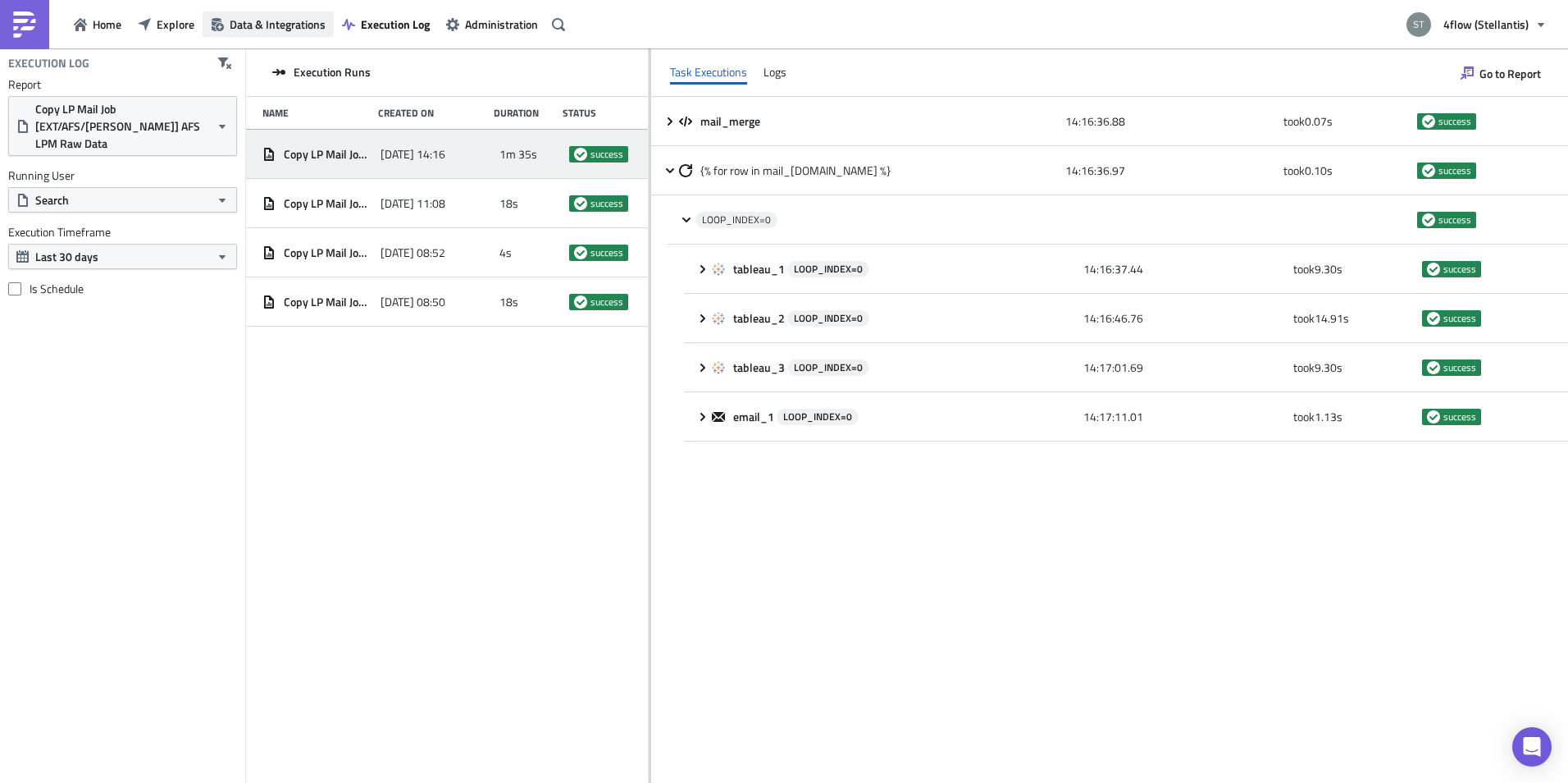
click at [234, 31] on span "Data & Integrations" at bounding box center [277, 24] width 96 height 17
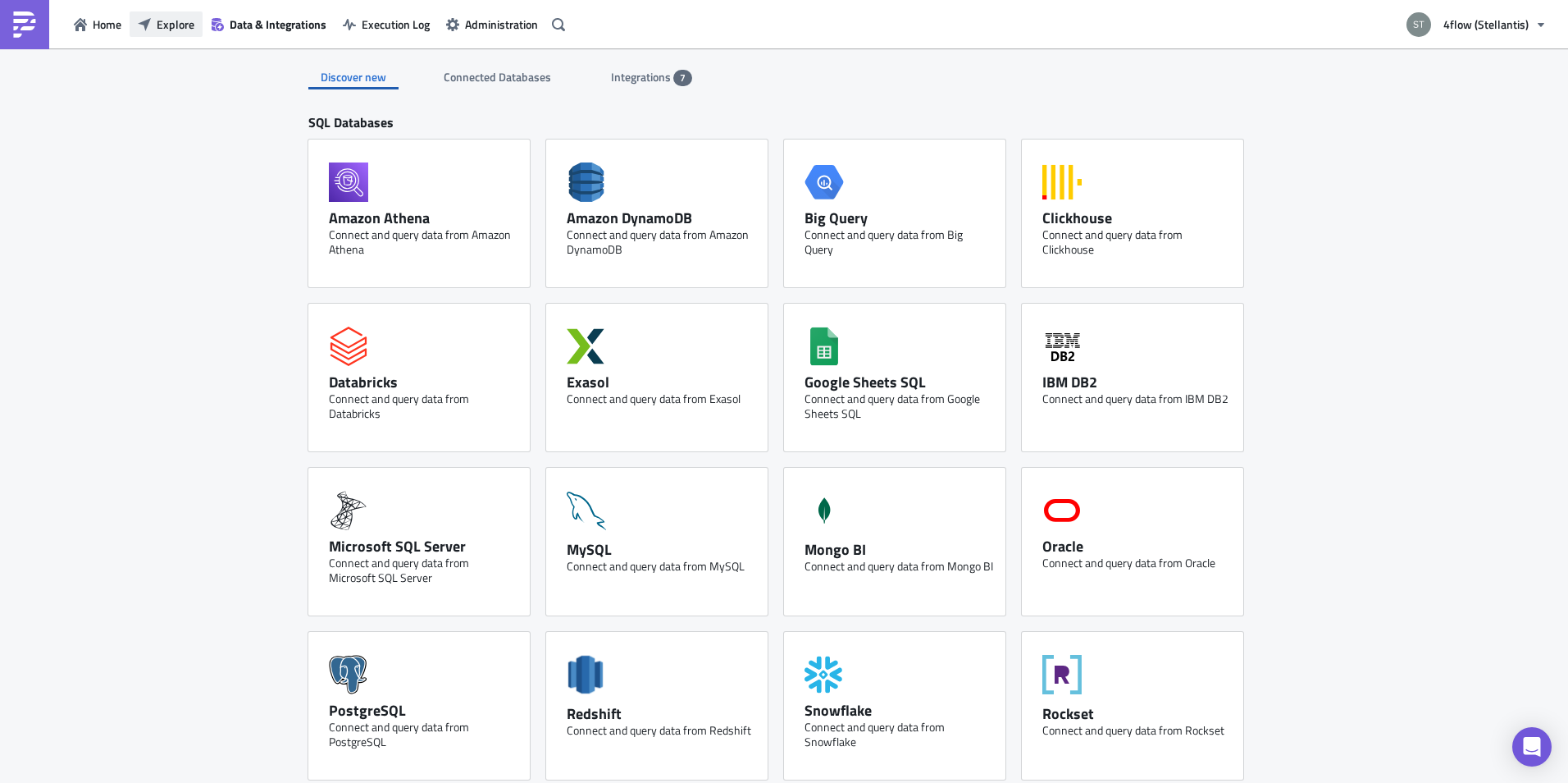
click at [143, 24] on icon "button" at bounding box center [143, 23] width 13 height 13
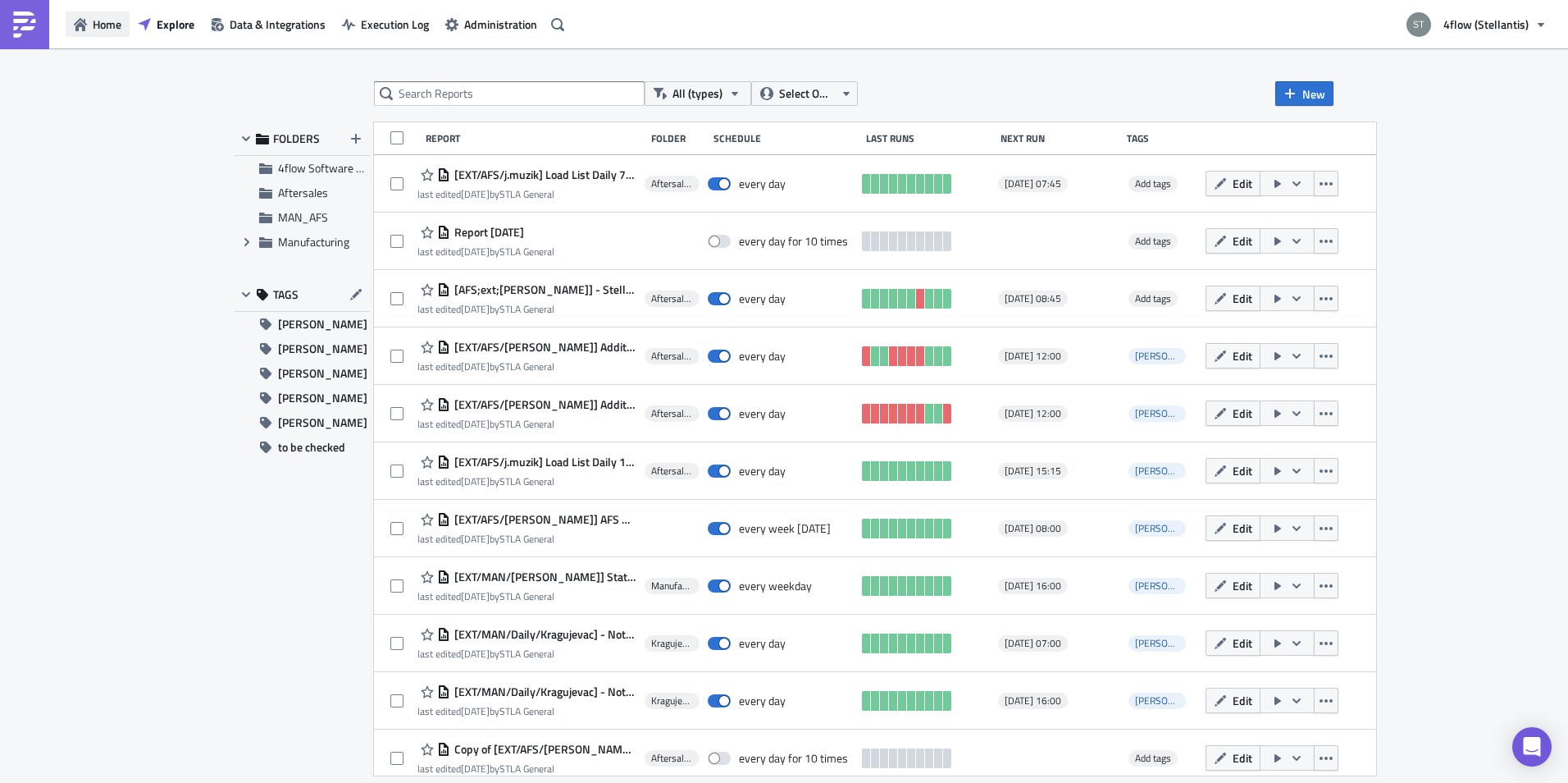
click at [98, 15] on span "Home" at bounding box center [108, 24] width 29 height 17
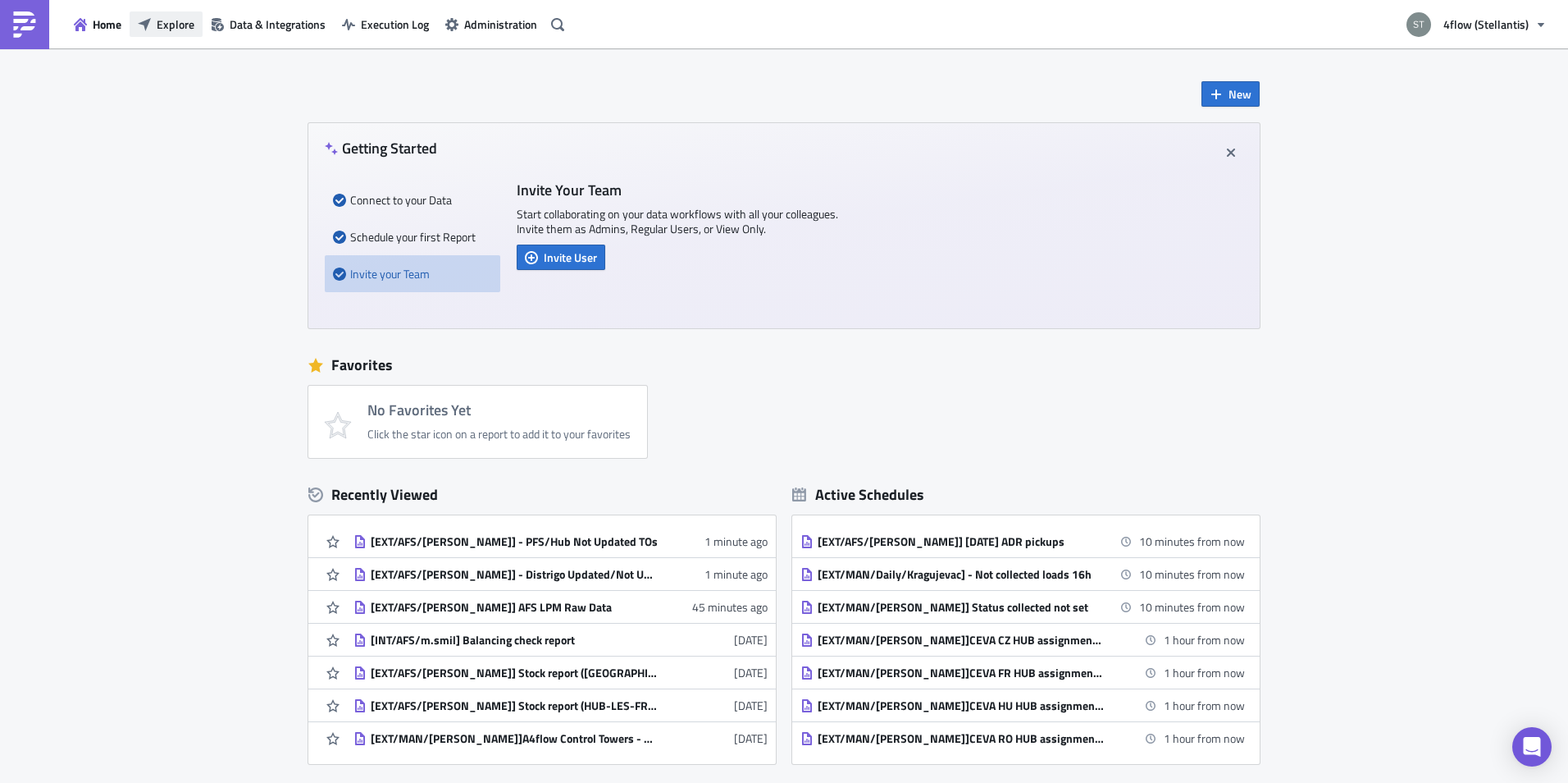
click at [178, 21] on span "Explore" at bounding box center [176, 24] width 38 height 17
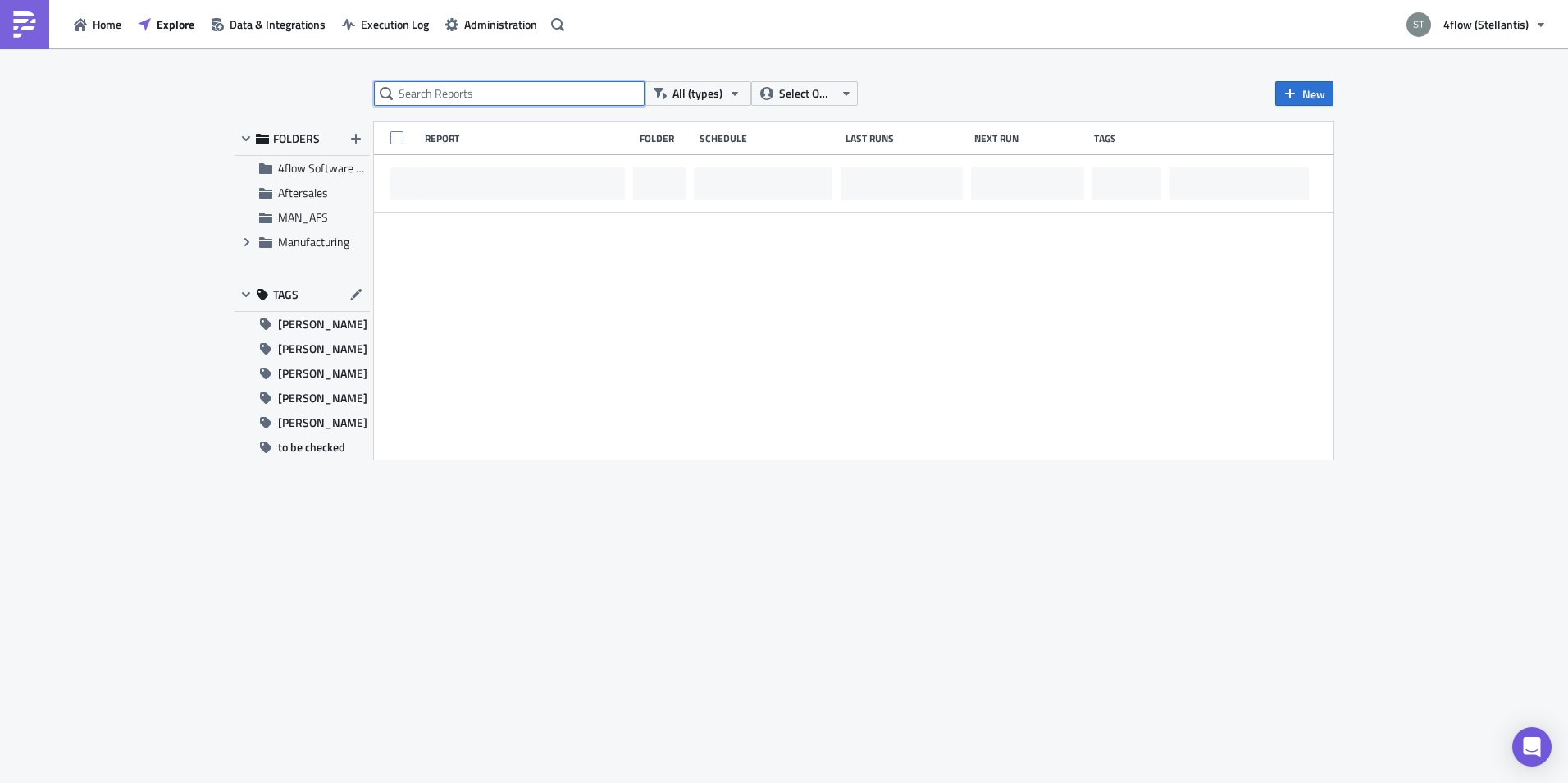
click at [468, 96] on input "text" at bounding box center [509, 93] width 271 height 25
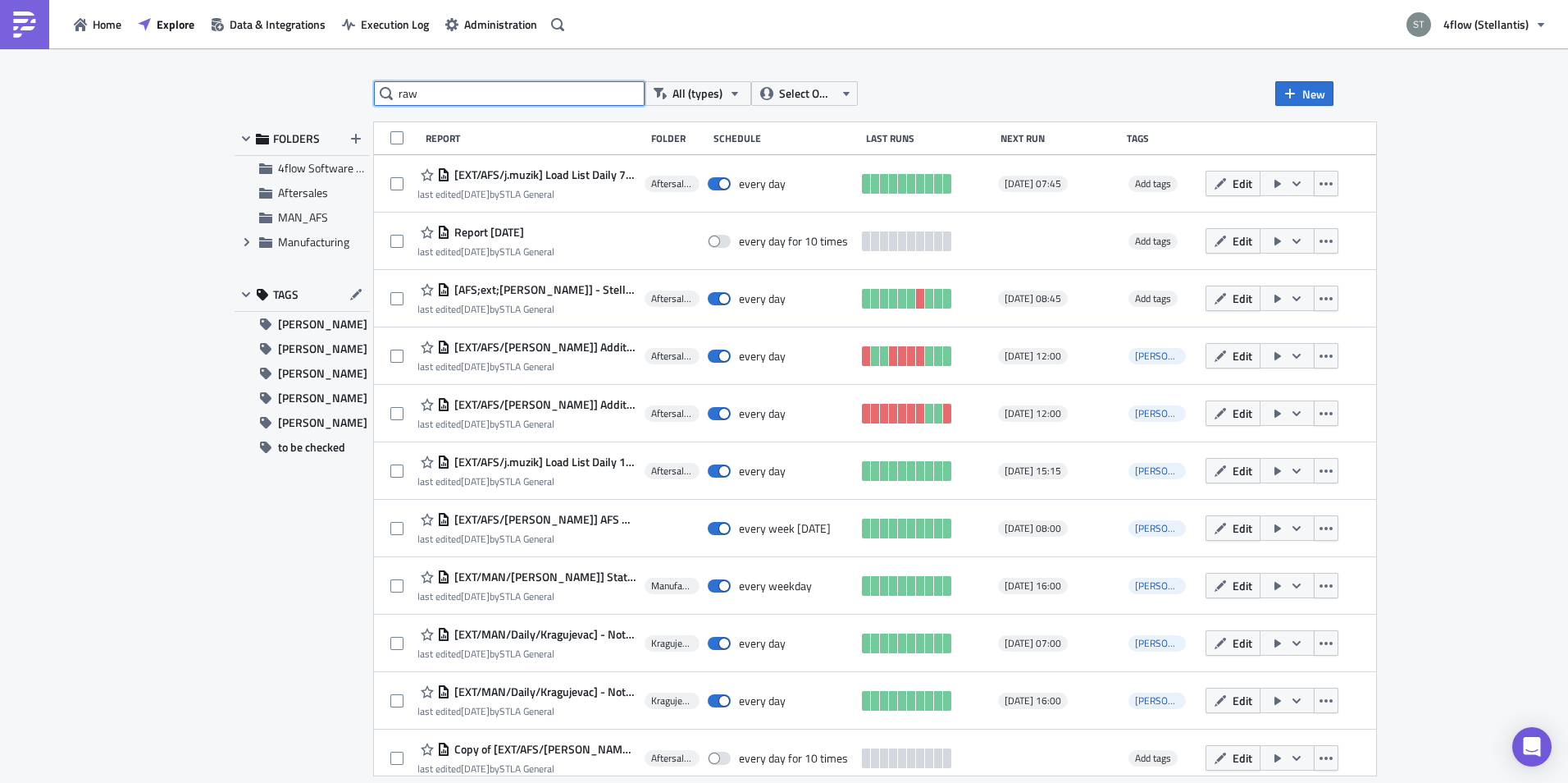
type input "raw"
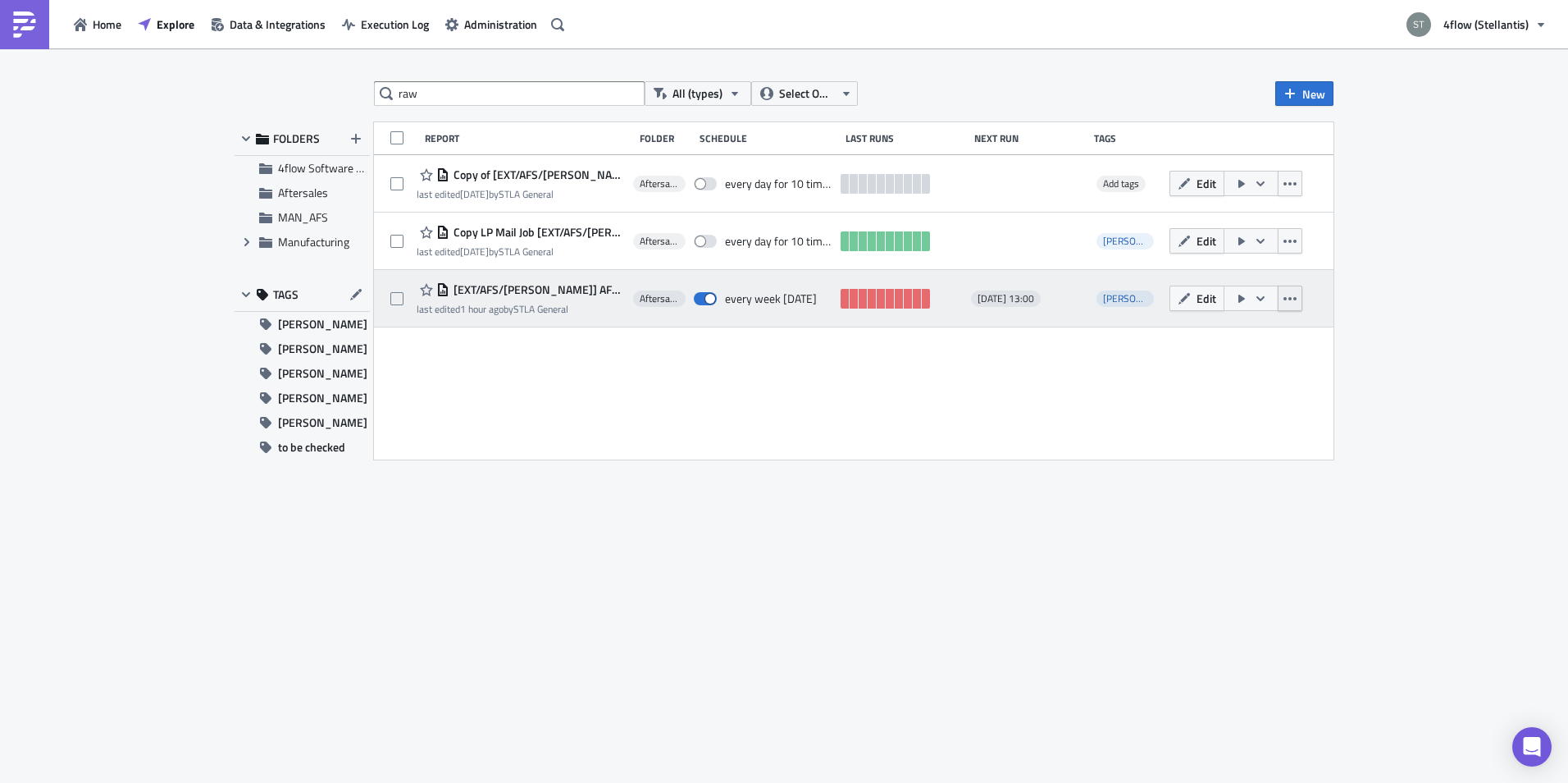
click at [1296, 299] on icon "button" at bounding box center [1290, 299] width 13 height 3
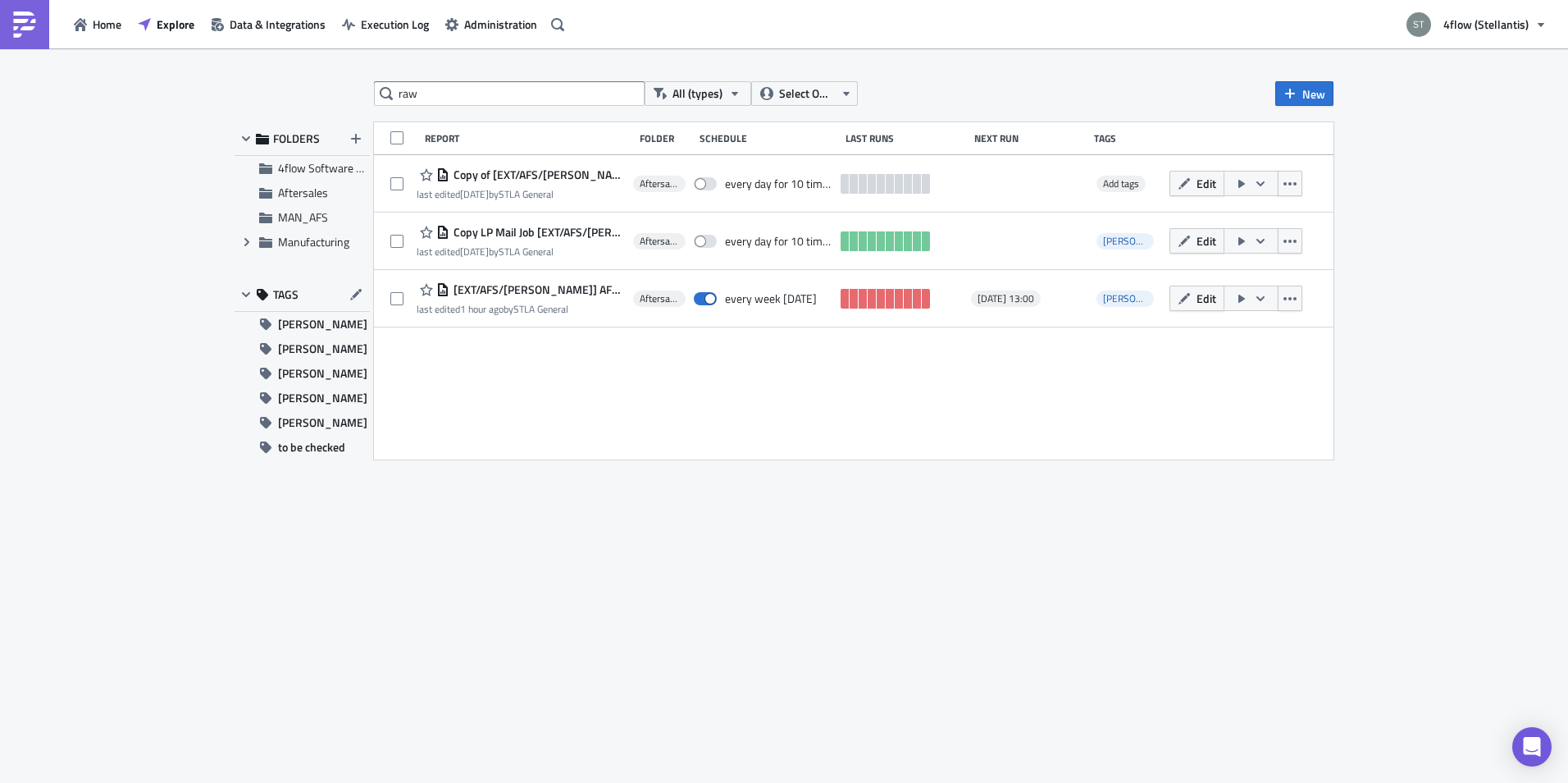
click at [743, 371] on div "Report Folder Schedule Last Runs Next Run Tags Copy of [EXT/AFS/[PERSON_NAME]] …" at bounding box center [854, 290] width 959 height 337
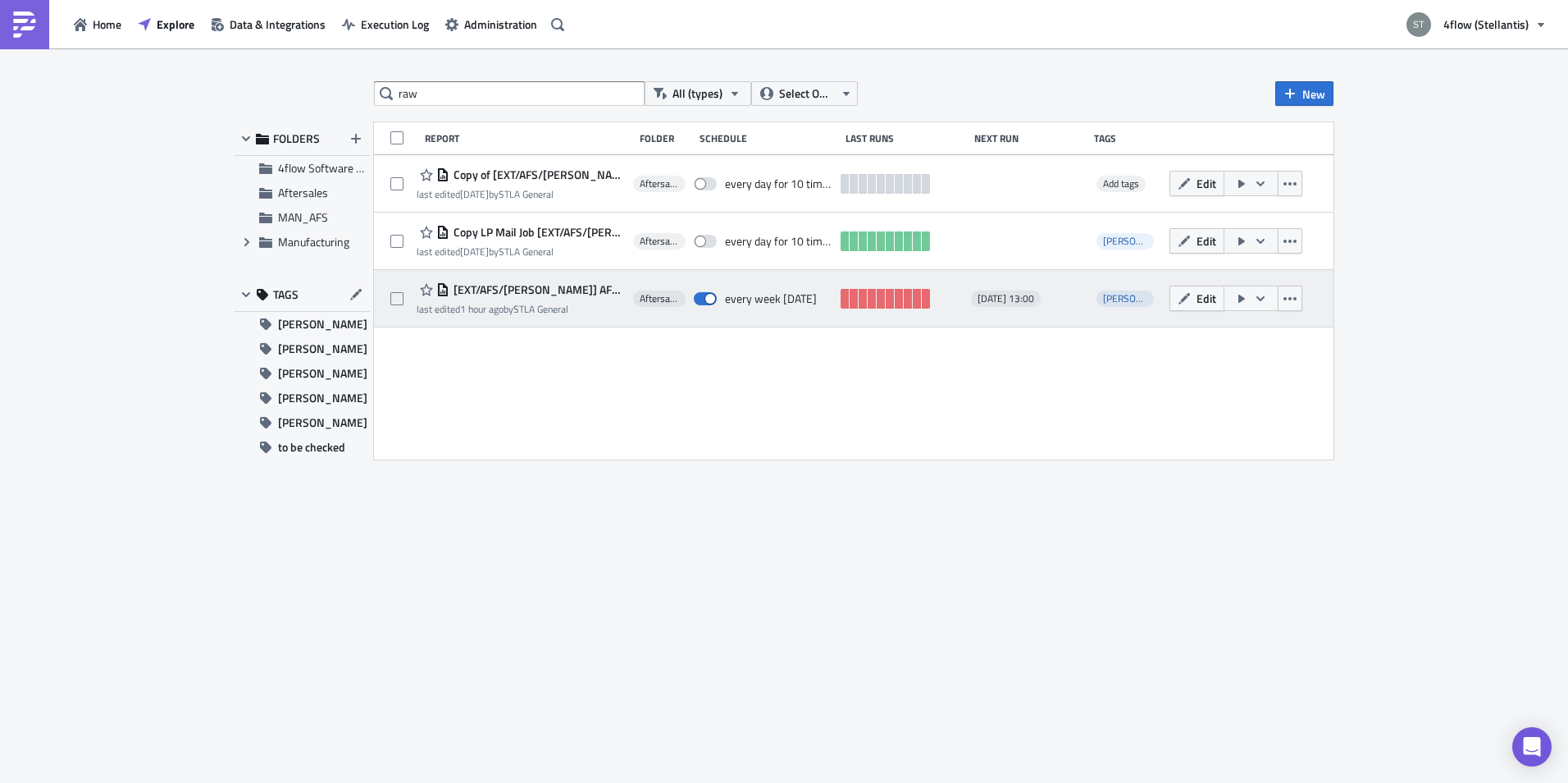
click at [546, 287] on span "[EXT/AFS/[PERSON_NAME]] AFS LPM Raw Data" at bounding box center [538, 289] width 176 height 15
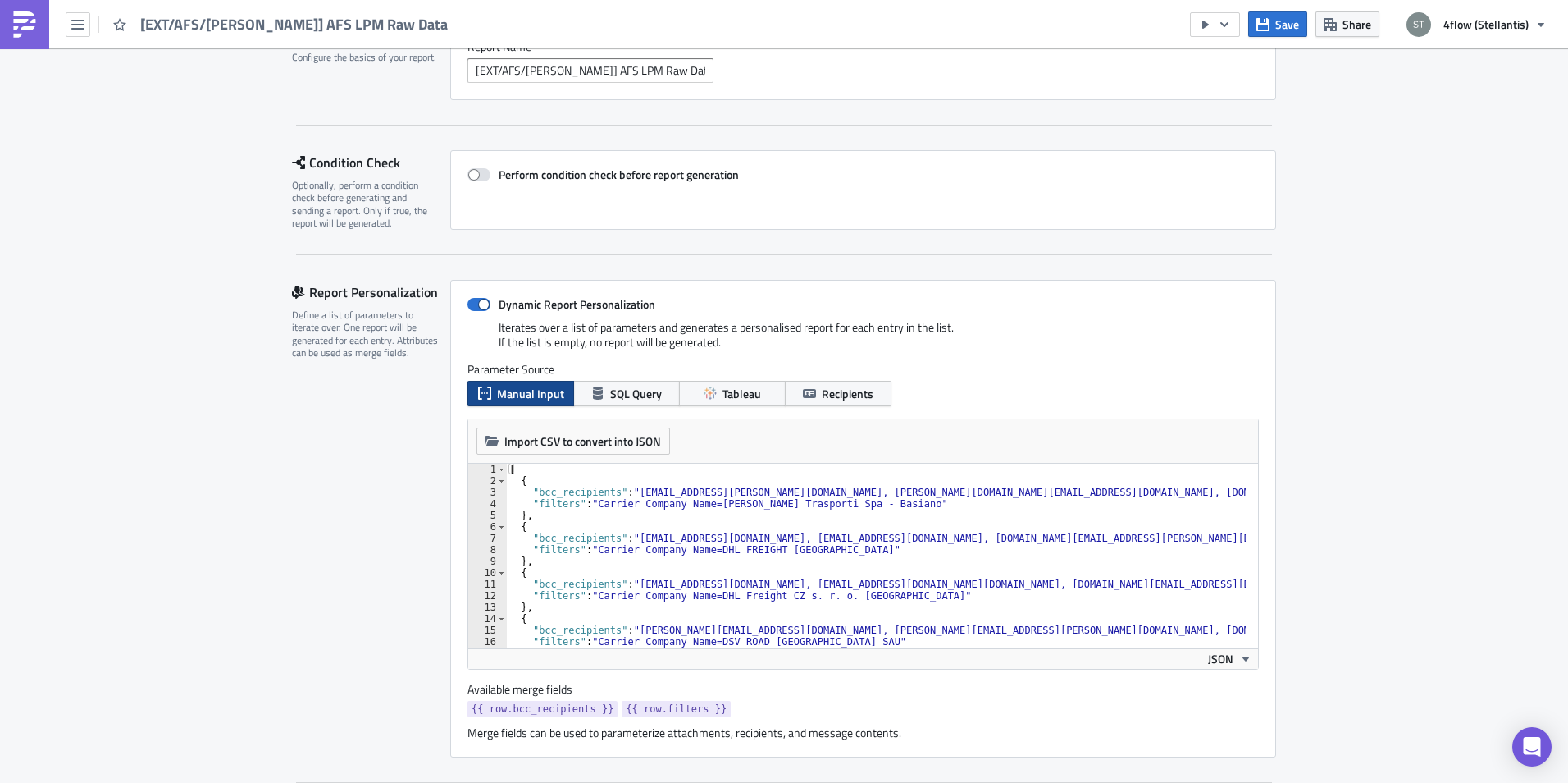
scroll to position [246, 0]
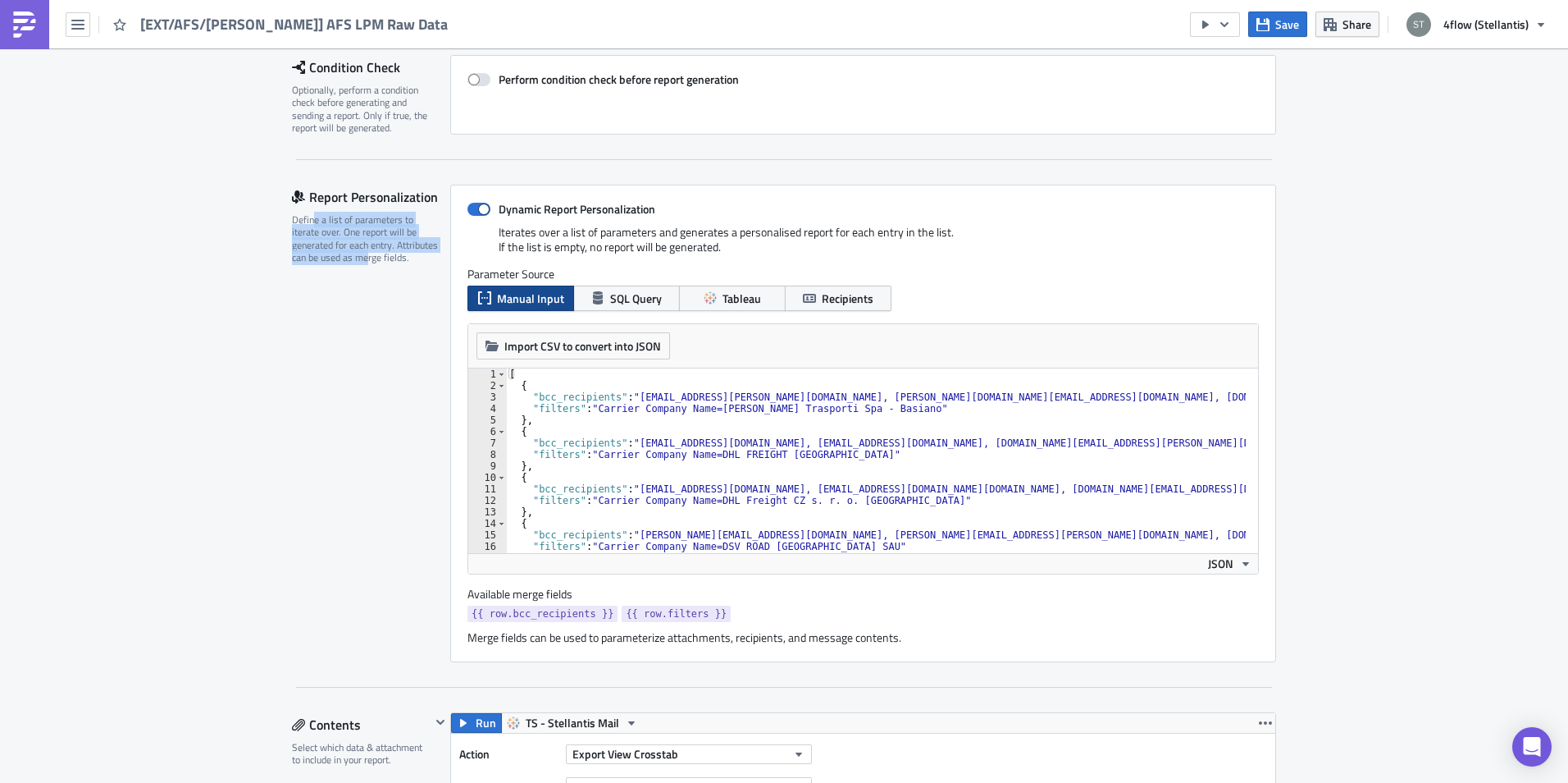
drag, startPoint x: 306, startPoint y: 222, endPoint x: 364, endPoint y: 258, distance: 68.3
click at [364, 258] on div "Define a list of parameters to iterate over. One report will be generated for e…" at bounding box center [365, 239] width 148 height 51
drag, startPoint x: 364, startPoint y: 258, endPoint x: 327, endPoint y: 365, distance: 113.2
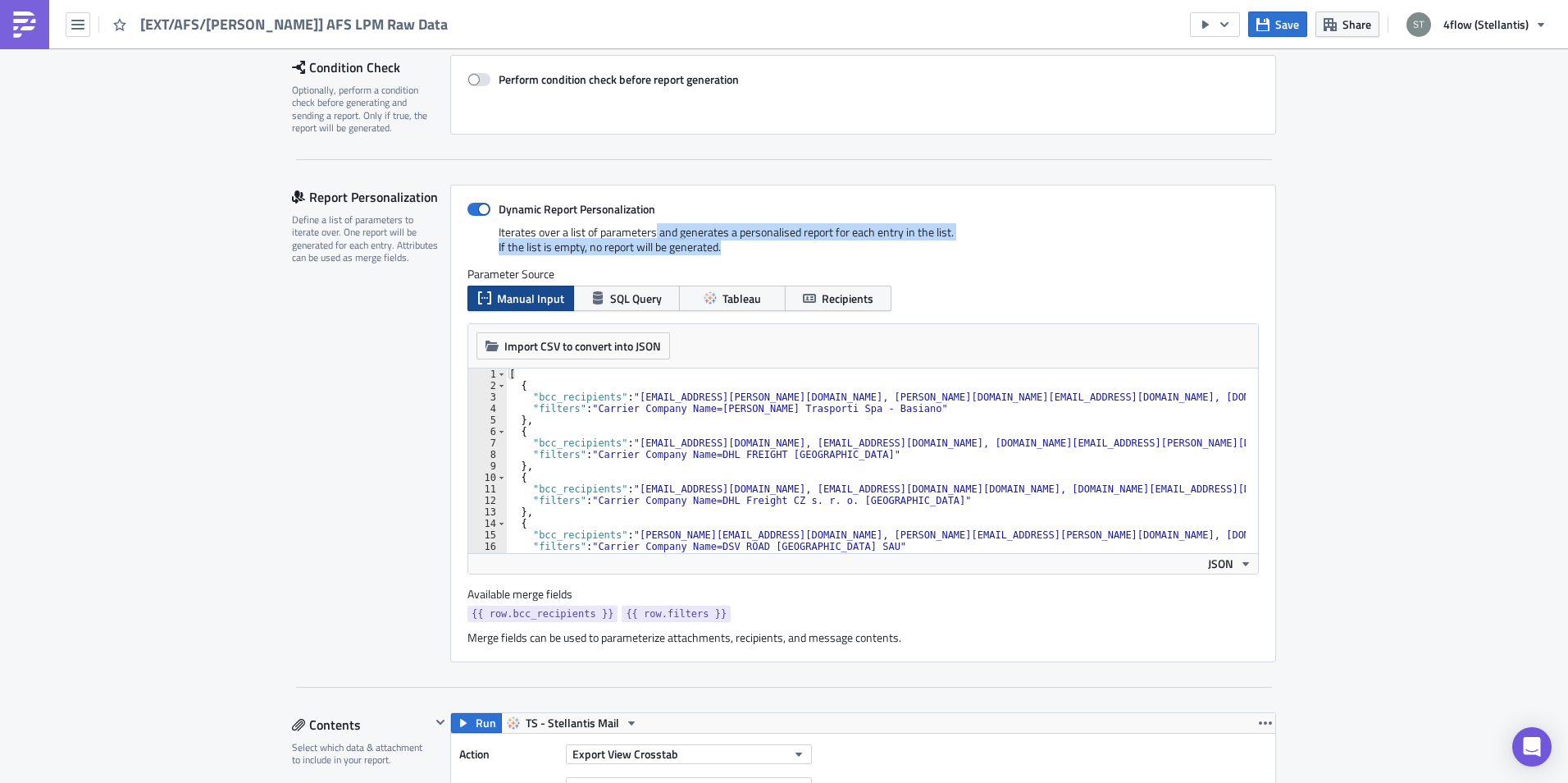
drag, startPoint x: 650, startPoint y: 233, endPoint x: 926, endPoint y: 248, distance: 276.4
click at [926, 248] on div "Iterates over a list of parameters and generates a personalised report for each…" at bounding box center [863, 245] width 791 height 42
click at [719, 251] on div "Iterates over a list of parameters and generates a personalised report for each…" at bounding box center [863, 245] width 791 height 42
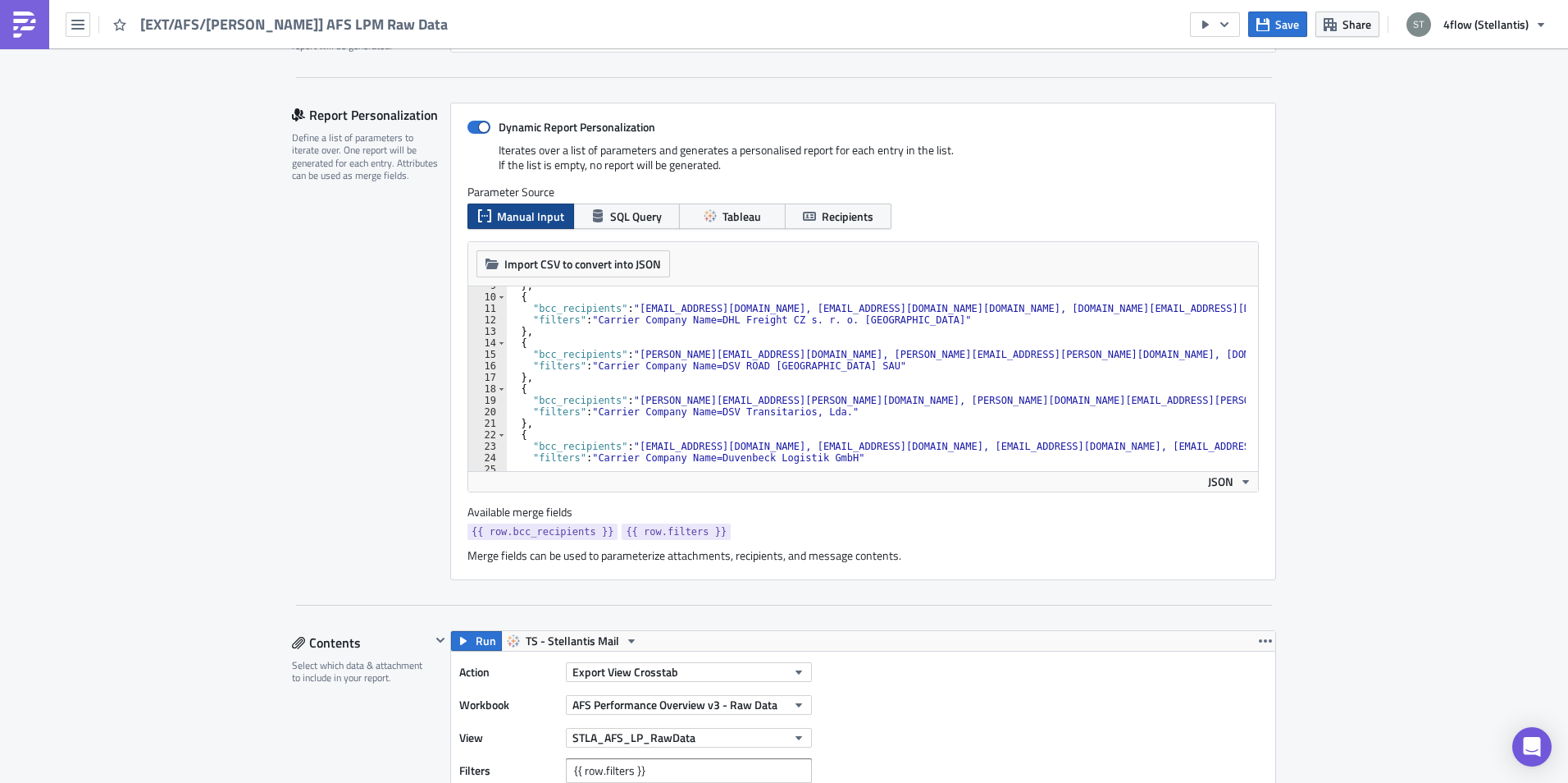
scroll to position [0, 0]
drag, startPoint x: 685, startPoint y: 388, endPoint x: 683, endPoint y: 377, distance: 11.2
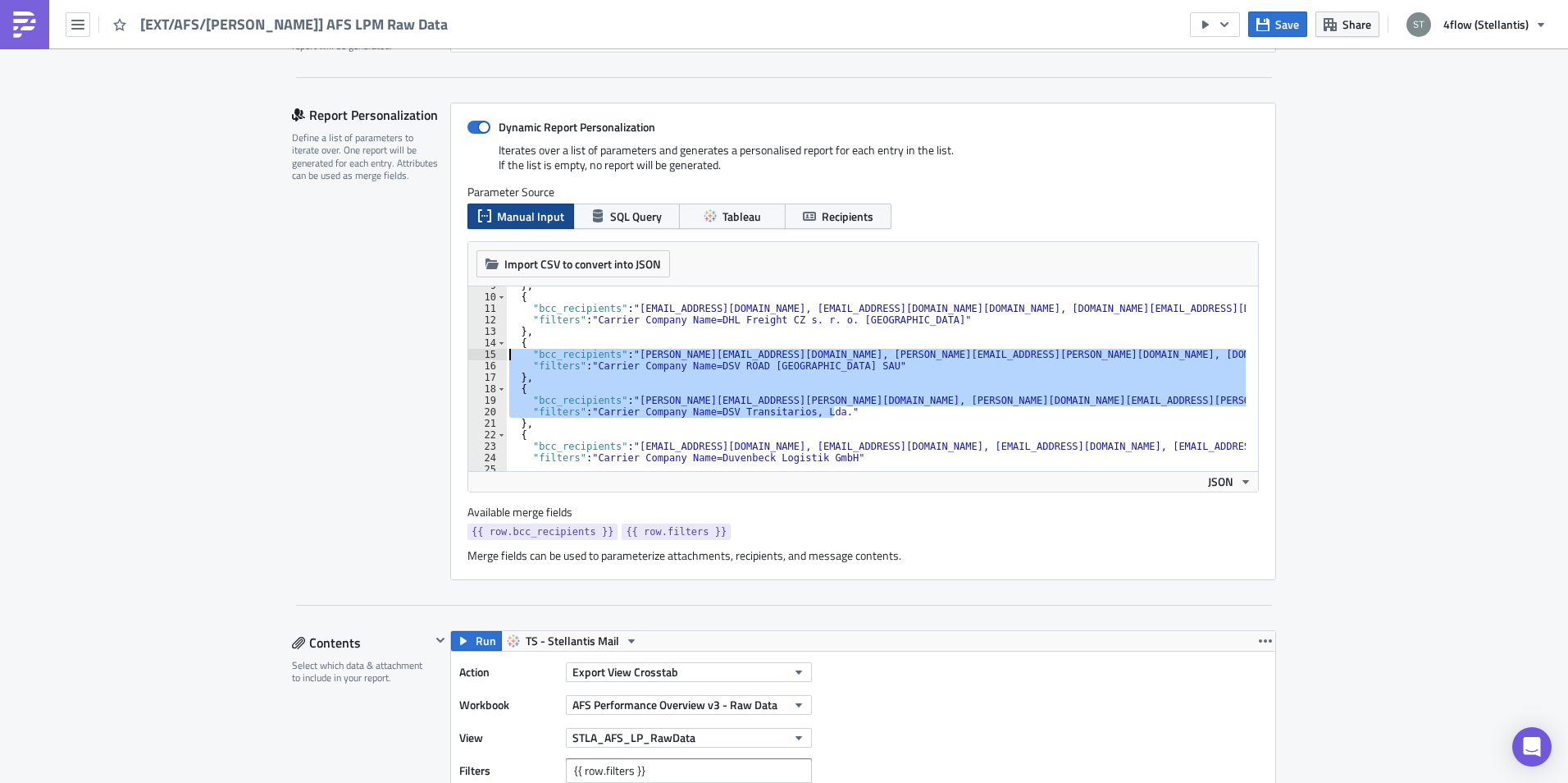
drag, startPoint x: 836, startPoint y: 411, endPoint x: 501, endPoint y: 359, distance: 339.0
click at [825, 404] on div "} , { "bcc_recipients" : "[EMAIL_ADDRESS][DOMAIN_NAME], [EMAIL_ADDRESS][DOMAIN_…" at bounding box center [876, 378] width 740 height 184
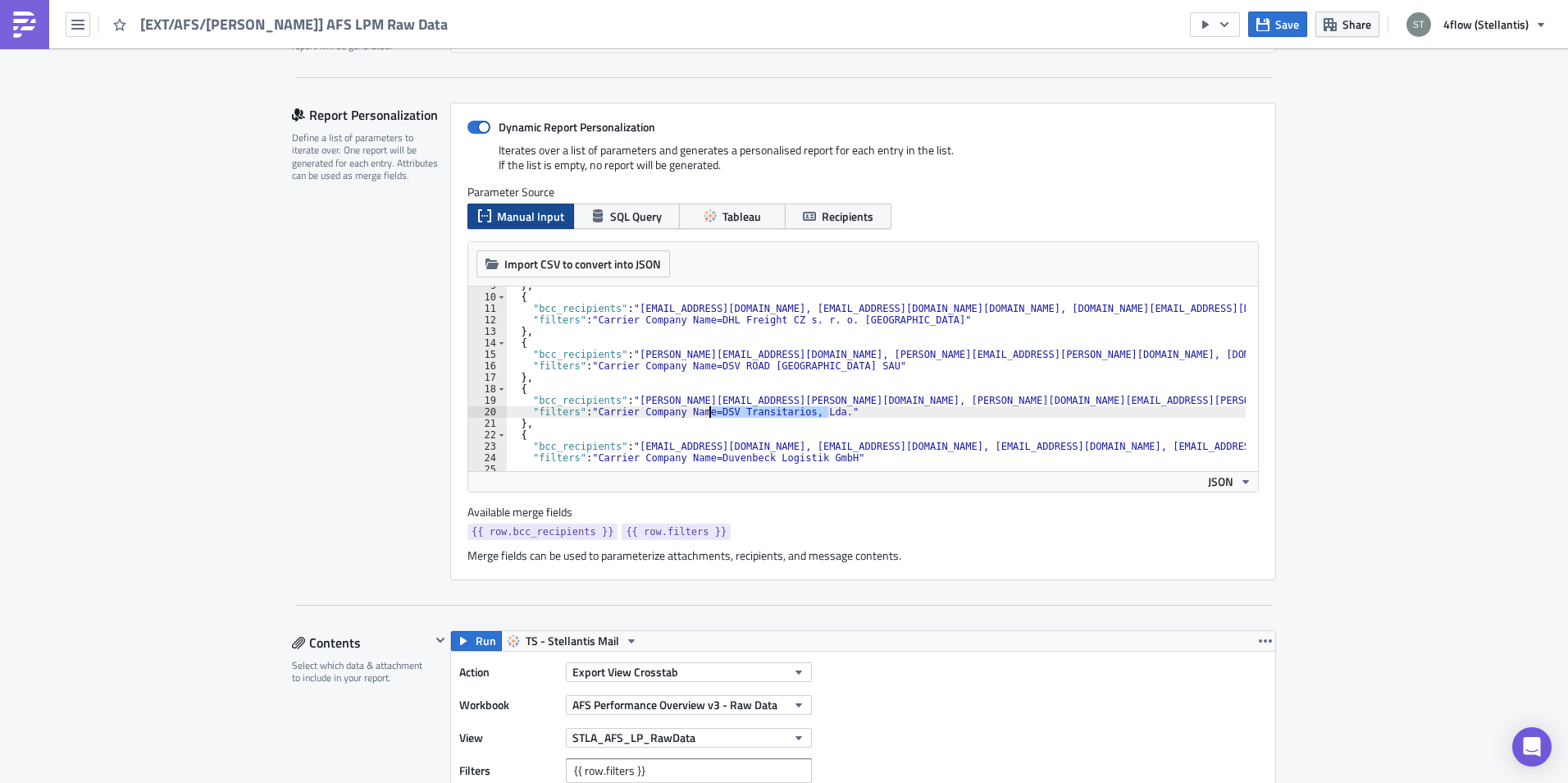
drag, startPoint x: 823, startPoint y: 412, endPoint x: 706, endPoint y: 406, distance: 117.2
type textarea ""filters": "Carrier Company Name=DSV Transitarios, Lda.""
click at [1278, 31] on span "Save" at bounding box center [1287, 24] width 24 height 17
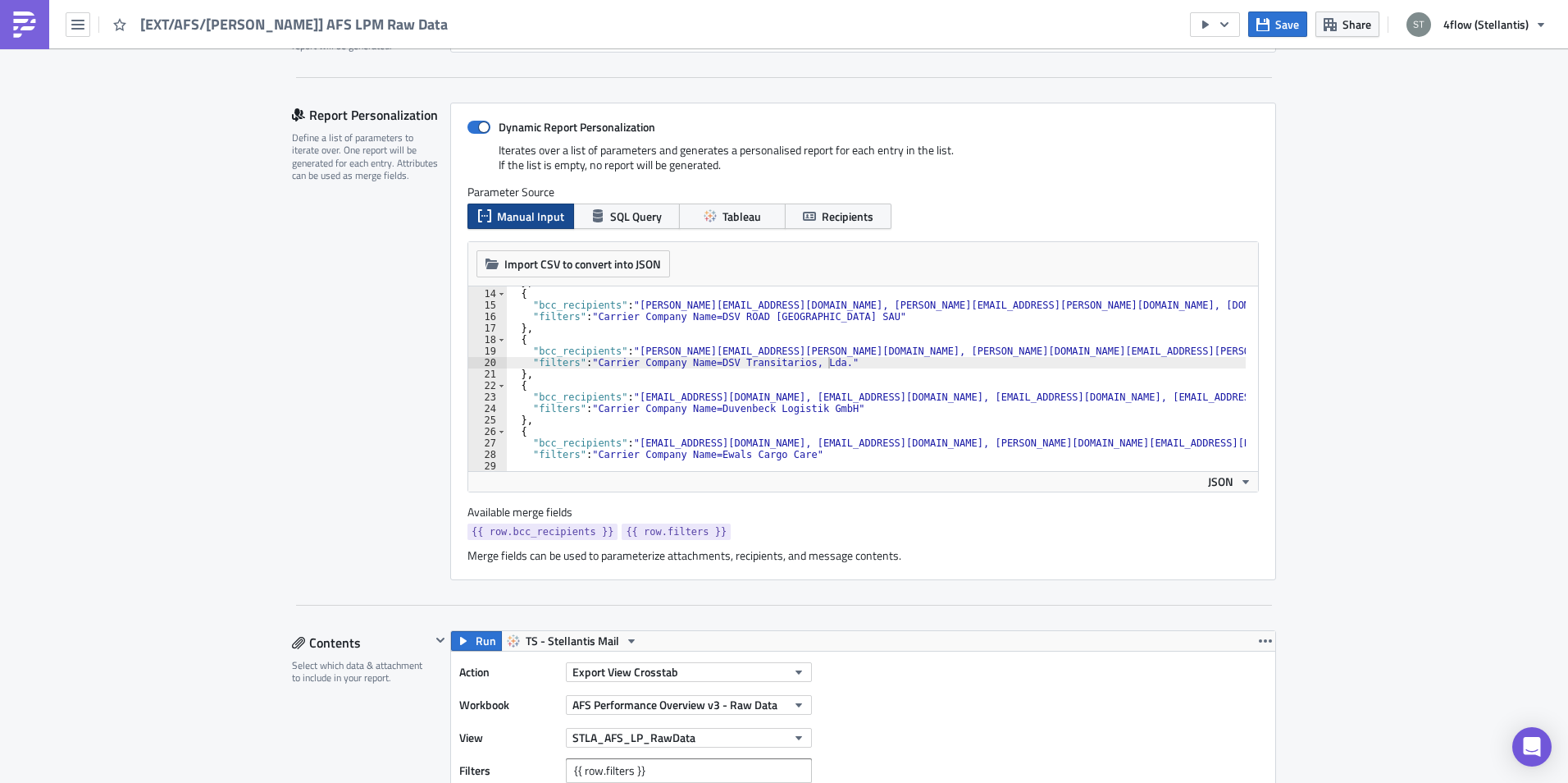
scroll to position [197, 0]
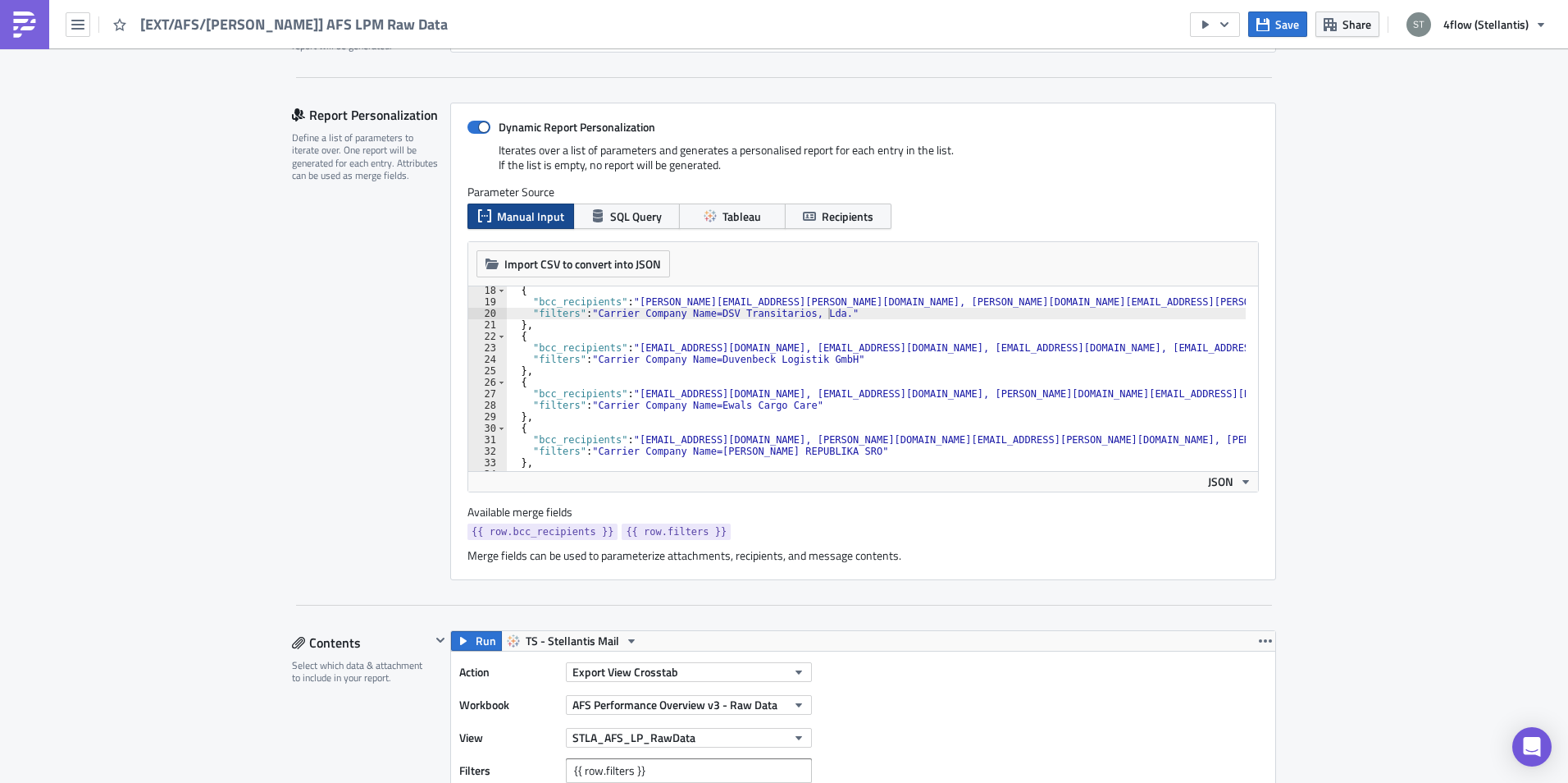
click at [378, 341] on div "Report Personalization Define a list of parameters to iterate over. One report …" at bounding box center [370, 341] width 158 height 477
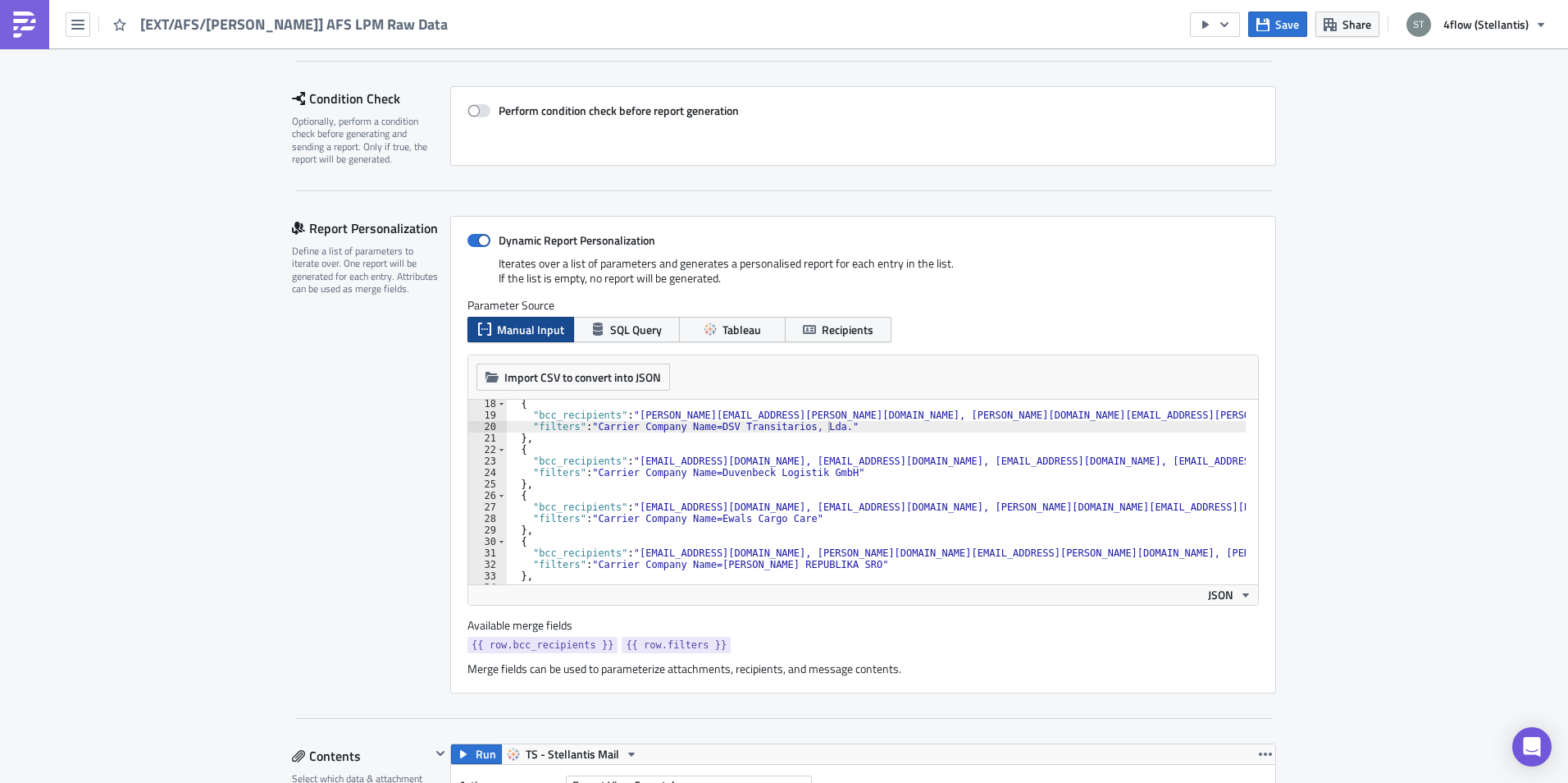
scroll to position [0, 0]
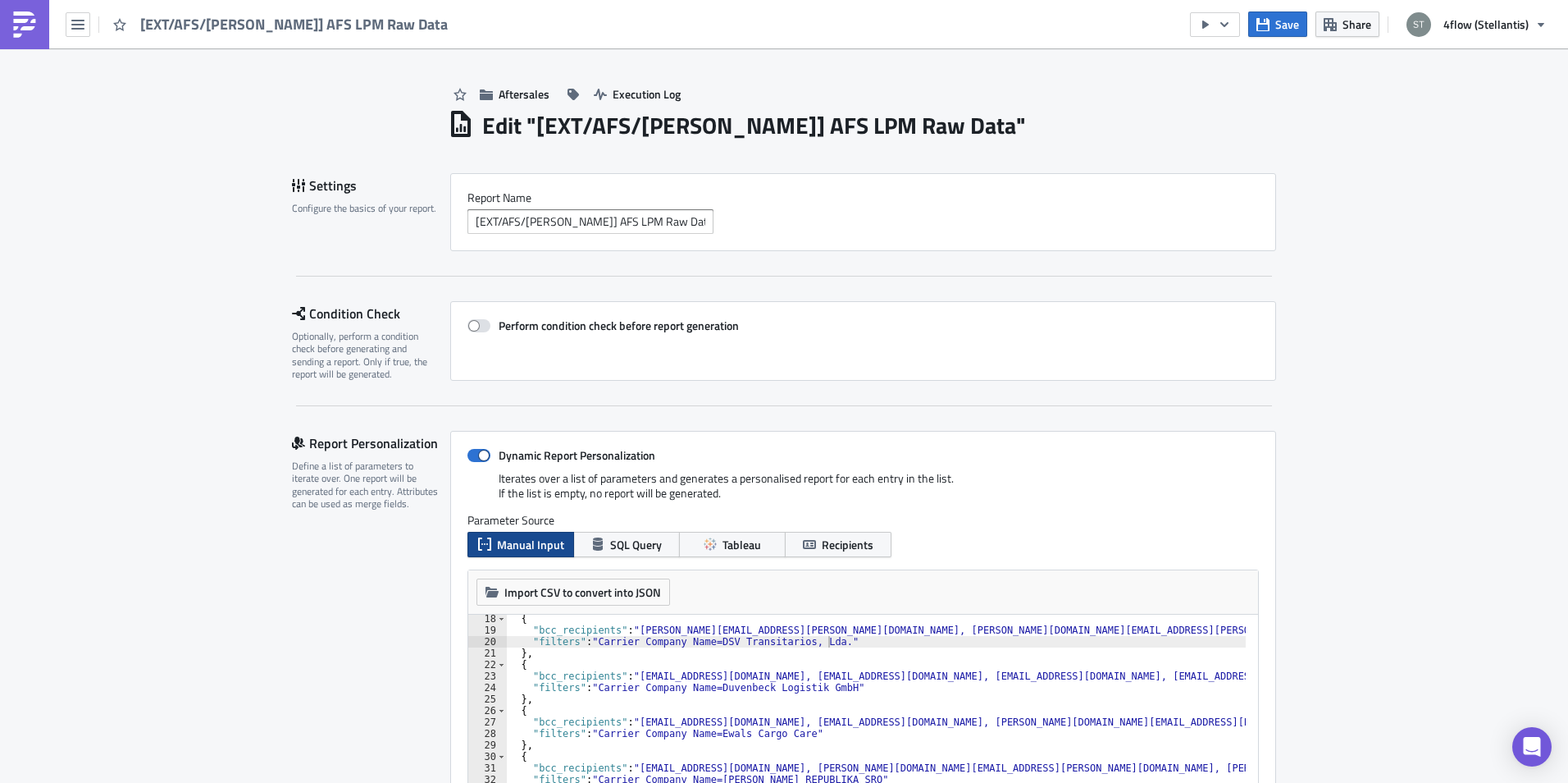
click at [37, 23] on img at bounding box center [24, 24] width 26 height 26
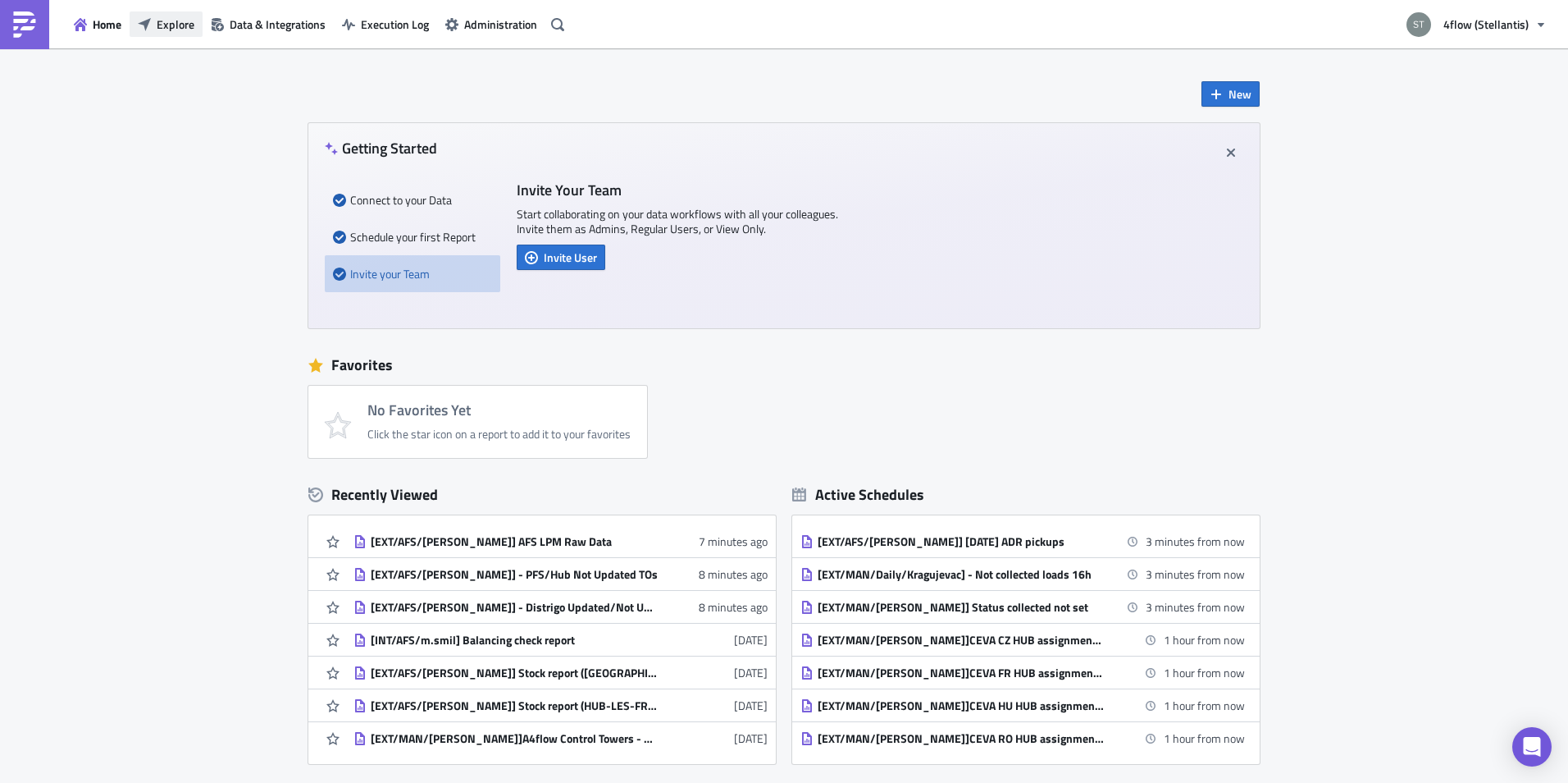
click at [178, 29] on span "Explore" at bounding box center [176, 24] width 38 height 17
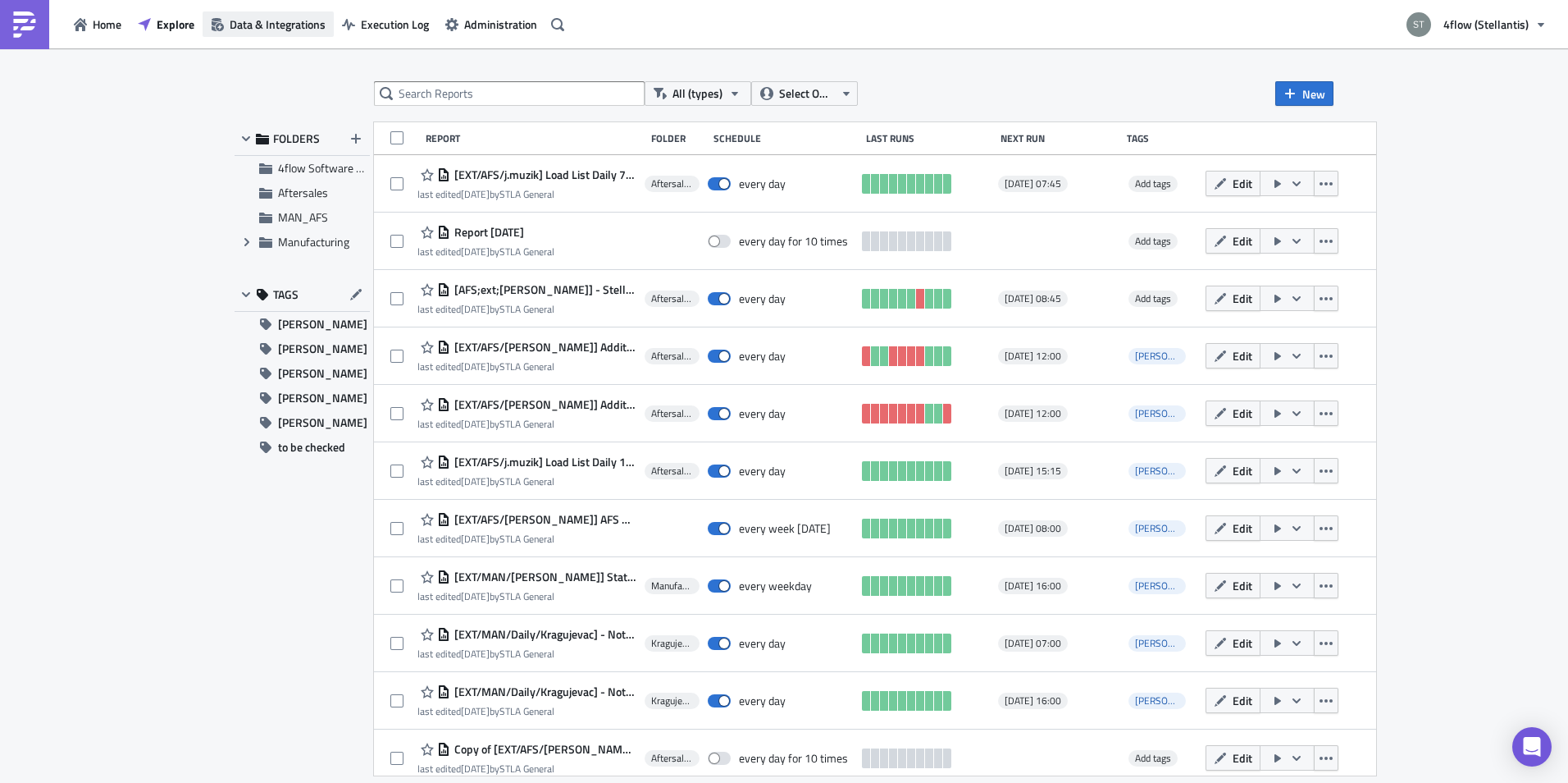
click at [282, 26] on span "Data & Integrations" at bounding box center [277, 24] width 96 height 17
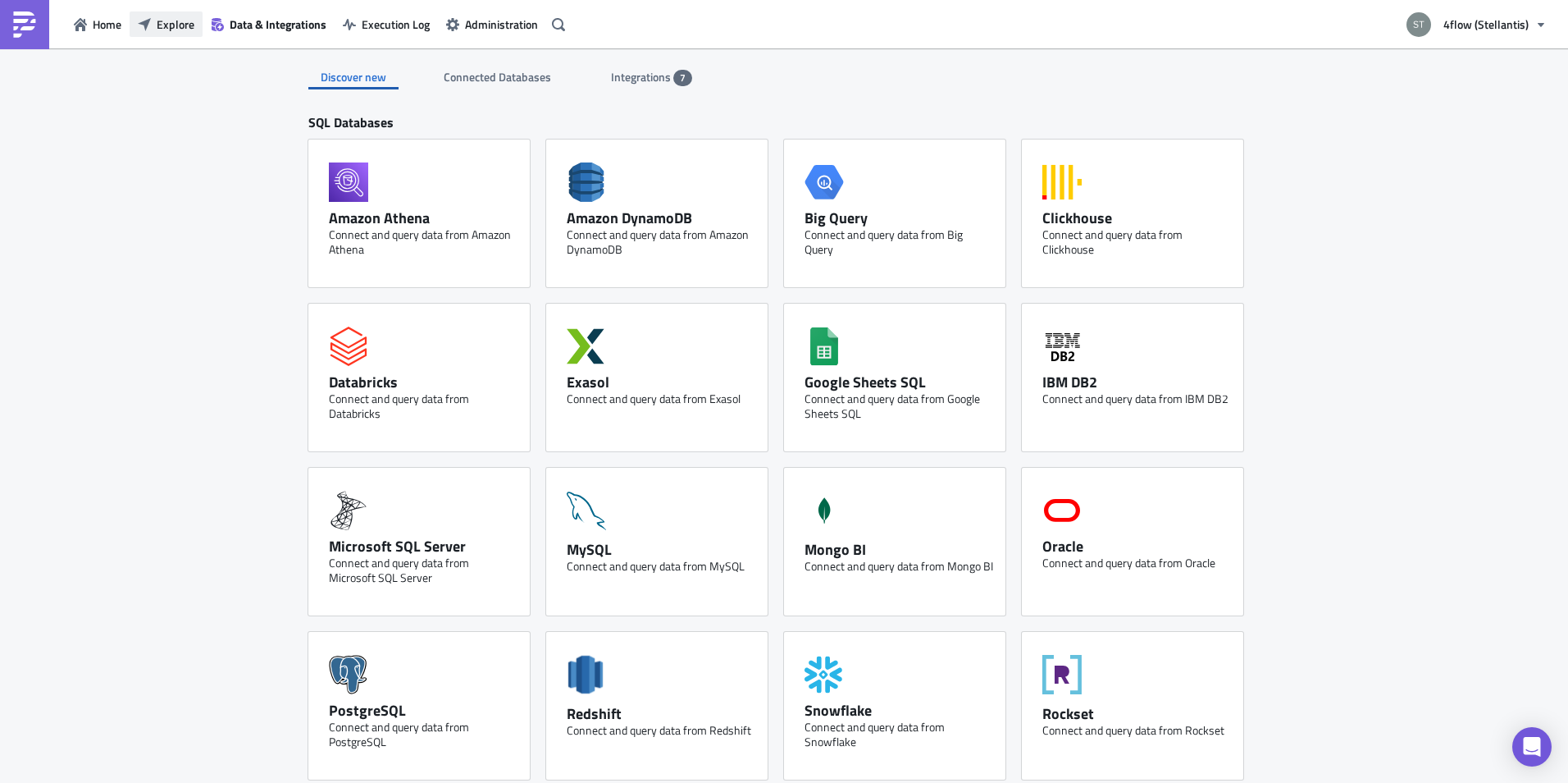
click at [191, 26] on span "Explore" at bounding box center [176, 24] width 38 height 17
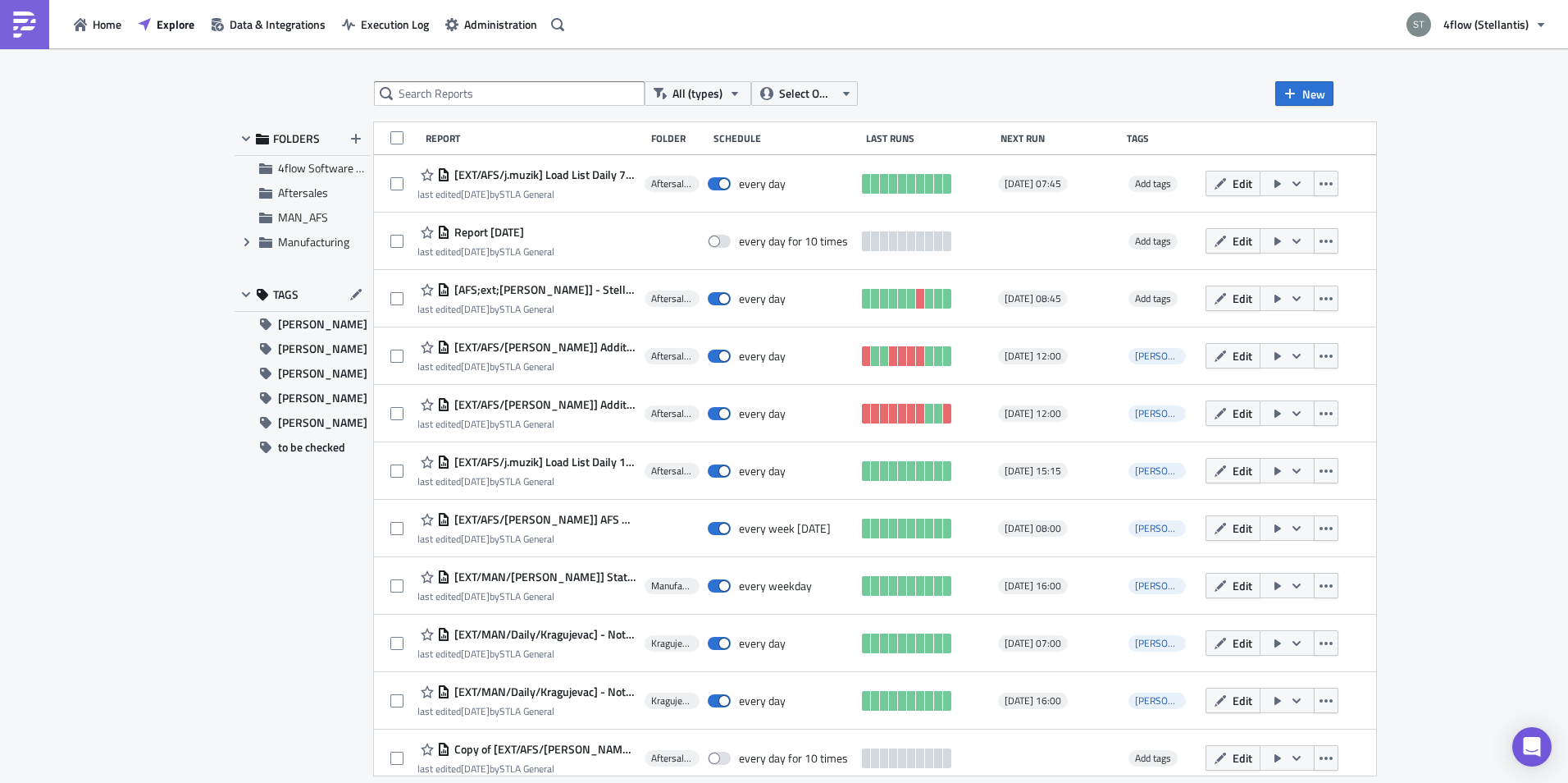
click at [444, 110] on div "All (types) Select Owner New FOLDERS 4flow Software KAM Aftersales MAN_AFS Expa…" at bounding box center [784, 417] width 1116 height 671
click at [453, 102] on input "text" at bounding box center [509, 93] width 271 height 25
type input "raw"
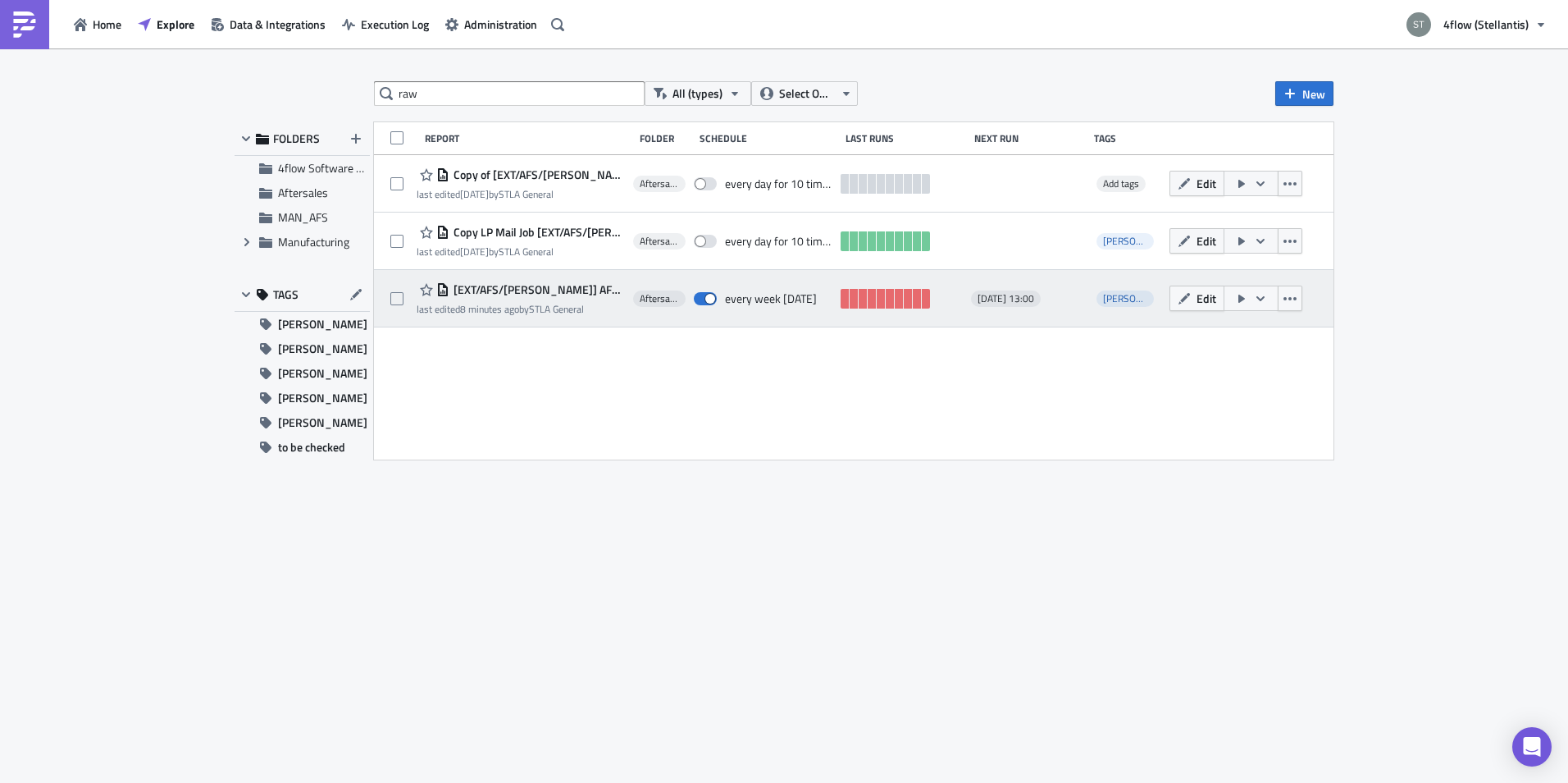
click at [564, 288] on span "[EXT/AFS/[PERSON_NAME]] AFS LPM Raw Data" at bounding box center [538, 289] width 176 height 15
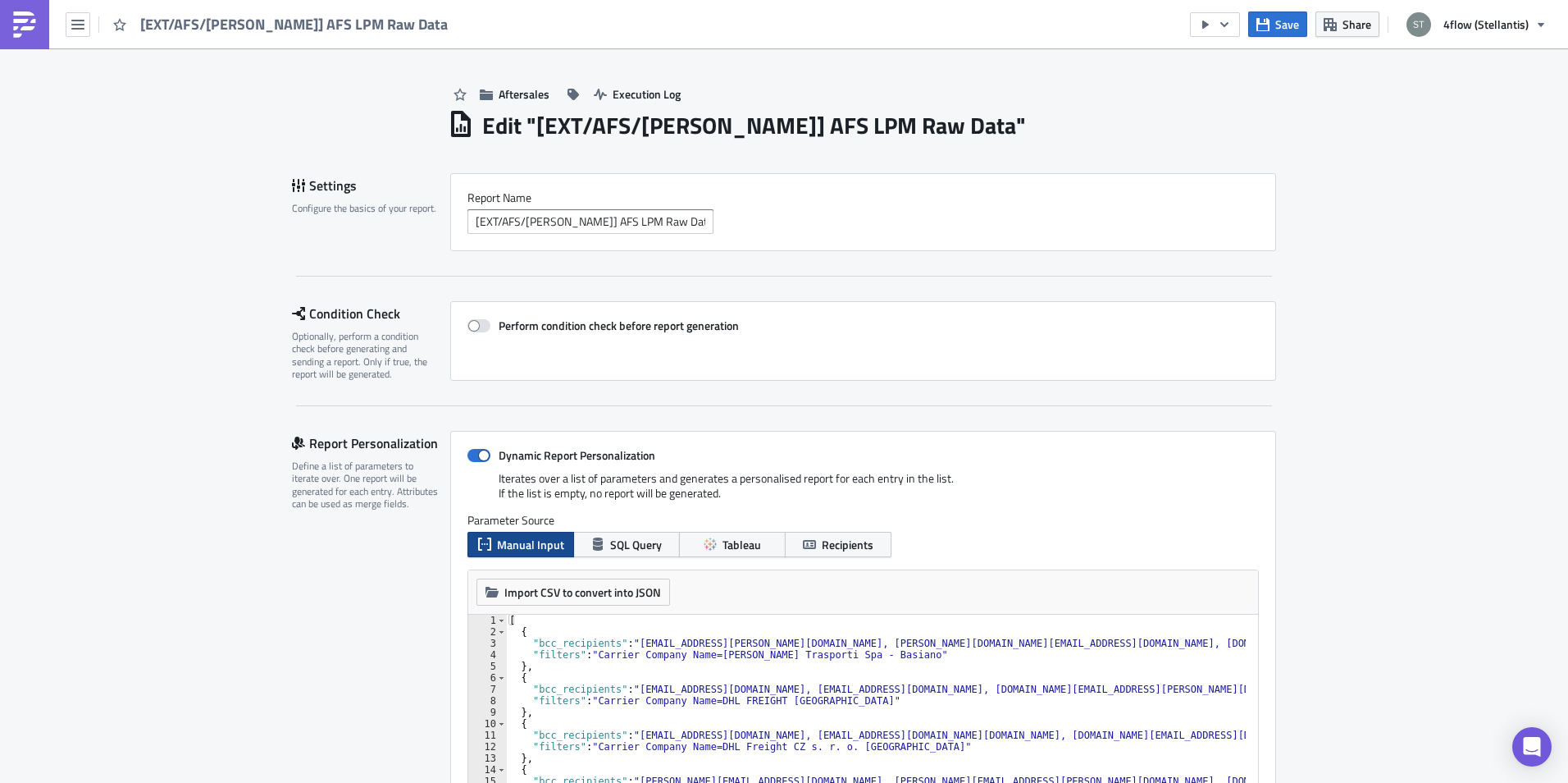
click at [37, 18] on img at bounding box center [24, 24] width 26 height 26
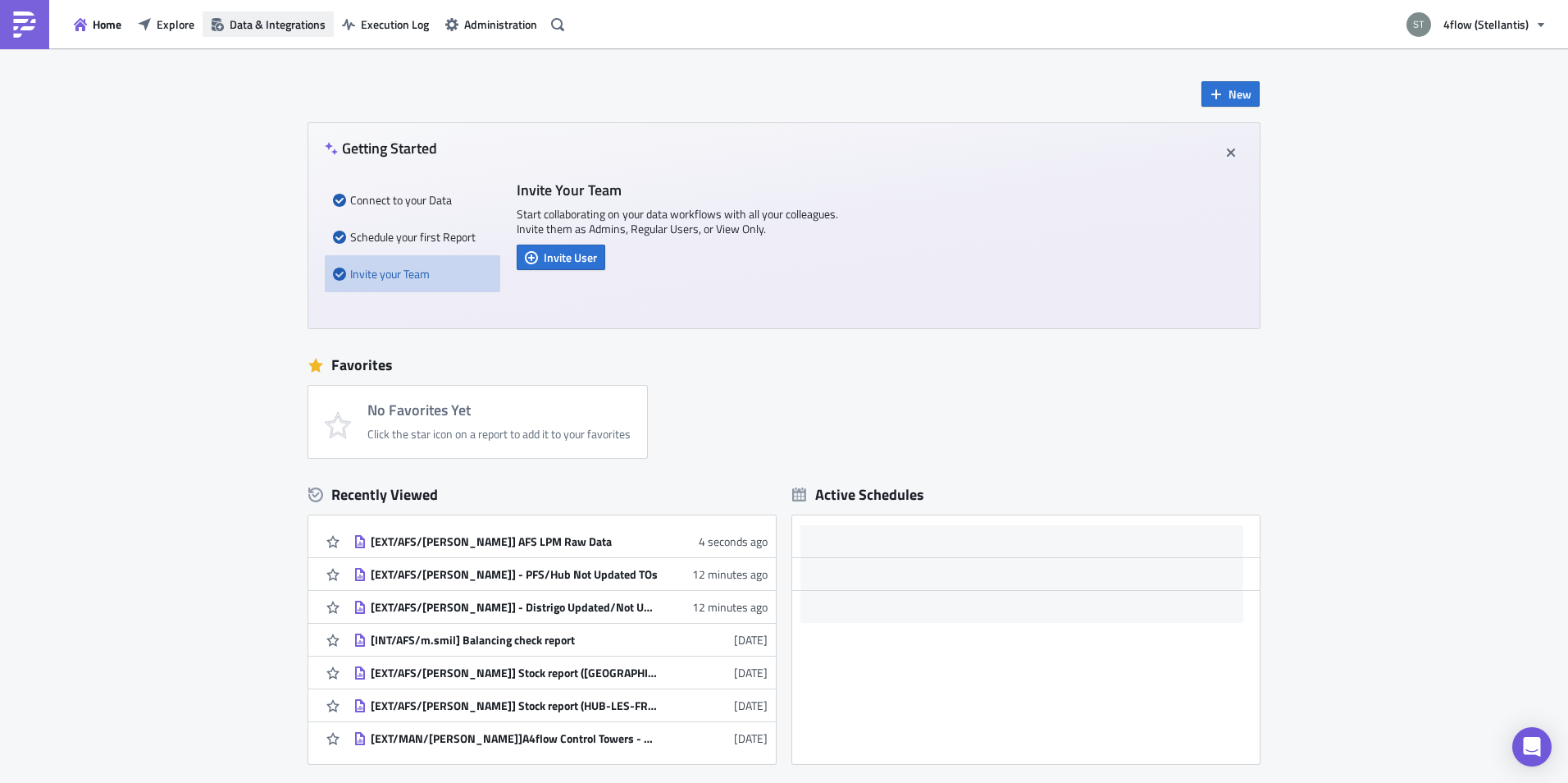
click at [292, 32] on span "Data & Integrations" at bounding box center [277, 24] width 96 height 17
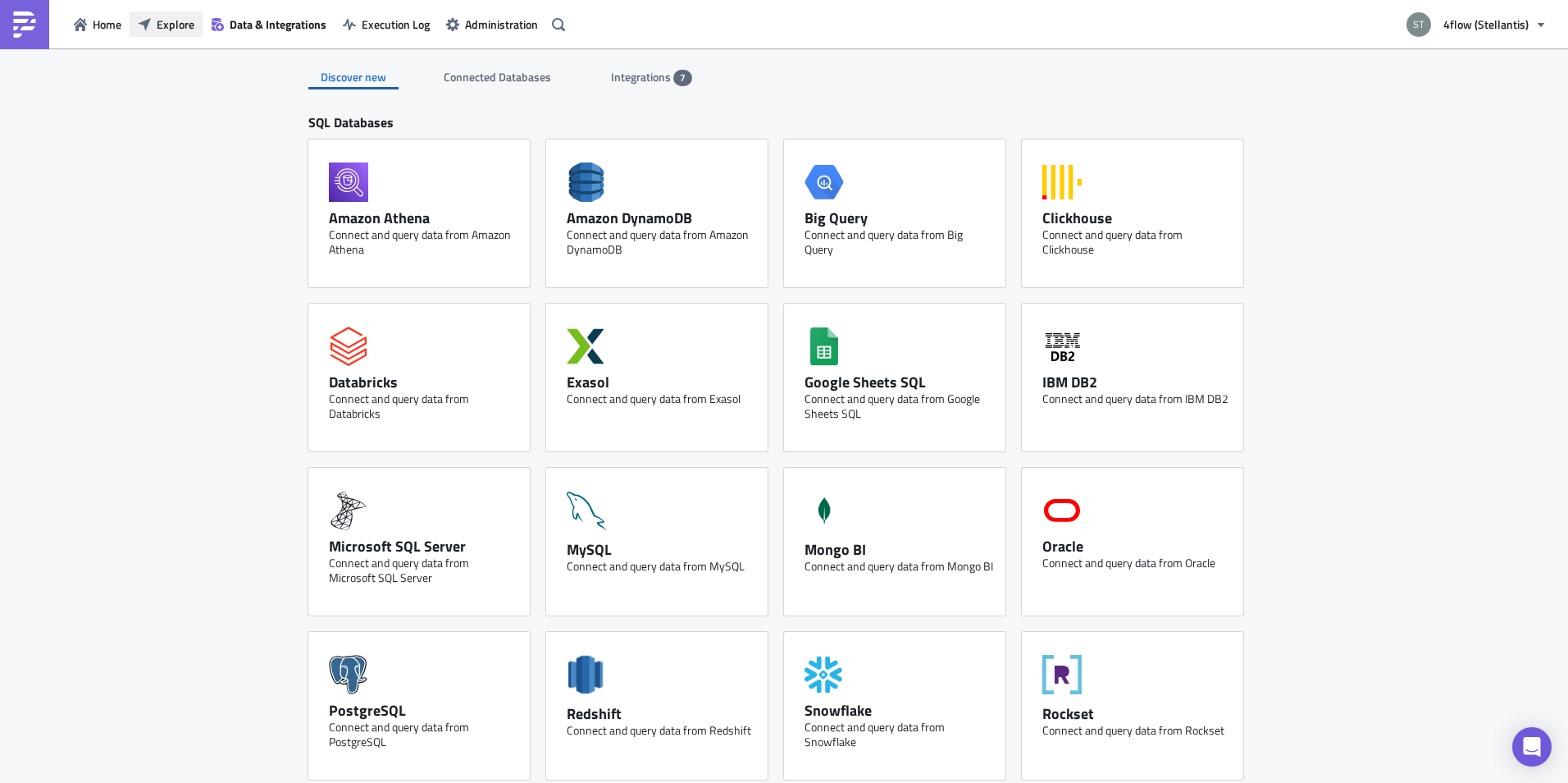
click at [184, 24] on span "Explore" at bounding box center [176, 24] width 38 height 17
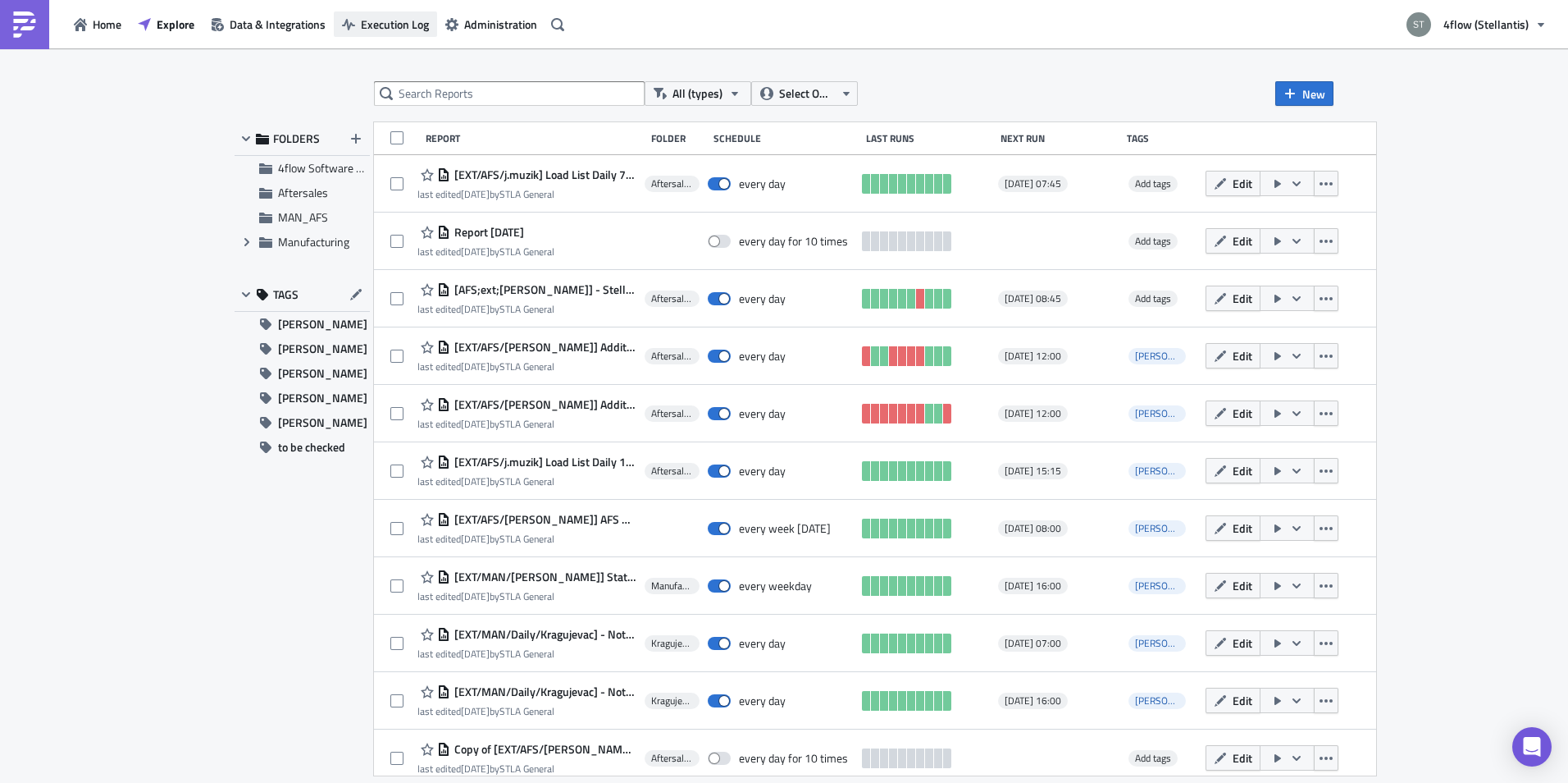
click at [393, 32] on span "Execution Log" at bounding box center [395, 24] width 68 height 17
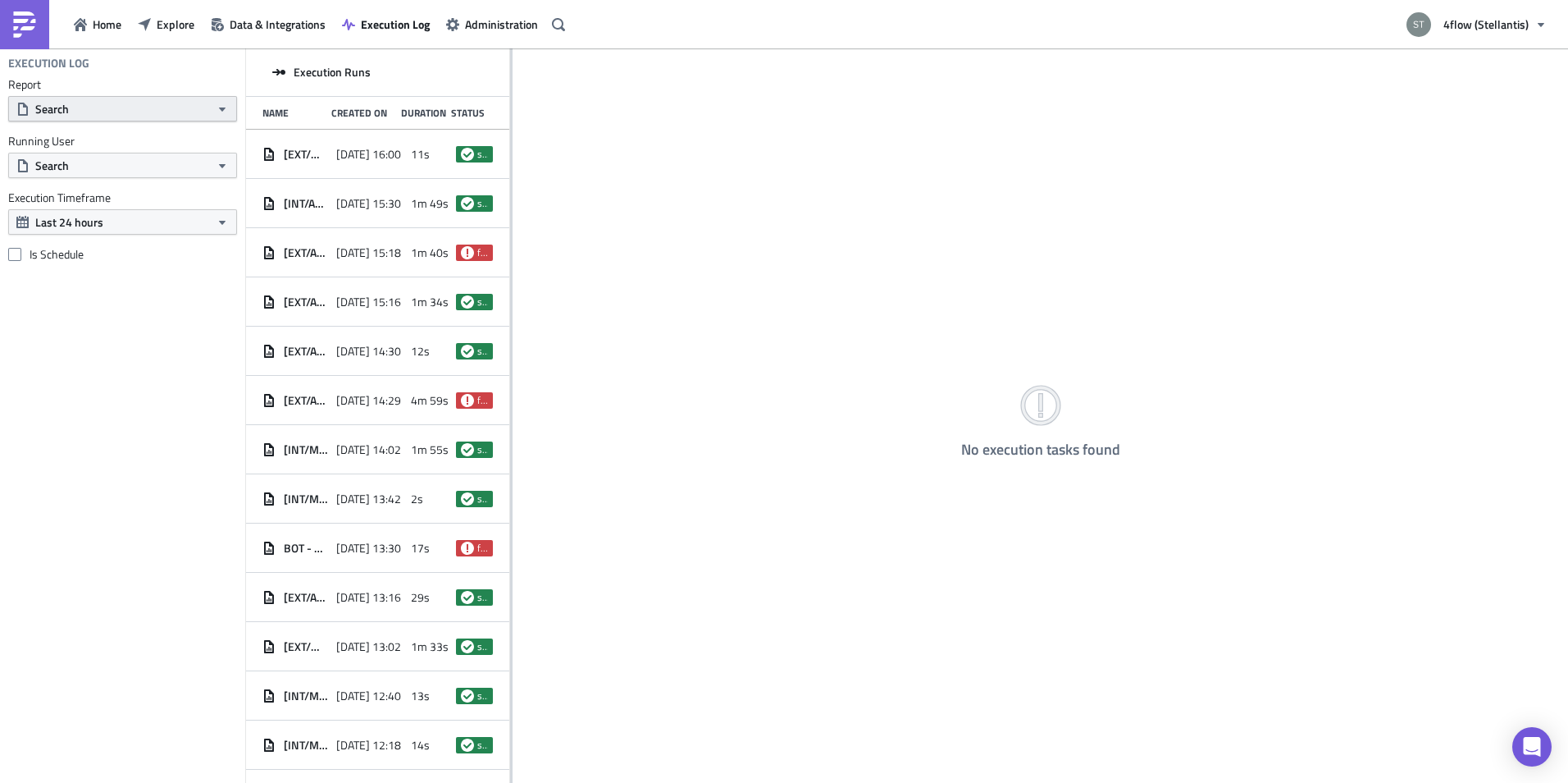
click at [82, 109] on button "Search" at bounding box center [123, 108] width 229 height 26
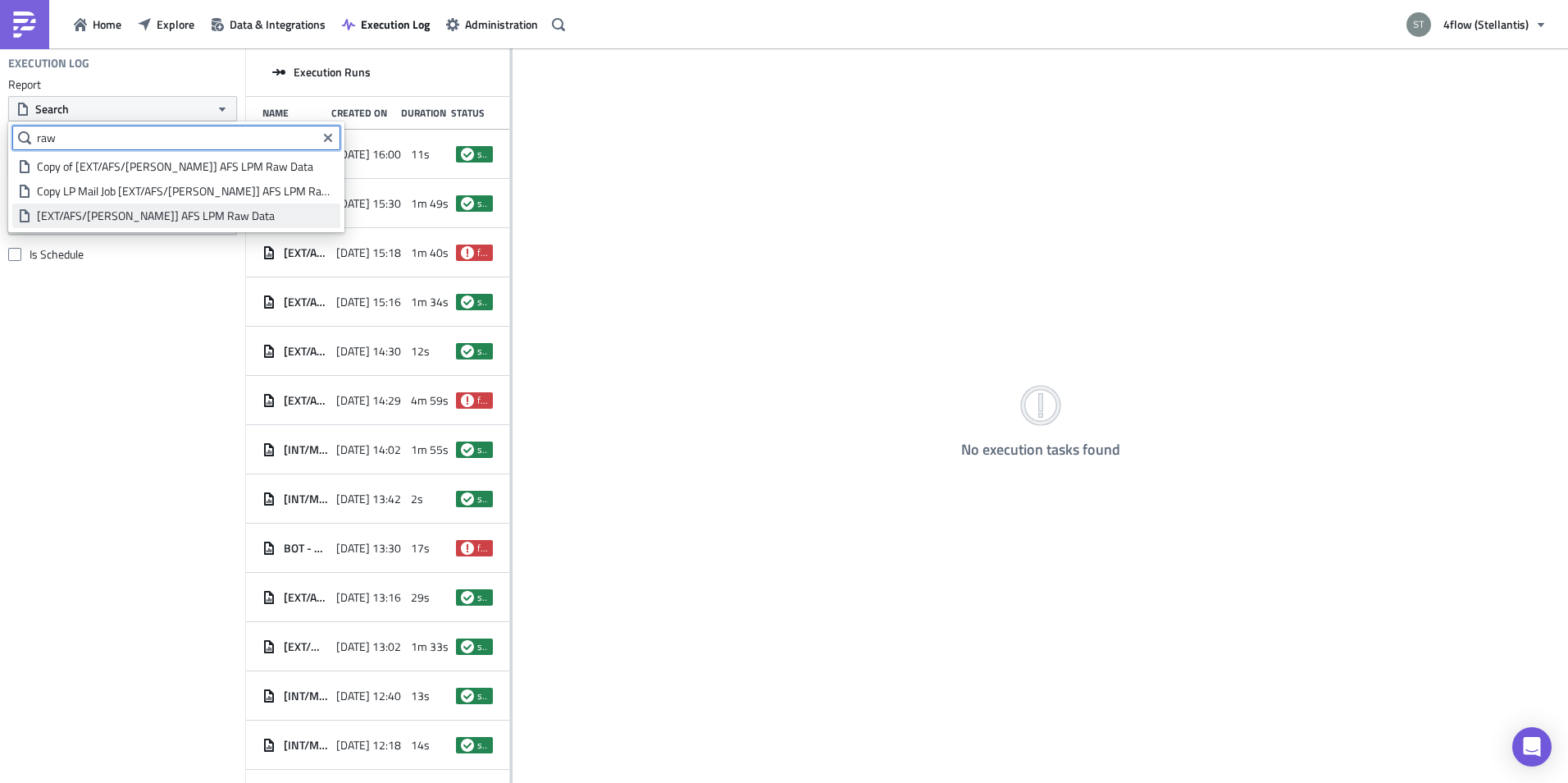
type input "raw"
click at [107, 222] on div "[EXT/AFS/[PERSON_NAME]] AFS LPM Raw Data" at bounding box center [185, 215] width 298 height 16
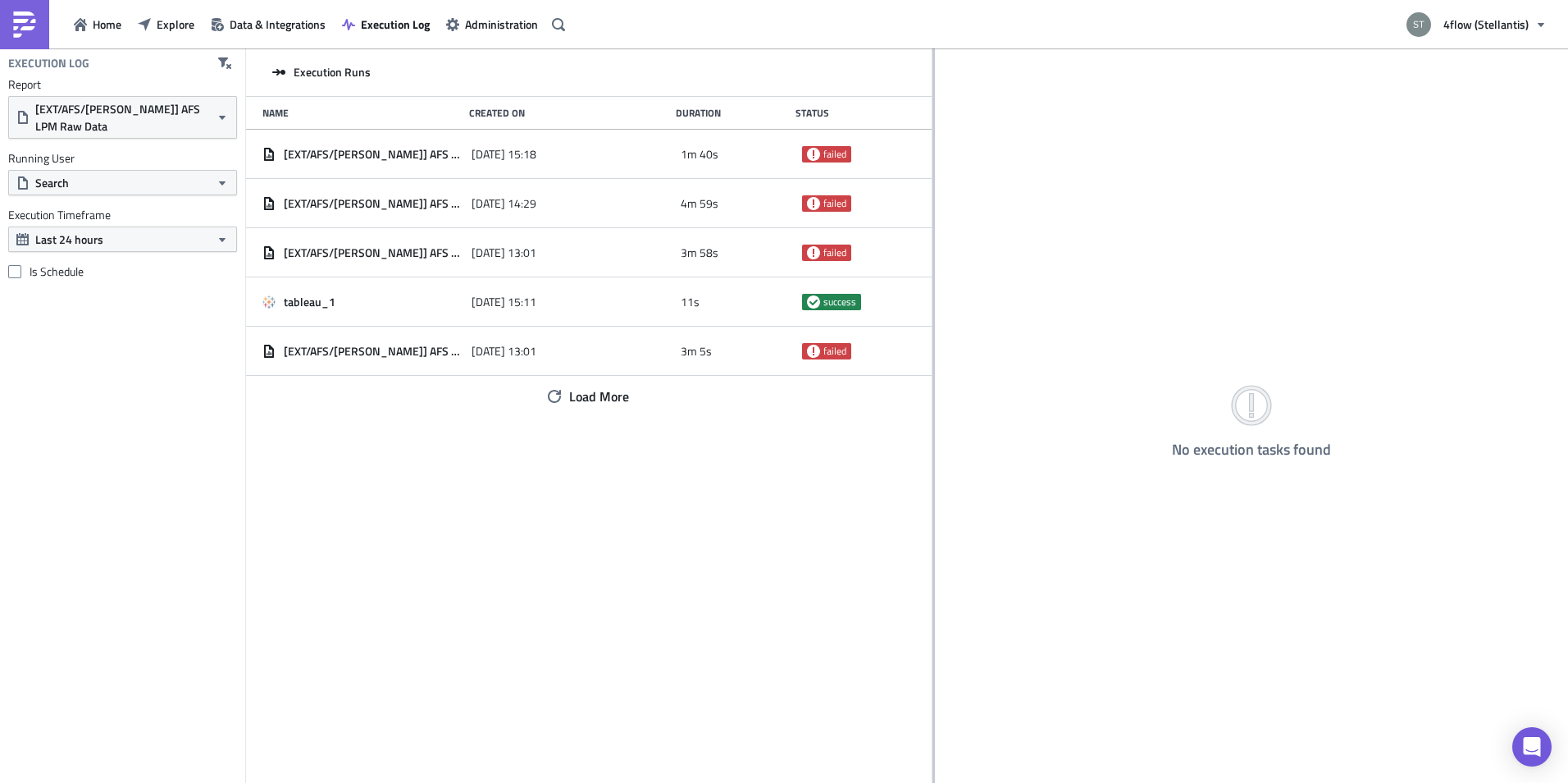
drag, startPoint x: 510, startPoint y: 198, endPoint x: 907, endPoint y: 166, distance: 398.3
click at [932, 166] on div at bounding box center [933, 417] width 3 height 737
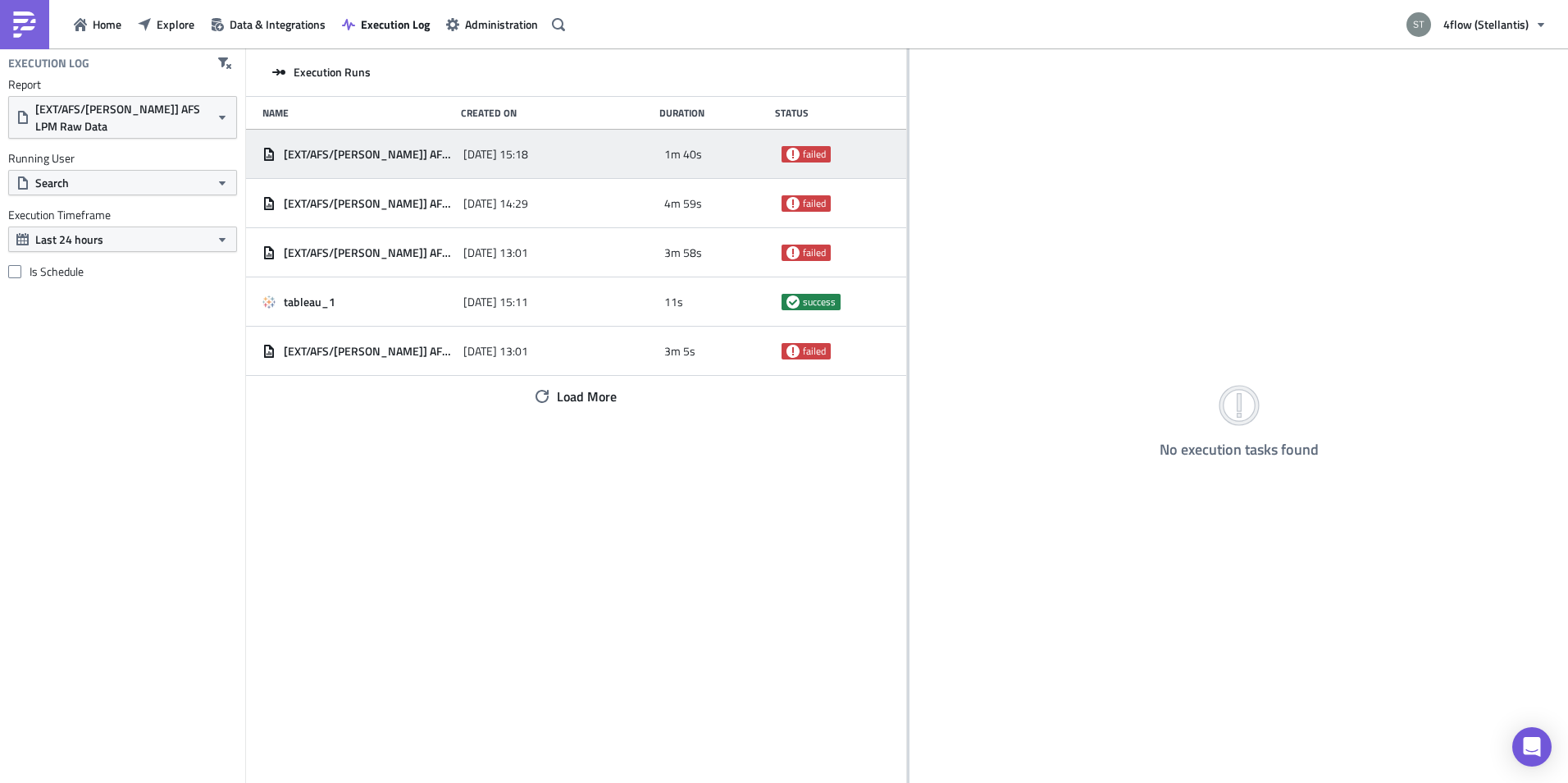
click at [289, 149] on span "[EXT/AFS/[PERSON_NAME]] AFS LPM Raw Data" at bounding box center [369, 154] width 172 height 15
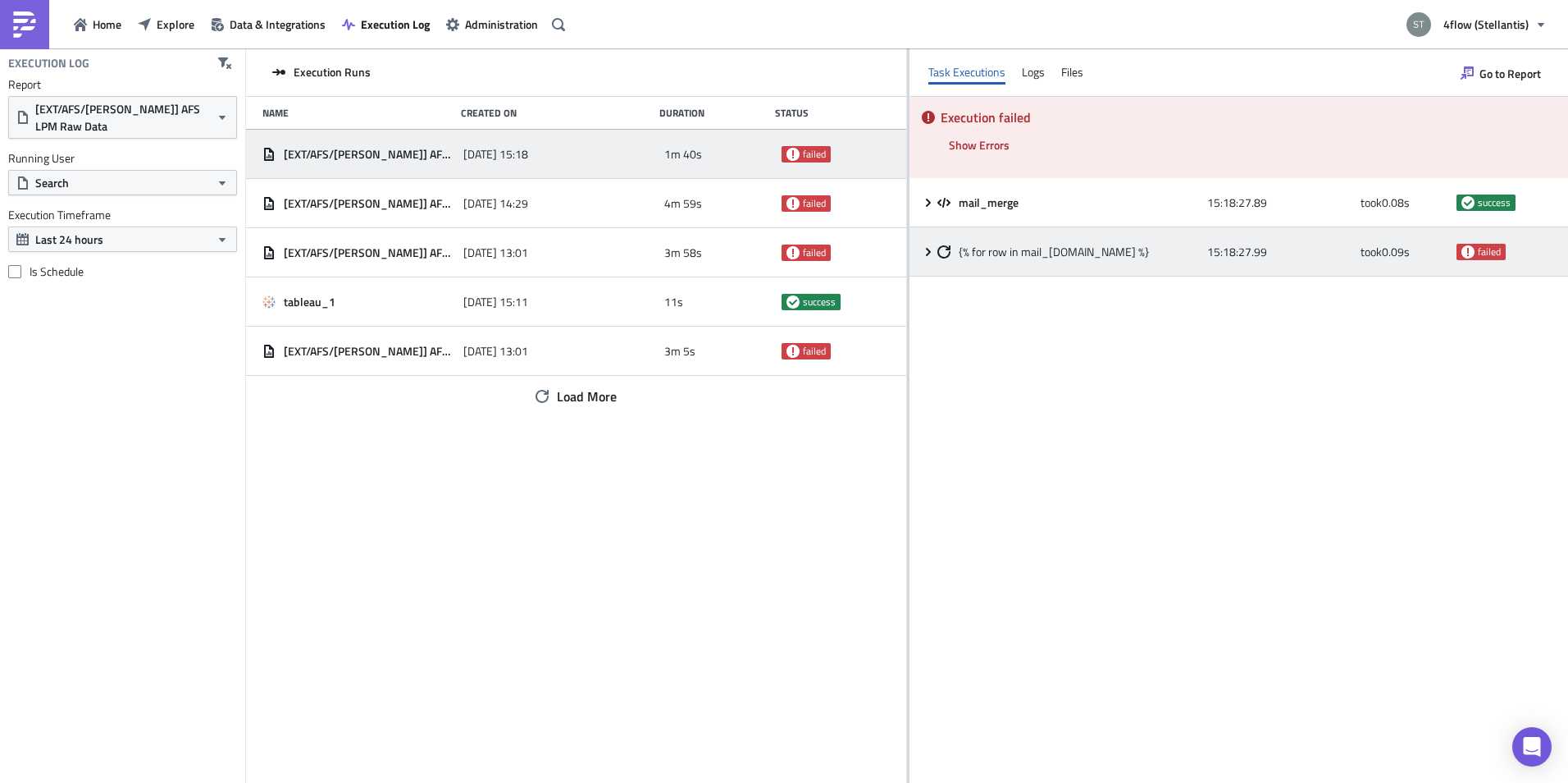
click at [928, 254] on icon at bounding box center [929, 251] width 5 height 9
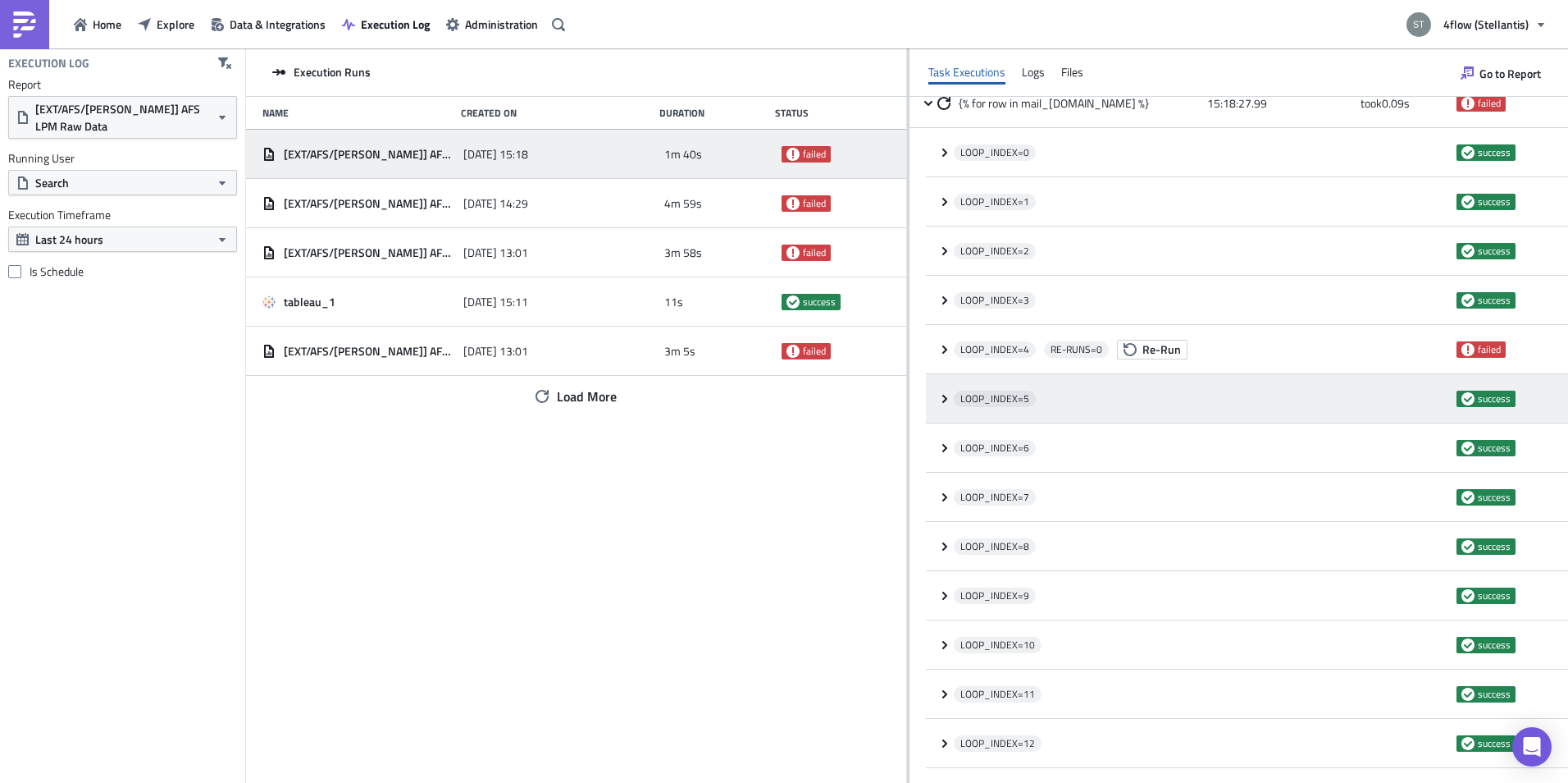
scroll to position [164, 0]
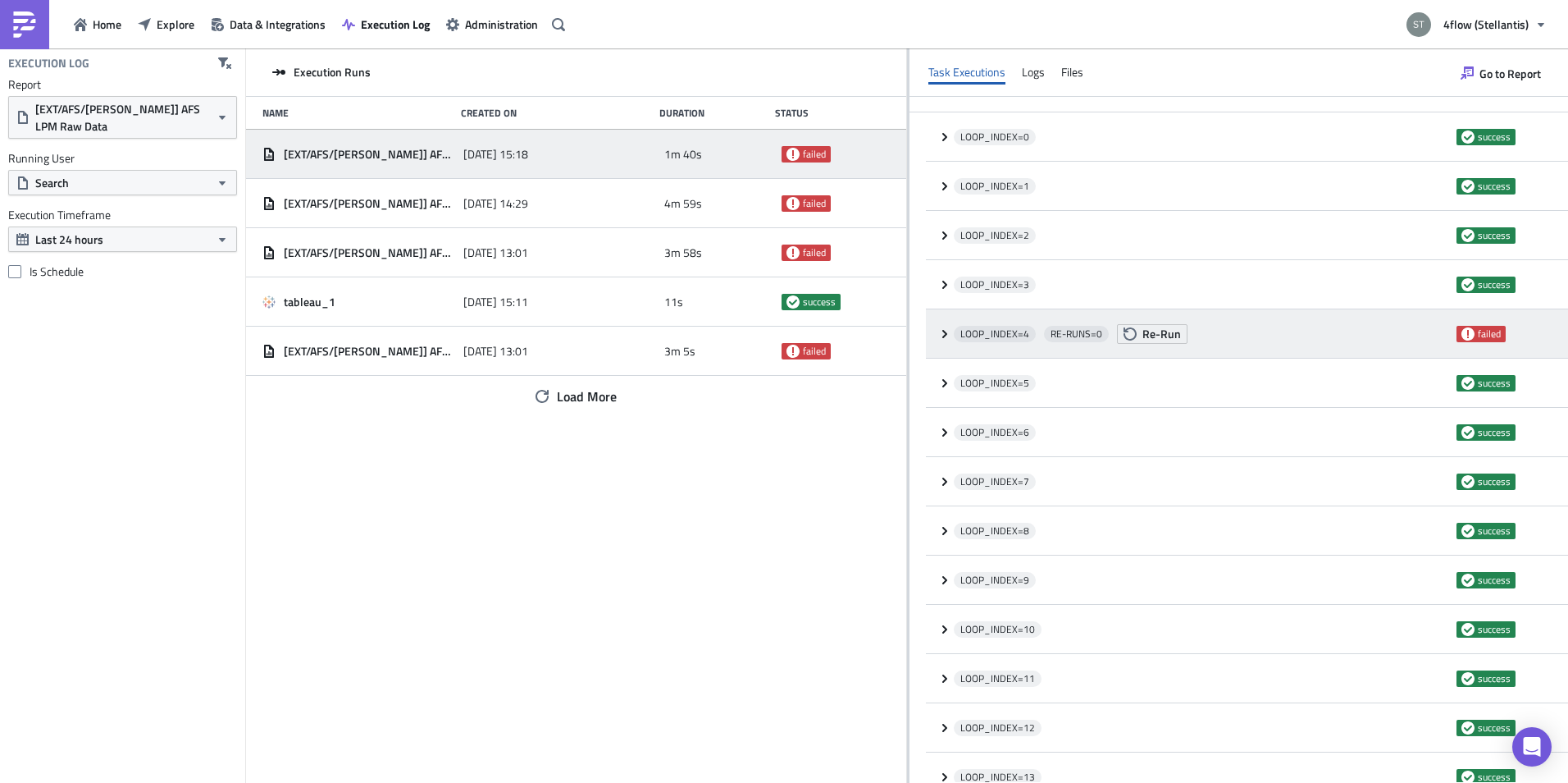
click at [939, 328] on icon at bounding box center [944, 333] width 13 height 13
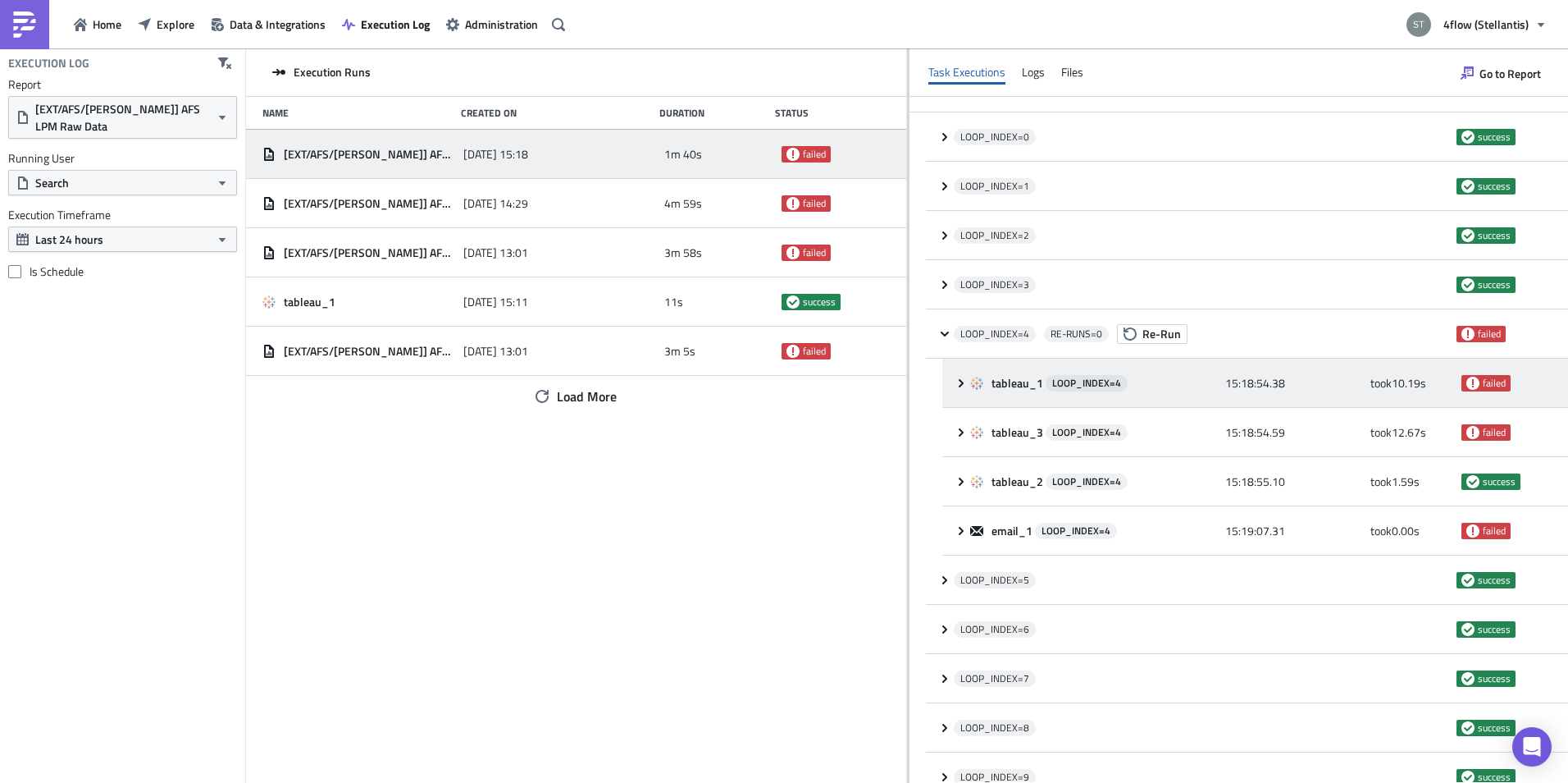
click at [959, 384] on icon at bounding box center [960, 383] width 13 height 13
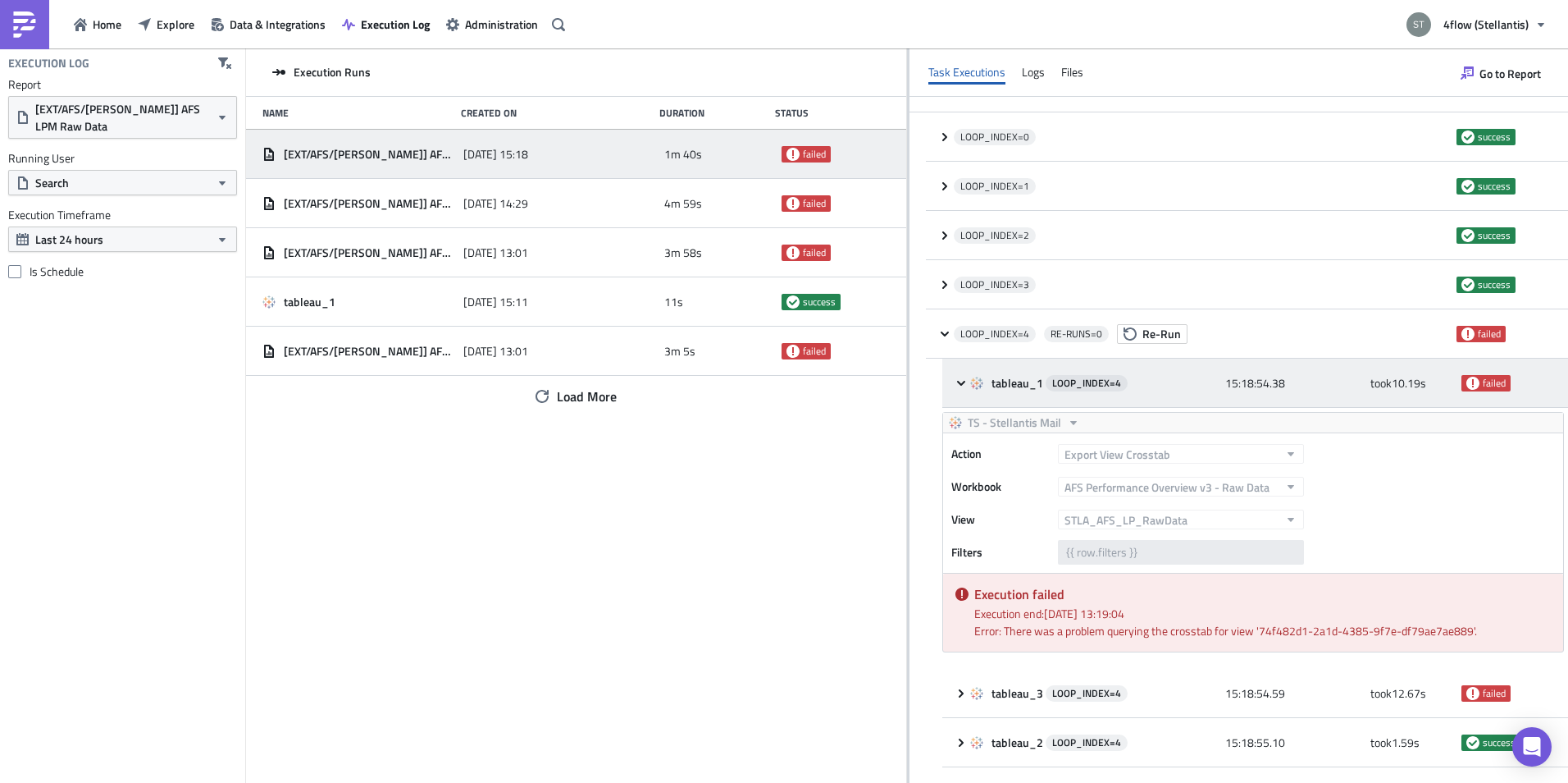
click at [959, 384] on icon at bounding box center [960, 383] width 13 height 13
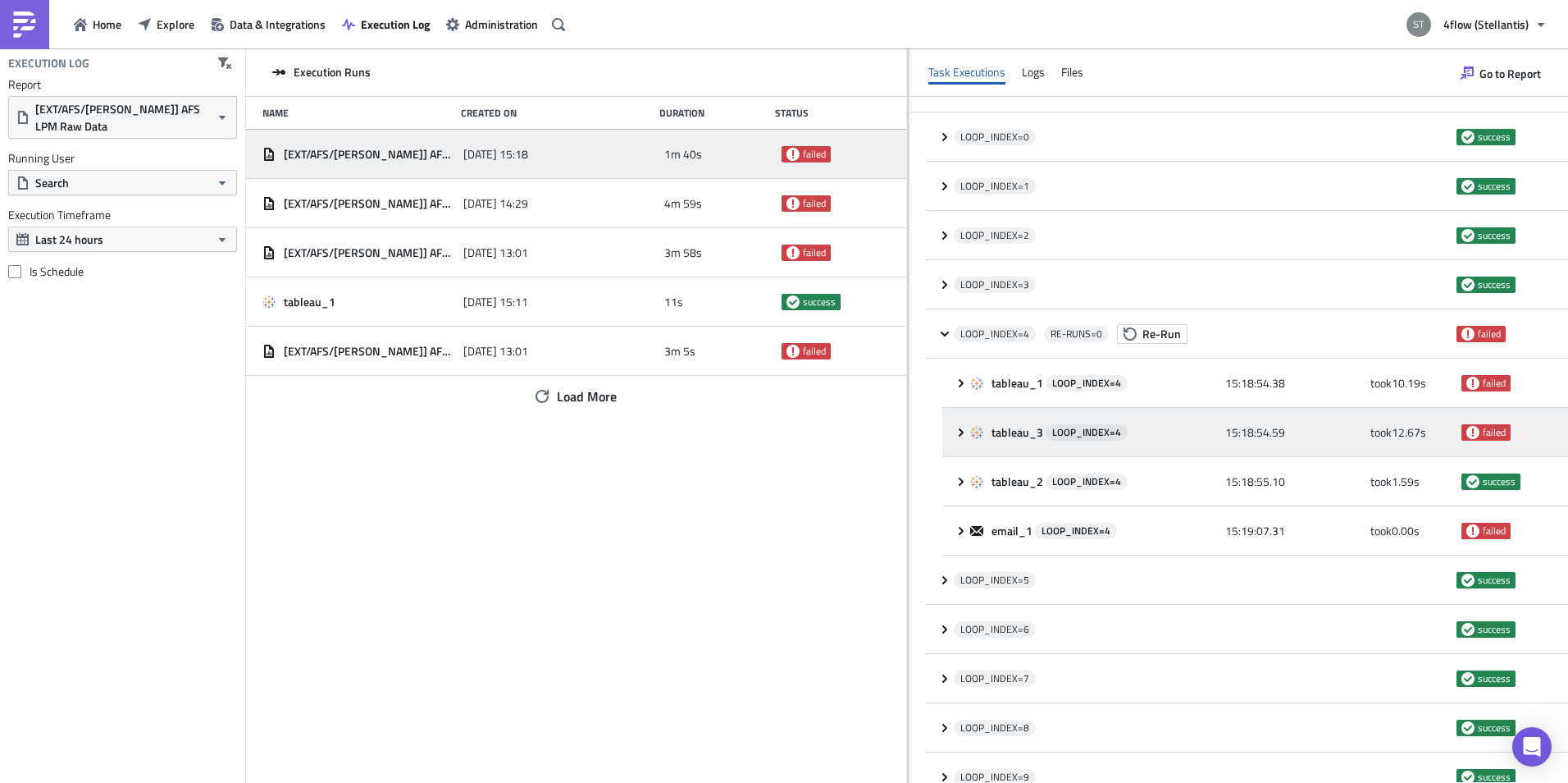
click at [959, 434] on icon at bounding box center [960, 432] width 13 height 13
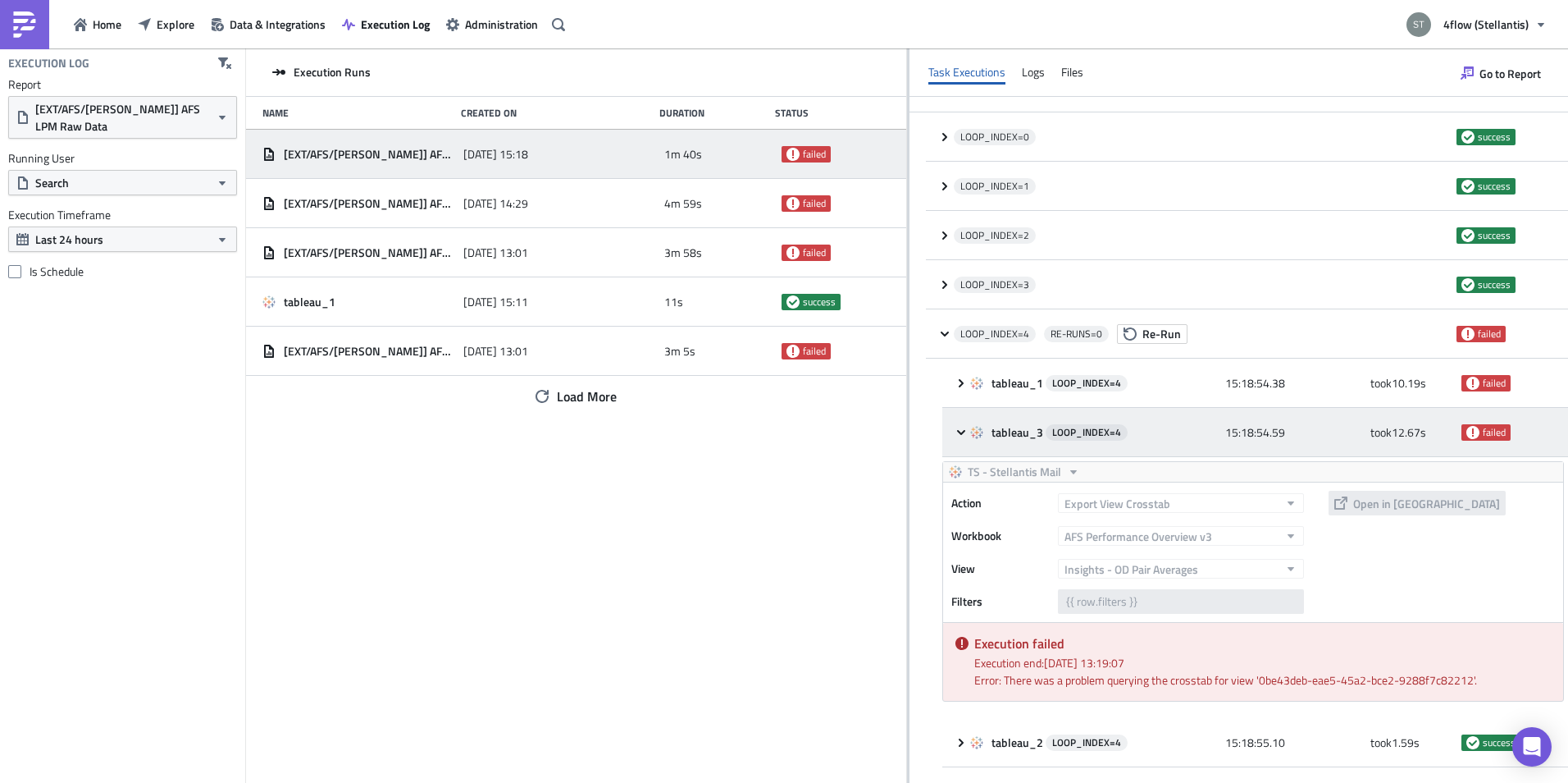
click at [959, 434] on icon at bounding box center [960, 432] width 13 height 13
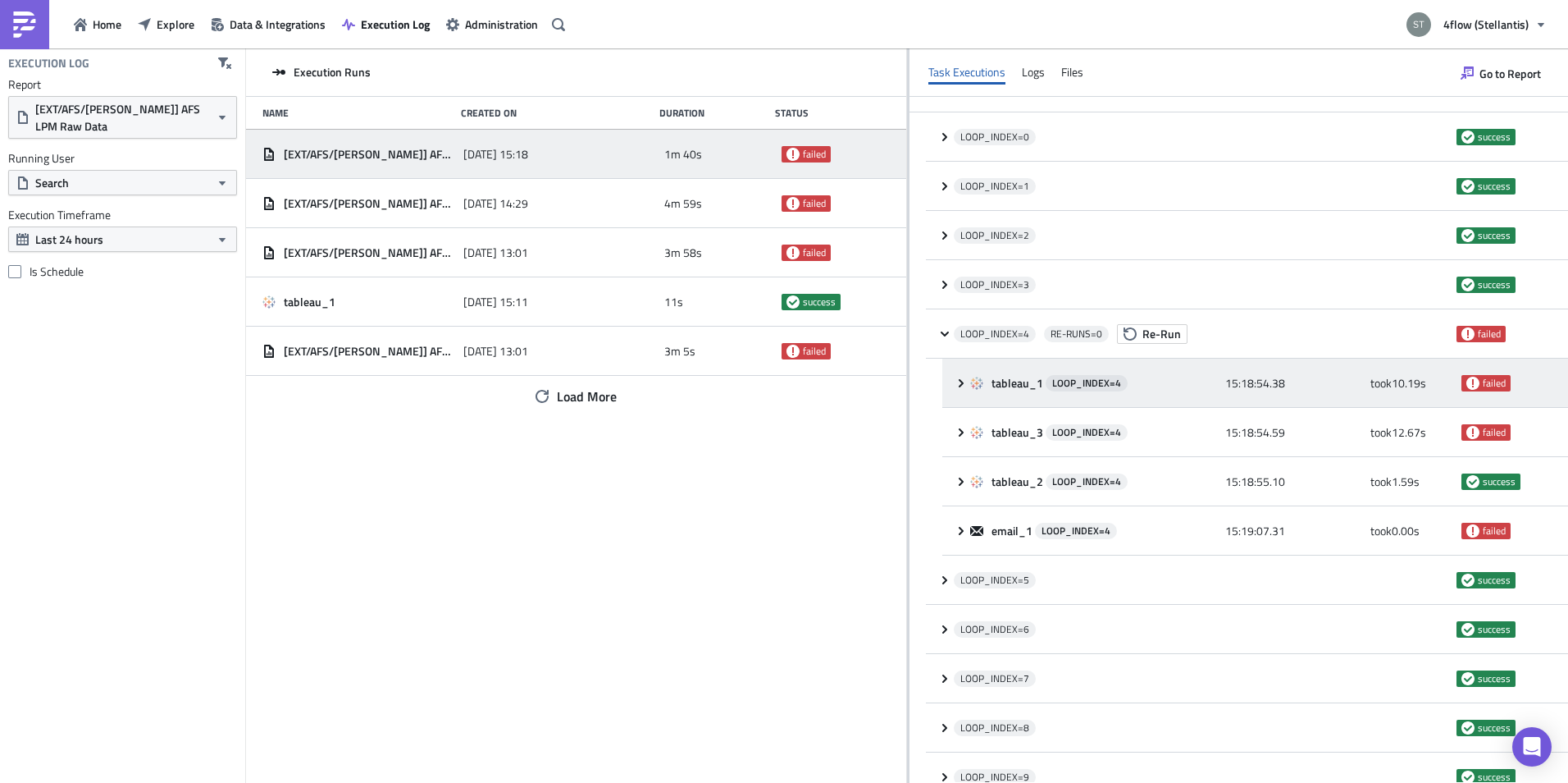
click at [959, 387] on icon at bounding box center [961, 383] width 5 height 9
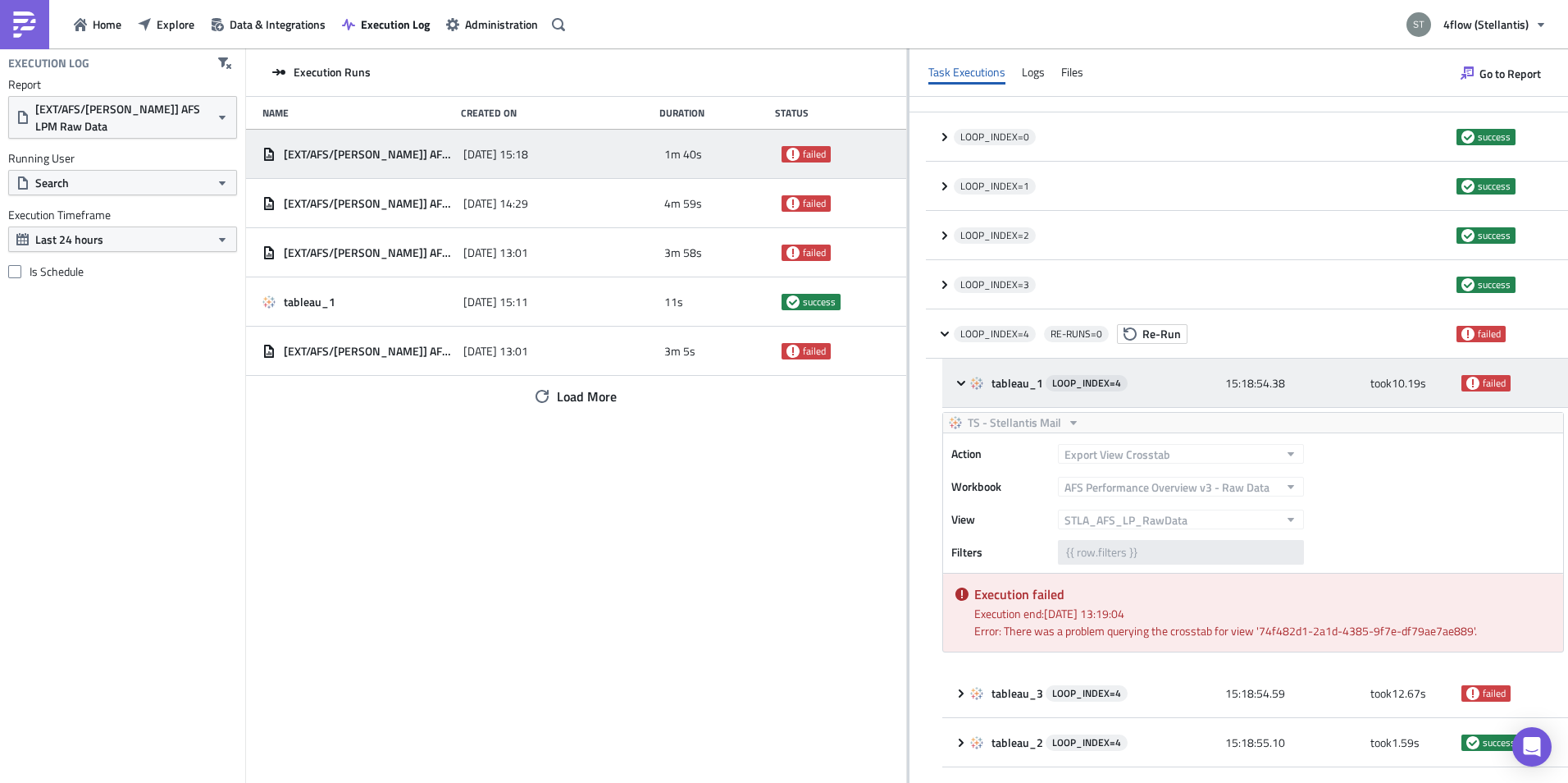
click at [959, 387] on icon at bounding box center [960, 383] width 13 height 13
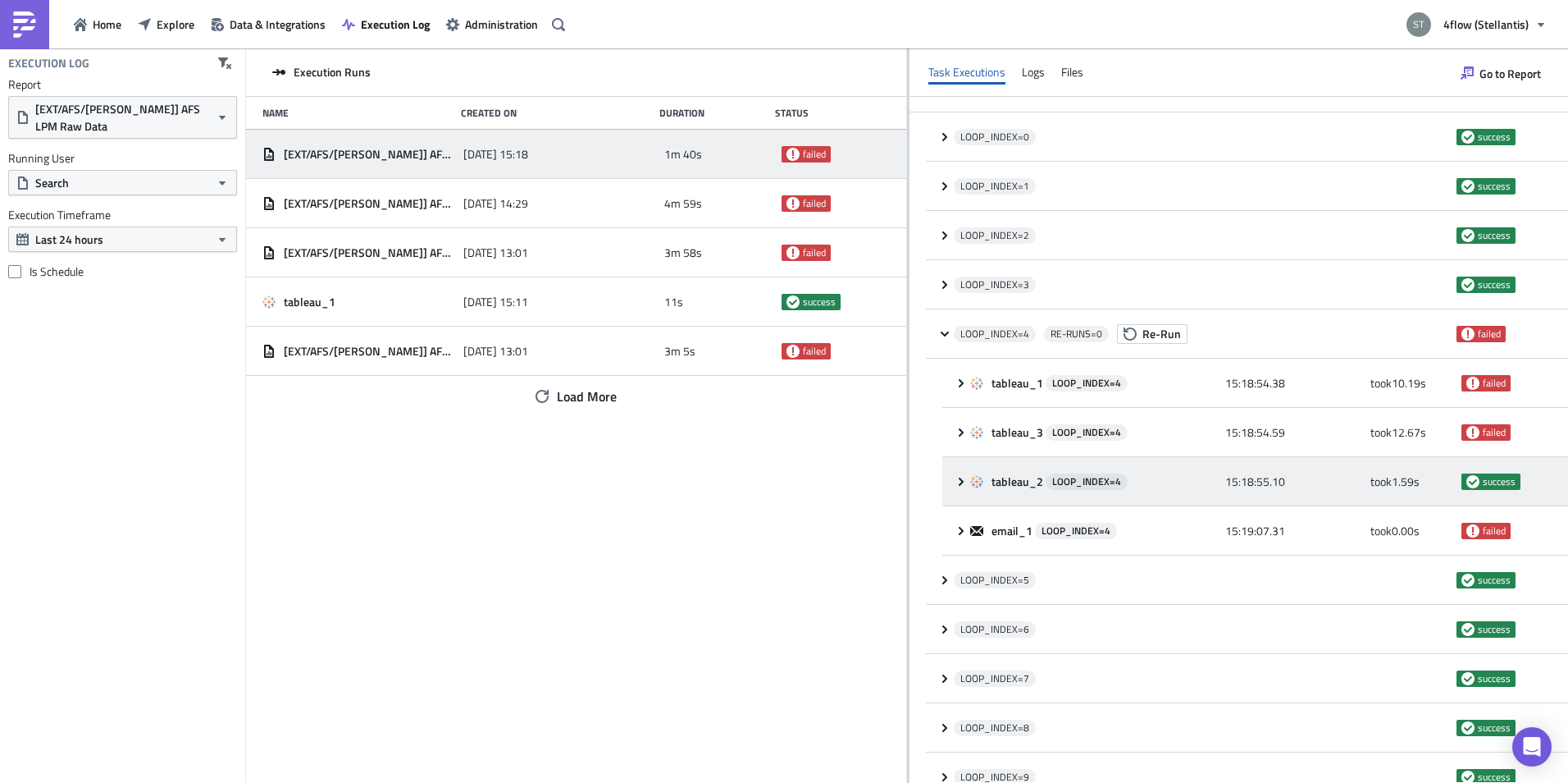
click at [962, 474] on div "tableau_2 LOOP_INDEX= 4 15:18:55.10 took 1.59 s success" at bounding box center [1255, 482] width 626 height 50
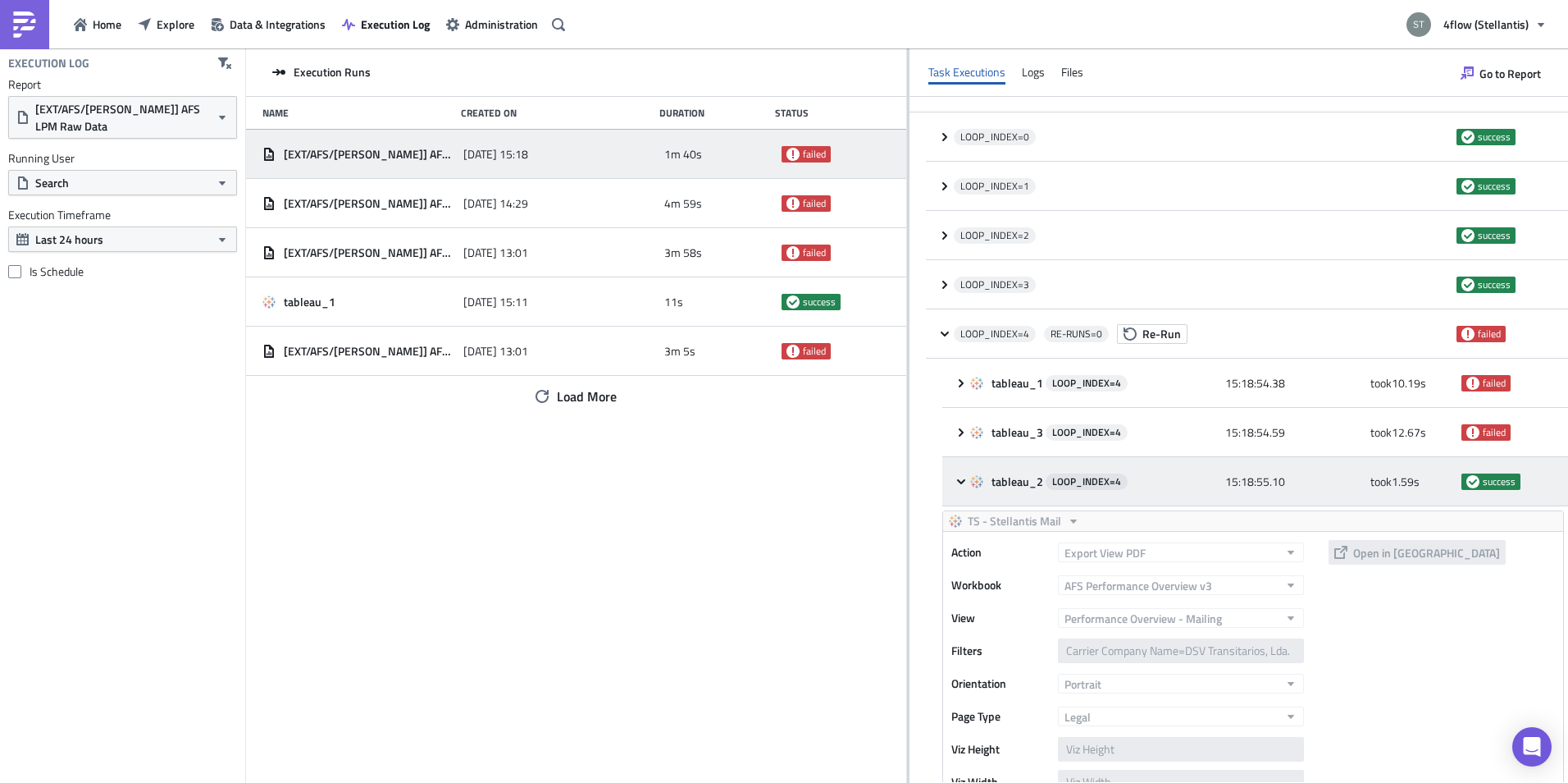
scroll to position [246, 0]
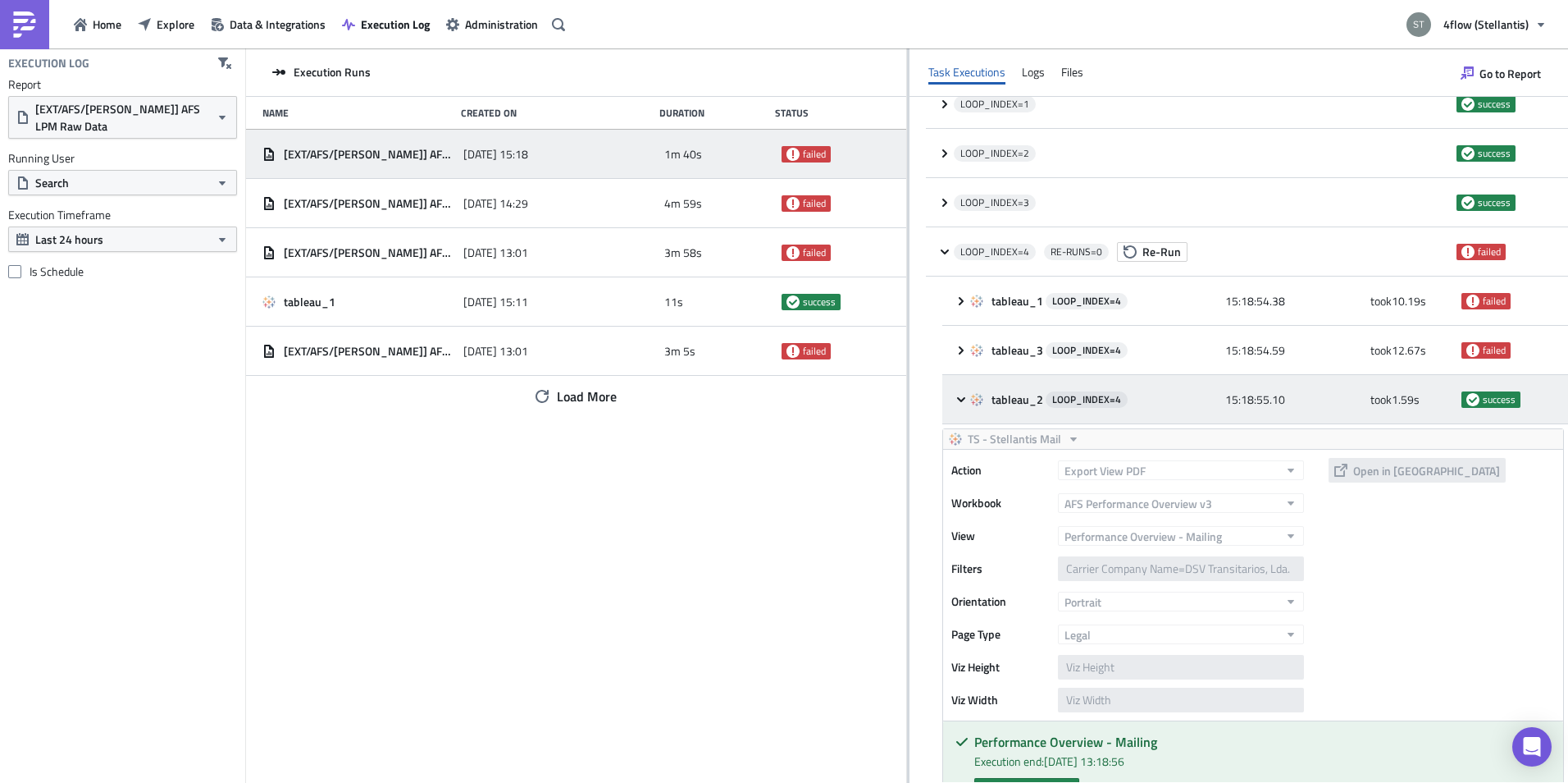
click at [967, 396] on icon at bounding box center [960, 399] width 13 height 13
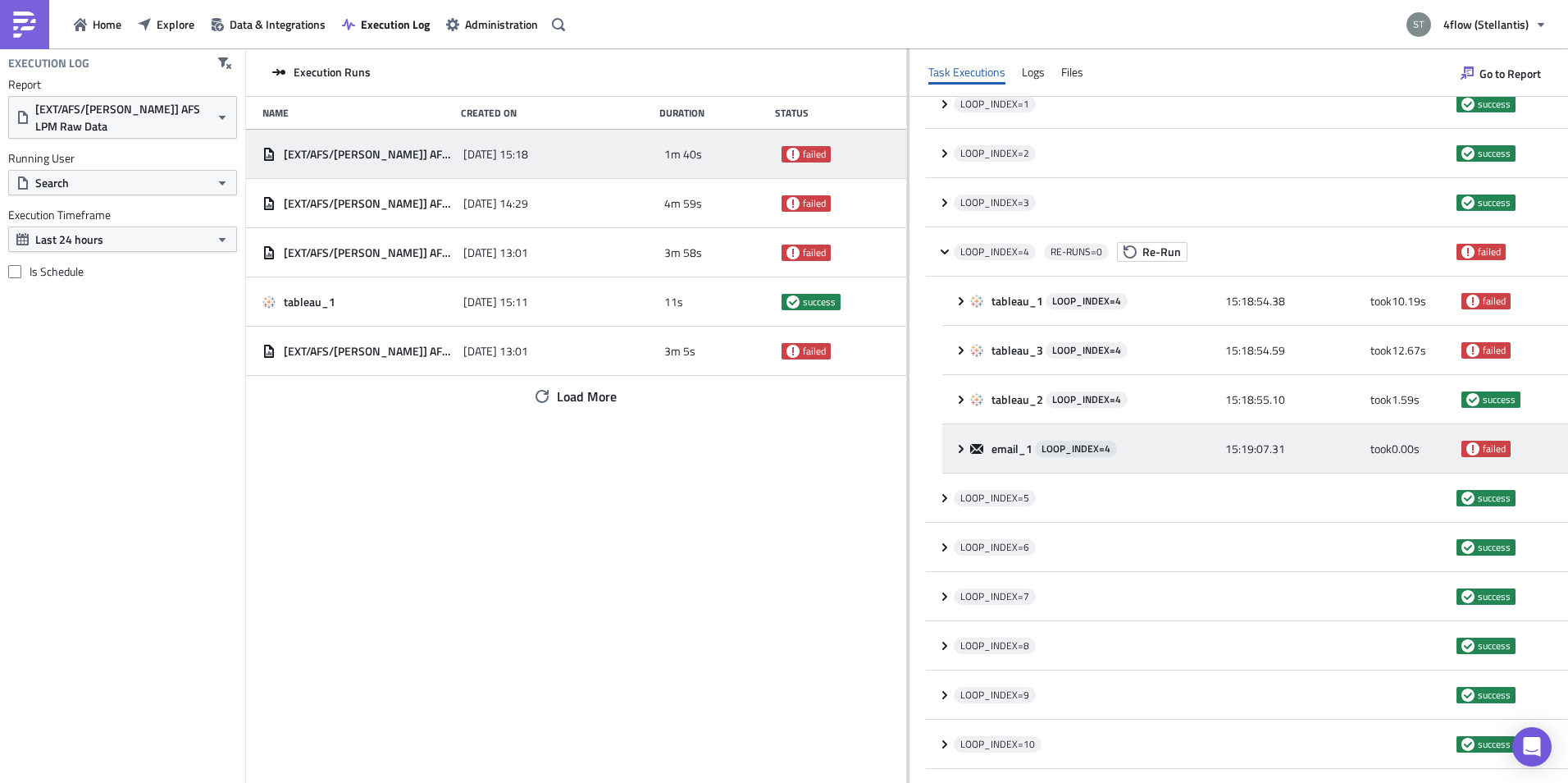
click at [963, 446] on icon at bounding box center [960, 448] width 13 height 13
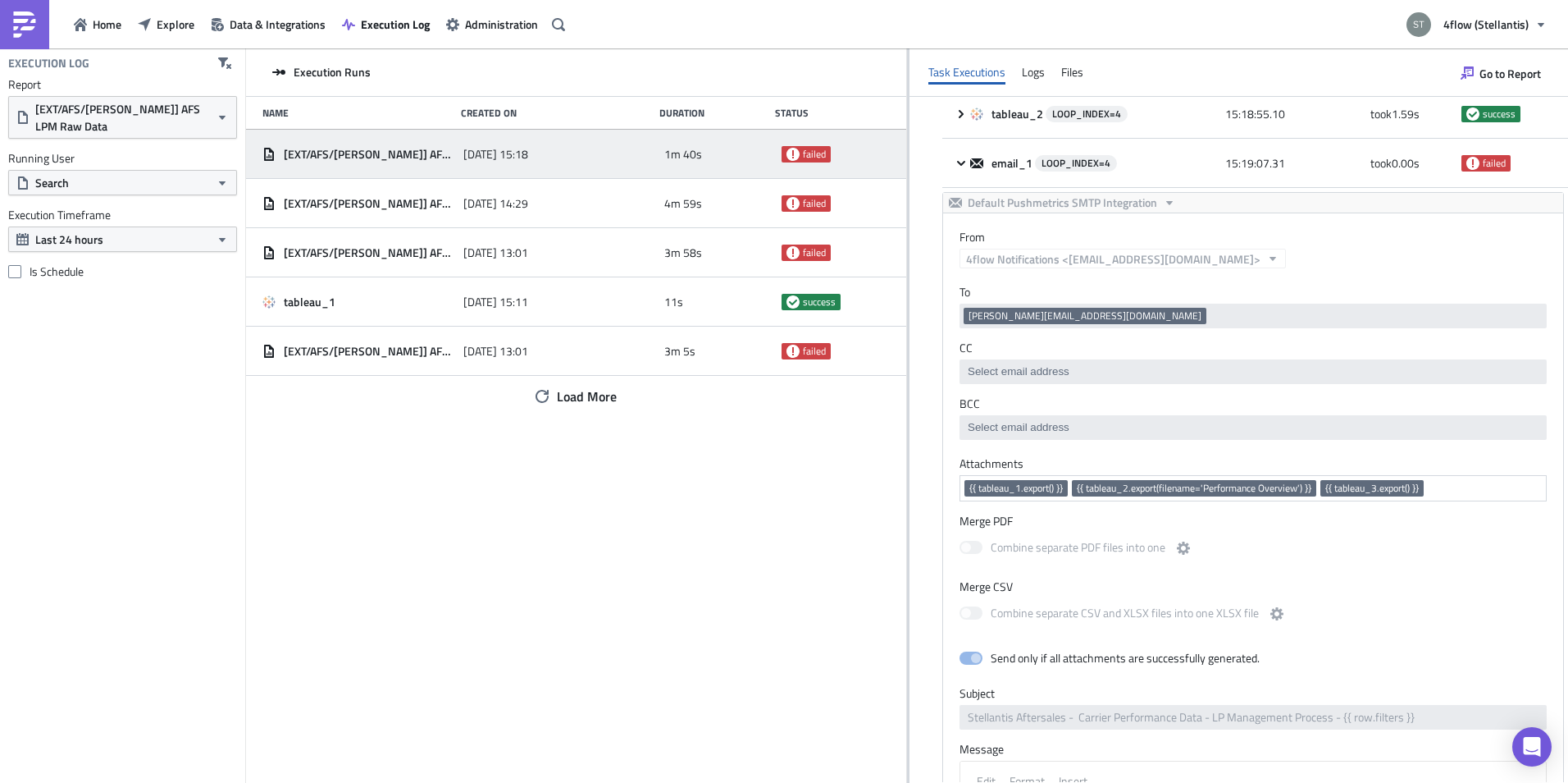
scroll to position [492, 0]
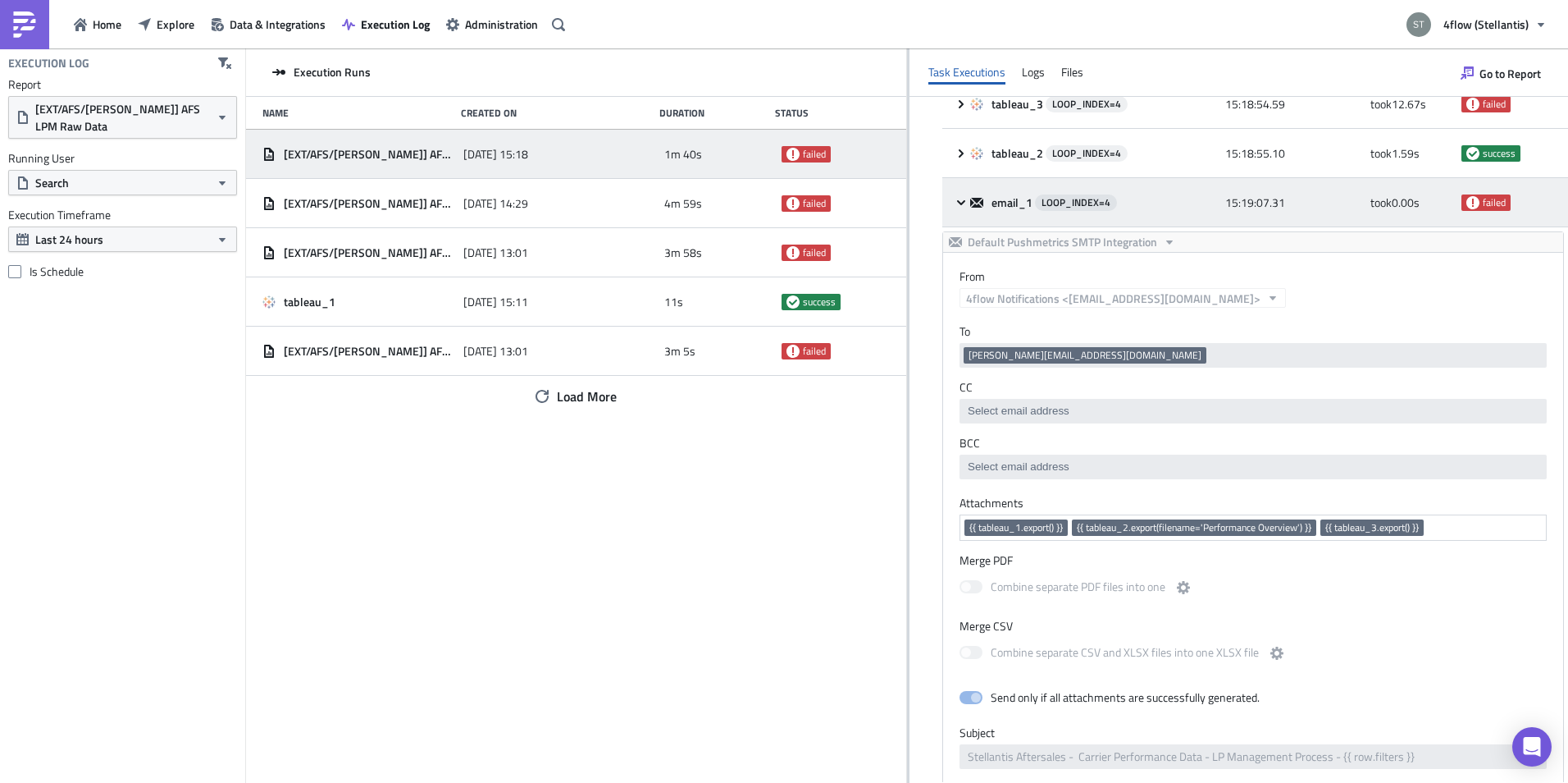
click at [961, 206] on icon at bounding box center [960, 202] width 13 height 13
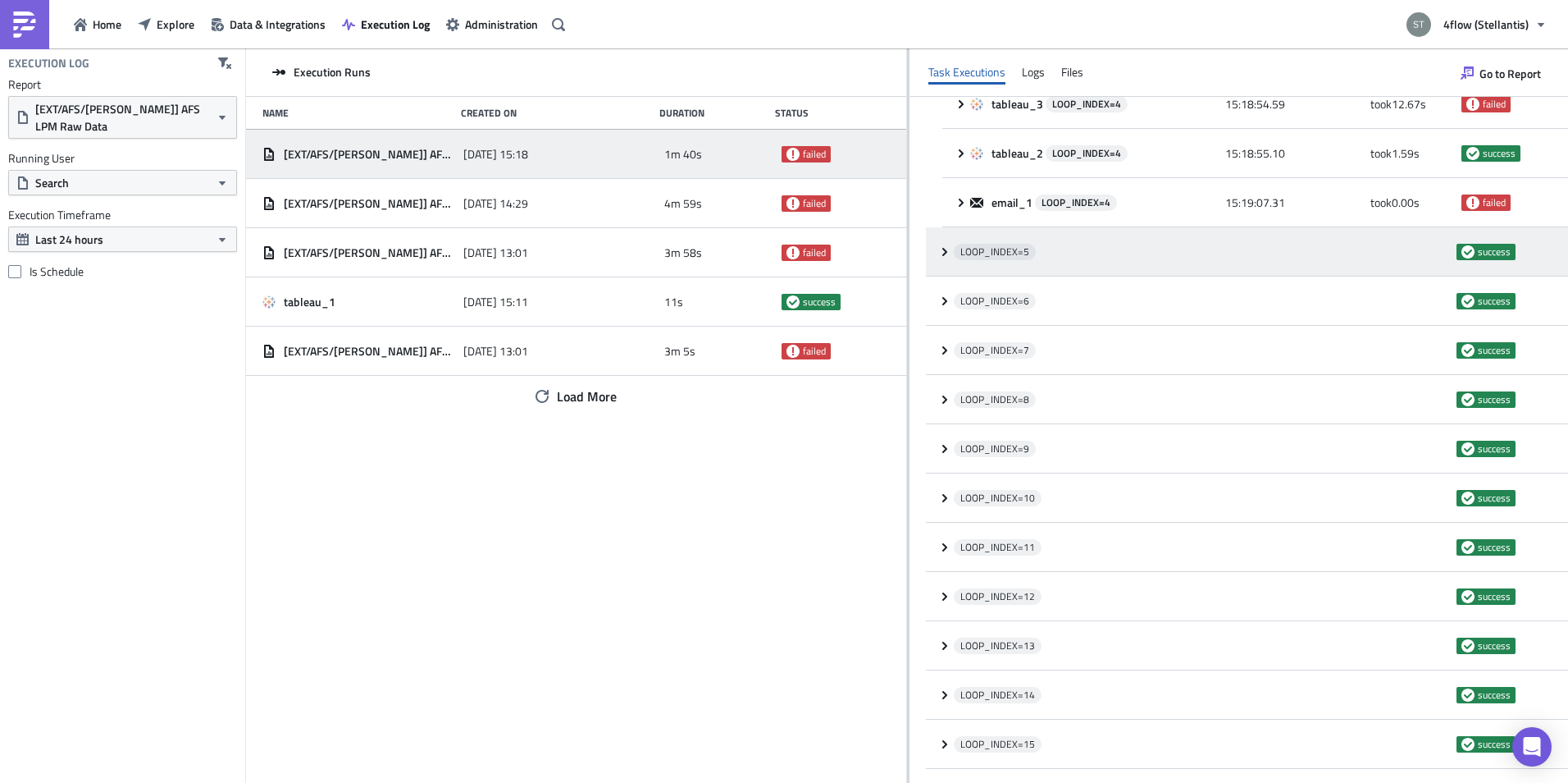
click at [943, 249] on icon at bounding box center [944, 251] width 13 height 13
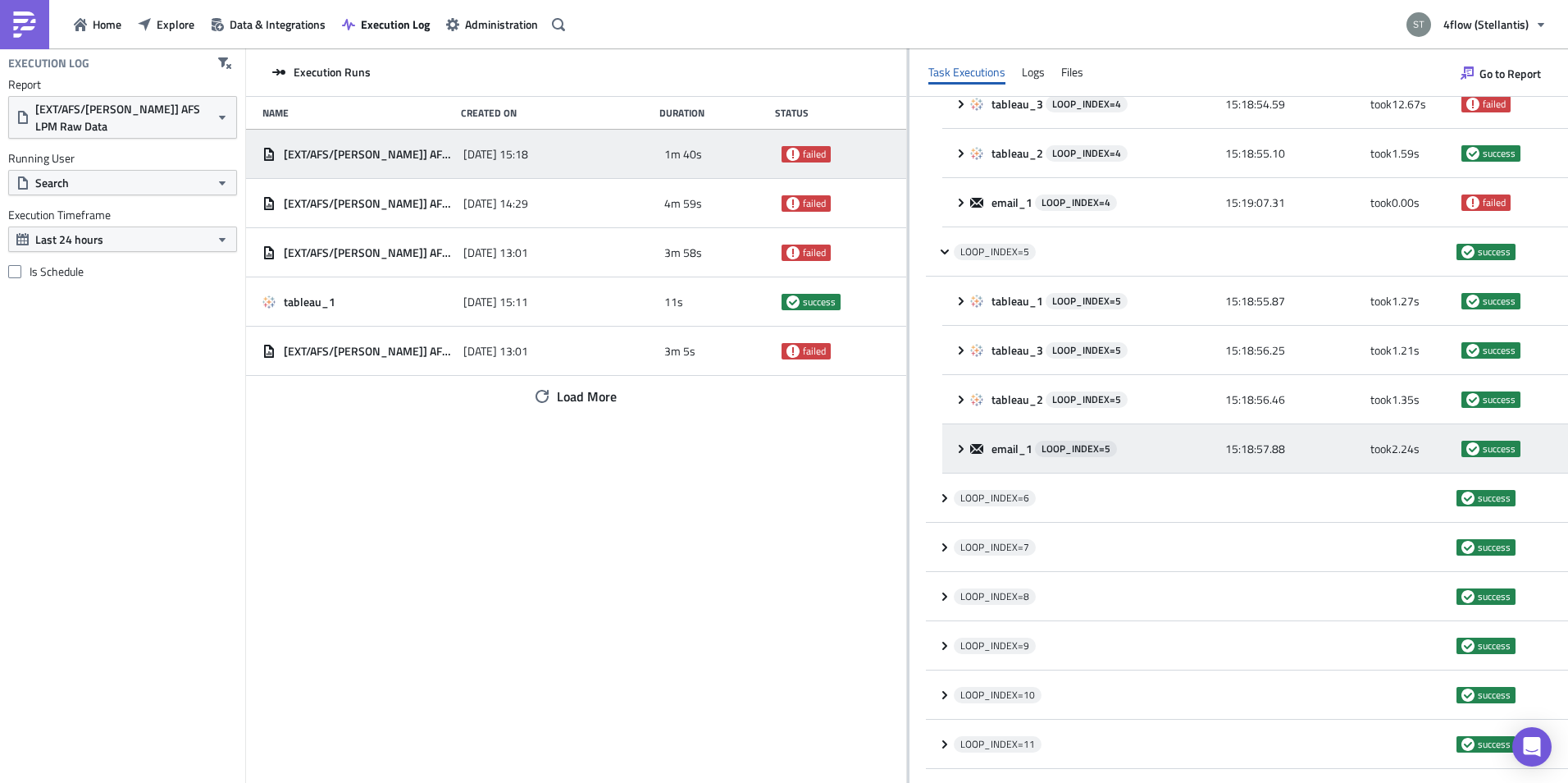
click at [963, 447] on icon at bounding box center [960, 448] width 13 height 13
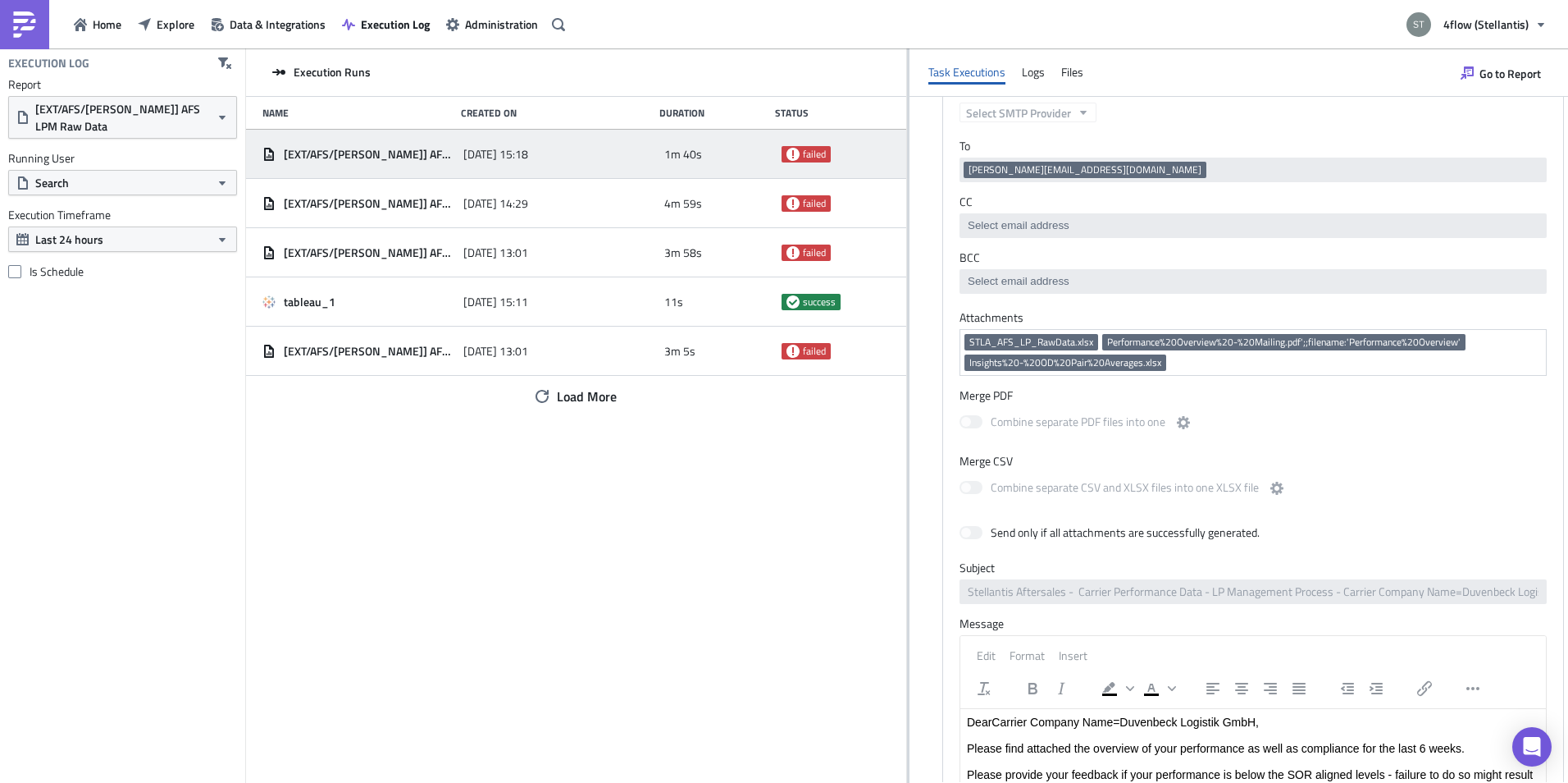
scroll to position [739, 0]
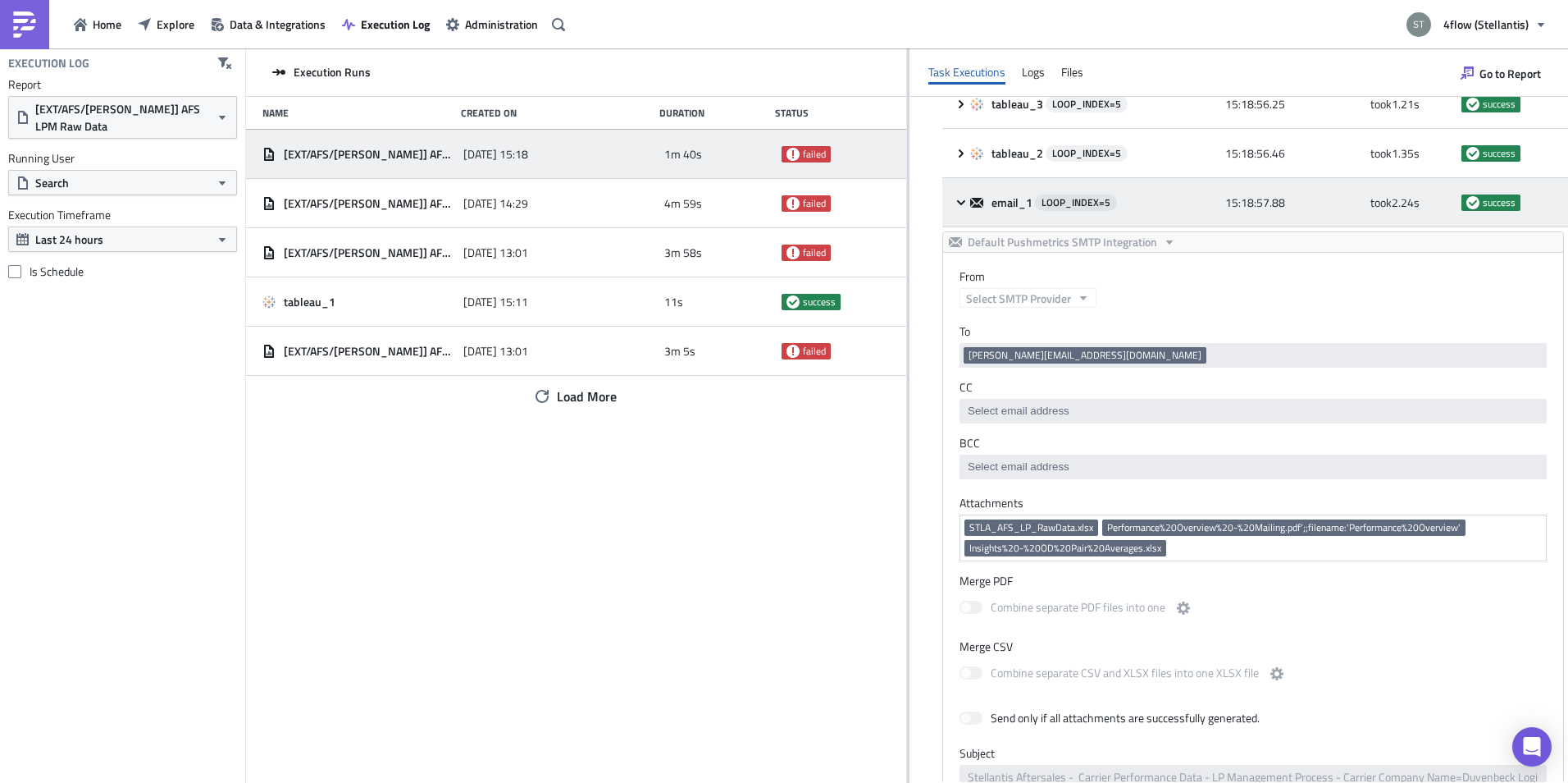
click at [958, 207] on icon at bounding box center [960, 202] width 13 height 13
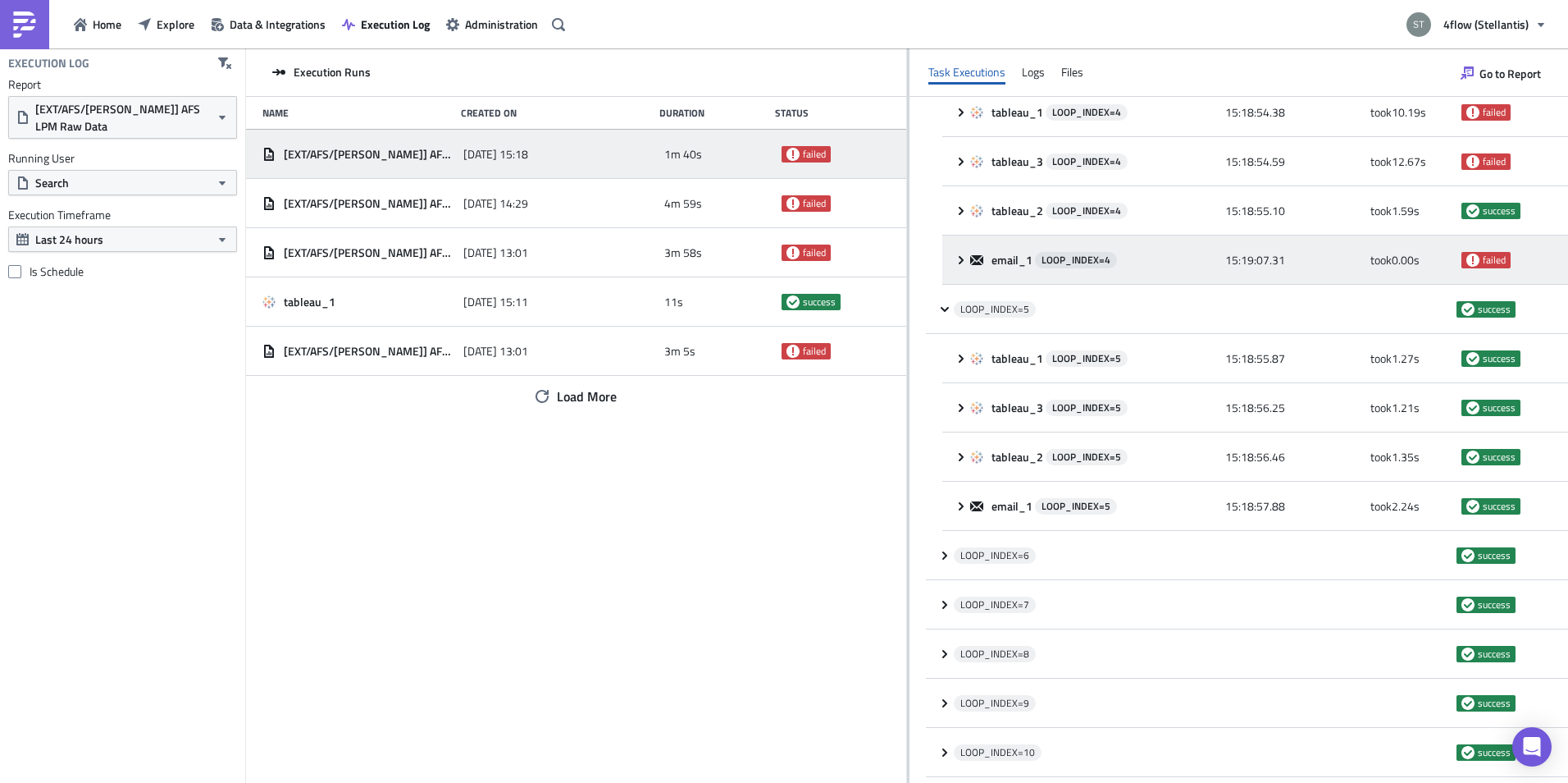
scroll to position [410, 0]
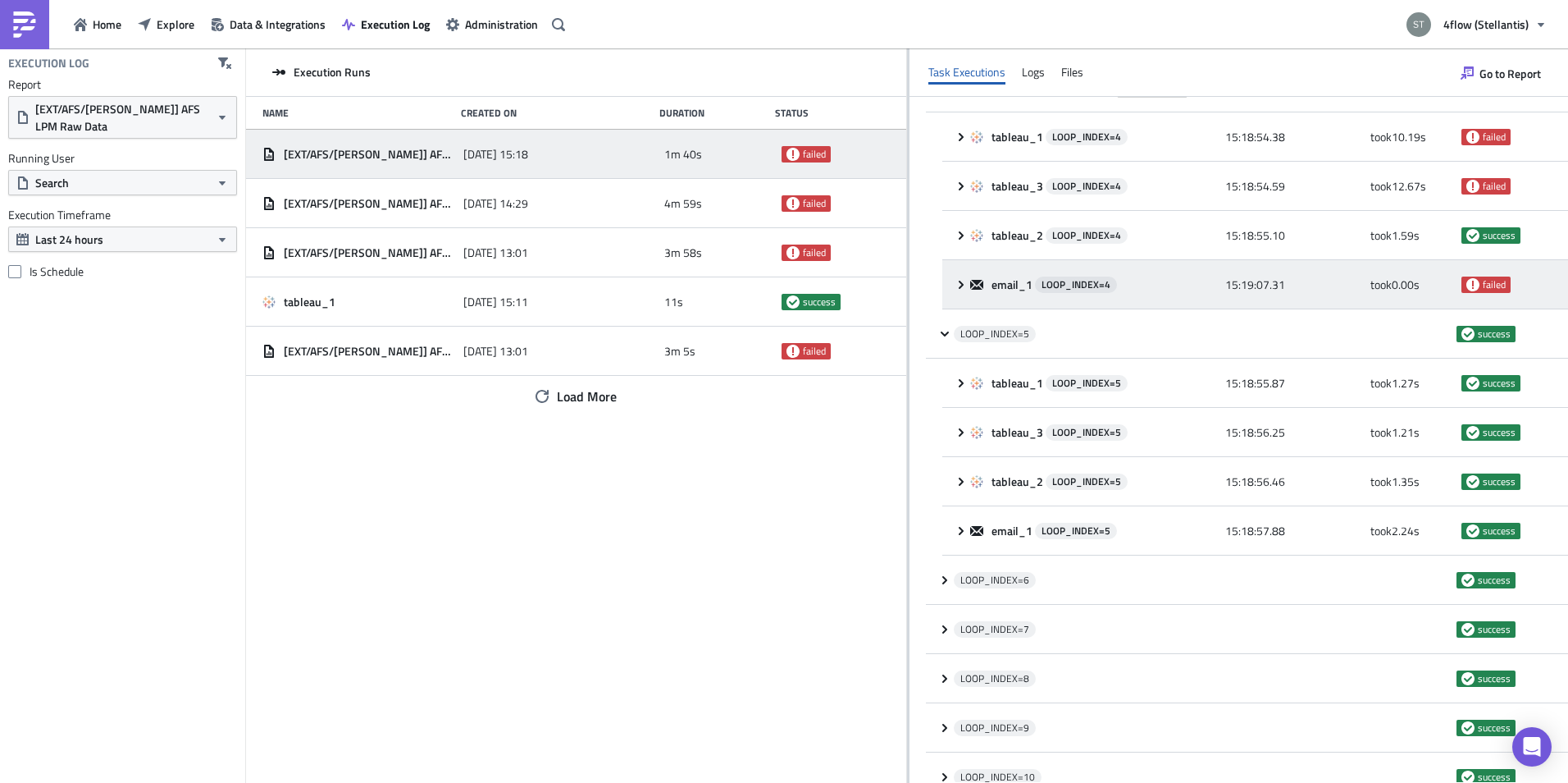
click at [959, 279] on icon at bounding box center [960, 284] width 13 height 13
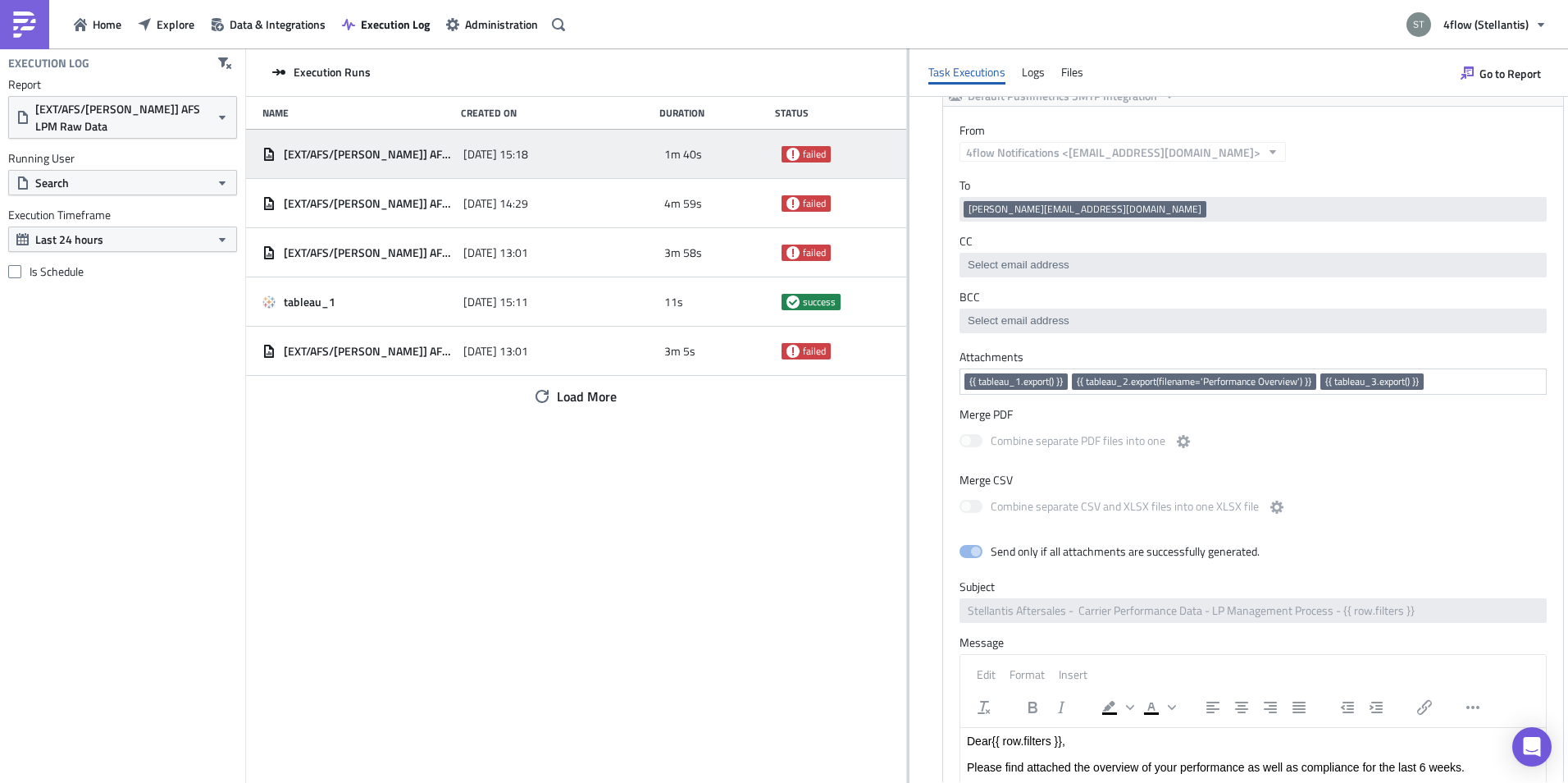
scroll to position [739, 0]
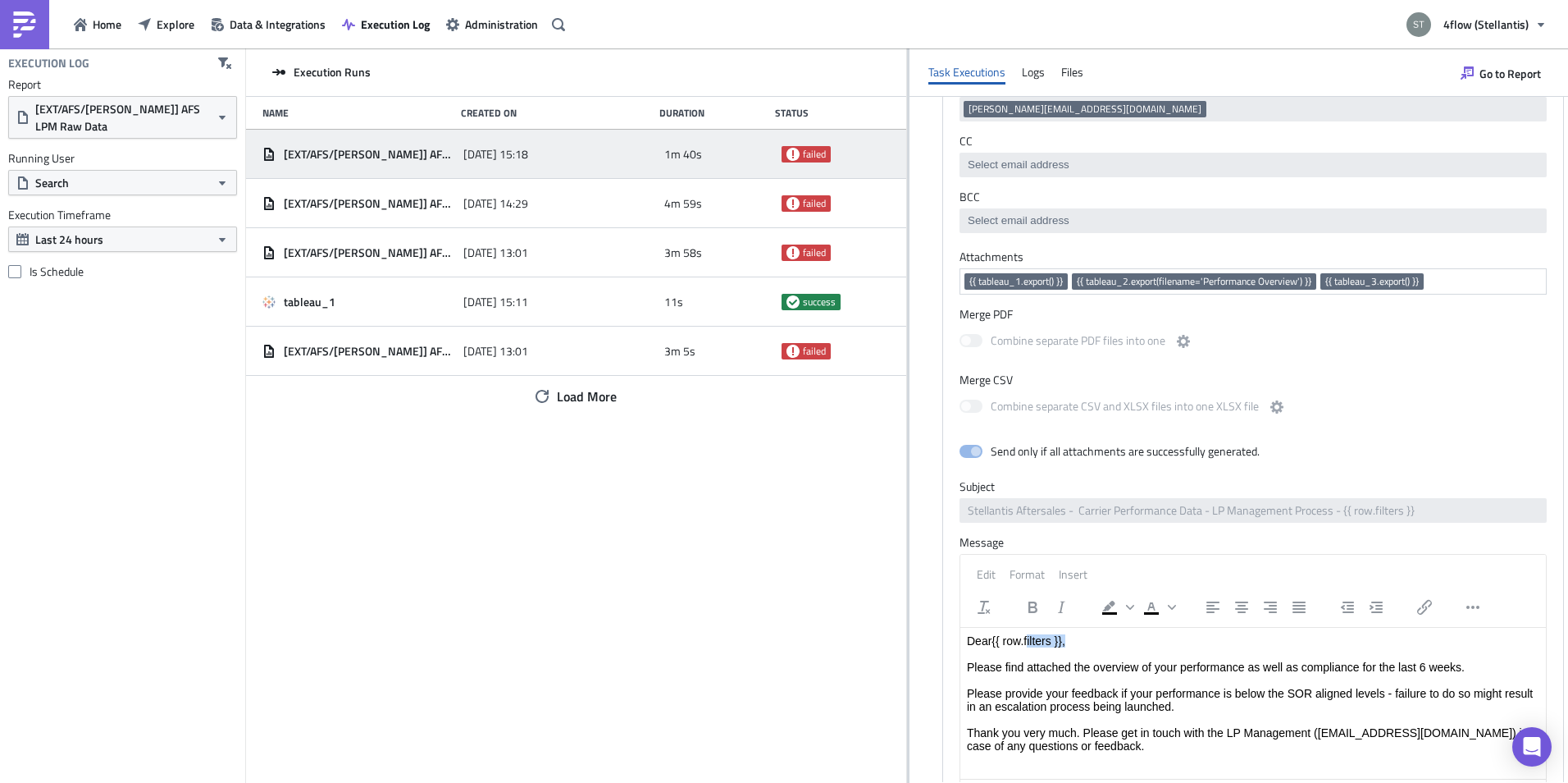
drag, startPoint x: 1030, startPoint y: 639, endPoint x: 1080, endPoint y: 640, distance: 50.0
click at [1080, 640] on p "Dear {{ row.filters }}, Please find attached the overview of your performance a…" at bounding box center [1253, 693] width 573 height 118
drag, startPoint x: 1080, startPoint y: 640, endPoint x: 1016, endPoint y: 652, distance: 65.1
click at [1016, 652] on p "Dear {{ row.filters }}, Please find attached the overview of your performance a…" at bounding box center [1253, 693] width 573 height 118
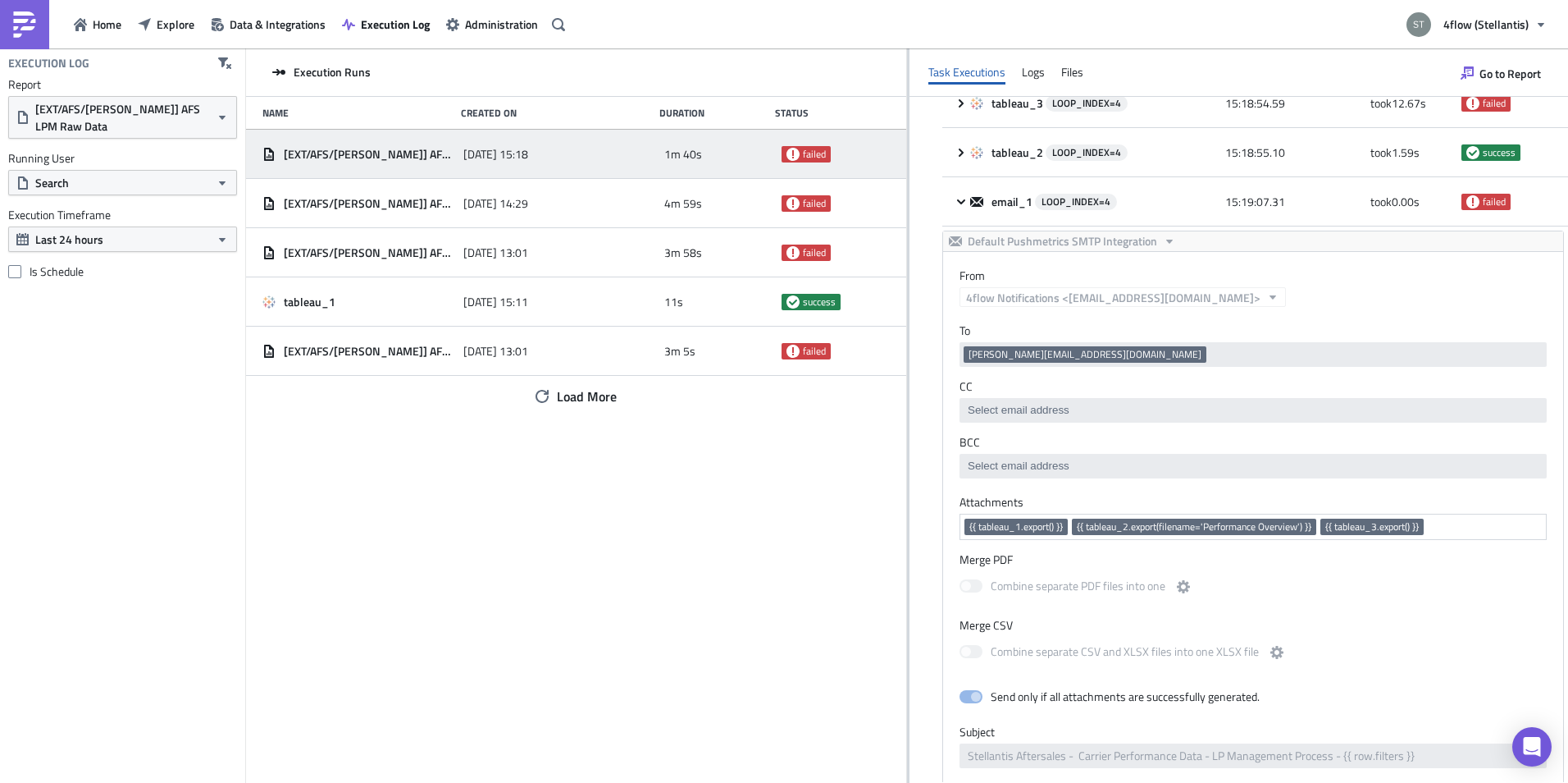
scroll to position [492, 0]
